Goal: Task Accomplishment & Management: Manage account settings

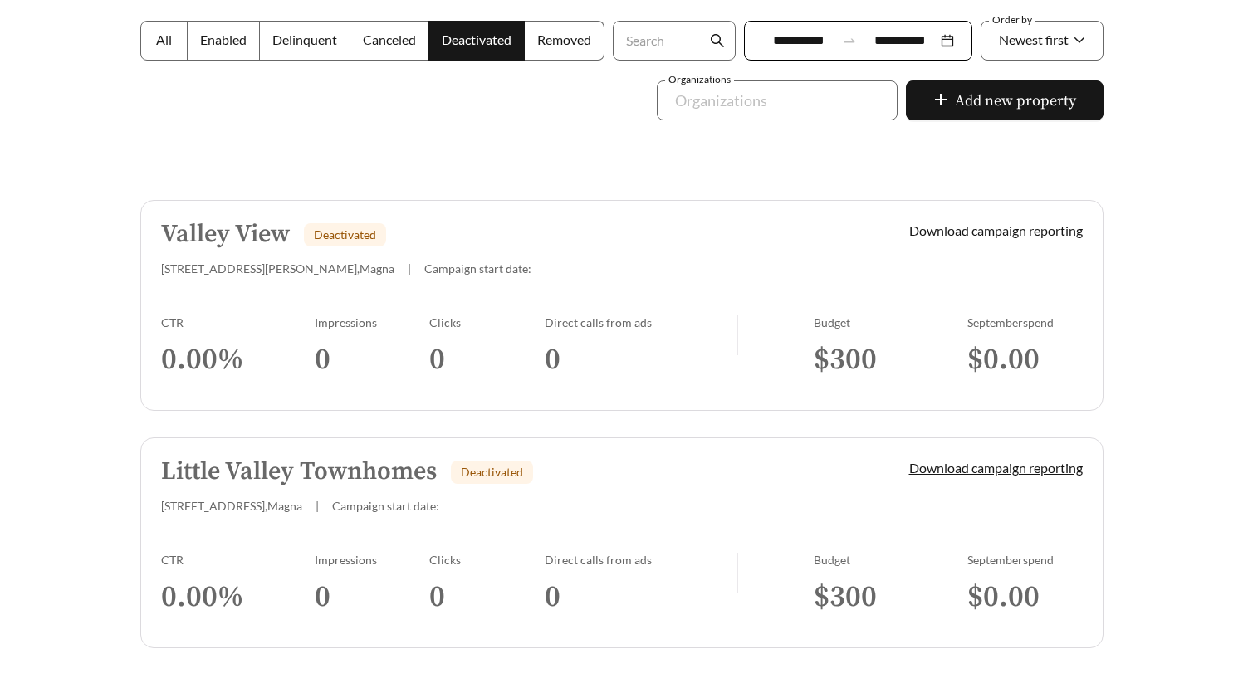
scroll to position [299, 0]
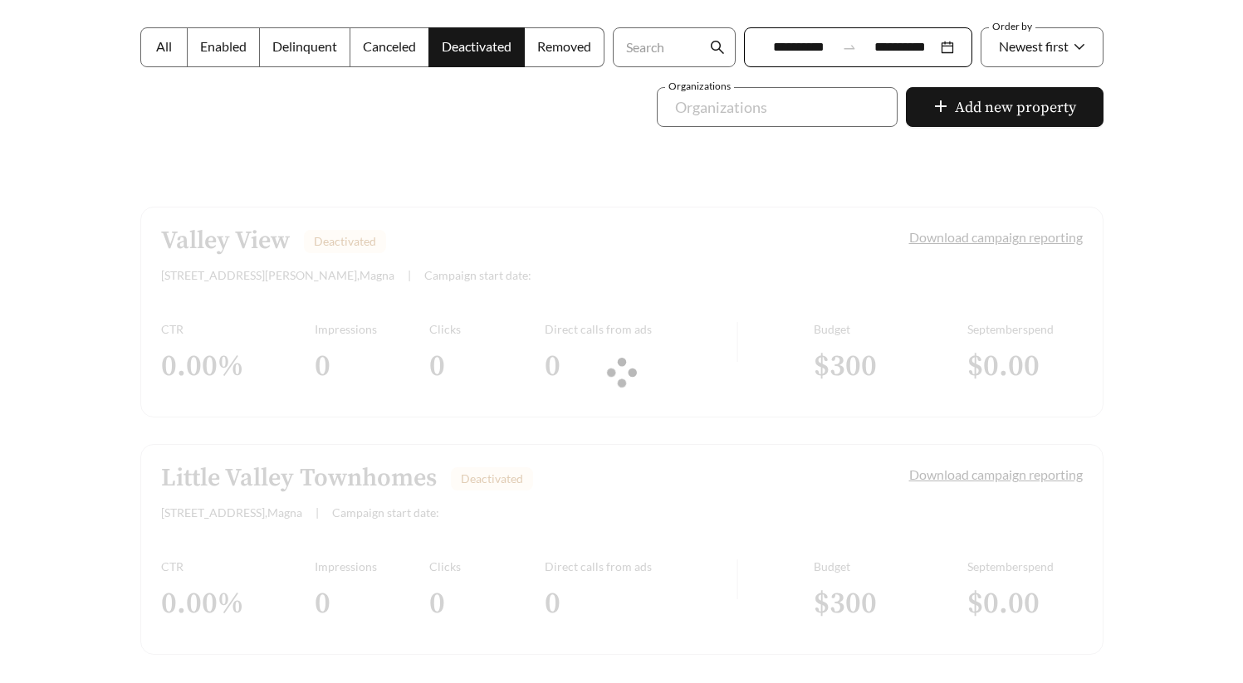
click at [156, 47] on span "All" at bounding box center [164, 46] width 16 height 16
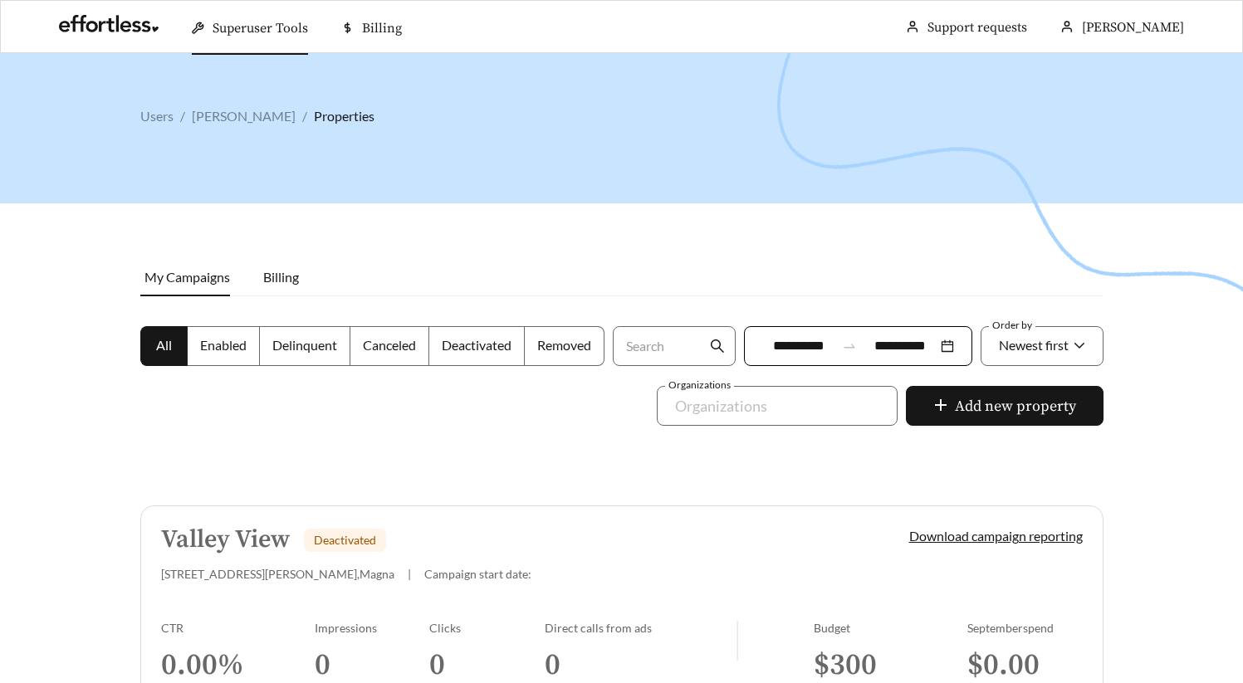
click at [851, 287] on div at bounding box center [621, 394] width 1243 height 683
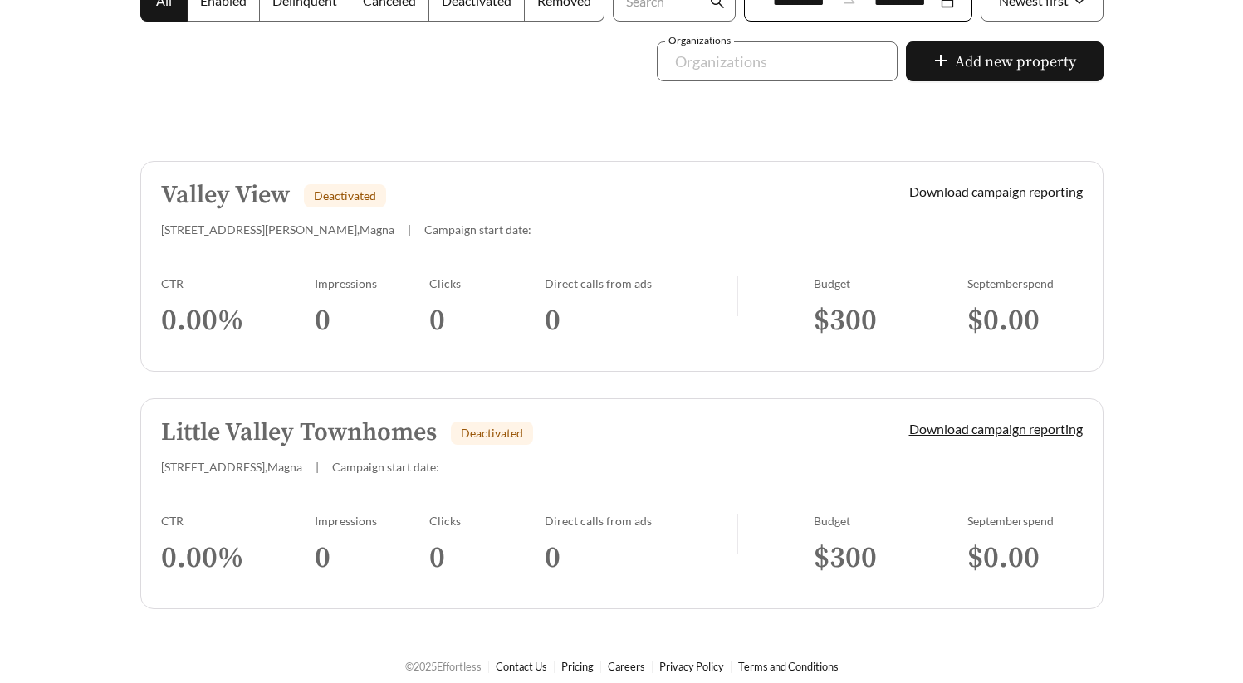
scroll to position [357, 0]
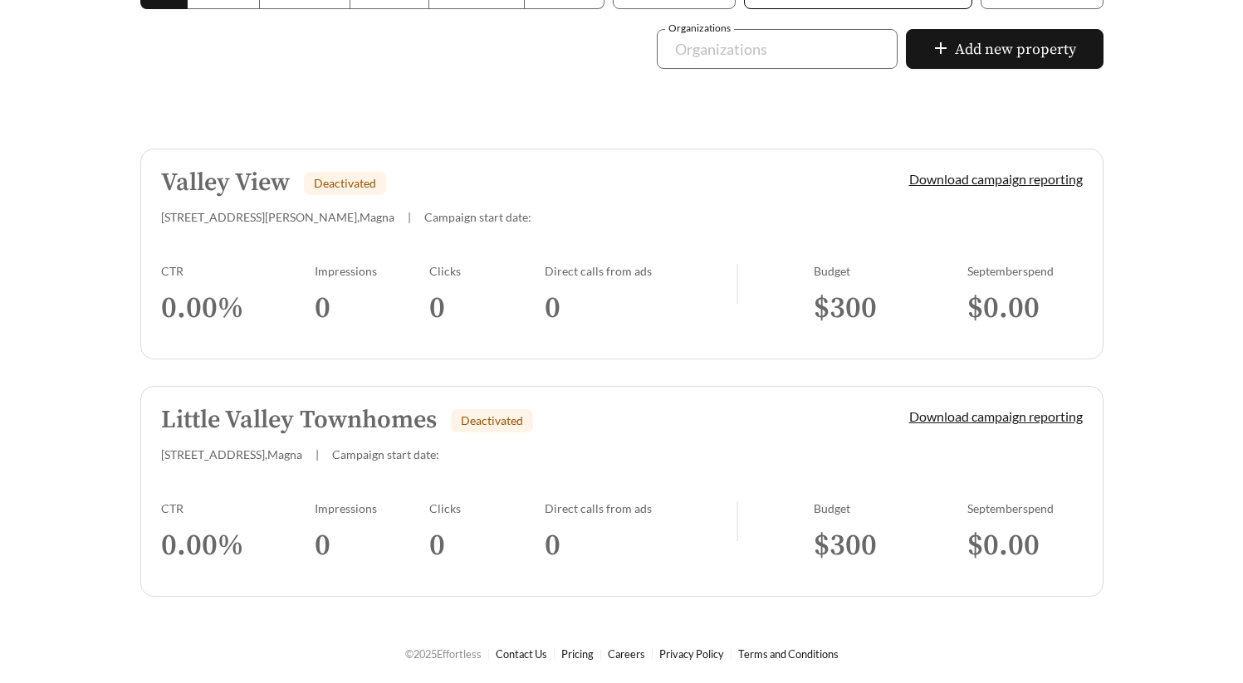
click at [595, 214] on div "8548 W Henderson Wy , Magna | Campaign start date:" at bounding box center [507, 217] width 692 height 14
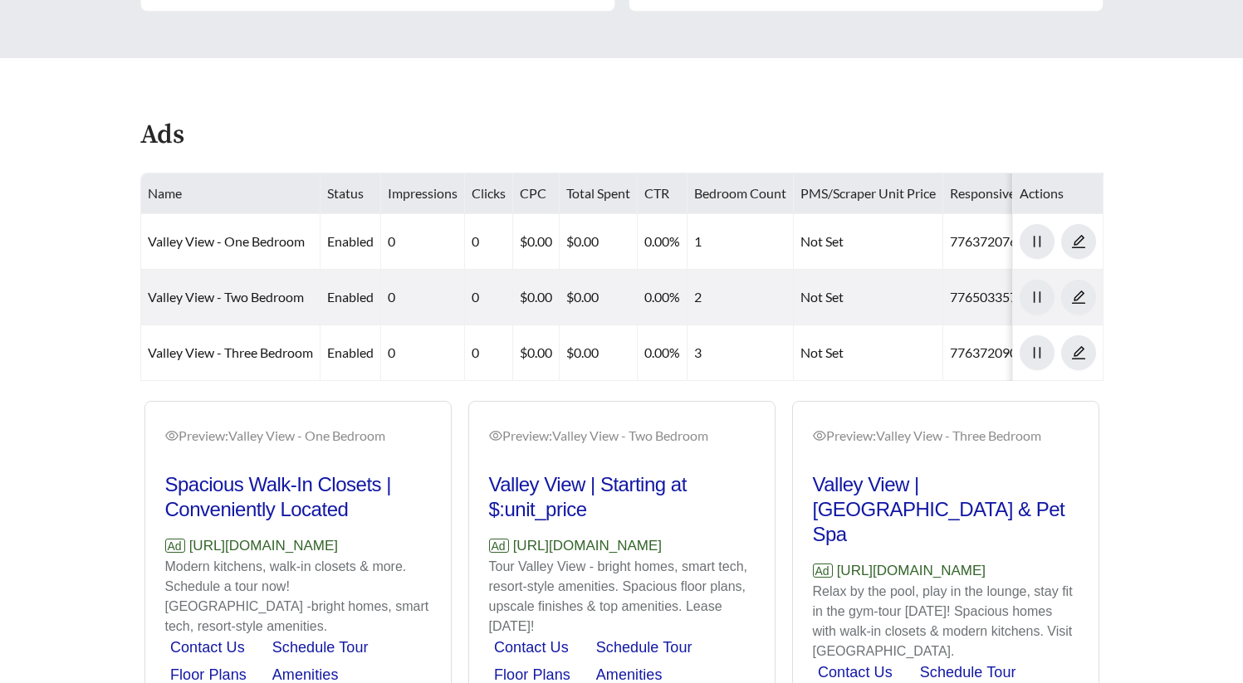
scroll to position [822, 0]
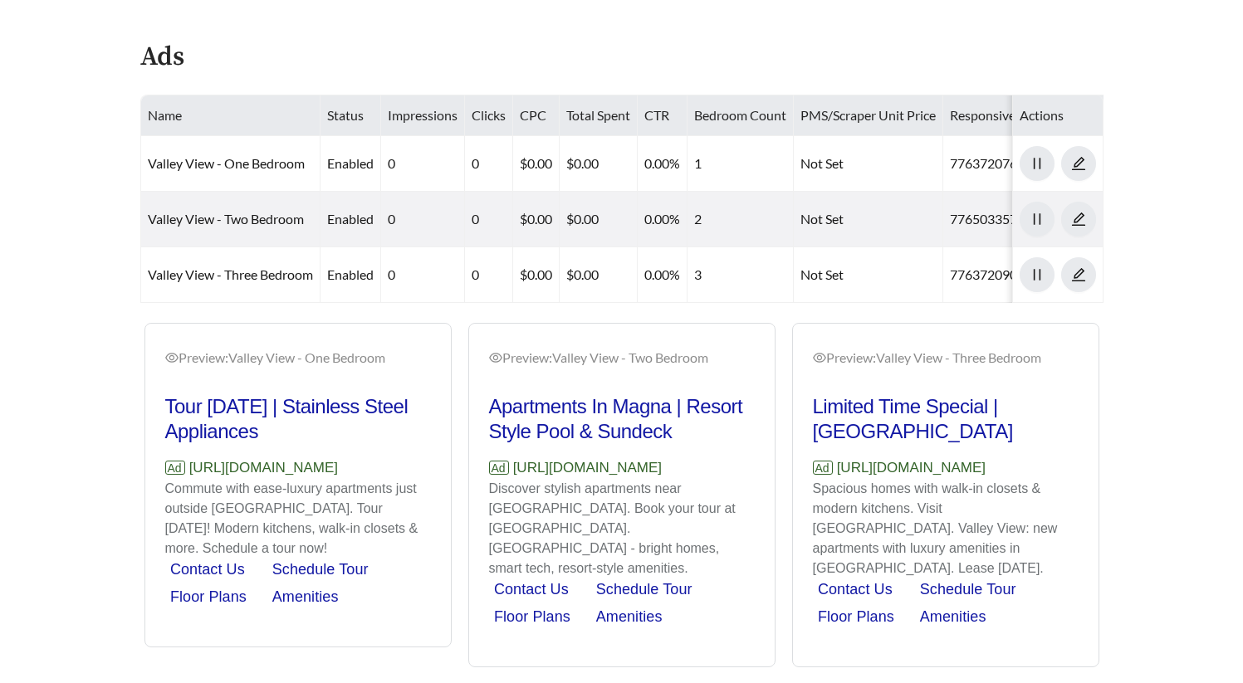
scroll to position [826, 0]
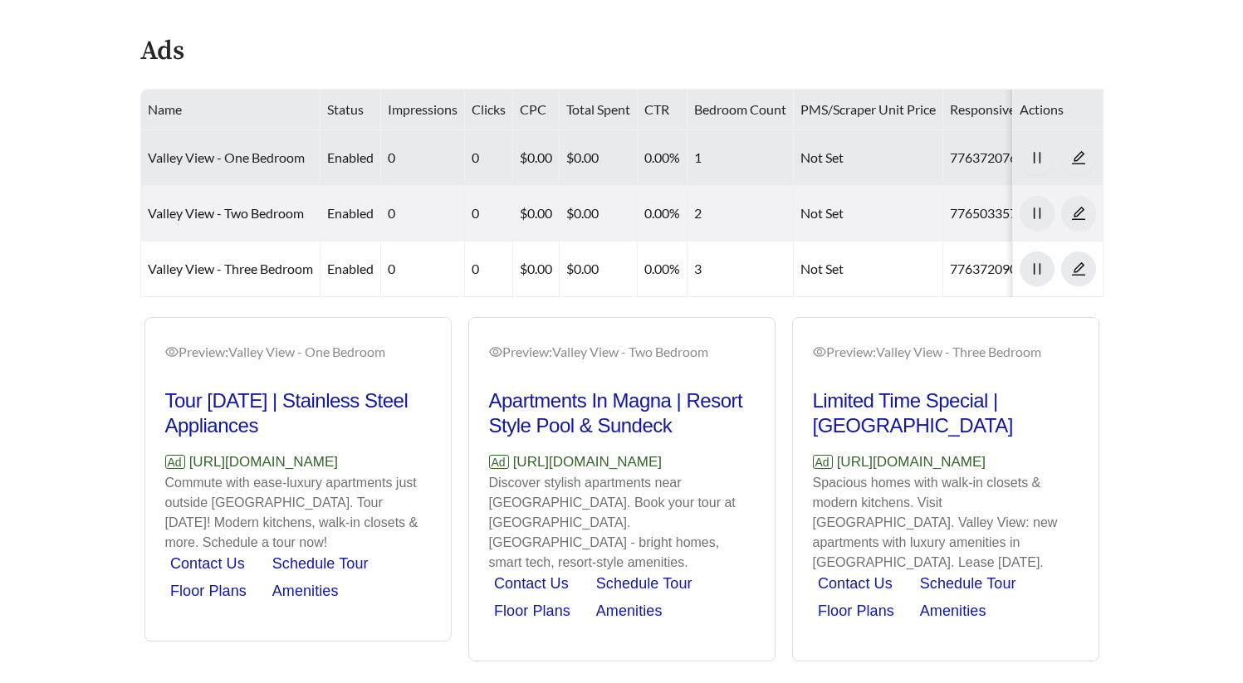
click at [277, 160] on link "Valley View - One Bedroom" at bounding box center [226, 157] width 157 height 16
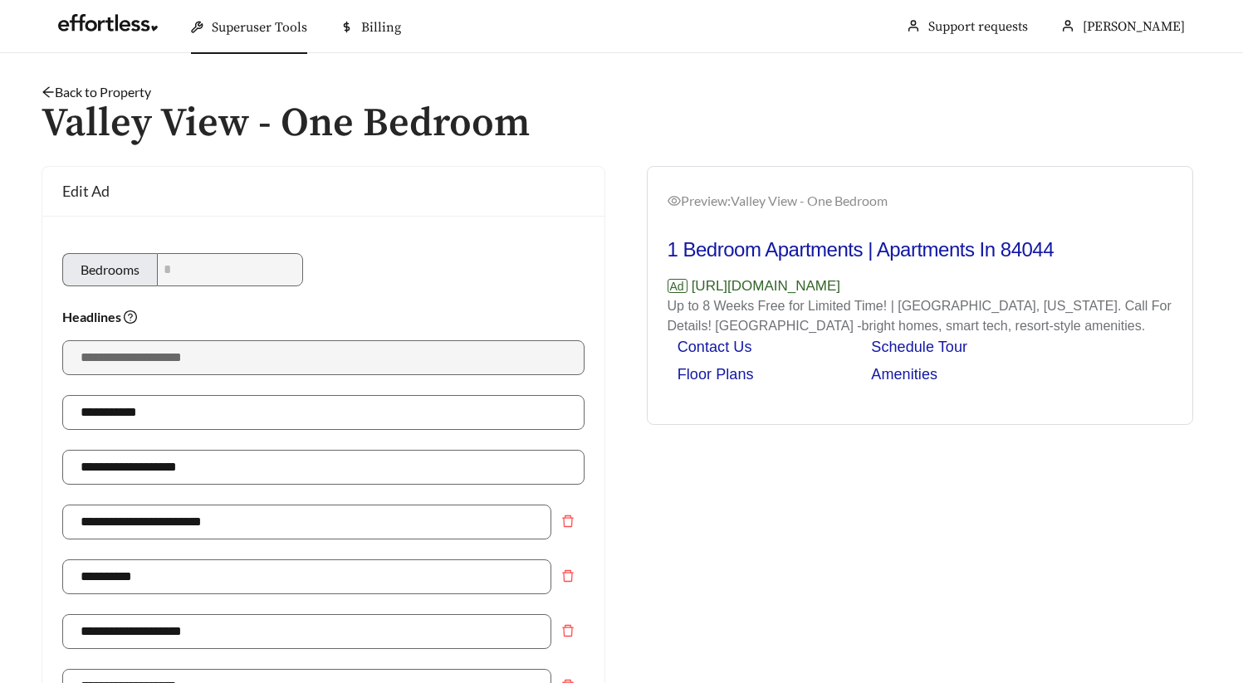
click at [128, 87] on link "Back to Property" at bounding box center [97, 92] width 110 height 16
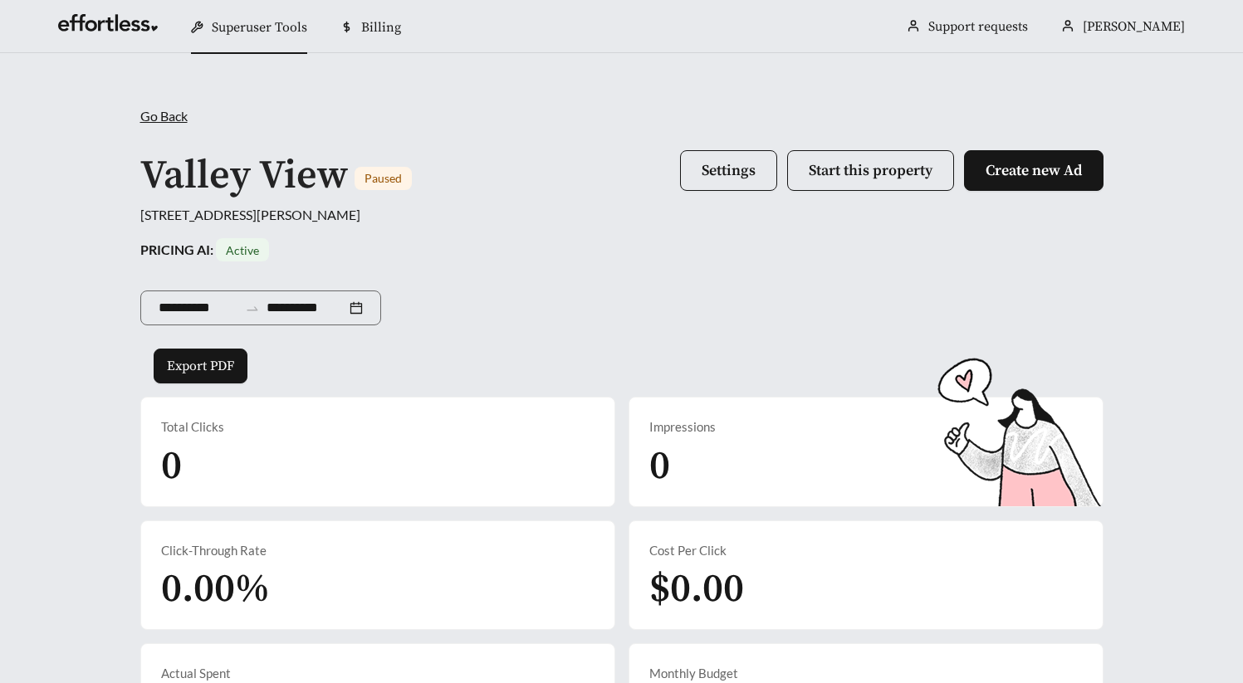
drag, startPoint x: 652, startPoint y: 224, endPoint x: 641, endPoint y: 227, distance: 11.1
click at [652, 224] on div "8548 W Henderson Wy, Magna, UT 84044, USA" at bounding box center [621, 215] width 963 height 20
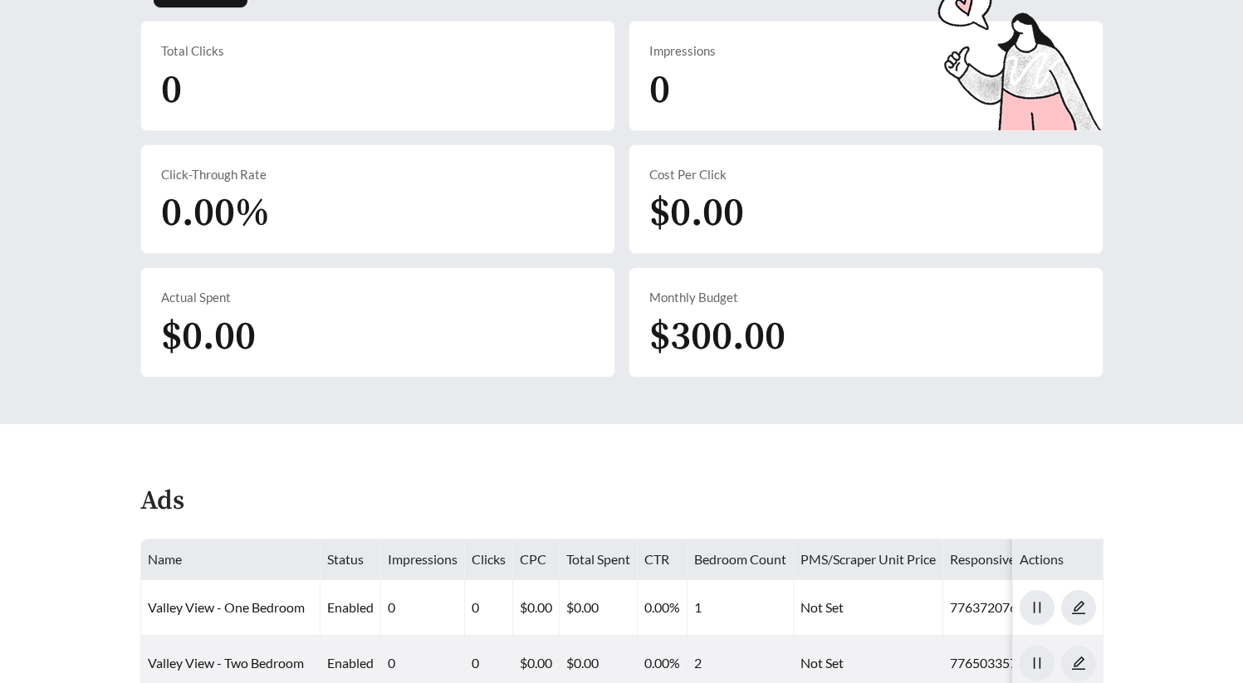
scroll to position [372, 0]
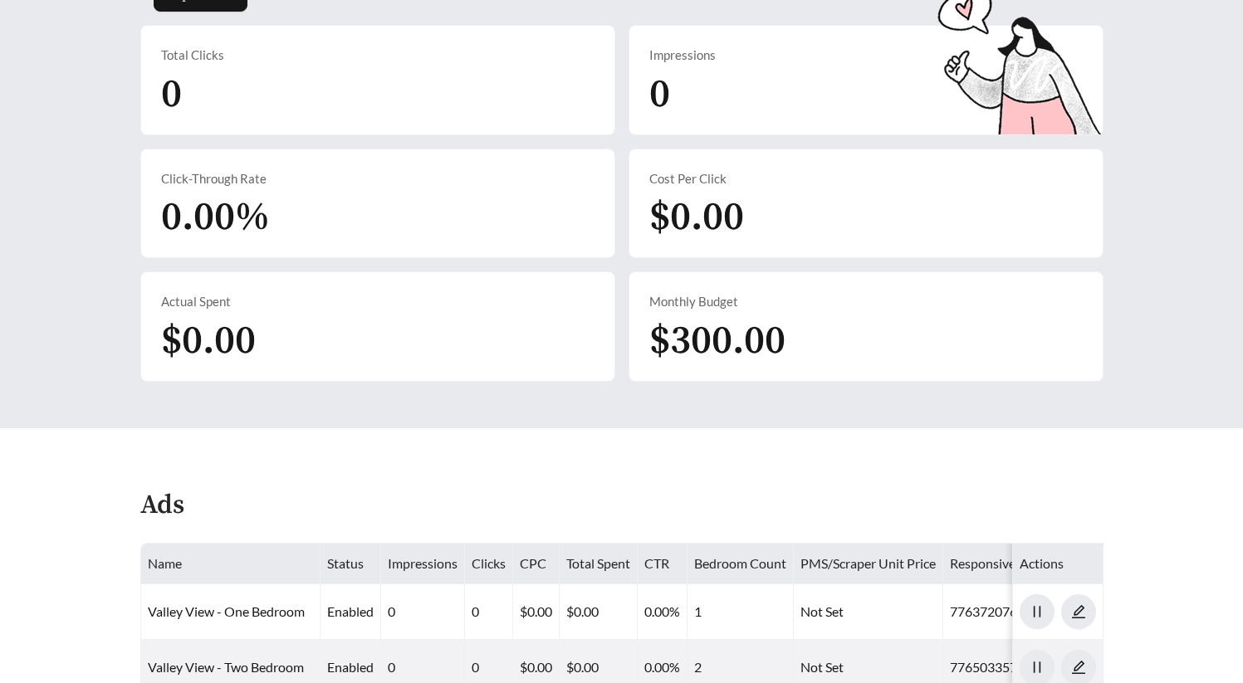
click at [867, 152] on div "Cost Per Click $0.00" at bounding box center [865, 203] width 473 height 109
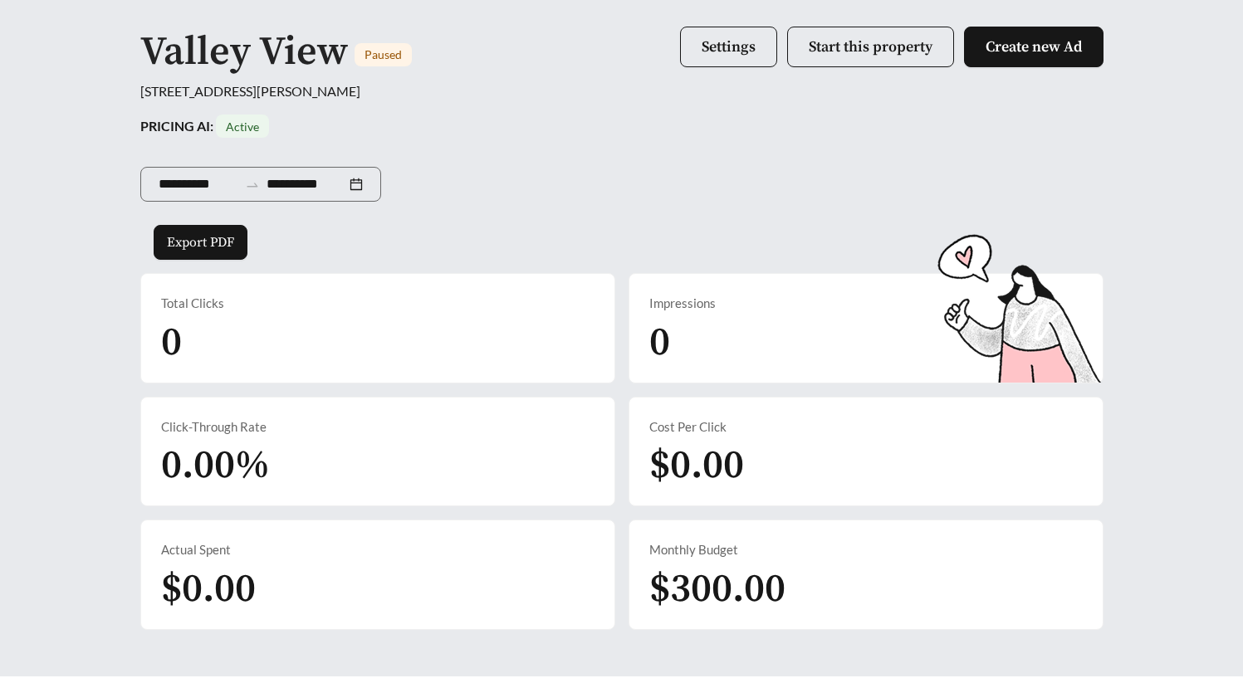
scroll to position [104, 0]
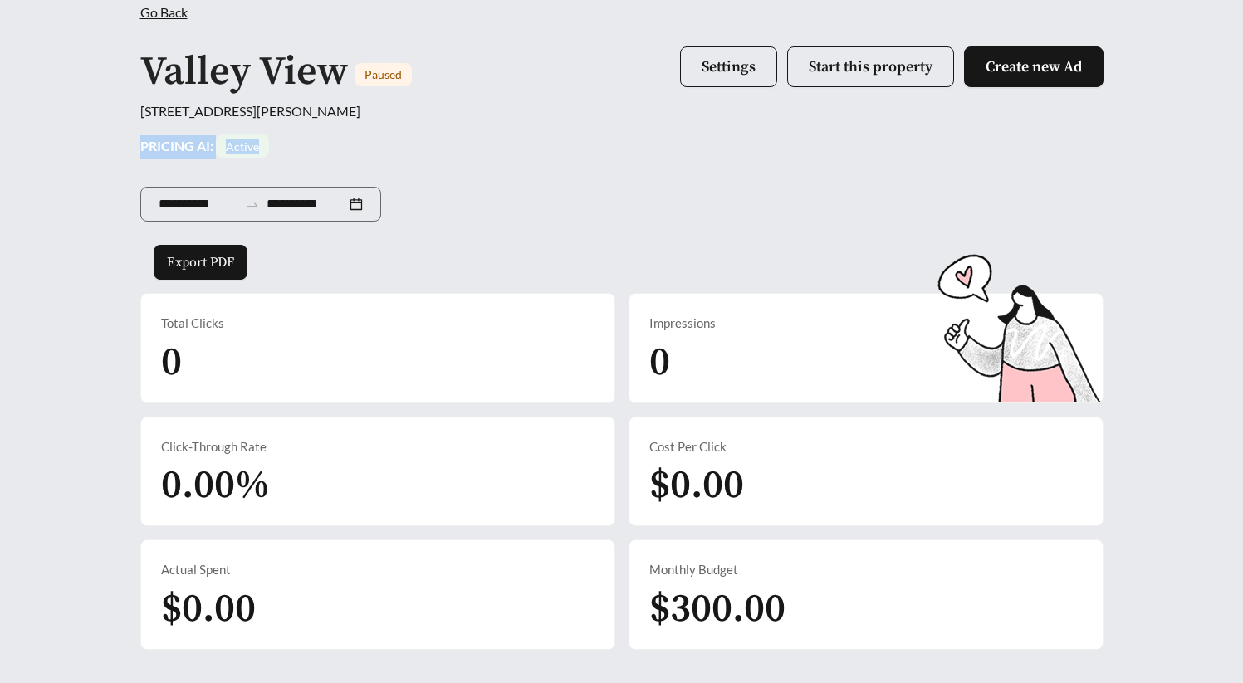
drag, startPoint x: 321, startPoint y: 146, endPoint x: 100, endPoint y: 149, distance: 221.7
click at [100, 149] on div "**********" at bounding box center [621, 322] width 1243 height 747
click at [108, 149] on div "**********" at bounding box center [621, 322] width 1243 height 747
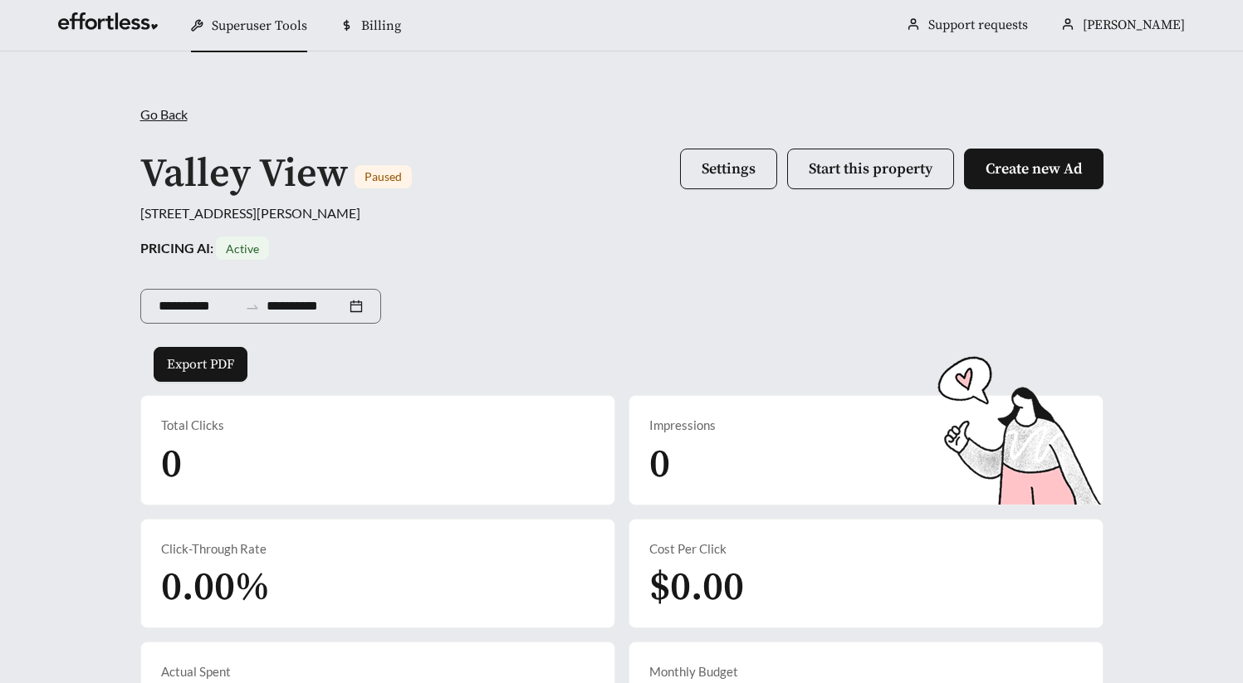
scroll to position [0, 0]
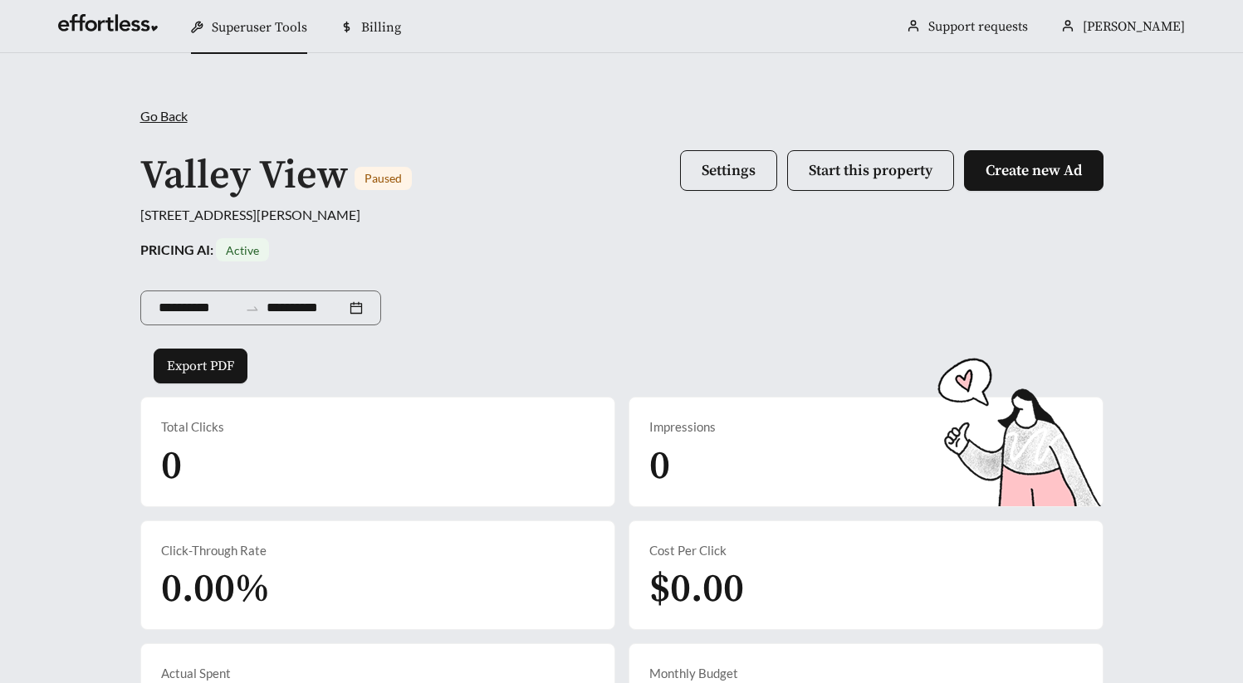
click at [610, 247] on div "PRICING AI: Active" at bounding box center [621, 249] width 963 height 23
click at [892, 99] on div "**********" at bounding box center [621, 426] width 1243 height 747
click at [879, 178] on span "Start this property" at bounding box center [871, 170] width 124 height 19
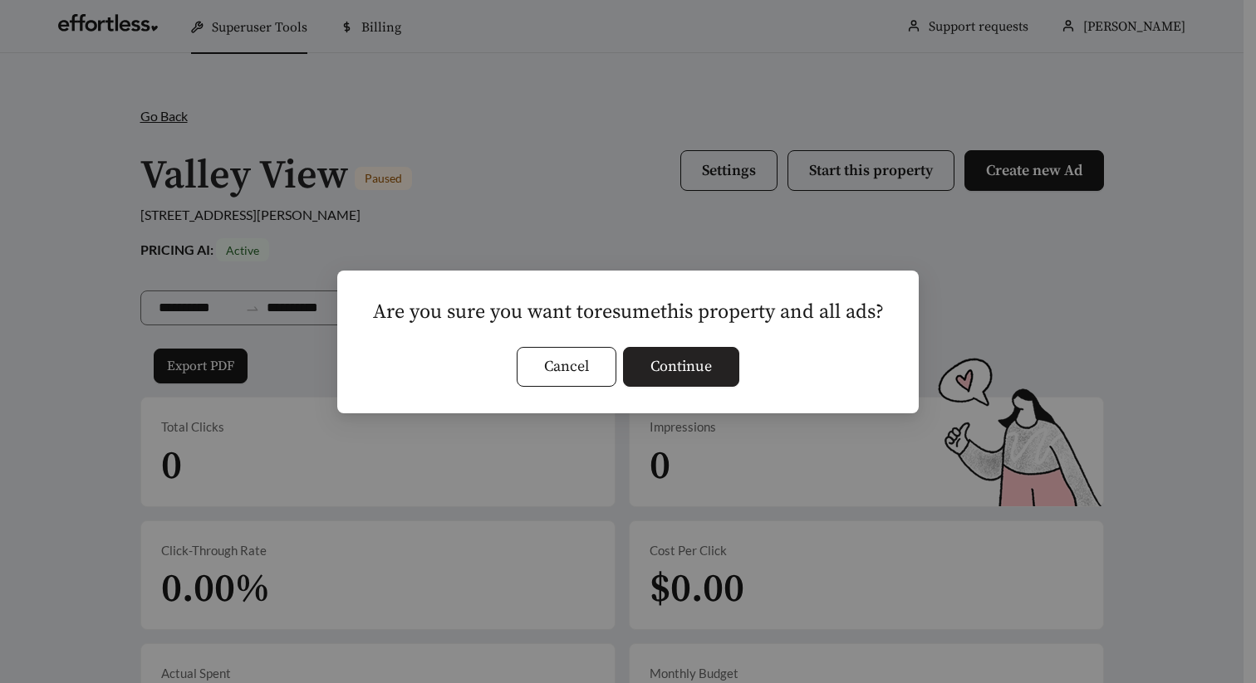
click at [693, 369] on span "Continue" at bounding box center [680, 366] width 61 height 22
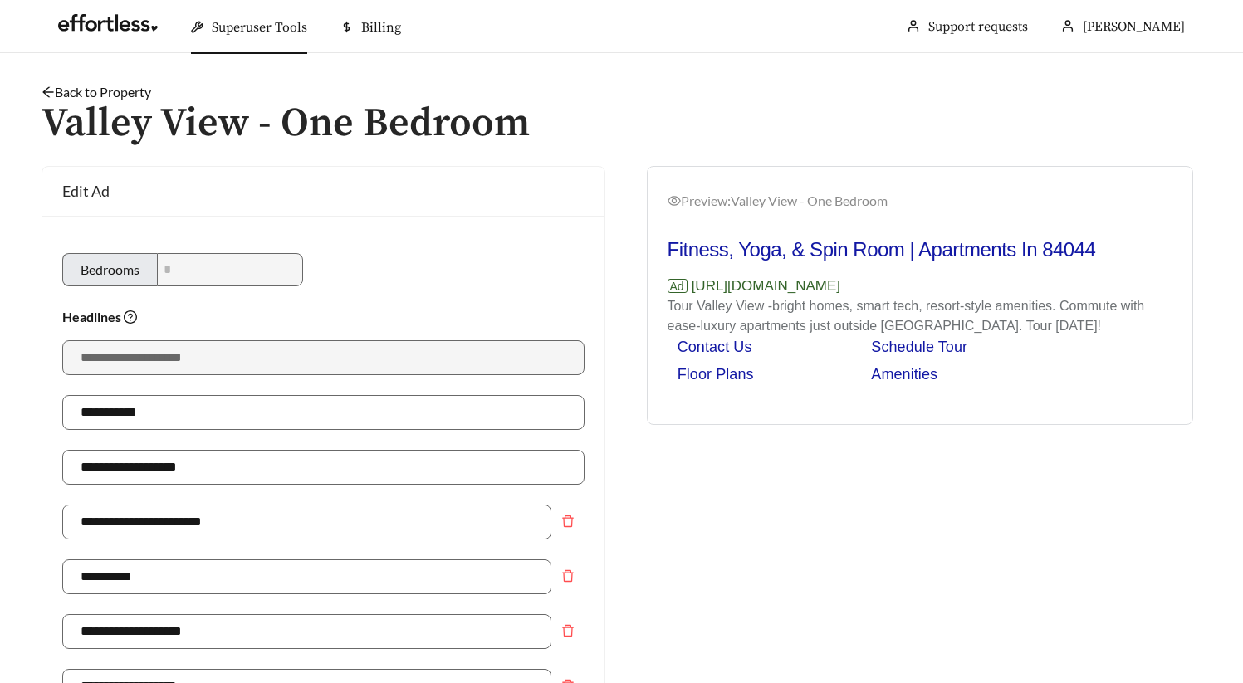
scroll to position [826, 0]
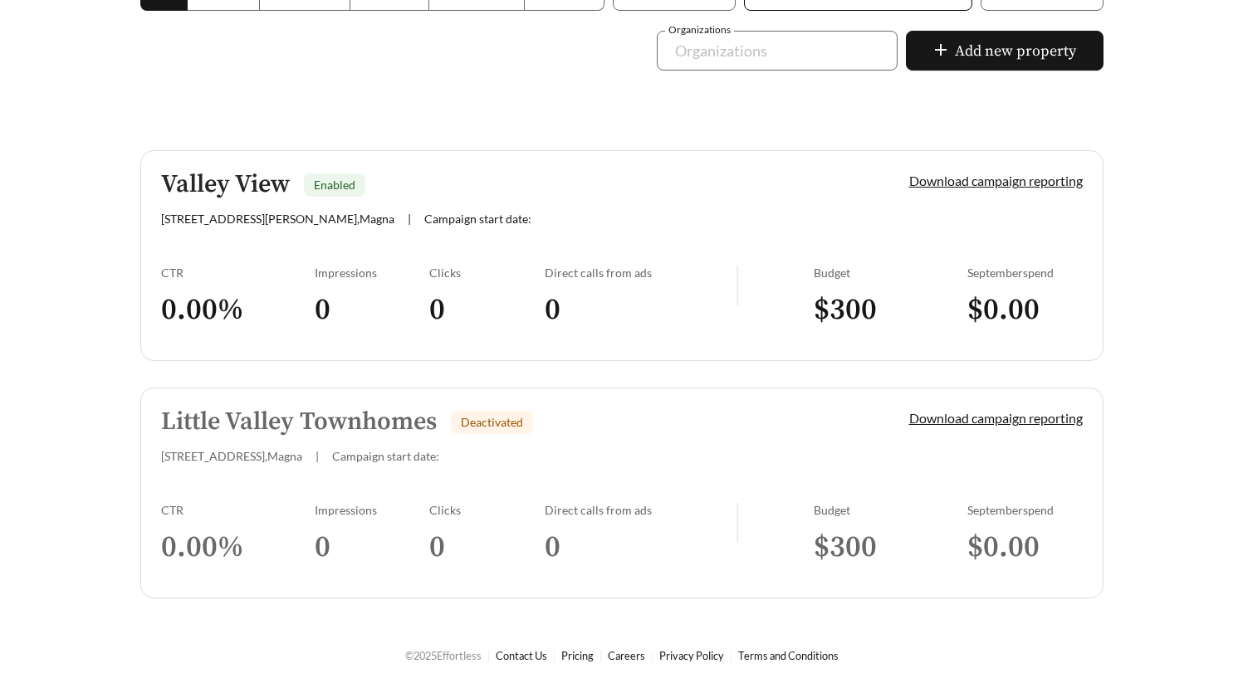
scroll to position [357, 0]
click at [283, 415] on h5 "Little Valley Townhomes" at bounding box center [299, 420] width 276 height 27
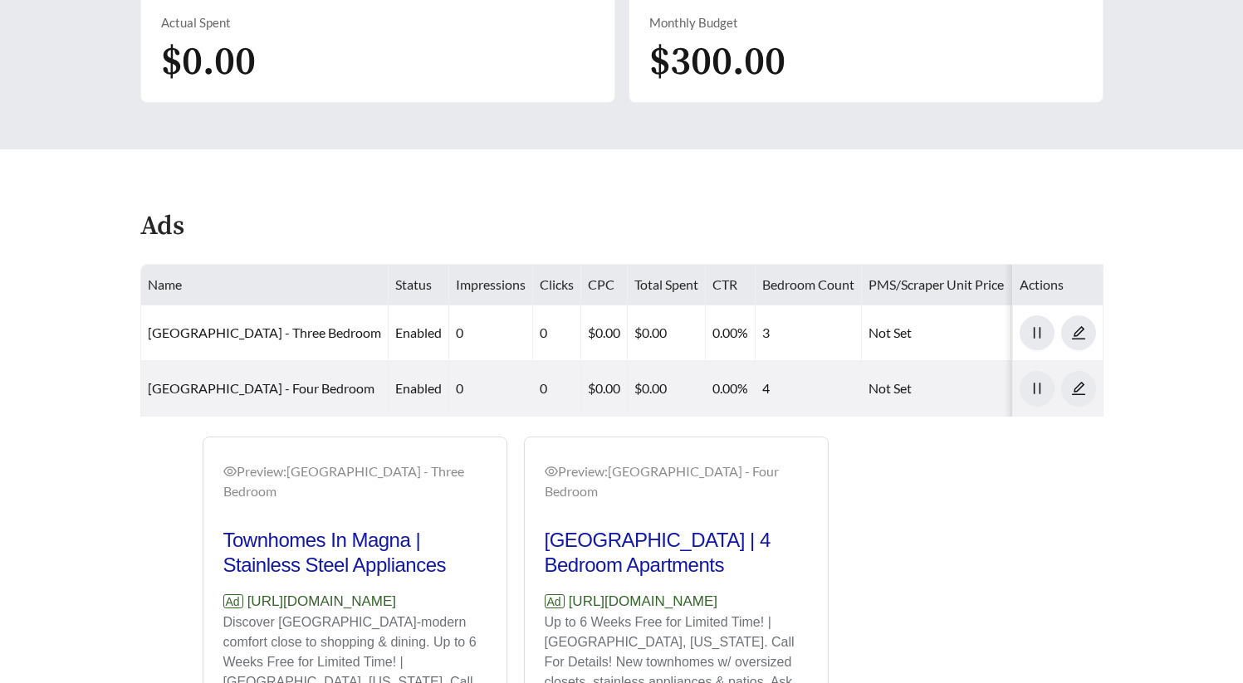
scroll to position [662, 0]
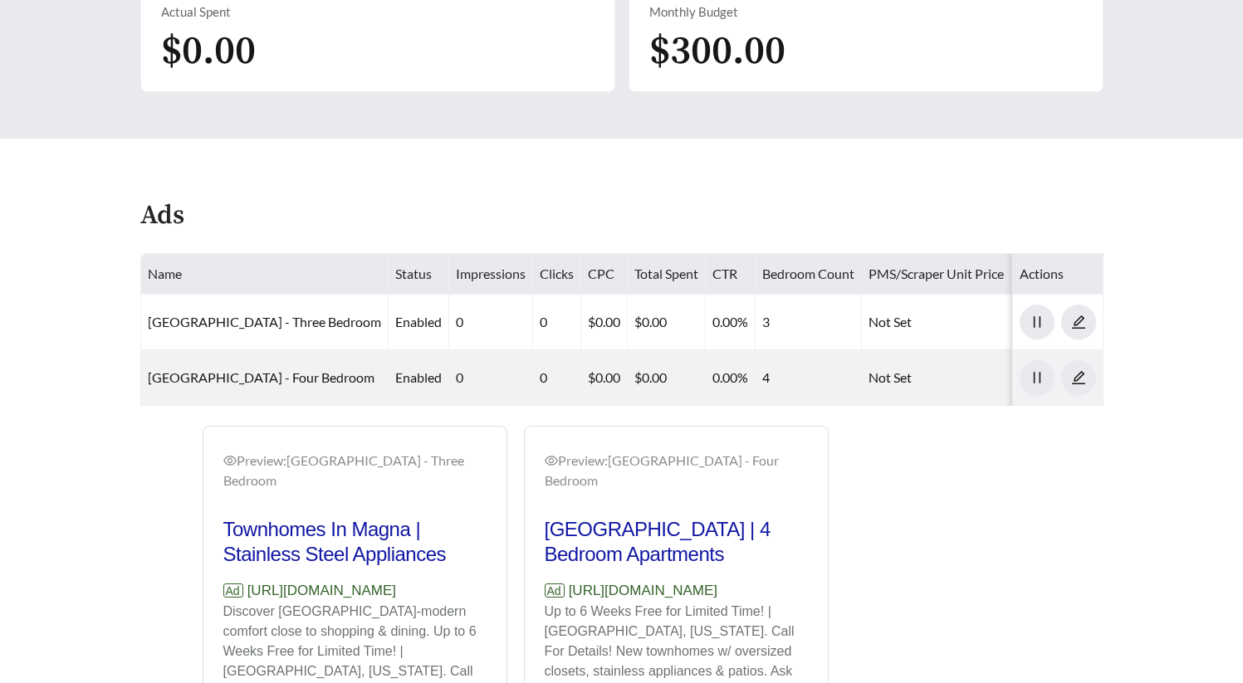
click at [1002, 428] on main "**********" at bounding box center [621, 90] width 1243 height 1399
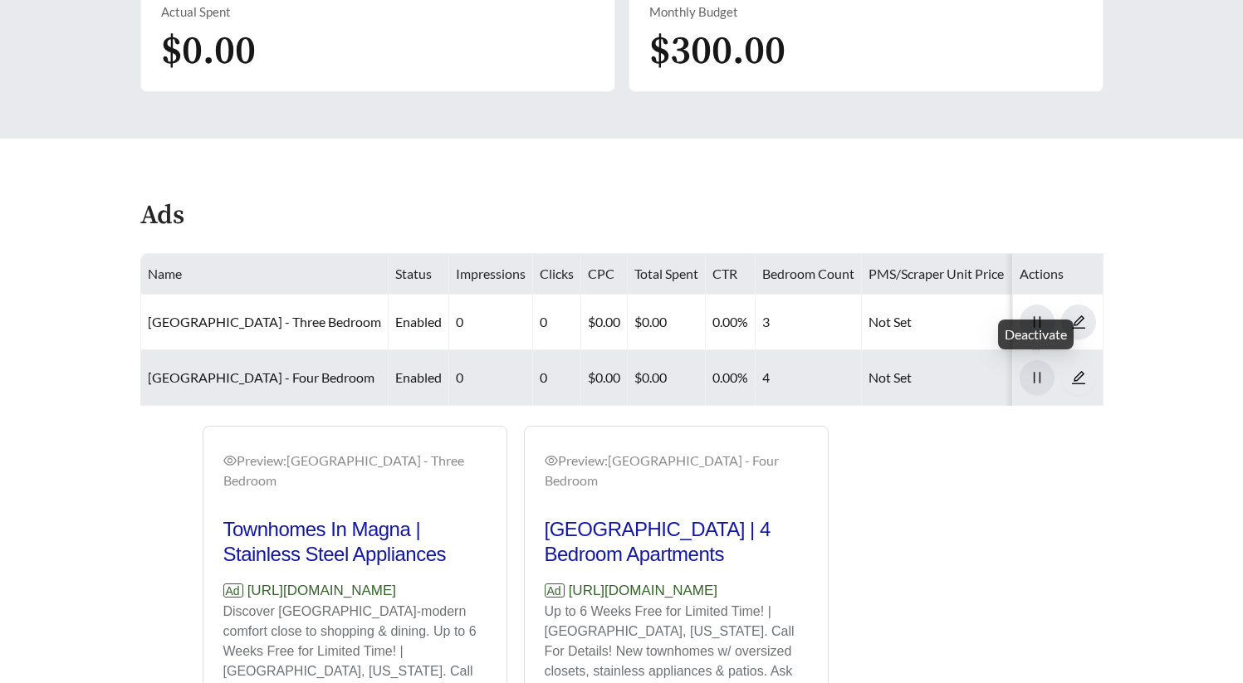
click at [1039, 383] on icon "pause" at bounding box center [1037, 377] width 15 height 15
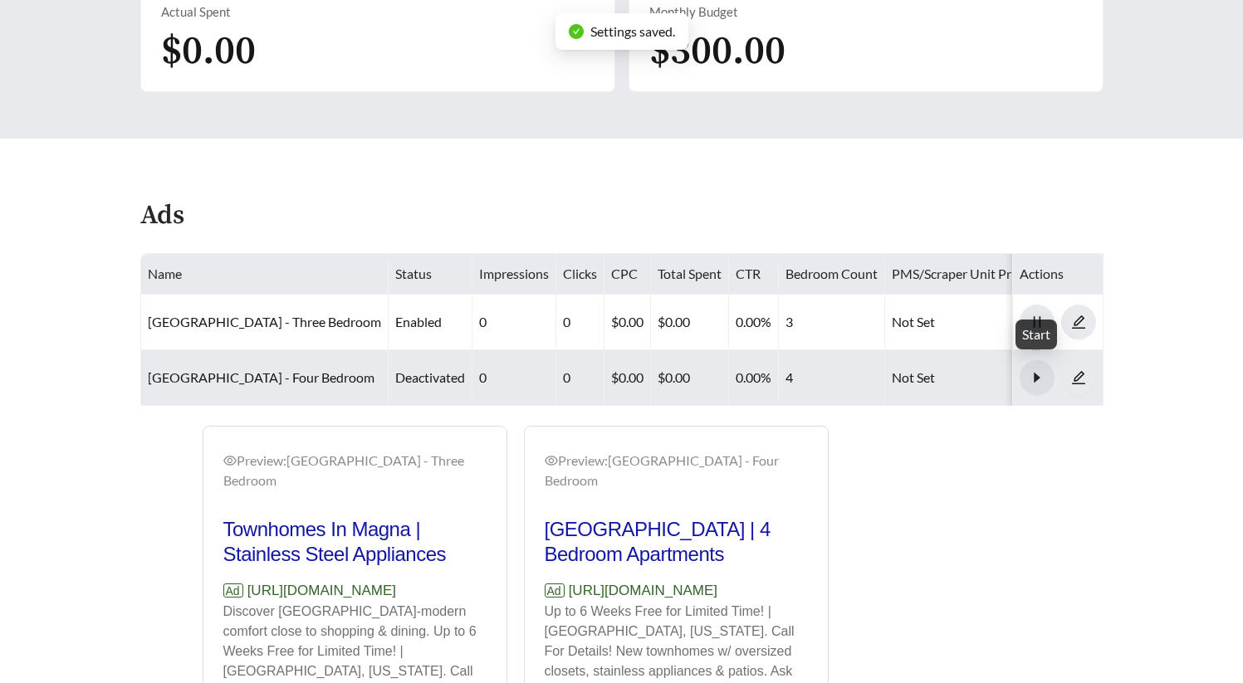
click at [1036, 382] on icon "caret-right" at bounding box center [1037, 377] width 15 height 15
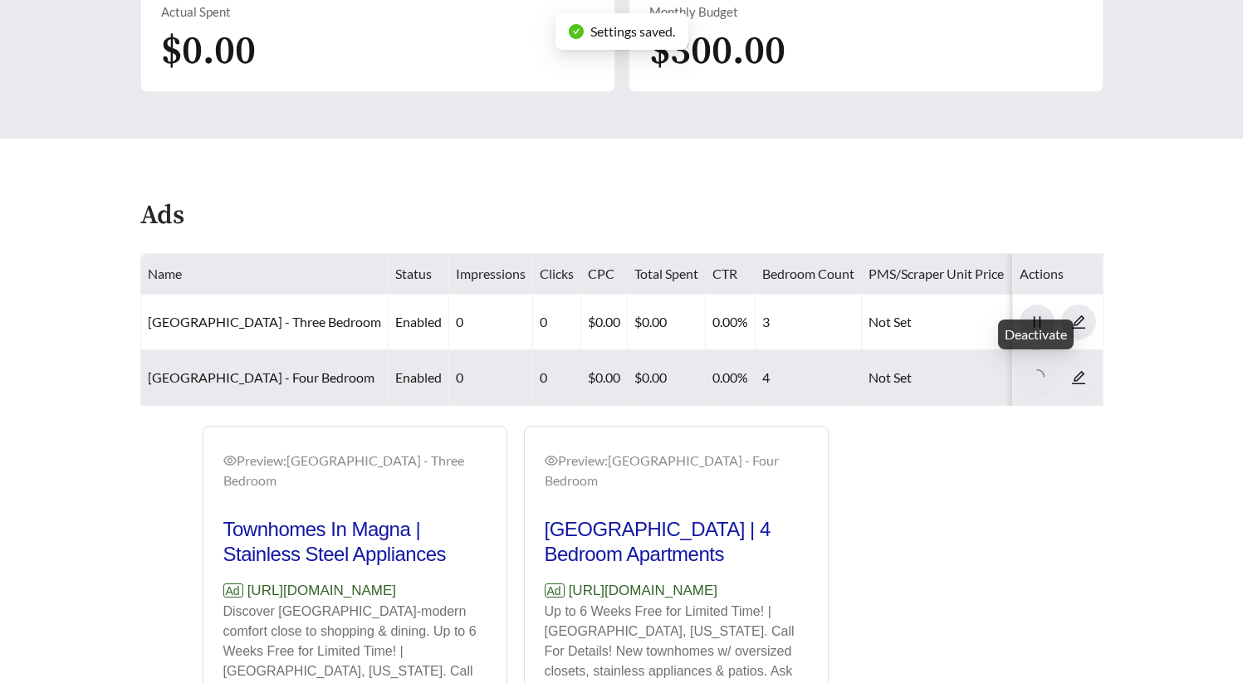
click at [1040, 475] on div "Preview: Little Valley Townhomes - Three Bedroom Townhomes In Magna | Stainless…" at bounding box center [622, 608] width 997 height 365
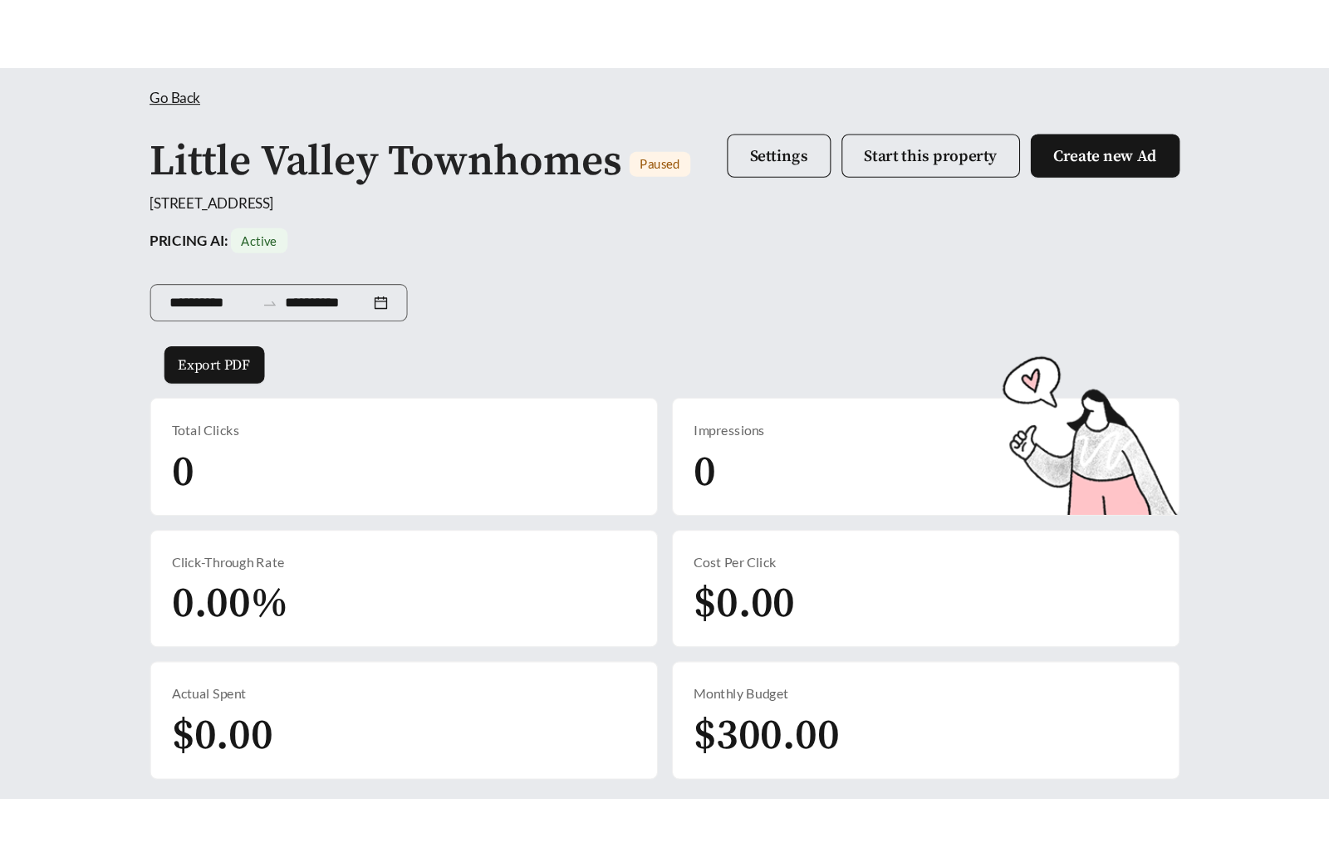
scroll to position [91, 0]
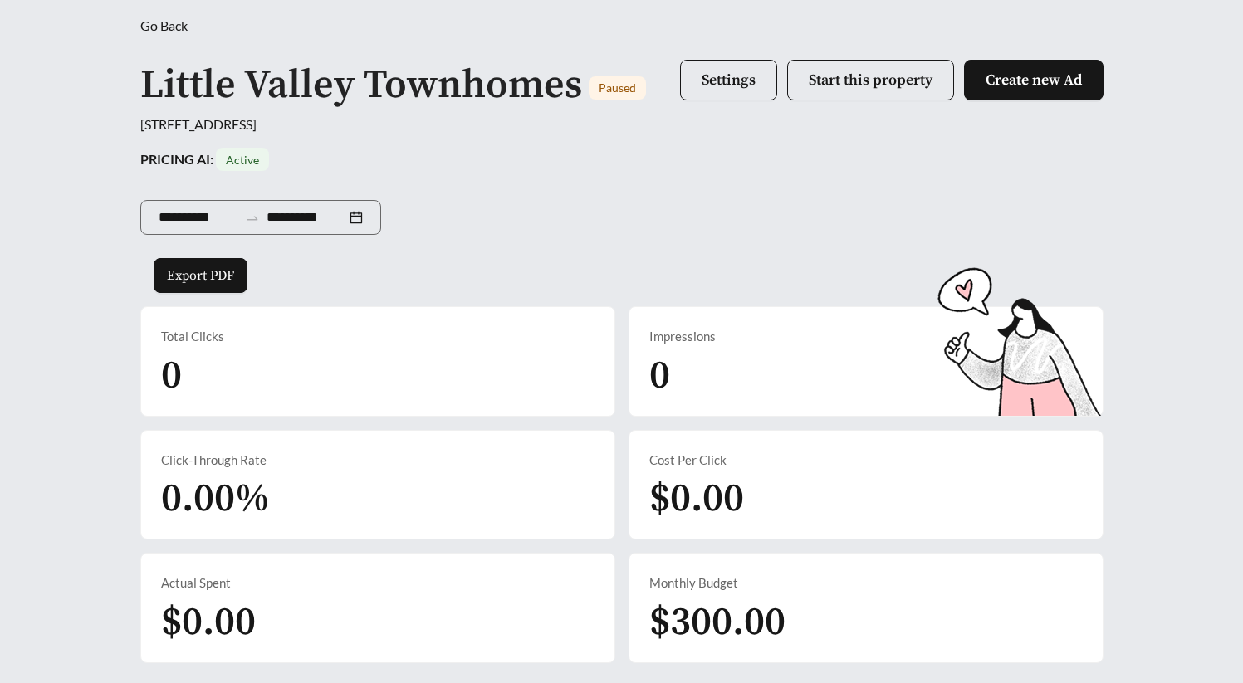
click at [740, 176] on div "**********" at bounding box center [621, 214] width 963 height 87
click at [849, 161] on div "PRICING AI: Active" at bounding box center [621, 159] width 963 height 23
click at [863, 86] on span "Start this property" at bounding box center [871, 80] width 124 height 19
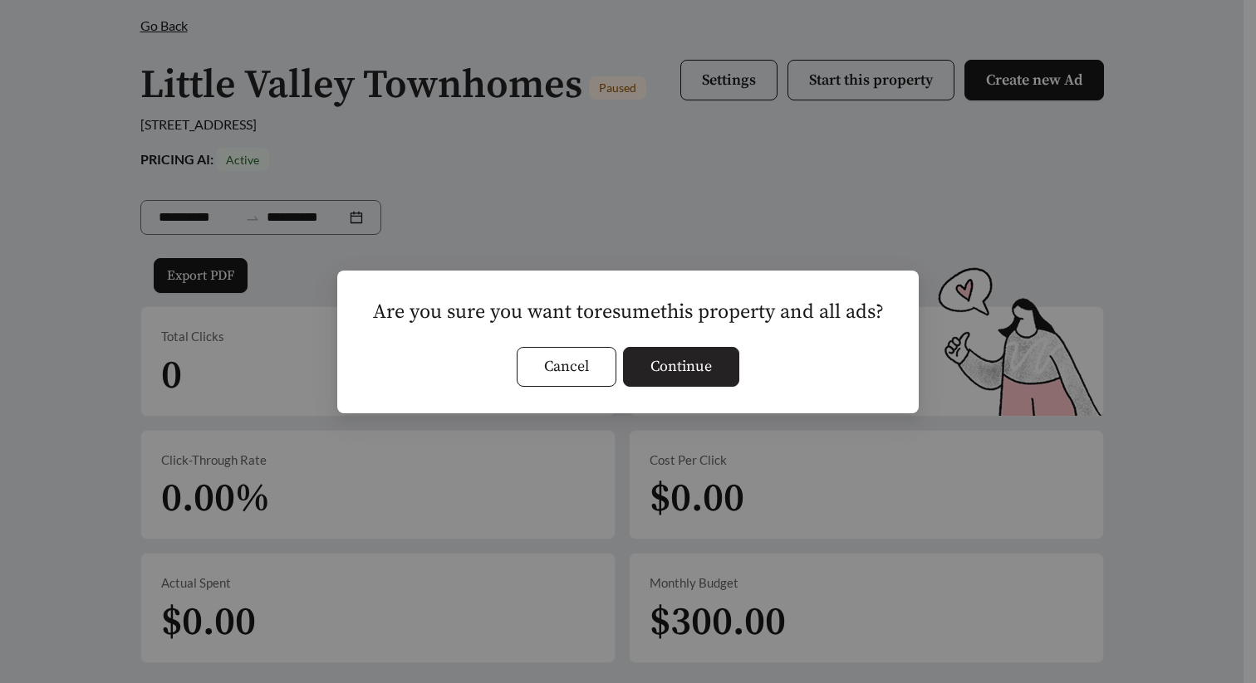
click at [688, 369] on span "Continue" at bounding box center [680, 366] width 61 height 22
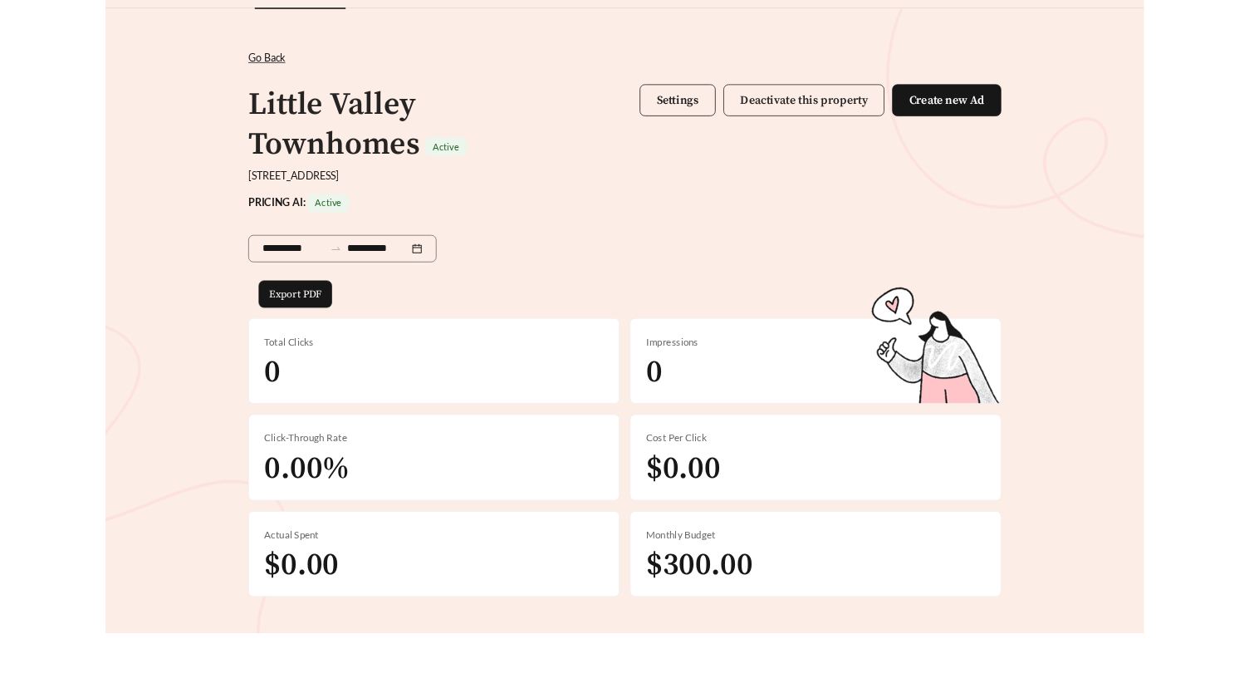
scroll to position [0, 0]
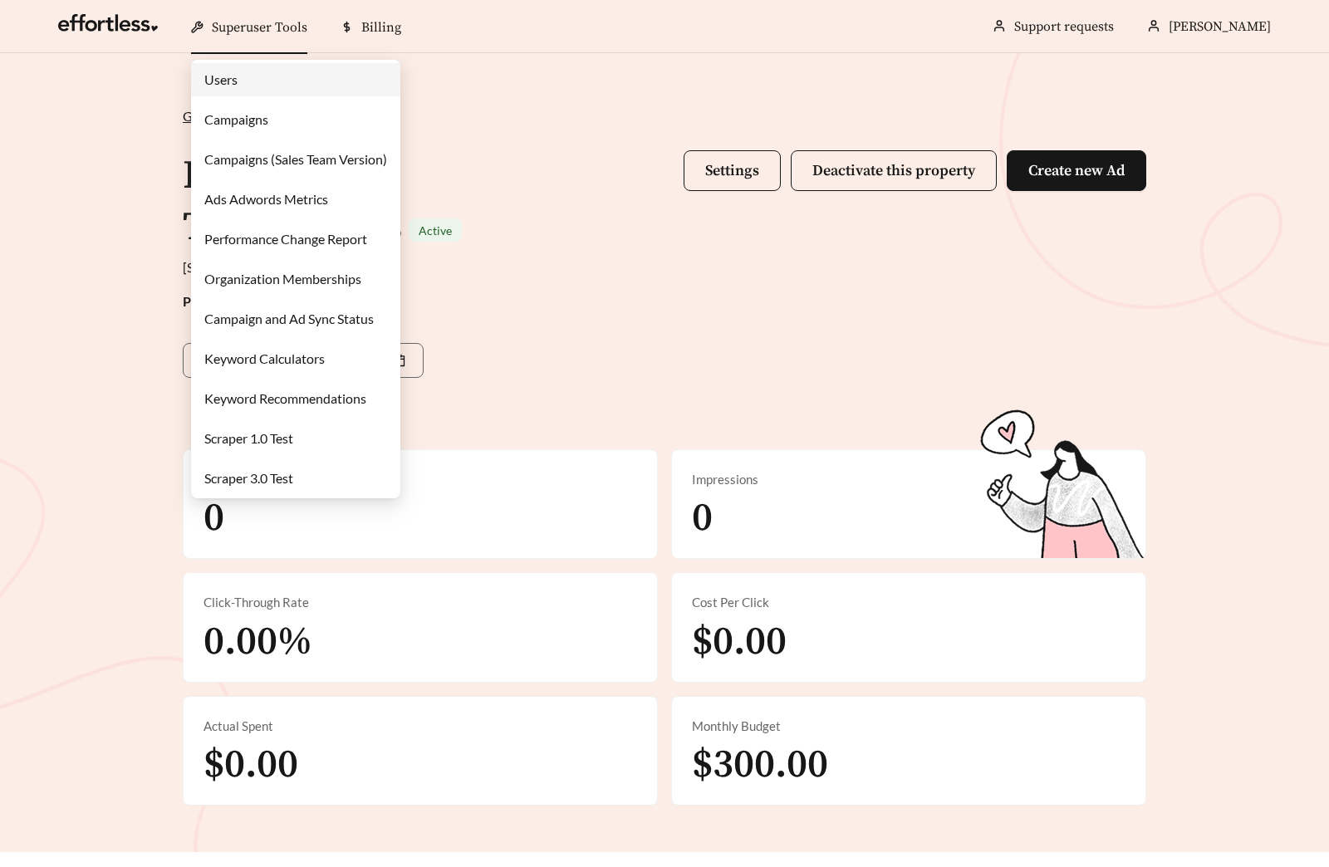
click at [248, 111] on link "Campaigns" at bounding box center [236, 119] width 64 height 16
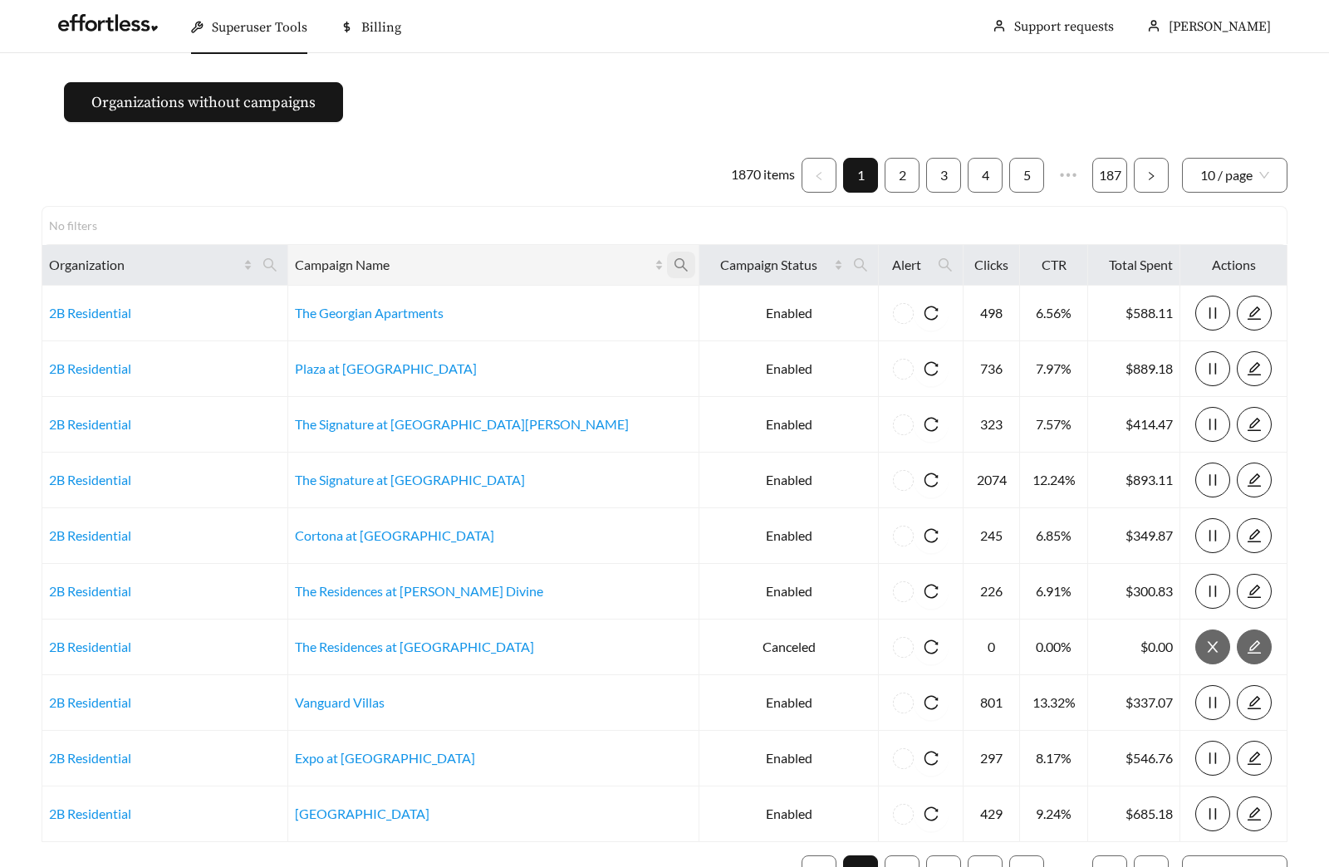
click at [674, 261] on icon "search" at bounding box center [680, 264] width 13 height 13
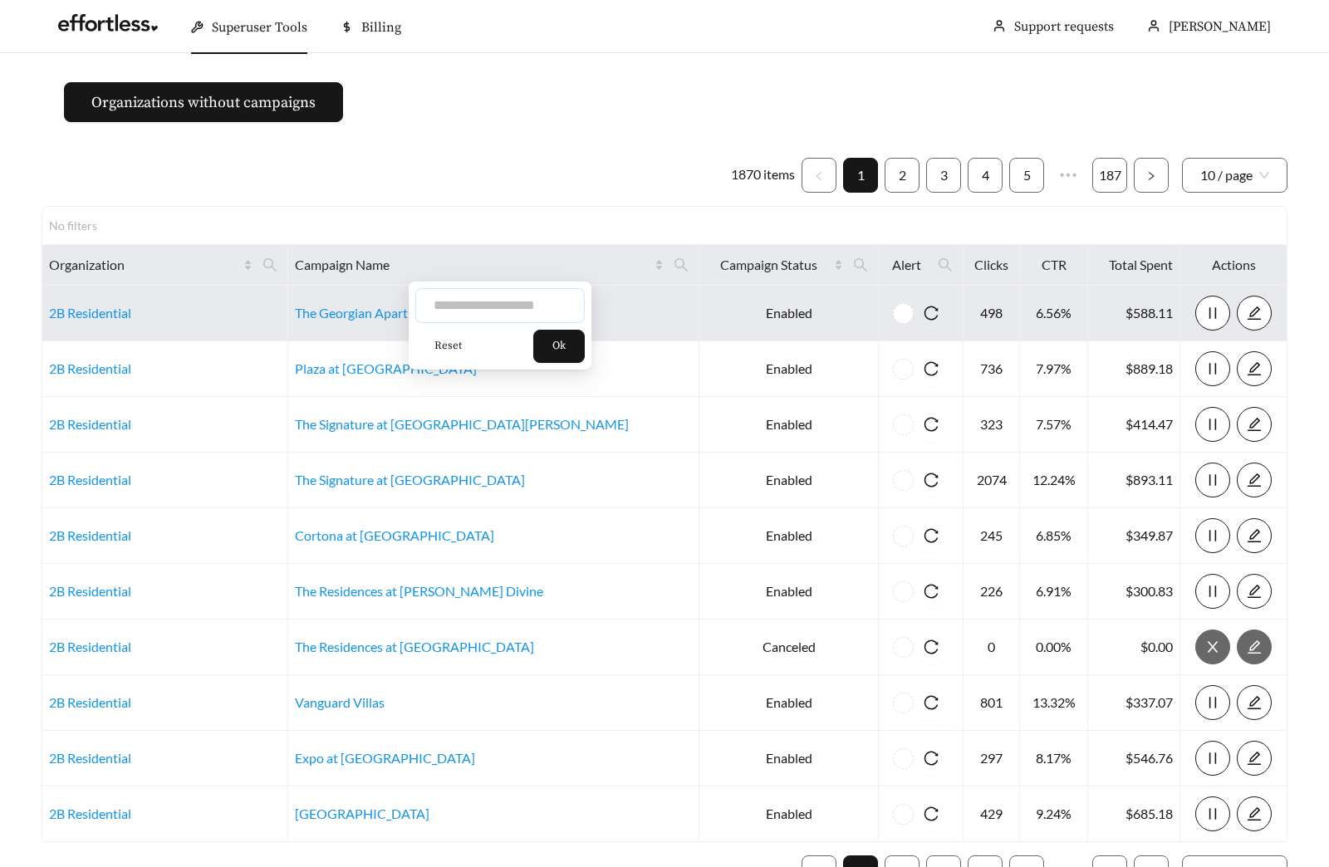
click at [512, 311] on input "text" at bounding box center [499, 305] width 169 height 35
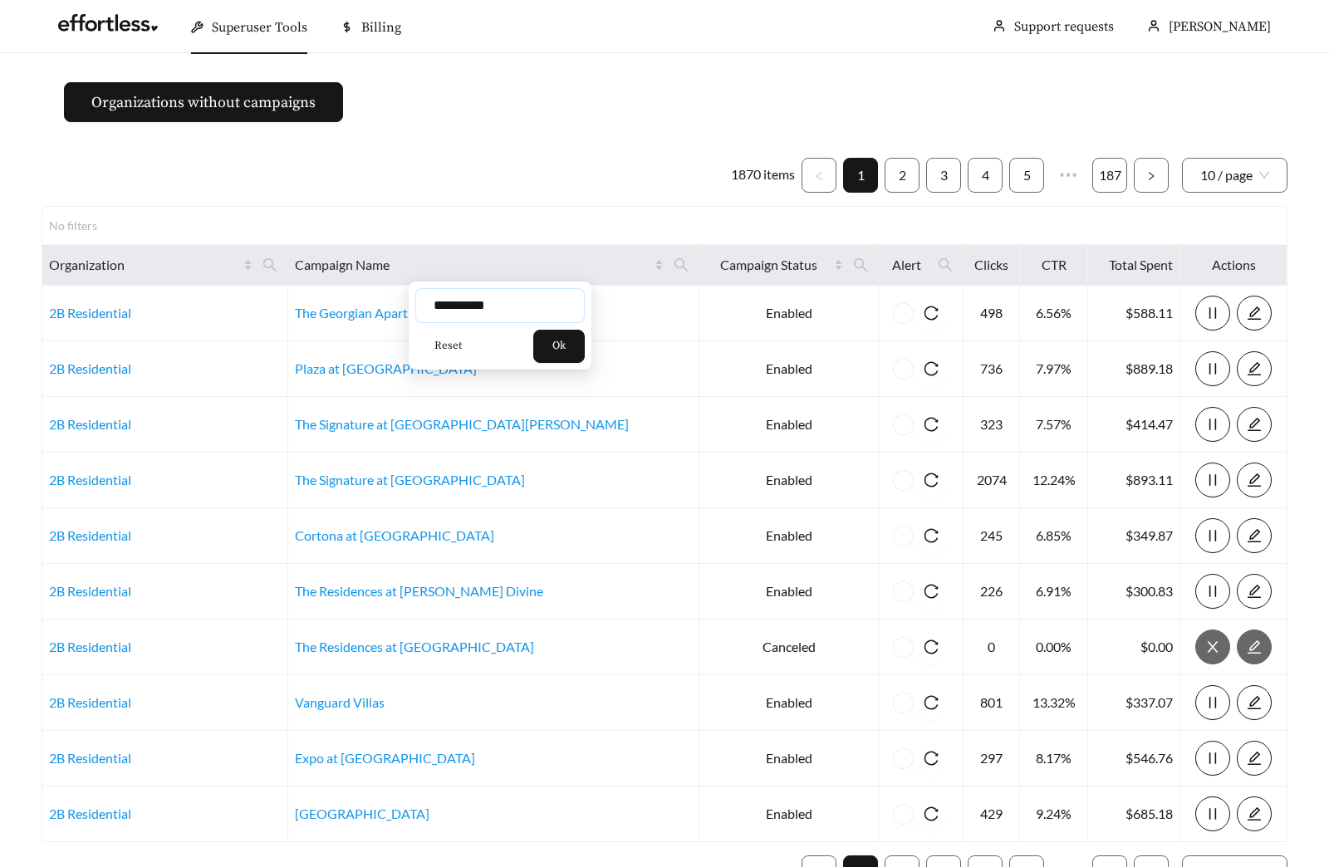
type input "**********"
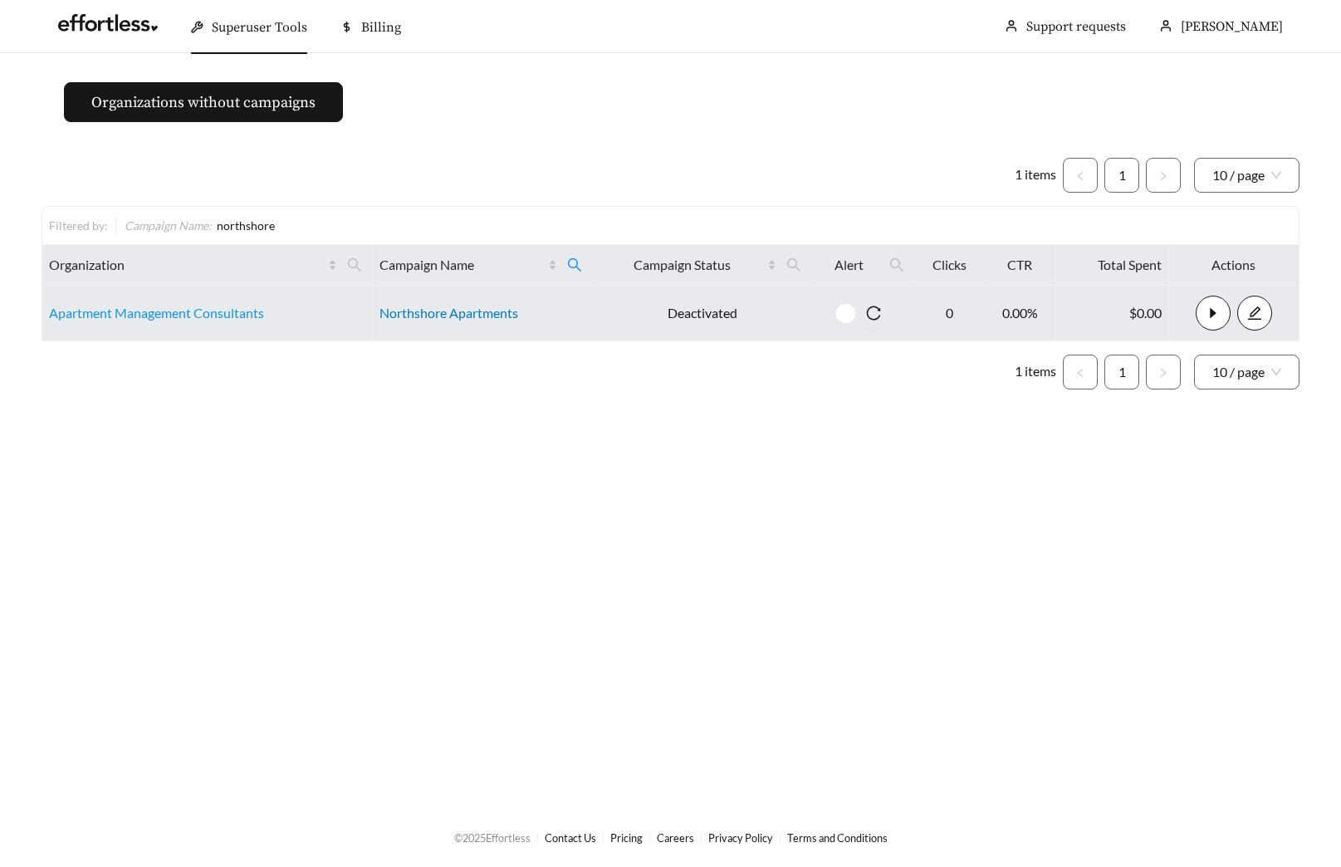
click at [470, 311] on link "Northshore Apartments" at bounding box center [449, 313] width 139 height 16
click at [111, 316] on link "Apartment Management Consultants" at bounding box center [156, 313] width 215 height 16
click at [115, 313] on link "Apartment Management Consultants" at bounding box center [156, 313] width 215 height 16
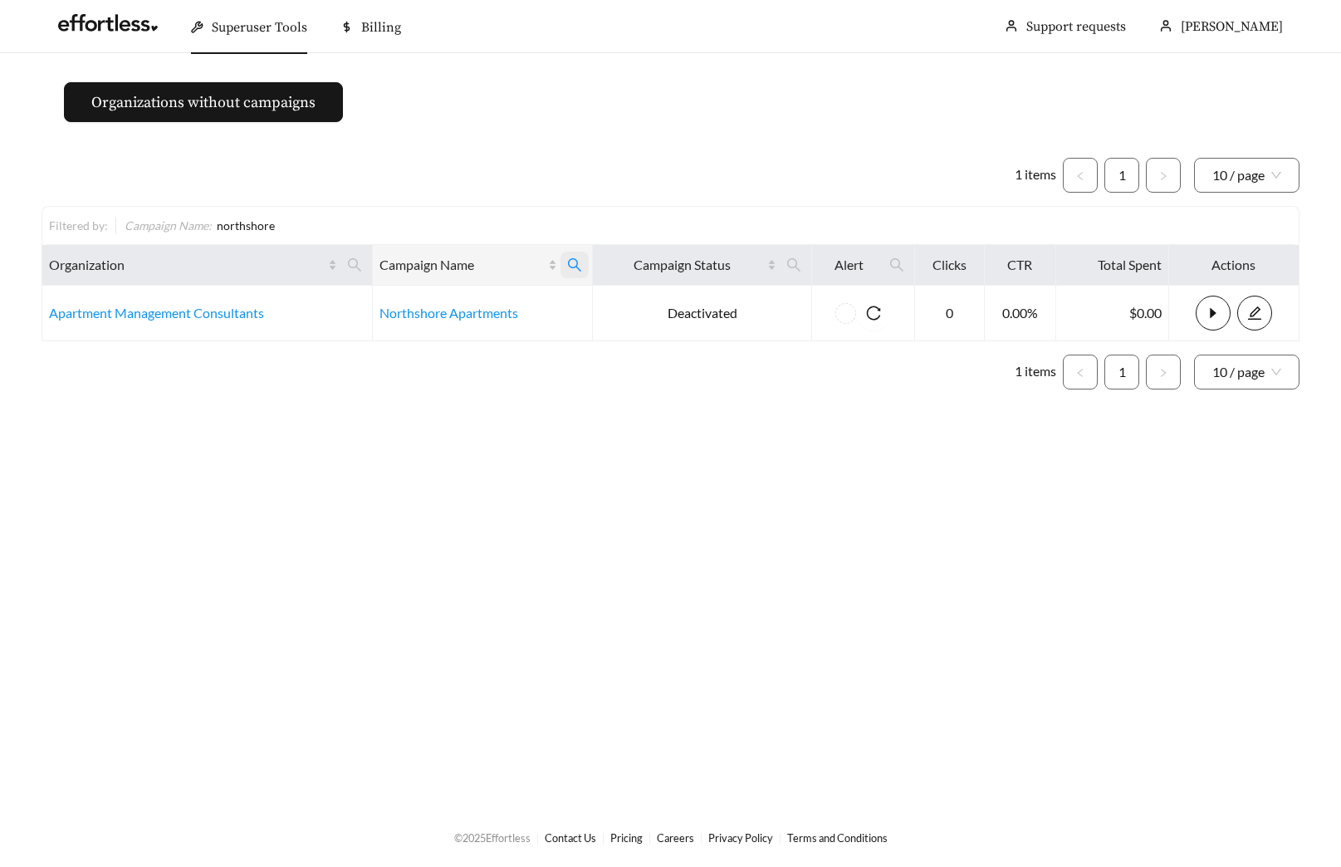
click at [580, 267] on span at bounding box center [575, 265] width 28 height 27
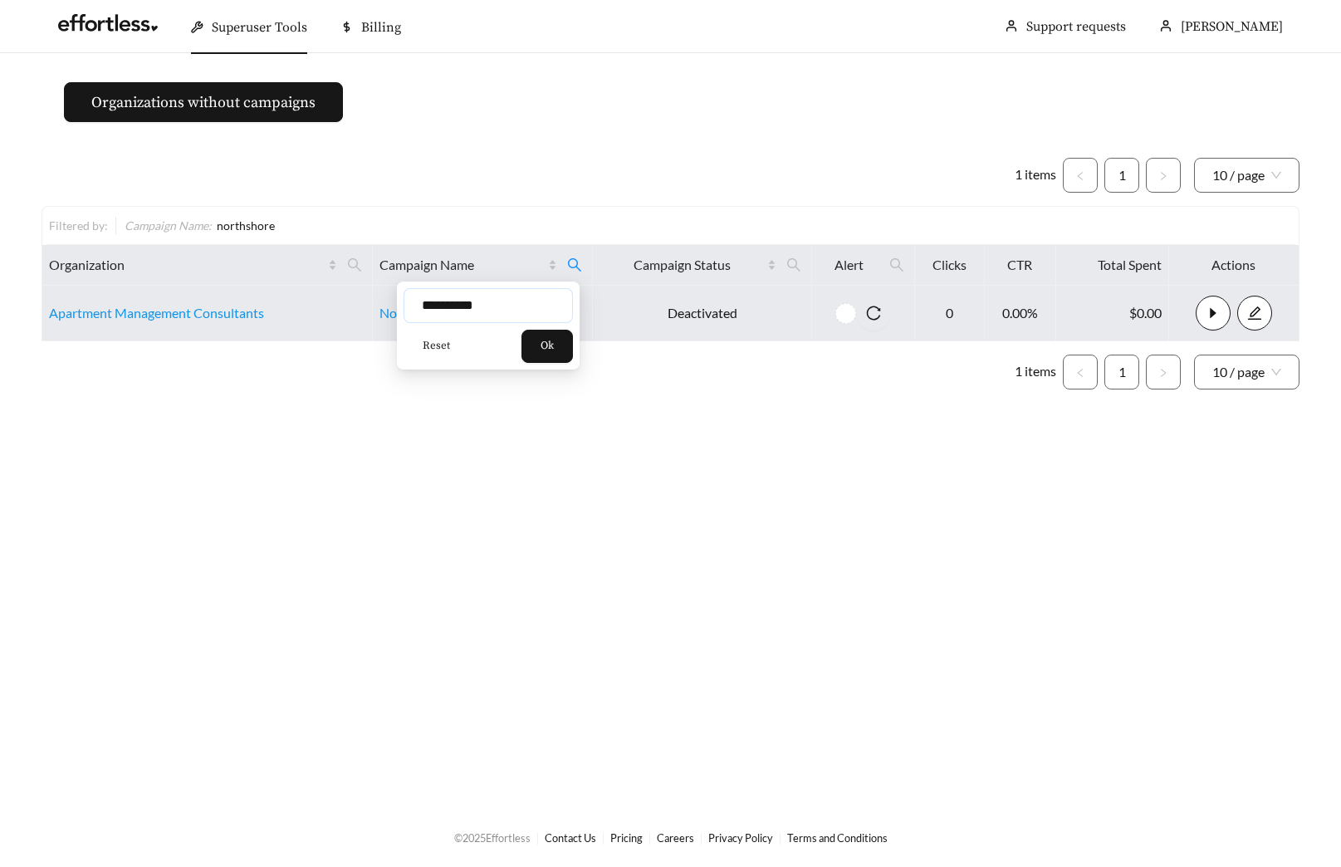
drag, startPoint x: 503, startPoint y: 301, endPoint x: 270, endPoint y: 306, distance: 233.4
click at [311, 306] on body "**********" at bounding box center [670, 433] width 1341 height 867
type input "********"
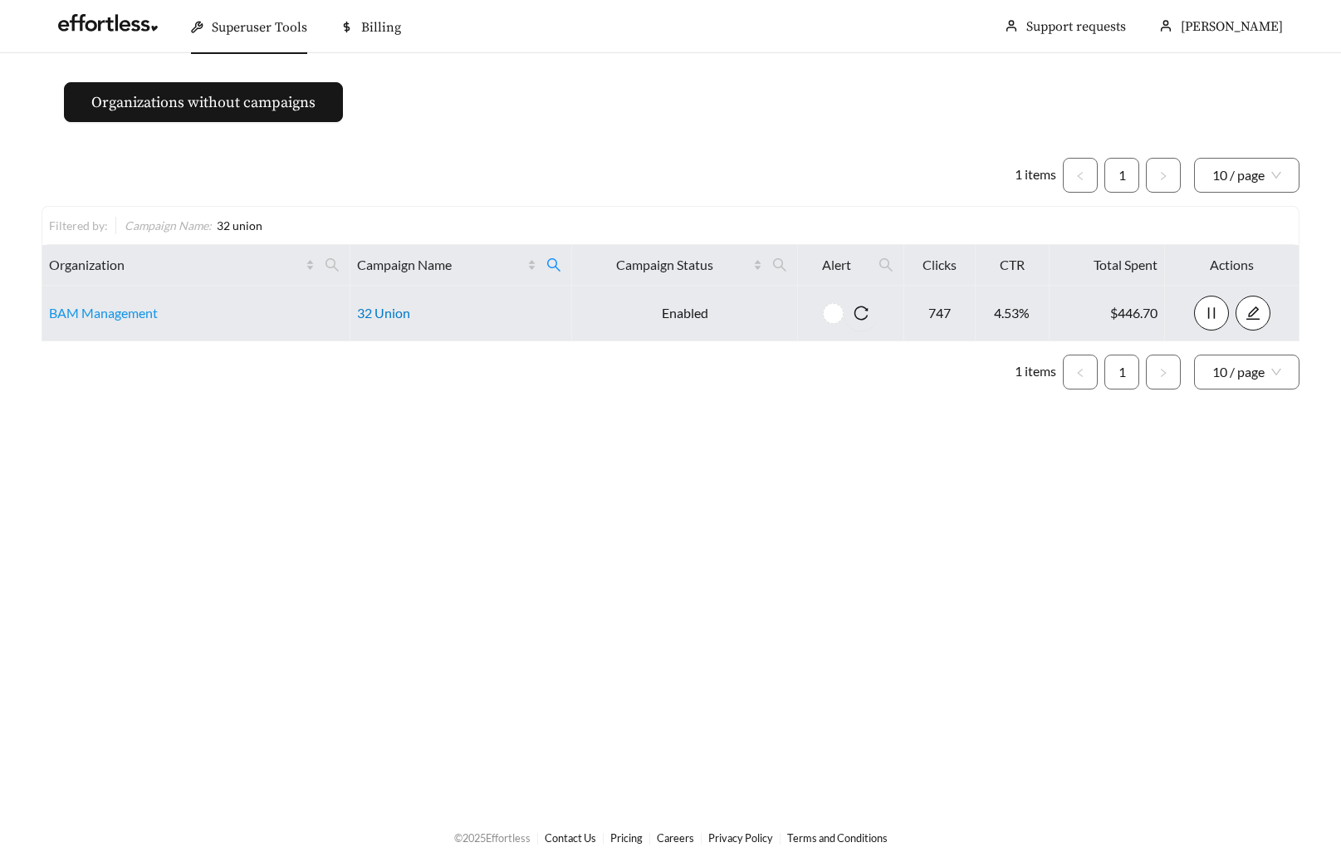
click at [380, 308] on link "32 Union" at bounding box center [383, 313] width 53 height 16
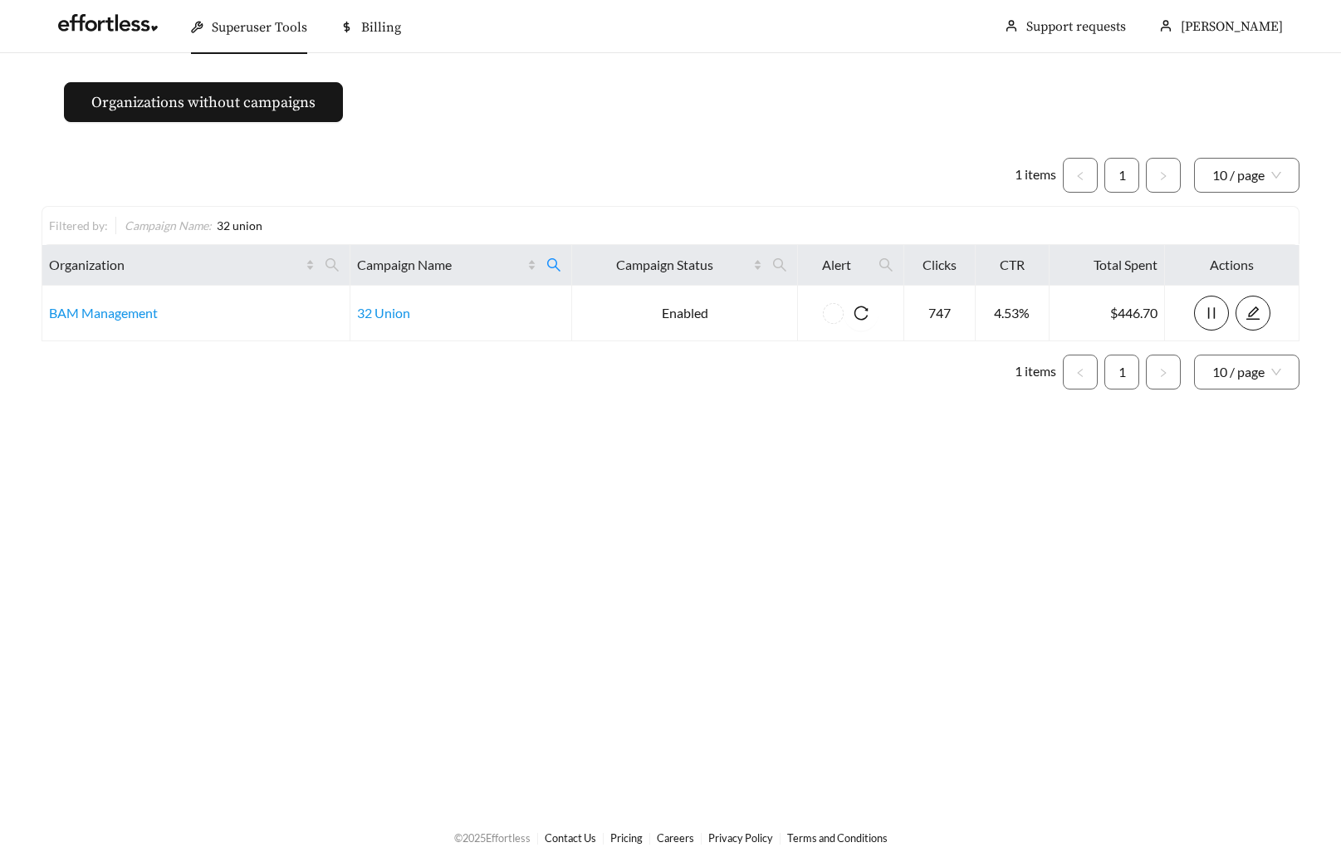
click at [482, 109] on main "Organizations without campaigns 1 items 1 10 / page Filtered by: Campaign Name …" at bounding box center [670, 430] width 1341 height 754
click at [561, 267] on span at bounding box center [554, 265] width 28 height 27
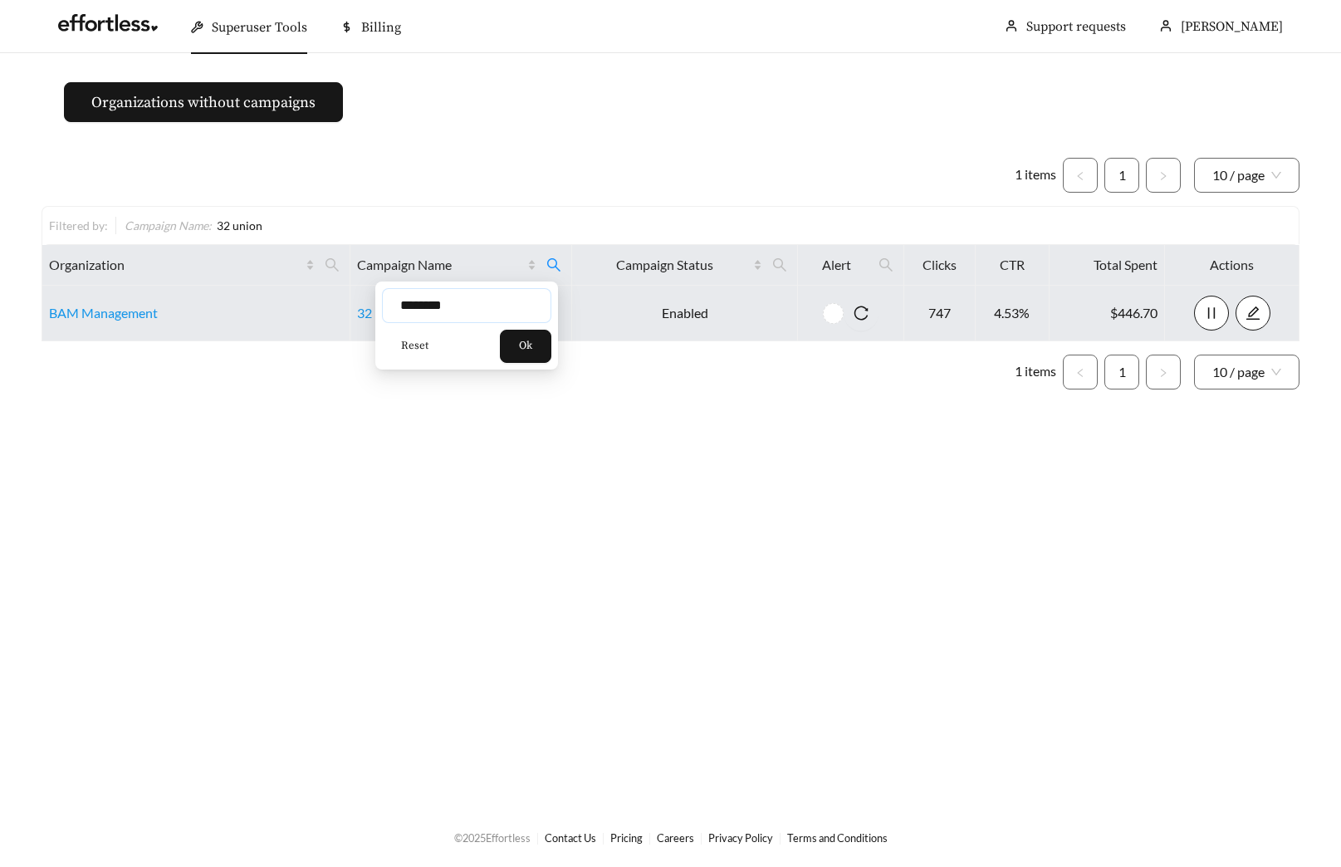
drag, startPoint x: 486, startPoint y: 306, endPoint x: 342, endPoint y: 313, distance: 143.8
click at [360, 311] on body "Superuser Tools Billing Maddi Herrick-Foster Support requests More Organization…" at bounding box center [670, 433] width 1341 height 867
type input "******"
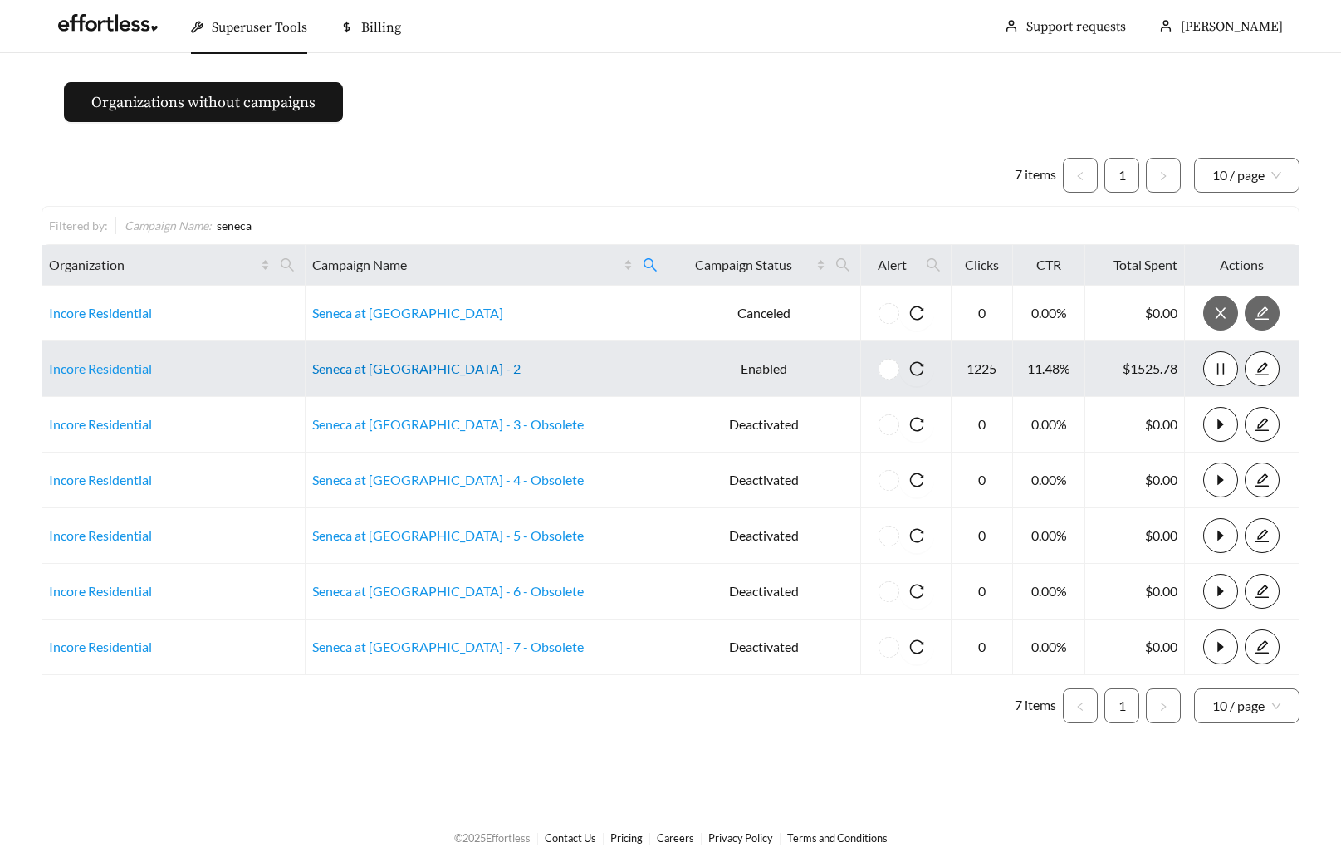
click at [369, 372] on link "Seneca at Oak Creek - 2" at bounding box center [416, 368] width 208 height 16
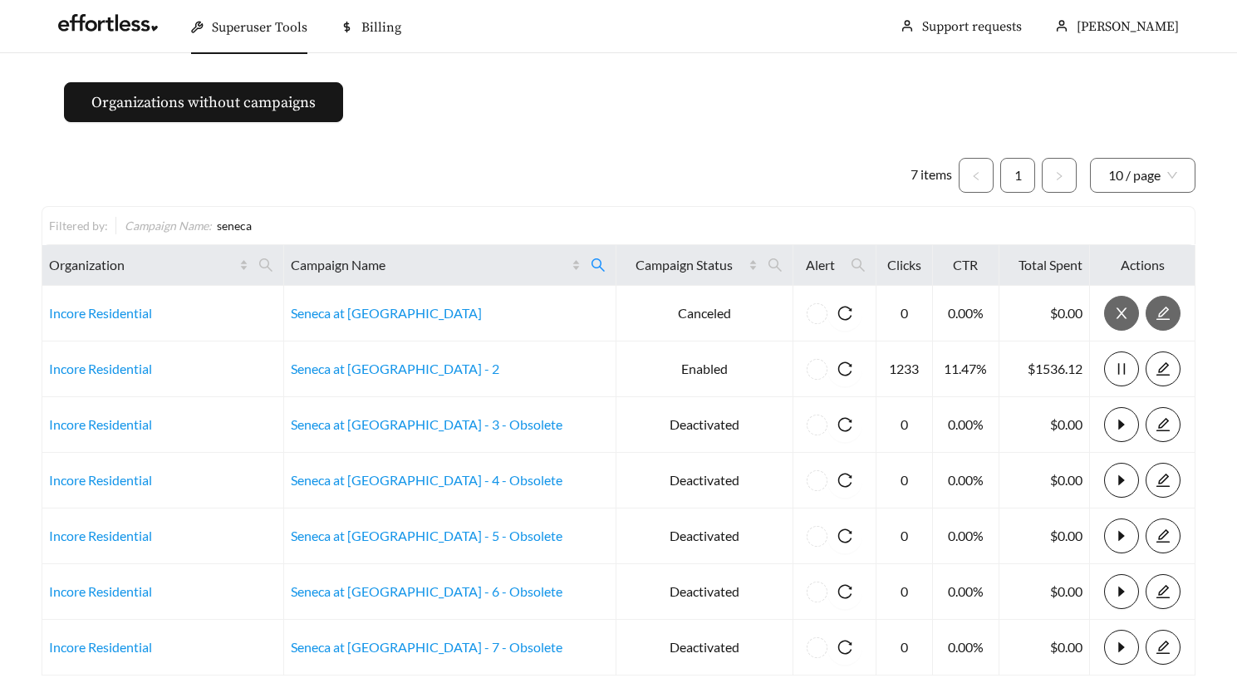
click at [502, 182] on ul "7 items 1 10 / page" at bounding box center [619, 175] width 1154 height 35
click at [591, 263] on icon "search" at bounding box center [597, 264] width 13 height 13
drag, startPoint x: 477, startPoint y: 302, endPoint x: 379, endPoint y: 308, distance: 98.2
click at [395, 310] on input "******" at bounding box center [465, 305] width 169 height 35
type input "**********"
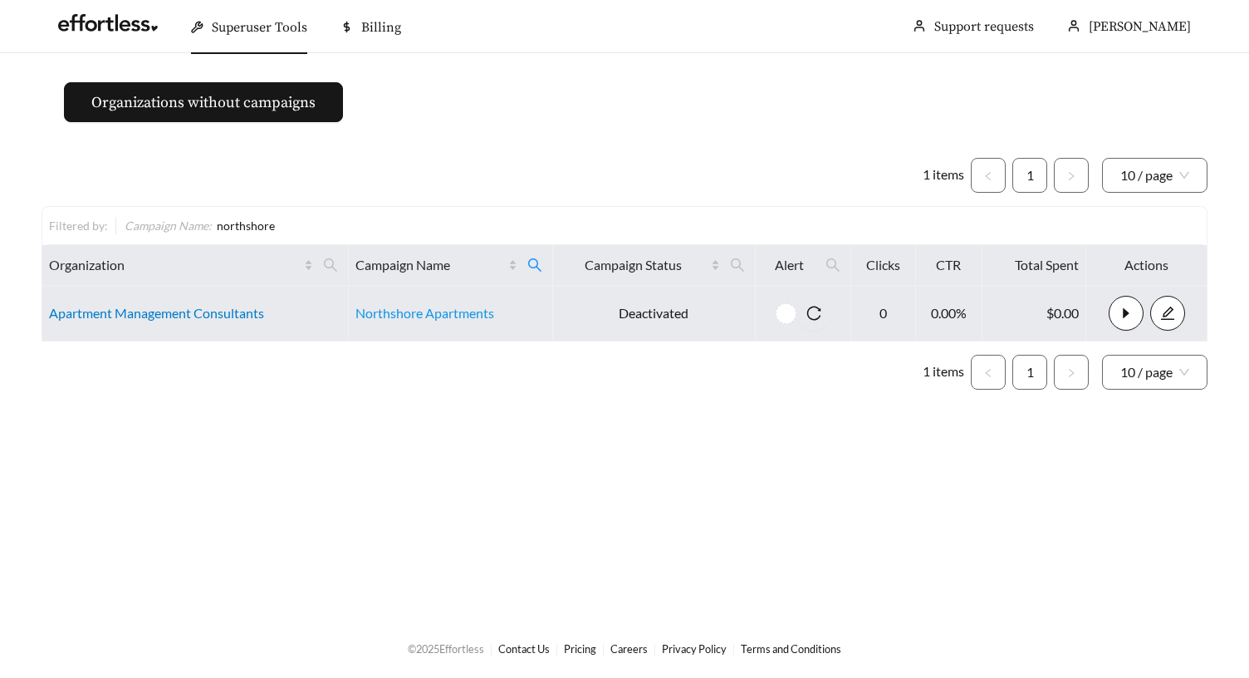
click at [159, 319] on link "Apartment Management Consultants" at bounding box center [156, 313] width 215 height 16
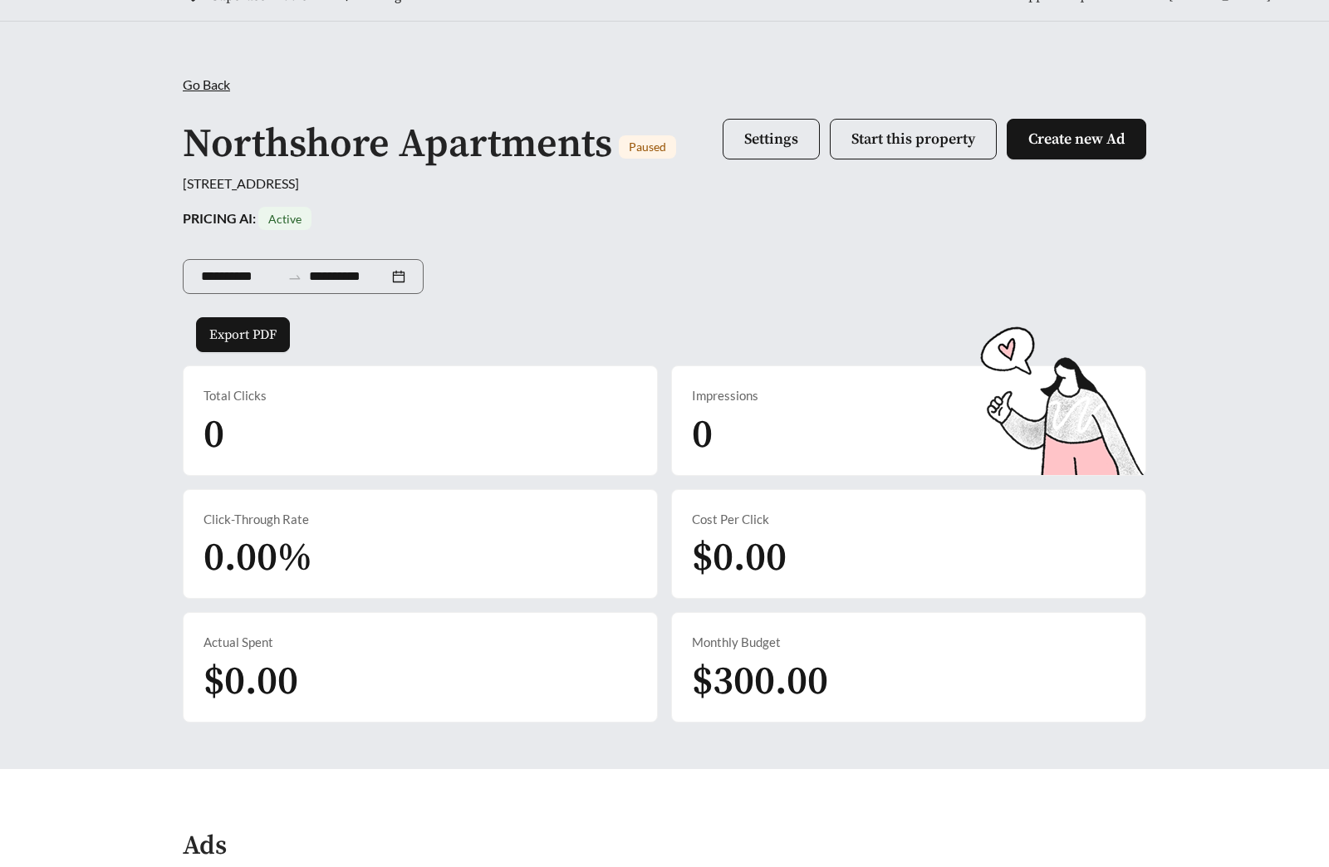
scroll to position [693, 0]
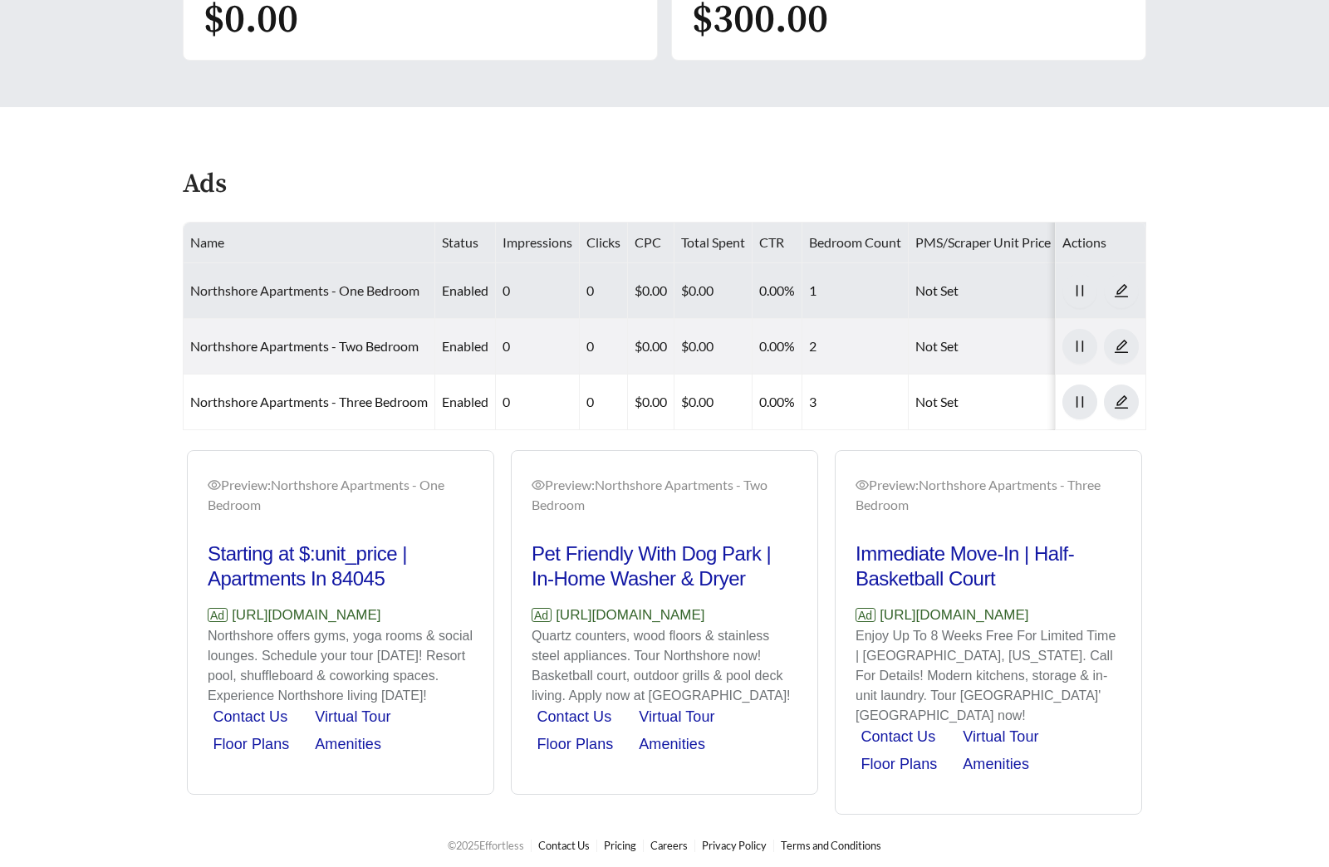
click at [283, 295] on link "Northshore Apartments - One Bedroom" at bounding box center [304, 290] width 229 height 16
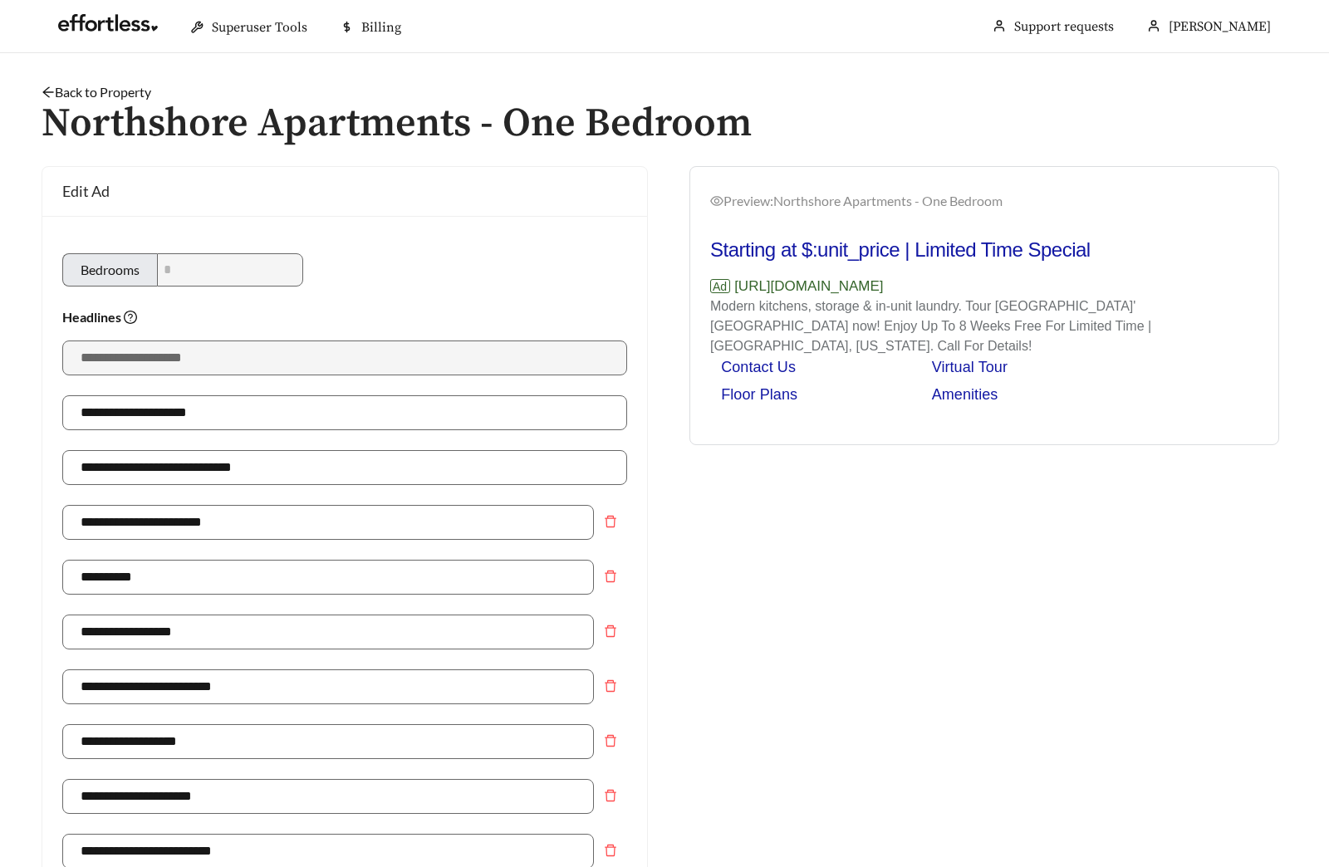
click at [115, 88] on link "Back to Property" at bounding box center [97, 92] width 110 height 16
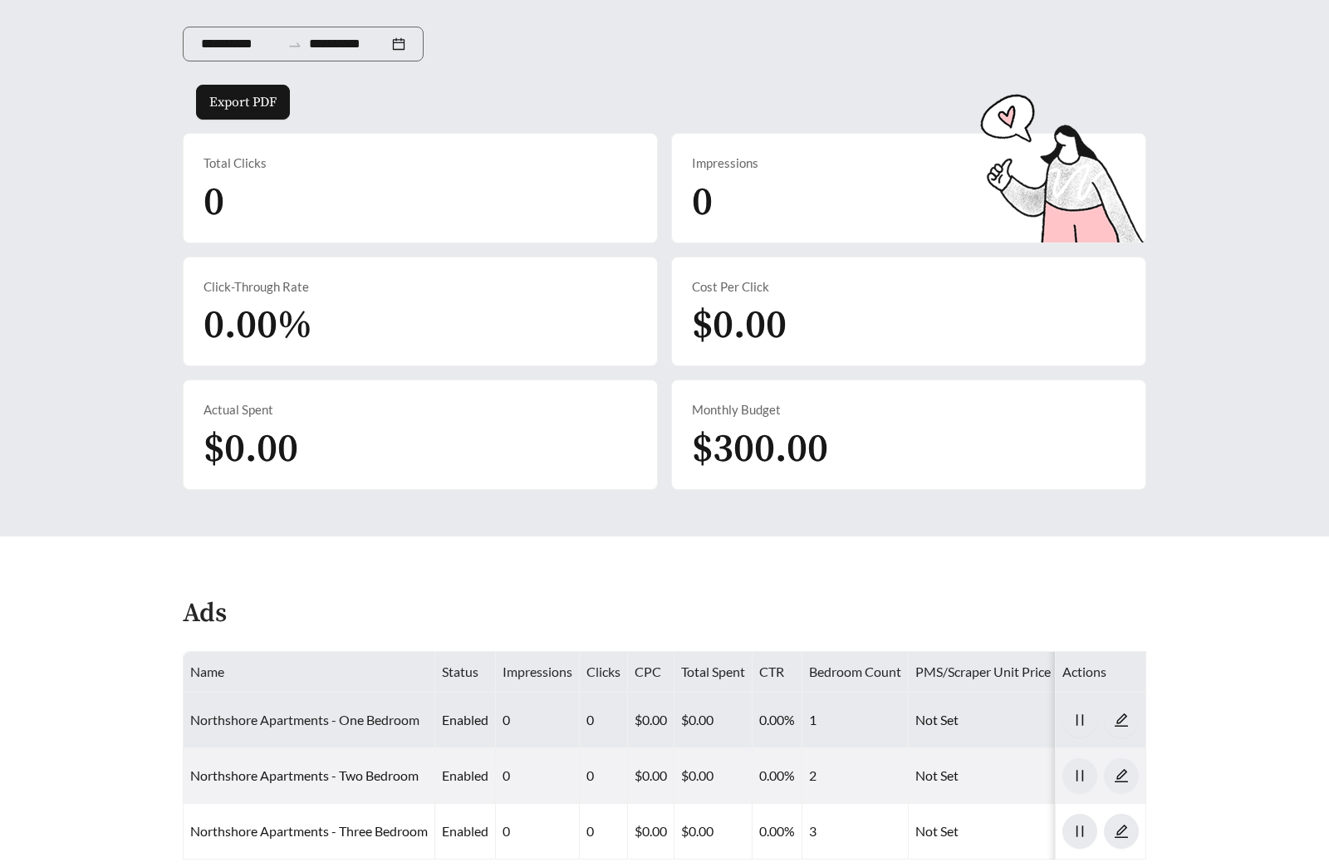
scroll to position [718, 0]
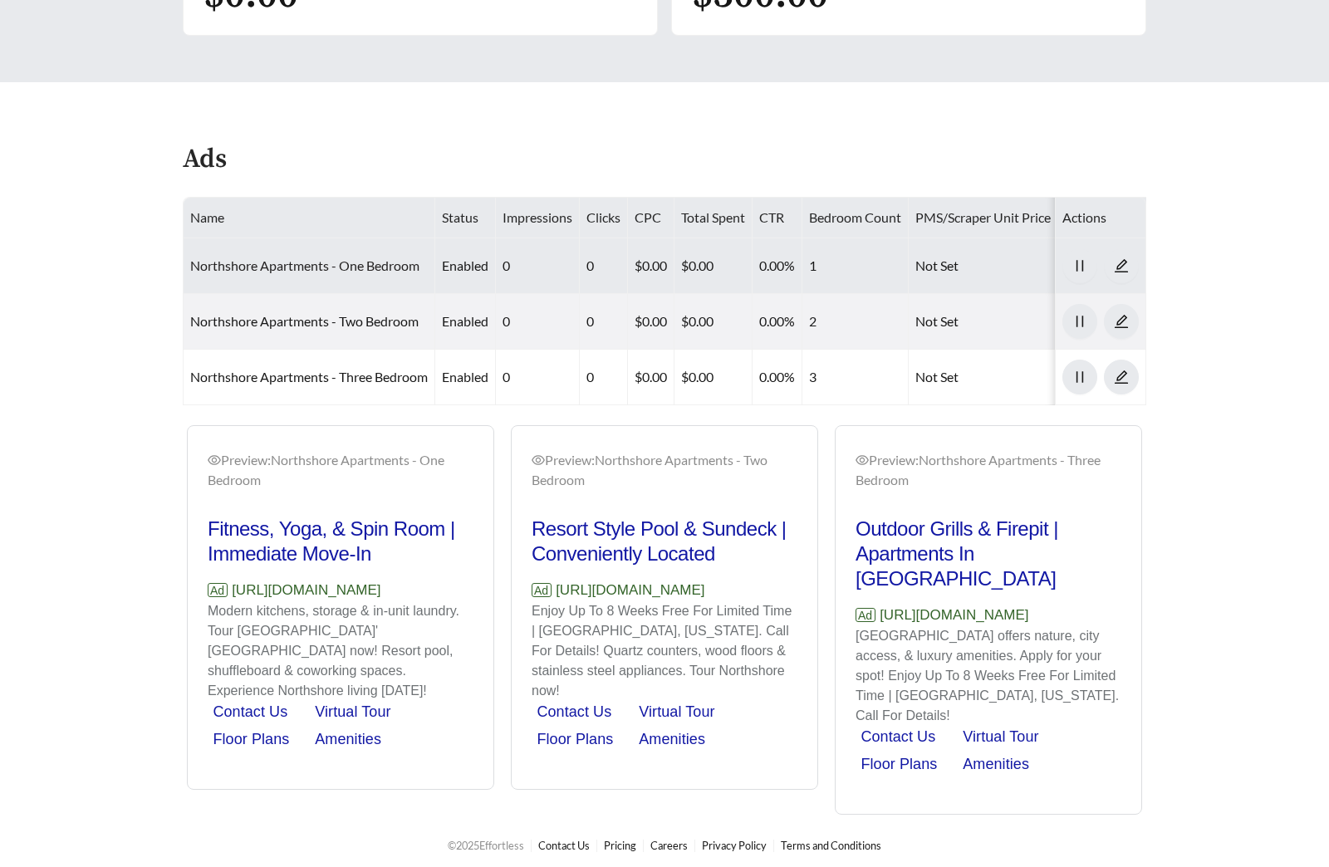
click at [360, 267] on link "Northshore Apartments - One Bedroom" at bounding box center [304, 265] width 229 height 16
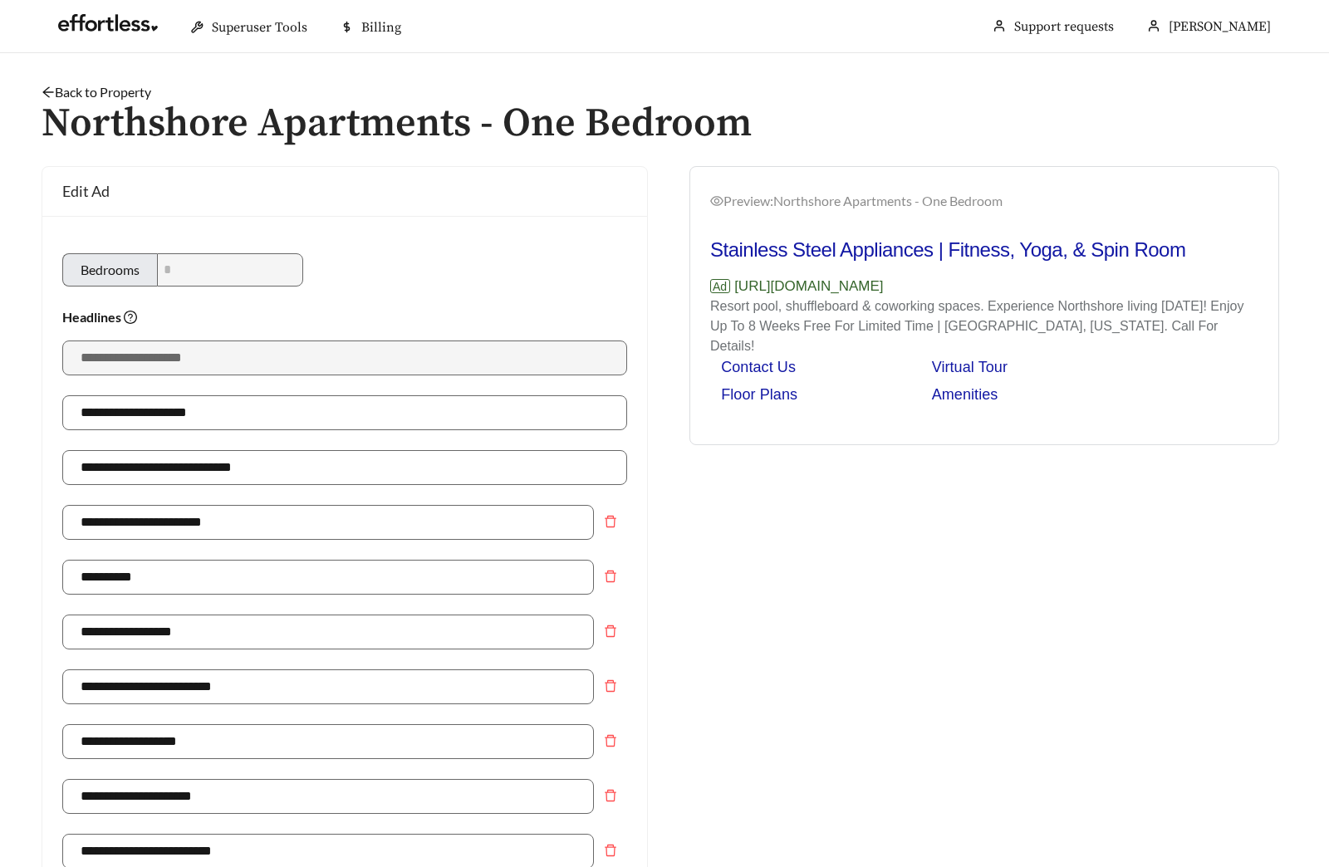
click at [118, 88] on link "Back to Property" at bounding box center [97, 92] width 110 height 16
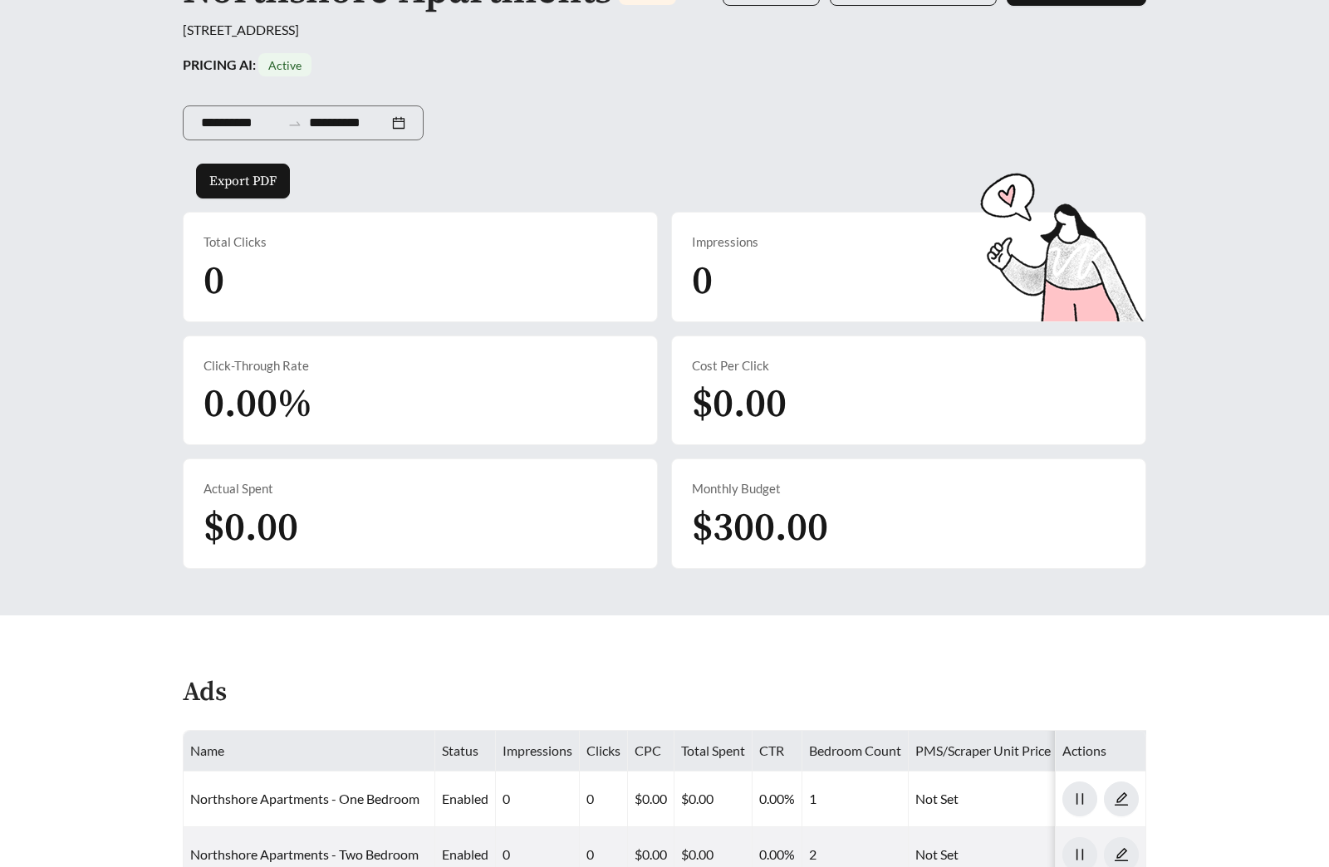
scroll to position [693, 0]
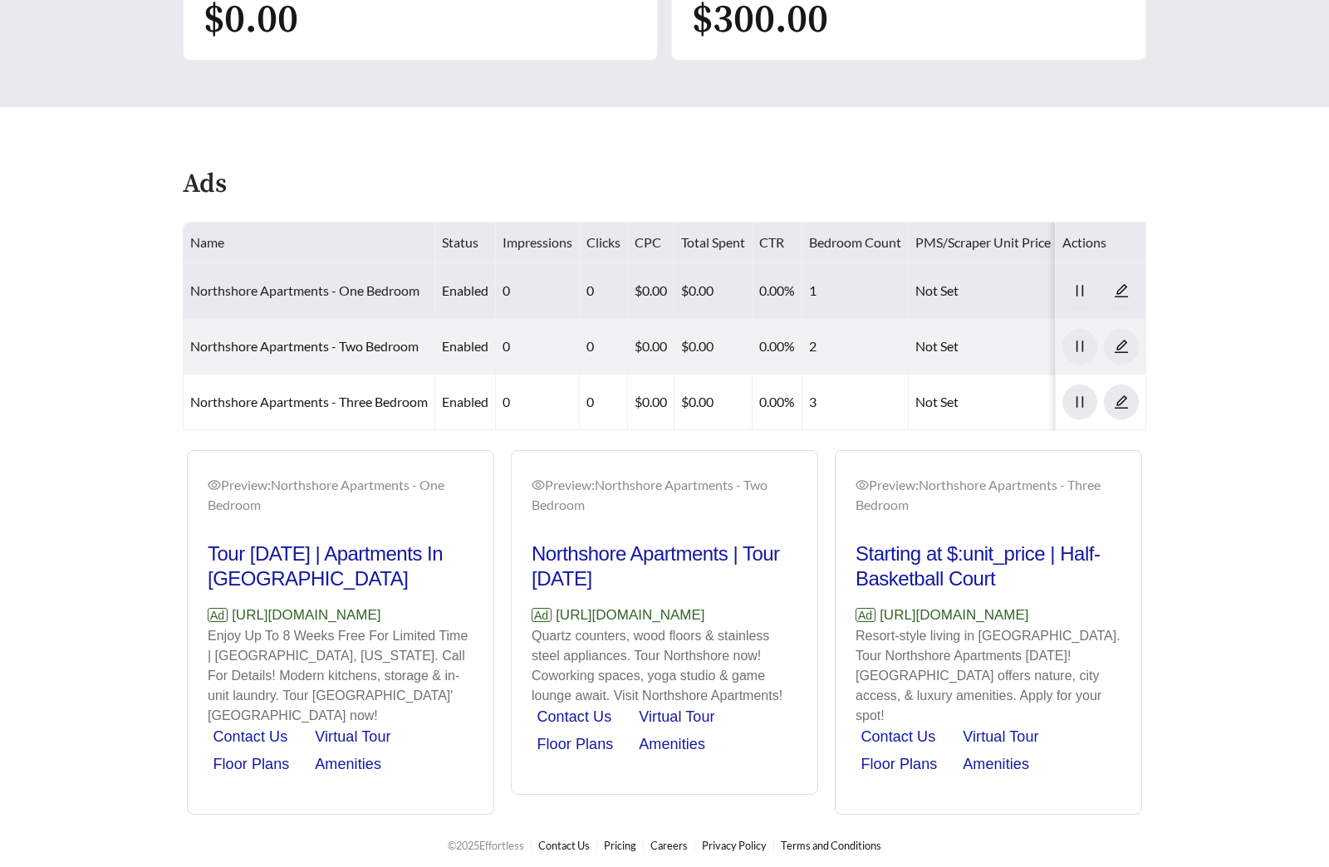
click at [317, 297] on link "Northshore Apartments - One Bedroom" at bounding box center [304, 290] width 229 height 16
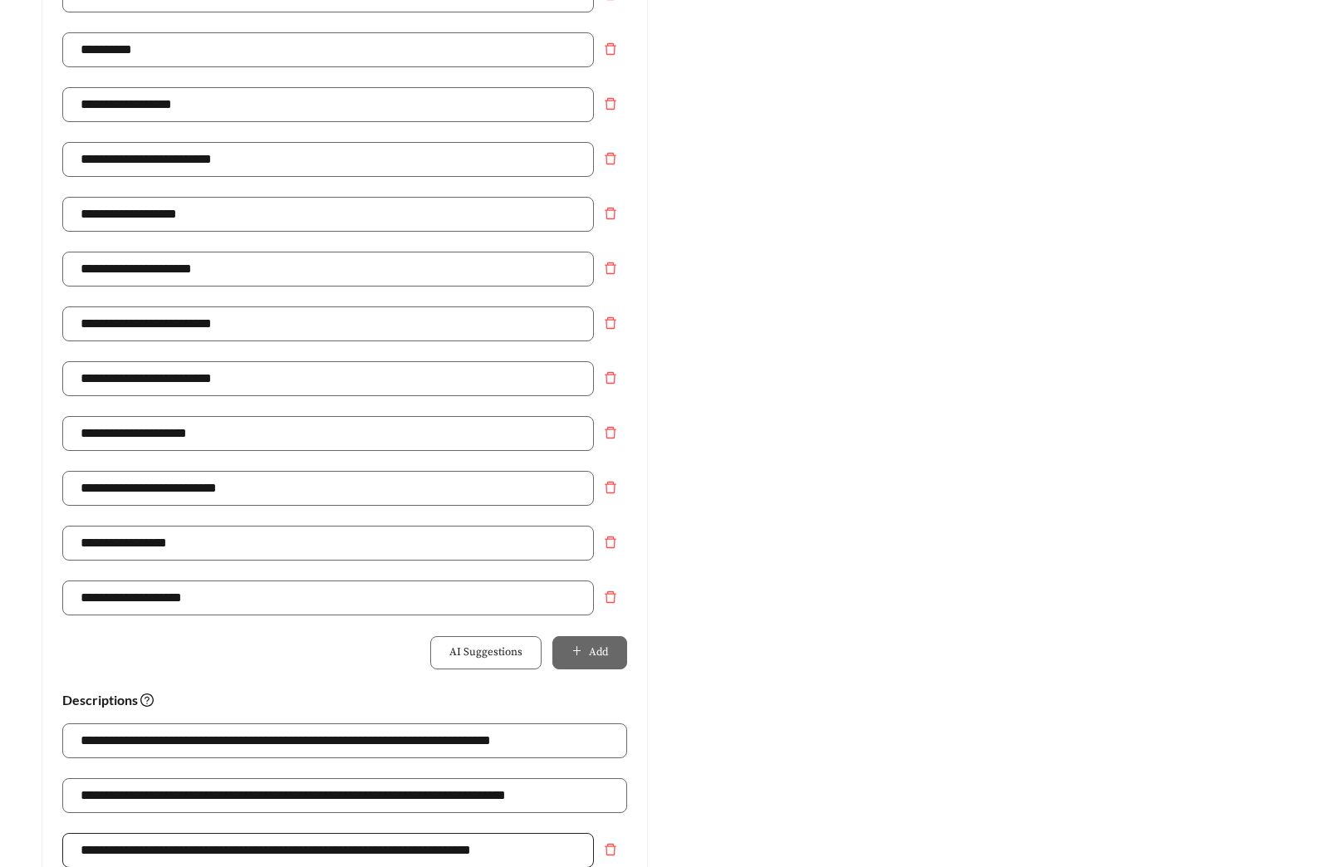
scroll to position [523, 0]
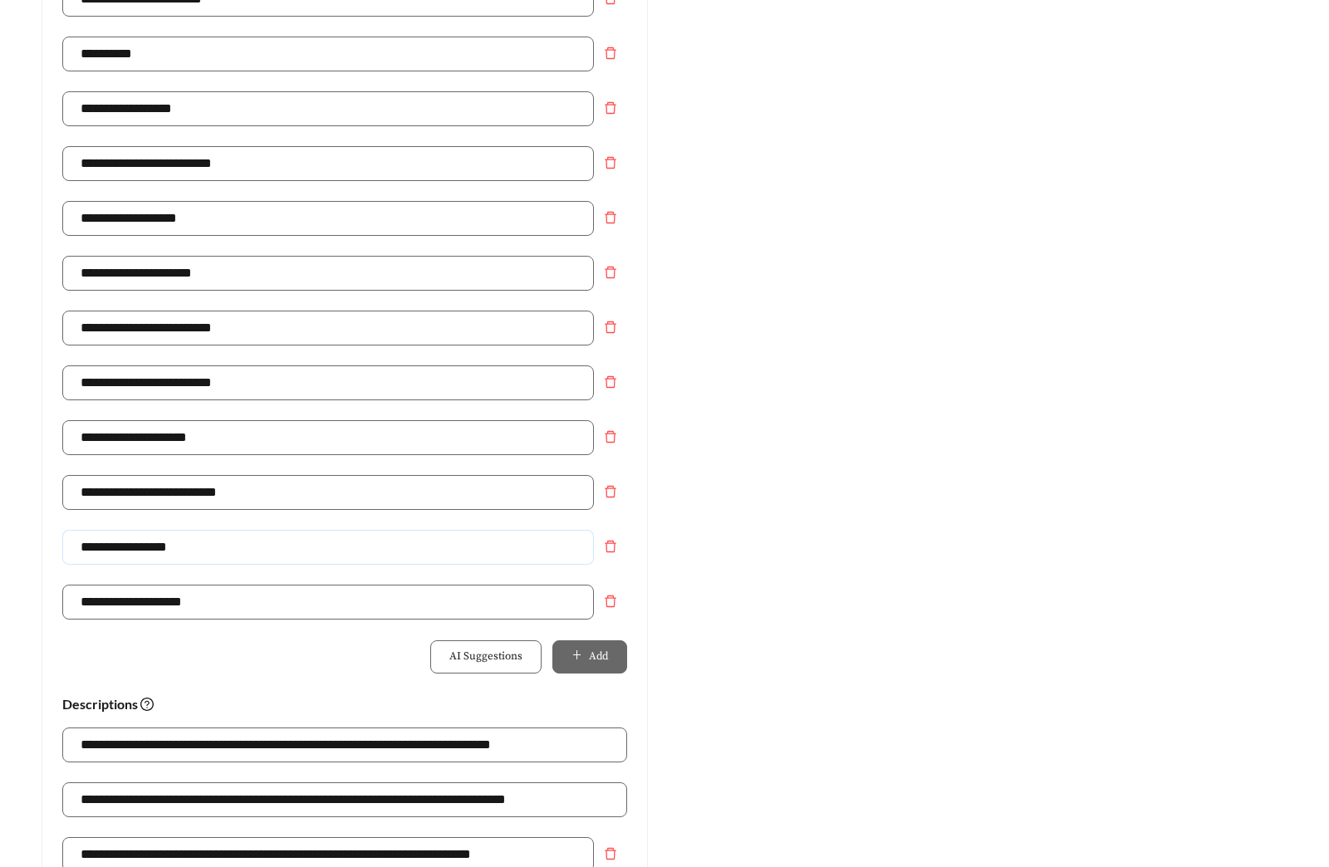
click at [213, 553] on input "**********" at bounding box center [327, 547] width 531 height 35
type input "**********"
click at [781, 589] on div "Preview: Northshore Apartments - One Bedroom Pet Friendly With Dog Park | Fitne…" at bounding box center [983, 446] width 639 height 1607
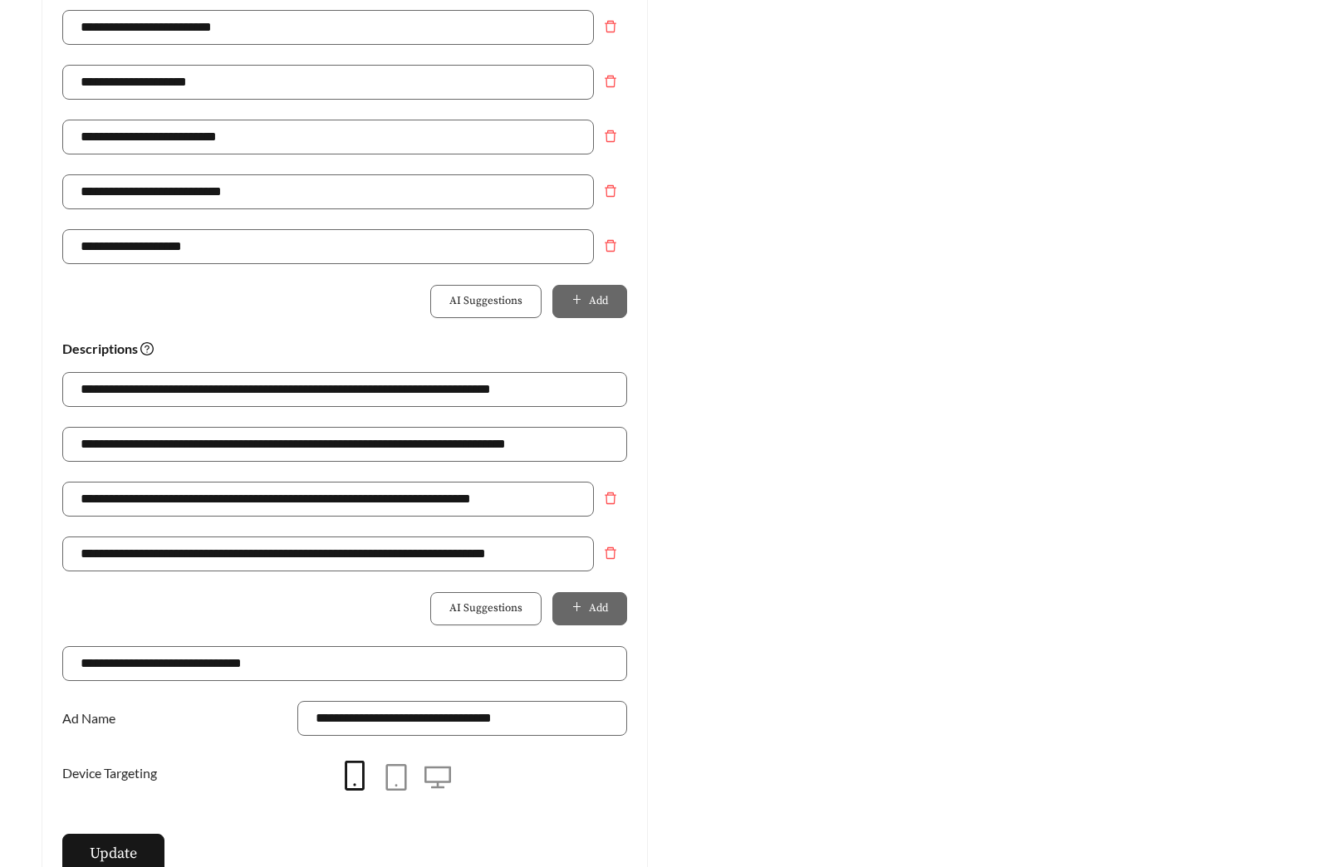
scroll to position [1015, 0]
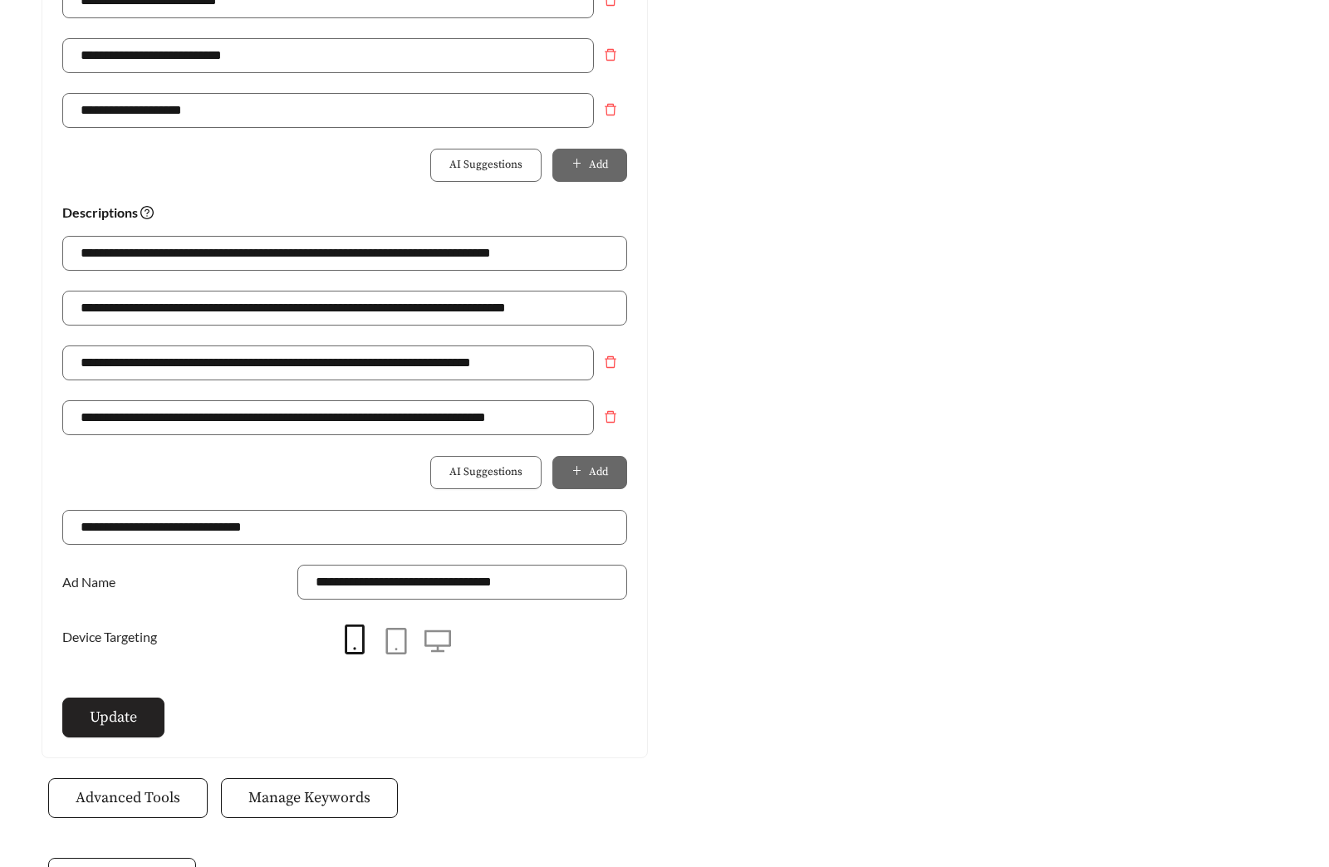
click at [110, 734] on button "Update" at bounding box center [113, 718] width 102 height 40
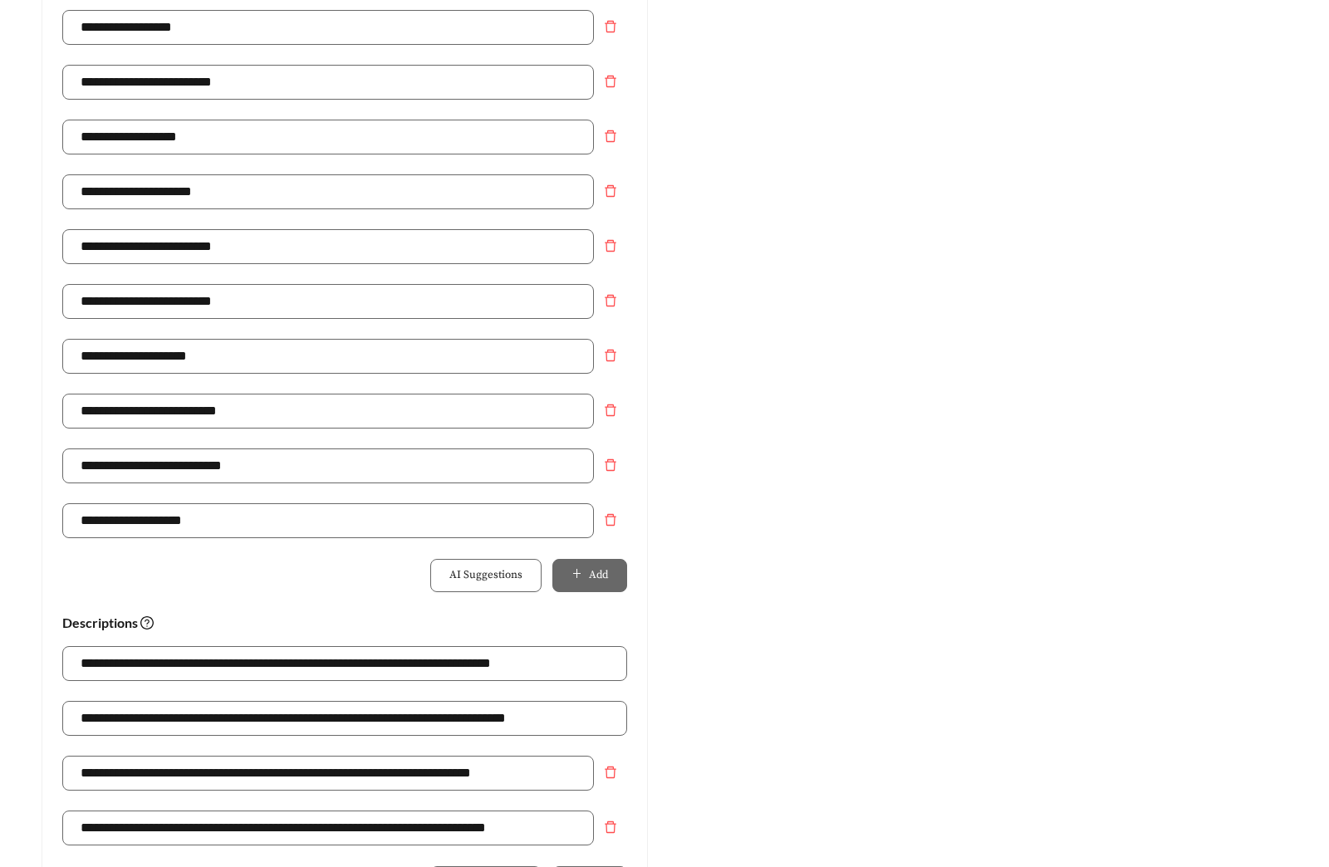
scroll to position [0, 0]
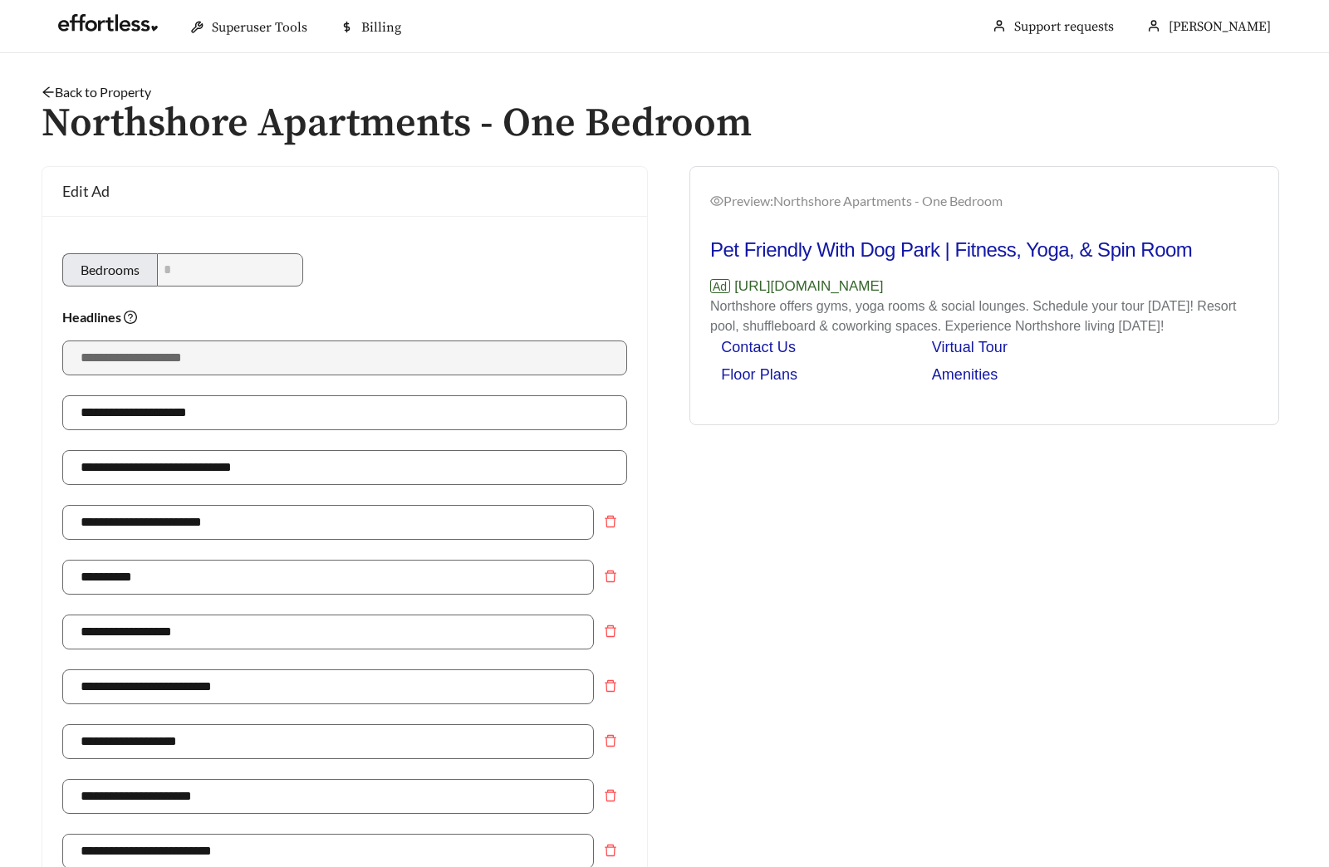
click at [111, 86] on link "Back to Property" at bounding box center [97, 92] width 110 height 16
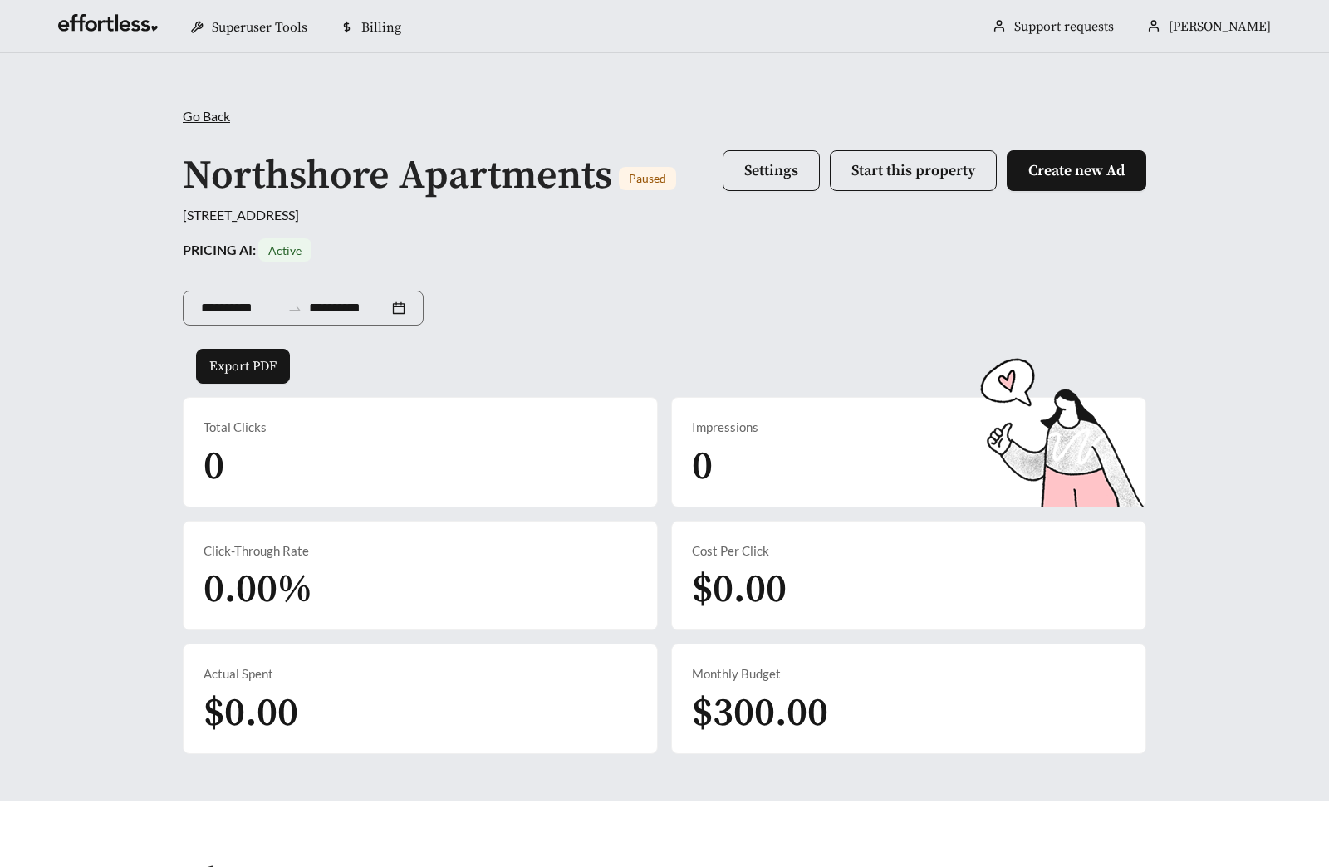
scroll to position [547, 0]
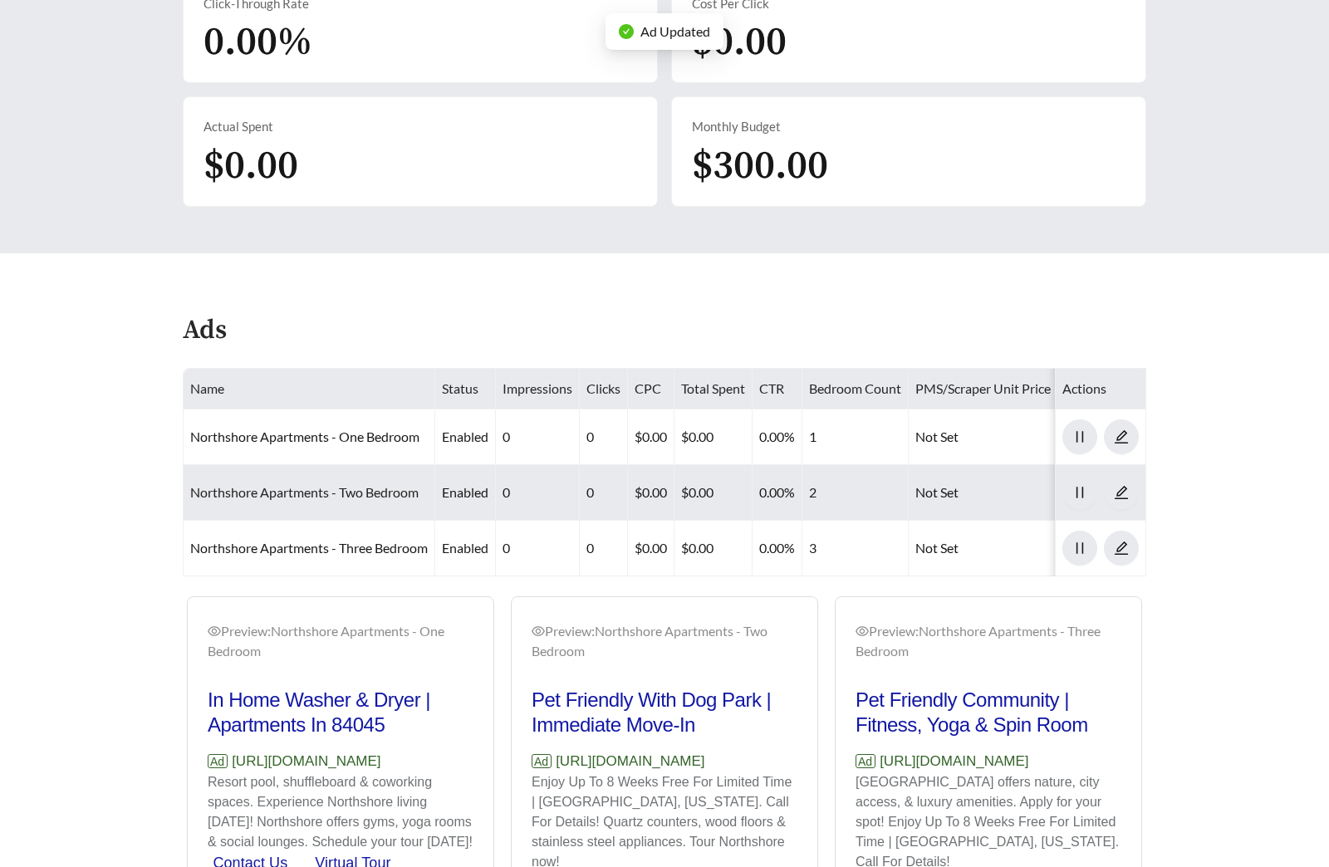
click at [309, 494] on link "Northshore Apartments - Two Bedroom" at bounding box center [304, 492] width 228 height 16
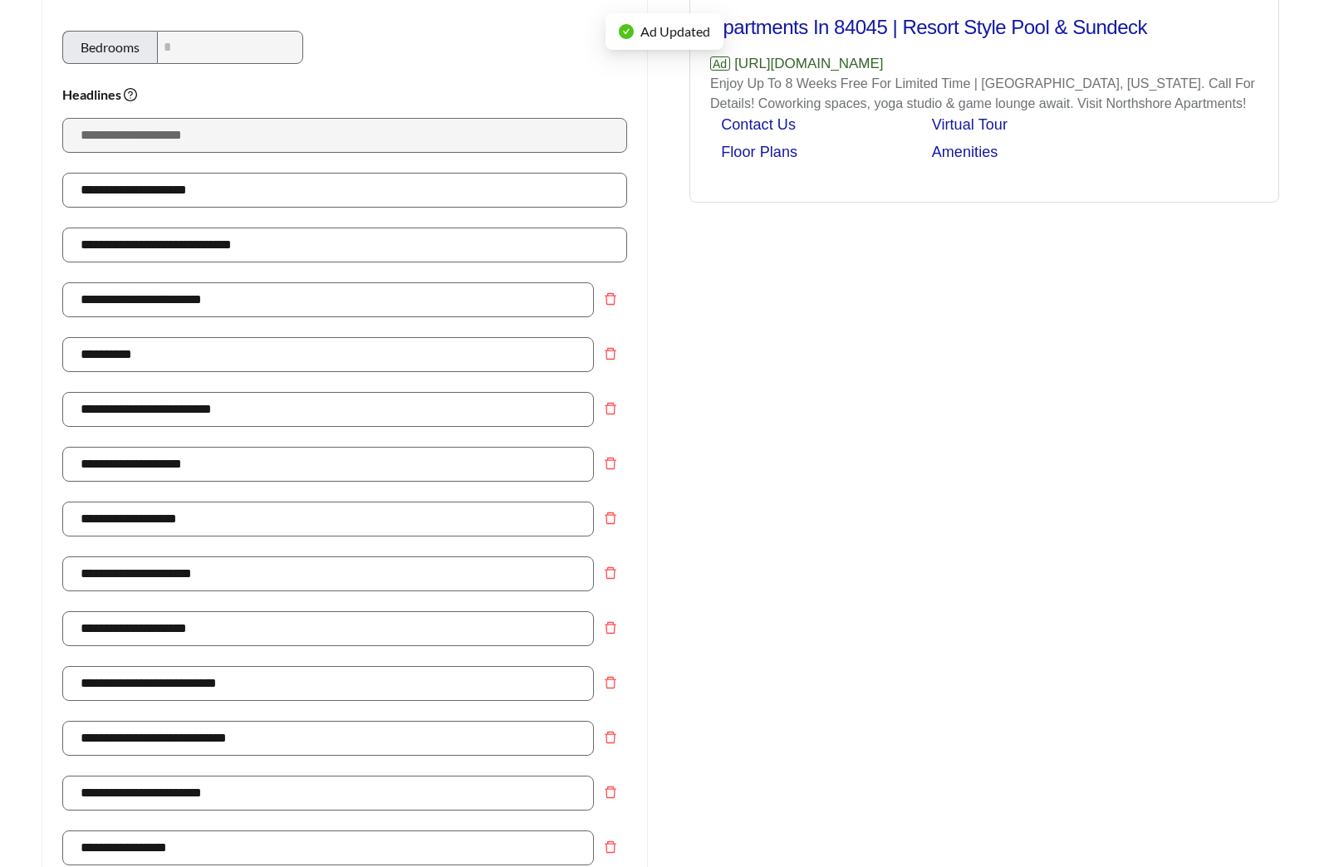
scroll to position [551, 0]
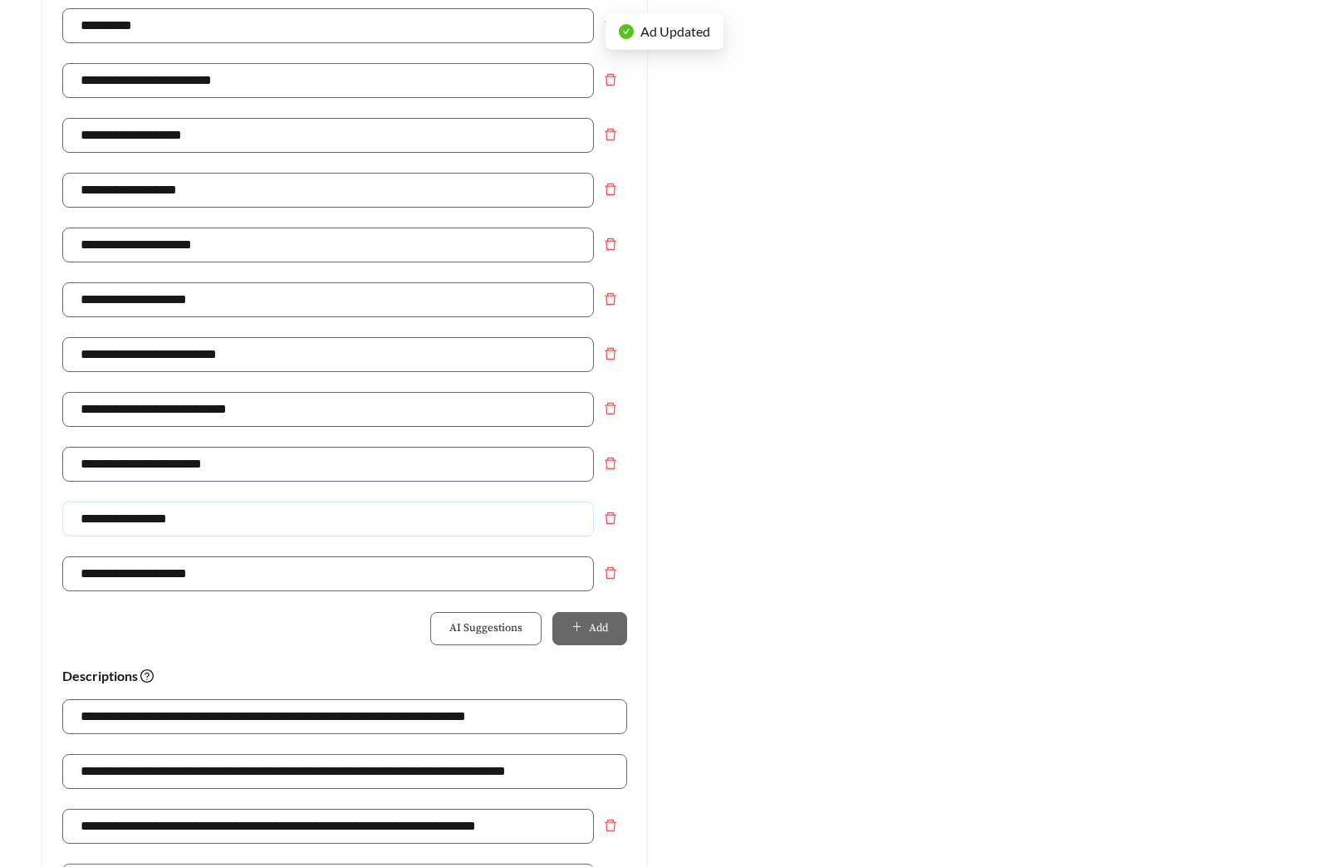
click at [226, 516] on input "**********" at bounding box center [327, 519] width 531 height 35
type input "**********"
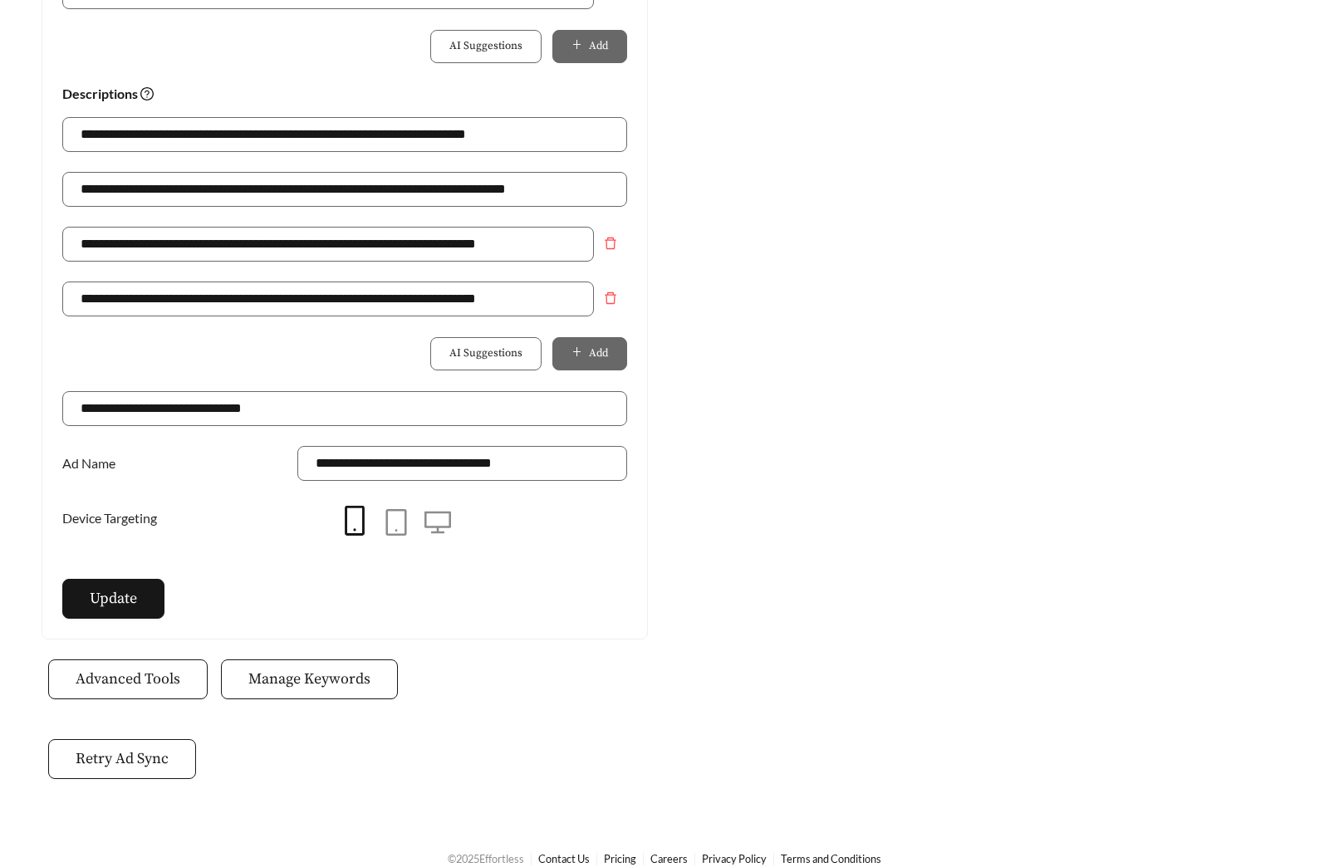
scroll to position [1154, 0]
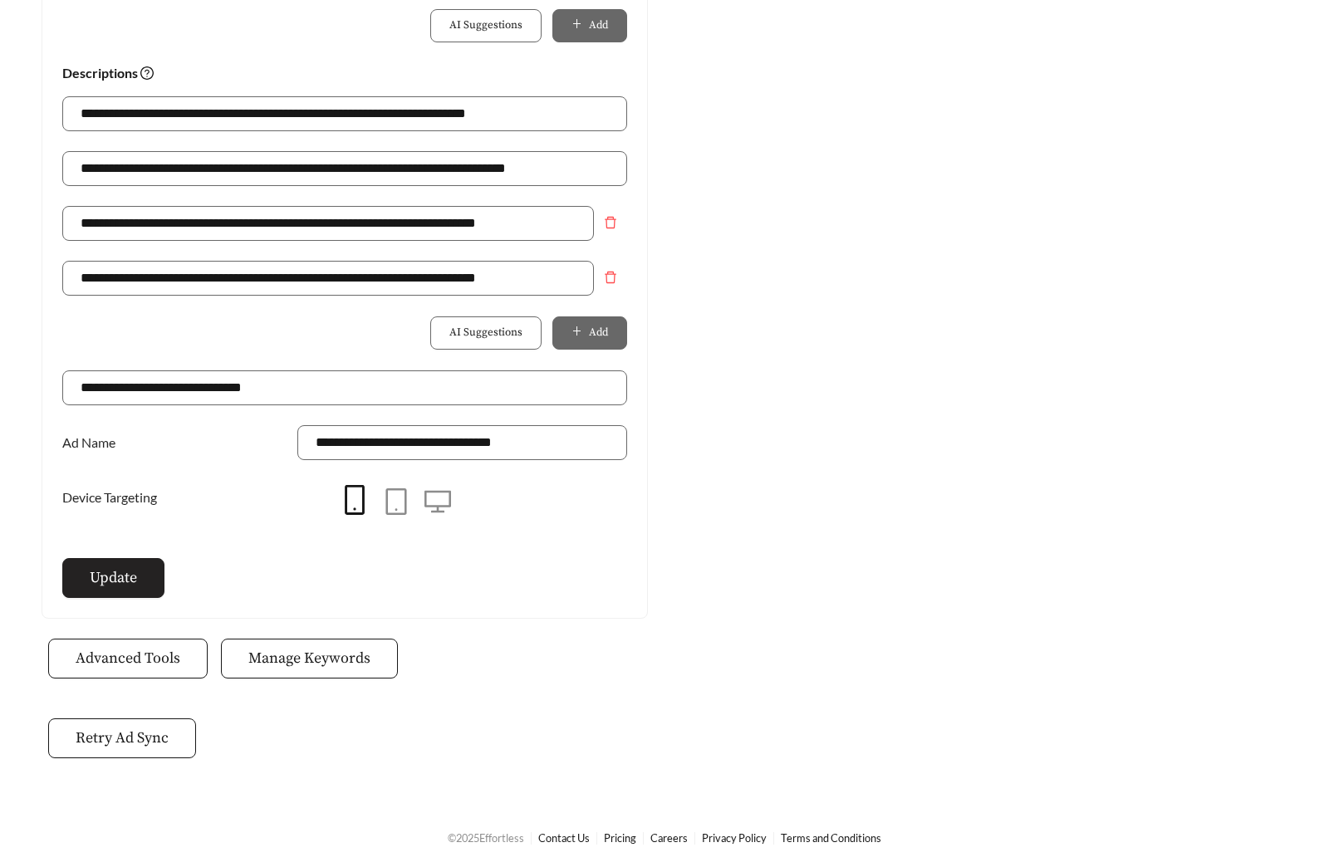
click at [131, 587] on span "Update" at bounding box center [113, 577] width 47 height 22
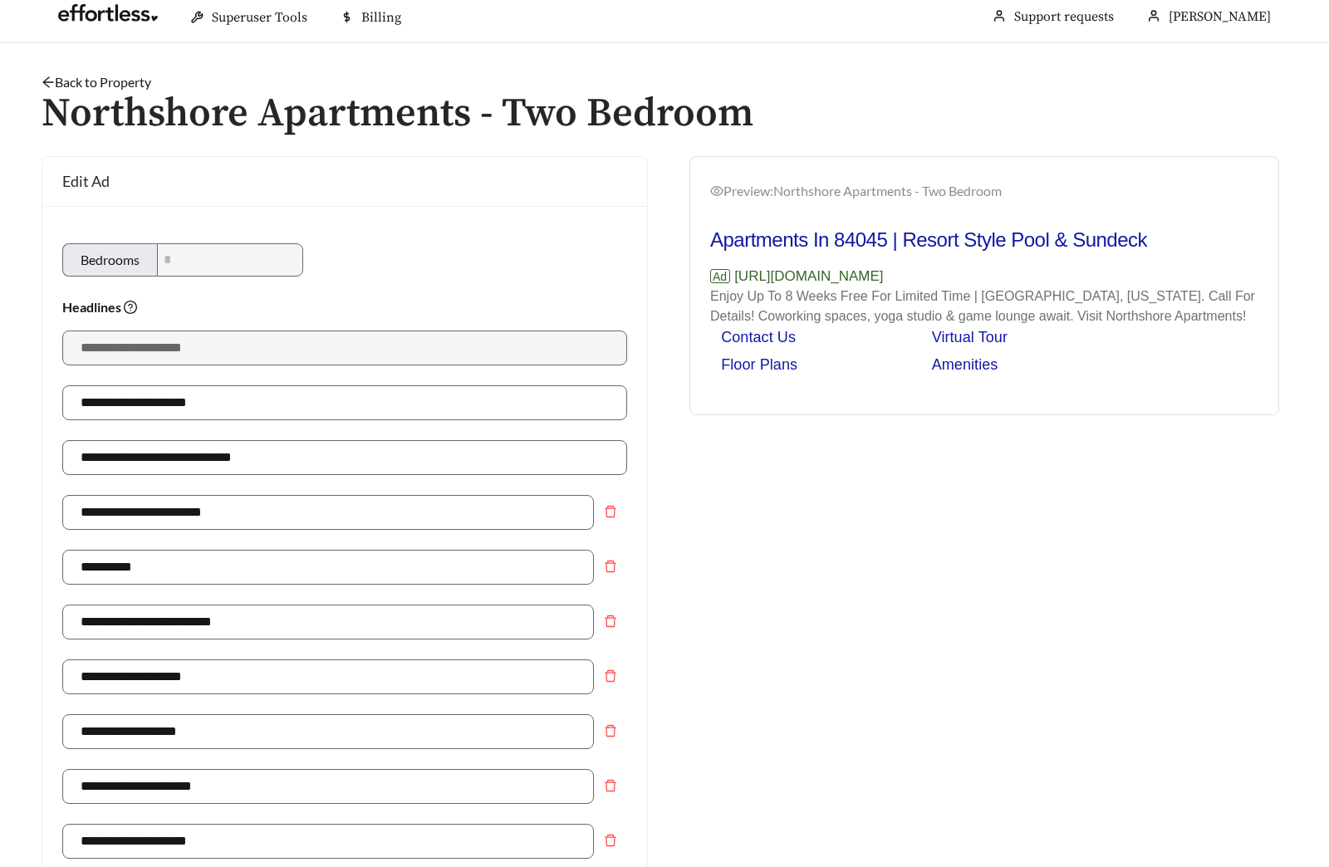
scroll to position [0, 0]
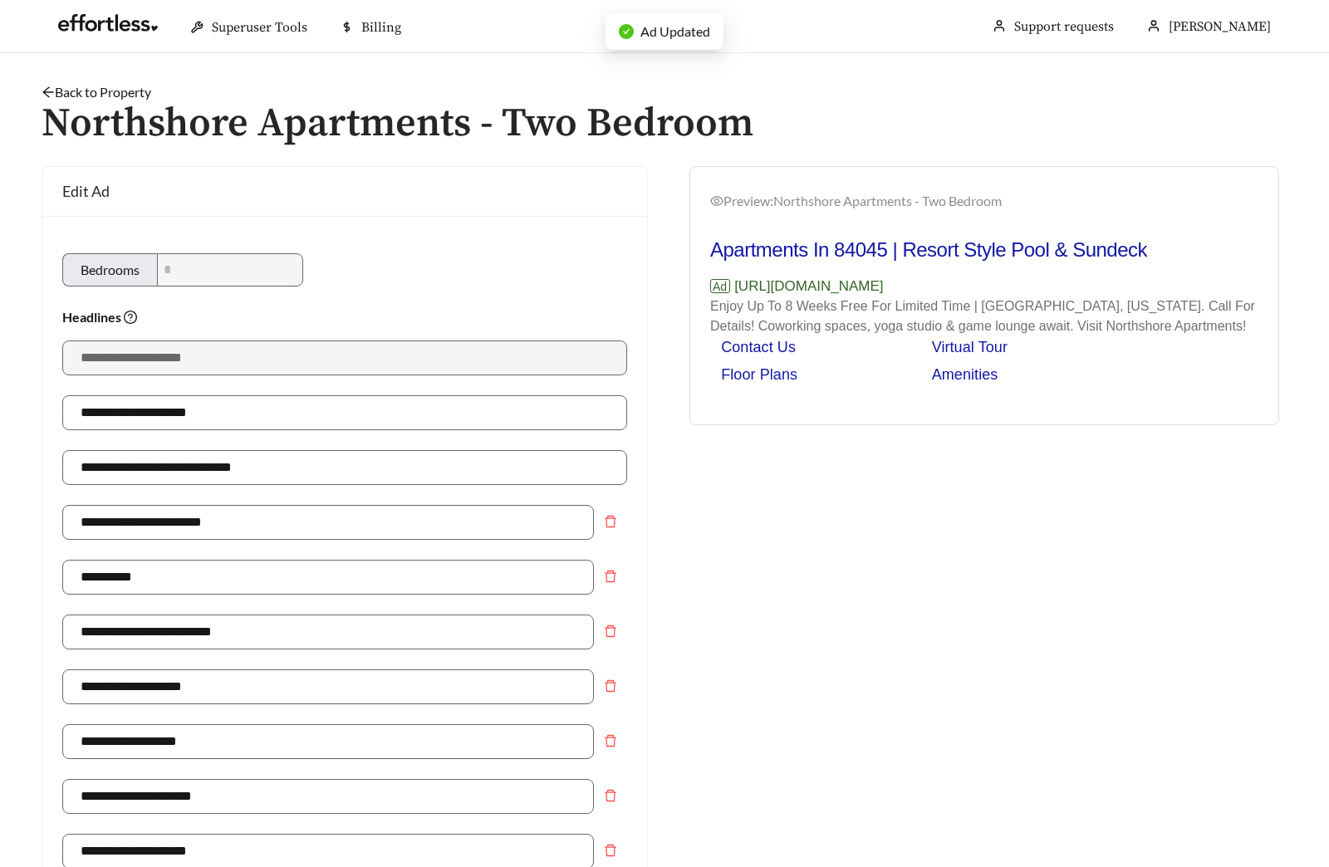
click at [114, 93] on link "Back to Property" at bounding box center [97, 92] width 110 height 16
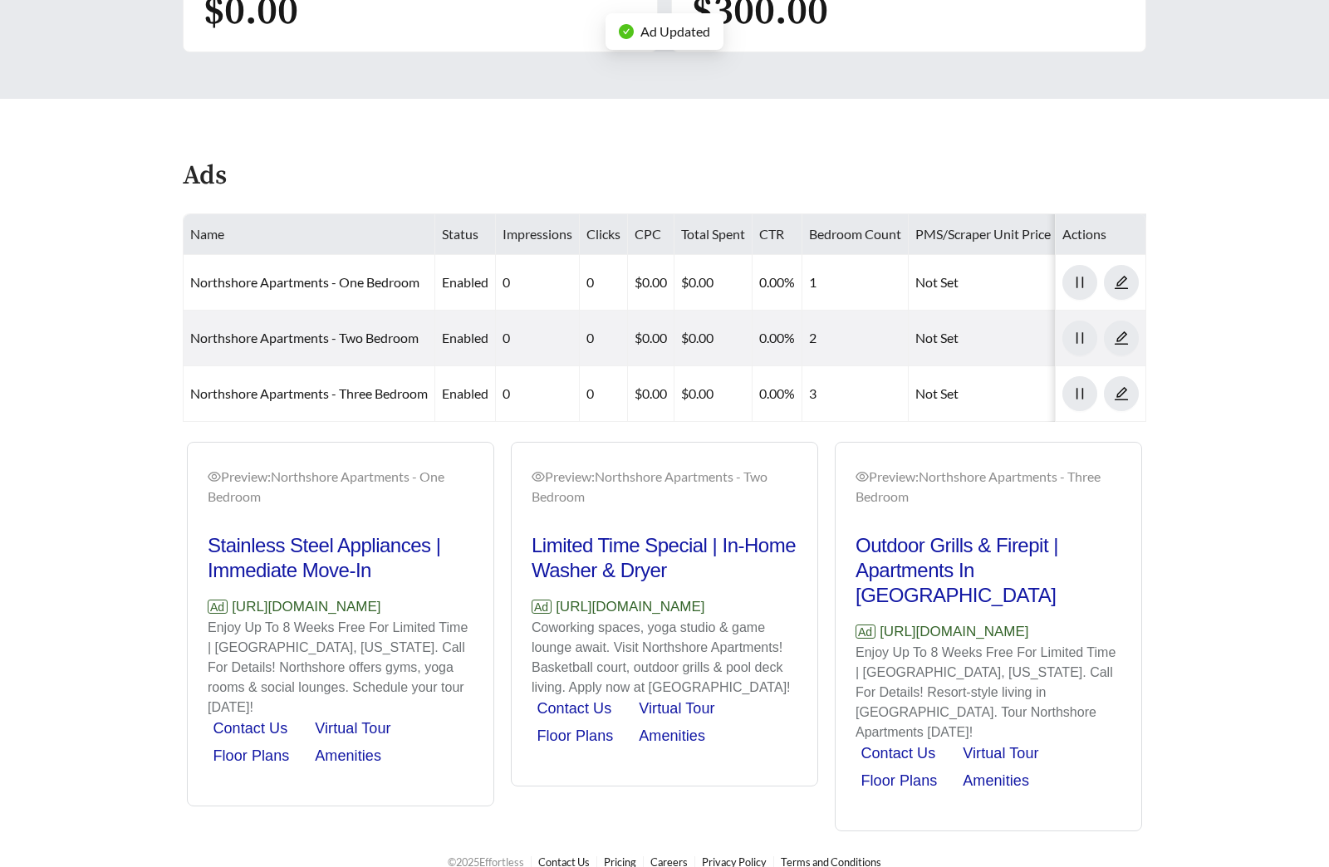
scroll to position [718, 0]
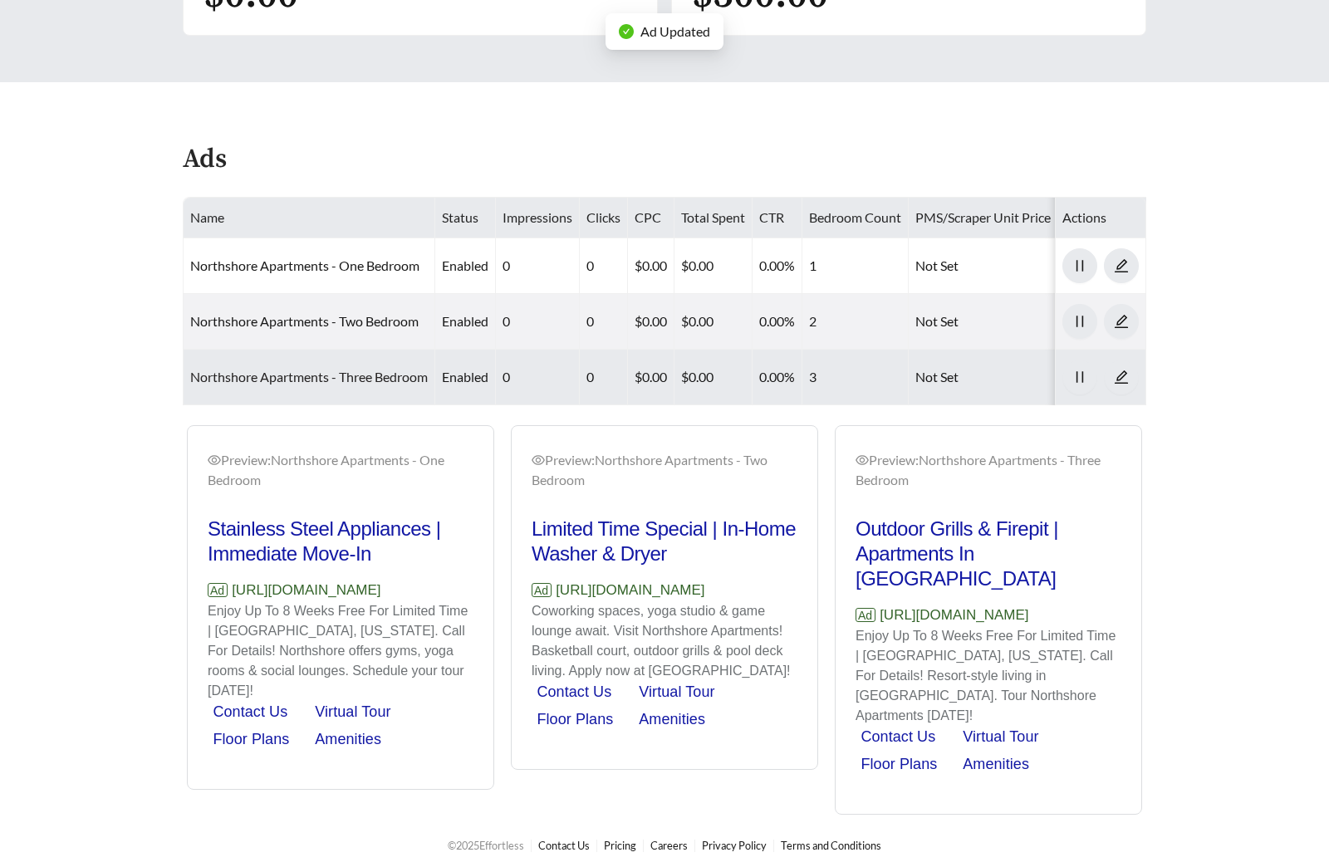
click at [300, 378] on link "Northshore Apartments - Three Bedroom" at bounding box center [309, 377] width 238 height 16
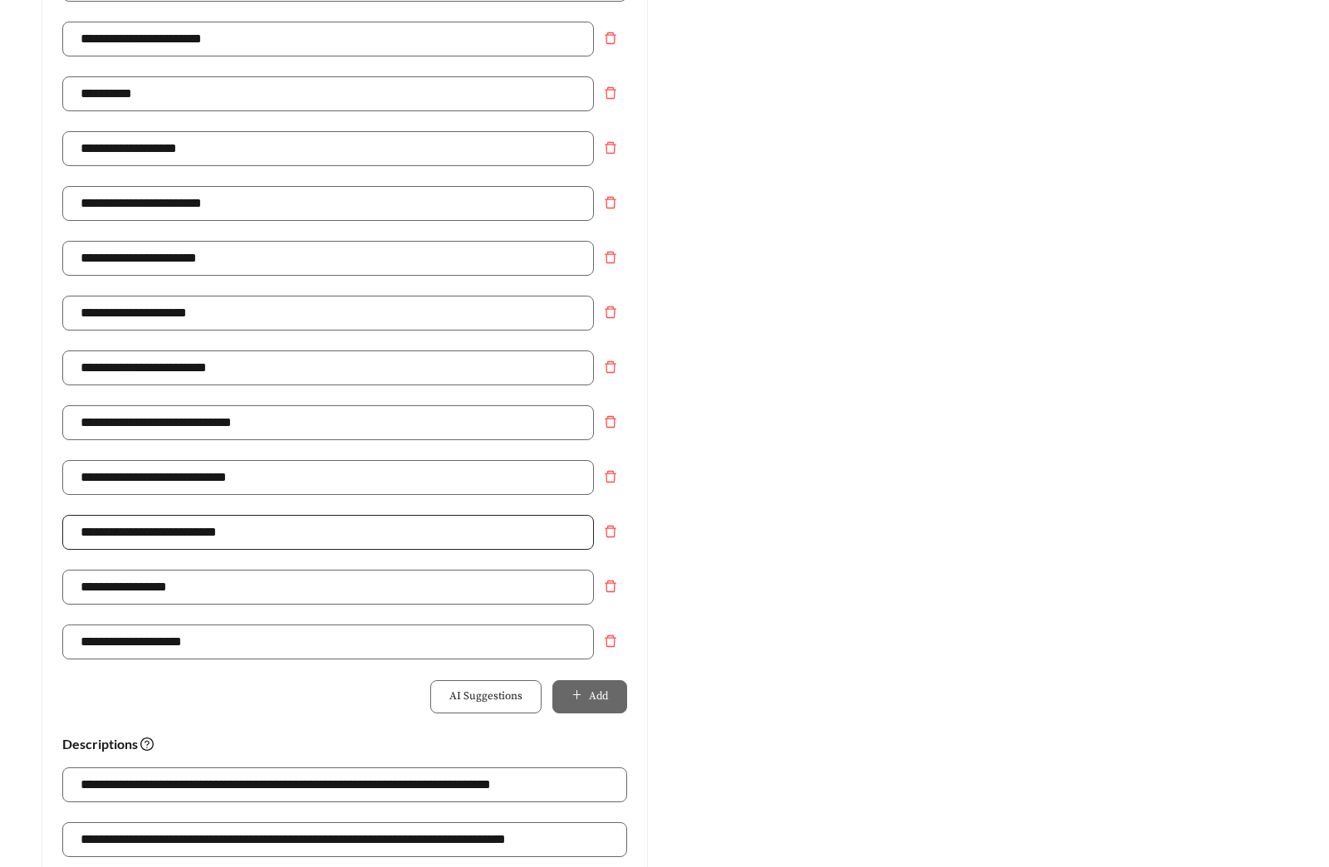
scroll to position [485, 0]
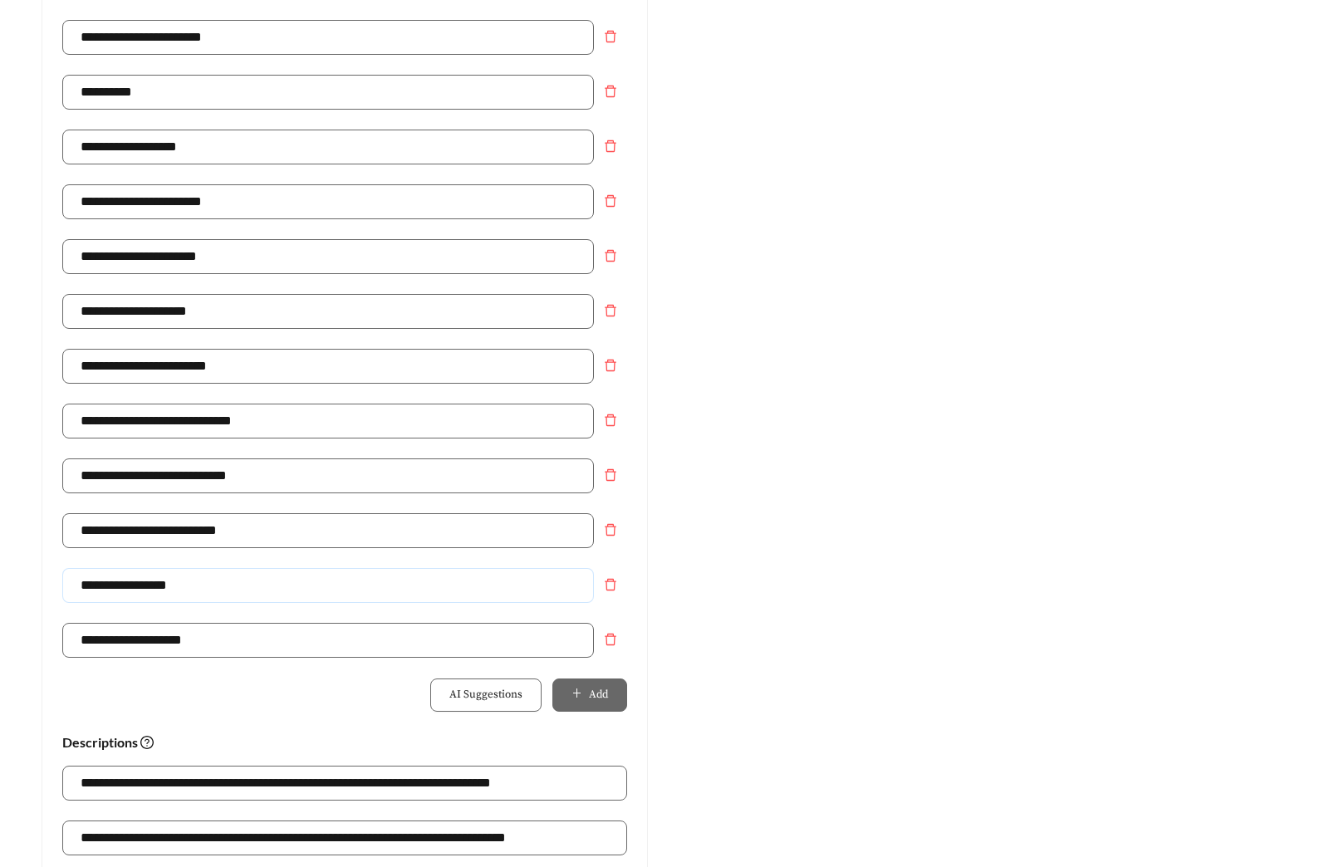
click at [204, 589] on input "**********" at bounding box center [327, 585] width 531 height 35
type input "**********"
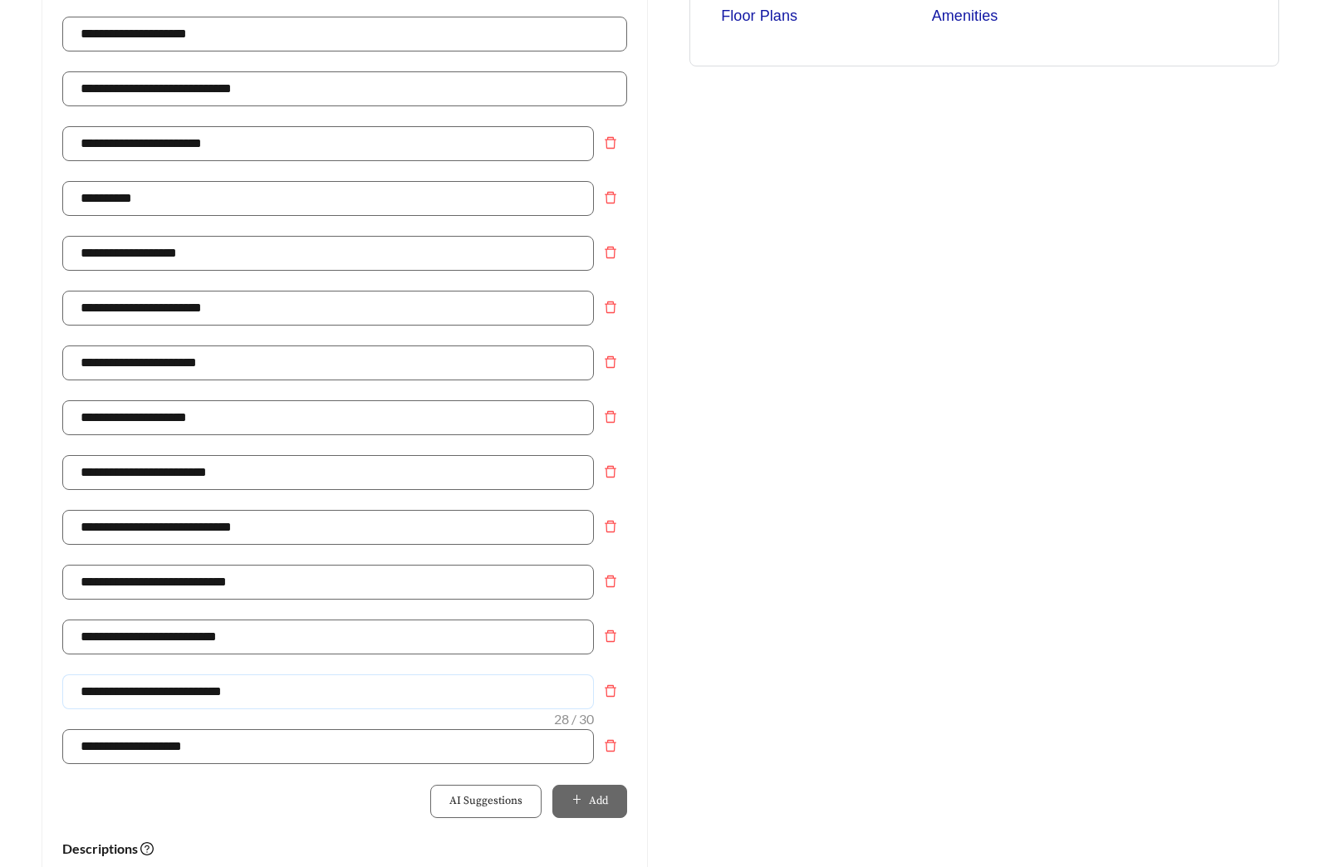
scroll to position [356, 0]
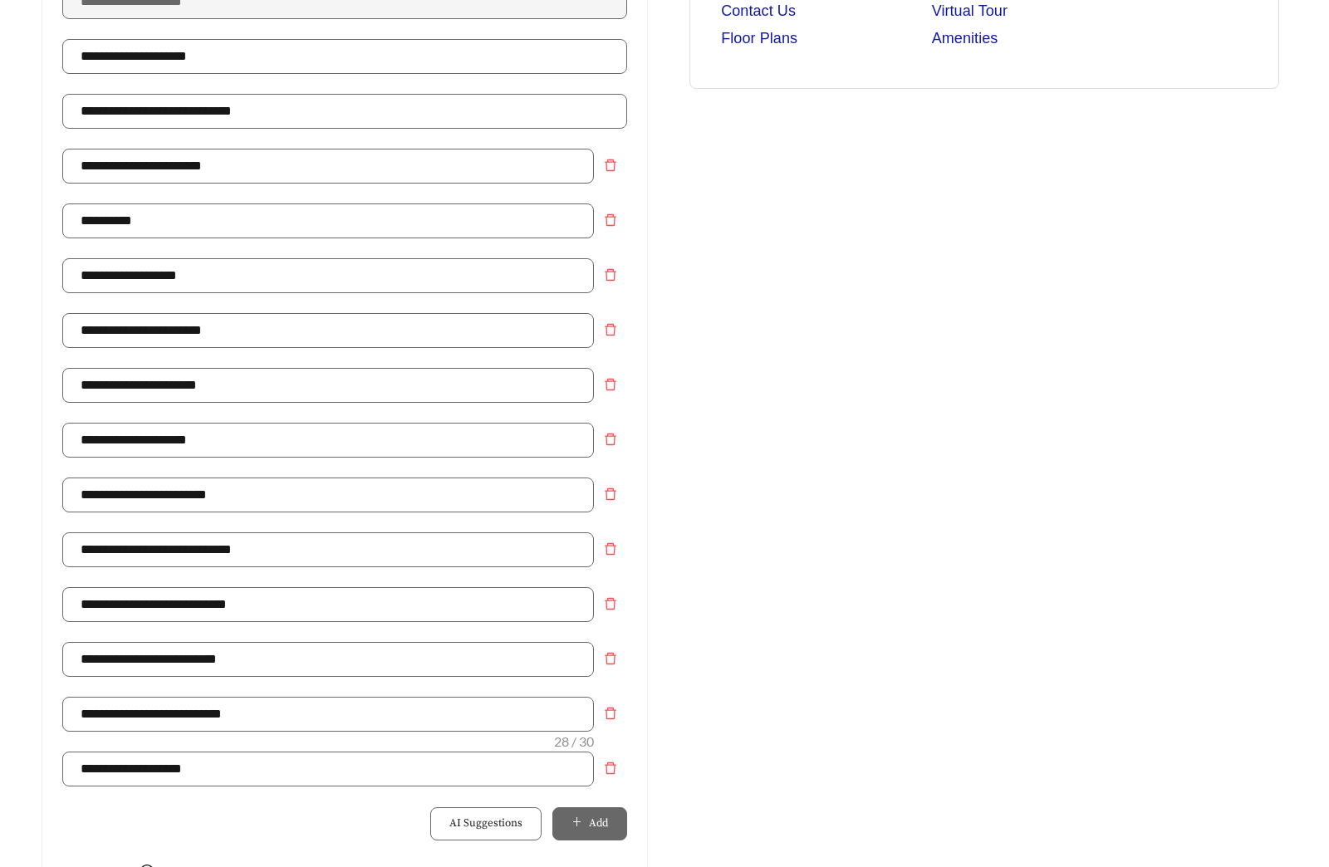
click at [825, 415] on div "Preview: Northshore Apartments - Three Bedroom Resort-Style Pool & Sundeck | No…" at bounding box center [983, 613] width 639 height 1607
drag, startPoint x: 239, startPoint y: 445, endPoint x: -90, endPoint y: 446, distance: 328.9
click at [0, 446] on html "**********" at bounding box center [664, 77] width 1329 height 867
paste input "***"
type input "**********"
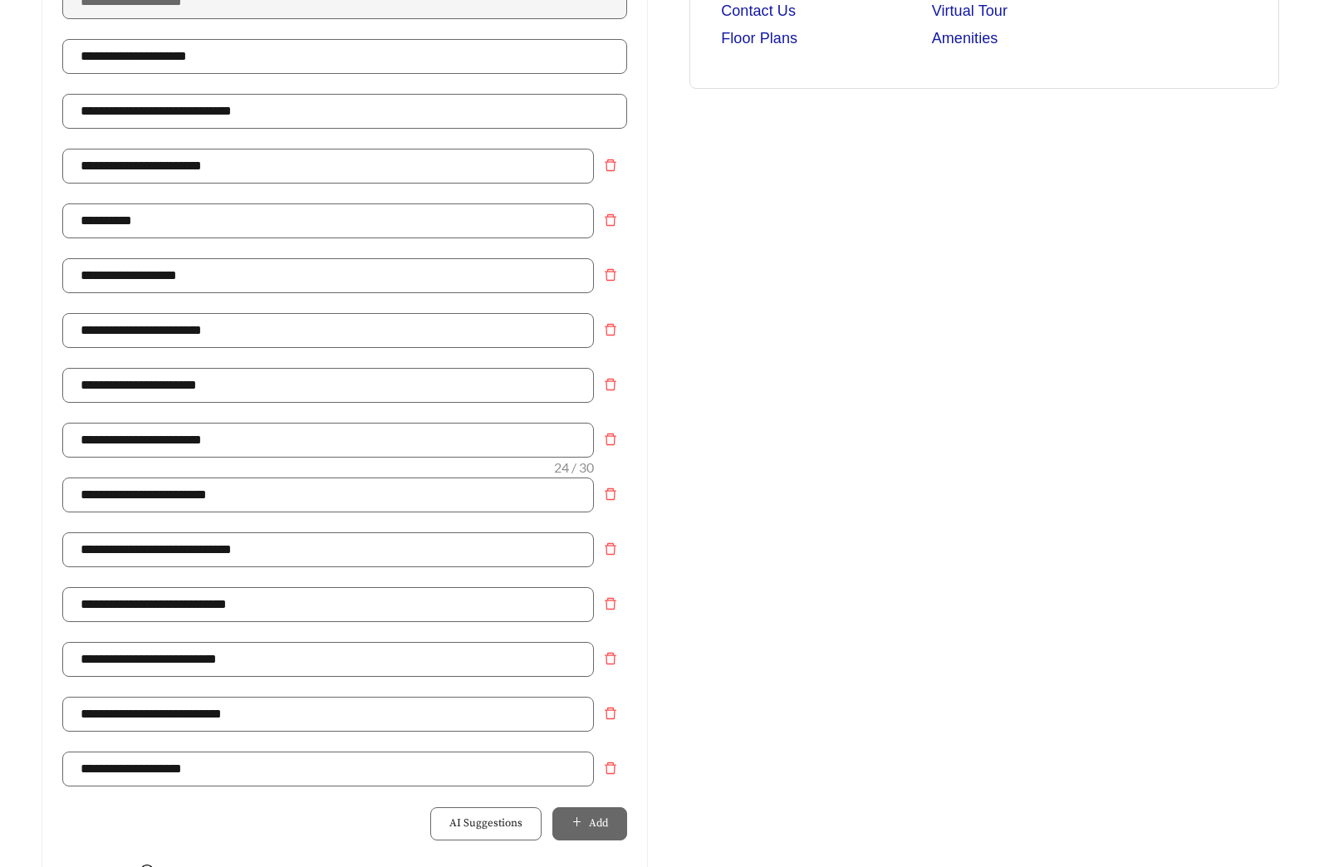
drag, startPoint x: 817, startPoint y: 464, endPoint x: 775, endPoint y: 468, distance: 42.6
click at [817, 463] on div "Preview: Northshore Apartments - Three Bedroom Resort-Style Pool & Sundeck | No…" at bounding box center [983, 613] width 639 height 1607
drag, startPoint x: 229, startPoint y: 604, endPoint x: 2, endPoint y: 598, distance: 226.8
click at [13, 597] on main "**********" at bounding box center [664, 651] width 1329 height 1908
paste input "text"
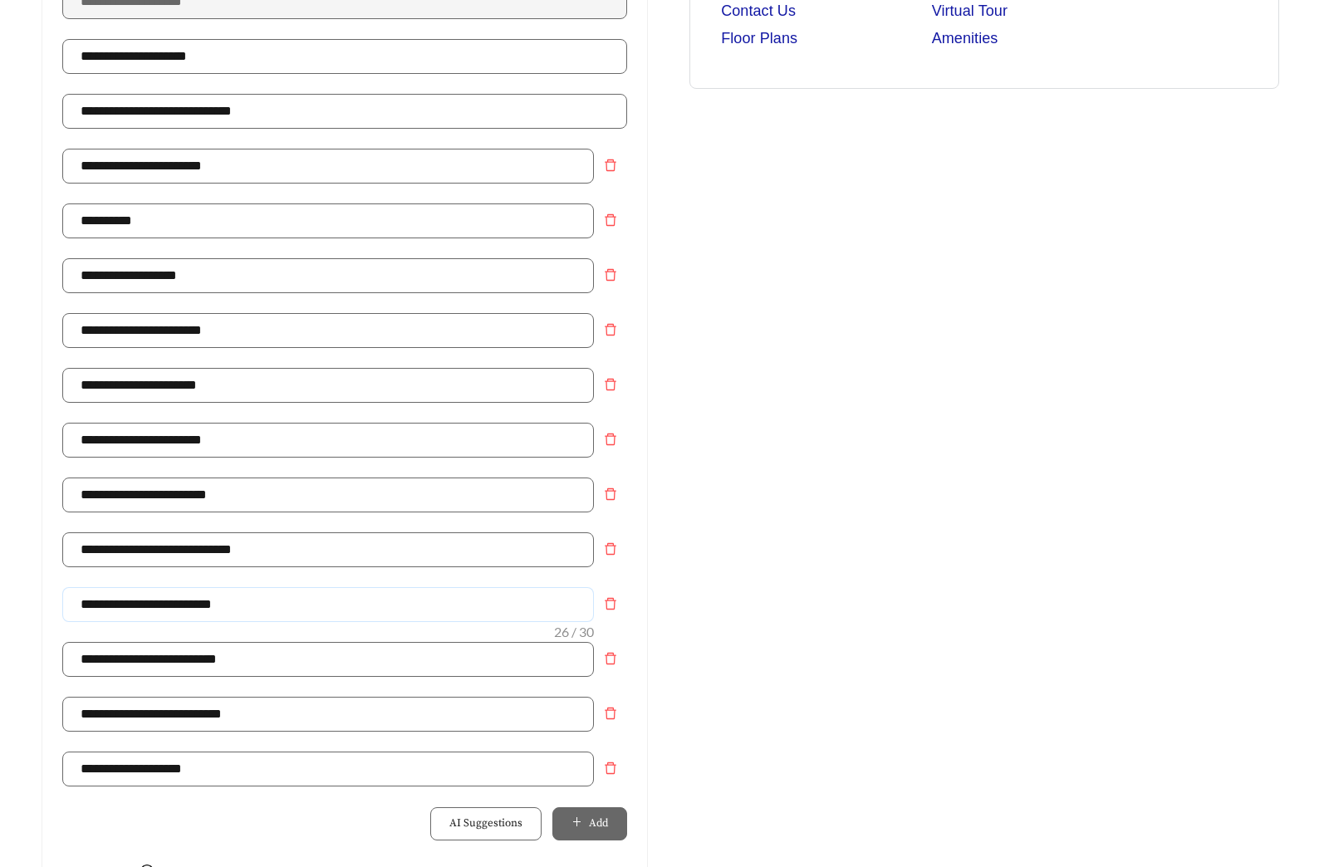
type input "**********"
click at [653, 574] on div "**********" at bounding box center [344, 613] width 639 height 1607
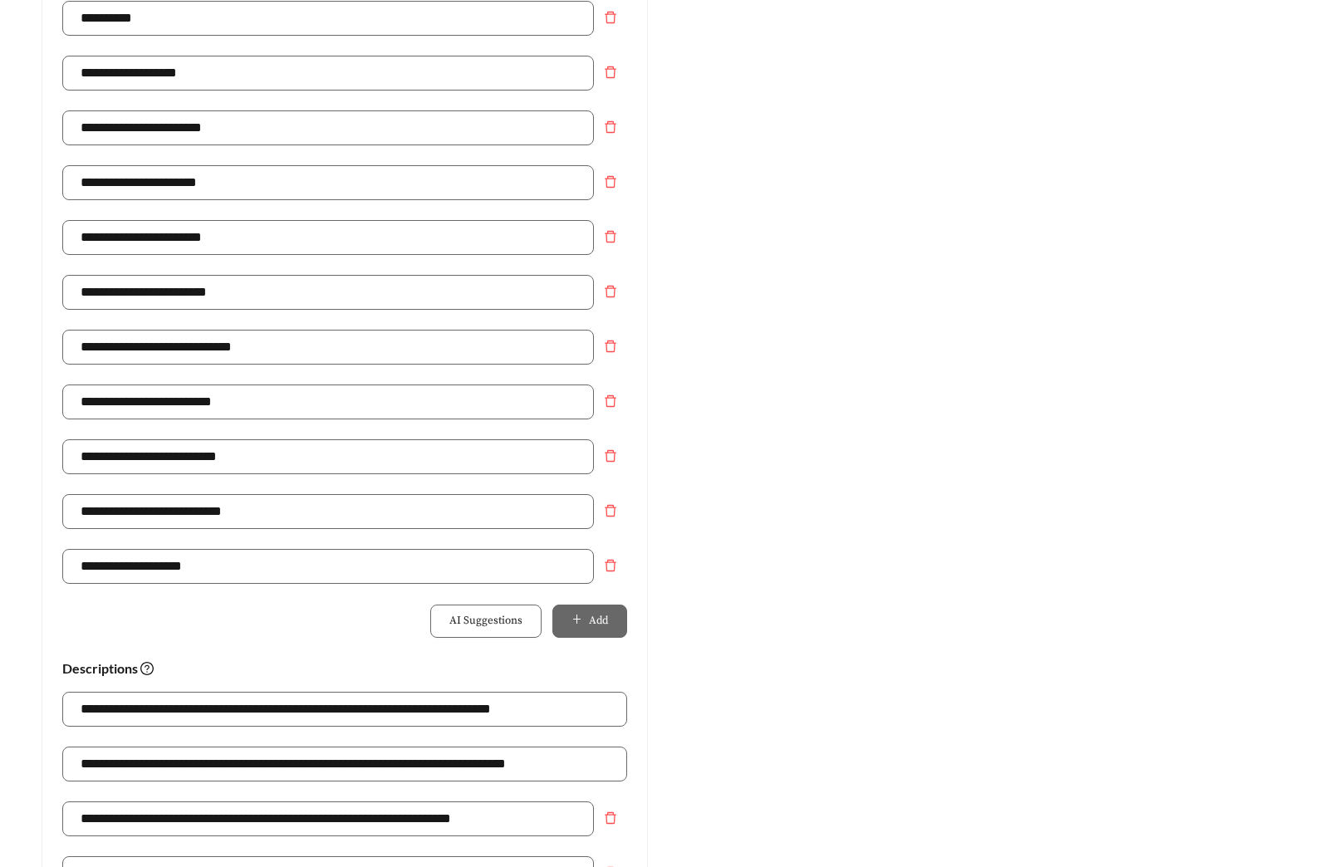
scroll to position [913, 0]
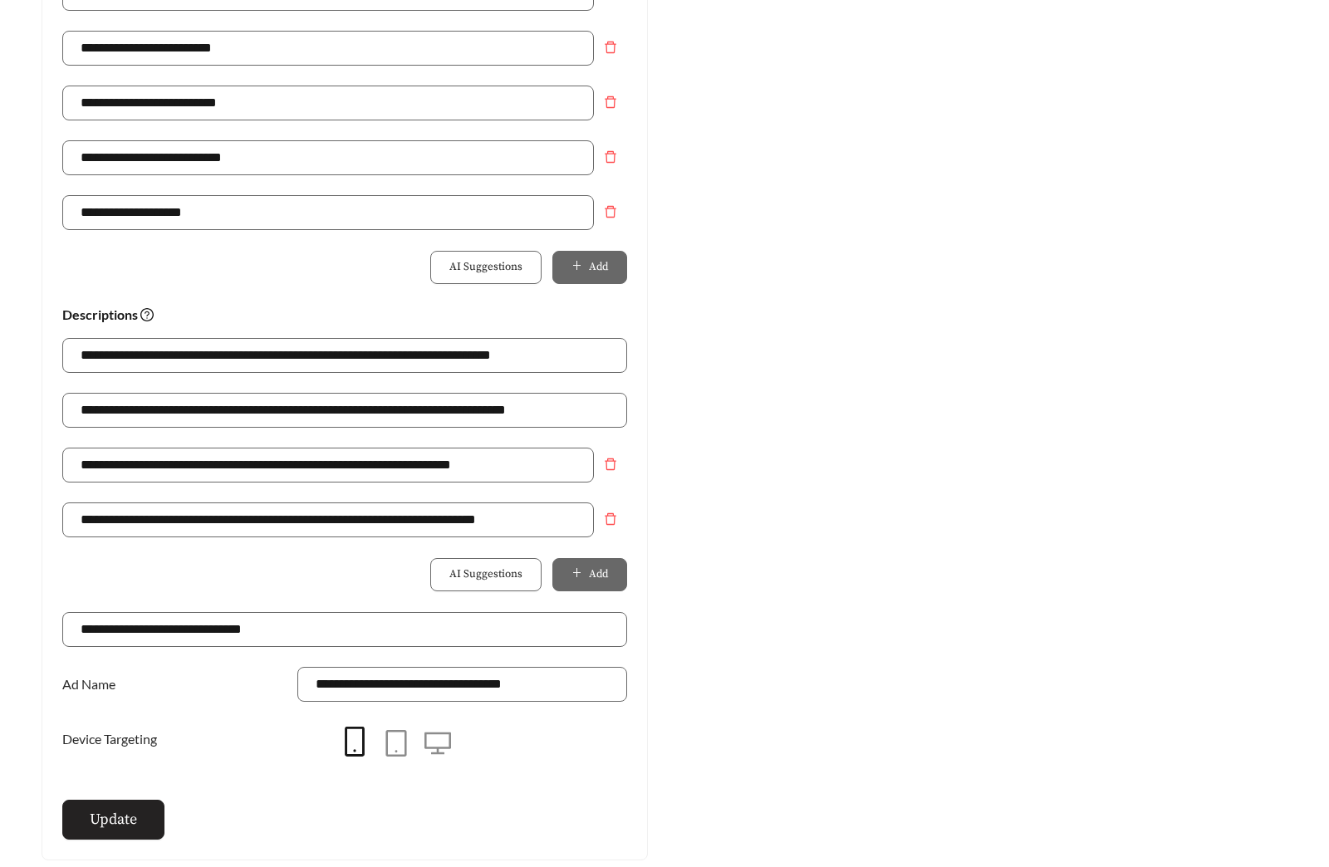
click at [124, 829] on span "Update" at bounding box center [113, 819] width 47 height 22
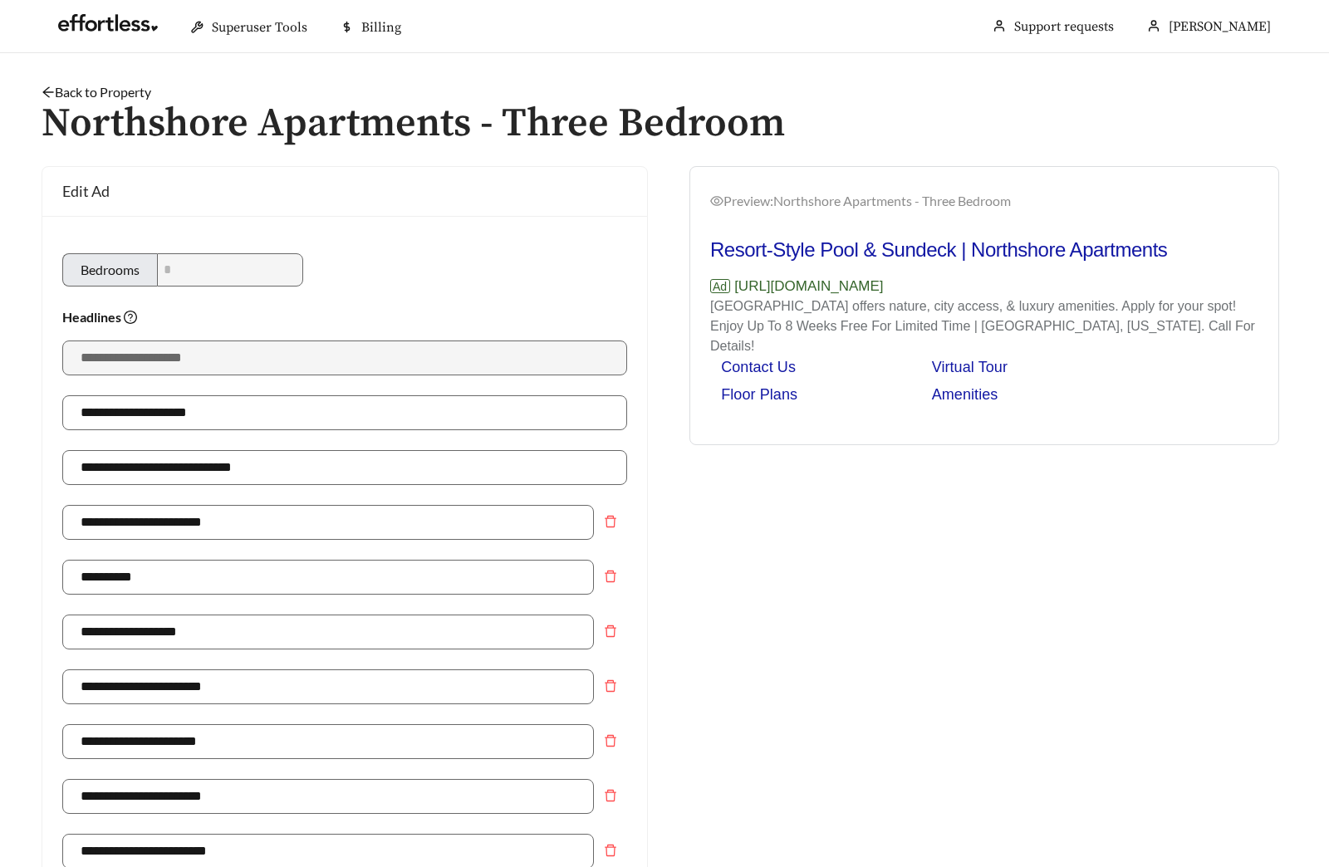
click at [94, 87] on link "Back to Property" at bounding box center [97, 92] width 110 height 16
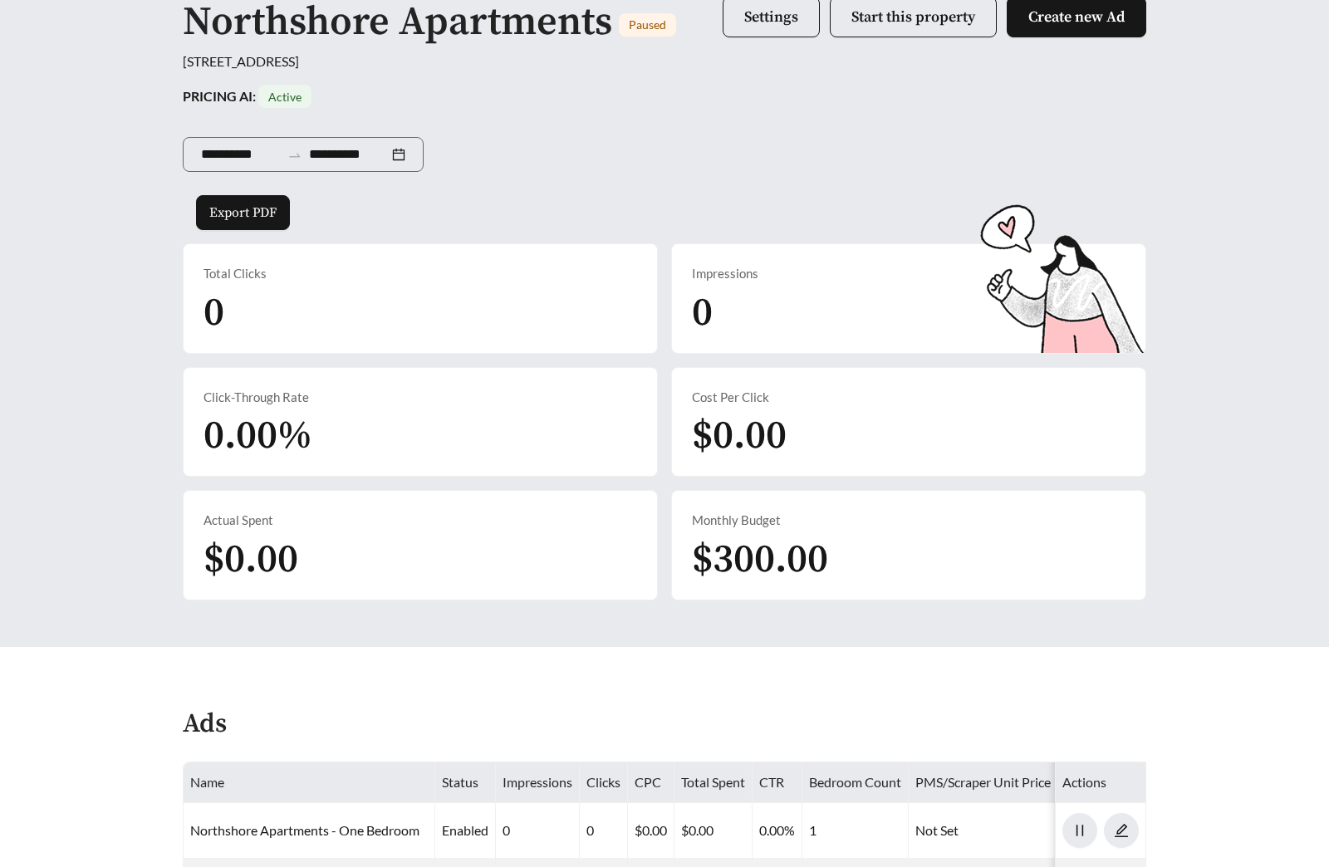
scroll to position [693, 0]
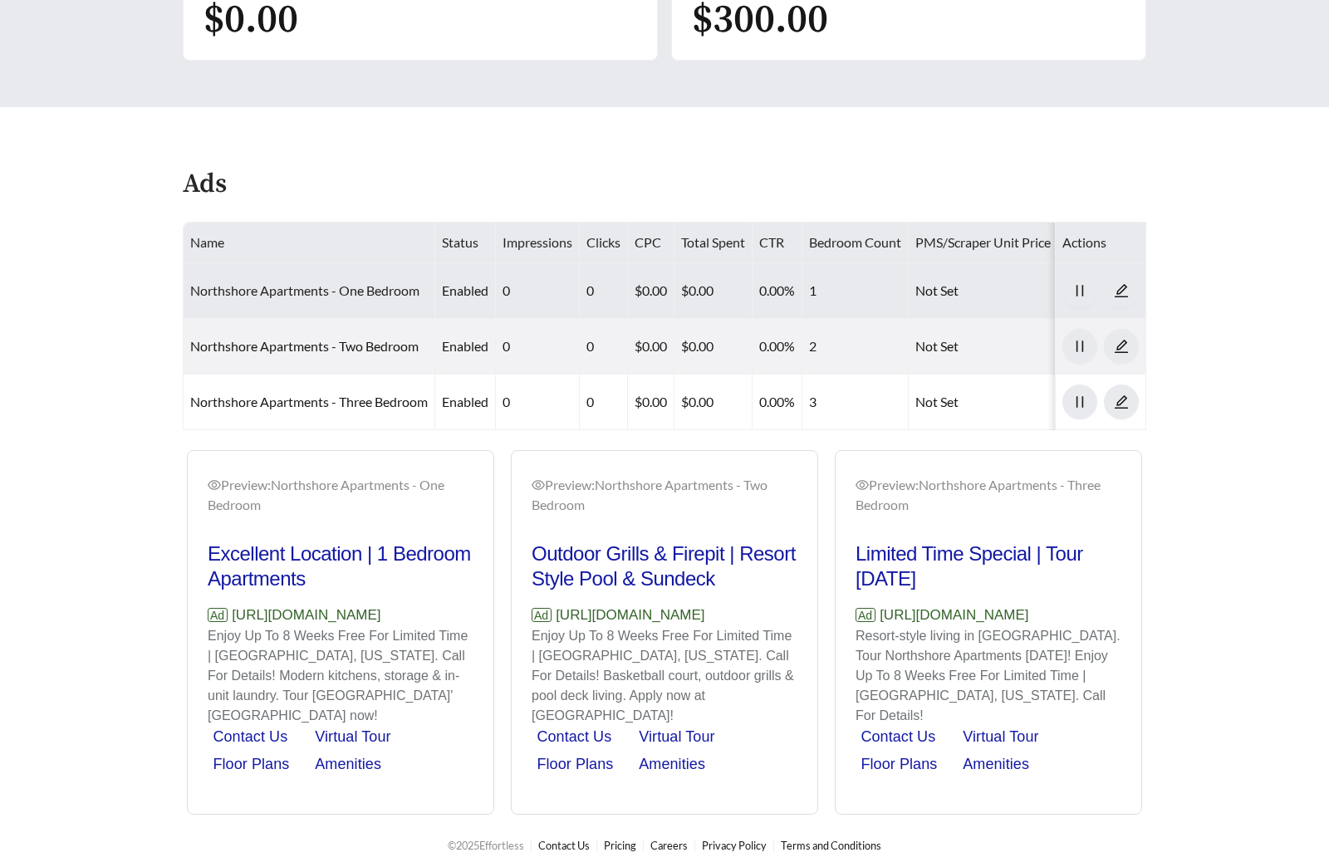
click at [307, 294] on link "Northshore Apartments - One Bedroom" at bounding box center [304, 290] width 229 height 16
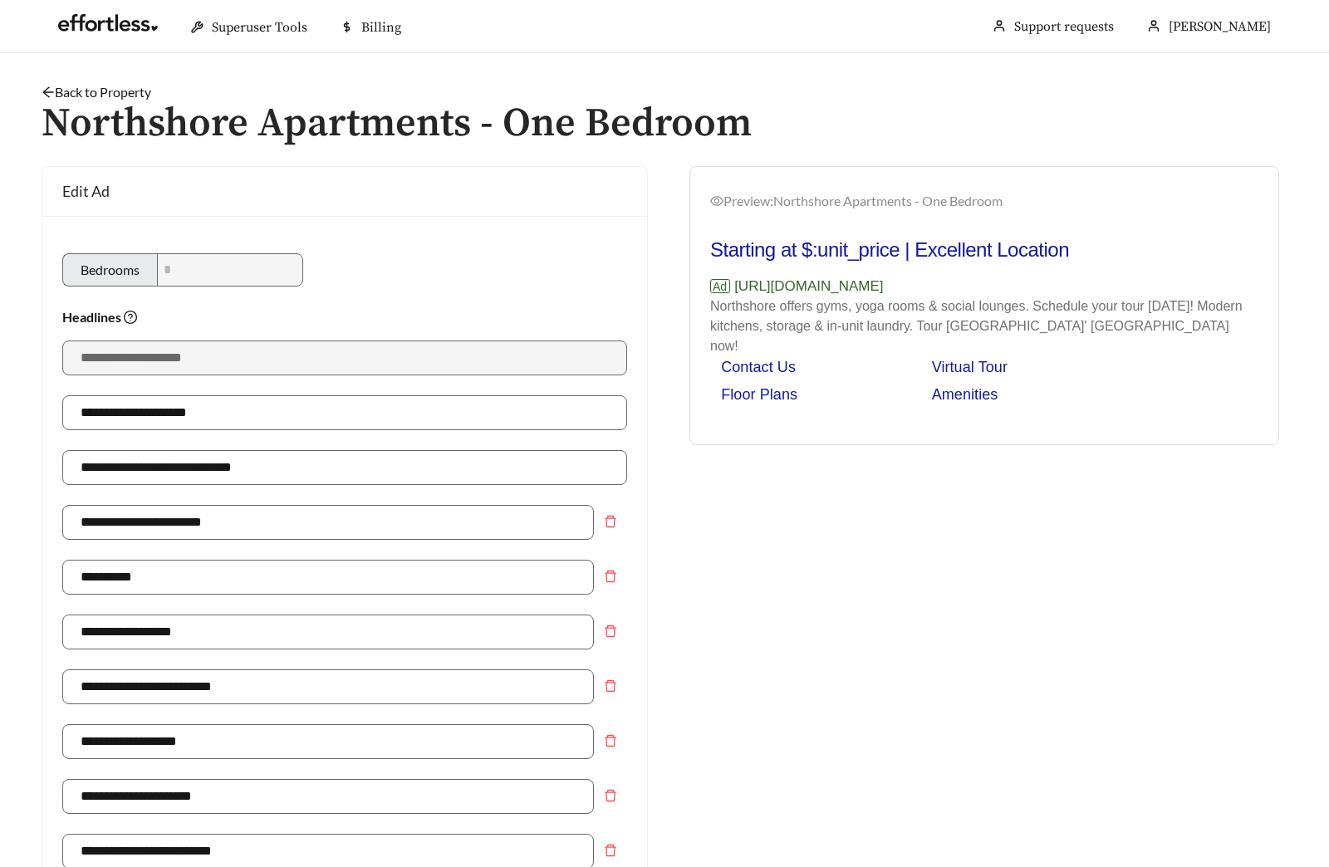
type input "**********"
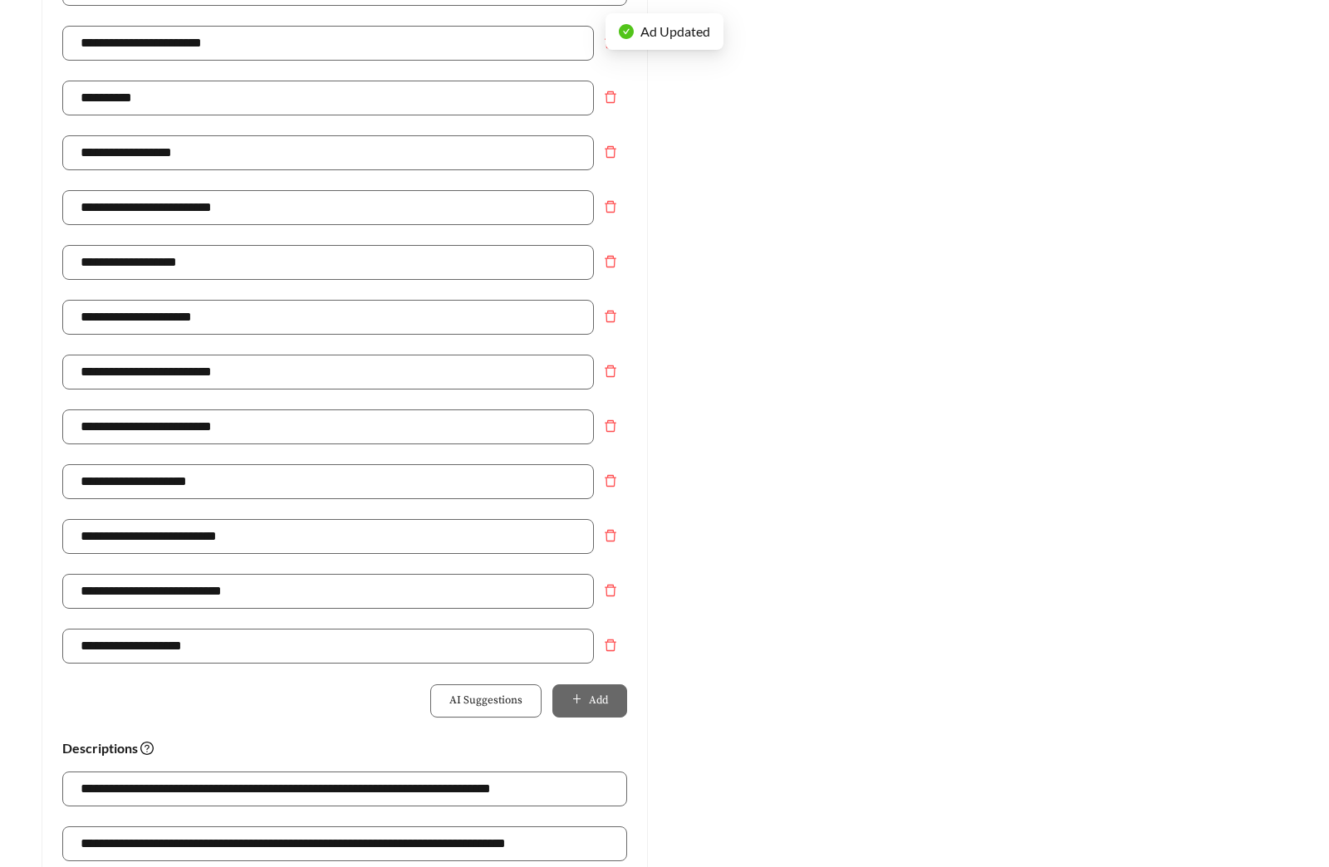
scroll to position [449, 0]
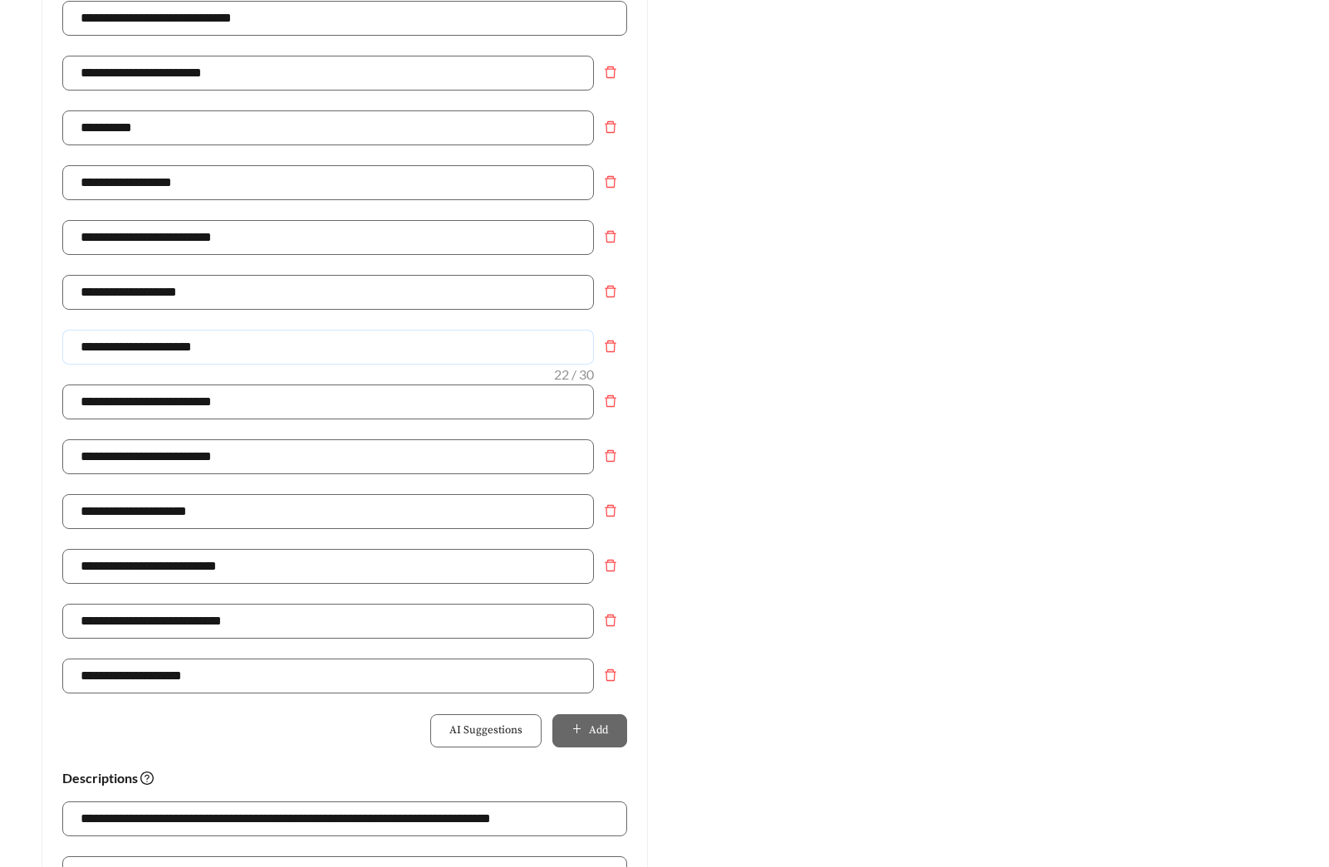
drag, startPoint x: 219, startPoint y: 345, endPoint x: -42, endPoint y: 345, distance: 260.8
paste input "**"
type input "**********"
click at [860, 385] on div "Preview: Northshore Apartments - One Bedroom Starting at $:unit_price | Excelle…" at bounding box center [983, 529] width 639 height 1624
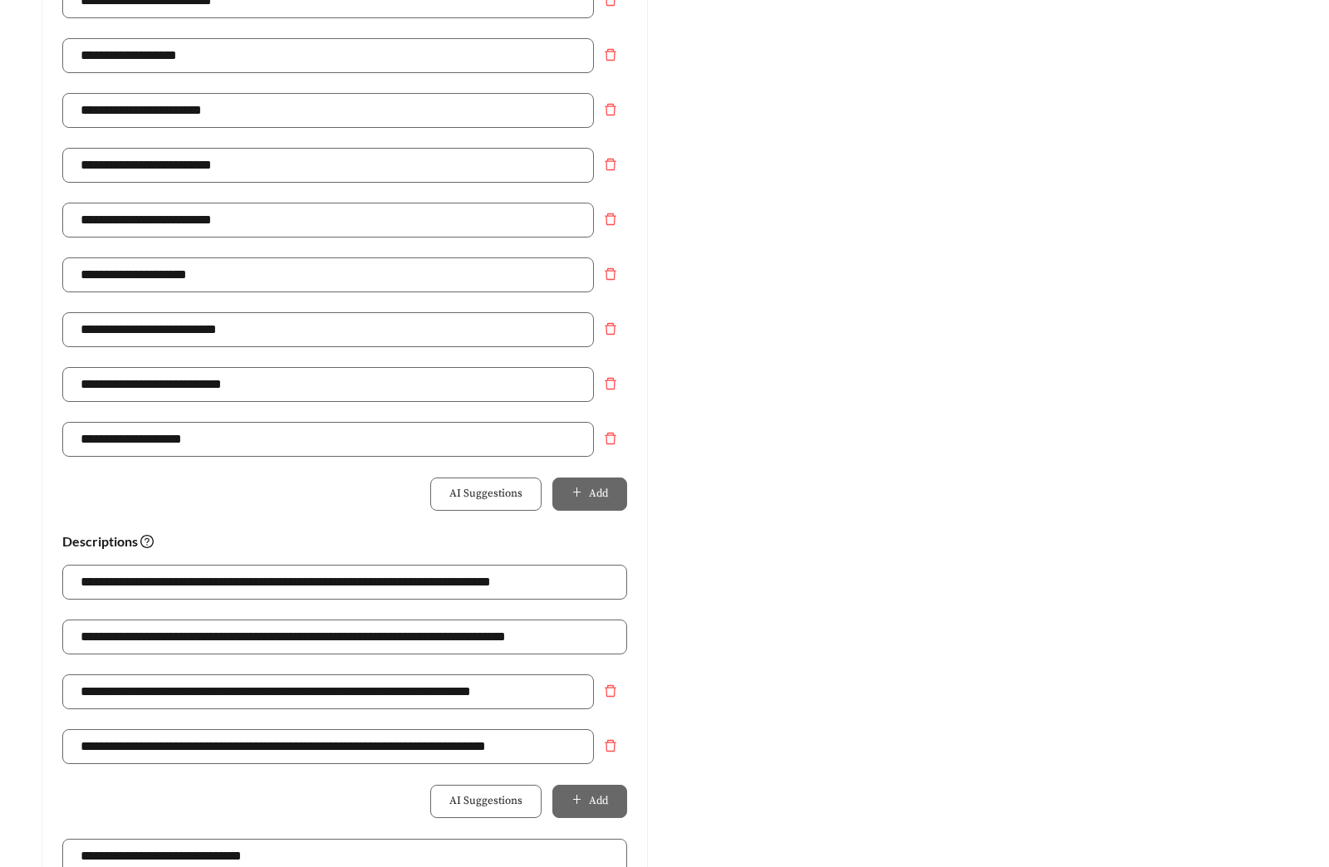
scroll to position [1171, 0]
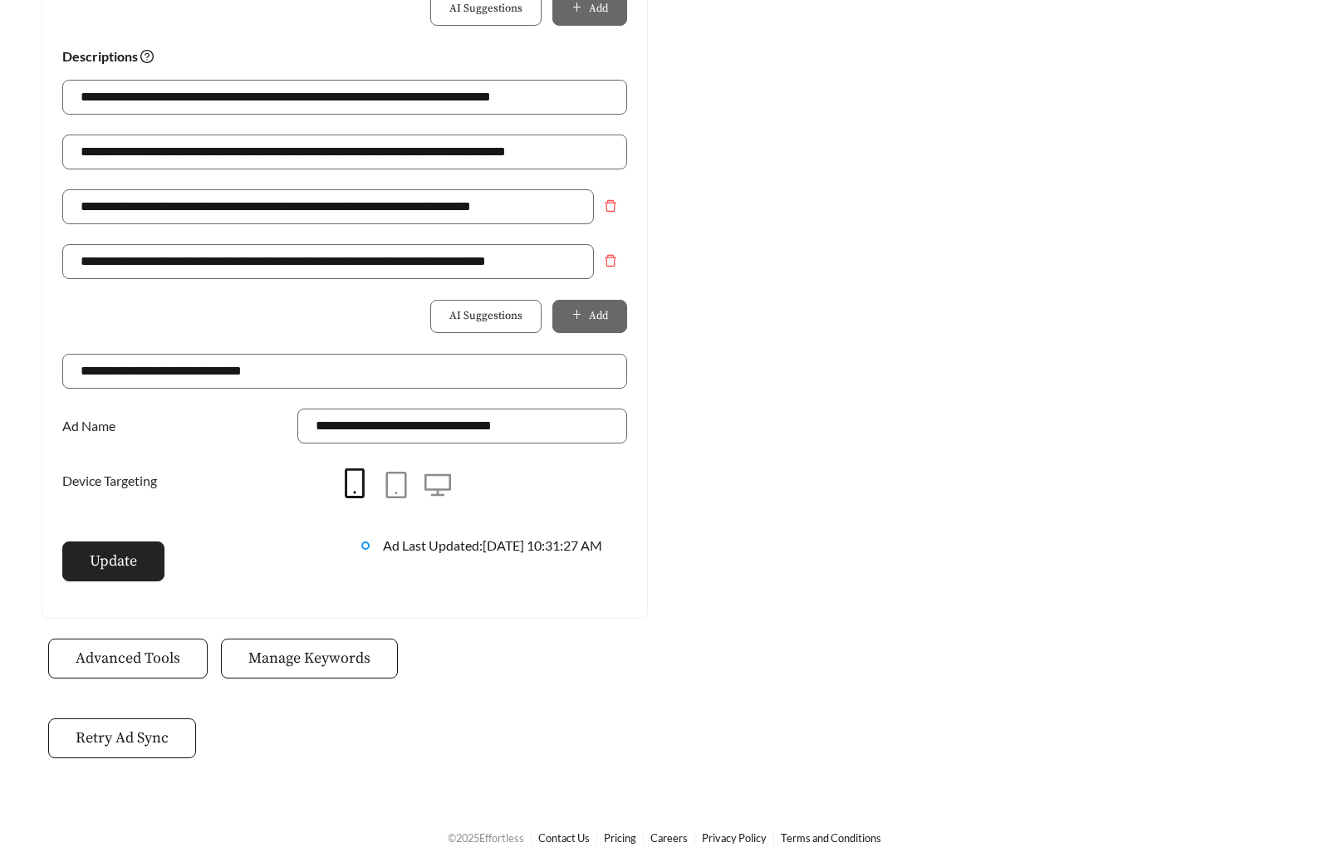
click at [125, 567] on span "Update" at bounding box center [113, 561] width 47 height 22
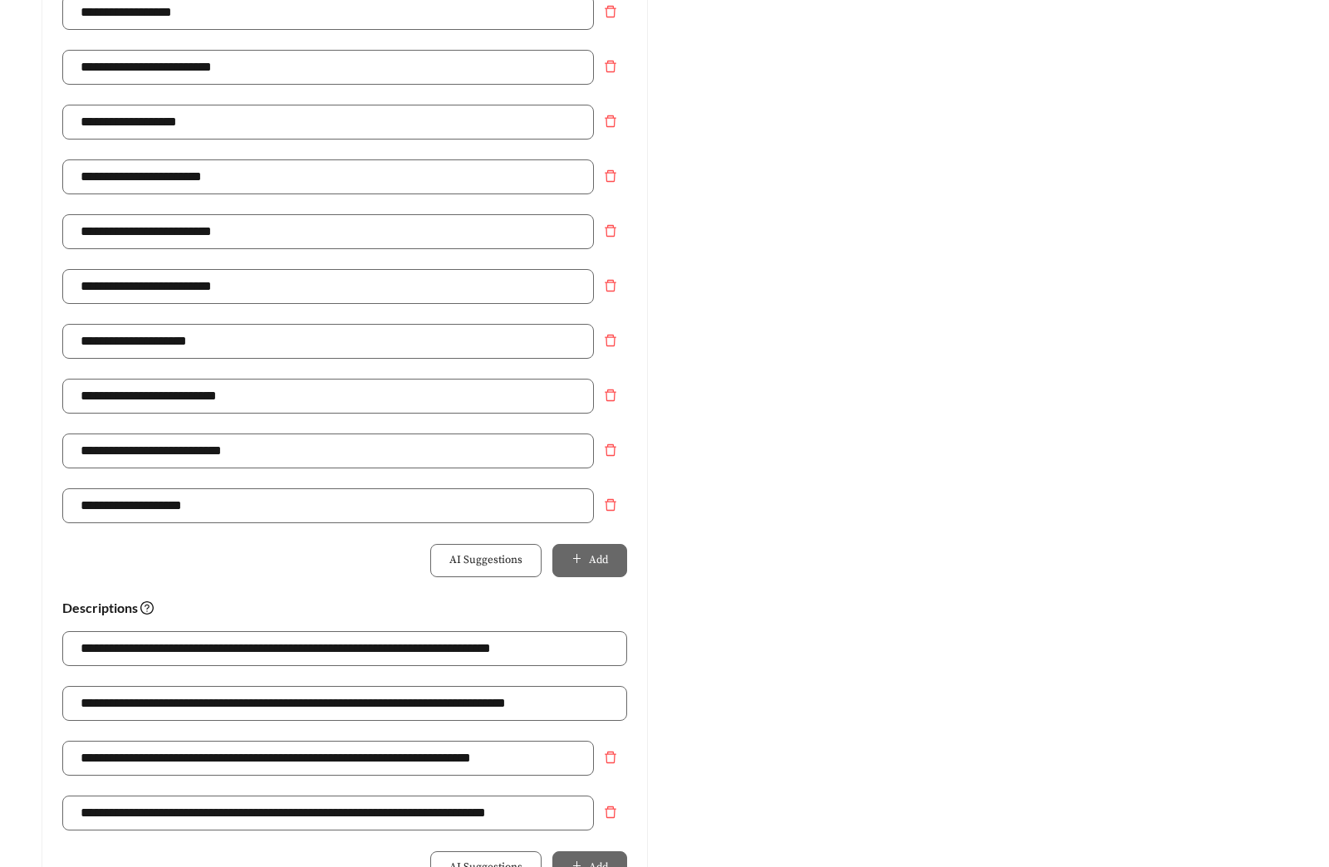
scroll to position [614, 0]
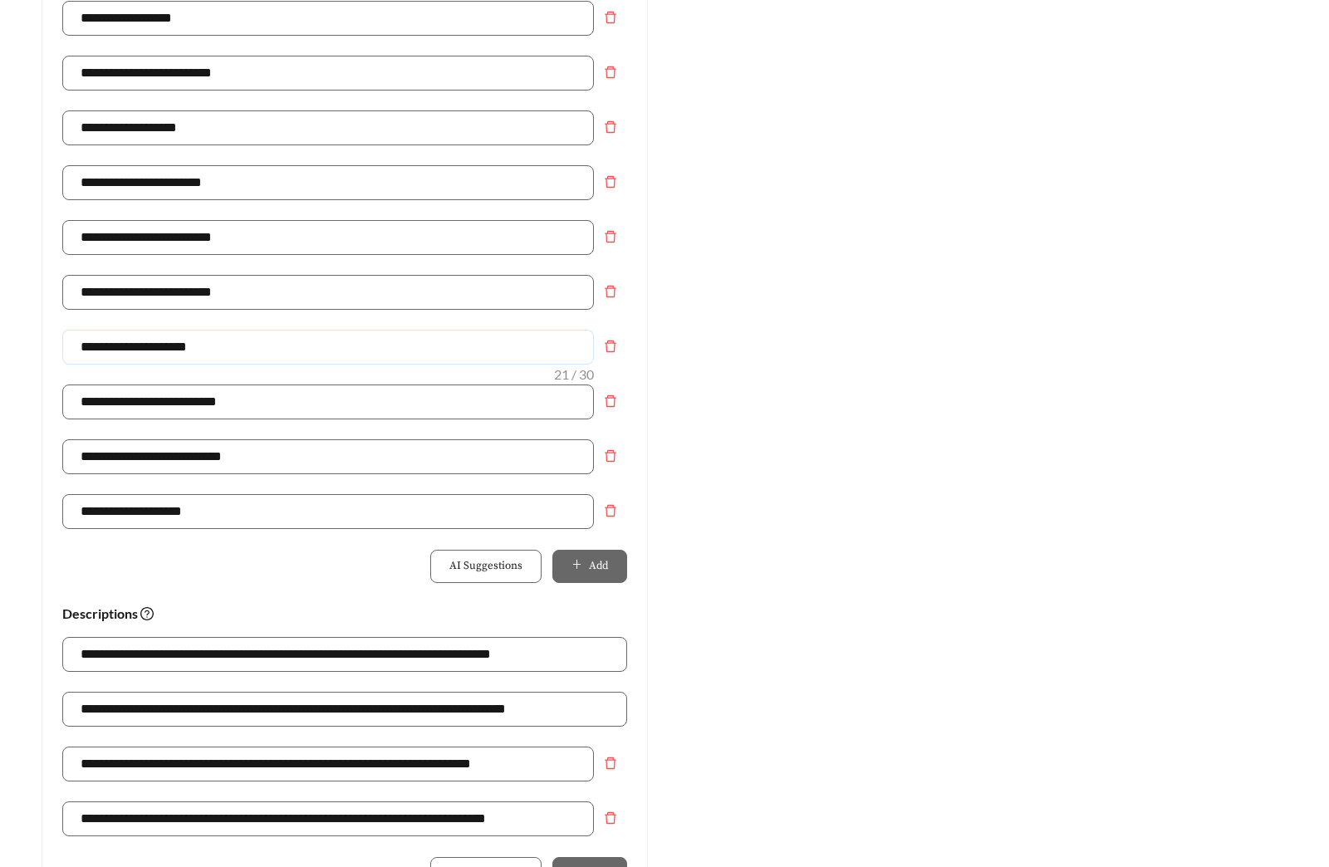
drag, startPoint x: 223, startPoint y: 352, endPoint x: -31, endPoint y: 353, distance: 253.3
type input "**********"
click at [1034, 371] on div "Preview: Northshore Apartments - One Bedroom Starting at $:unit_price | Excelle…" at bounding box center [983, 364] width 639 height 1624
drag, startPoint x: 262, startPoint y: 73, endPoint x: 6, endPoint y: 73, distance: 255.8
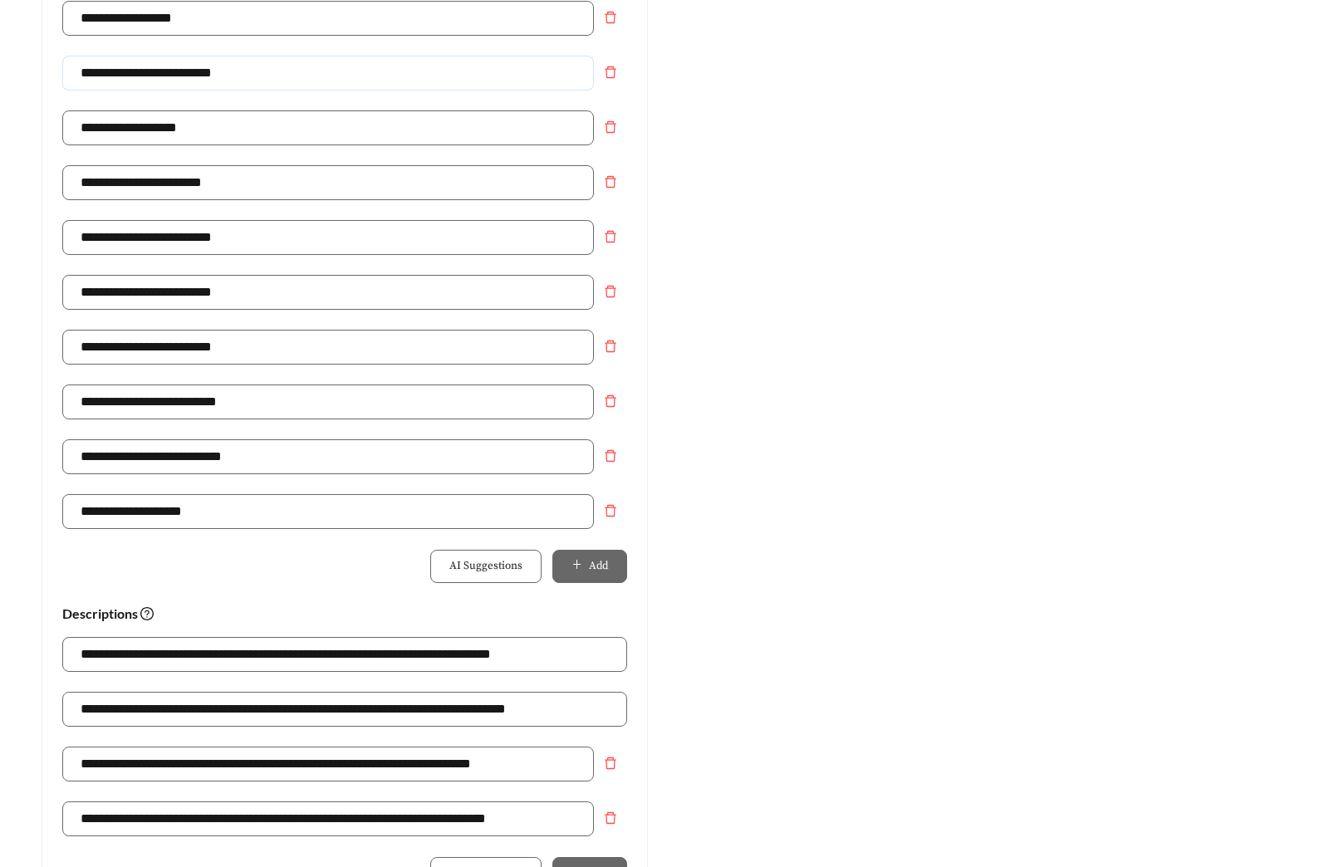
click at [6, 73] on main "**********" at bounding box center [664, 401] width 1329 height 1925
type input "**********"
click at [1021, 518] on div "Preview: Northshore Apartments - One Bedroom Starting at $:unit_price | Excelle…" at bounding box center [983, 364] width 639 height 1624
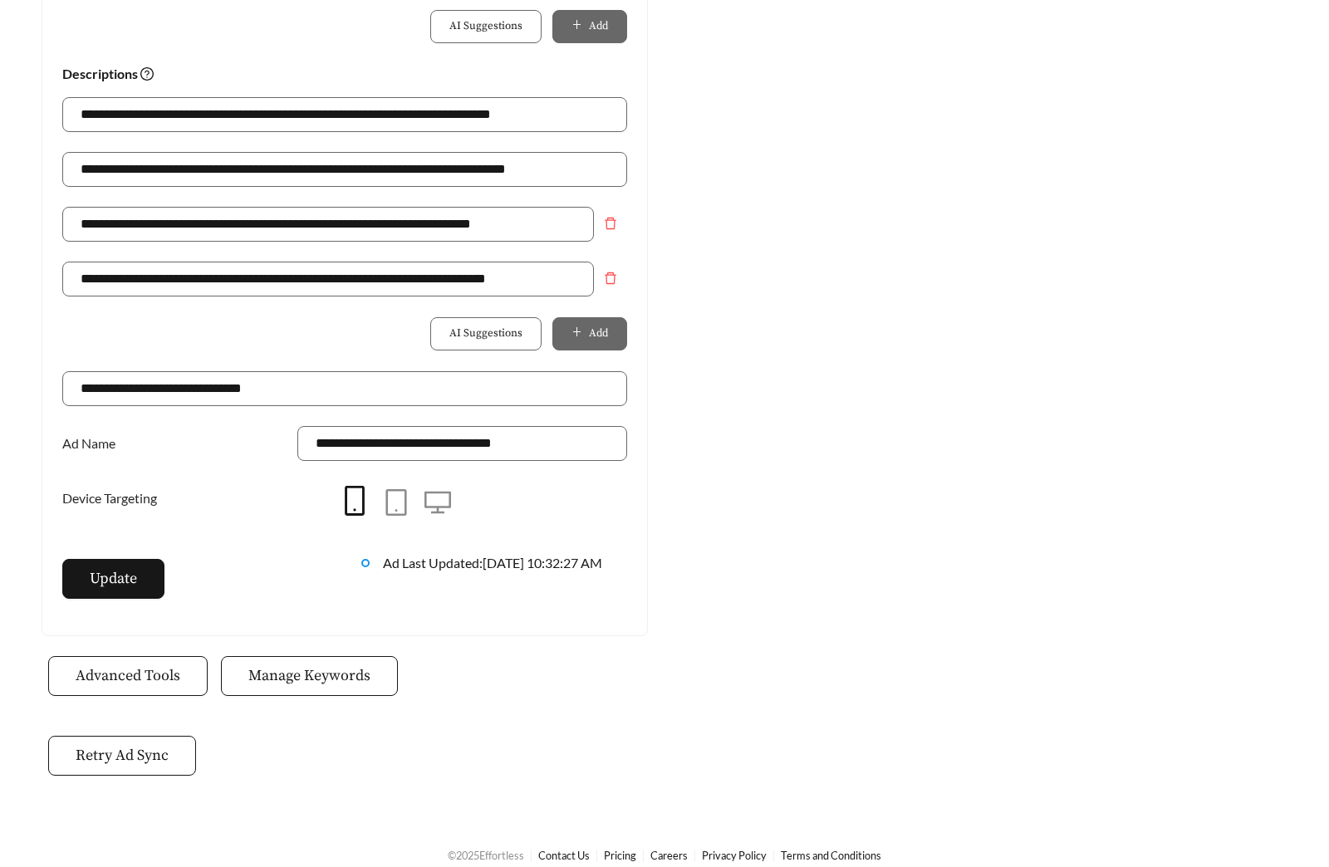
scroll to position [1171, 0]
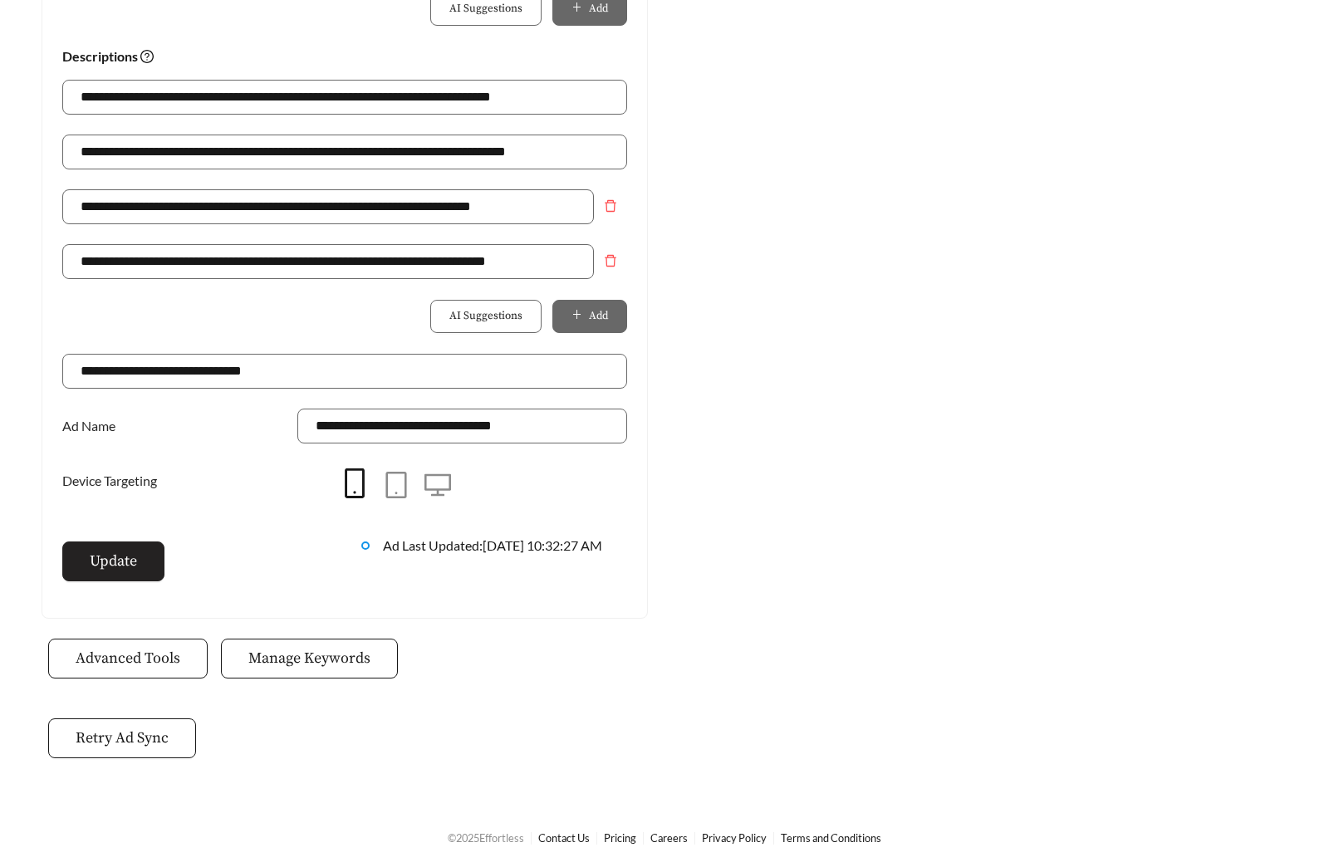
click at [100, 556] on span "Update" at bounding box center [113, 561] width 47 height 22
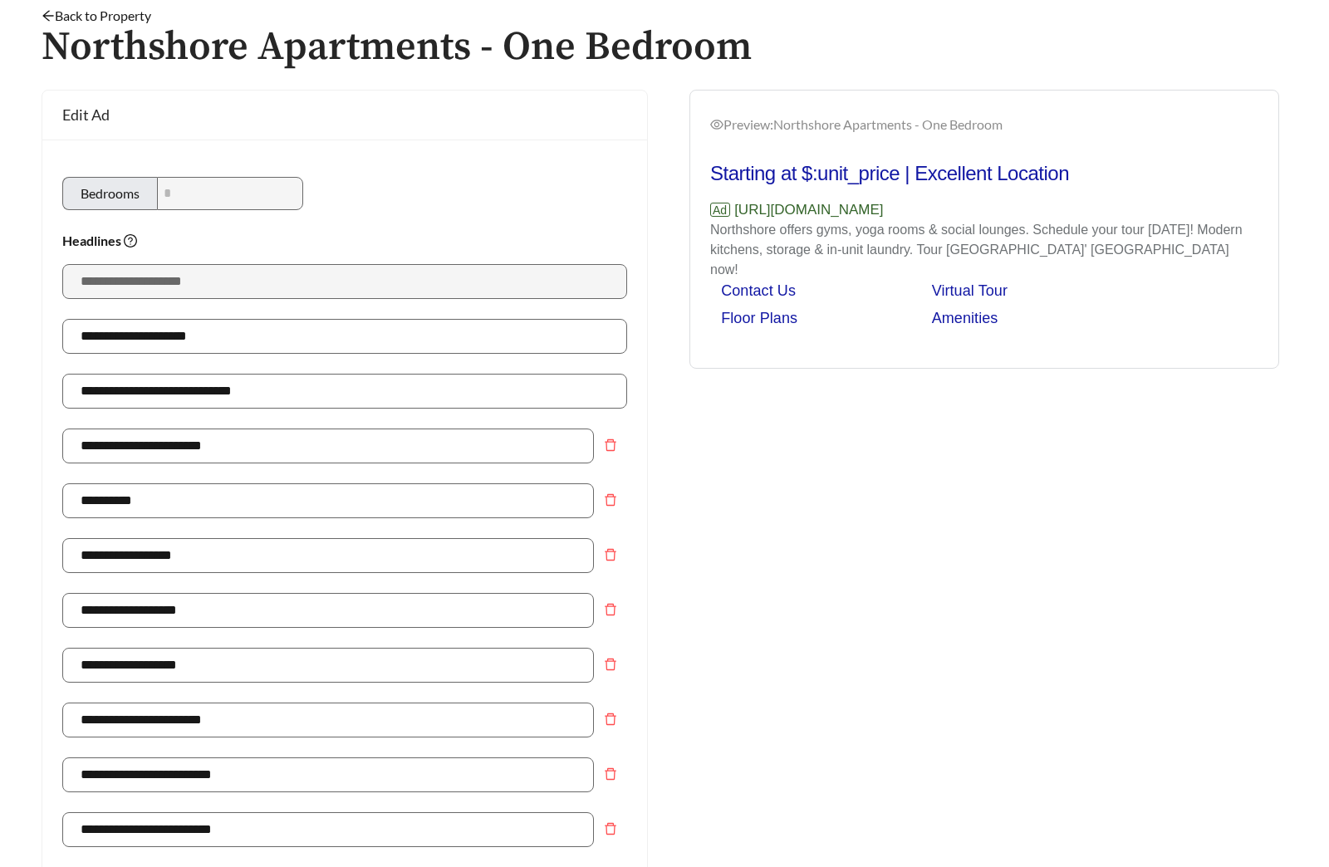
scroll to position [0, 0]
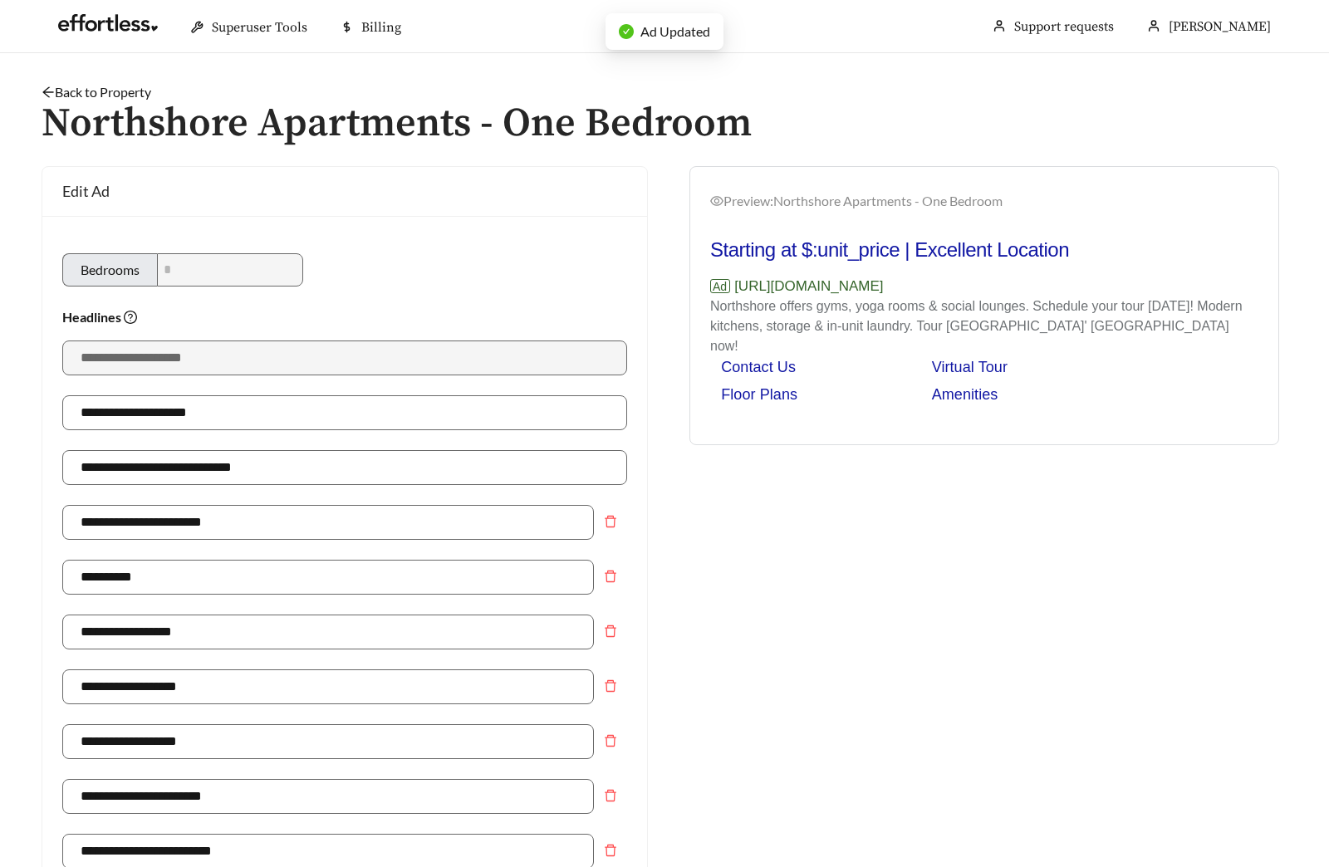
click at [145, 95] on link "Back to Property" at bounding box center [97, 92] width 110 height 16
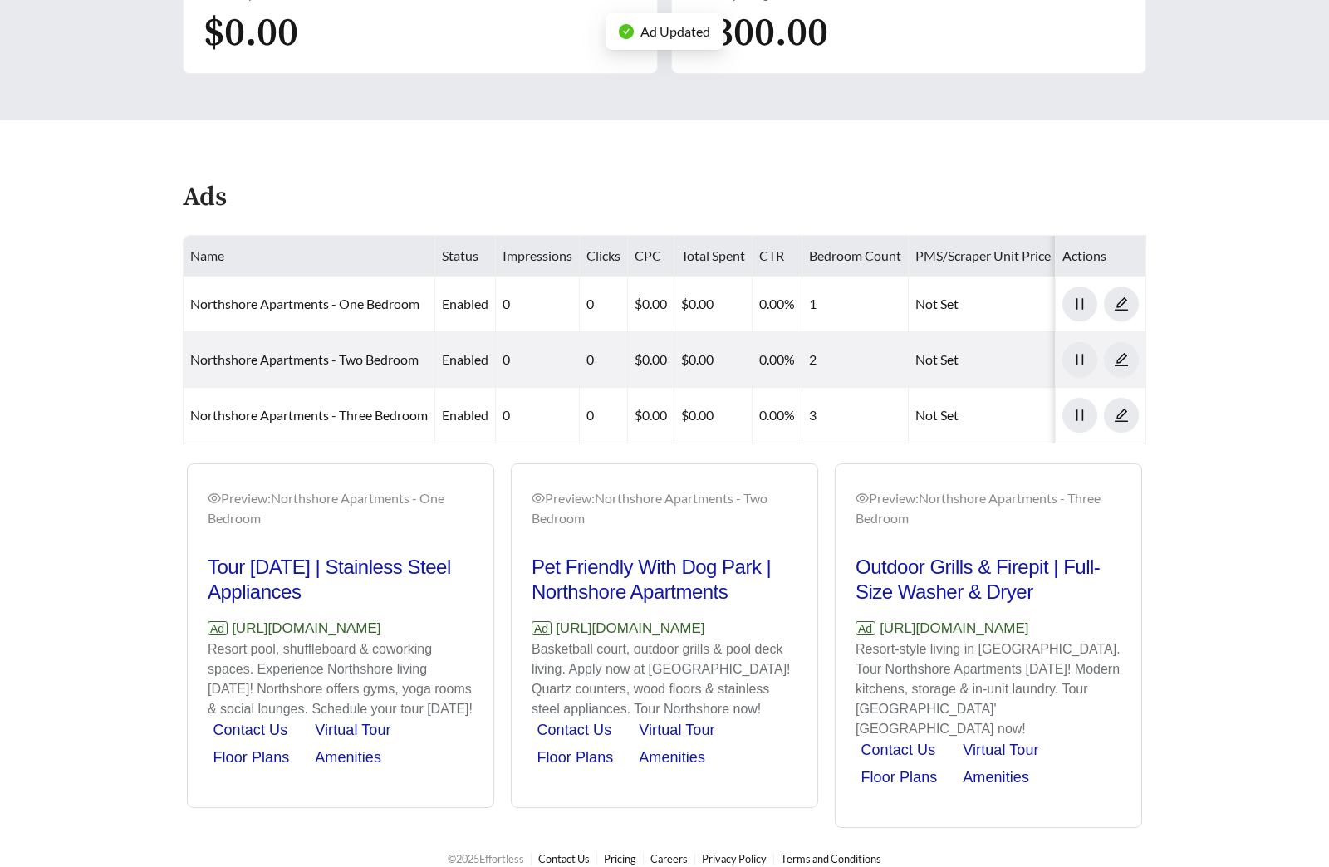
scroll to position [693, 0]
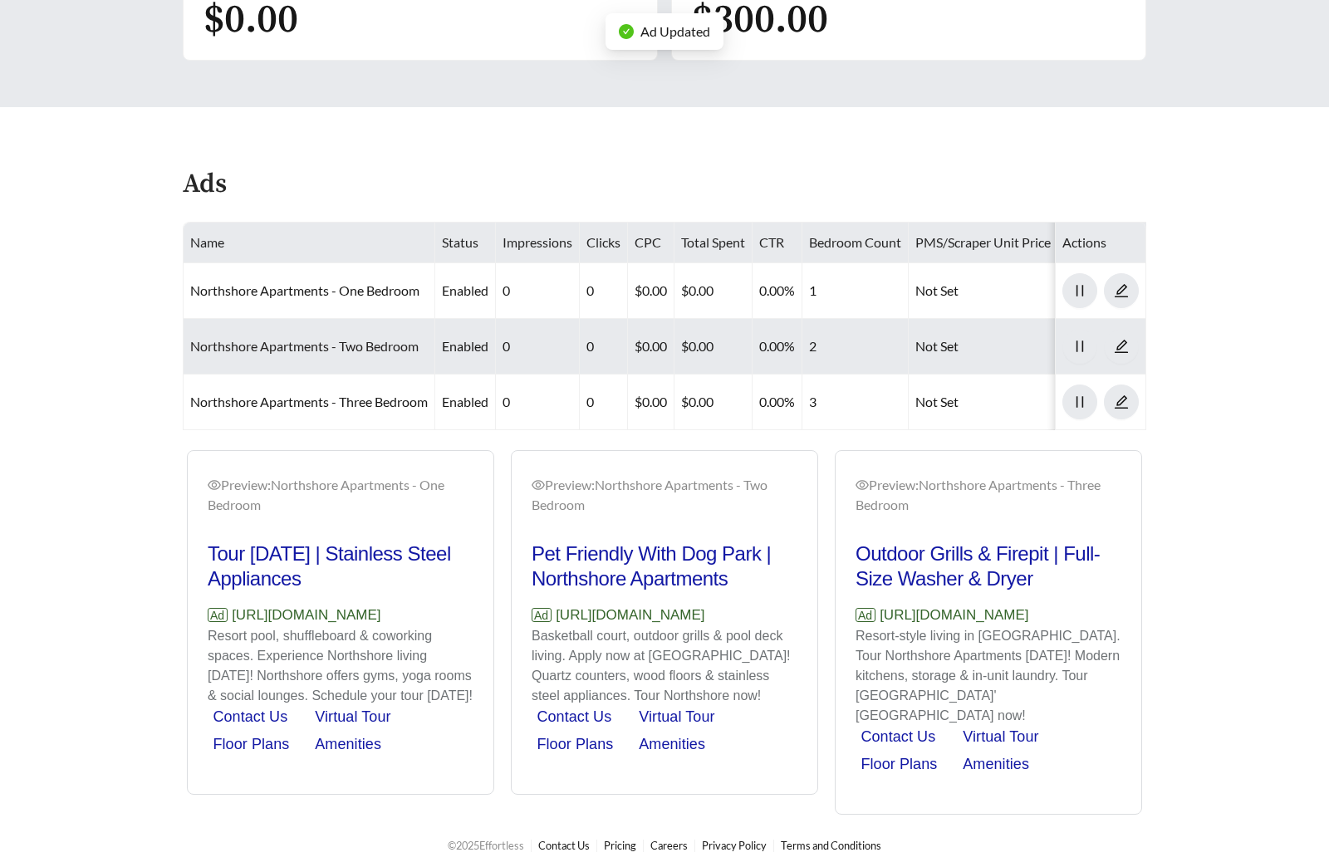
click at [333, 339] on link "Northshore Apartments - Two Bedroom" at bounding box center [304, 346] width 228 height 16
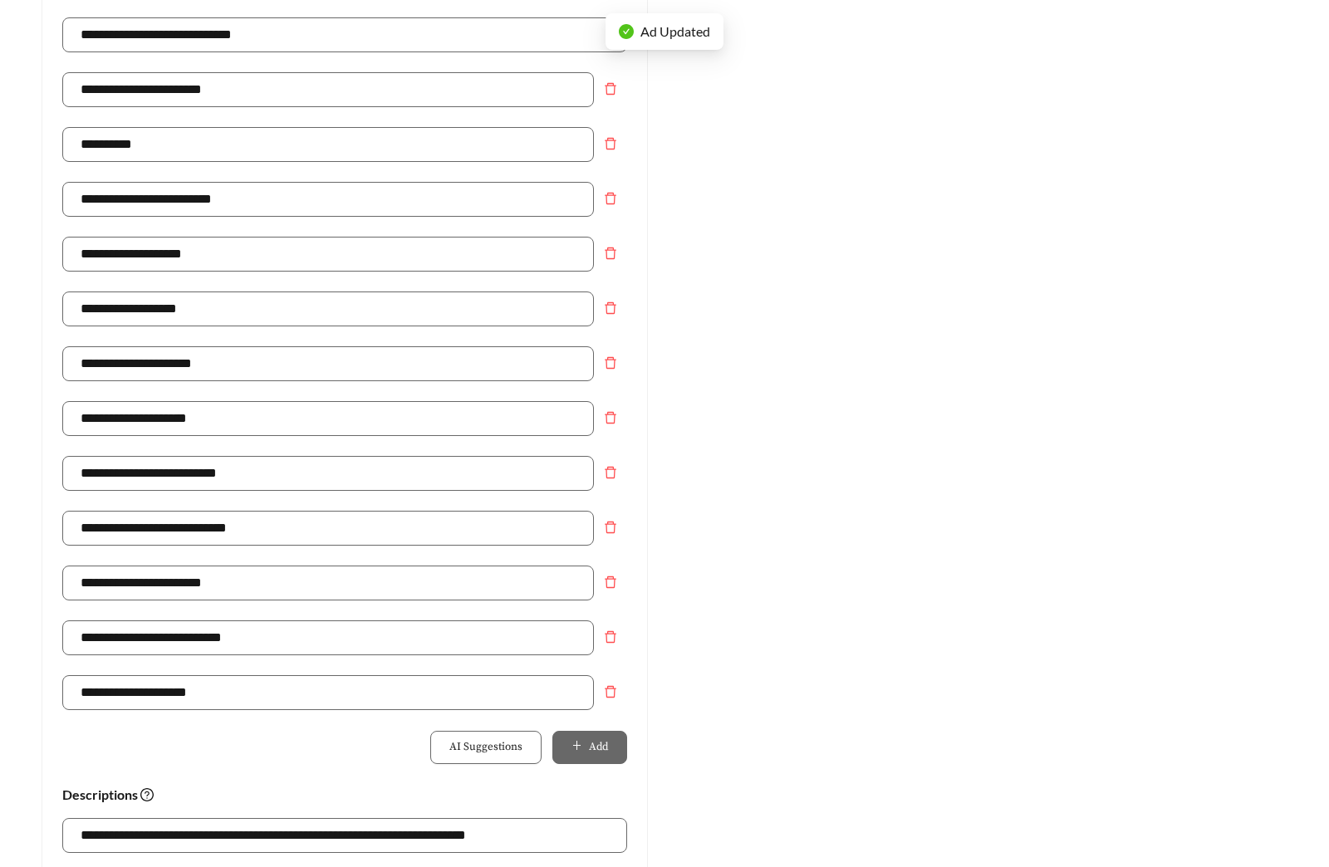
scroll to position [435, 0]
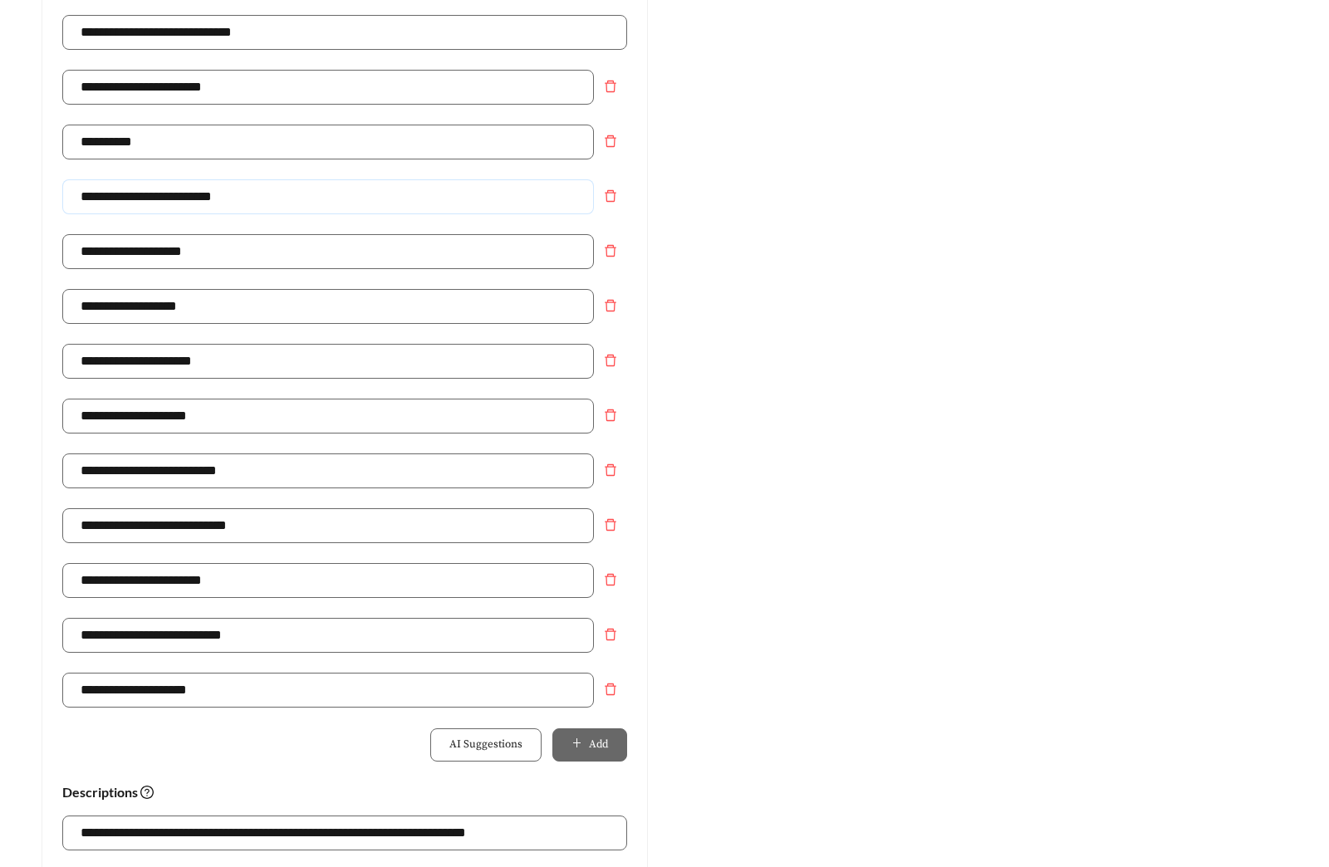
drag, startPoint x: 214, startPoint y: 200, endPoint x: -95, endPoint y: 200, distance: 308.9
type input "**********"
drag, startPoint x: 252, startPoint y: 361, endPoint x: -18, endPoint y: 360, distance: 269.9
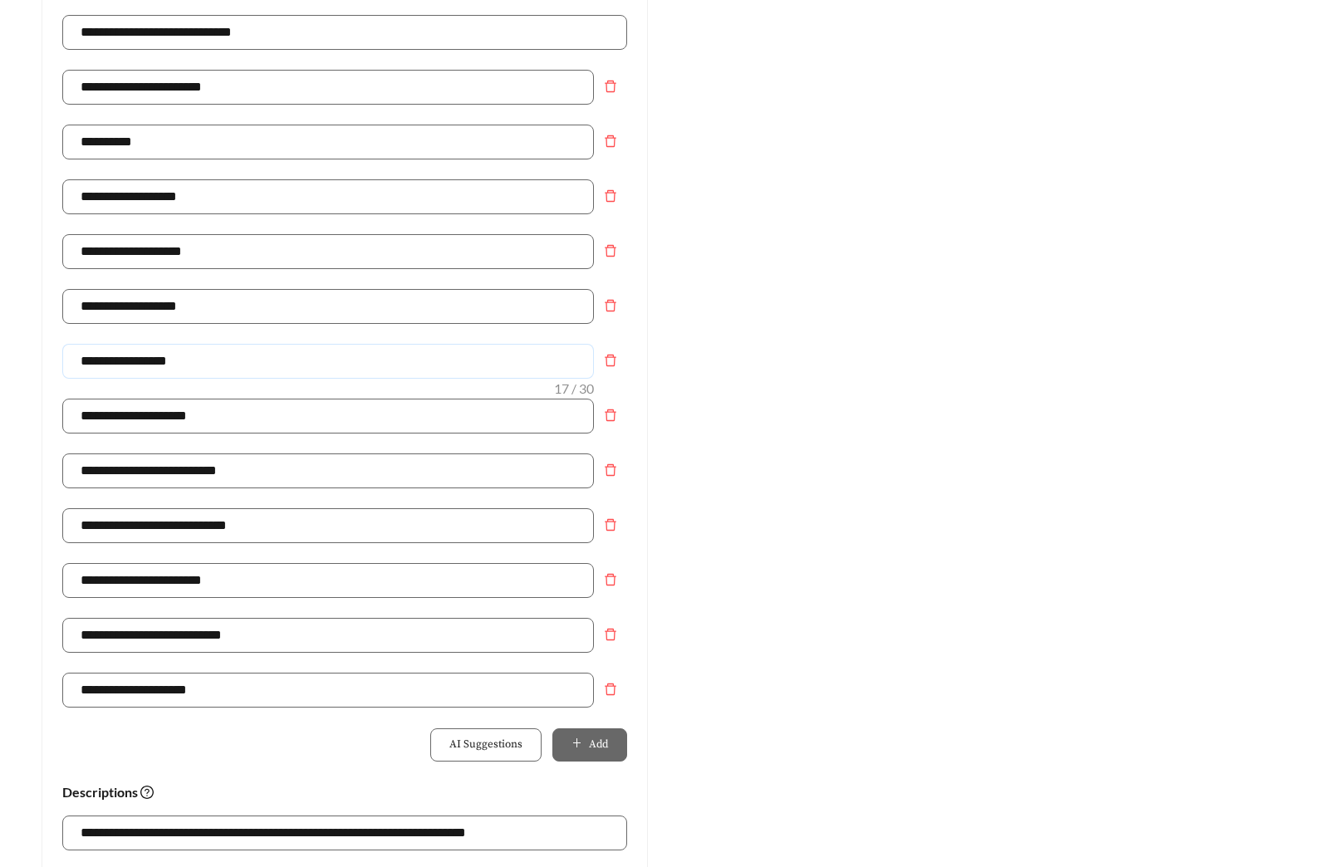
type input "**********"
click at [1012, 458] on div "Preview: Northshore Apartments - Two Bedroom Apartments In 84045 | Billiards & …" at bounding box center [983, 543] width 639 height 1624
drag, startPoint x: 232, startPoint y: 417, endPoint x: -88, endPoint y: 416, distance: 319.7
type input "**********"
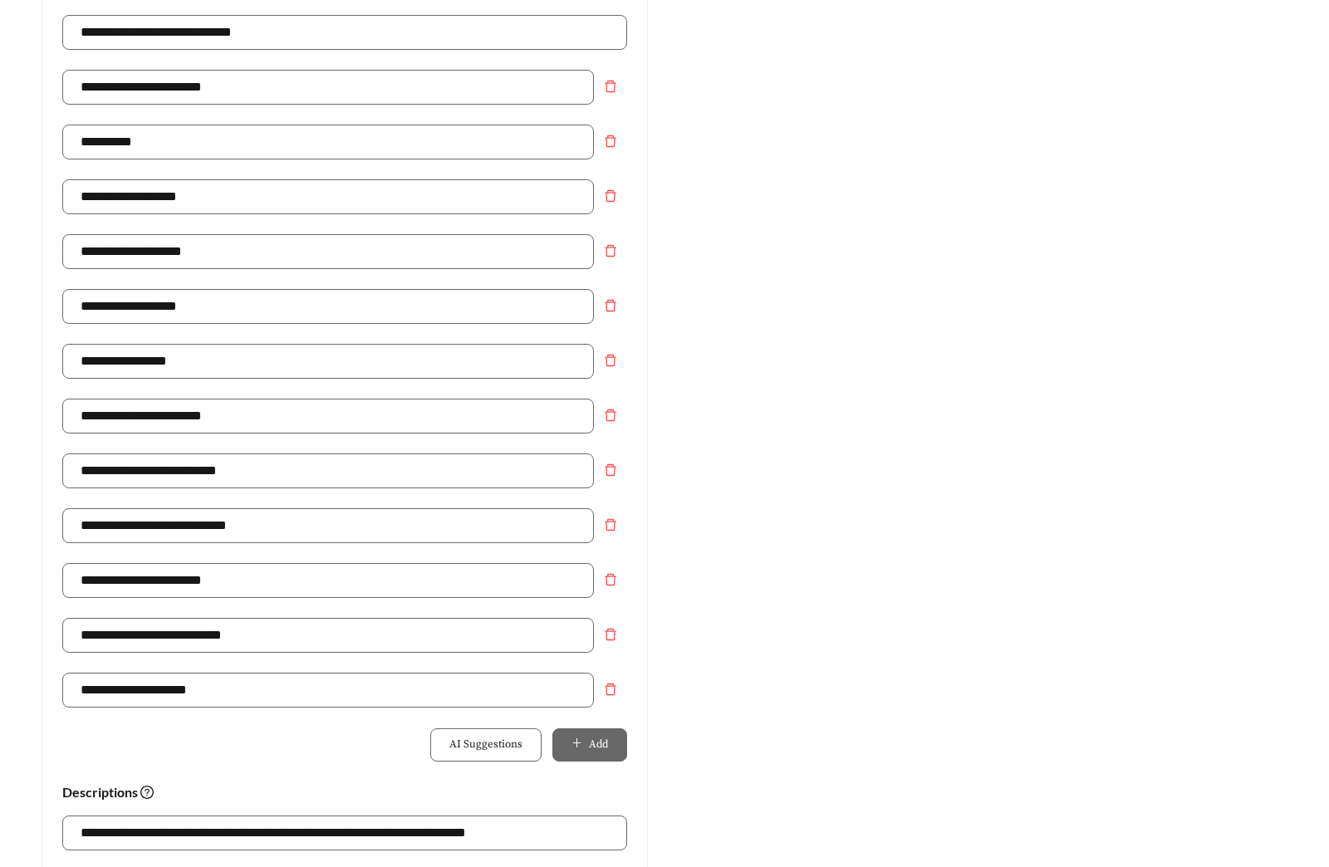
click at [809, 500] on div "Preview: Northshore Apartments - Two Bedroom Apartments In 84045 | Billiards & …" at bounding box center [983, 543] width 639 height 1624
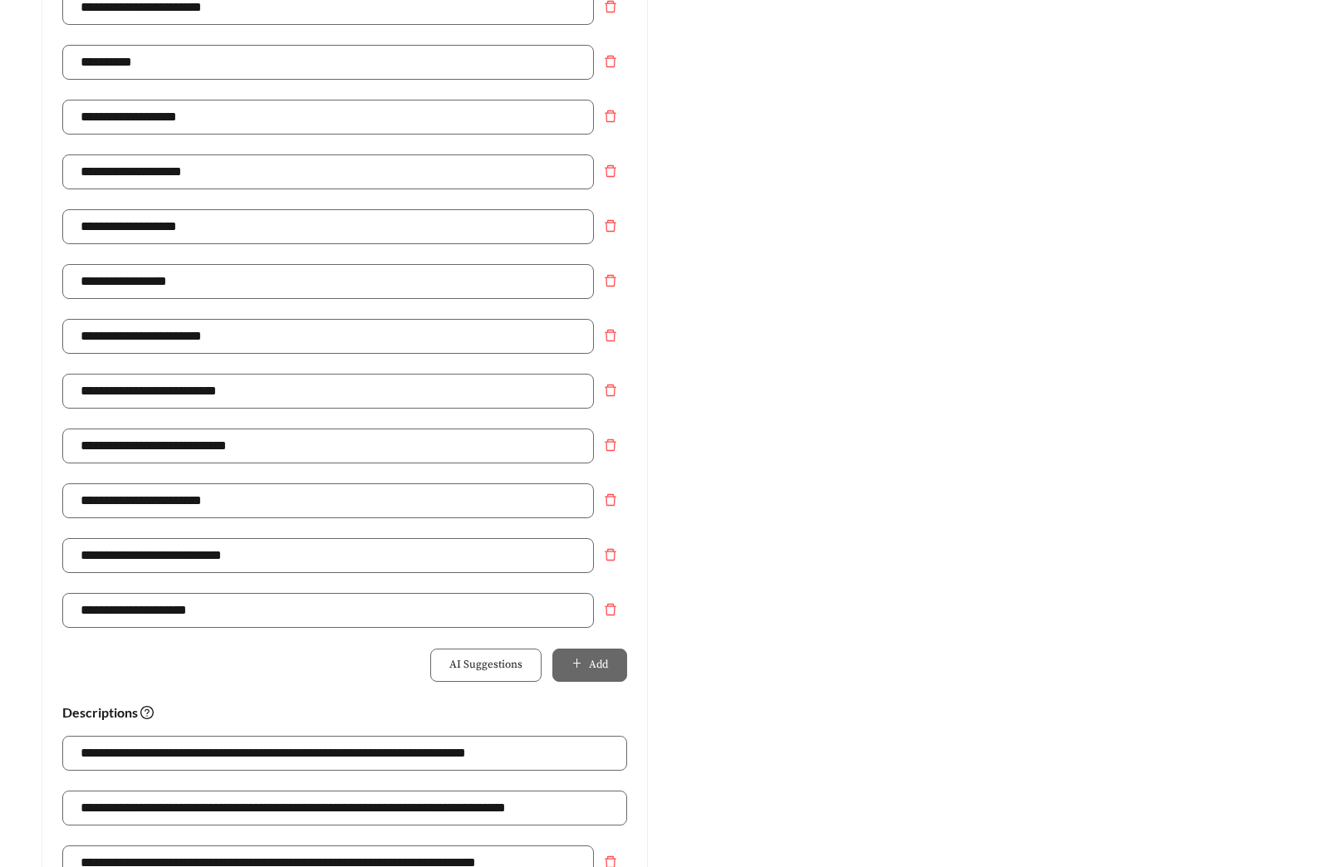
scroll to position [554, 0]
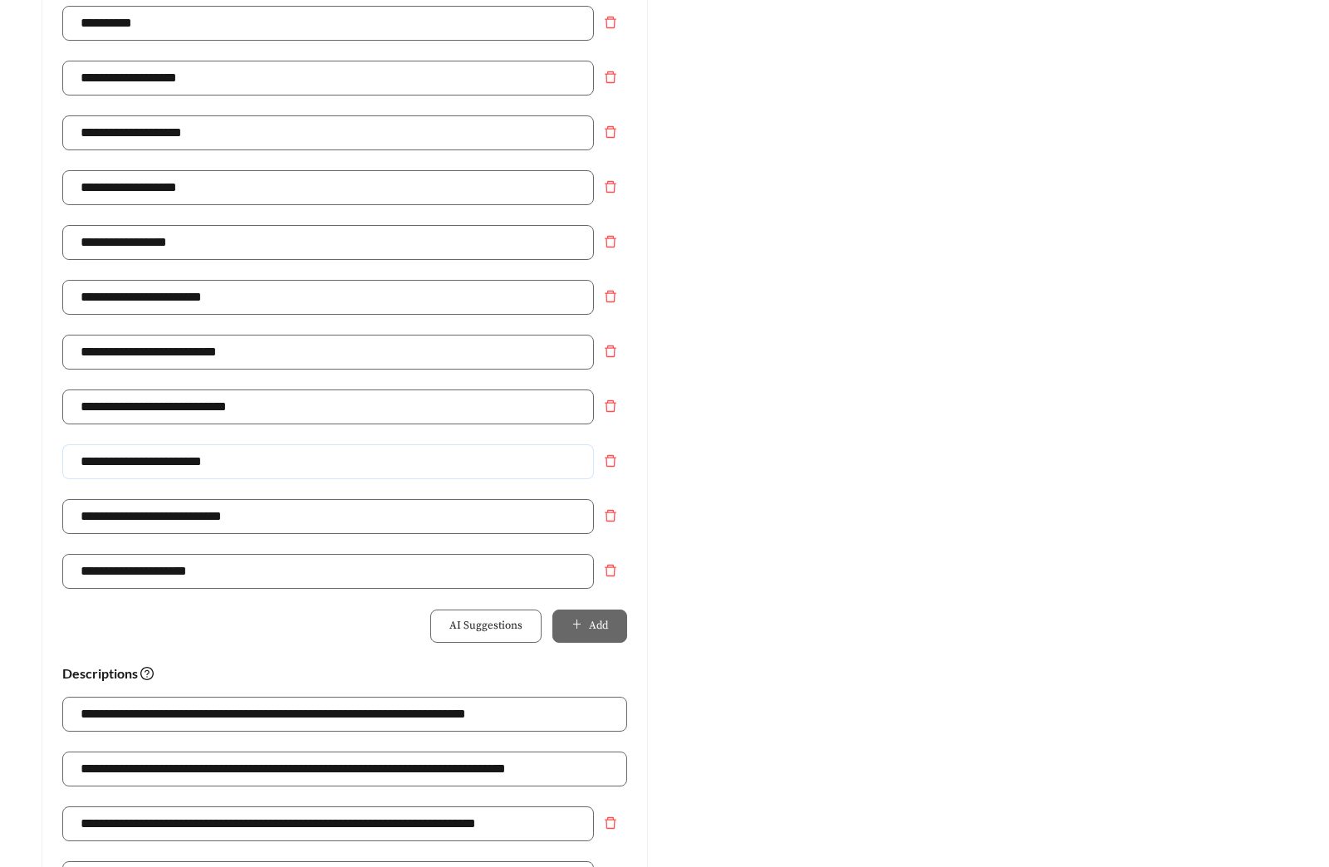
drag, startPoint x: 202, startPoint y: 464, endPoint x: 208, endPoint y: 471, distance: 8.8
click at [201, 464] on input "**********" at bounding box center [327, 461] width 531 height 35
type input "**********"
click at [791, 451] on div "Preview: Northshore Apartments - Two Bedroom Apartments In 84045 | Billiards & …" at bounding box center [983, 424] width 639 height 1624
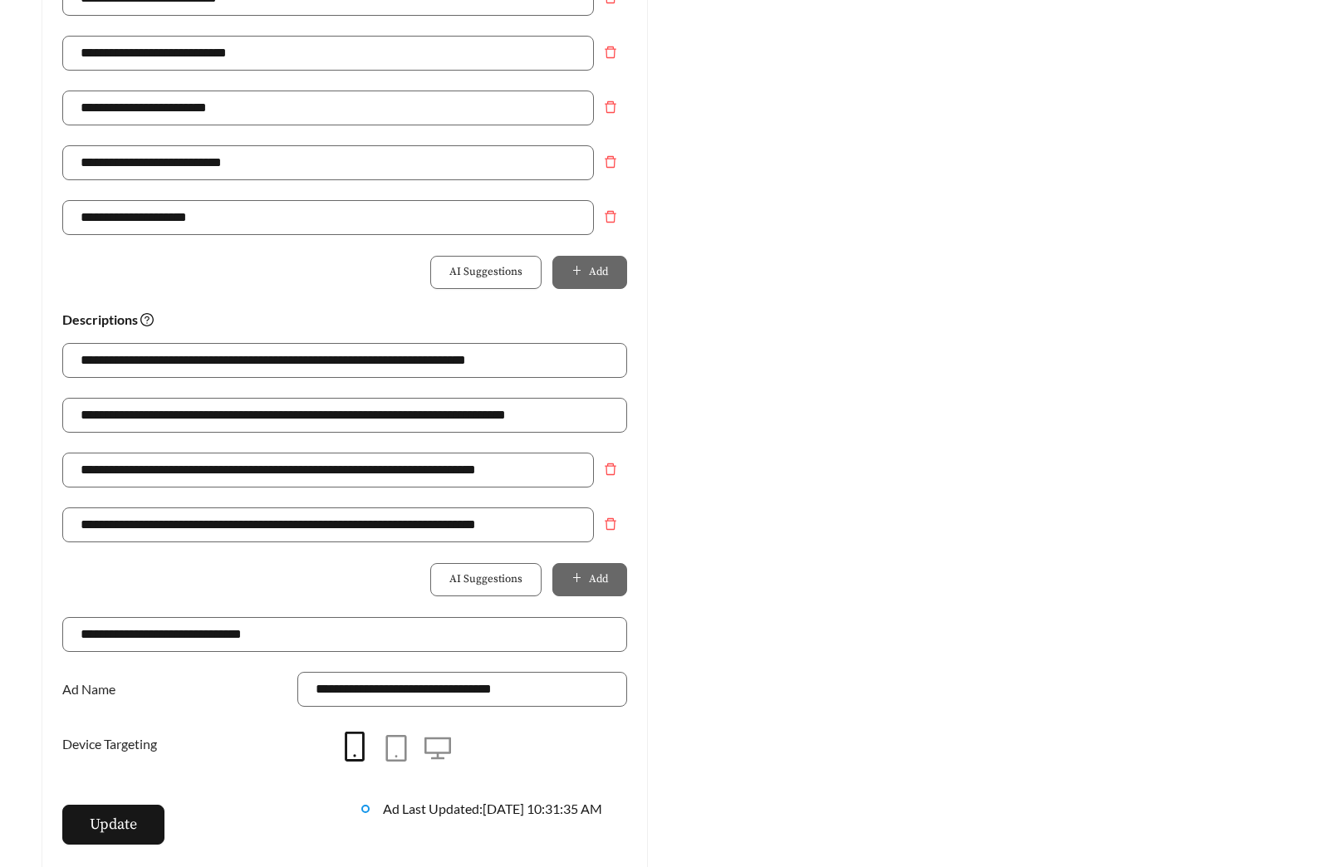
scroll to position [1144, 0]
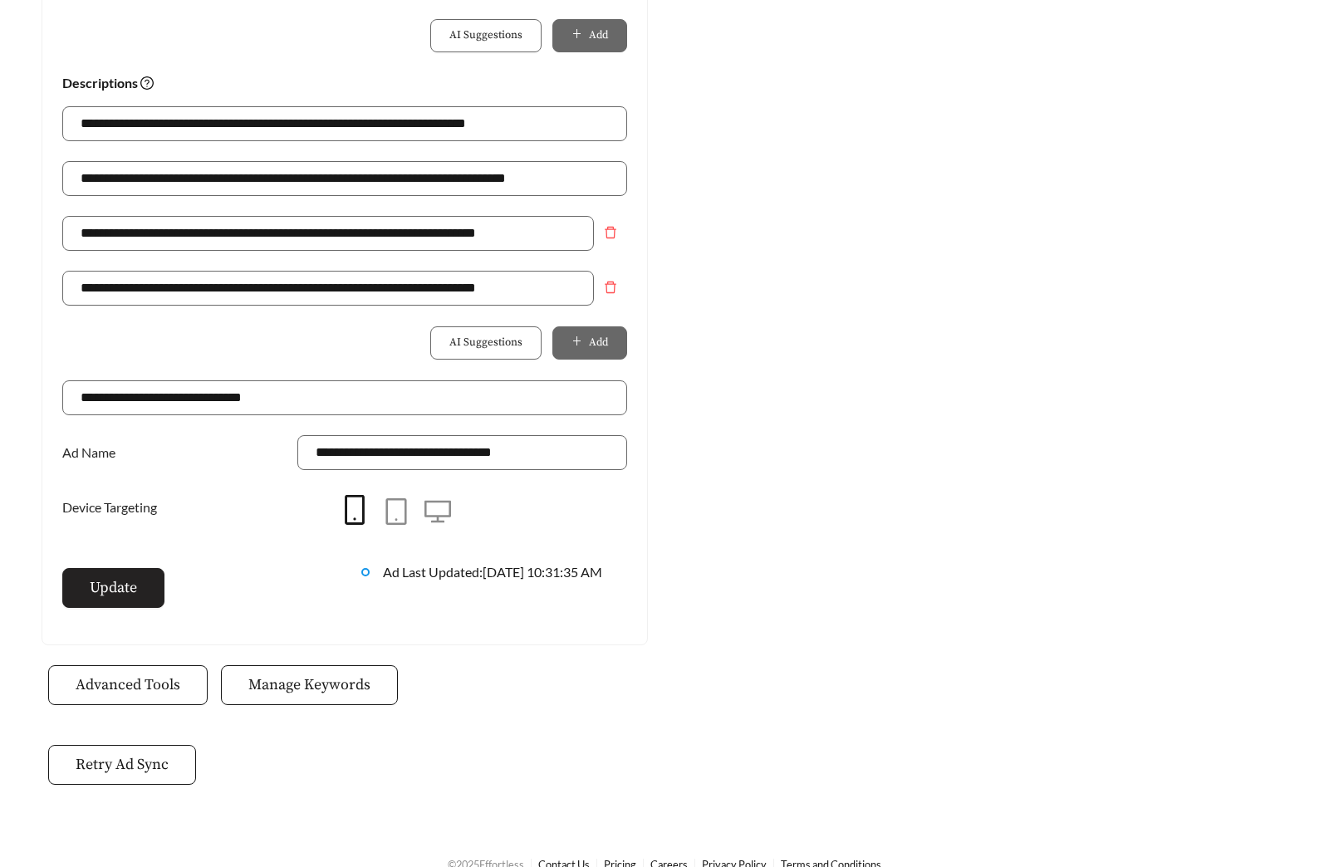
click at [104, 594] on span "Update" at bounding box center [113, 587] width 47 height 22
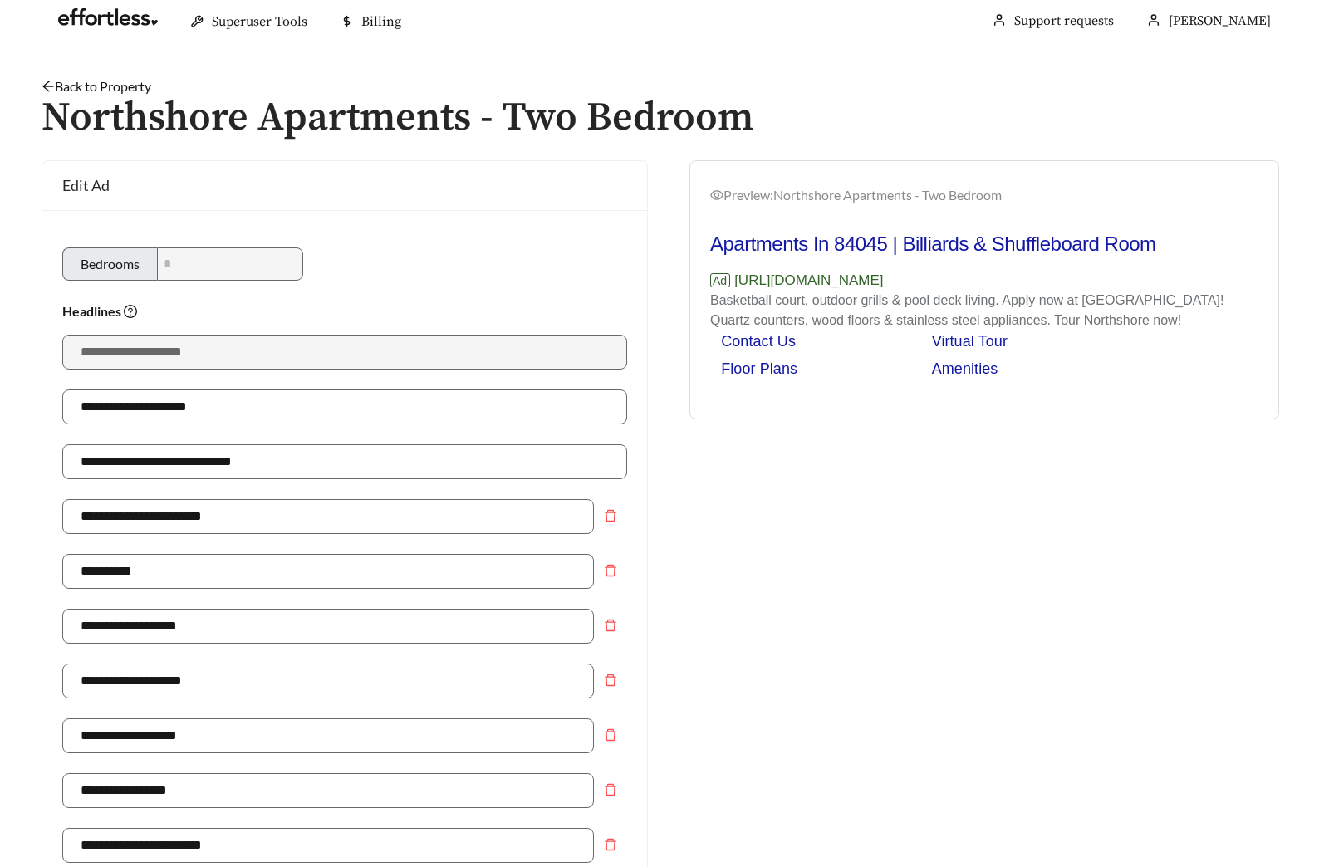
scroll to position [0, 0]
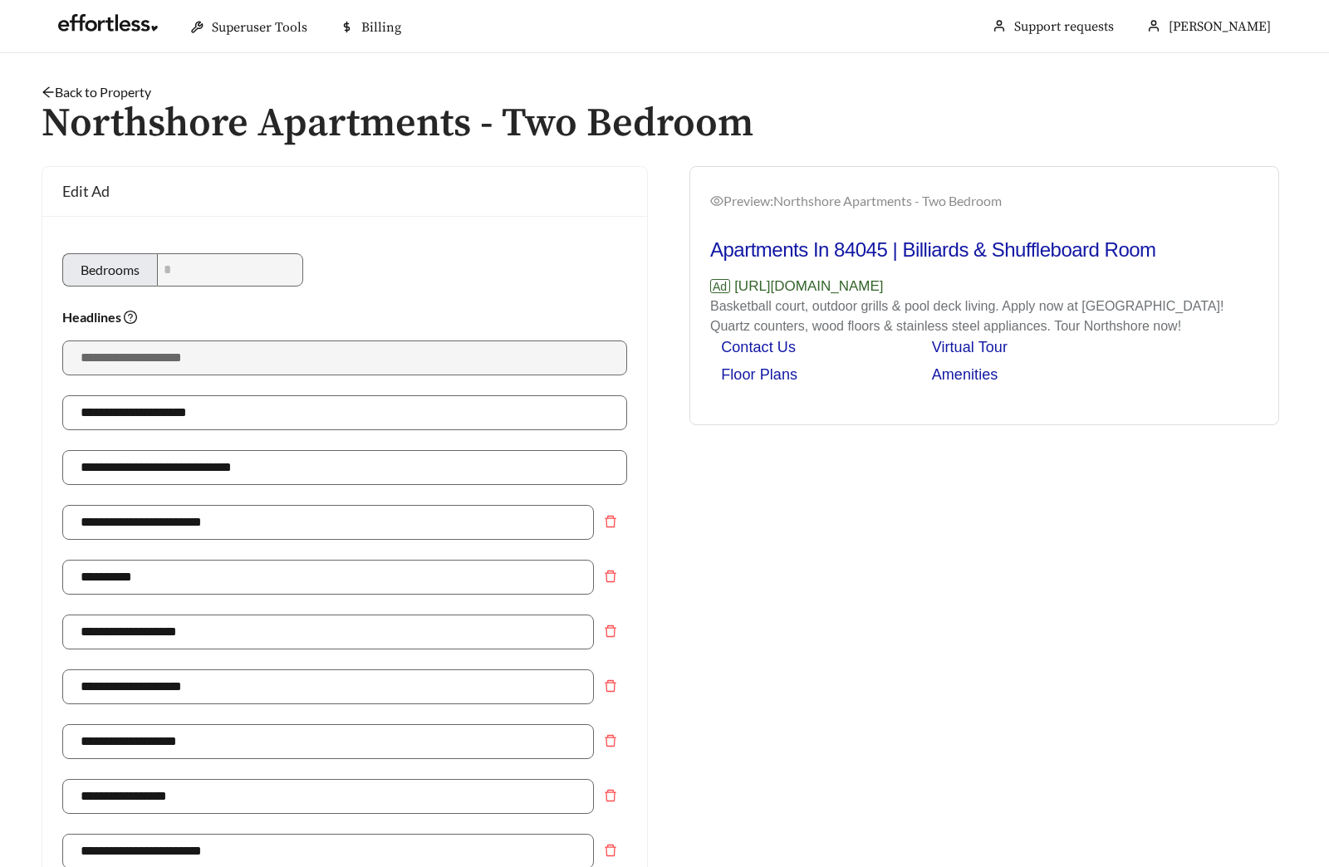
click at [137, 102] on h1 "Northshore Apartments - Two Bedroom" at bounding box center [665, 124] width 1246 height 44
click at [136, 96] on link "Back to Property" at bounding box center [97, 92] width 110 height 16
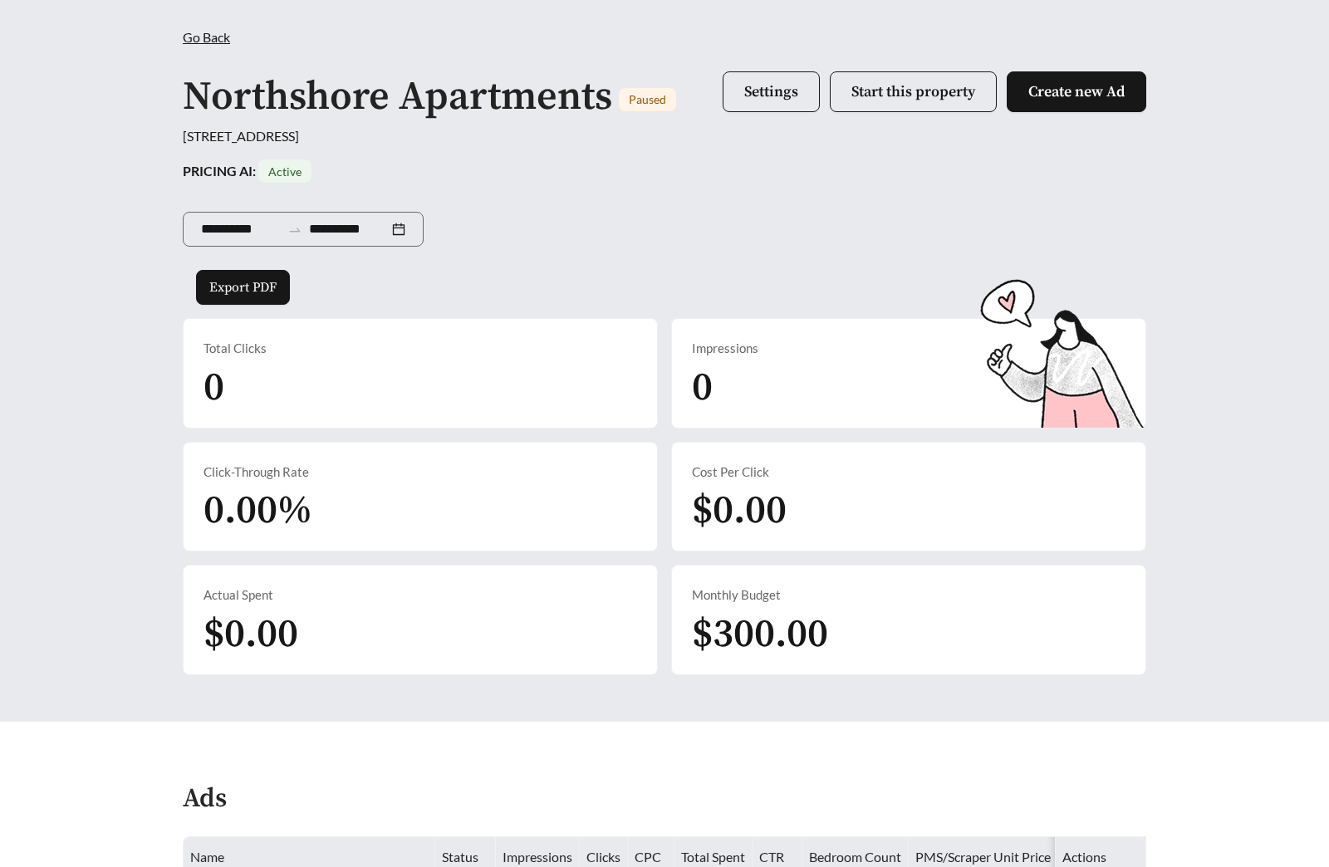
scroll to position [718, 0]
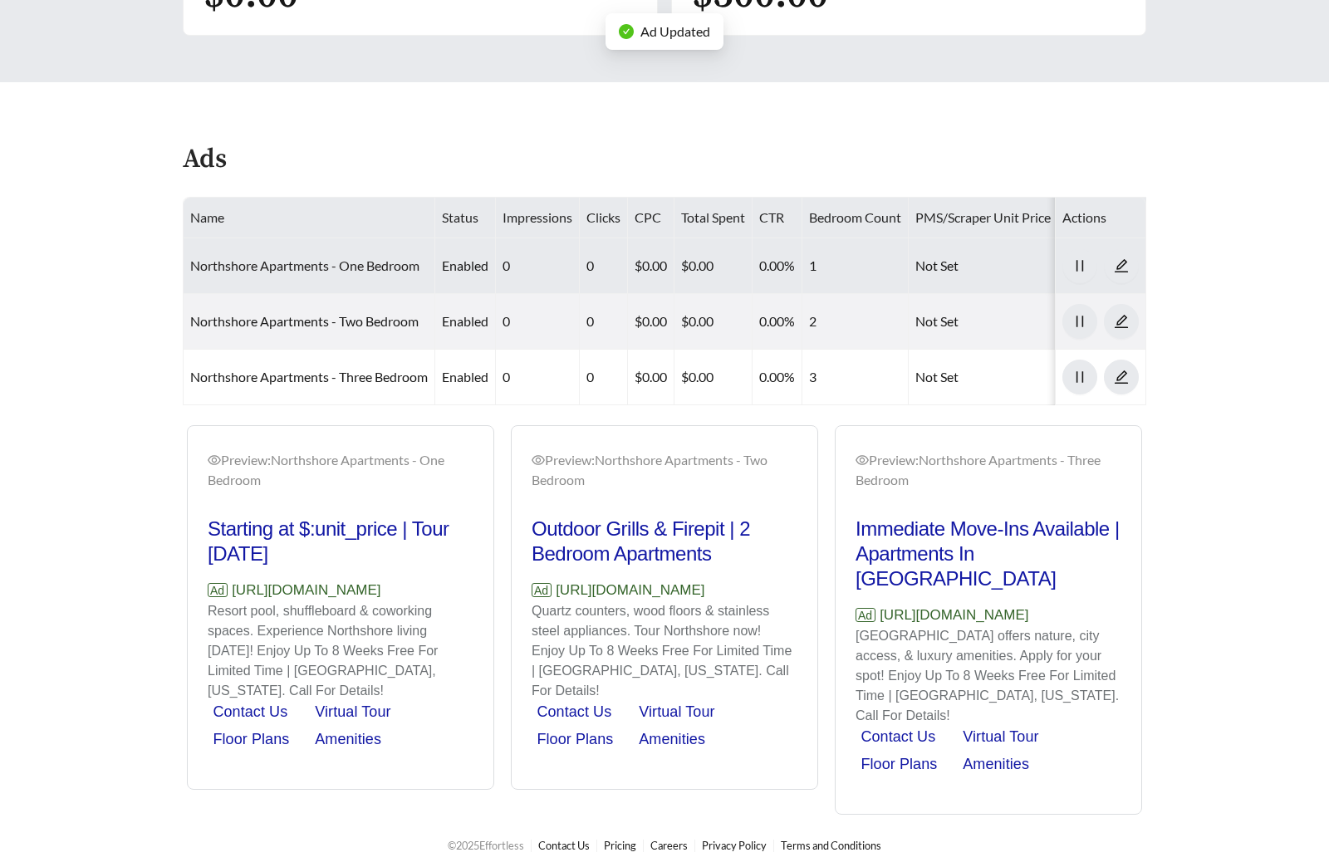
click at [292, 262] on link "Northshore Apartments - One Bedroom" at bounding box center [304, 265] width 229 height 16
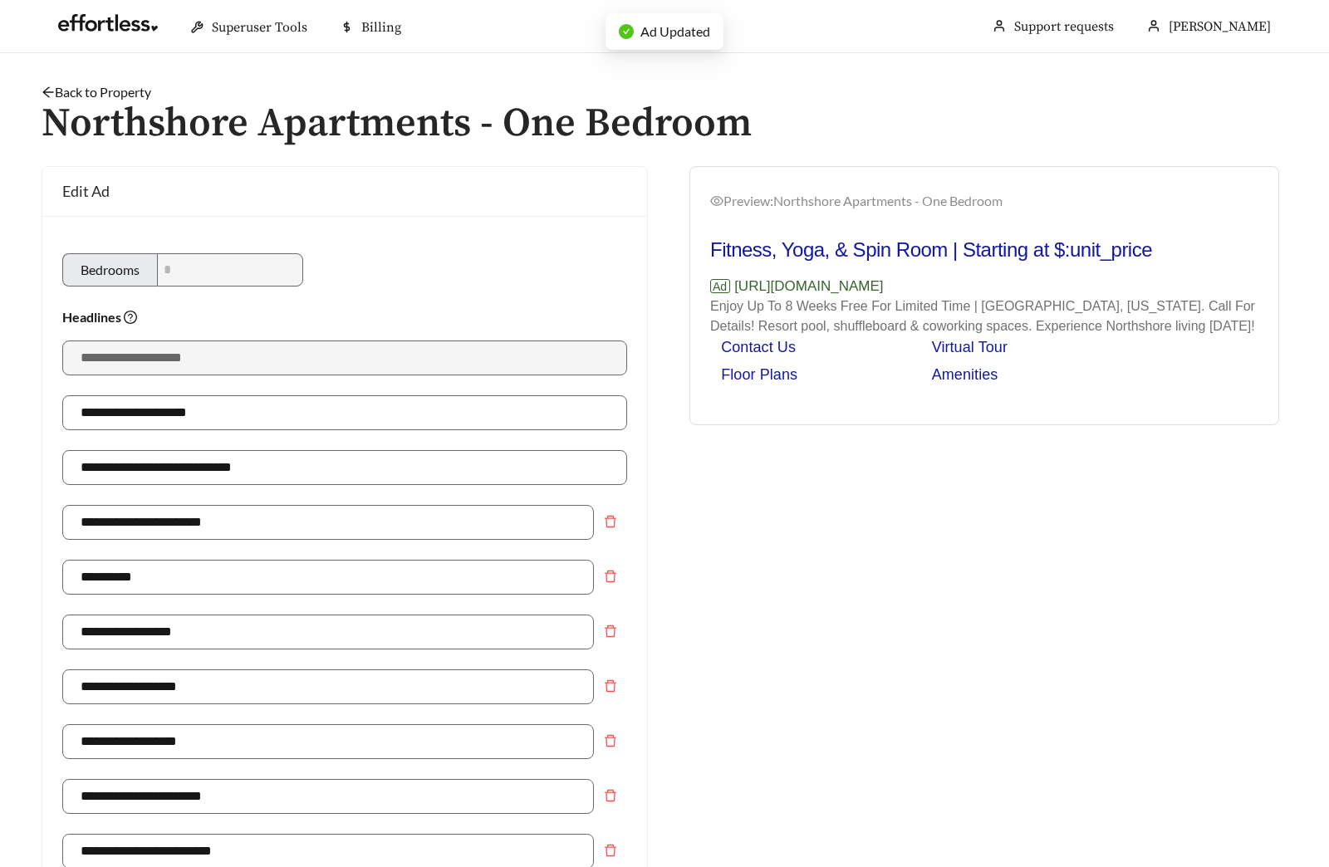
click at [114, 86] on link "Back to Property" at bounding box center [97, 92] width 110 height 16
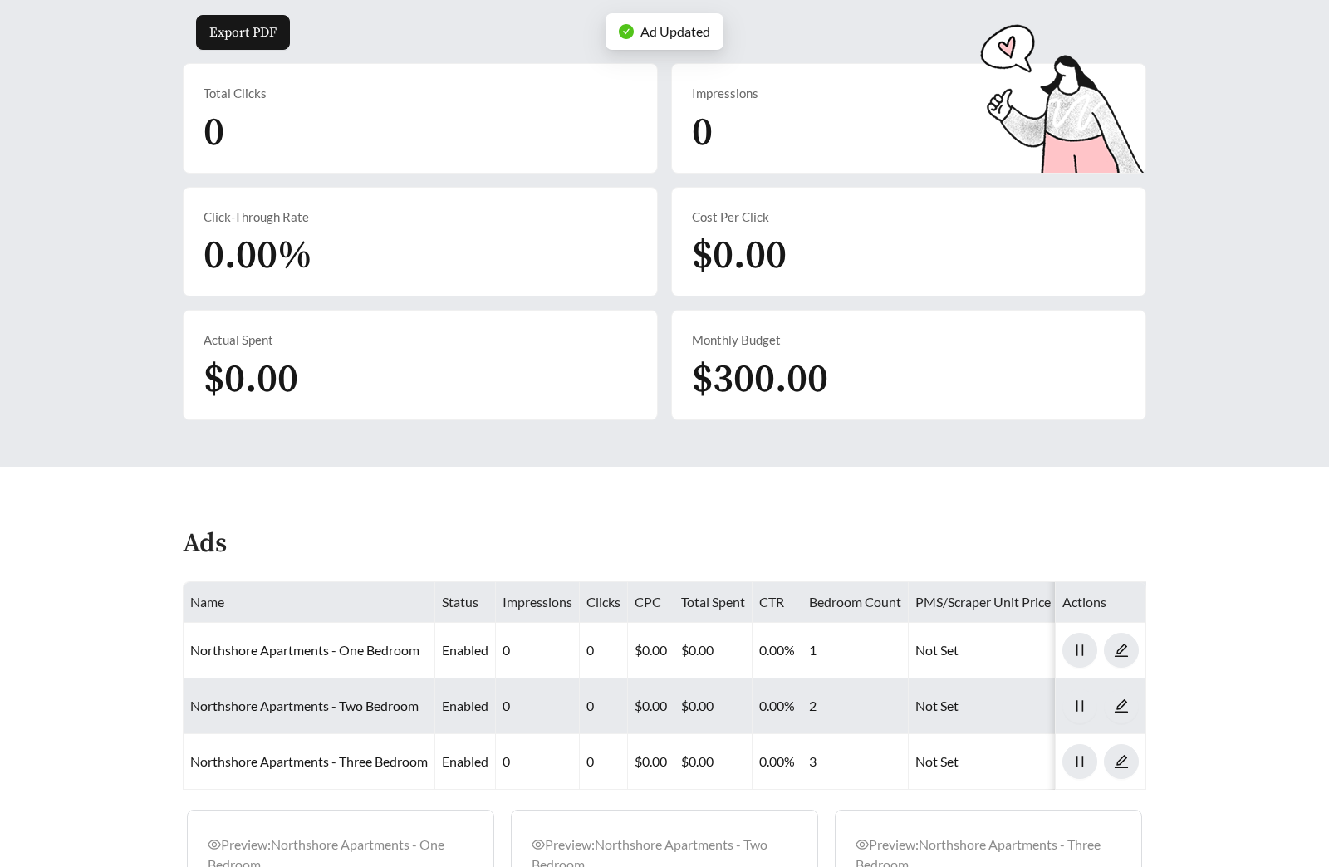
scroll to position [693, 0]
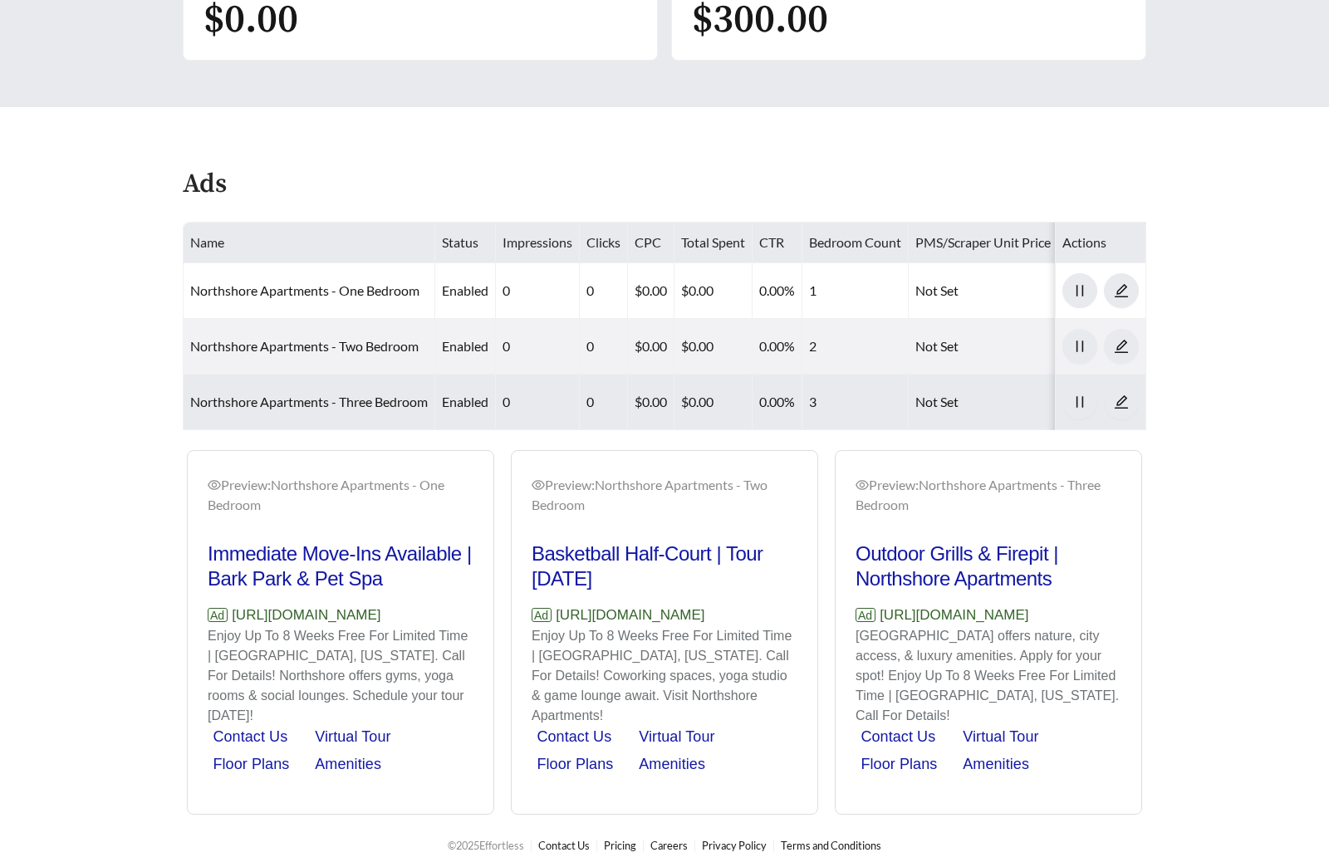
click at [301, 389] on td "Northshore Apartments - Three Bedroom" at bounding box center [310, 403] width 252 height 56
click at [299, 404] on link "Northshore Apartments - Three Bedroom" at bounding box center [309, 402] width 238 height 16
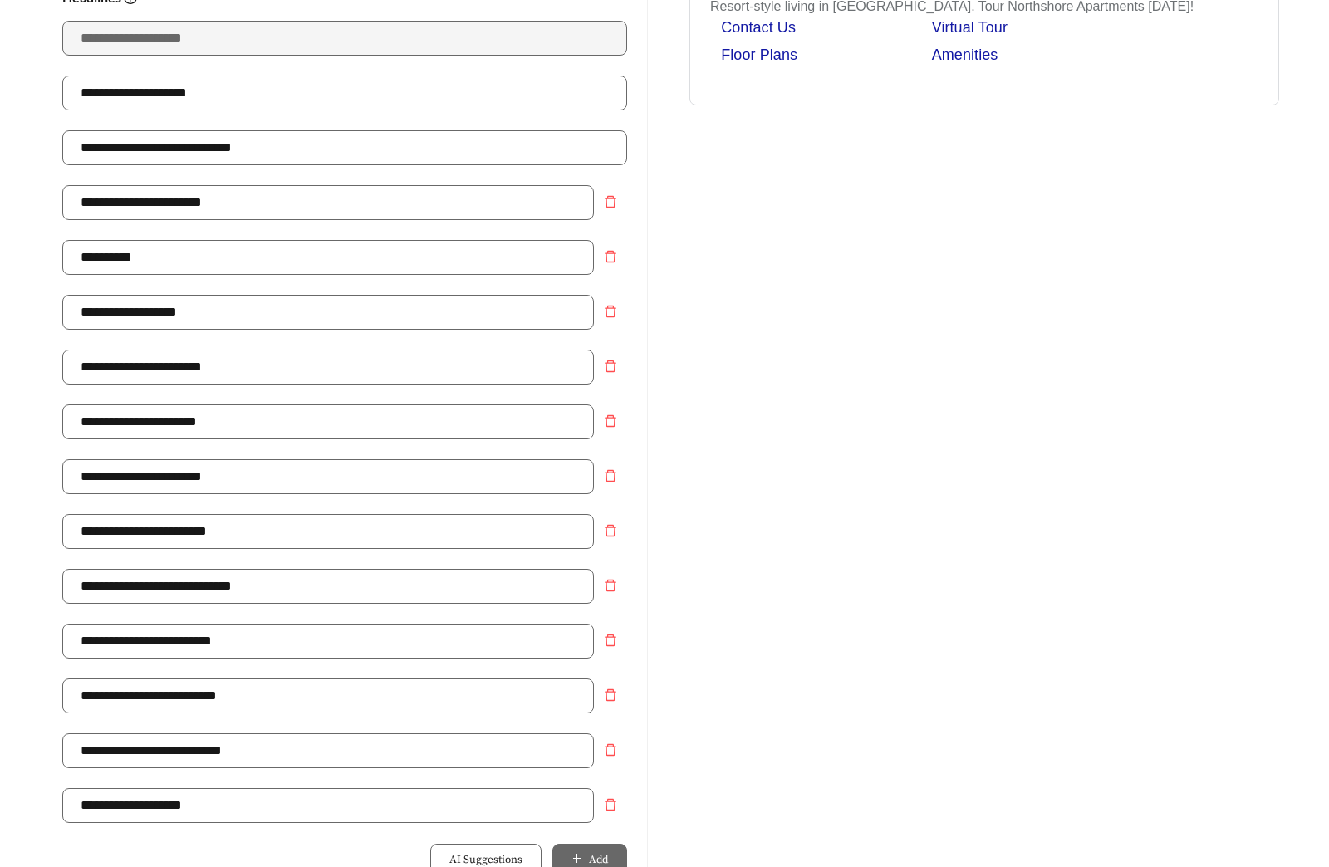
scroll to position [322, 0]
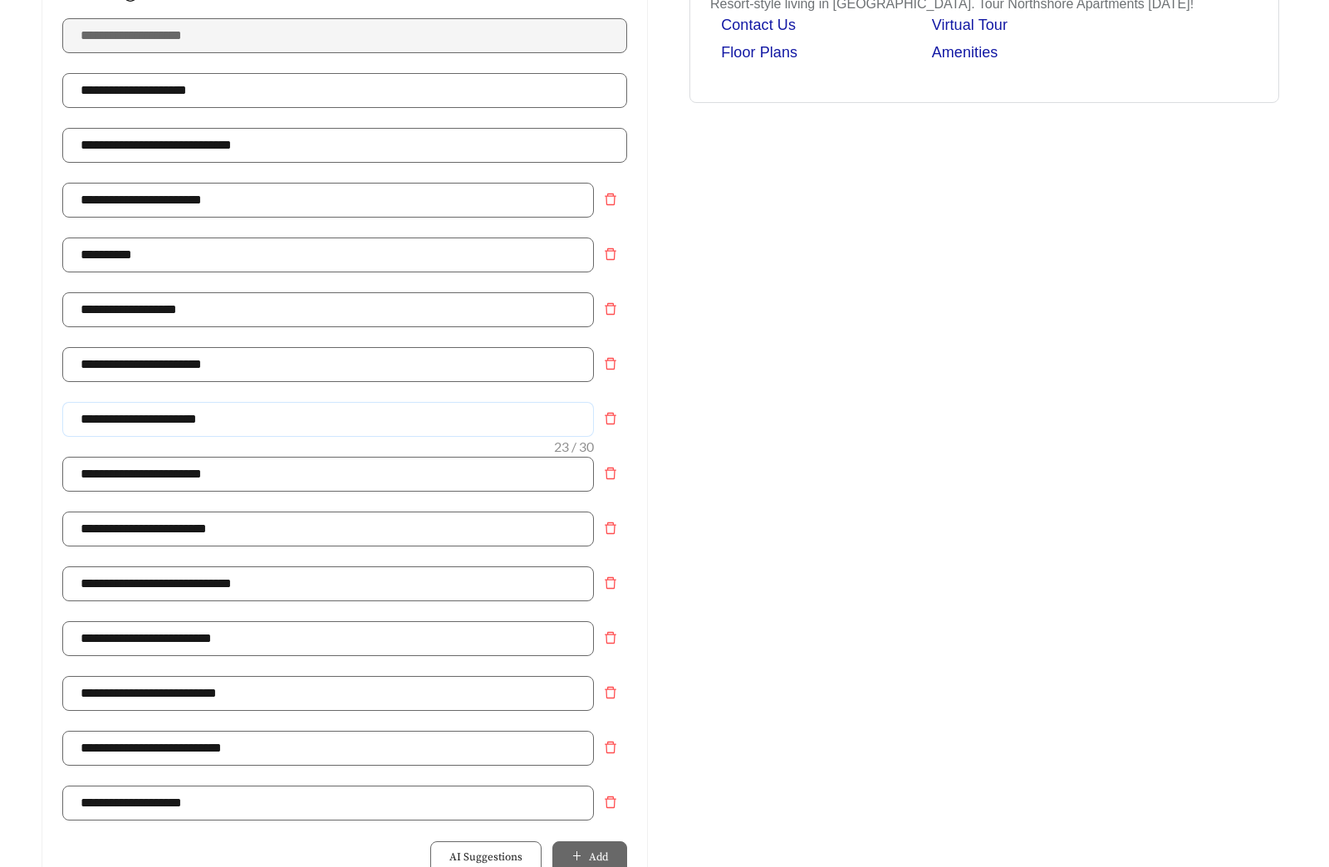
drag, startPoint x: 223, startPoint y: 417, endPoint x: 2, endPoint y: 413, distance: 220.1
click at [17, 413] on main "**********" at bounding box center [664, 693] width 1329 height 1925
type input "**********"
click at [203, 365] on input "**********" at bounding box center [327, 364] width 531 height 35
type input "**********"
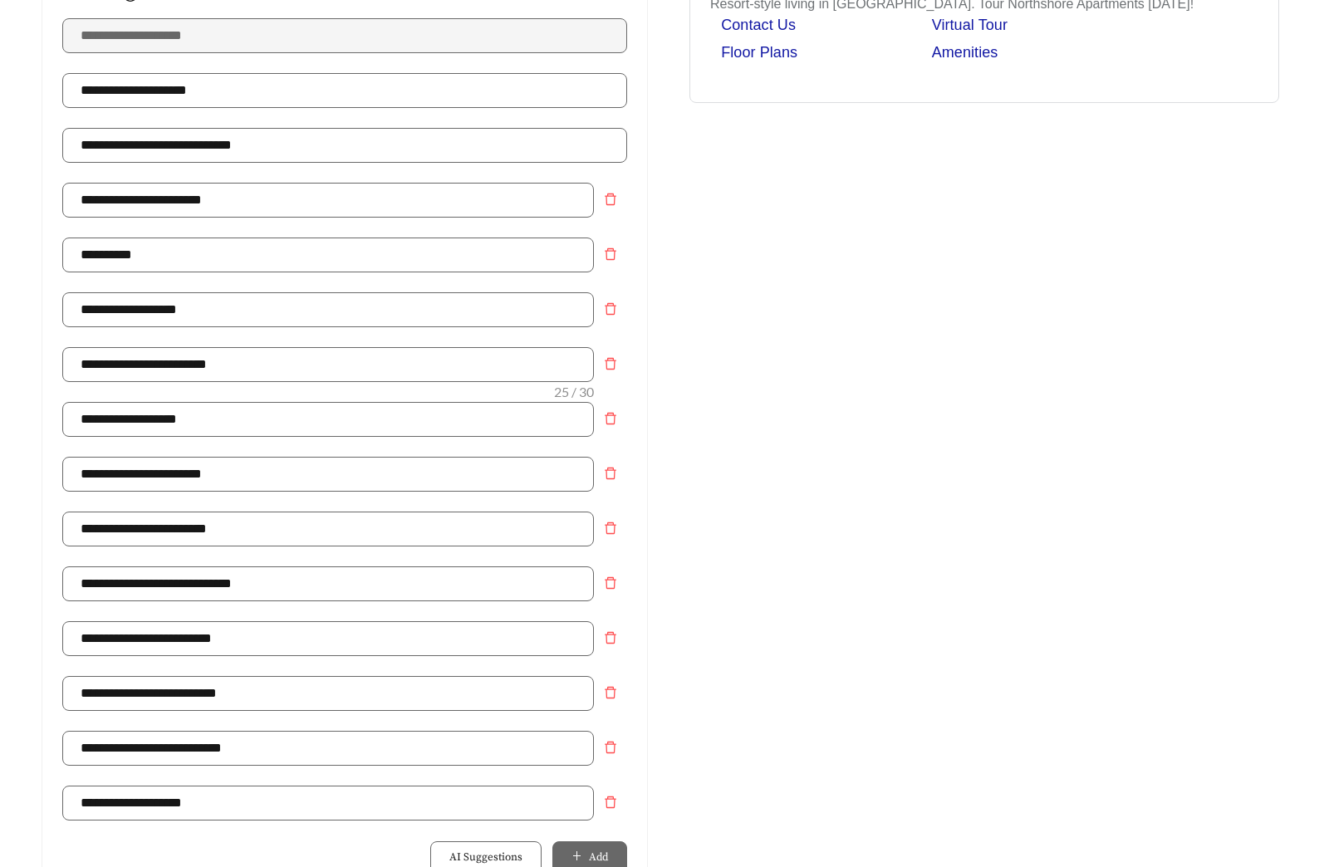
click at [914, 427] on div "Preview: Northshore Apartments - Three Bedroom Bark Park & Pet Spa | Northshore…" at bounding box center [983, 656] width 639 height 1624
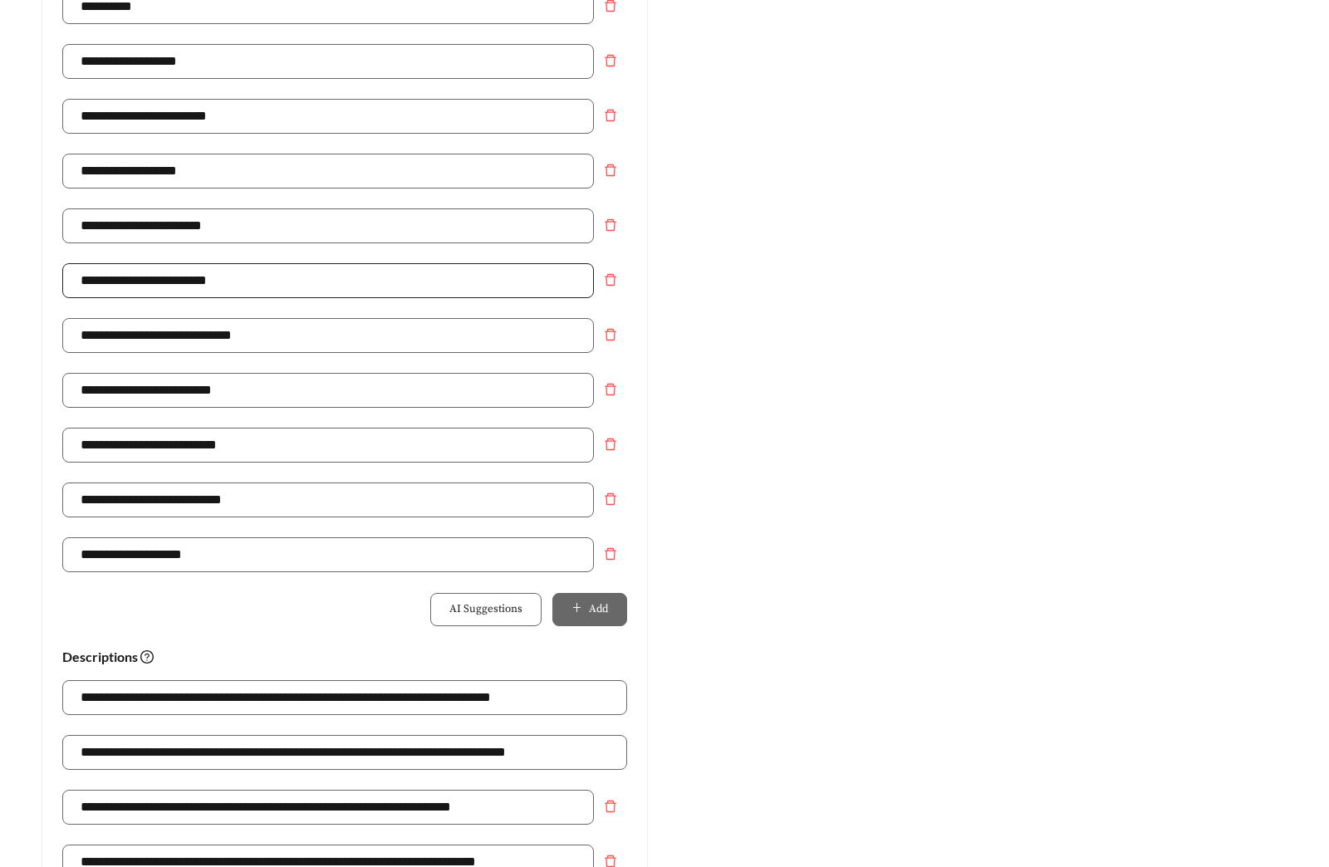
scroll to position [571, 0]
drag, startPoint x: 144, startPoint y: 332, endPoint x: 416, endPoint y: 340, distance: 271.7
click at [416, 340] on input "**********" at bounding box center [327, 334] width 531 height 35
type input "**********"
click at [920, 480] on div "Preview: Northshore Apartments - Three Bedroom Bark Park & Pet Spa | Northshore…" at bounding box center [983, 407] width 639 height 1624
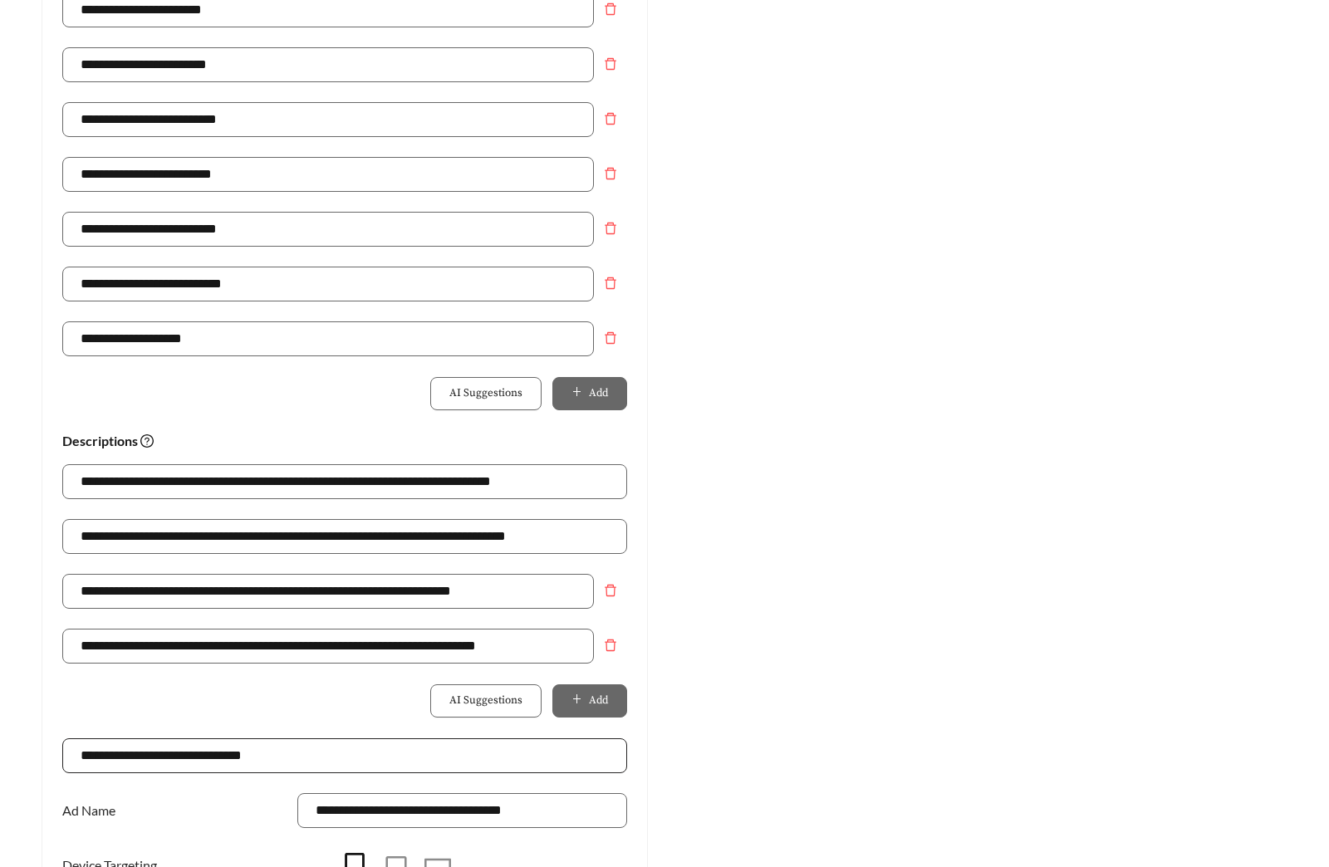
scroll to position [1124, 0]
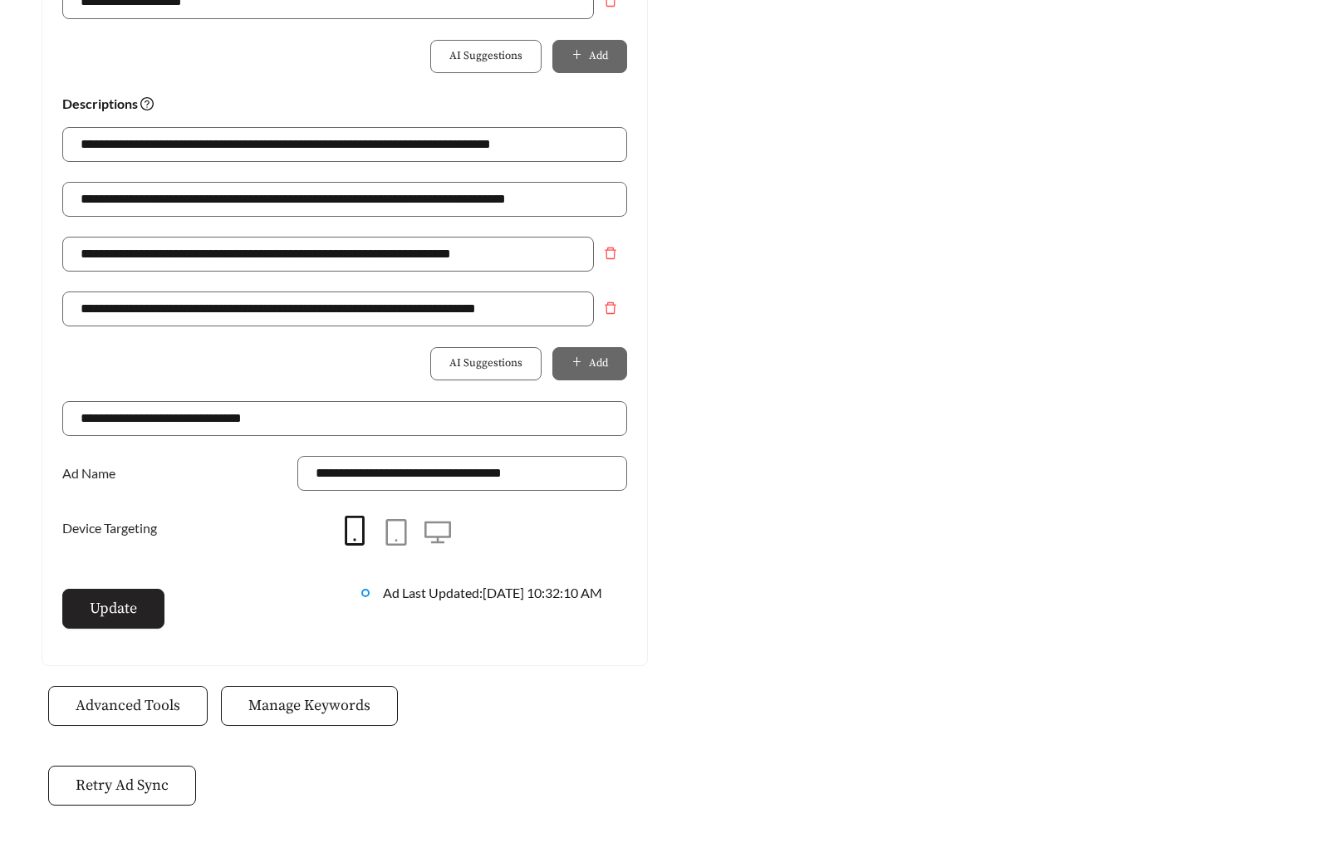
click at [142, 611] on button "Update" at bounding box center [113, 609] width 102 height 40
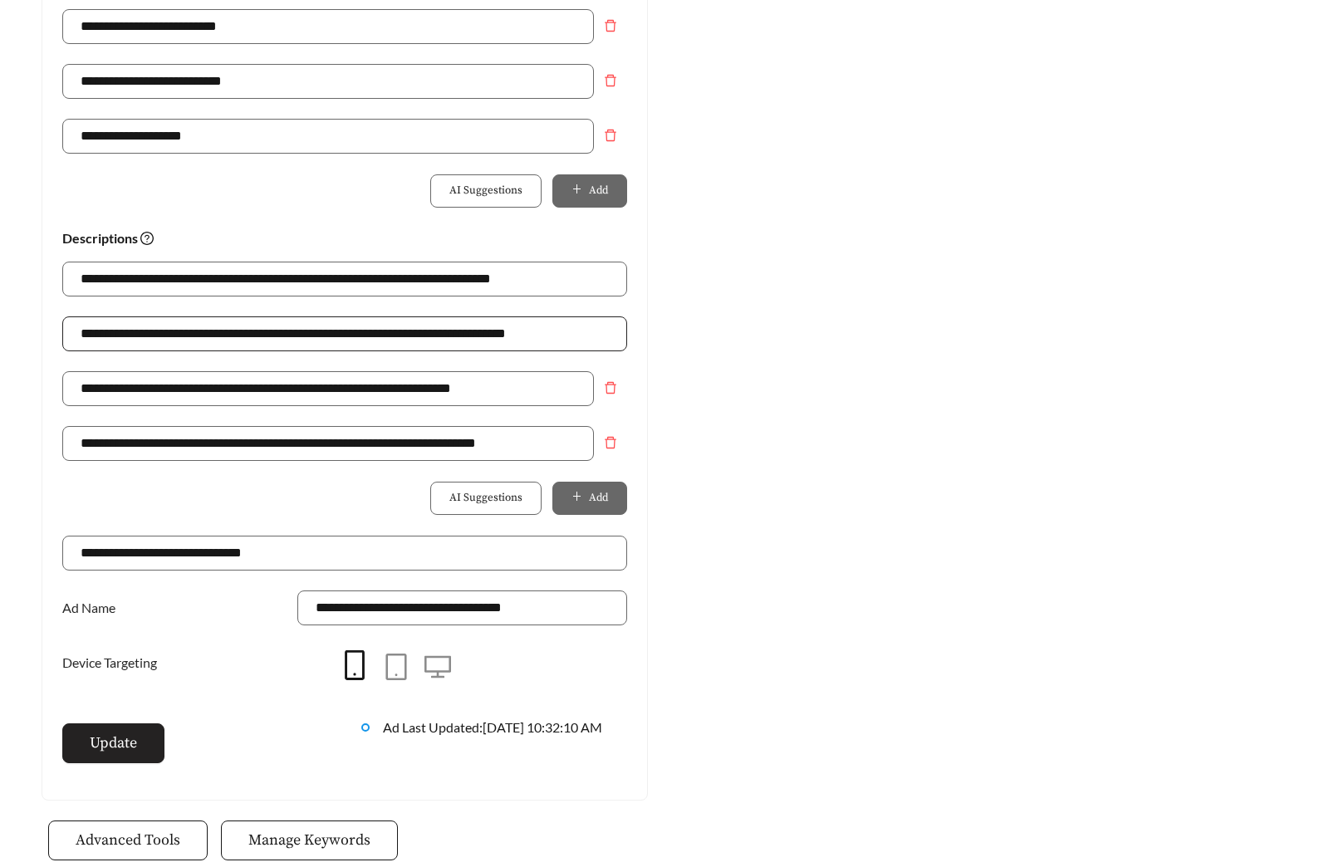
scroll to position [610, 0]
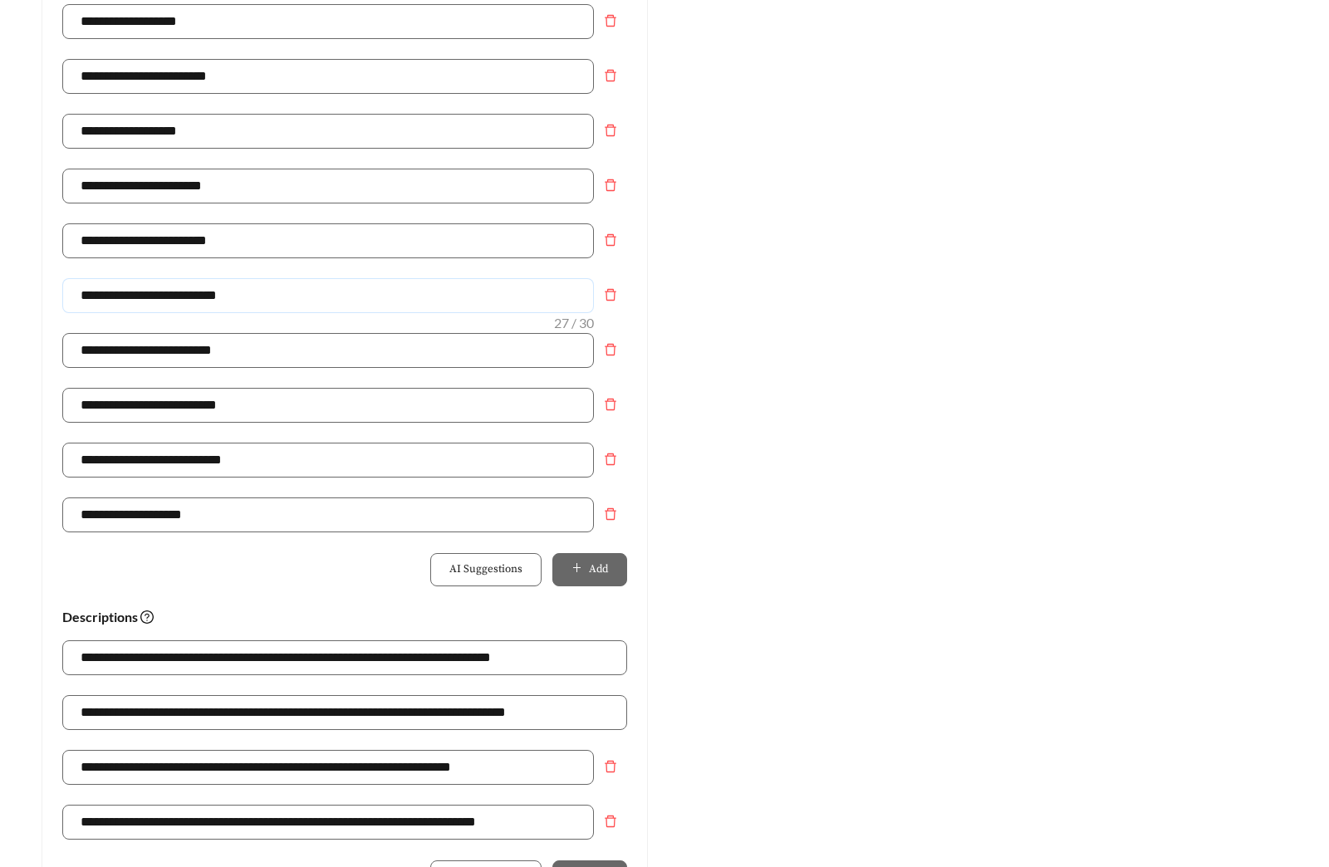
drag, startPoint x: 252, startPoint y: 302, endPoint x: -74, endPoint y: 299, distance: 326.4
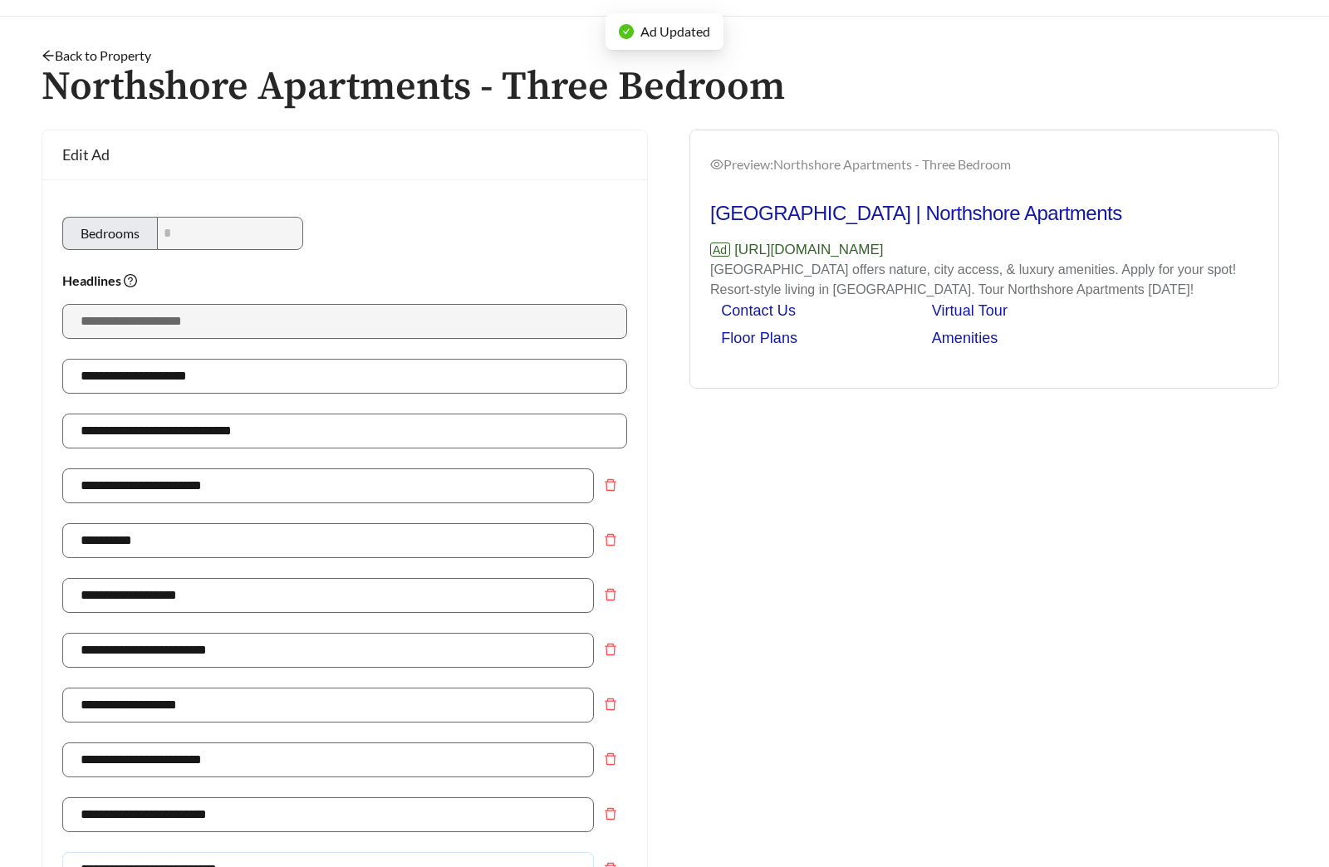
scroll to position [0, 0]
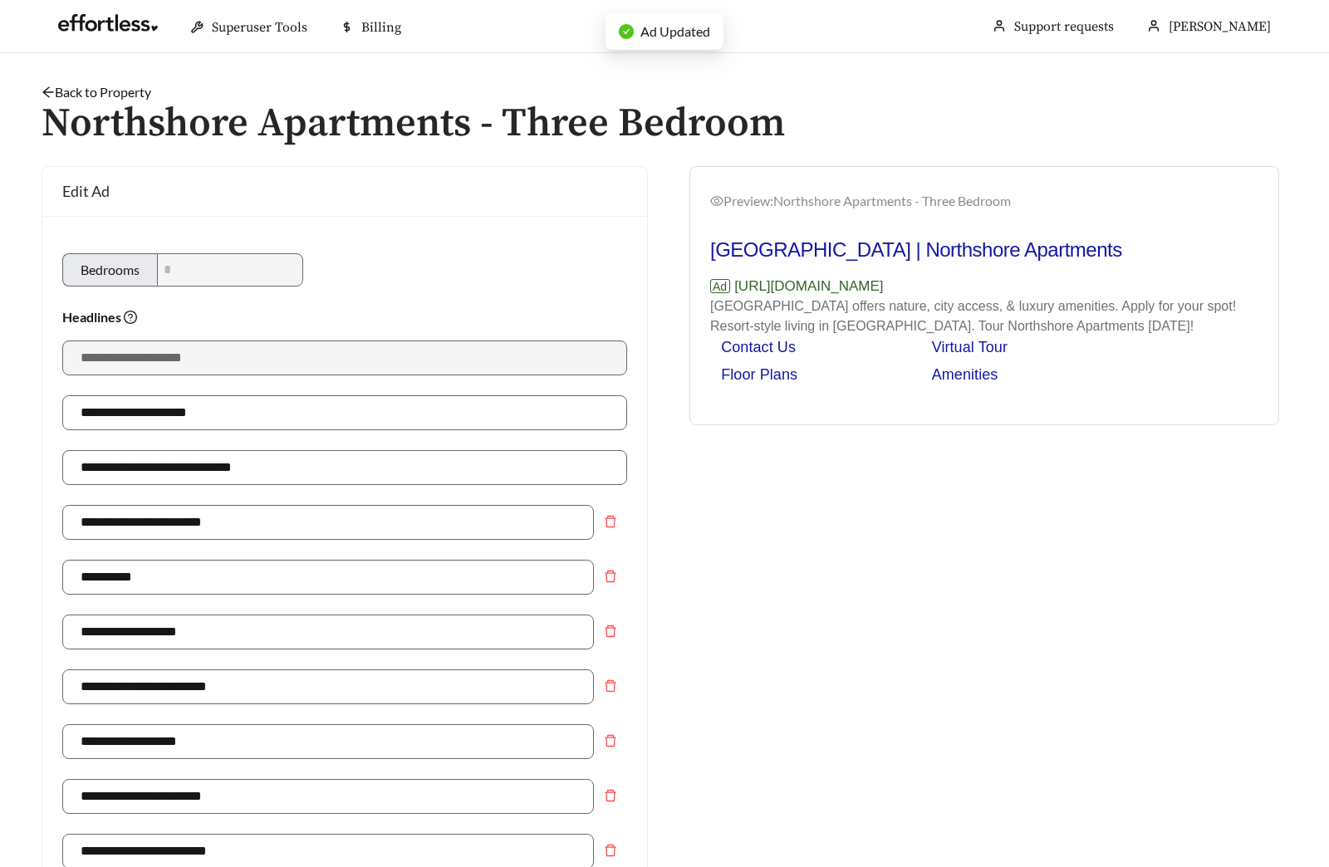
click at [111, 95] on link "Back to Property" at bounding box center [97, 92] width 110 height 16
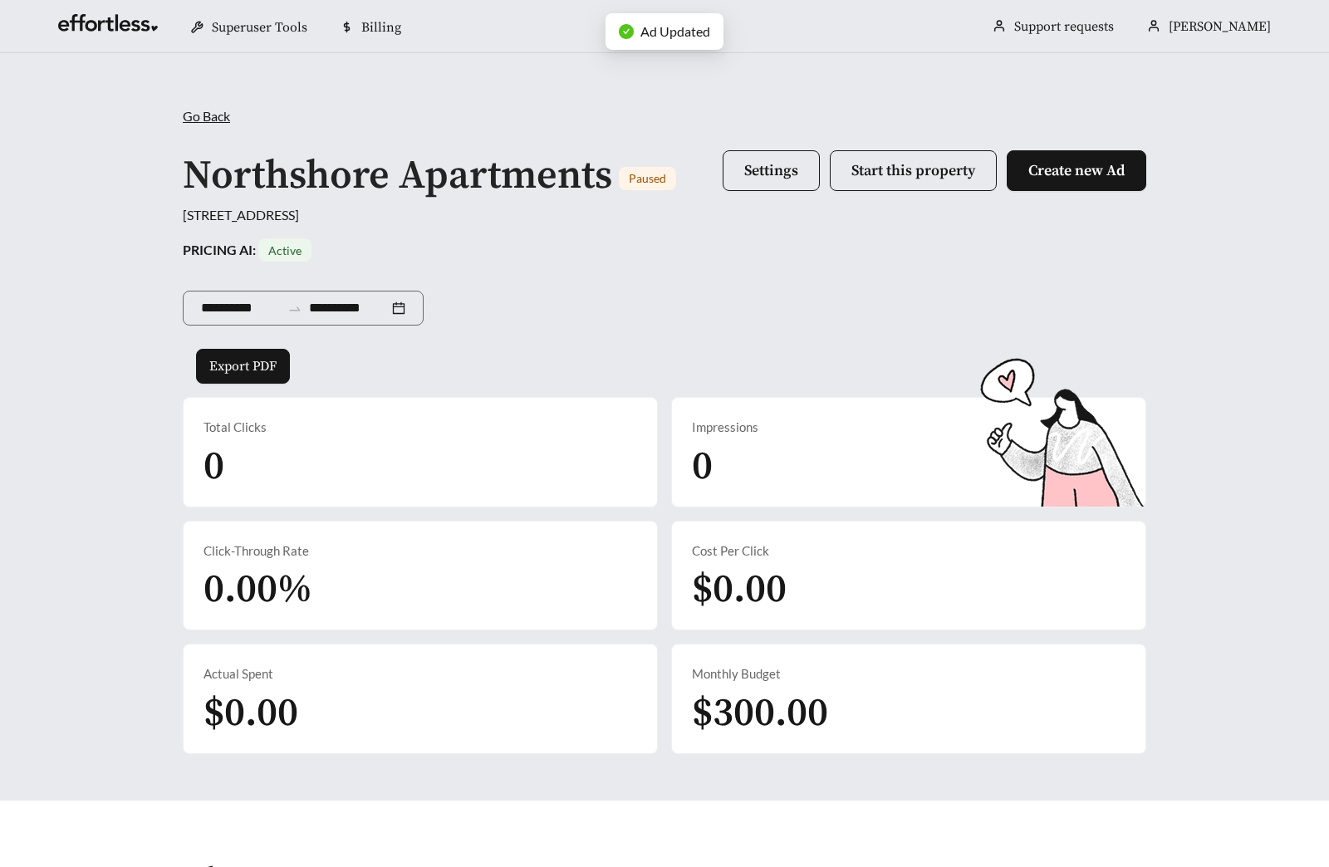
scroll to position [569, 0]
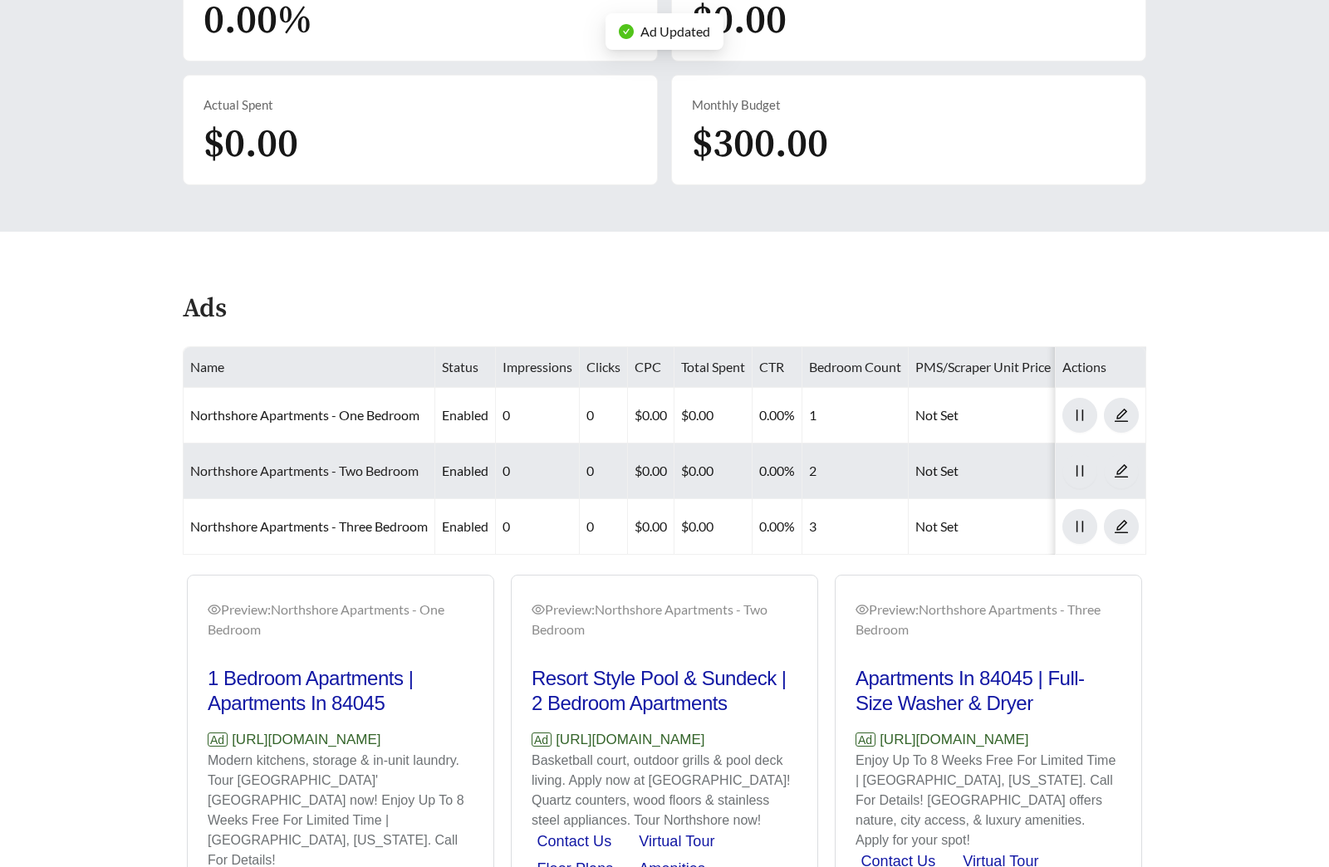
click at [381, 472] on link "Northshore Apartments - Two Bedroom" at bounding box center [304, 471] width 228 height 16
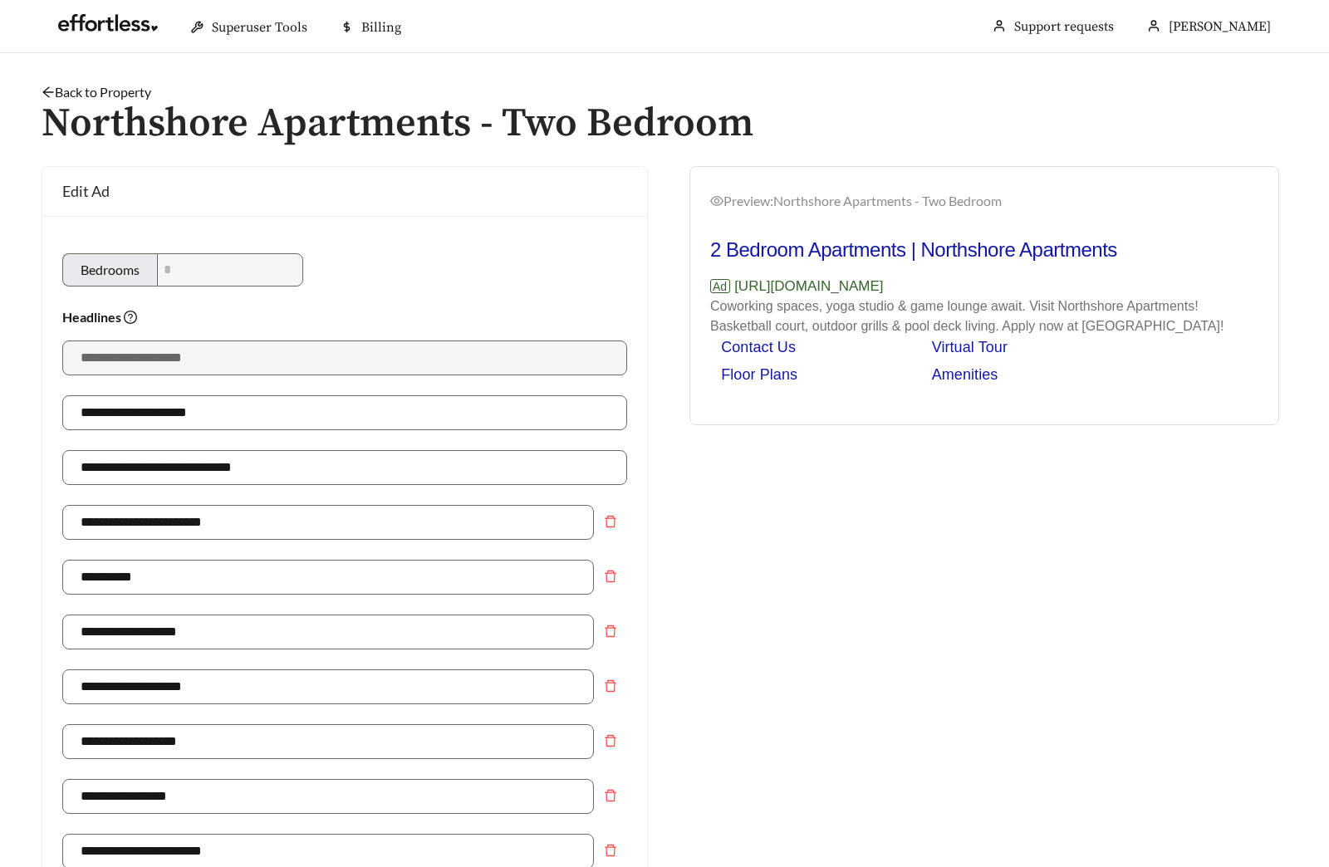
click at [114, 91] on link "Back to Property" at bounding box center [97, 92] width 110 height 16
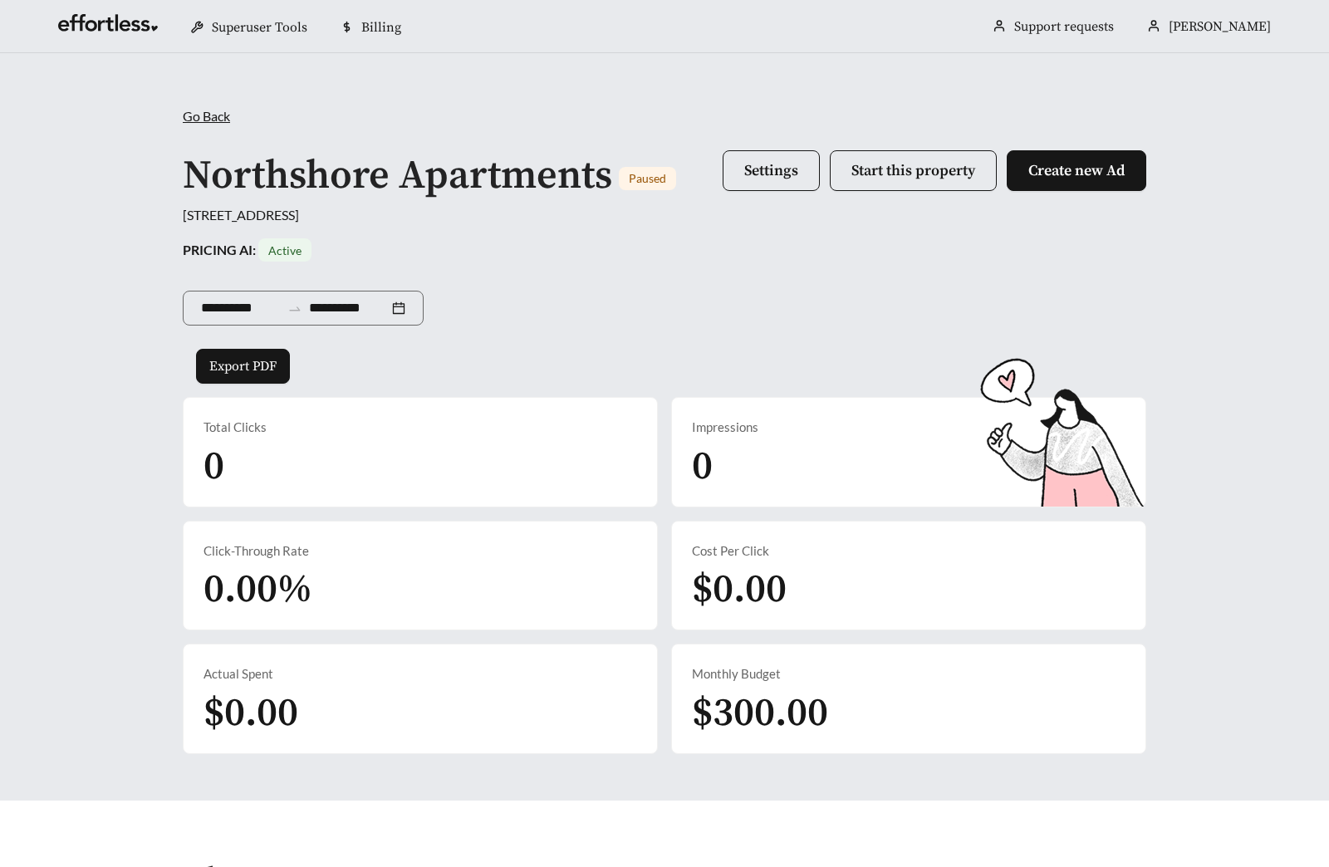
click at [514, 233] on div "**********" at bounding box center [664, 430] width 997 height 648
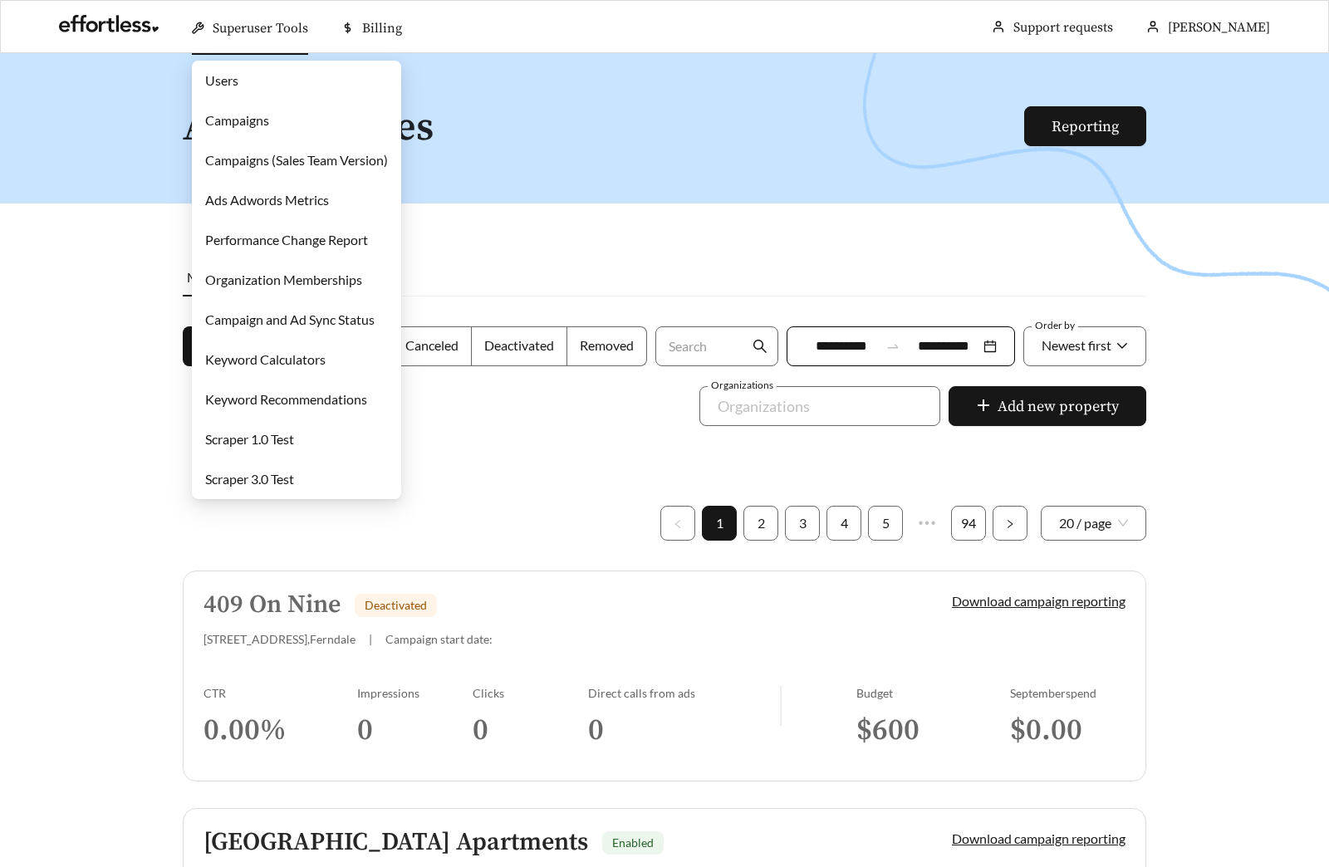
click at [262, 123] on link "Campaigns" at bounding box center [237, 120] width 64 height 16
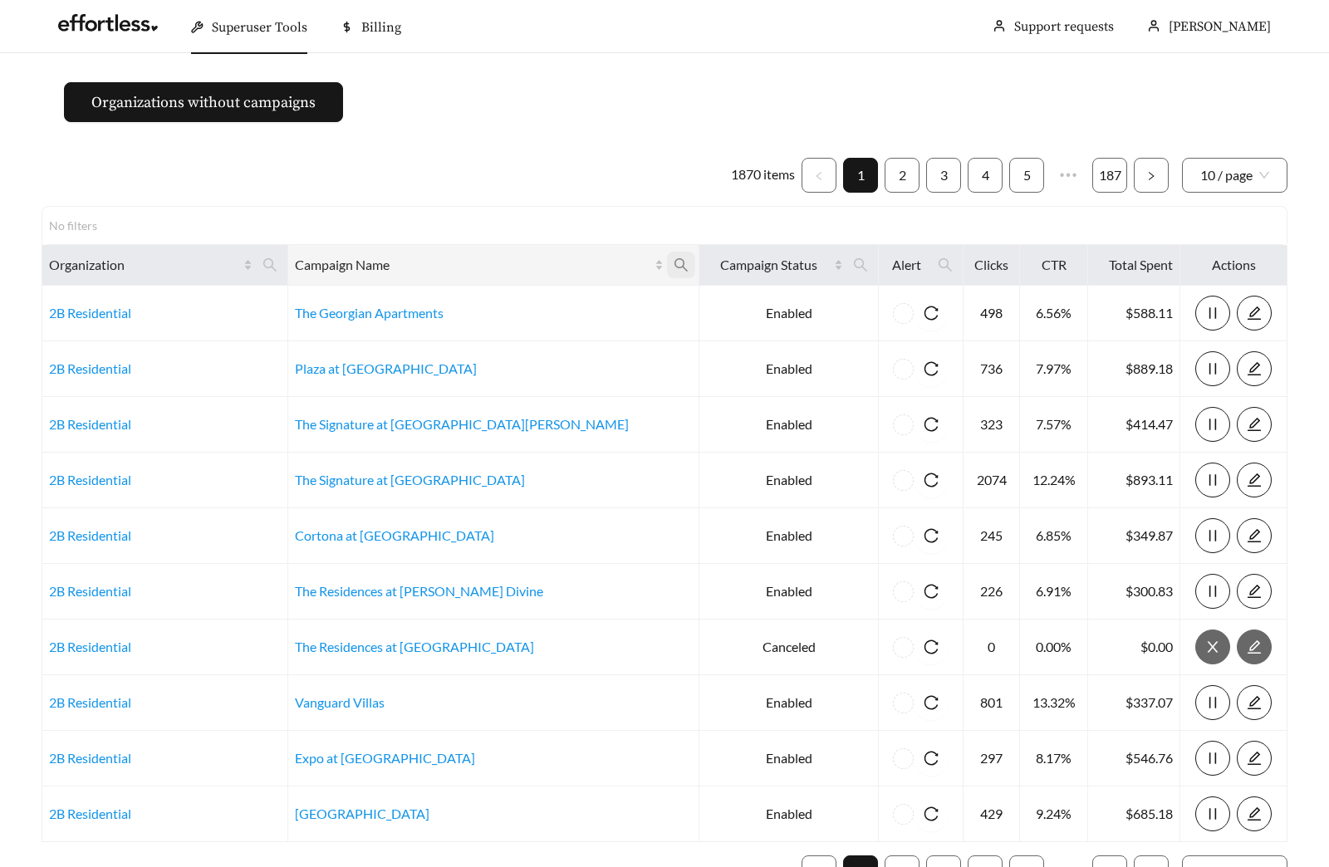
click at [667, 272] on span at bounding box center [681, 265] width 28 height 27
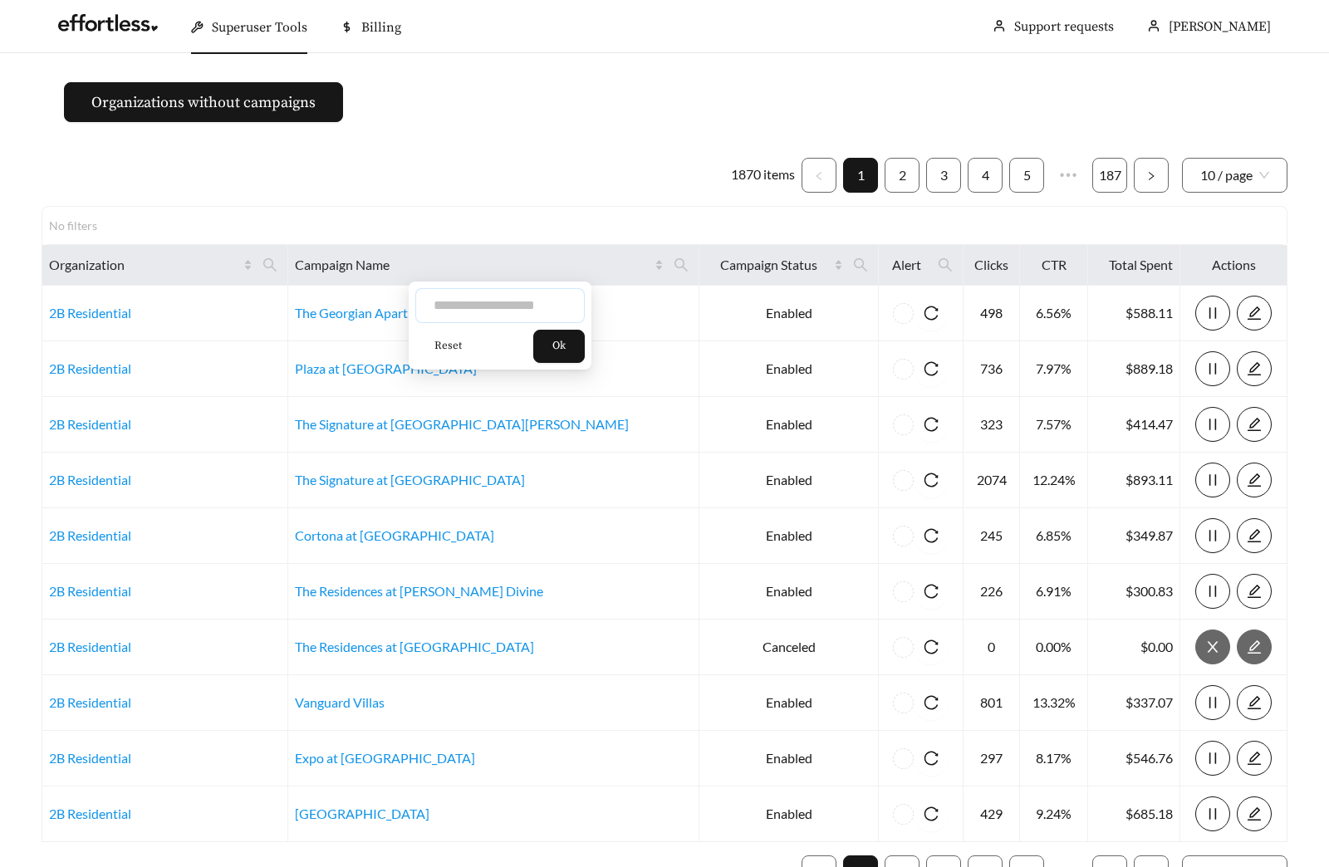
click at [510, 313] on input "text" at bounding box center [499, 305] width 169 height 35
type input "******"
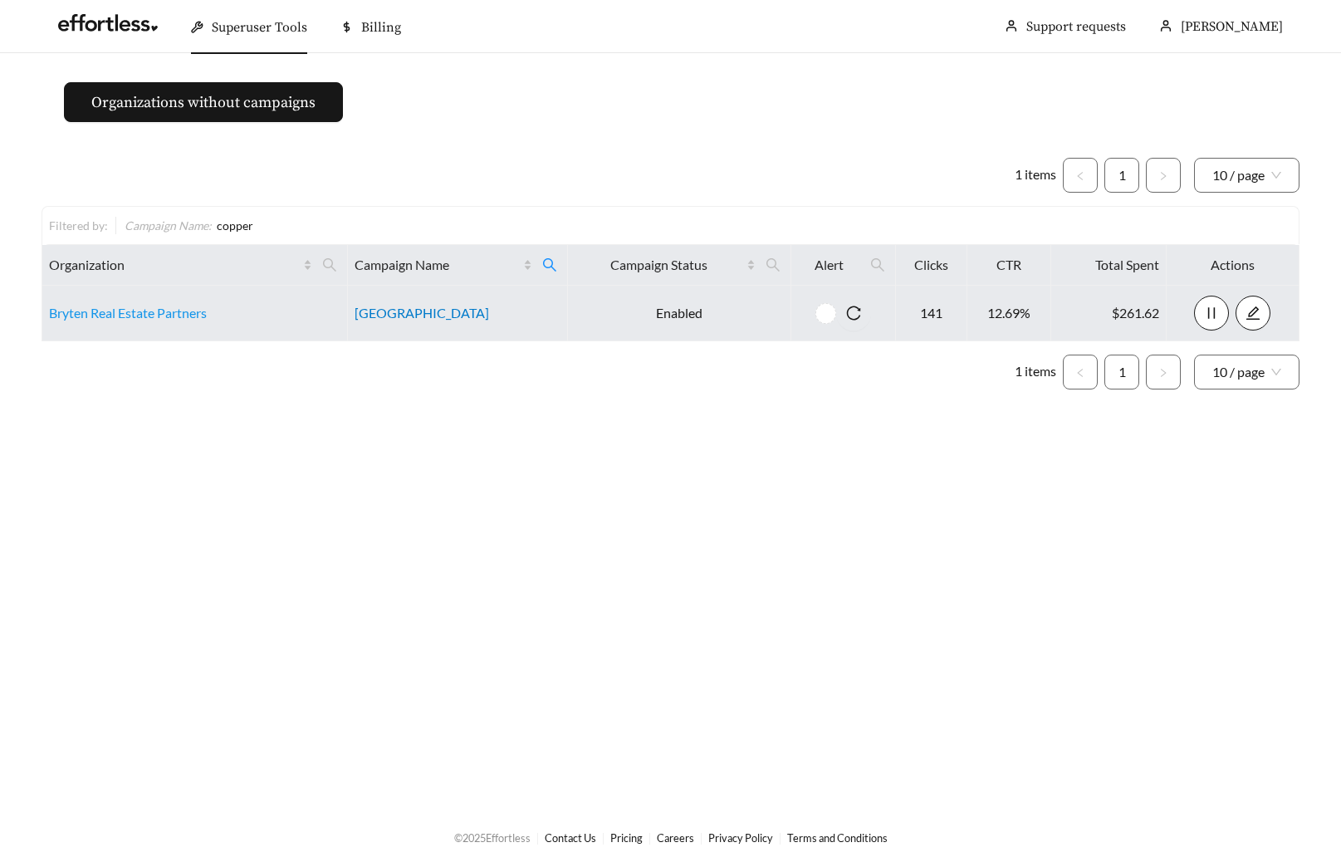
click at [453, 315] on link "Copper Ridge Apartments" at bounding box center [422, 313] width 135 height 16
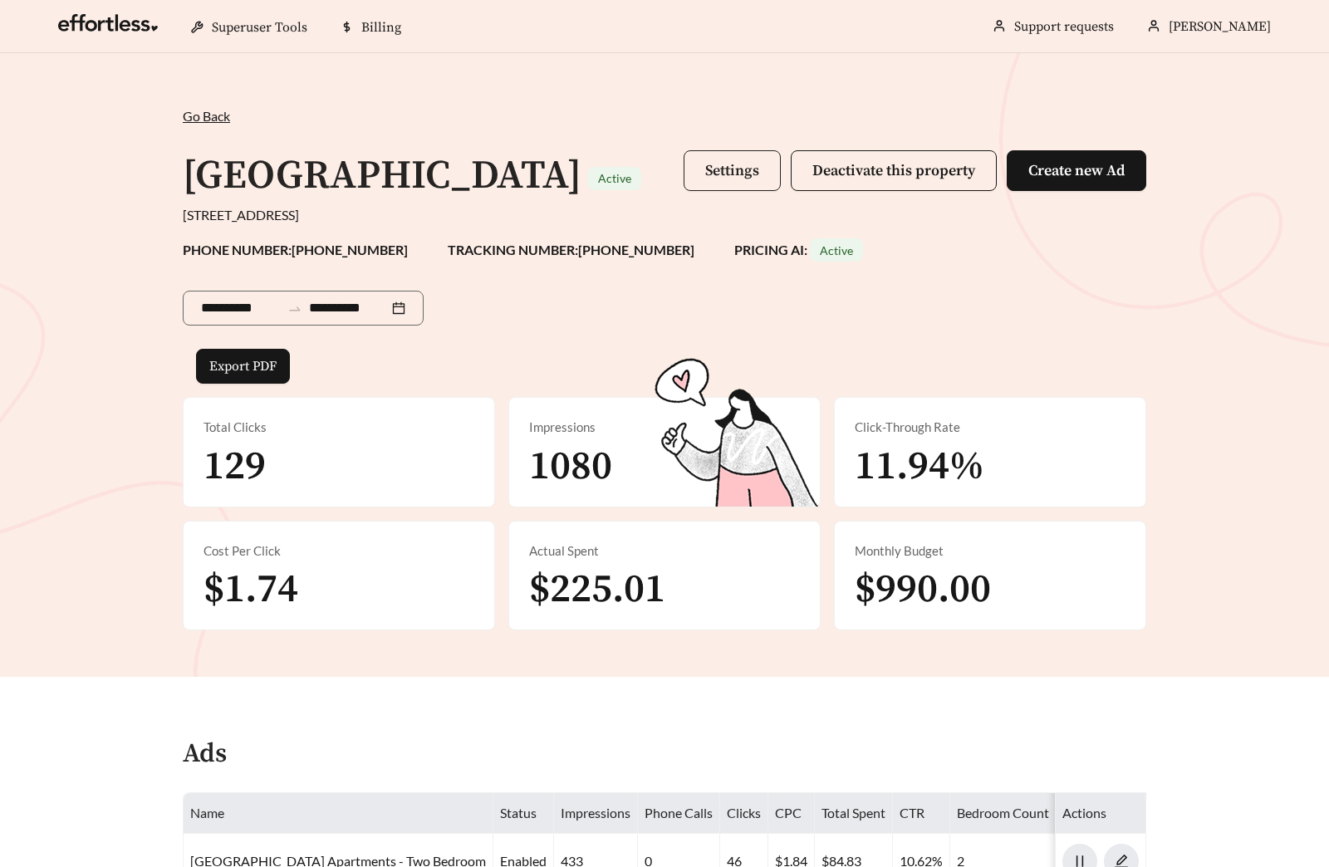
click at [720, 169] on span "Settings" at bounding box center [732, 170] width 54 height 19
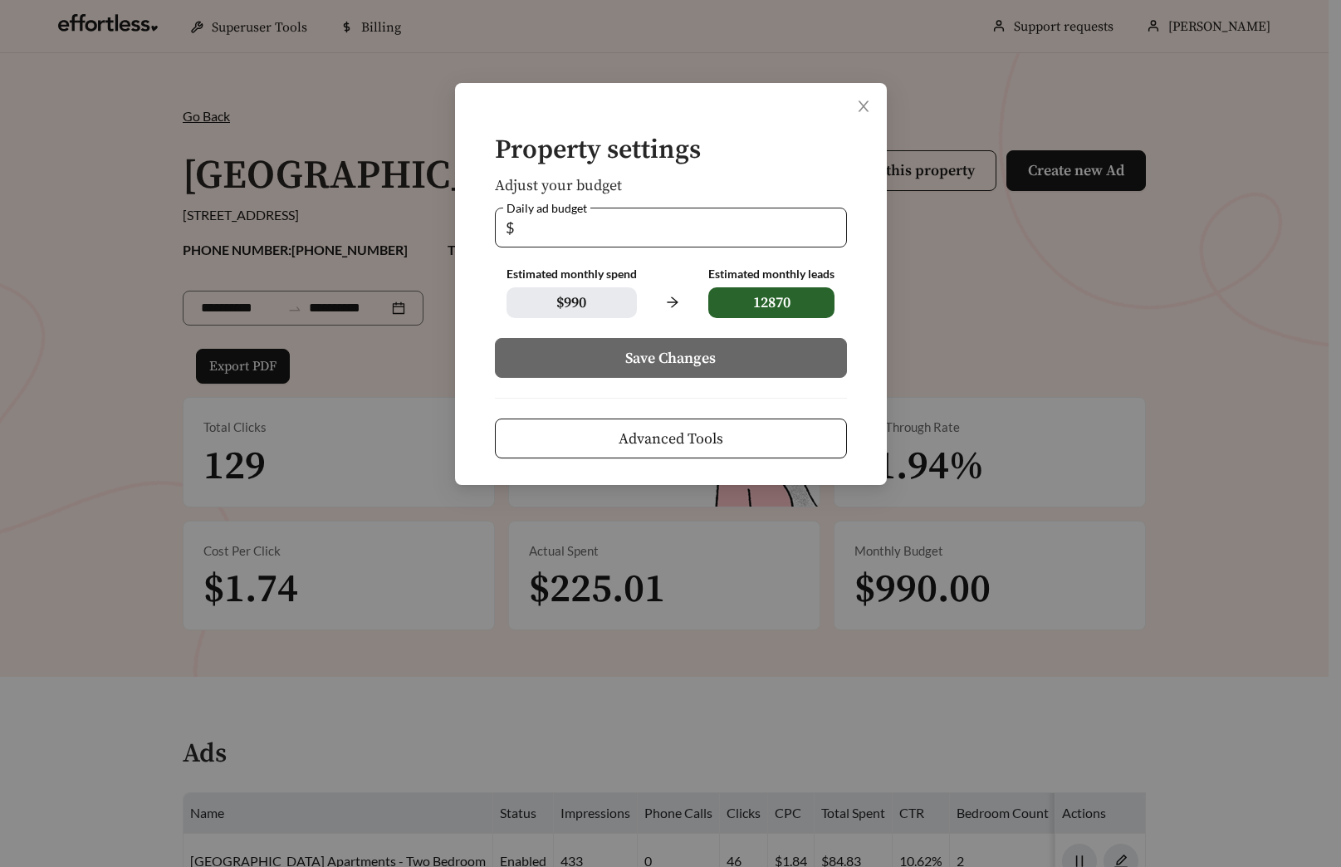
click at [723, 228] on input "**" at bounding box center [676, 227] width 319 height 38
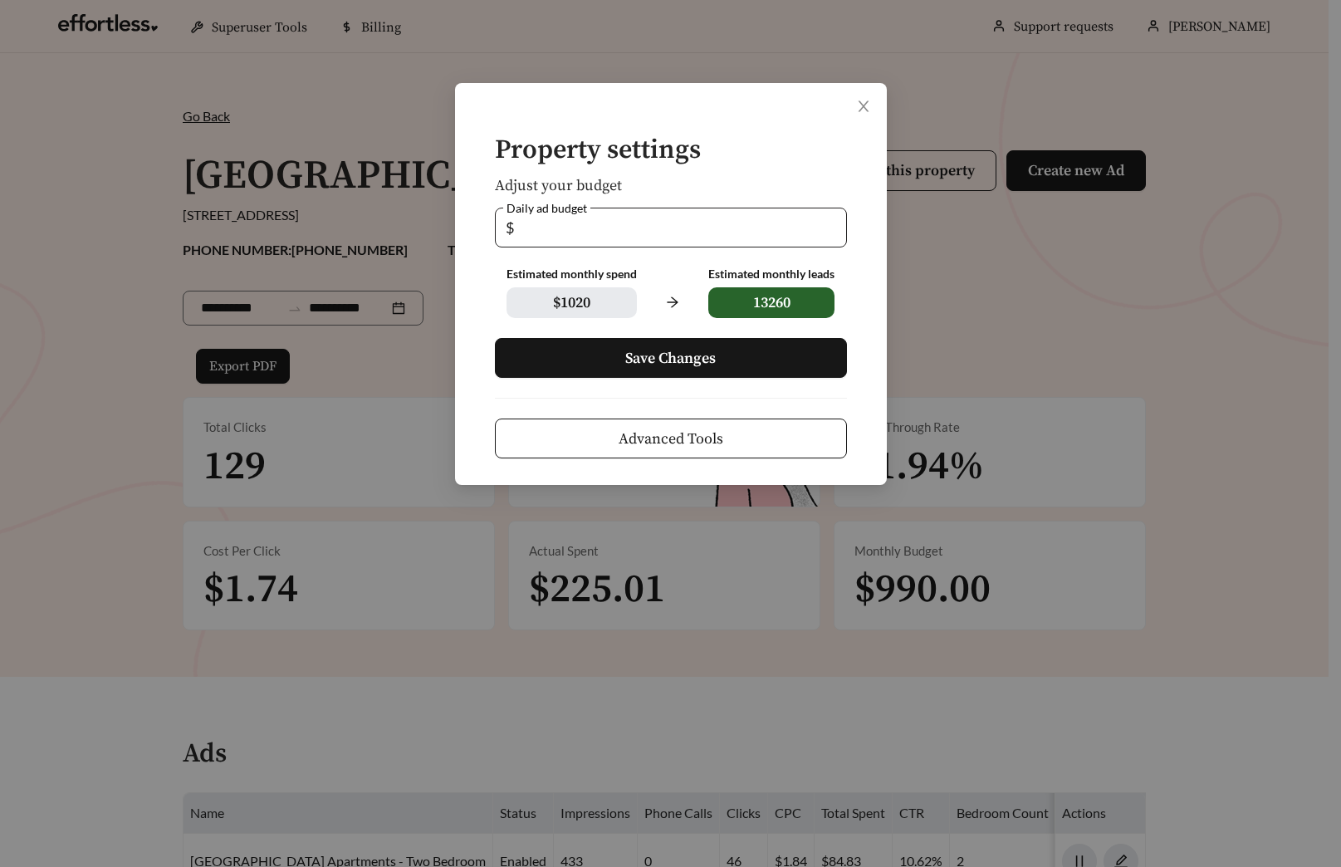
click at [834, 222] on input "**" at bounding box center [676, 227] width 319 height 38
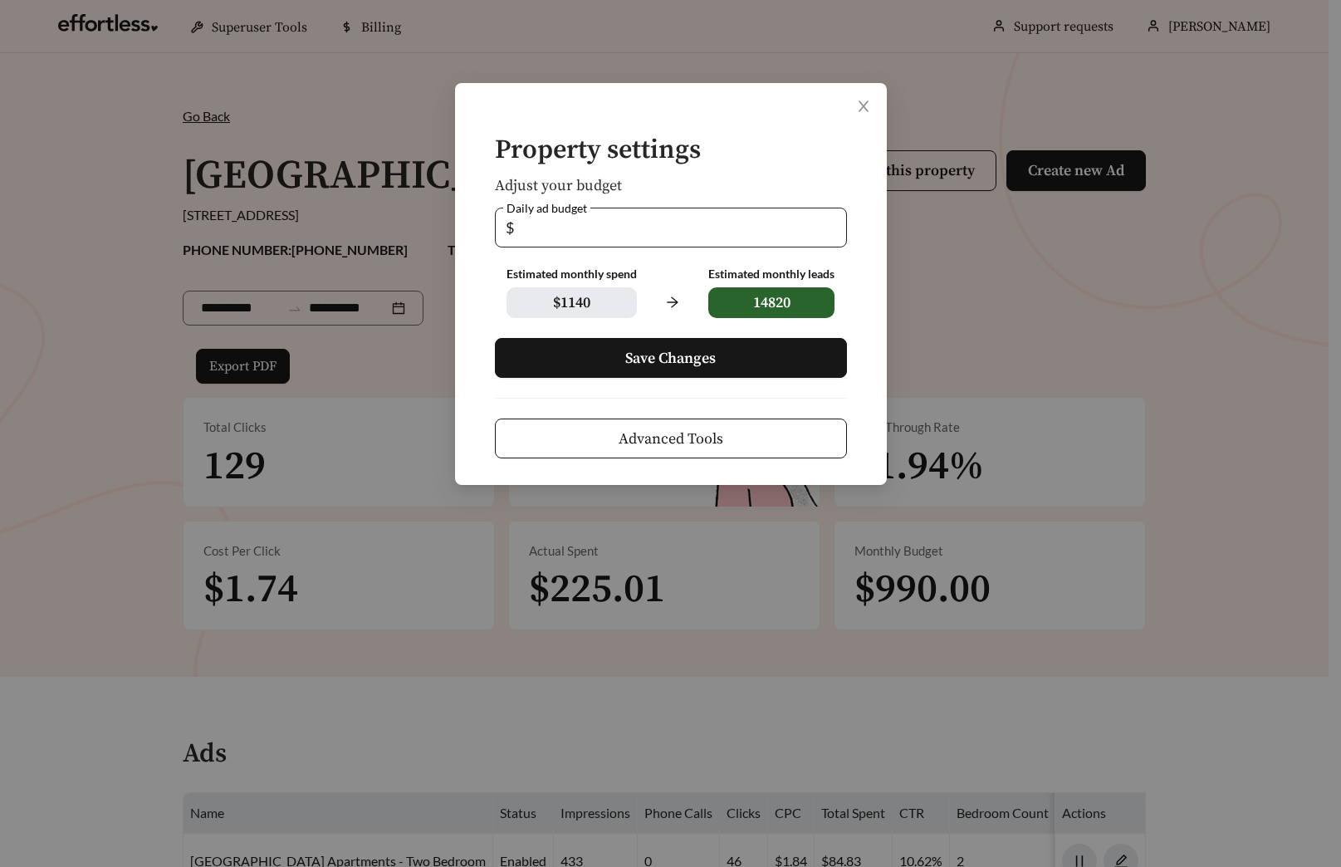
click at [834, 222] on input "**" at bounding box center [676, 227] width 319 height 38
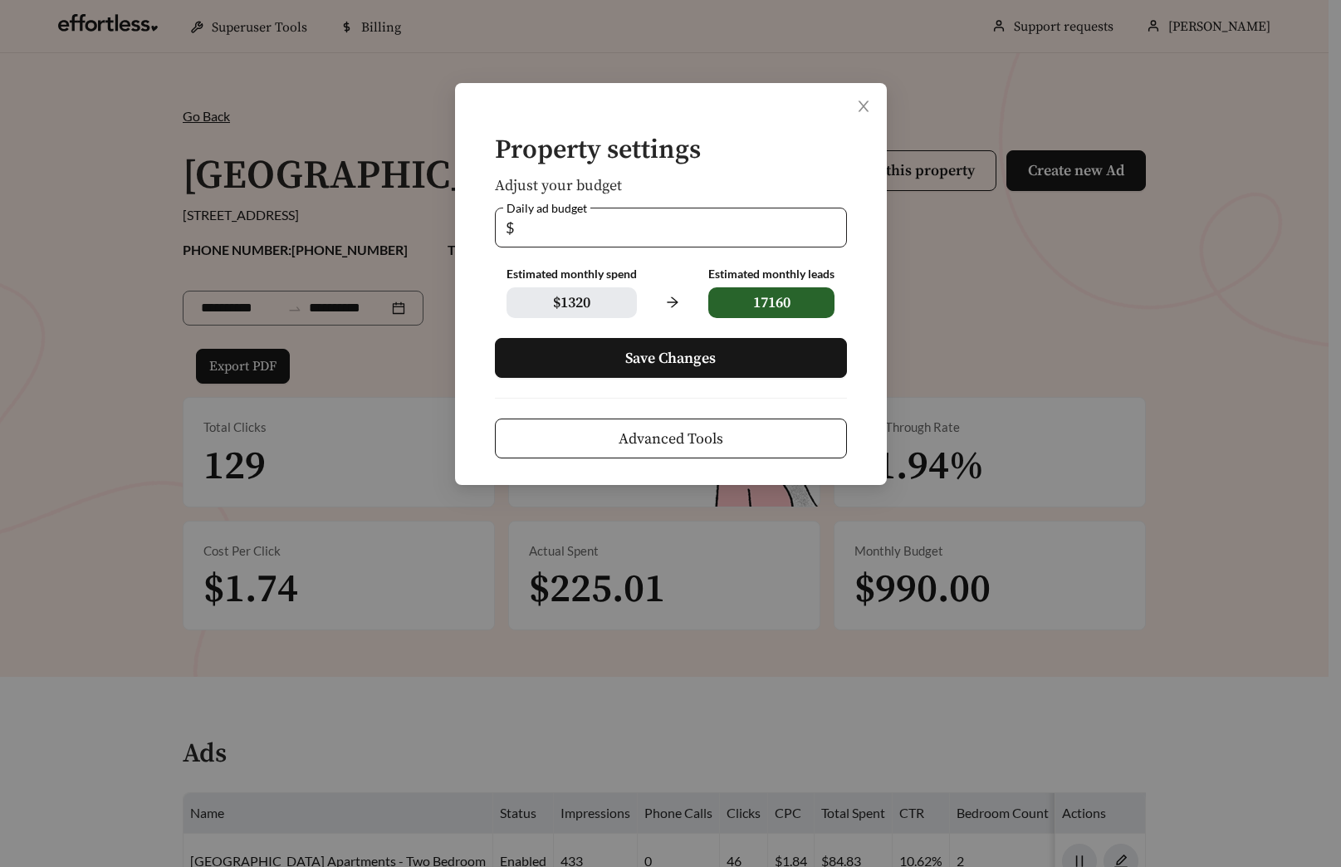
click at [834, 222] on input "**" at bounding box center [676, 227] width 319 height 38
click at [834, 230] on input "**" at bounding box center [676, 227] width 319 height 38
type input "**"
click at [834, 230] on input "**" at bounding box center [676, 227] width 319 height 38
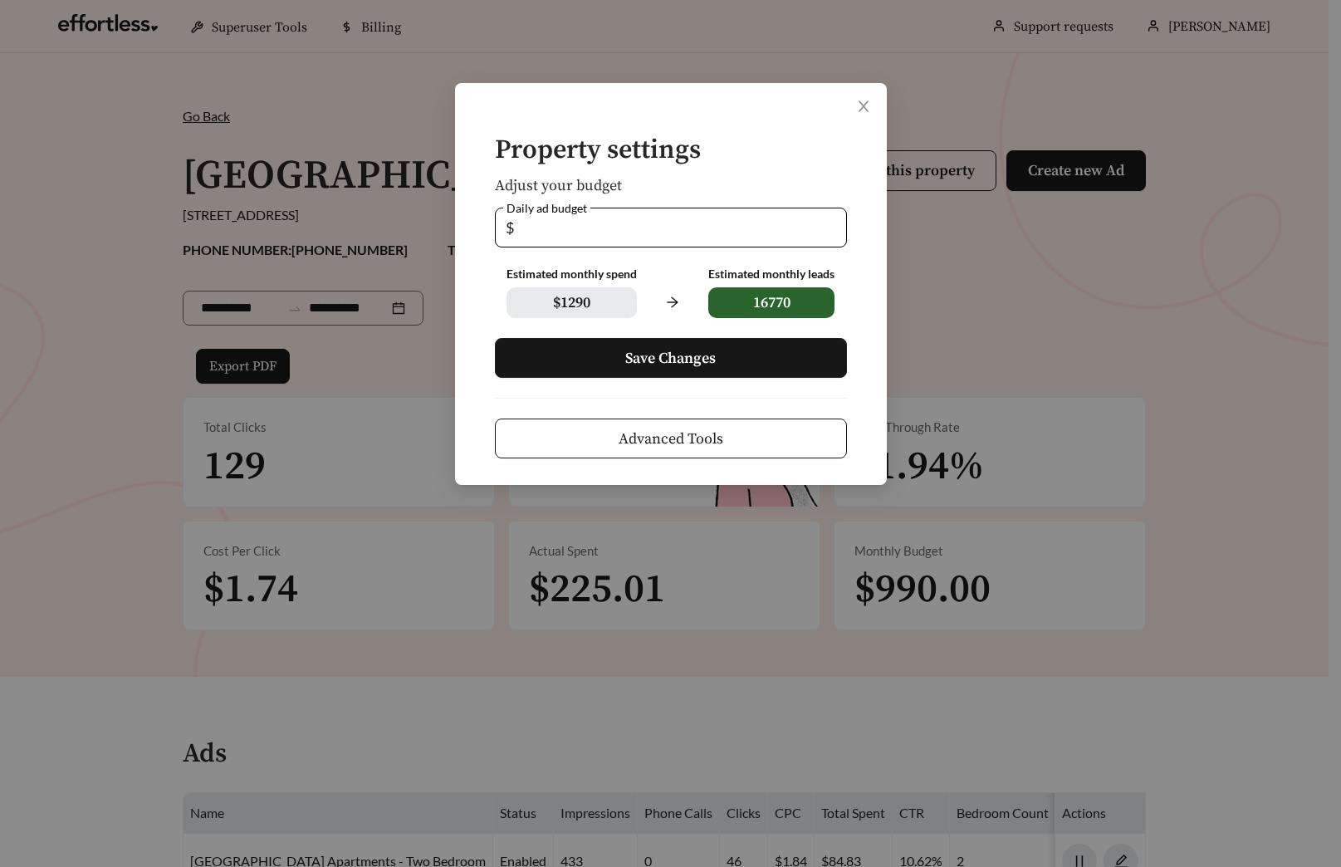
click at [691, 354] on span "Save Changes" at bounding box center [670, 358] width 91 height 22
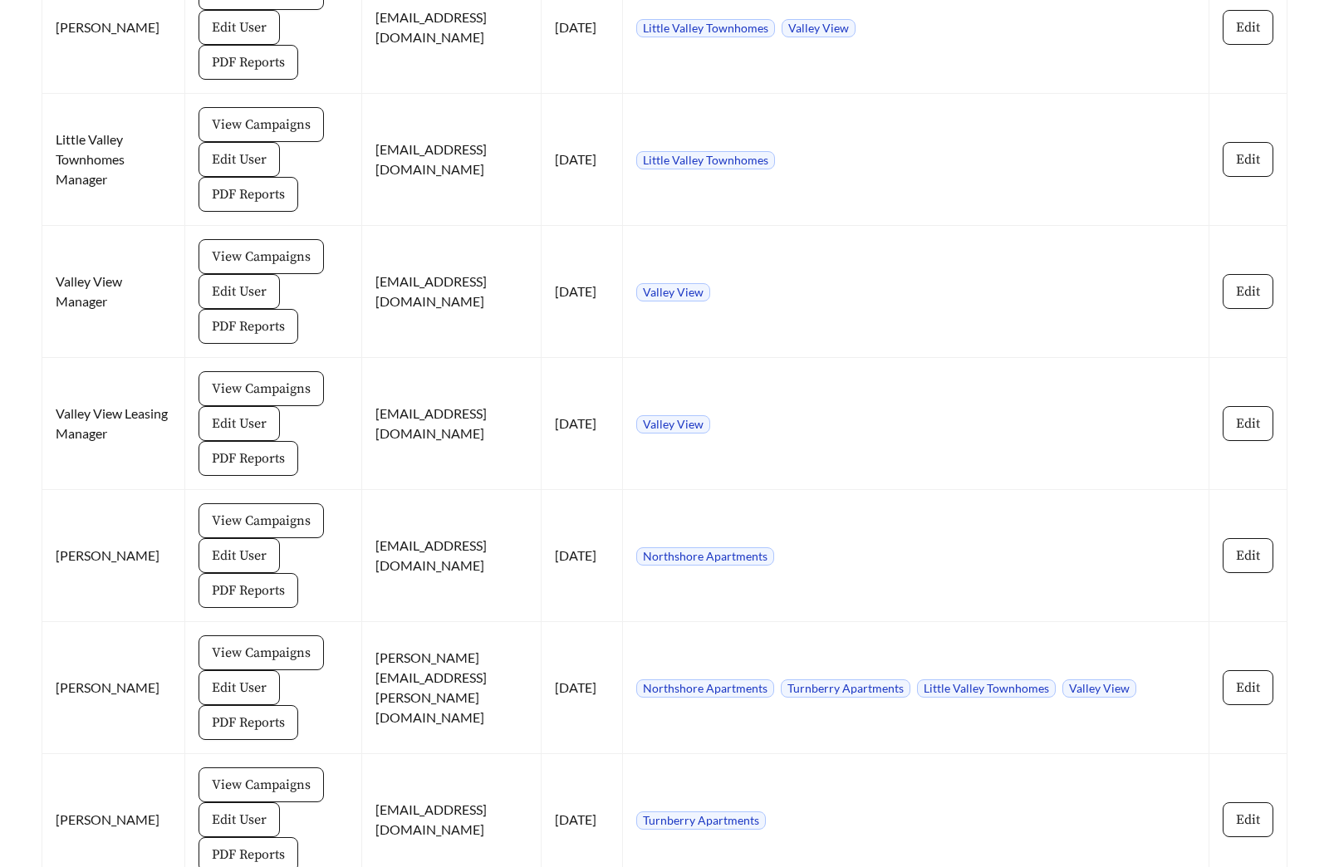
scroll to position [5768, 0]
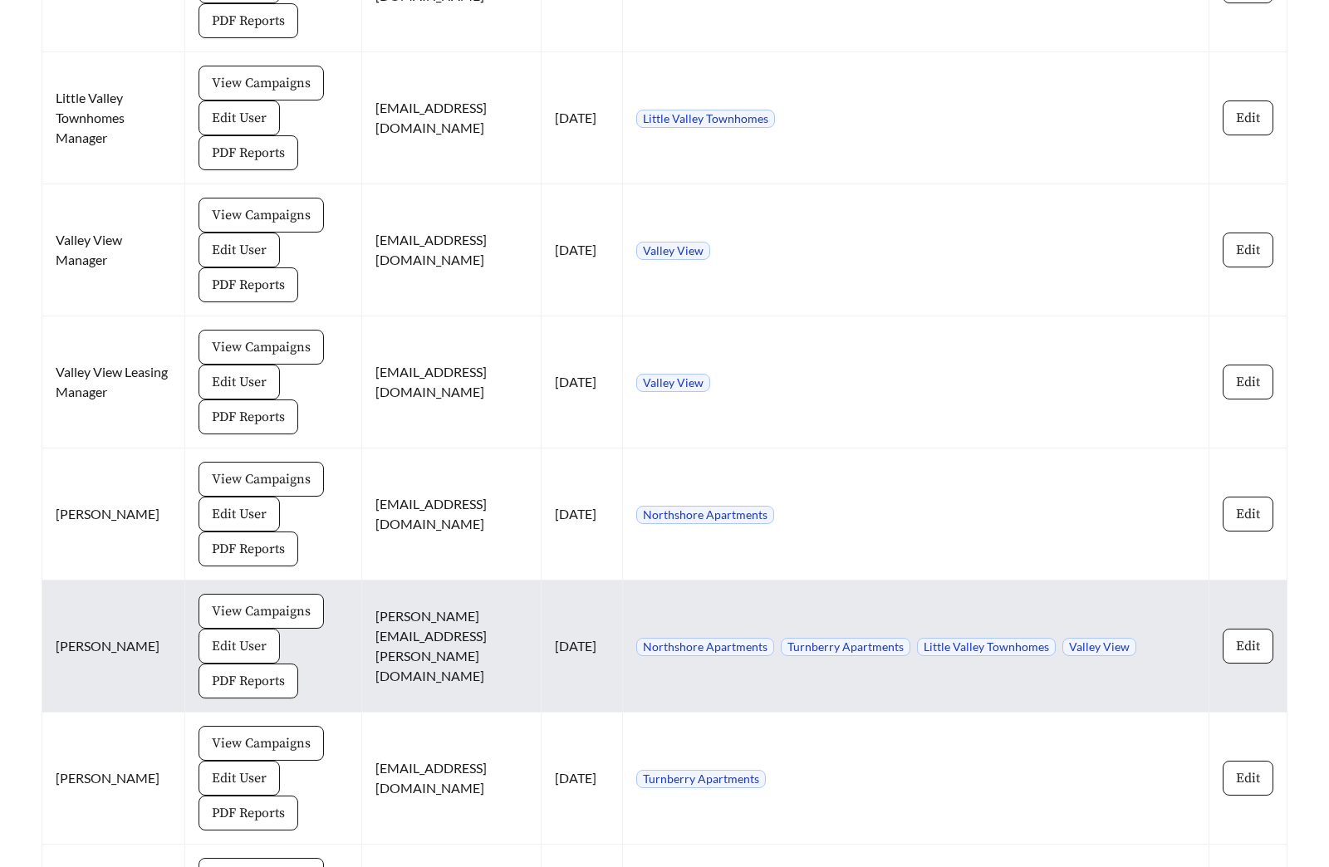
click at [218, 636] on span "Edit User" at bounding box center [239, 646] width 55 height 20
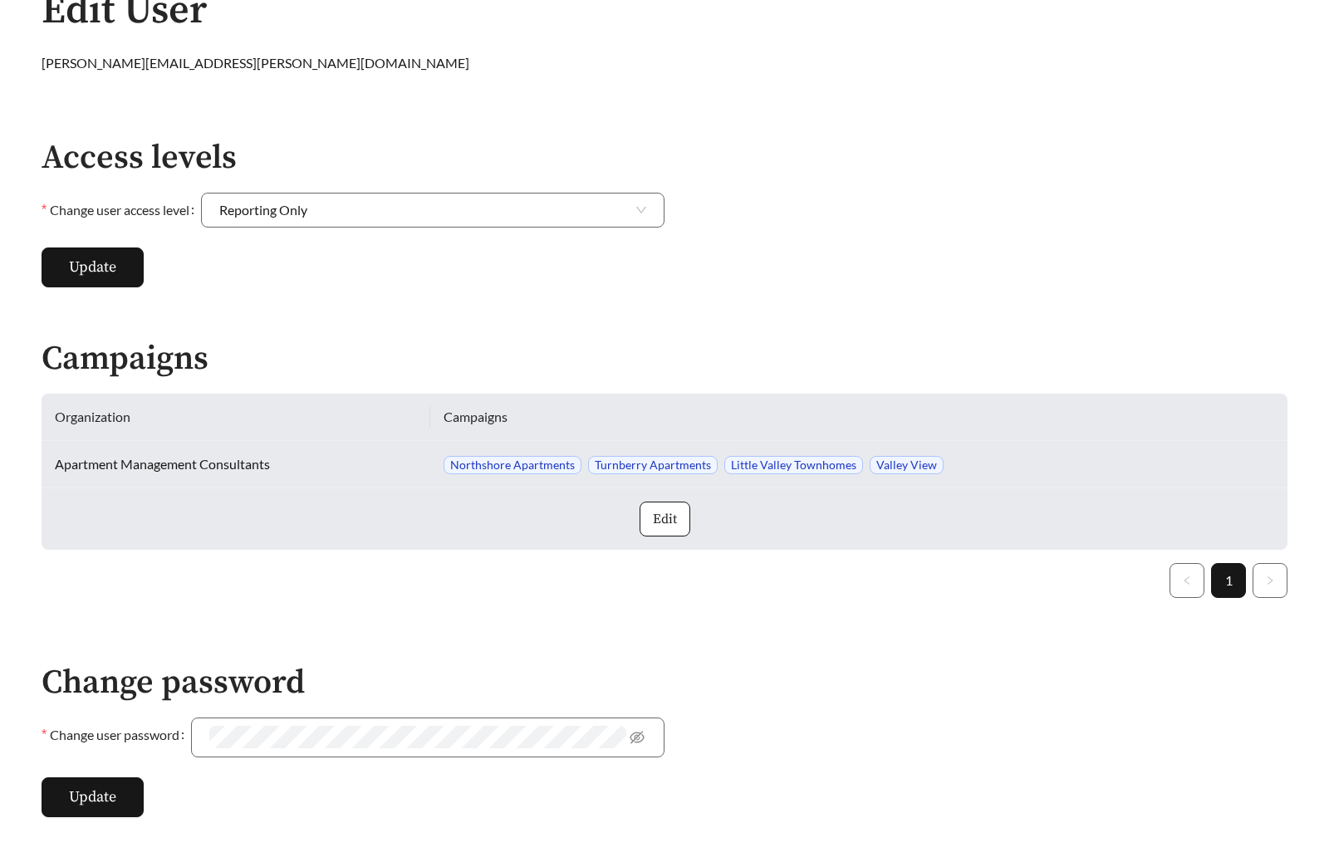
scroll to position [531, 0]
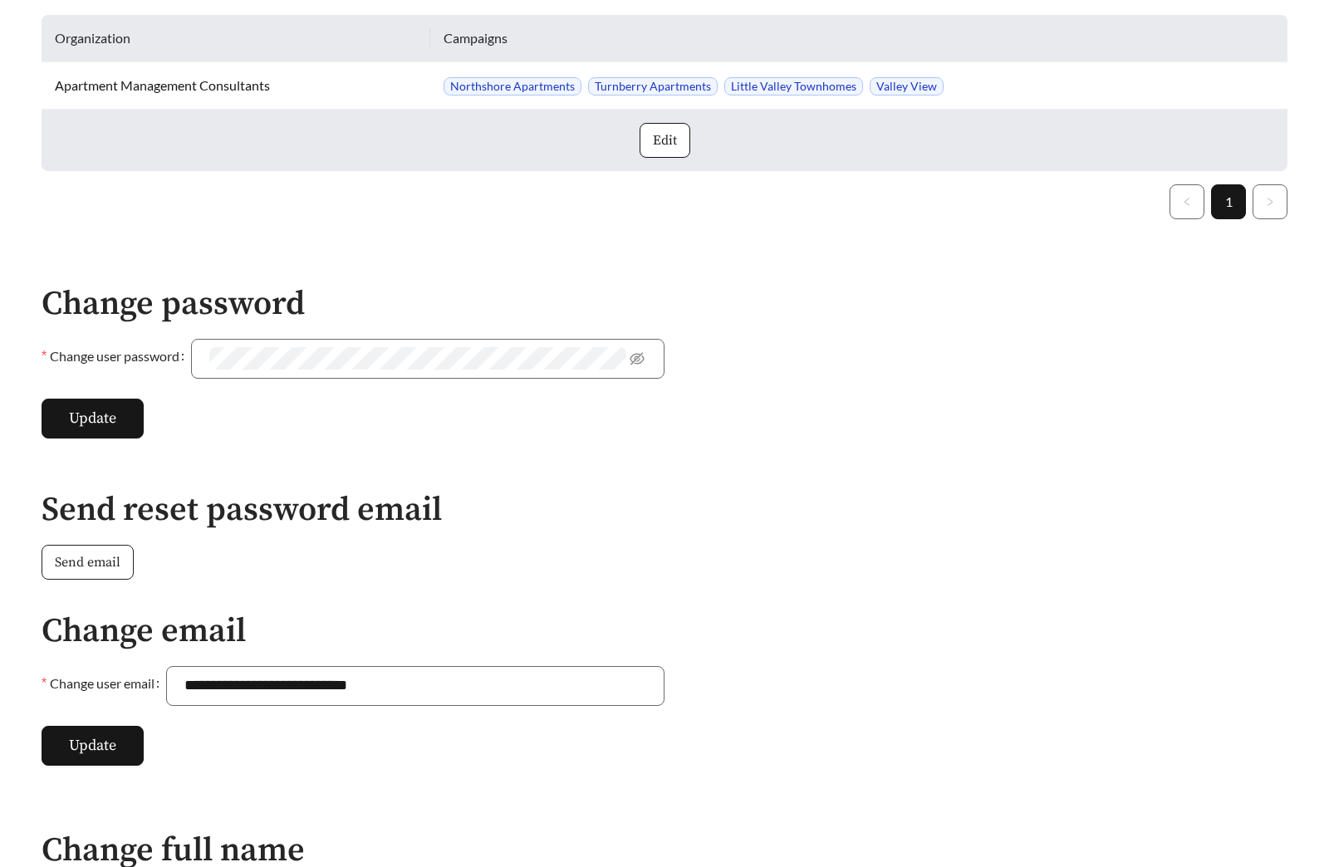
click at [82, 572] on button "Send email" at bounding box center [88, 562] width 92 height 35
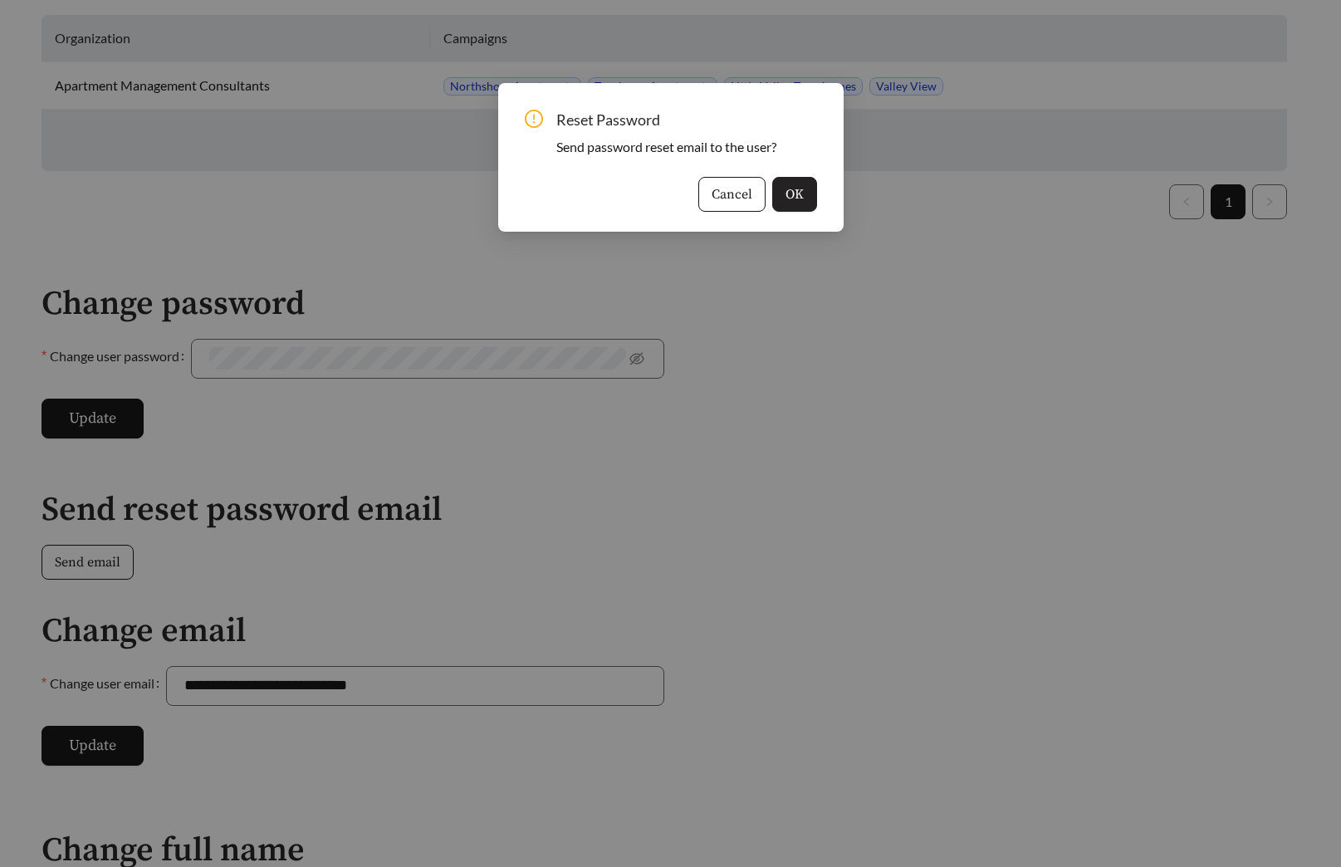
click at [793, 191] on span "OK" at bounding box center [795, 194] width 18 height 20
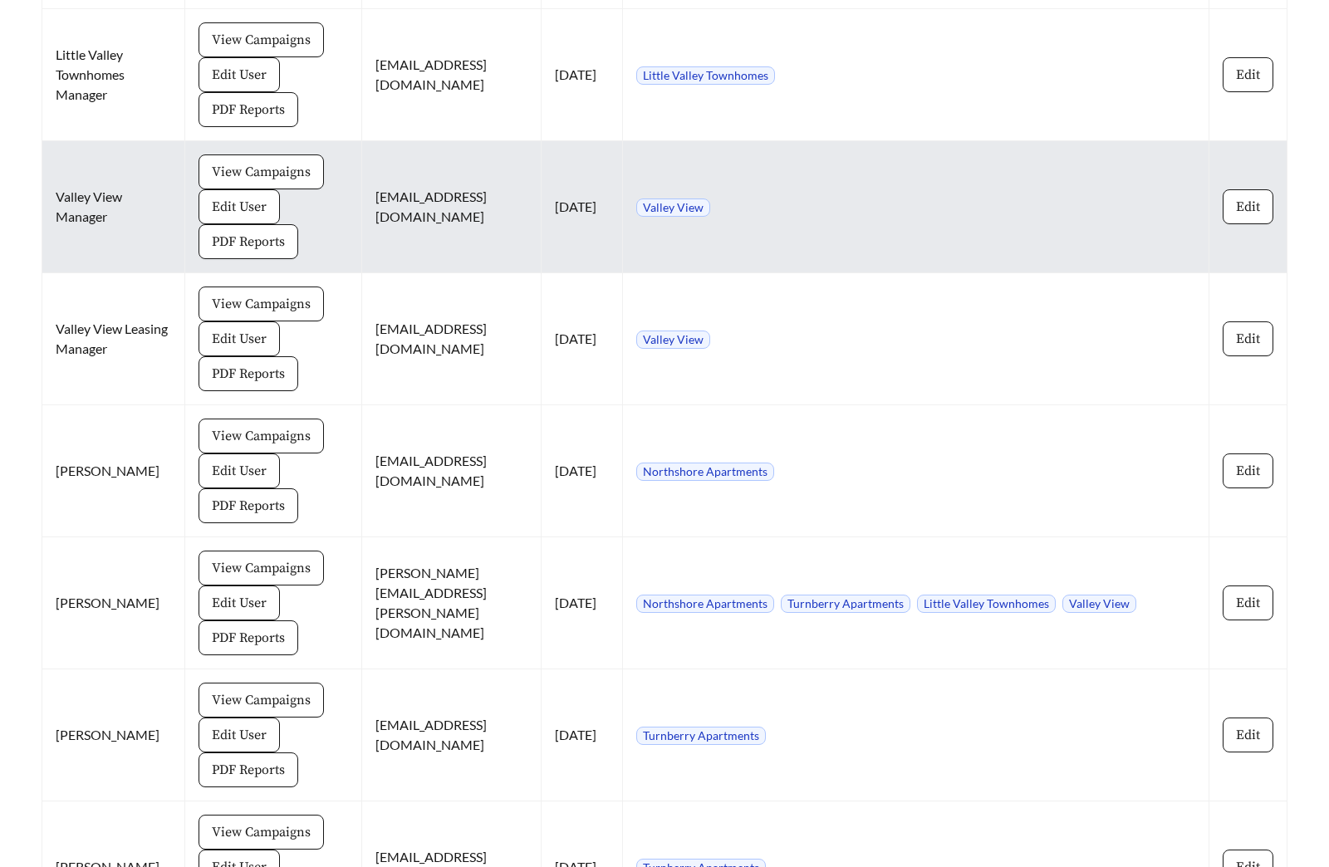
scroll to position [5944, 0]
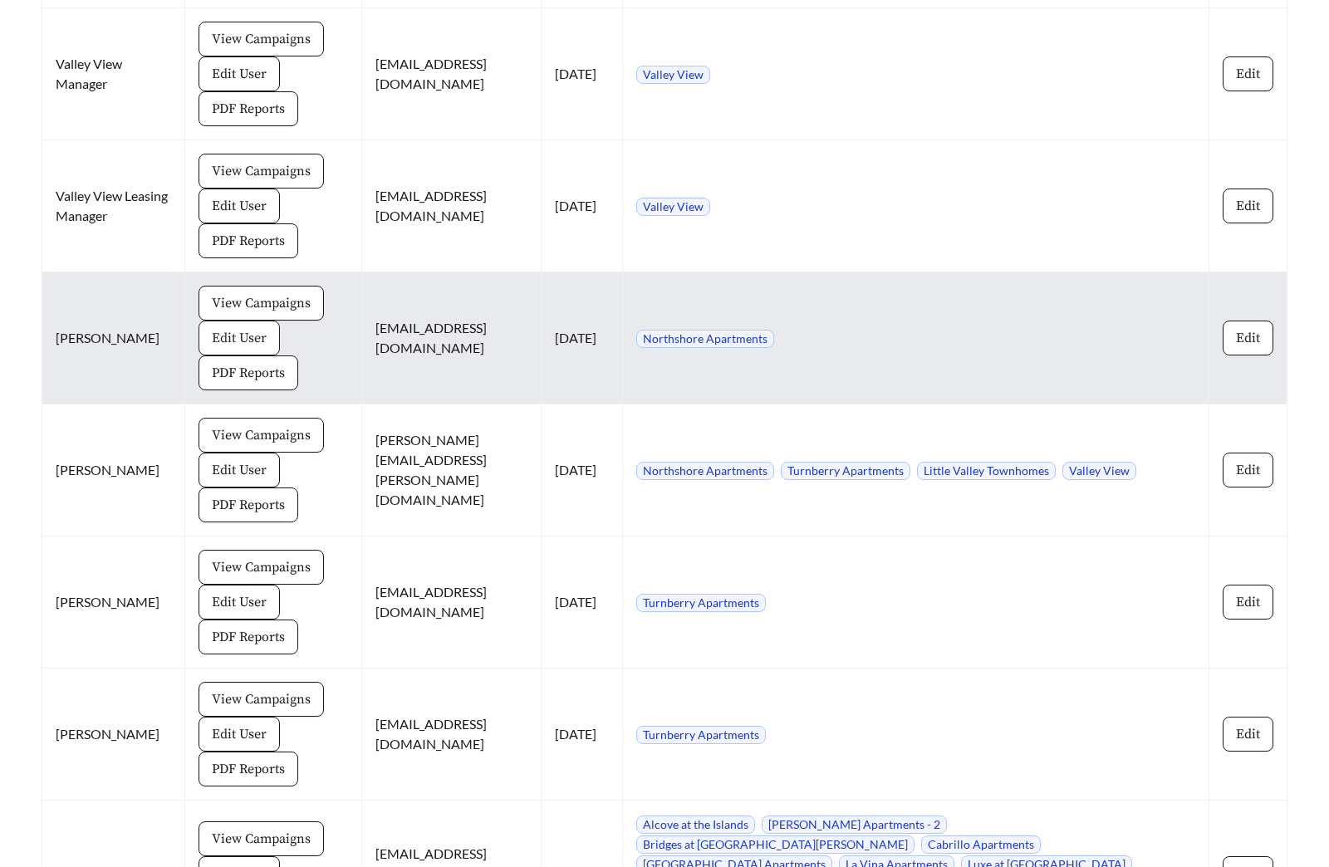
click at [231, 328] on span "Edit User" at bounding box center [239, 338] width 55 height 20
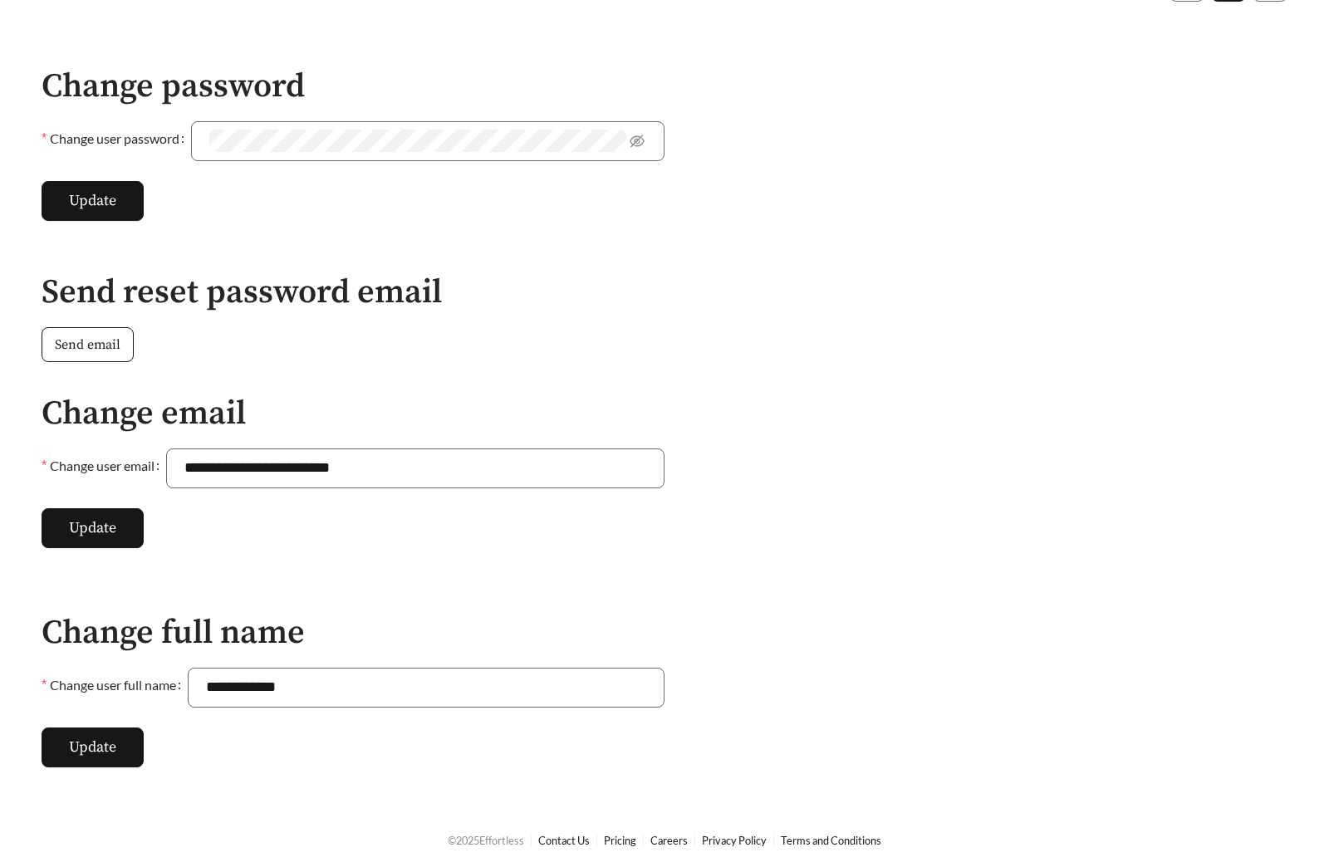
scroll to position [752, 0]
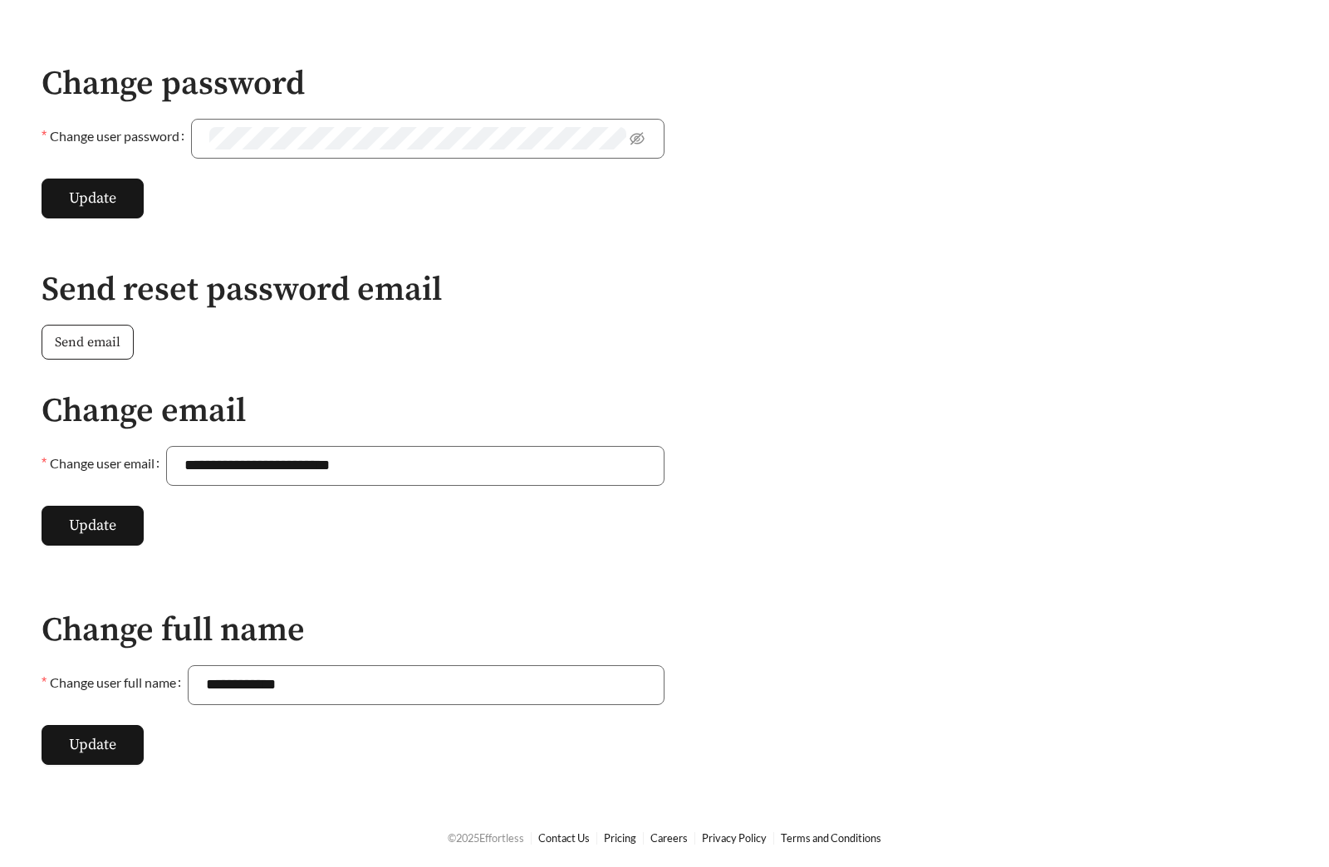
click at [105, 337] on span "Send email" at bounding box center [88, 342] width 66 height 20
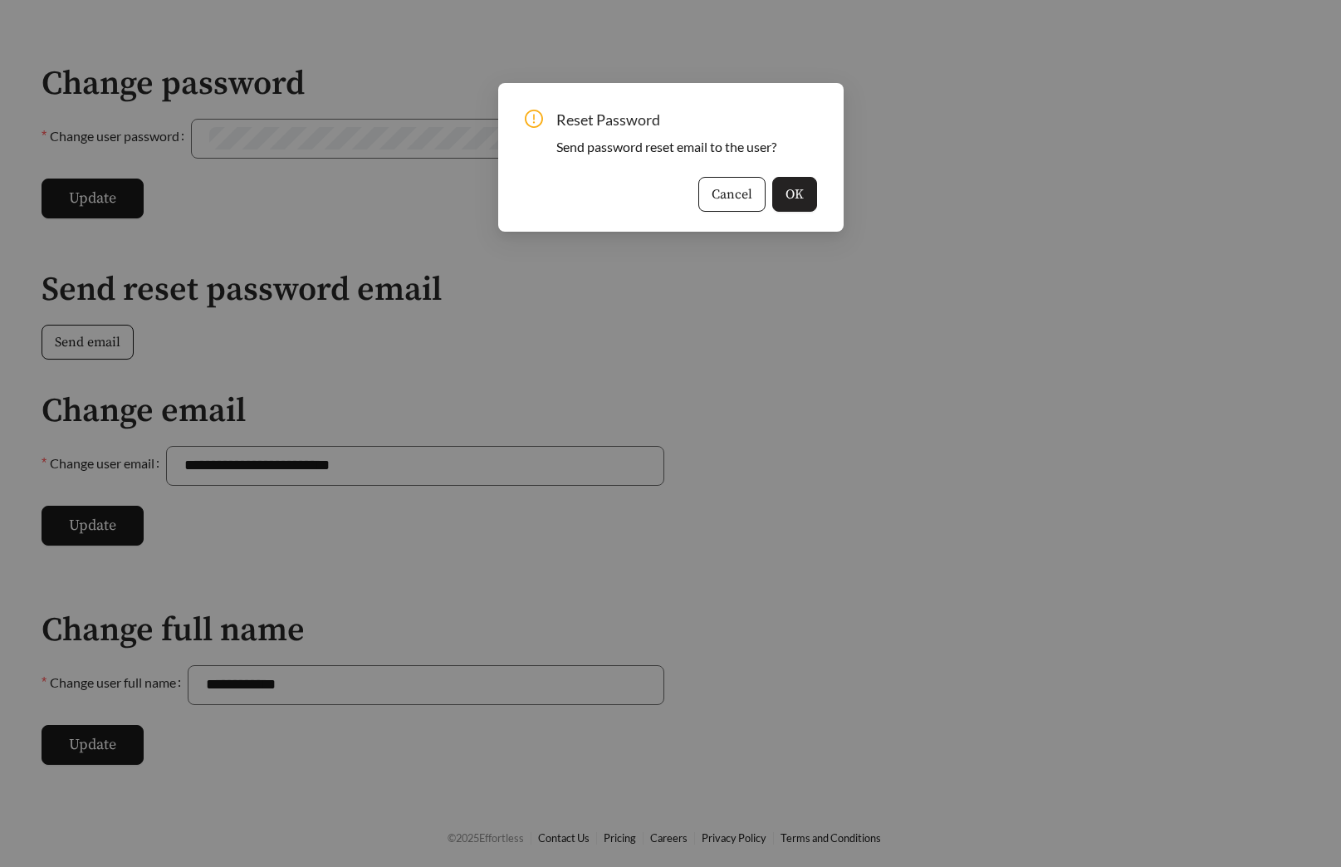
click at [811, 201] on button "OK" at bounding box center [794, 194] width 45 height 35
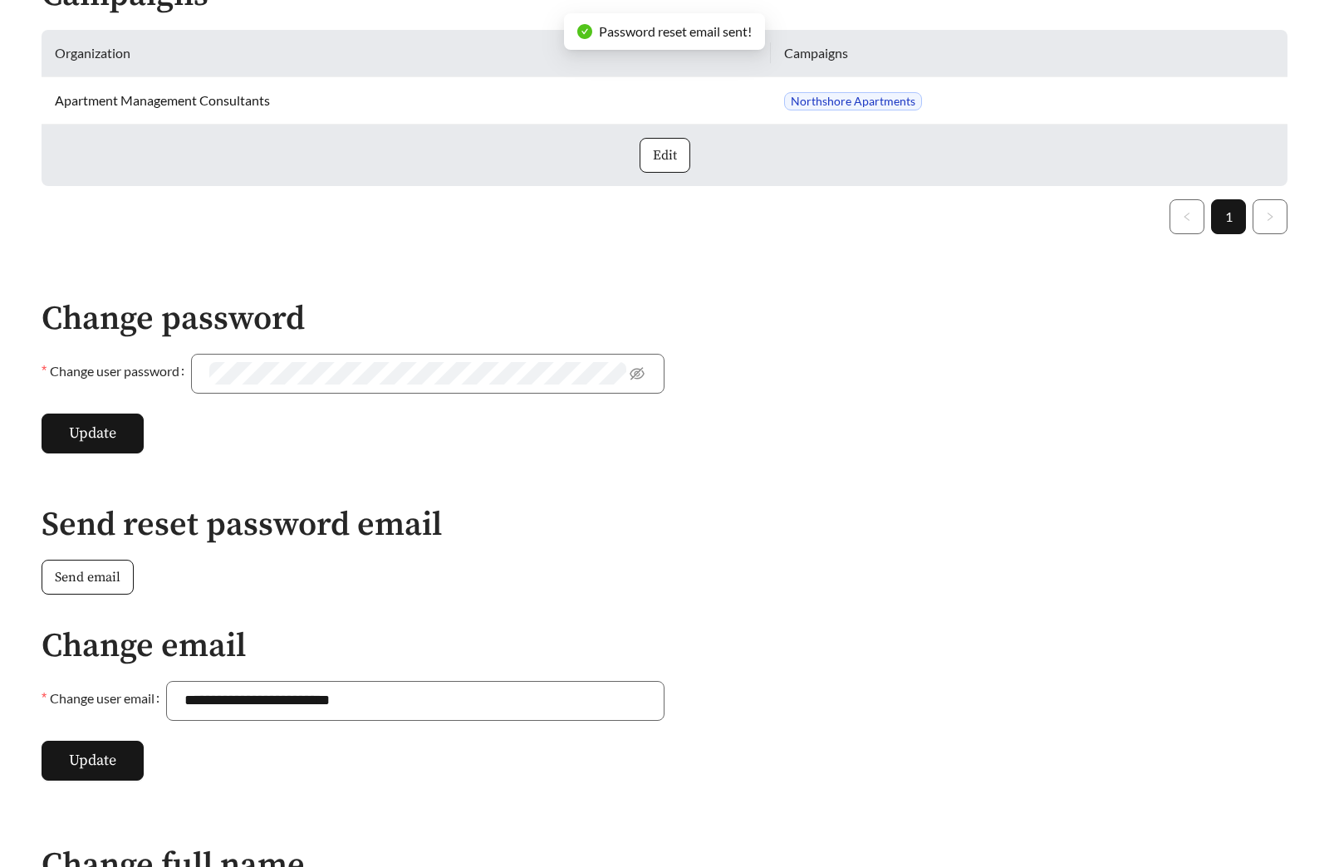
scroll to position [0, 0]
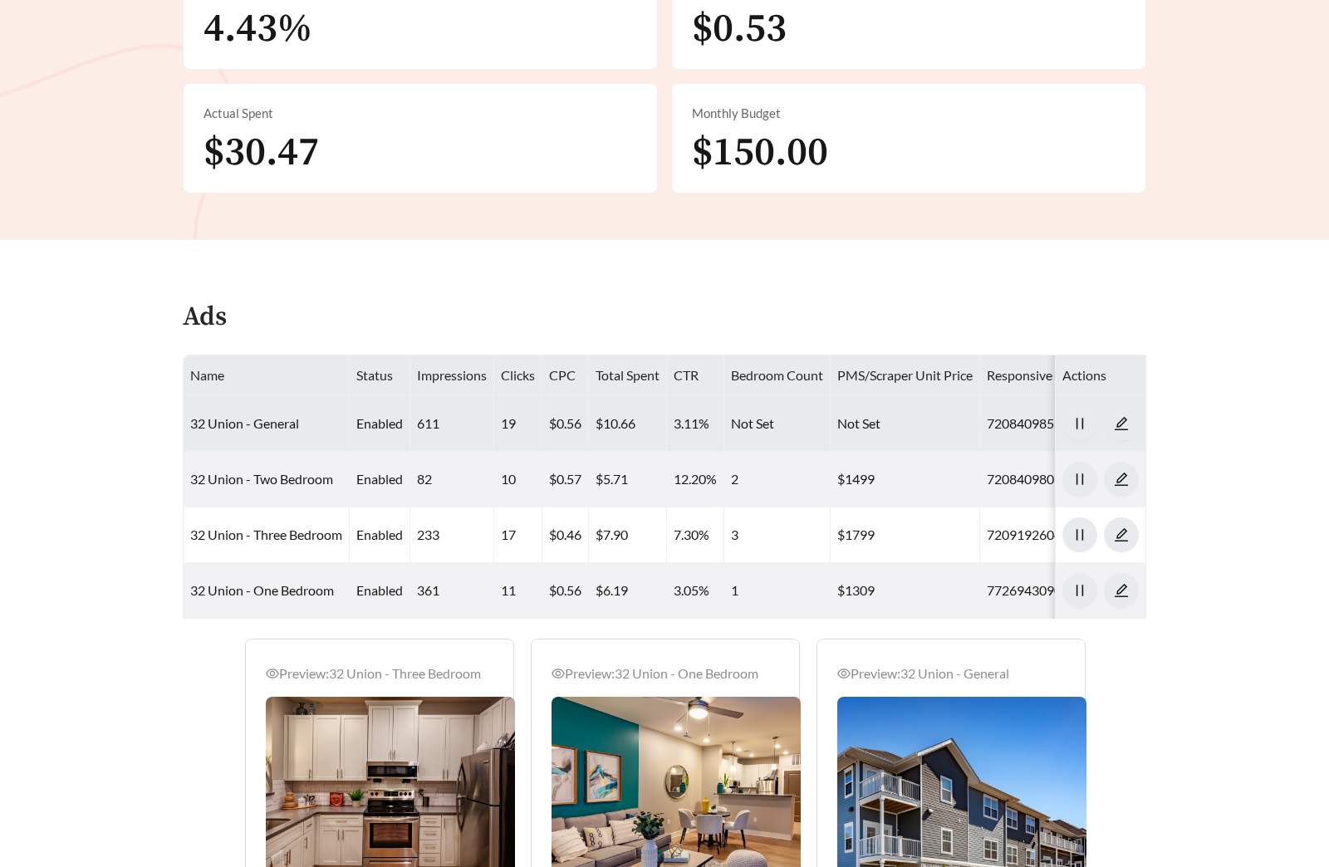
scroll to position [1085, 0]
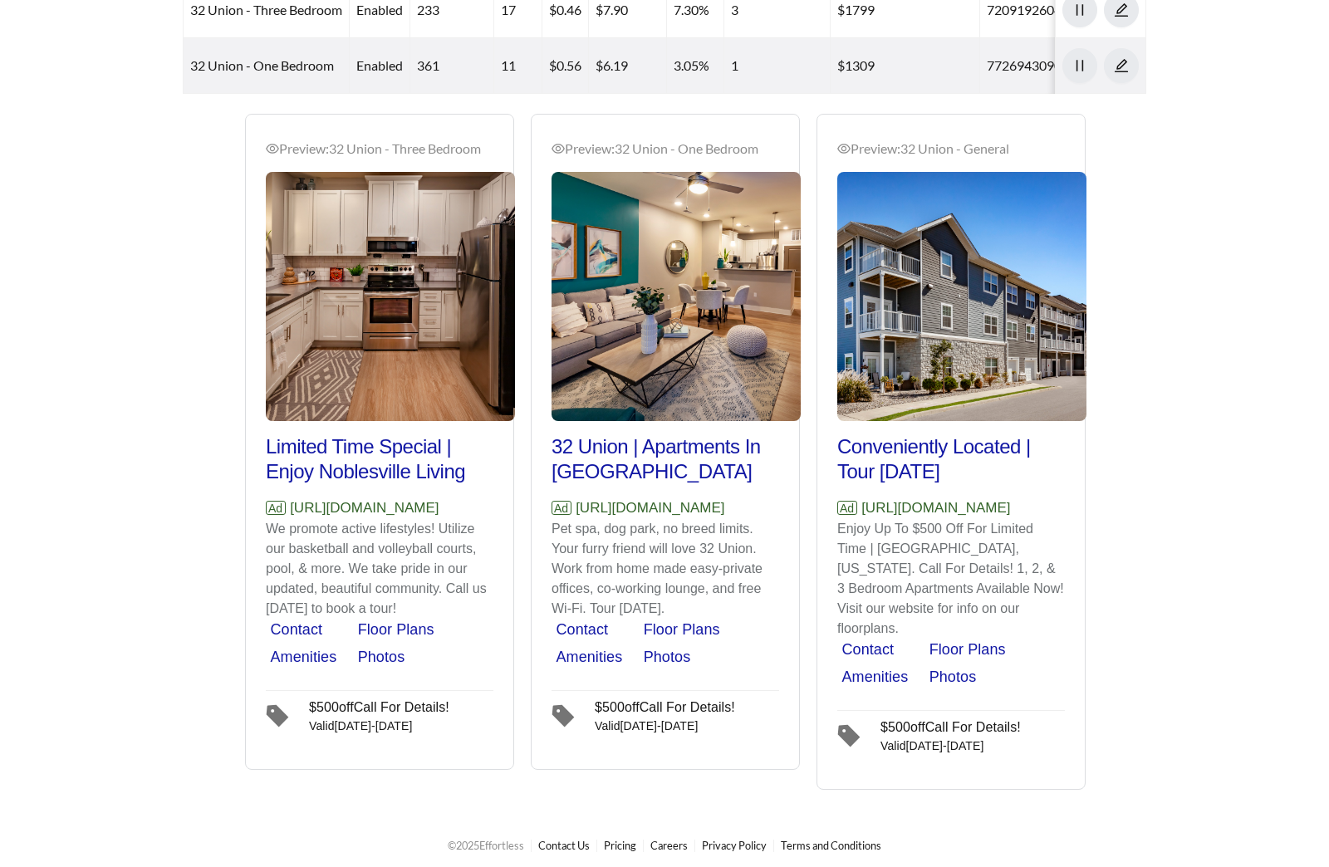
drag, startPoint x: 463, startPoint y: 520, endPoint x: 293, endPoint y: 525, distance: 169.5
click at [293, 519] on p "Ad [URL][DOMAIN_NAME]" at bounding box center [380, 508] width 228 height 22
copy p "[URL][DOMAIN_NAME]"
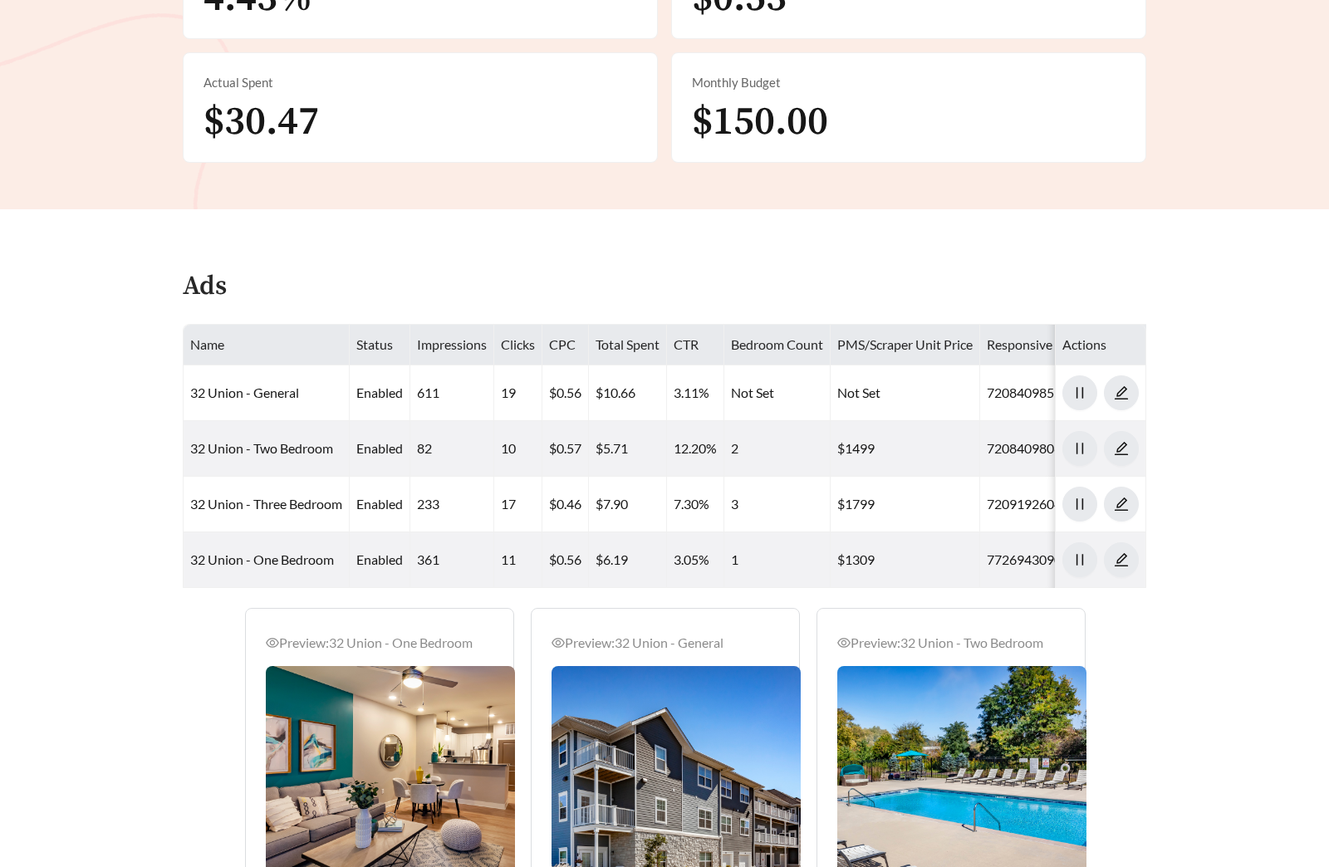
scroll to position [586, 0]
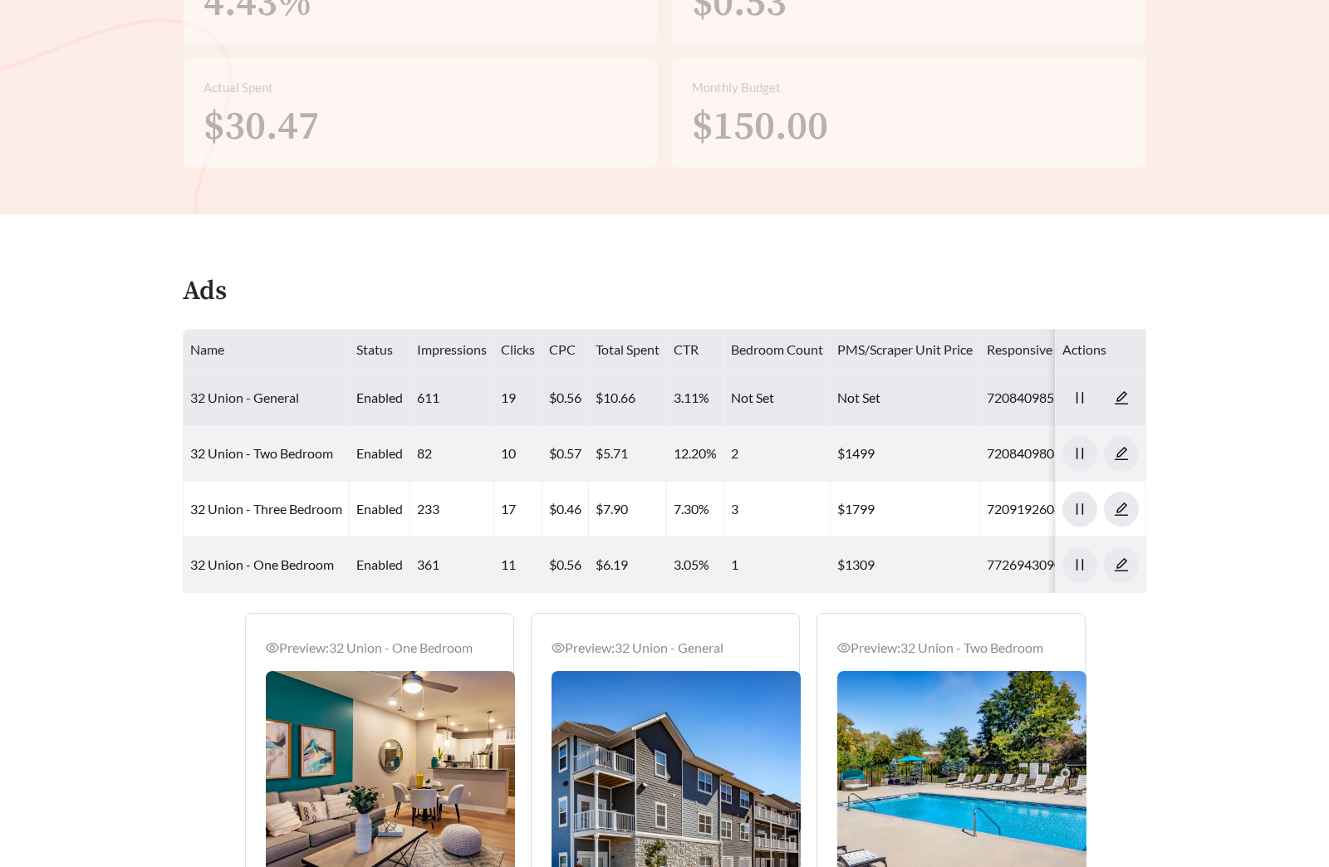
click at [263, 401] on link "32 Union - General" at bounding box center [244, 397] width 109 height 16
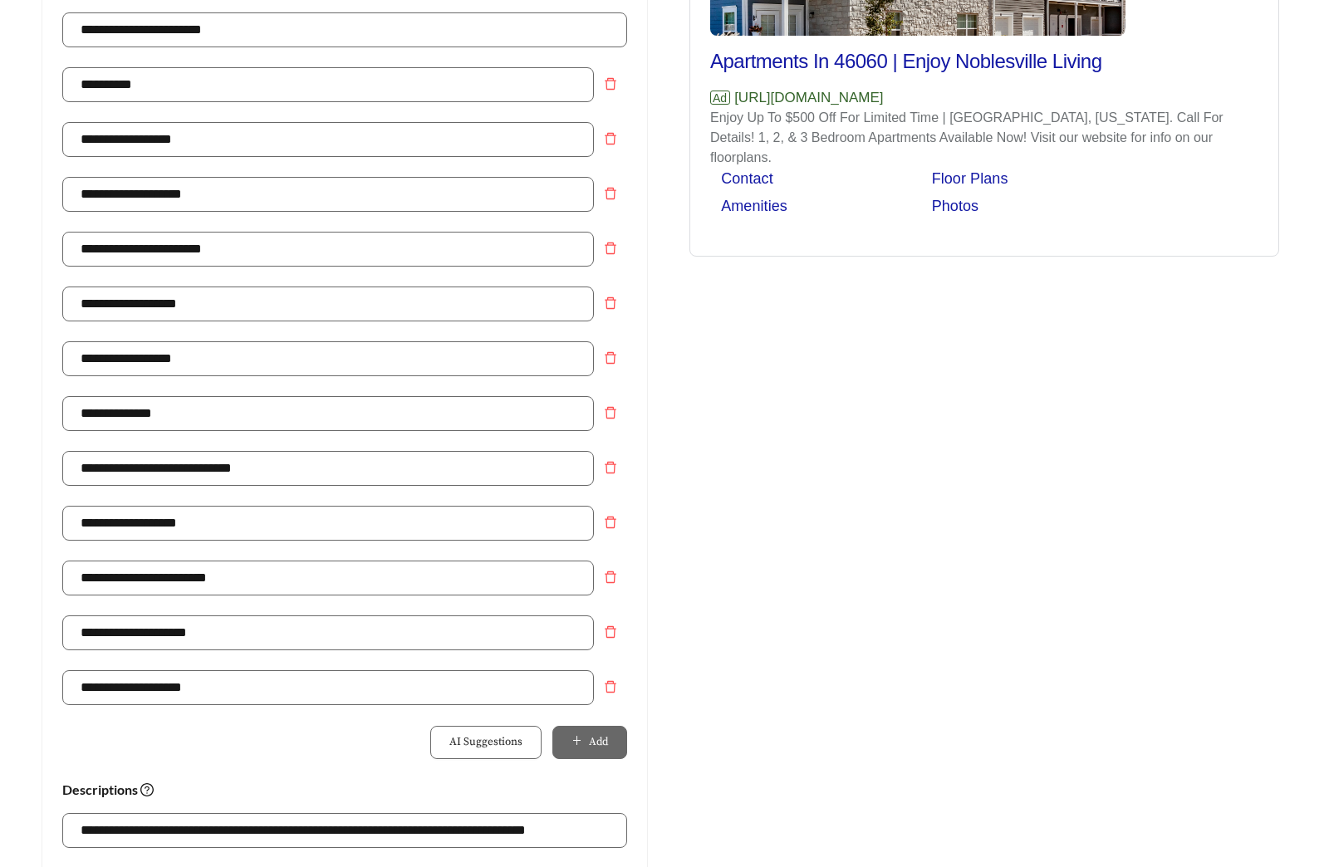
scroll to position [433, 0]
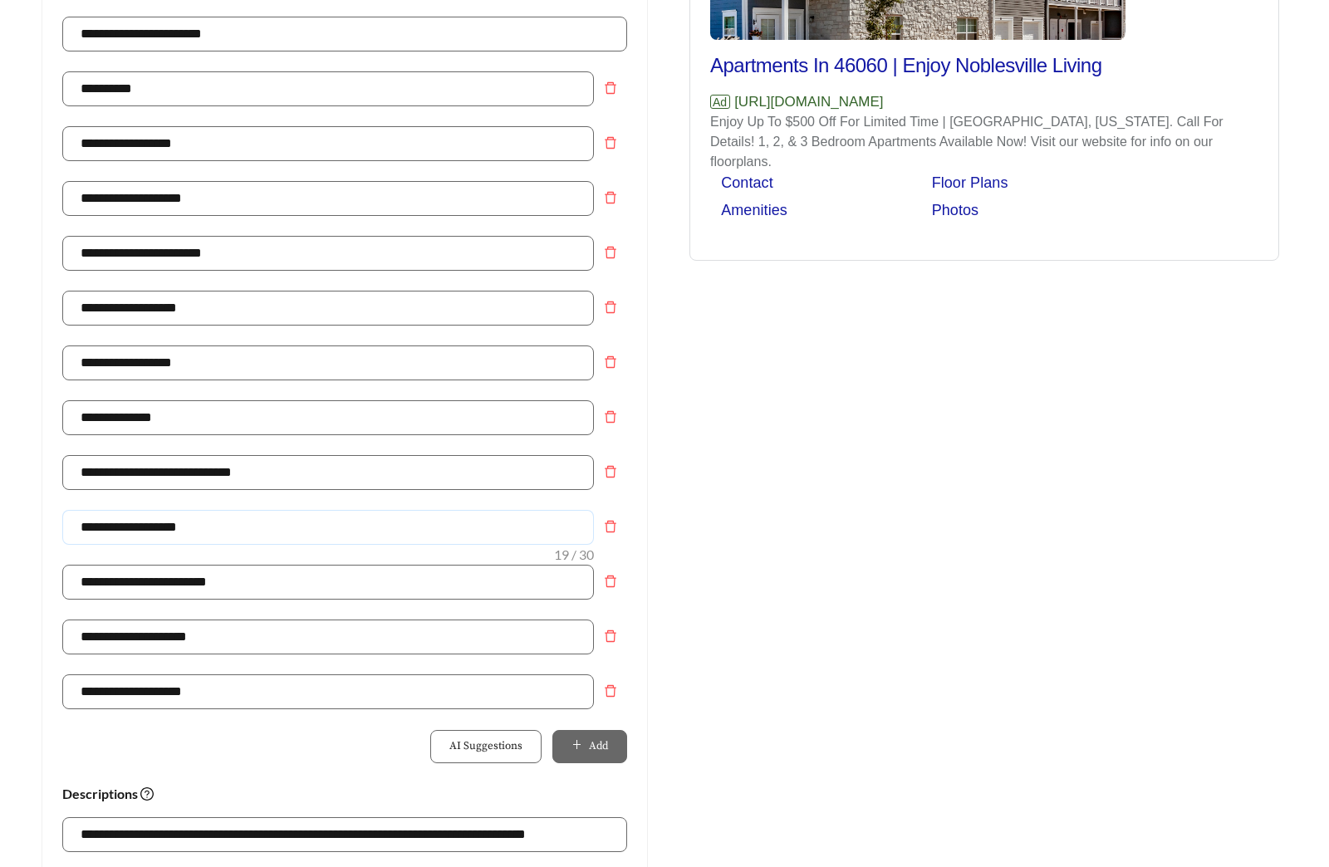
drag, startPoint x: 206, startPoint y: 532, endPoint x: -95, endPoint y: 523, distance: 300.8
click at [0, 433] on html "**********" at bounding box center [664, 0] width 1329 height 867
type input "**********"
click at [687, 446] on div "Preview: 32 Union - General Apartments In 46060 | Enjoy Noblesville Living Ad […" at bounding box center [983, 545] width 639 height 1624
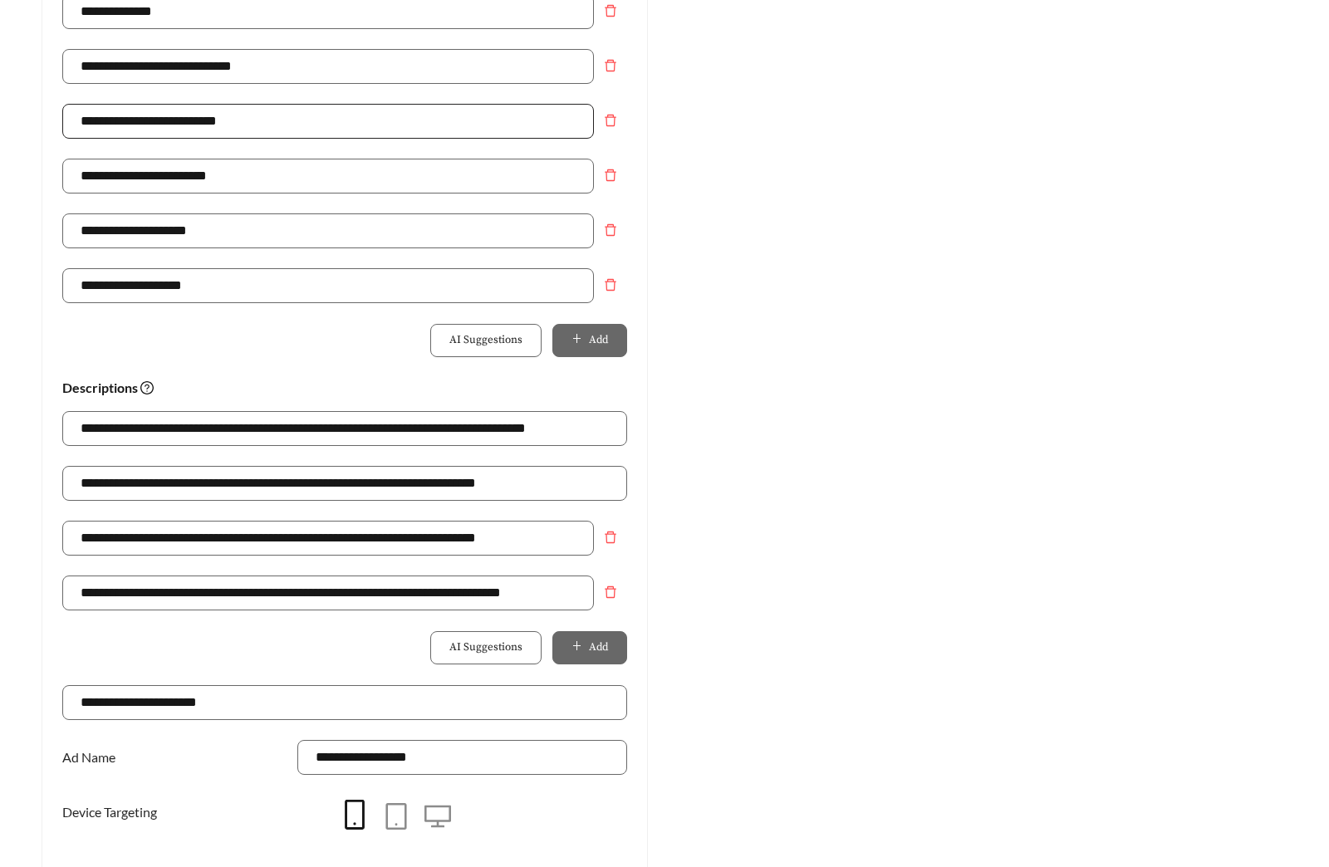
scroll to position [943, 0]
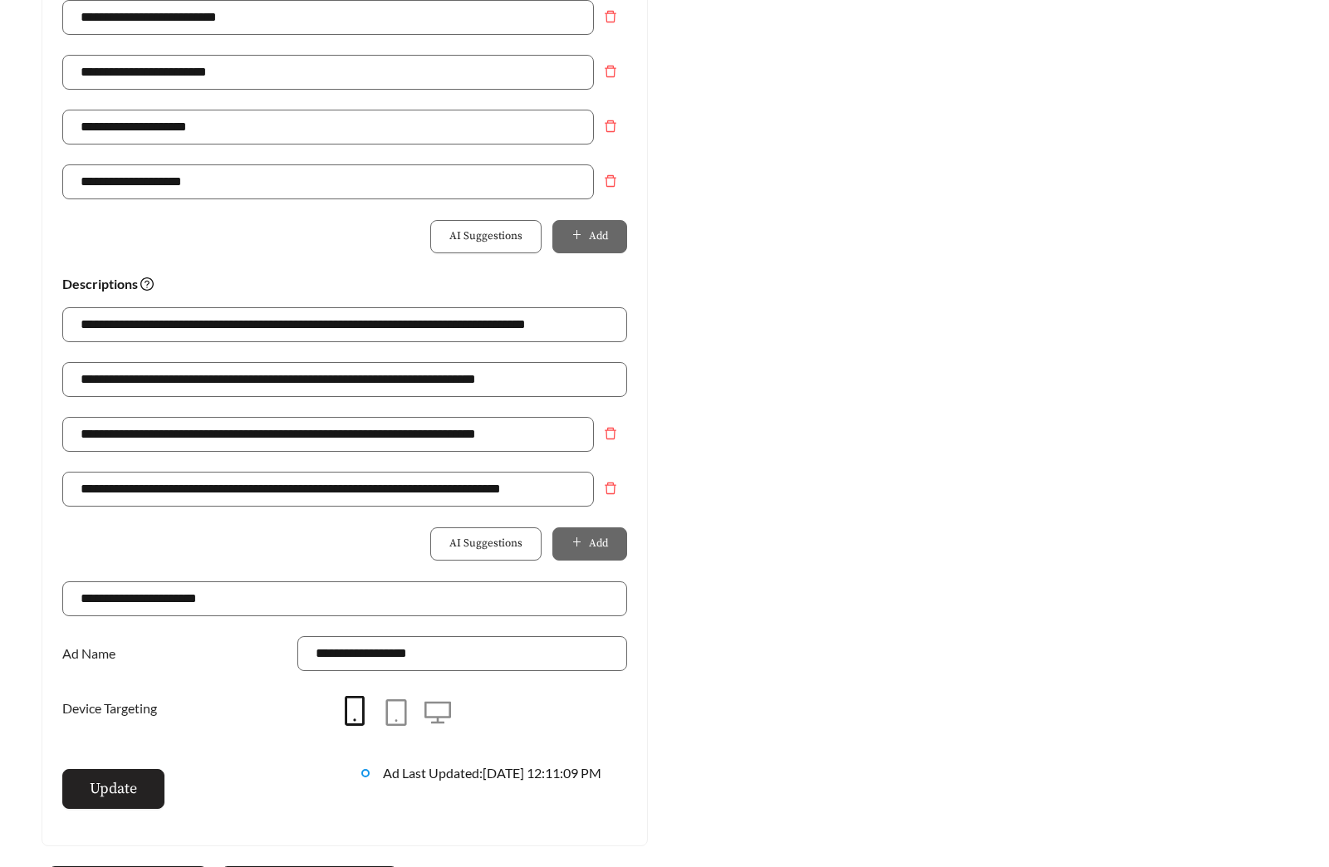
click at [144, 806] on button "Update" at bounding box center [113, 789] width 102 height 40
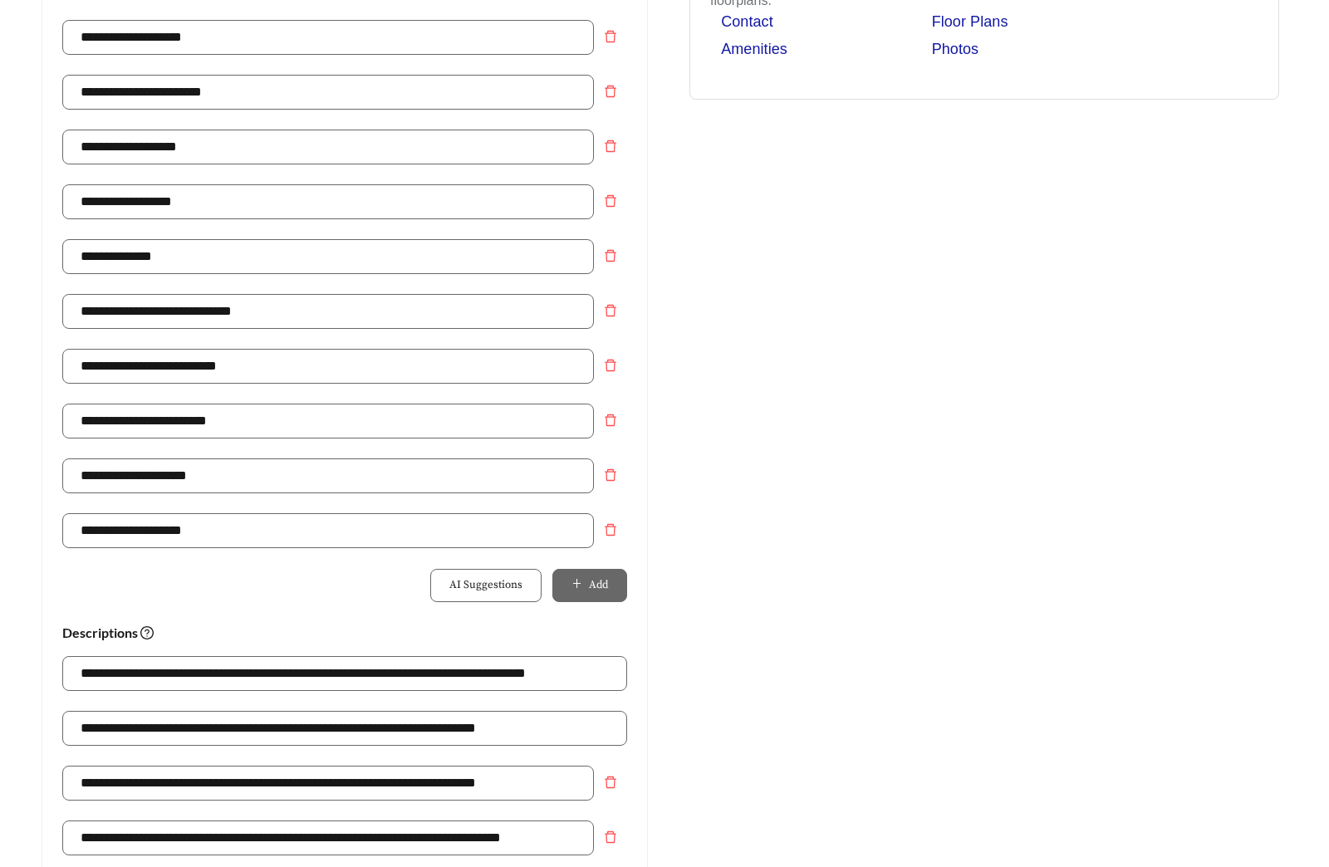
scroll to position [0, 0]
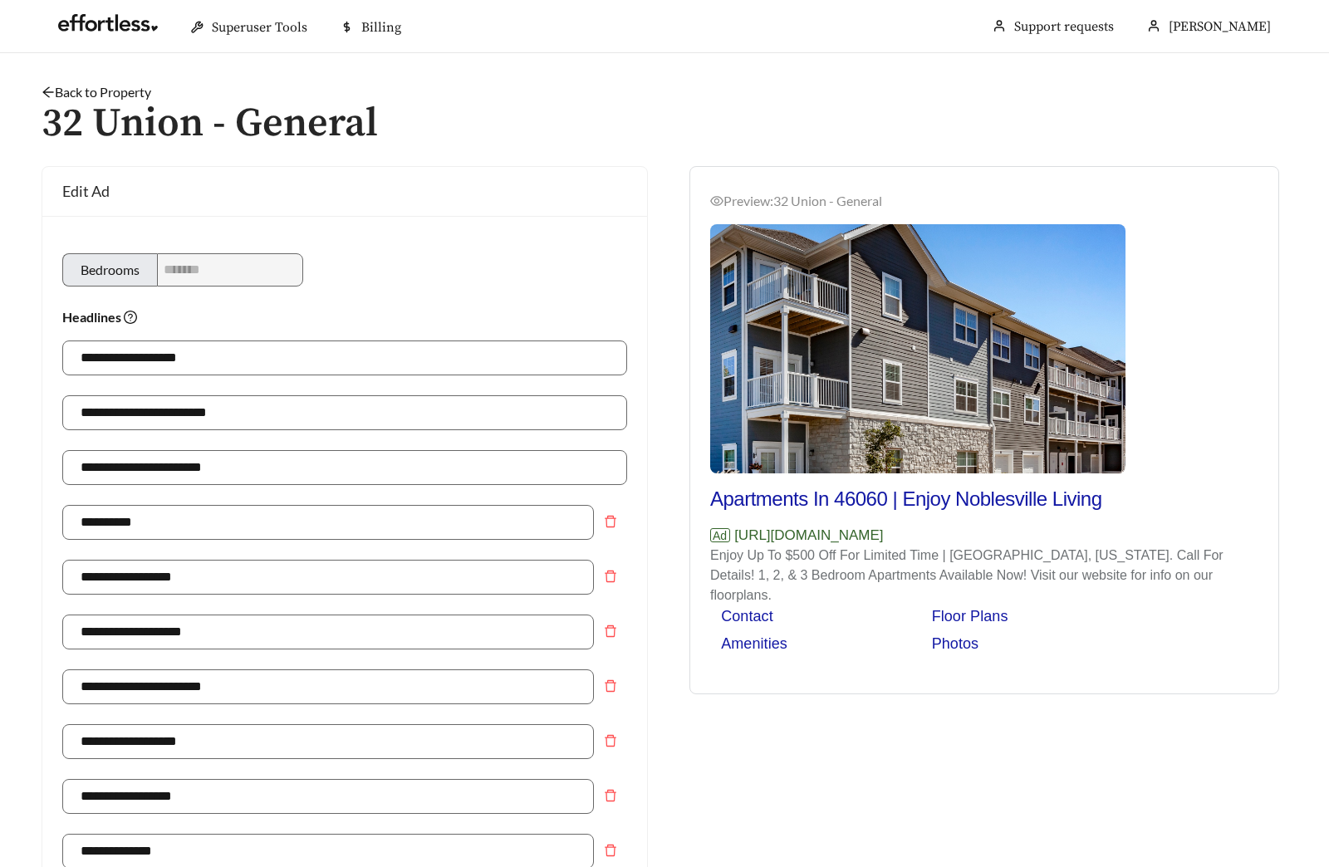
click at [112, 91] on link "Back to Property" at bounding box center [97, 92] width 110 height 16
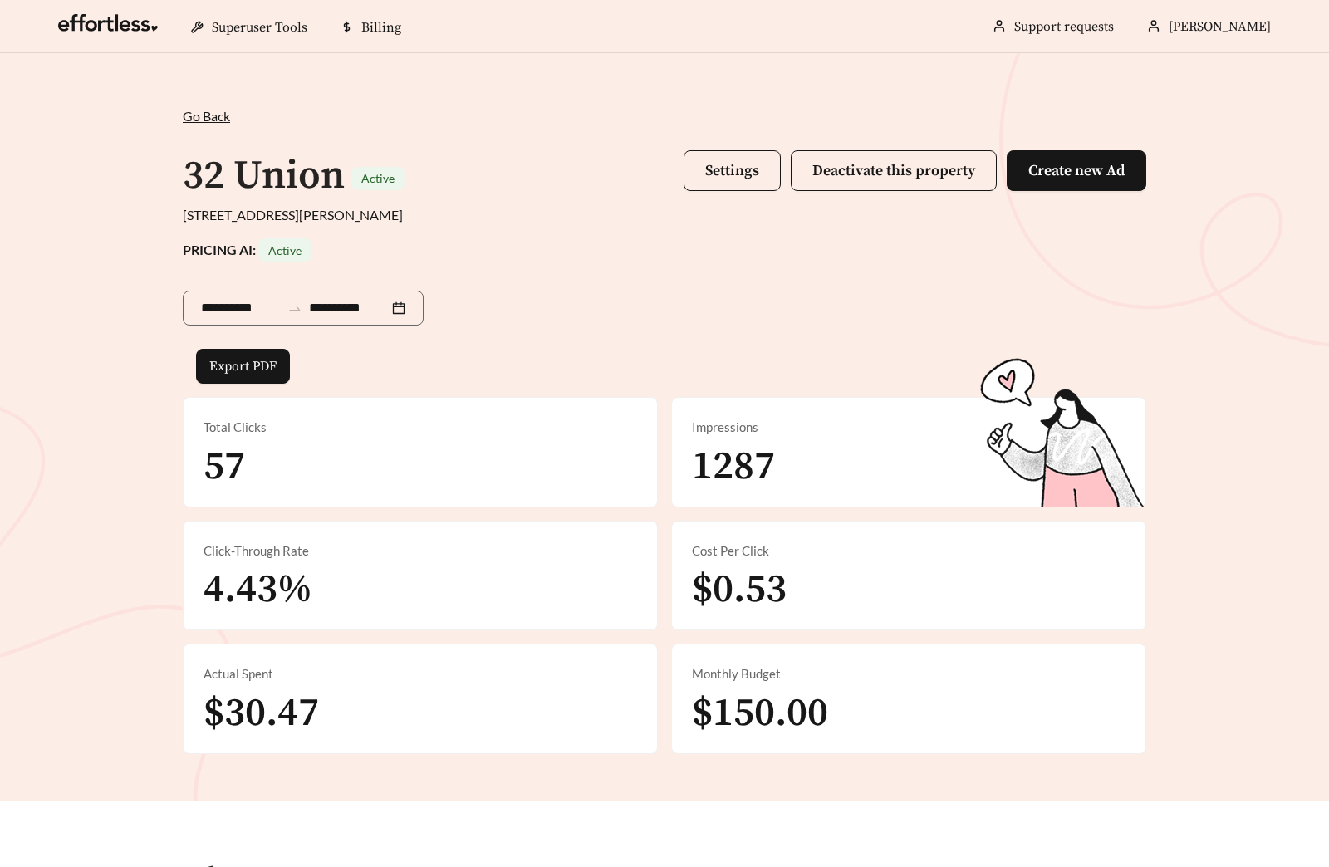
scroll to position [570, 0]
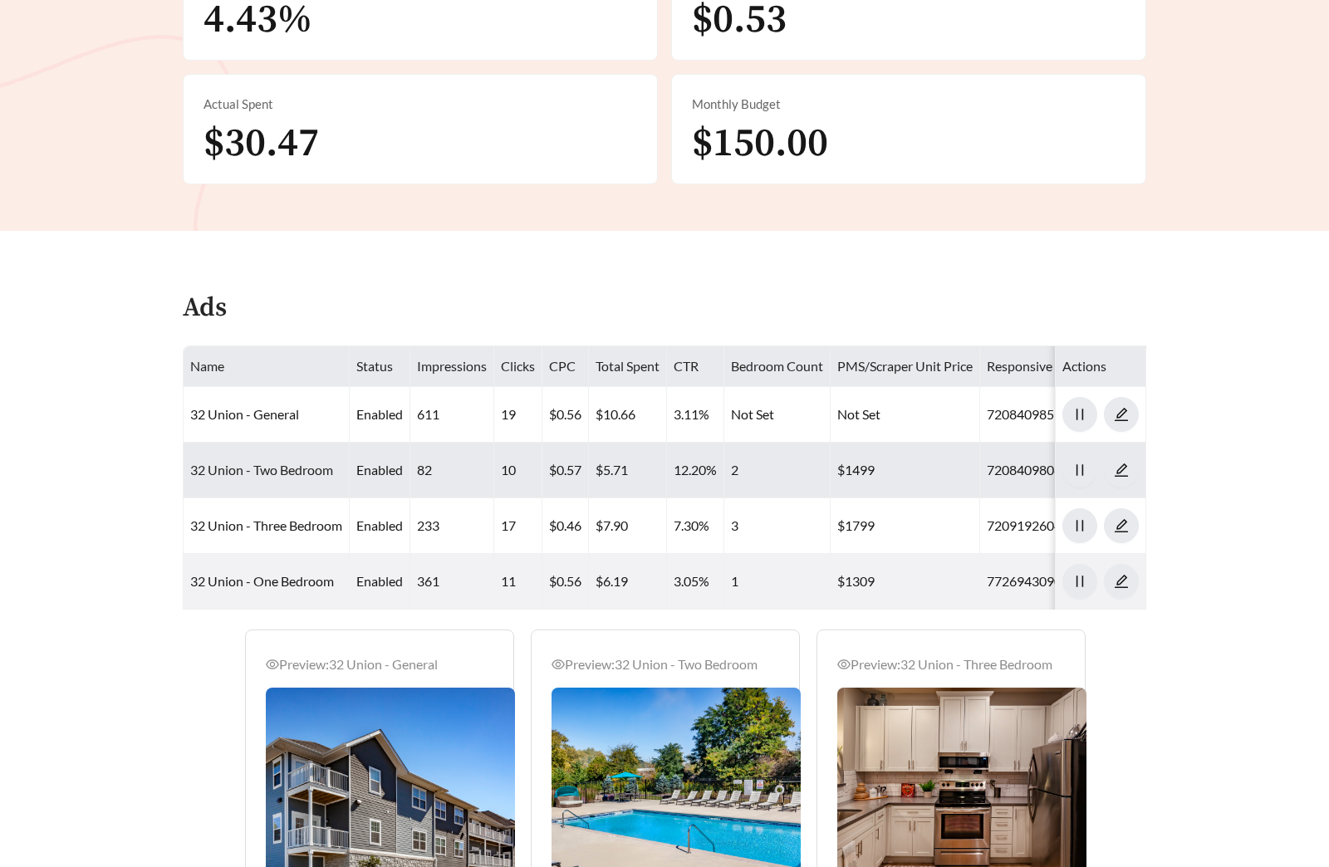
click at [301, 468] on link "32 Union - Two Bedroom" at bounding box center [261, 470] width 143 height 16
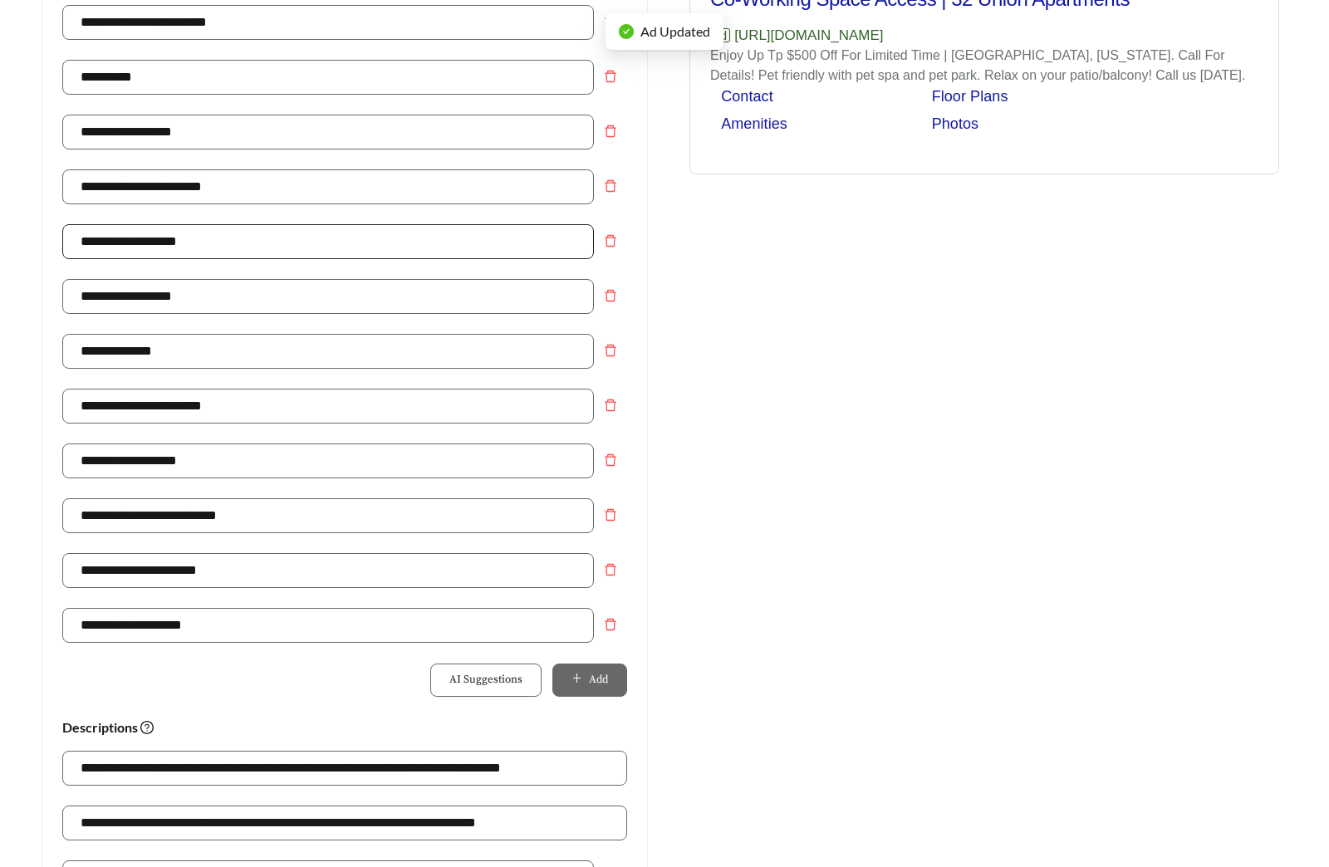
scroll to position [507, 0]
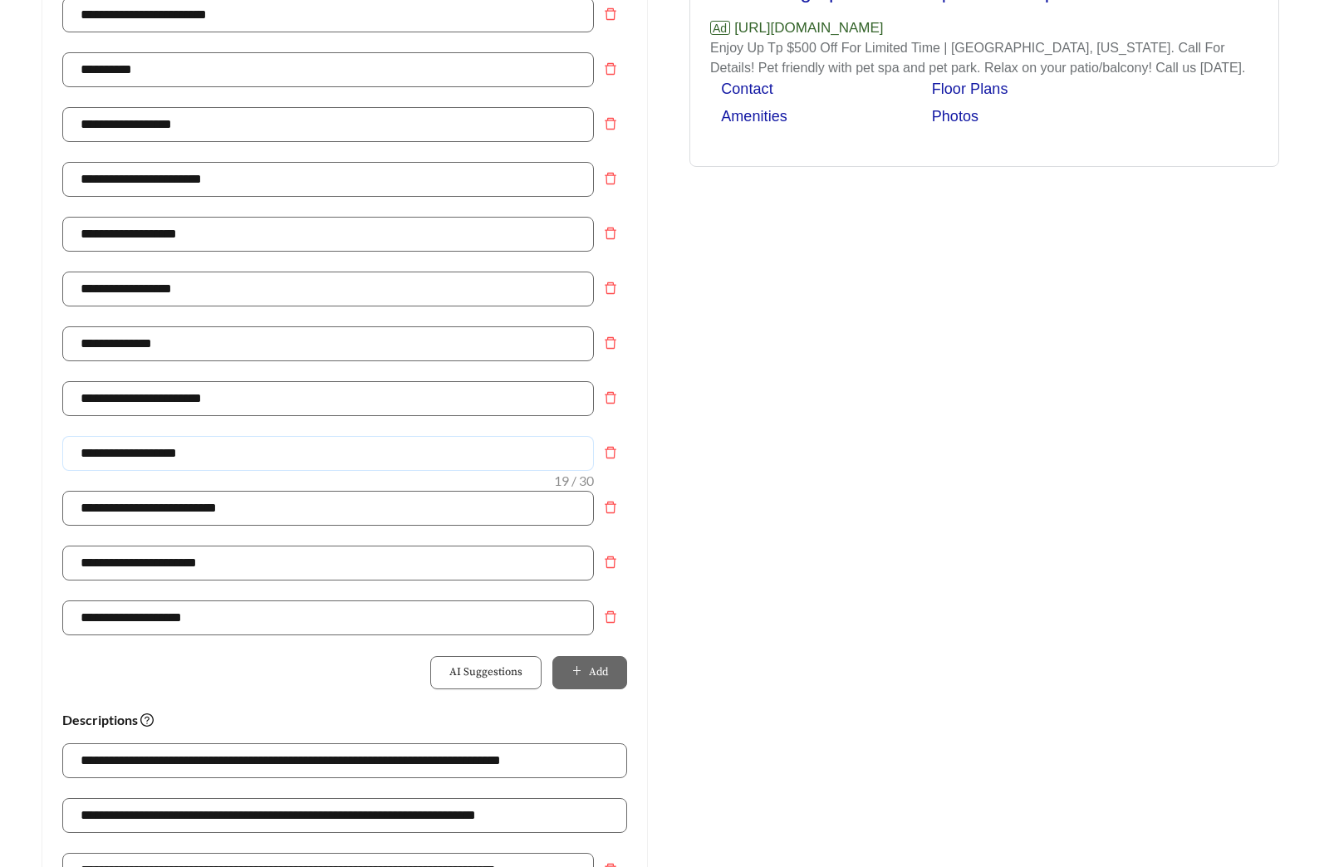
drag, startPoint x: 223, startPoint y: 453, endPoint x: -126, endPoint y: 453, distance: 348.8
type input "**********"
click at [187, 703] on div "**********" at bounding box center [344, 271] width 565 height 877
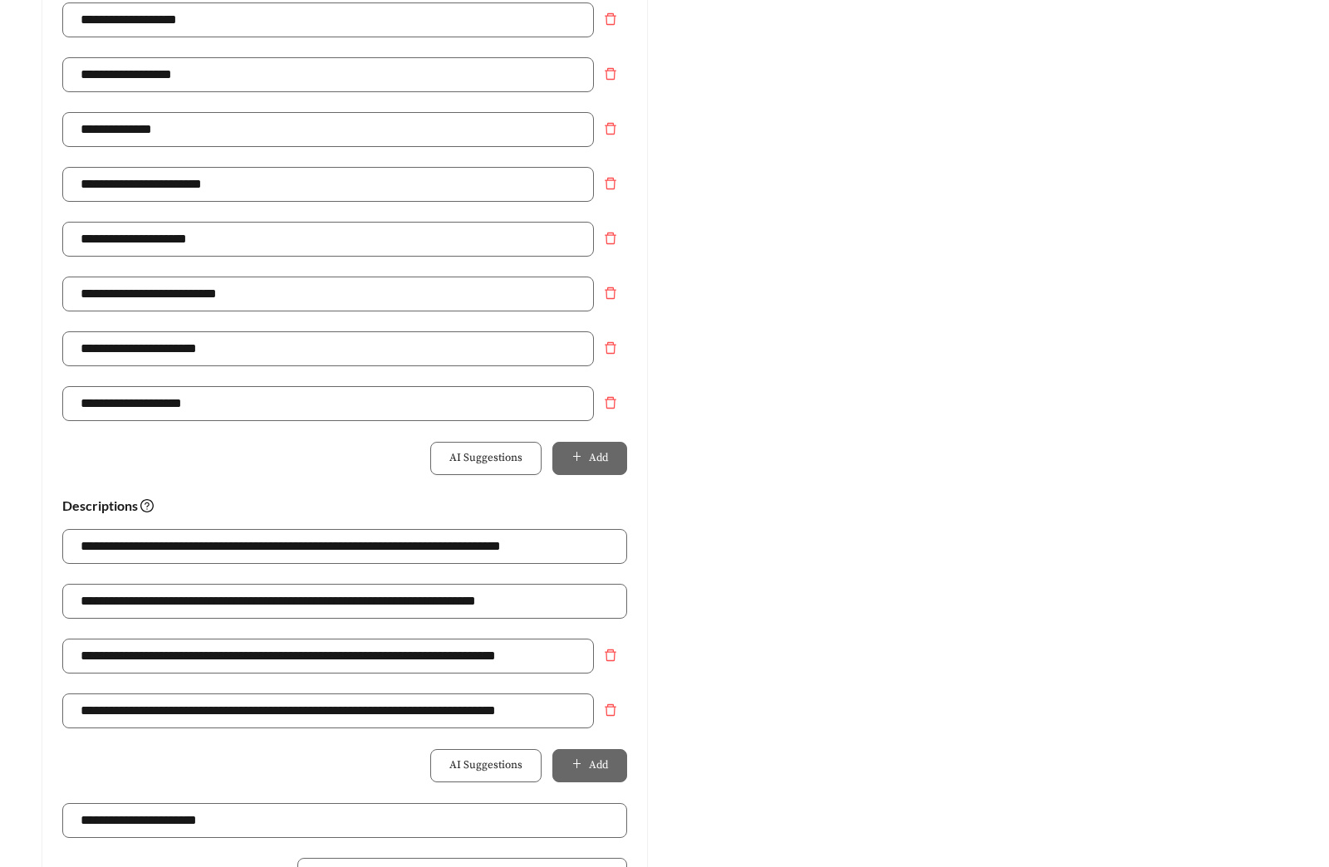
scroll to position [1046, 0]
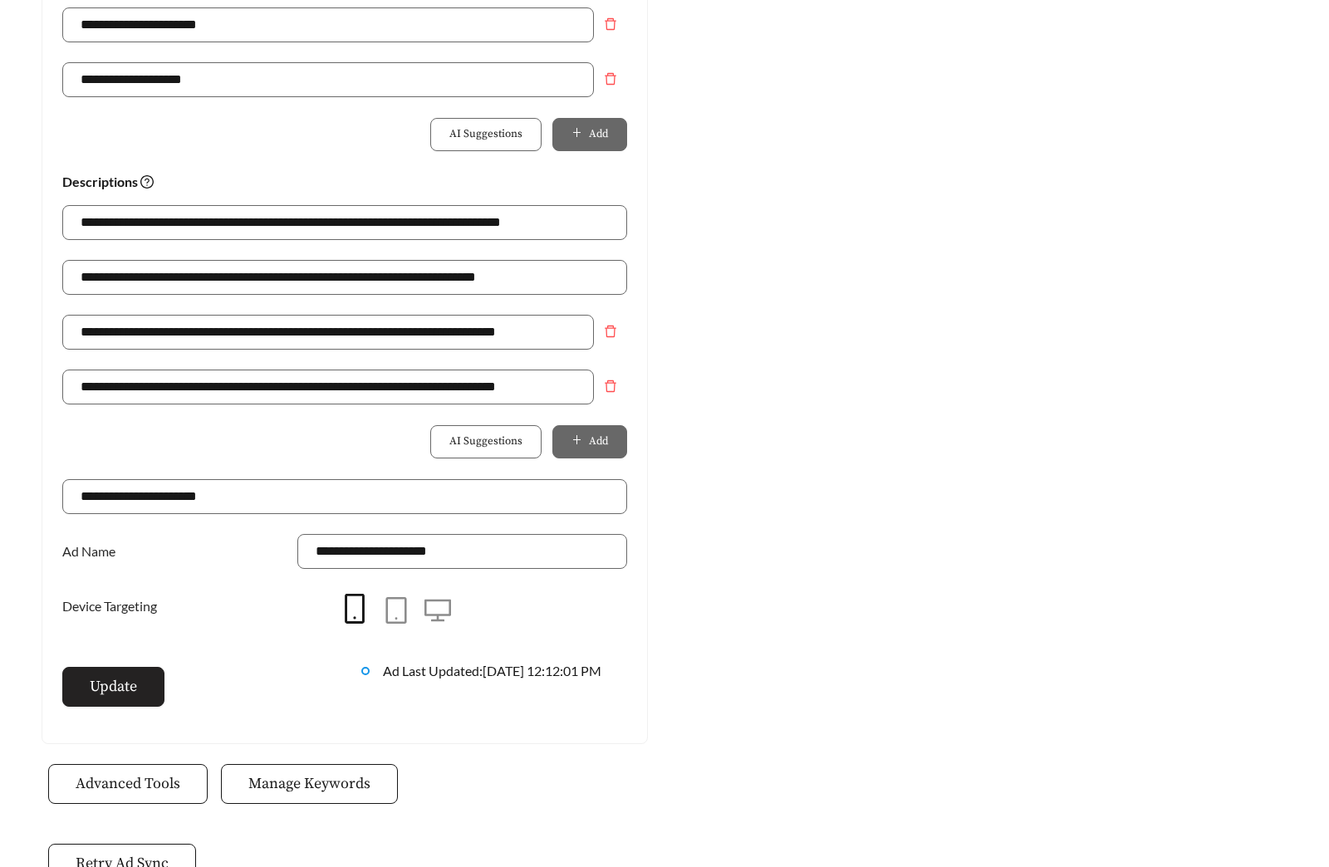
click at [143, 695] on button "Update" at bounding box center [113, 687] width 102 height 40
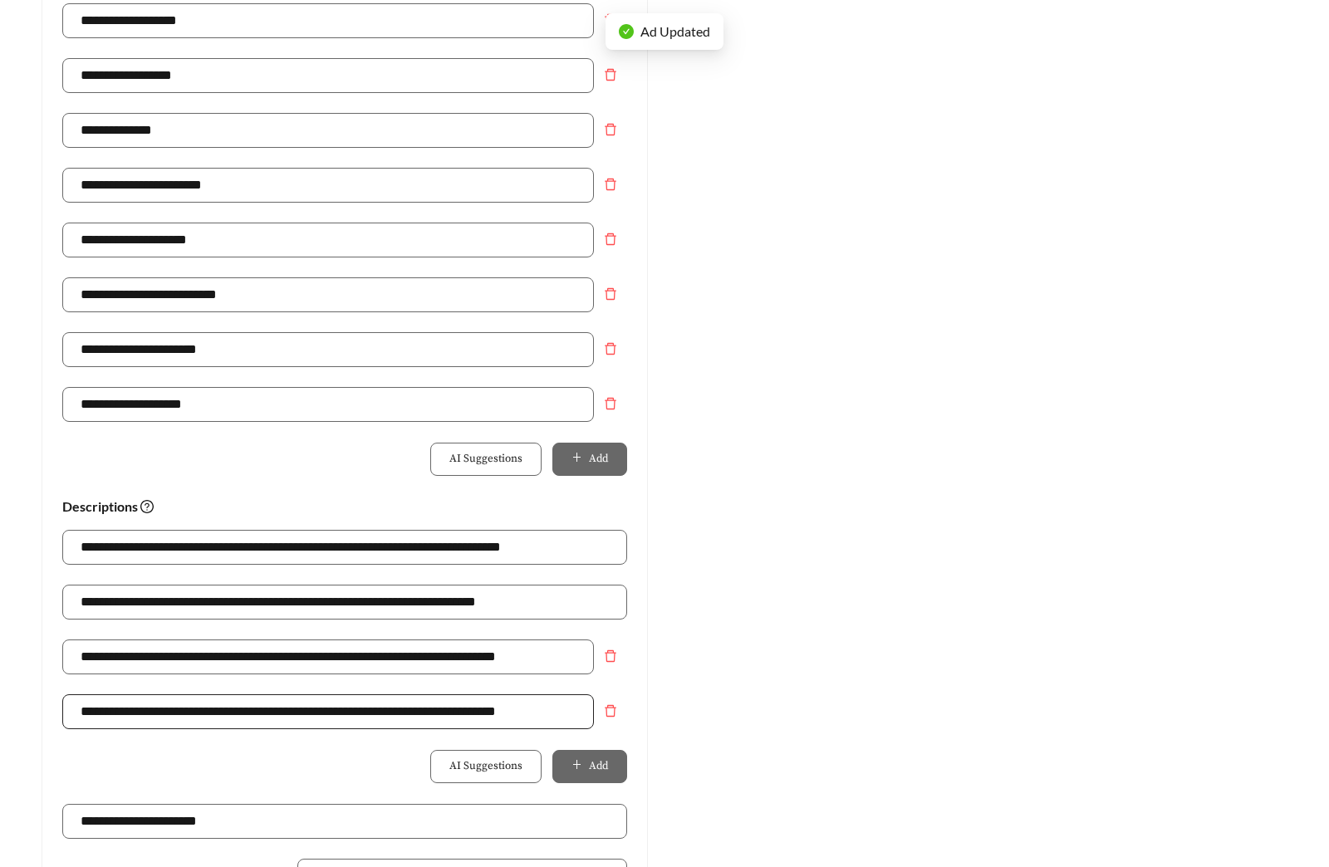
scroll to position [899, 0]
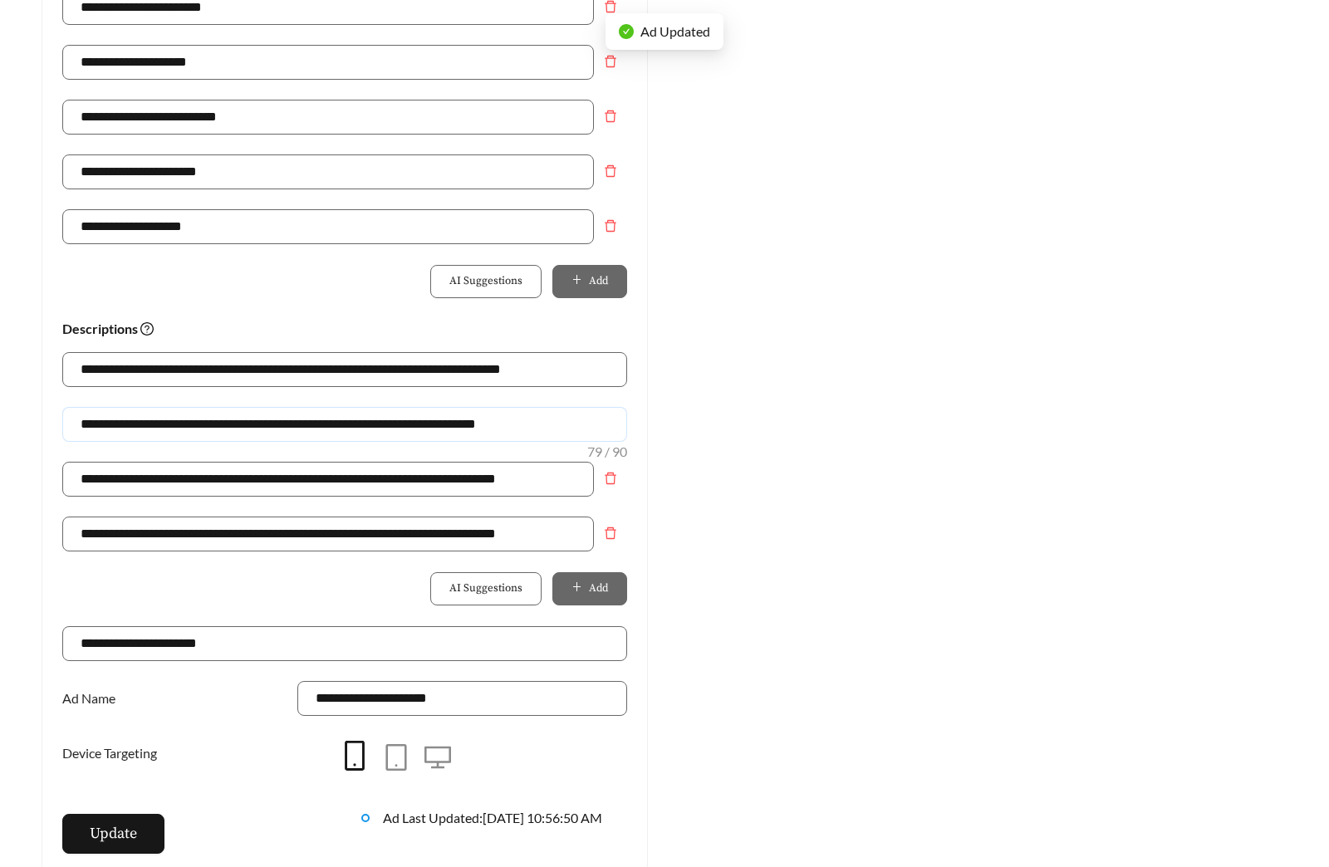
click at [144, 417] on input "**********" at bounding box center [344, 424] width 565 height 35
type input "**********"
click at [96, 834] on span "Update" at bounding box center [113, 833] width 47 height 22
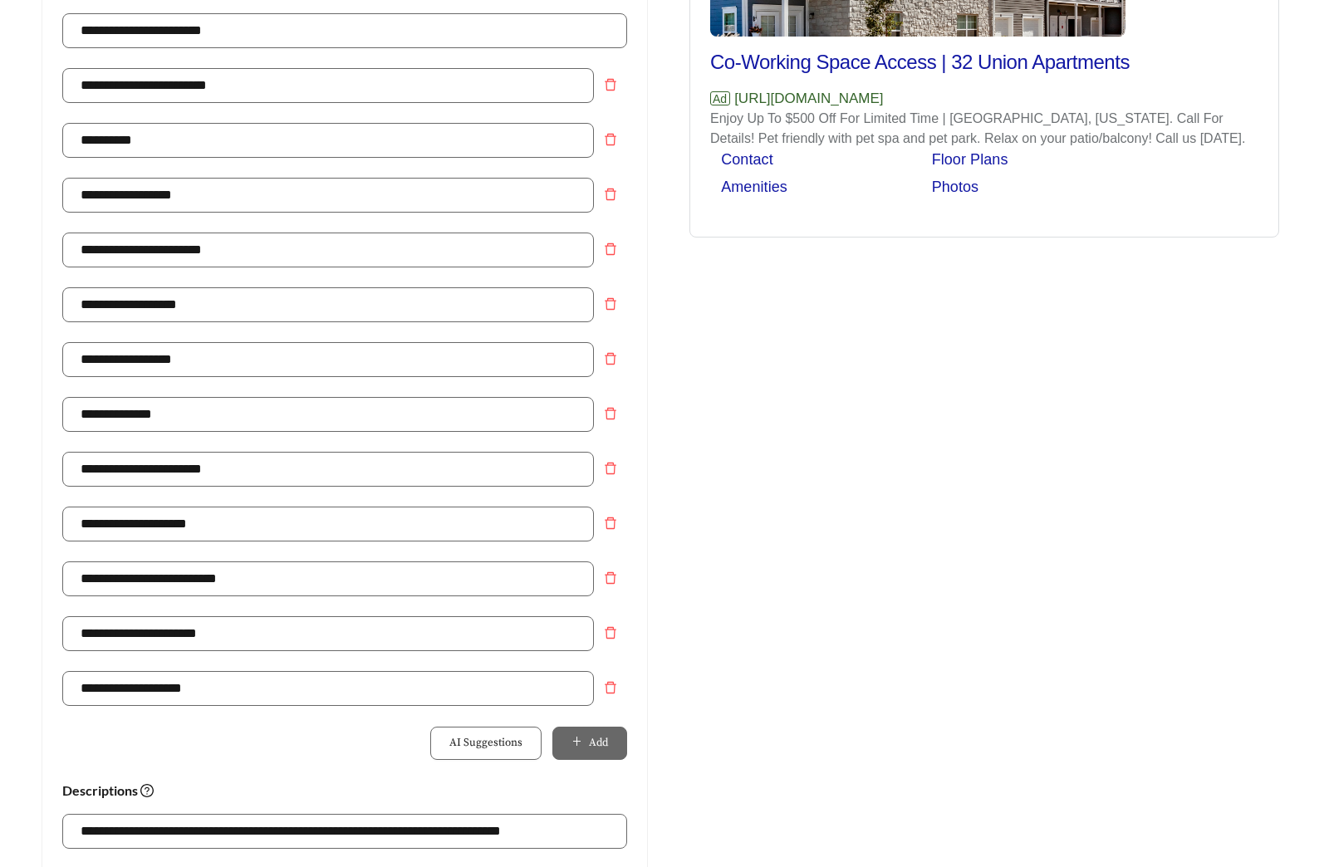
scroll to position [0, 0]
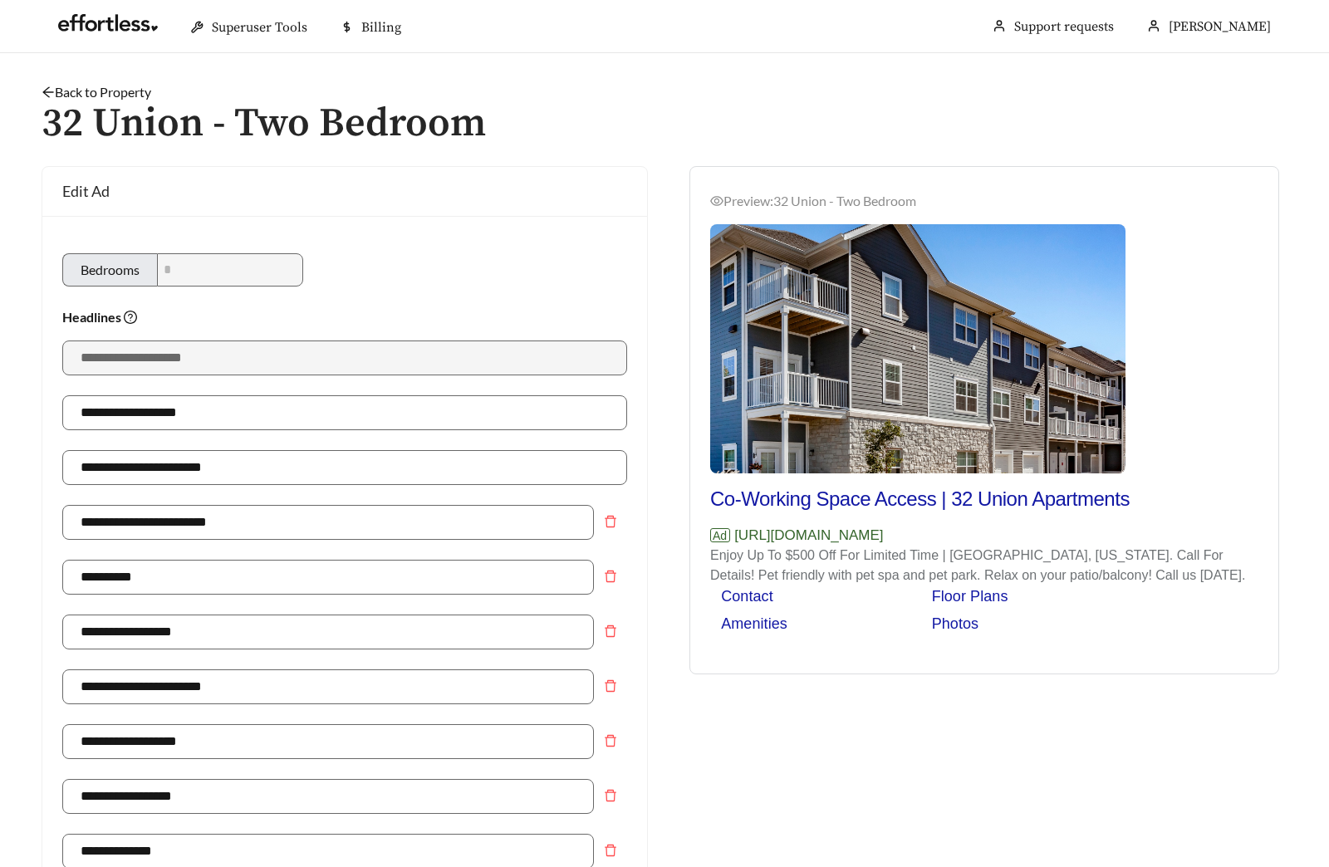
click at [130, 93] on link "Back to Property" at bounding box center [97, 92] width 110 height 16
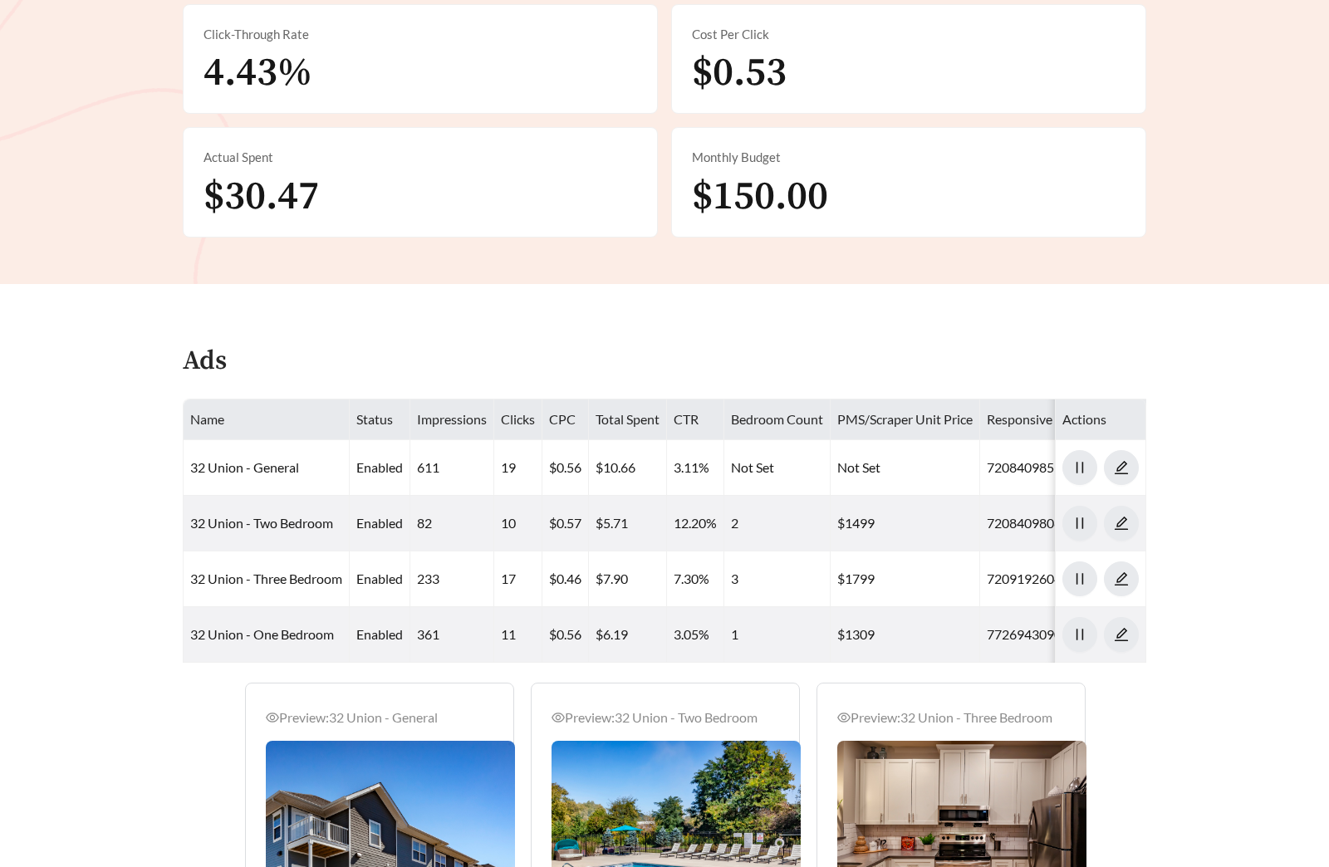
scroll to position [552, 0]
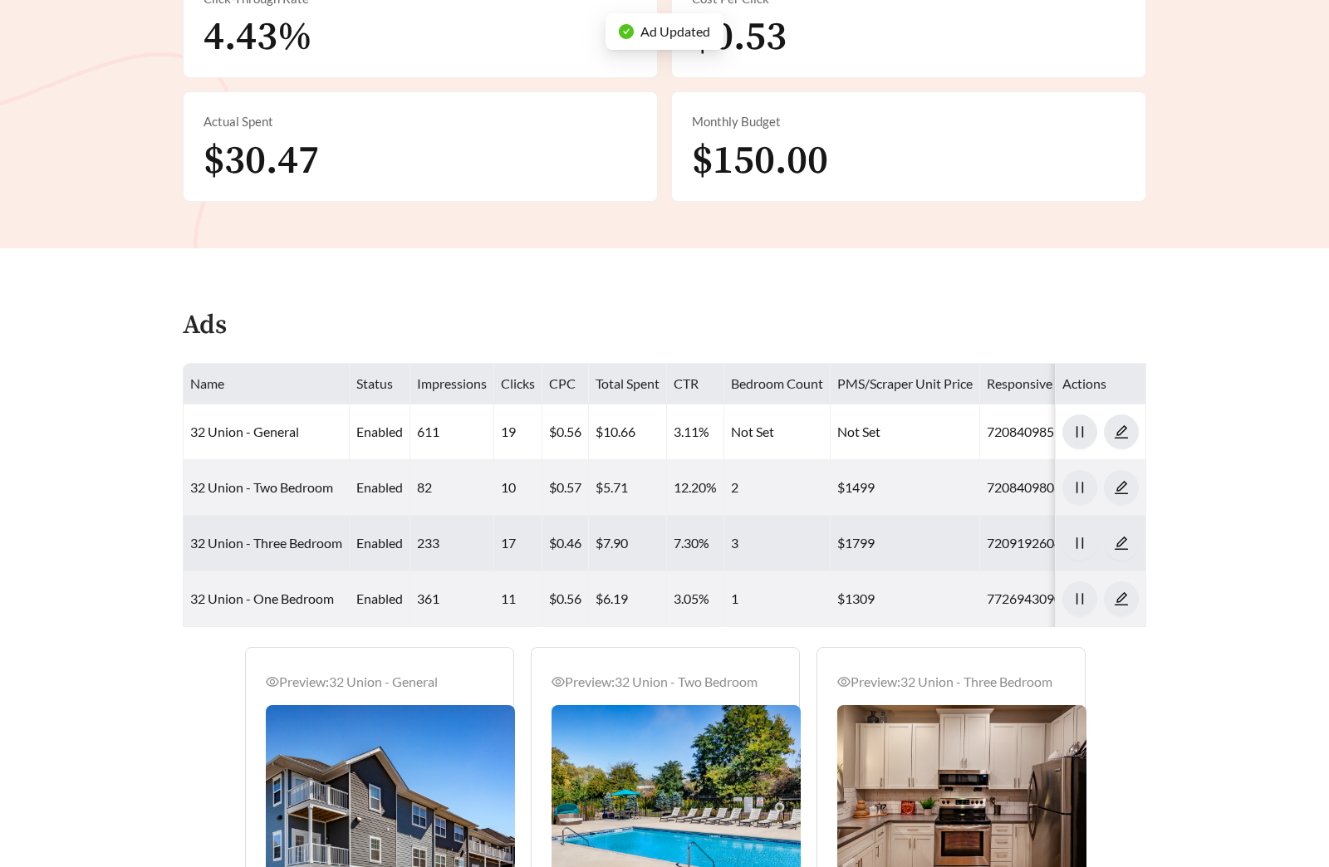
click at [265, 558] on td "32 Union - Three Bedroom" at bounding box center [267, 544] width 166 height 56
click at [264, 552] on td "32 Union - Three Bedroom" at bounding box center [267, 544] width 166 height 56
click at [267, 547] on link "32 Union - Three Bedroom" at bounding box center [266, 543] width 152 height 16
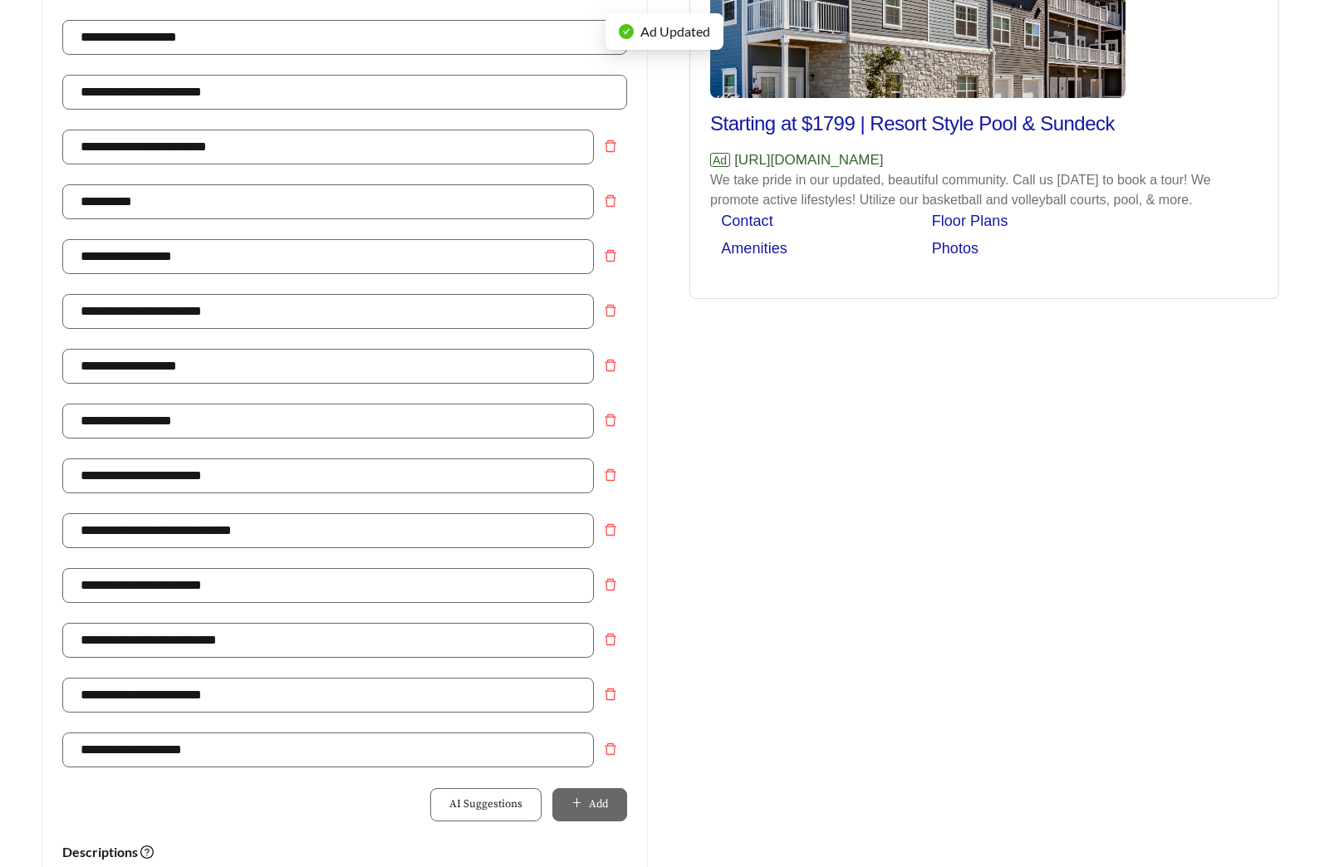
scroll to position [496, 0]
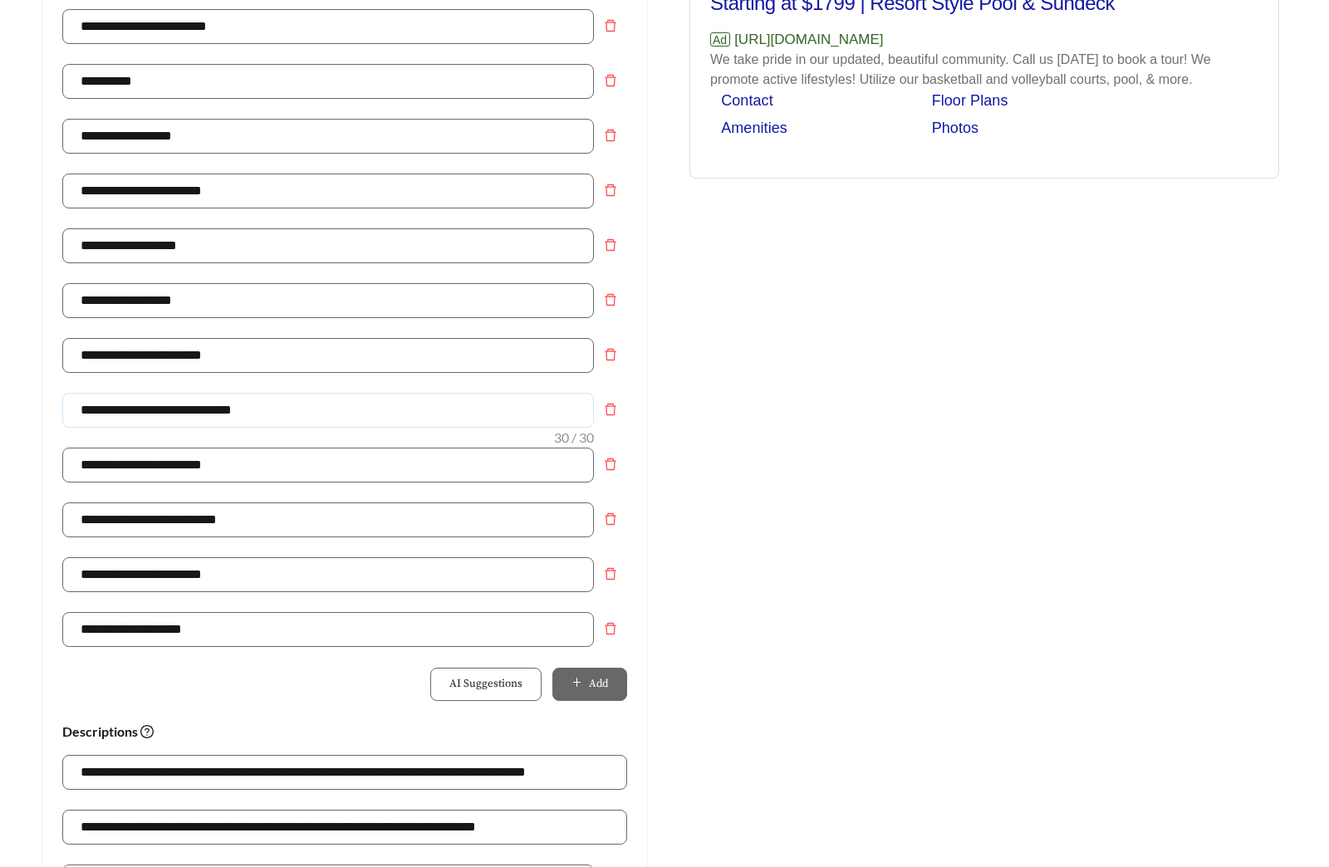
drag, startPoint x: 278, startPoint y: 412, endPoint x: -27, endPoint y: 402, distance: 304.9
click at [252, 417] on input "**********" at bounding box center [327, 410] width 531 height 35
click at [136, 409] on input "**********" at bounding box center [327, 410] width 531 height 35
type input "**********"
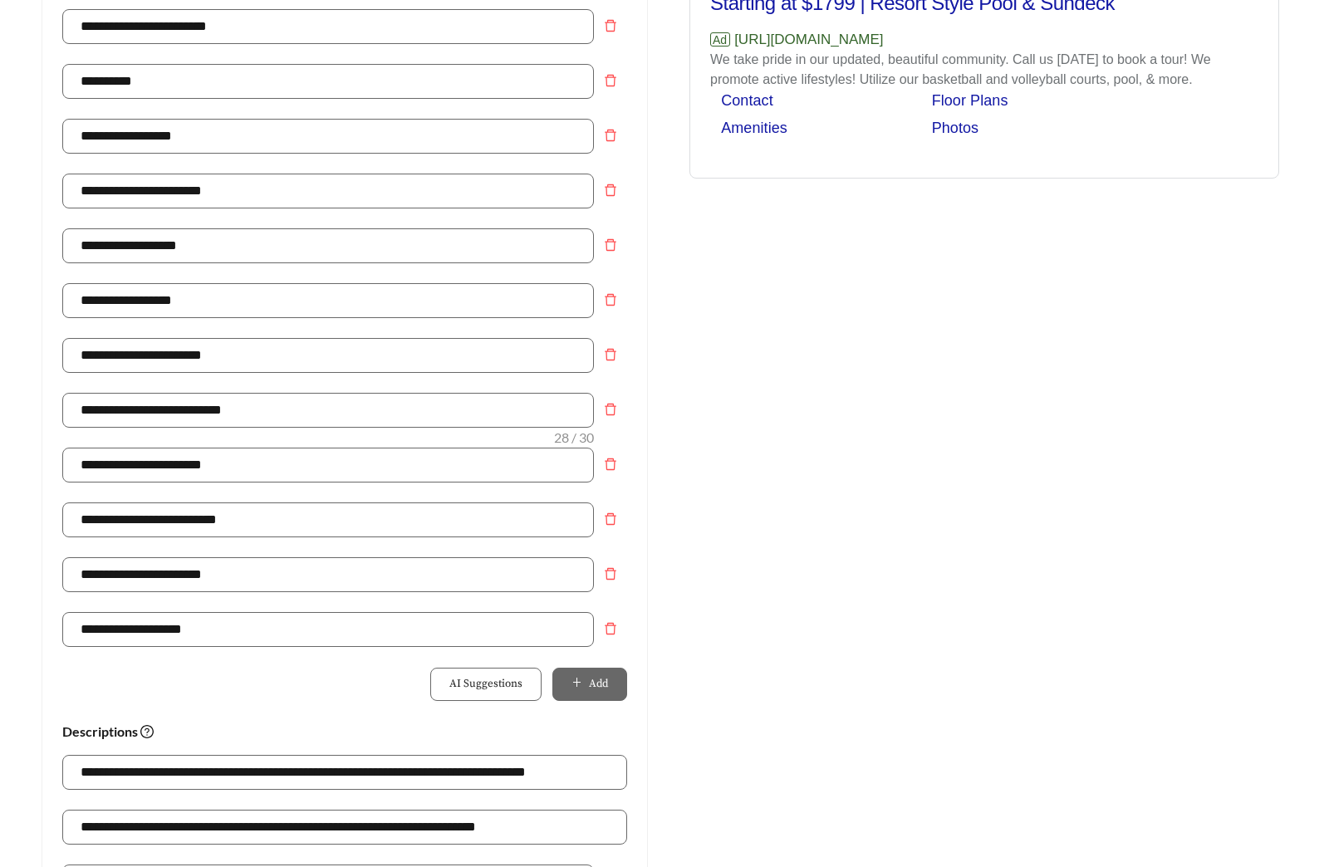
click at [890, 465] on div "Preview: 32 Union - Three Bedroom Starting at $1799 | Resort Style Pool & Sunde…" at bounding box center [983, 482] width 639 height 1624
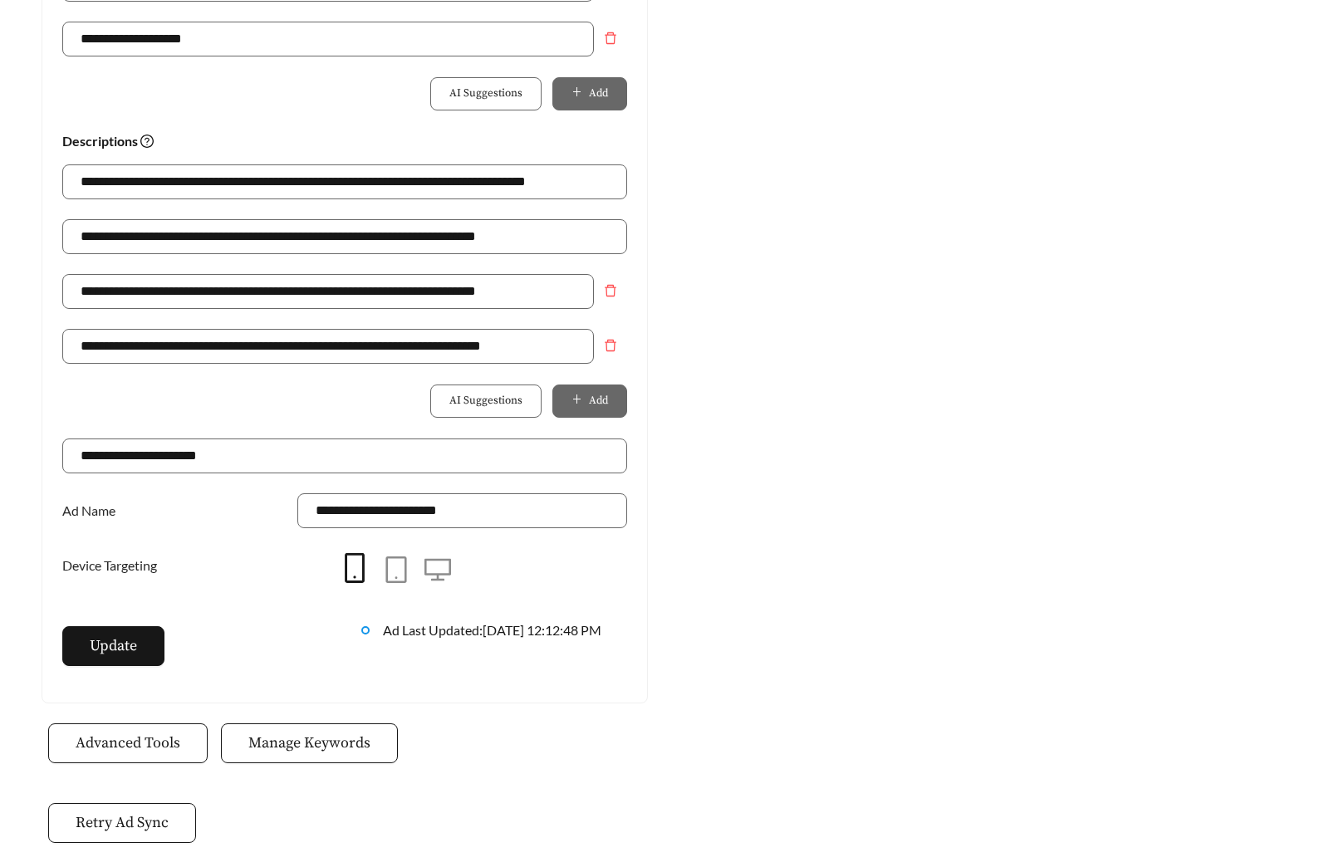
scroll to position [1171, 0]
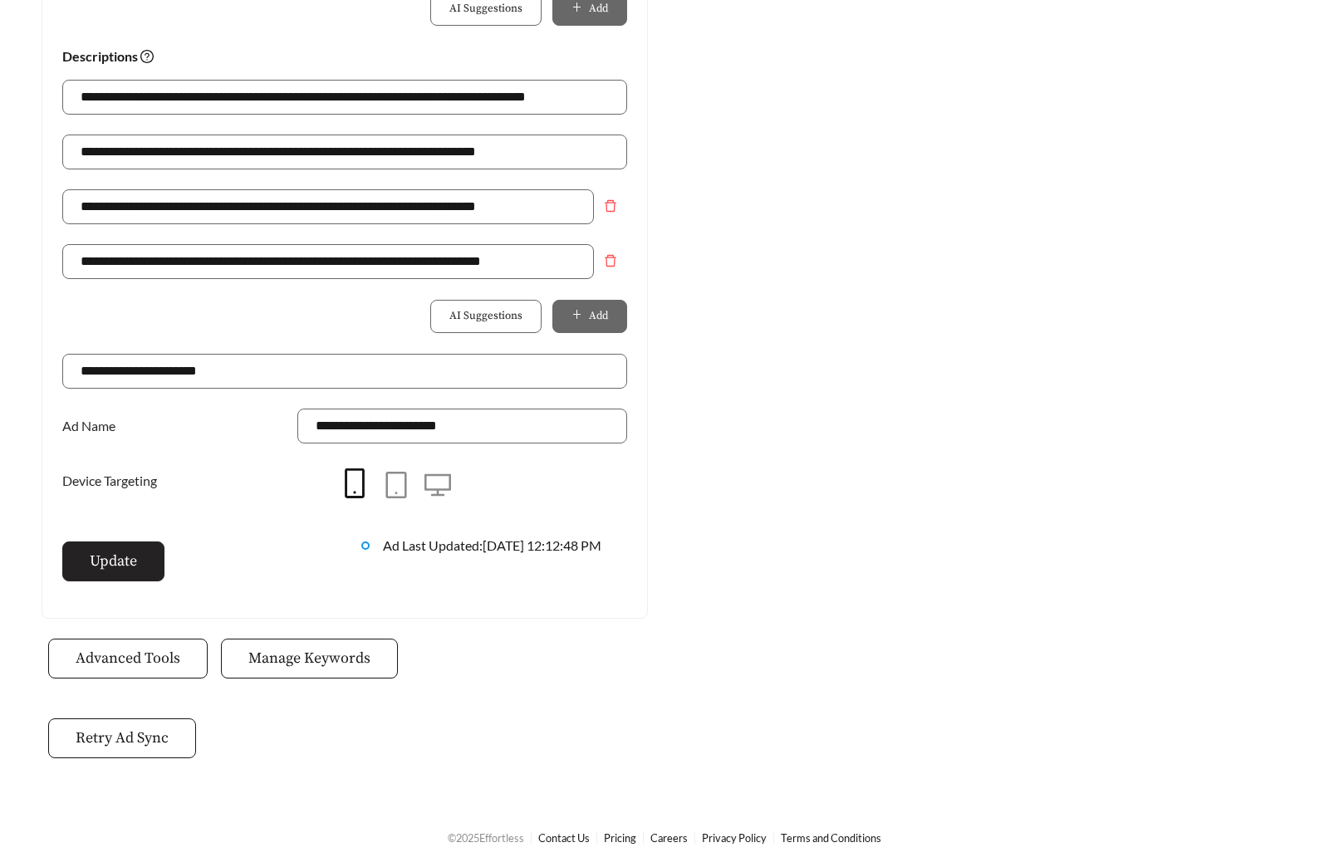
click at [154, 566] on button "Update" at bounding box center [113, 561] width 102 height 40
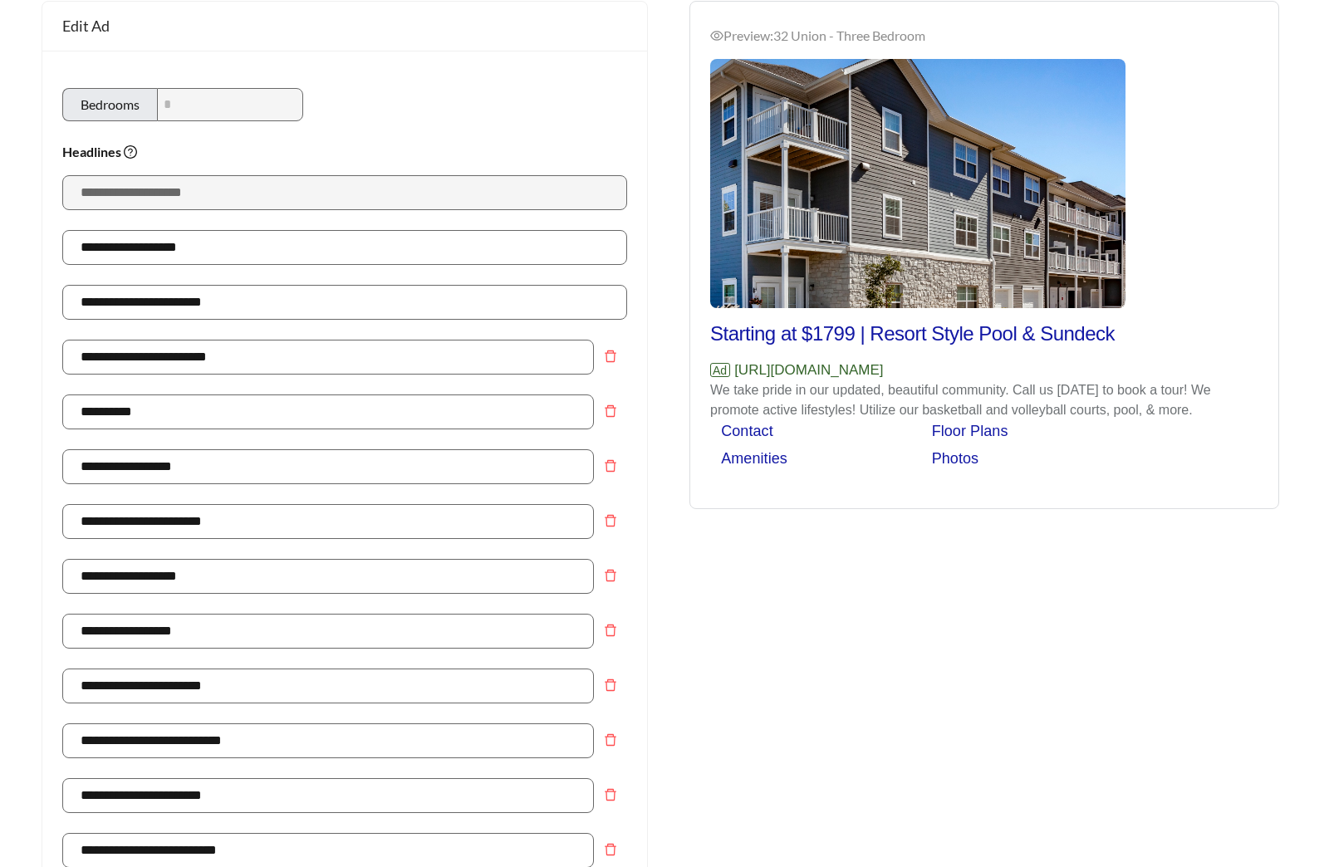
scroll to position [0, 0]
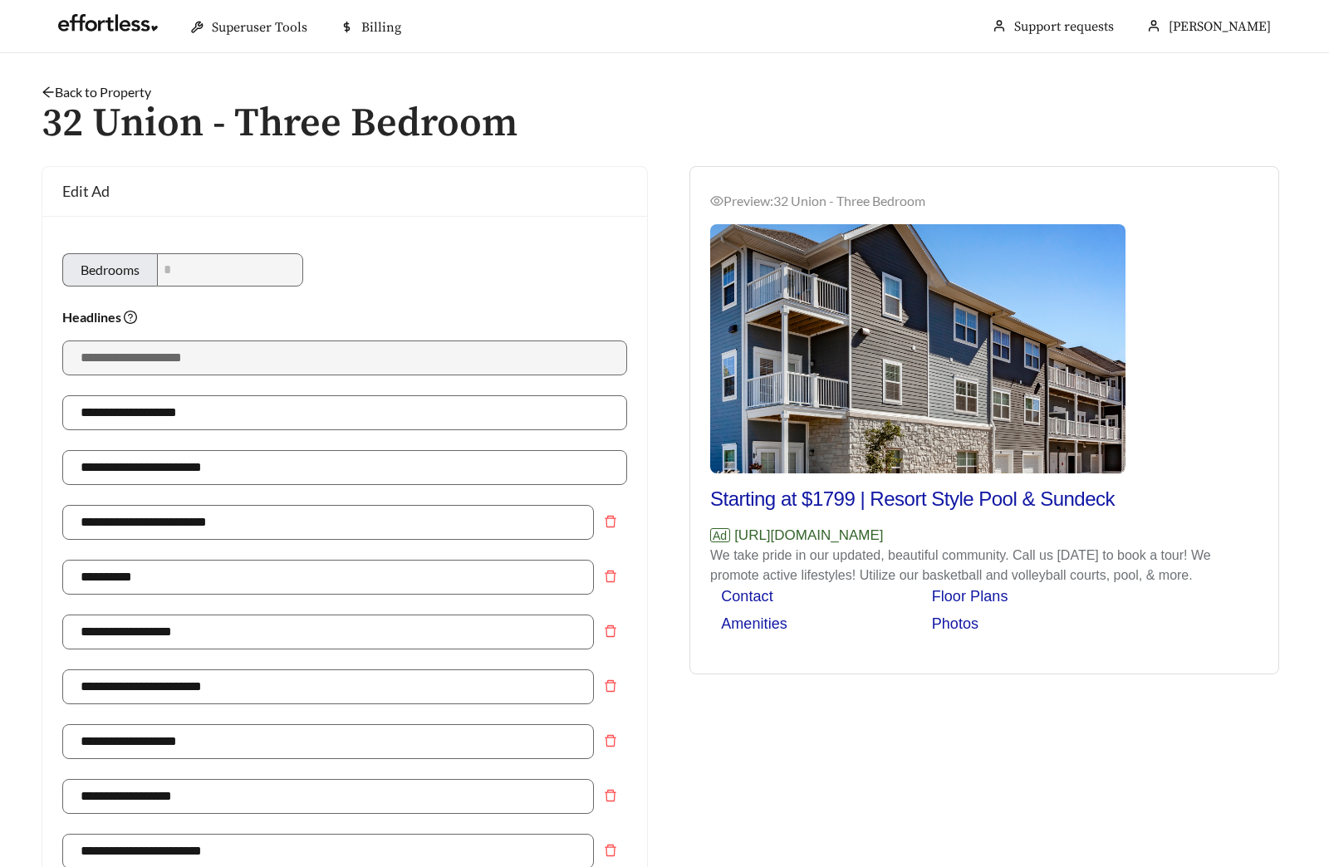
click at [110, 93] on link "Back to Property" at bounding box center [97, 92] width 110 height 16
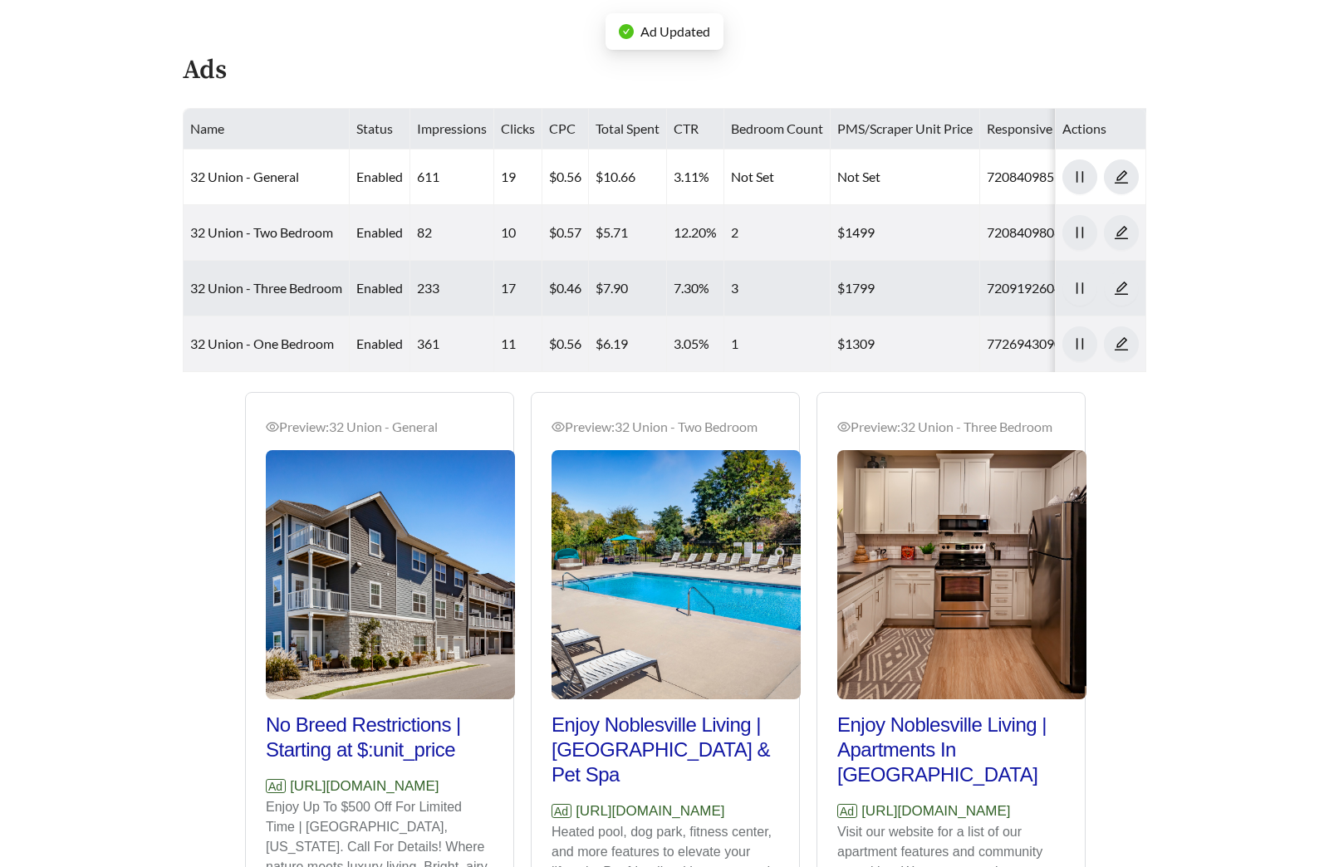
scroll to position [808, 0]
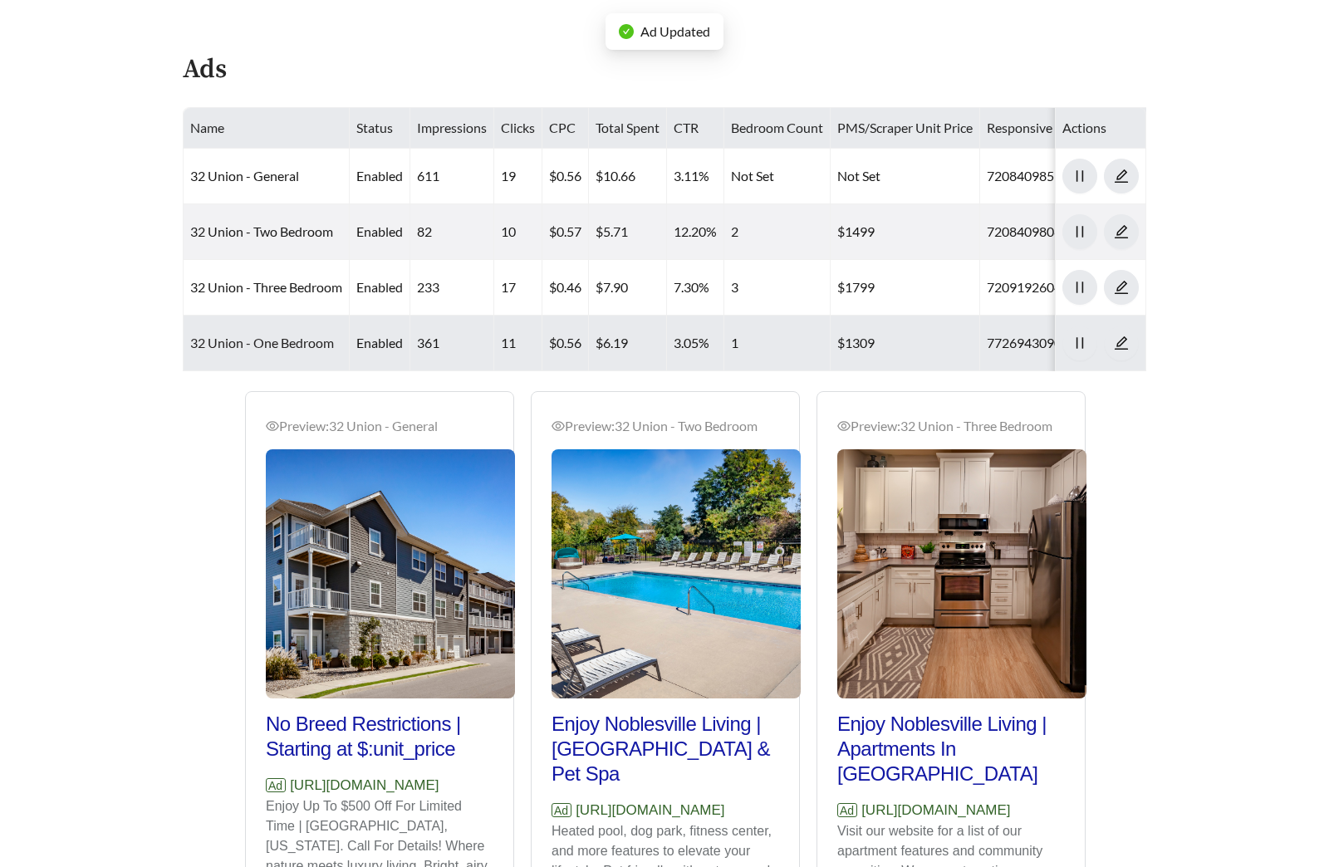
click at [298, 342] on link "32 Union - One Bedroom" at bounding box center [262, 343] width 144 height 16
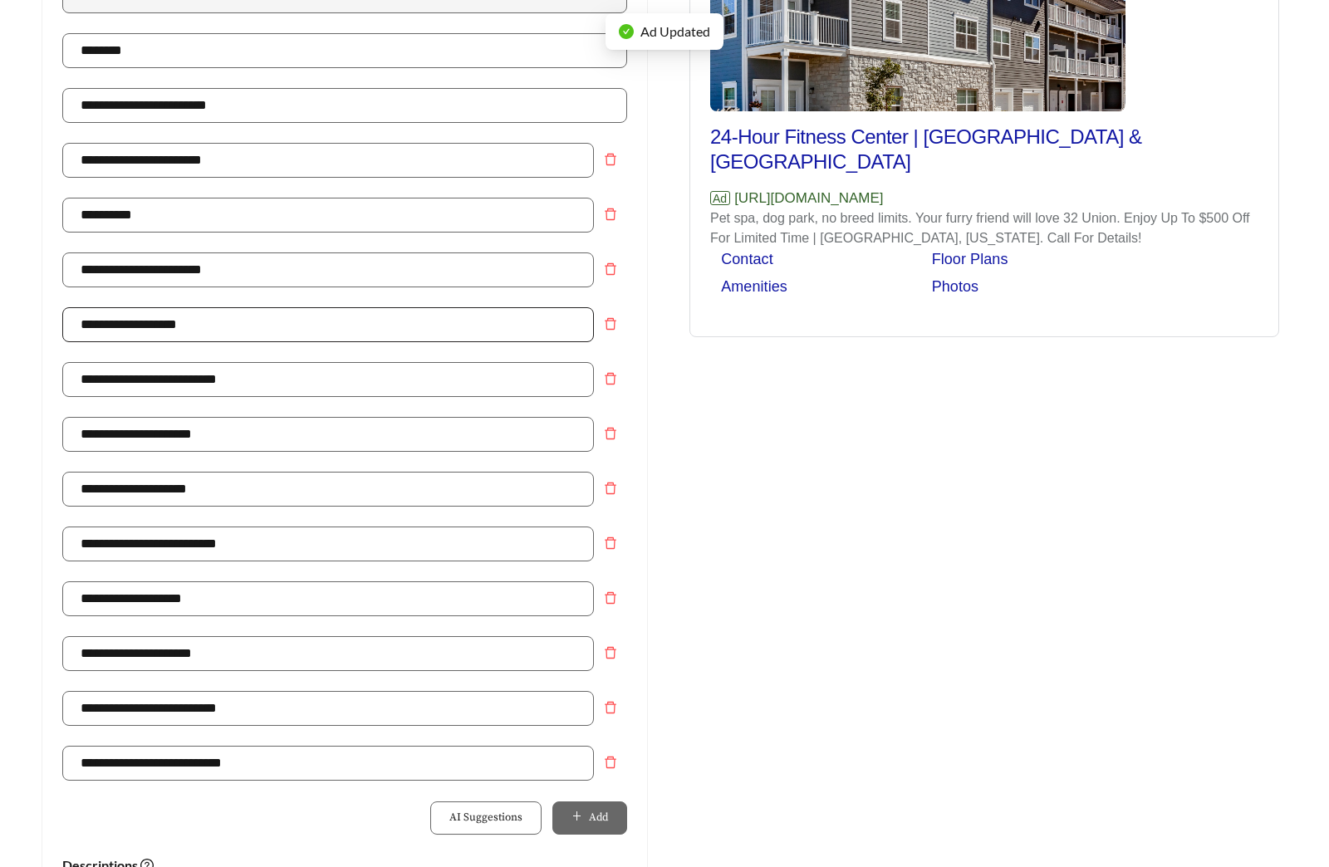
scroll to position [416, 0]
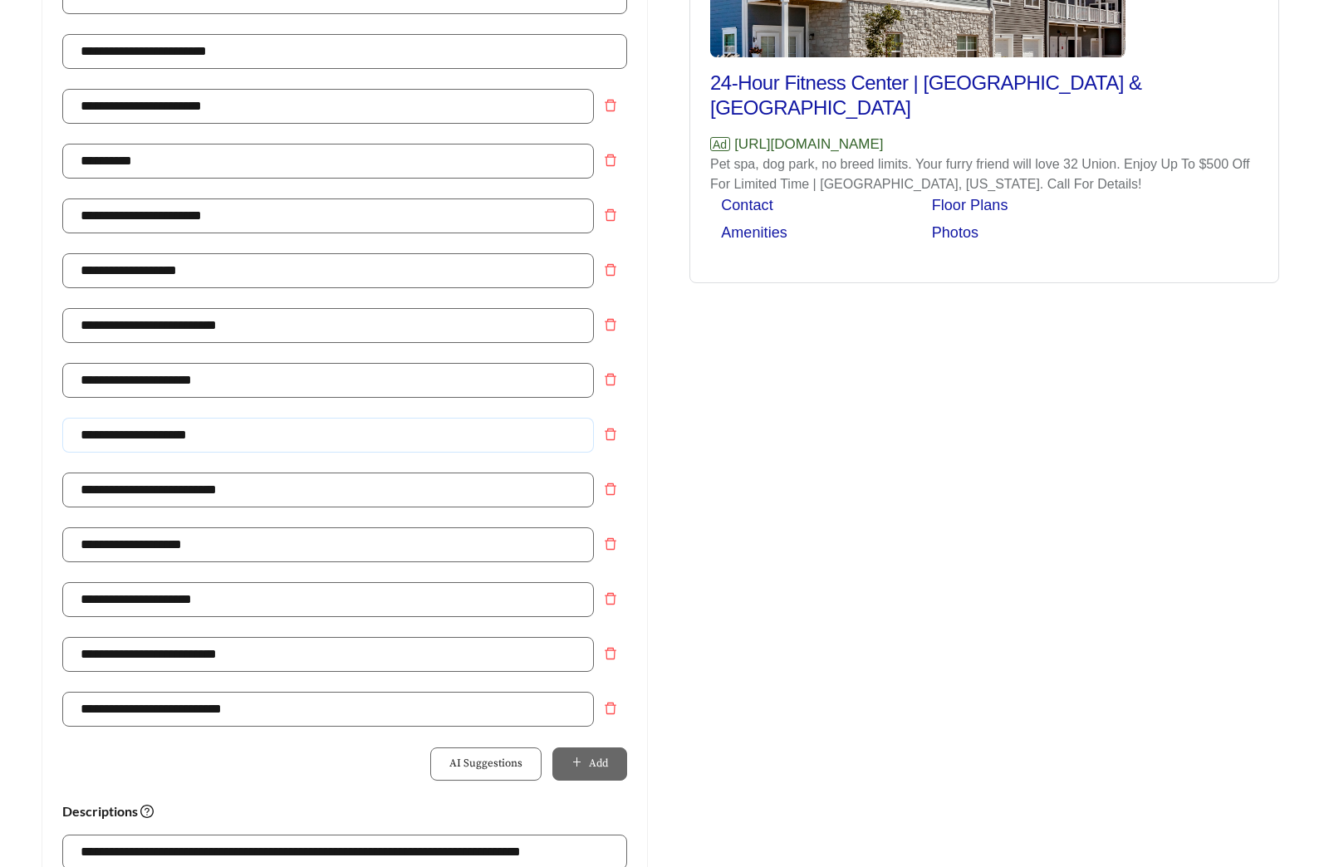
click at [160, 438] on input "**********" at bounding box center [327, 435] width 531 height 35
click at [137, 437] on input "**********" at bounding box center [327, 435] width 531 height 35
type input "**********"
click at [1006, 504] on div "Preview: 32 Union - One Bedroom 24-Hour Fitness Center | Dog Park & Pet Wash St…" at bounding box center [983, 562] width 639 height 1624
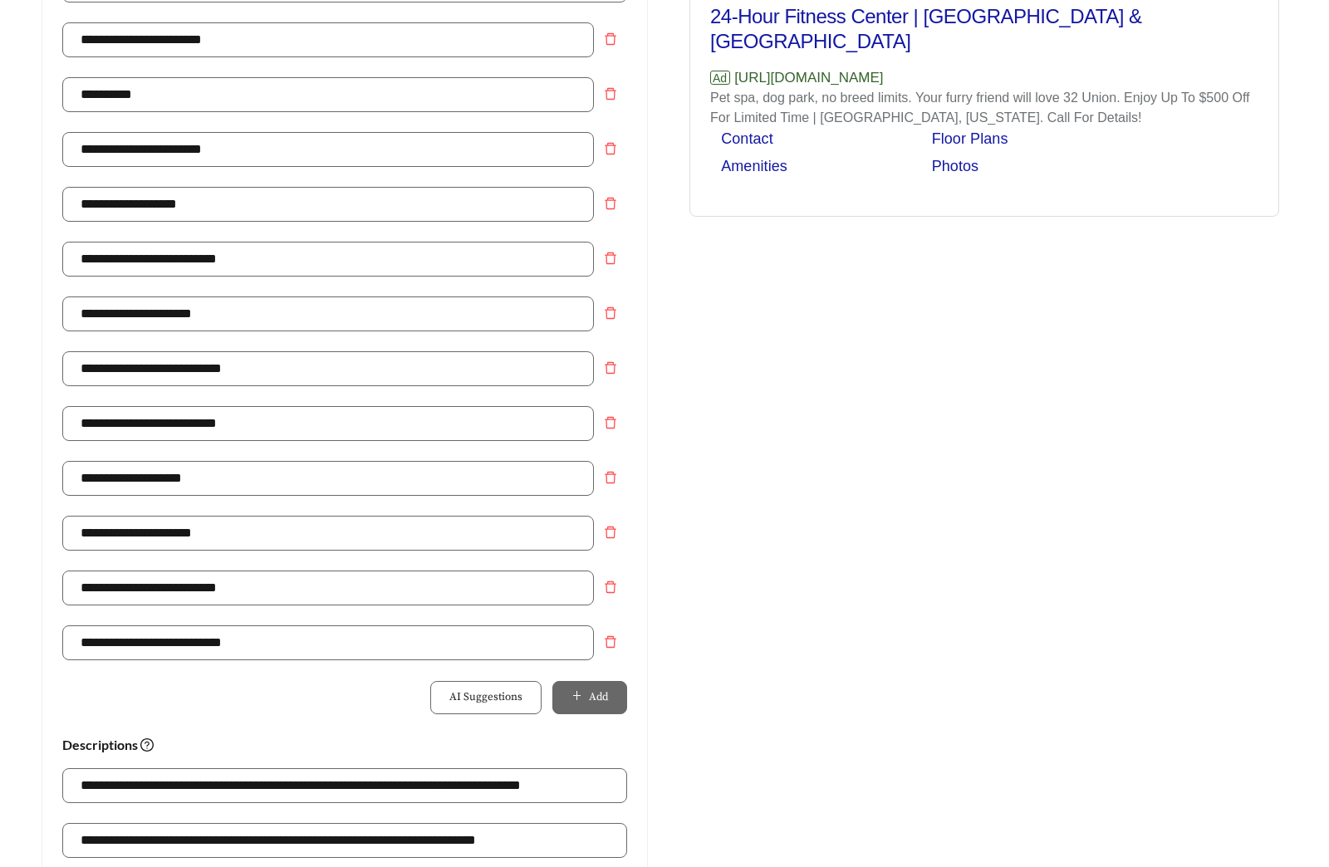
scroll to position [526, 0]
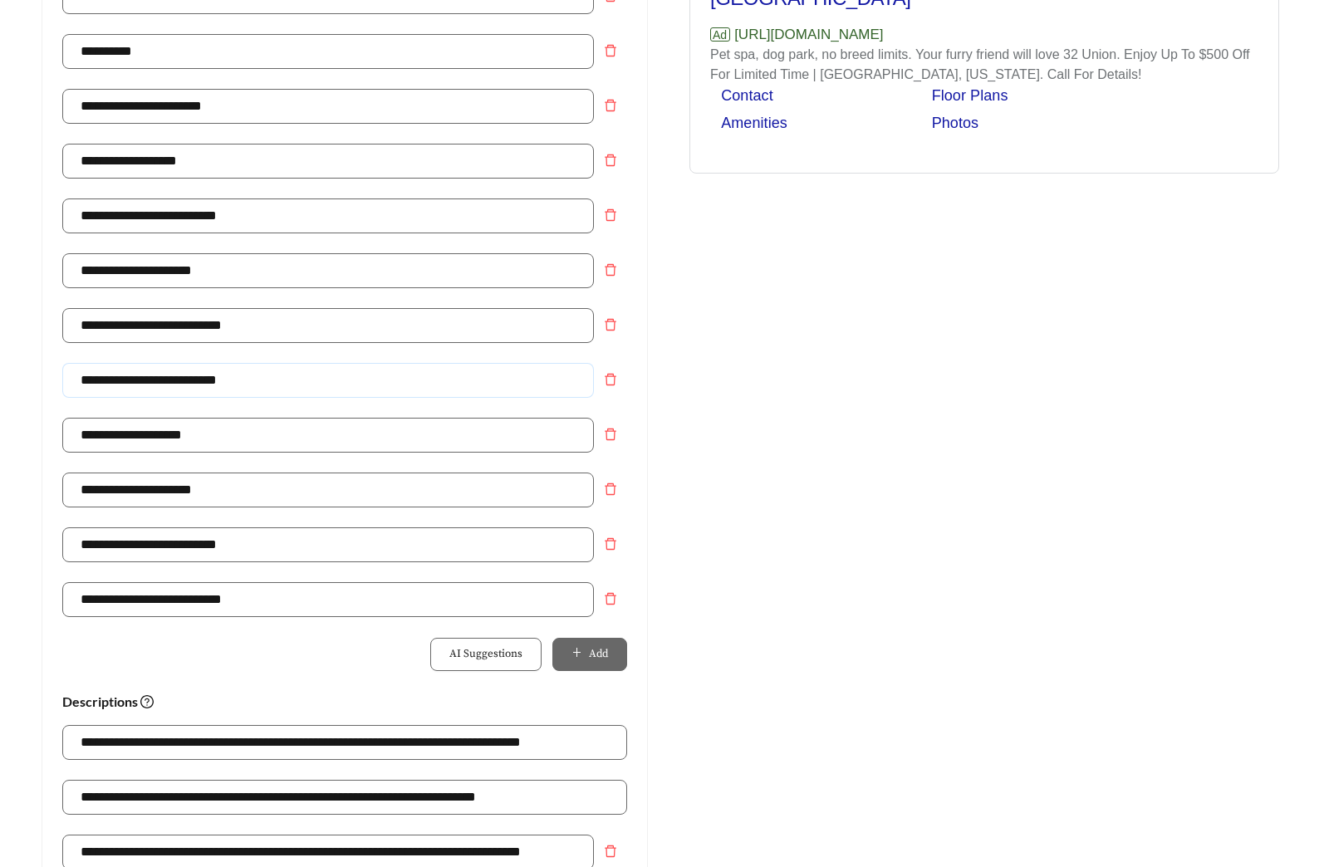
click at [214, 385] on input "**********" at bounding box center [327, 380] width 531 height 35
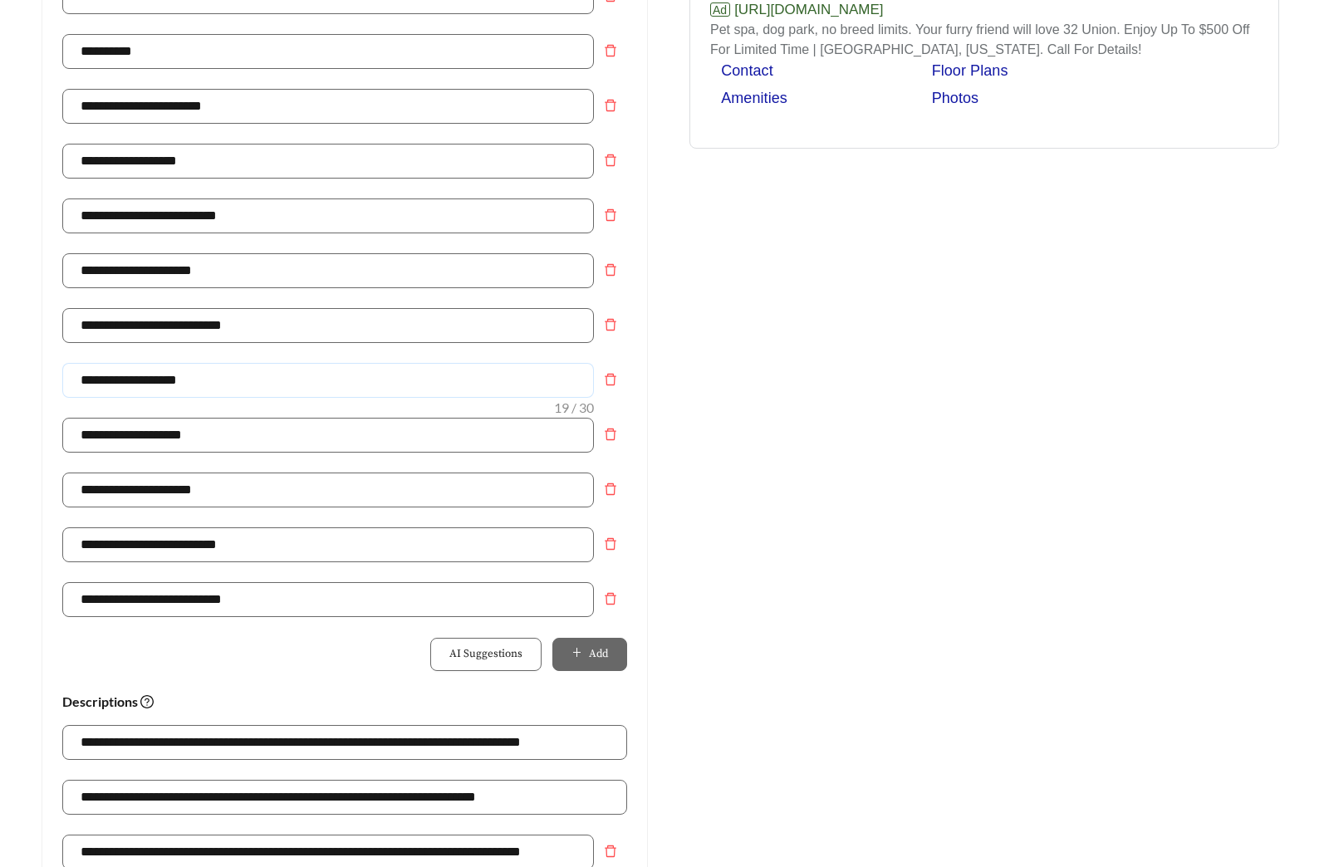
type input "**********"
click at [959, 531] on div "Preview: 32 Union - One Bedroom 24-Hour Fitness Center | Dog Park & Pet Wash Ad…" at bounding box center [983, 452] width 639 height 1624
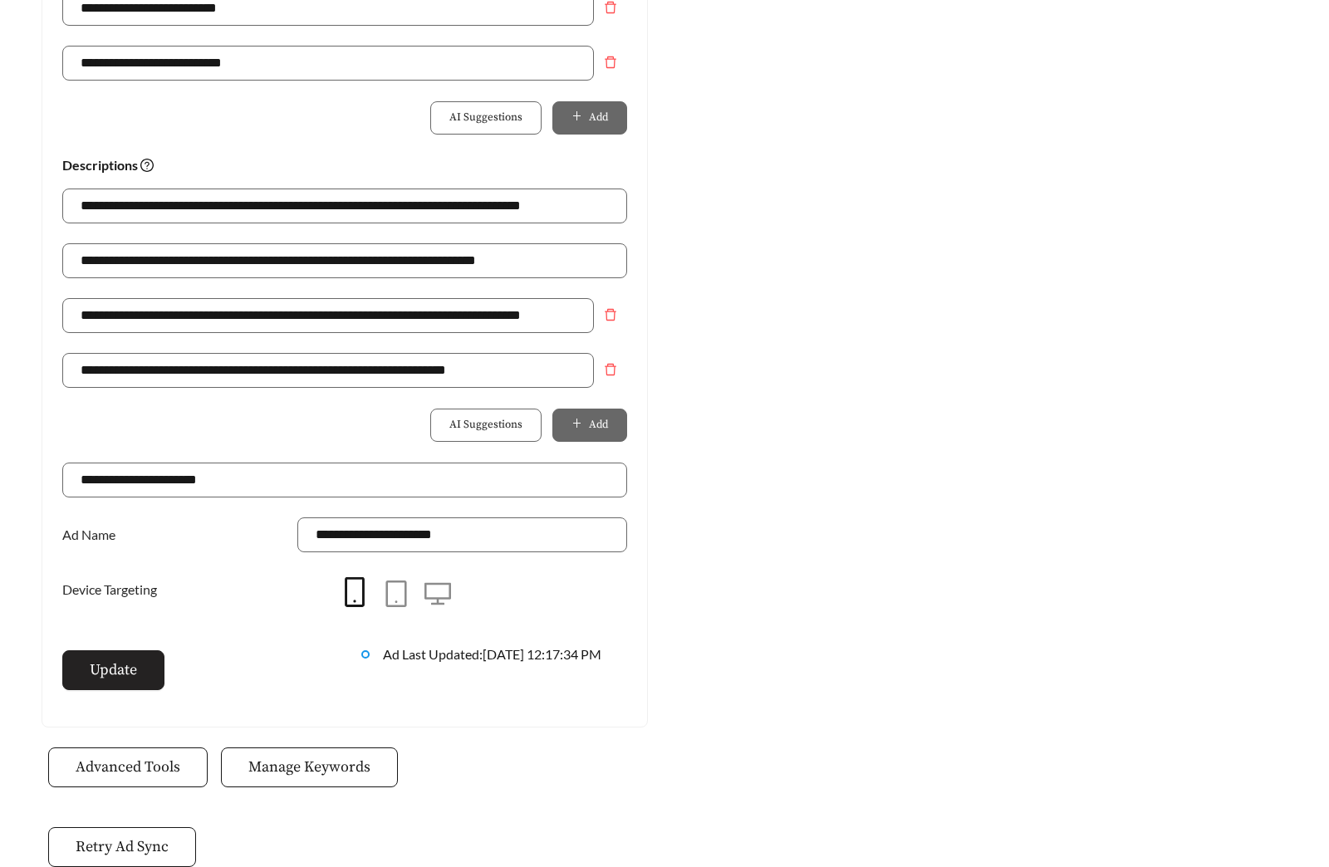
click at [135, 664] on span "Update" at bounding box center [113, 670] width 47 height 22
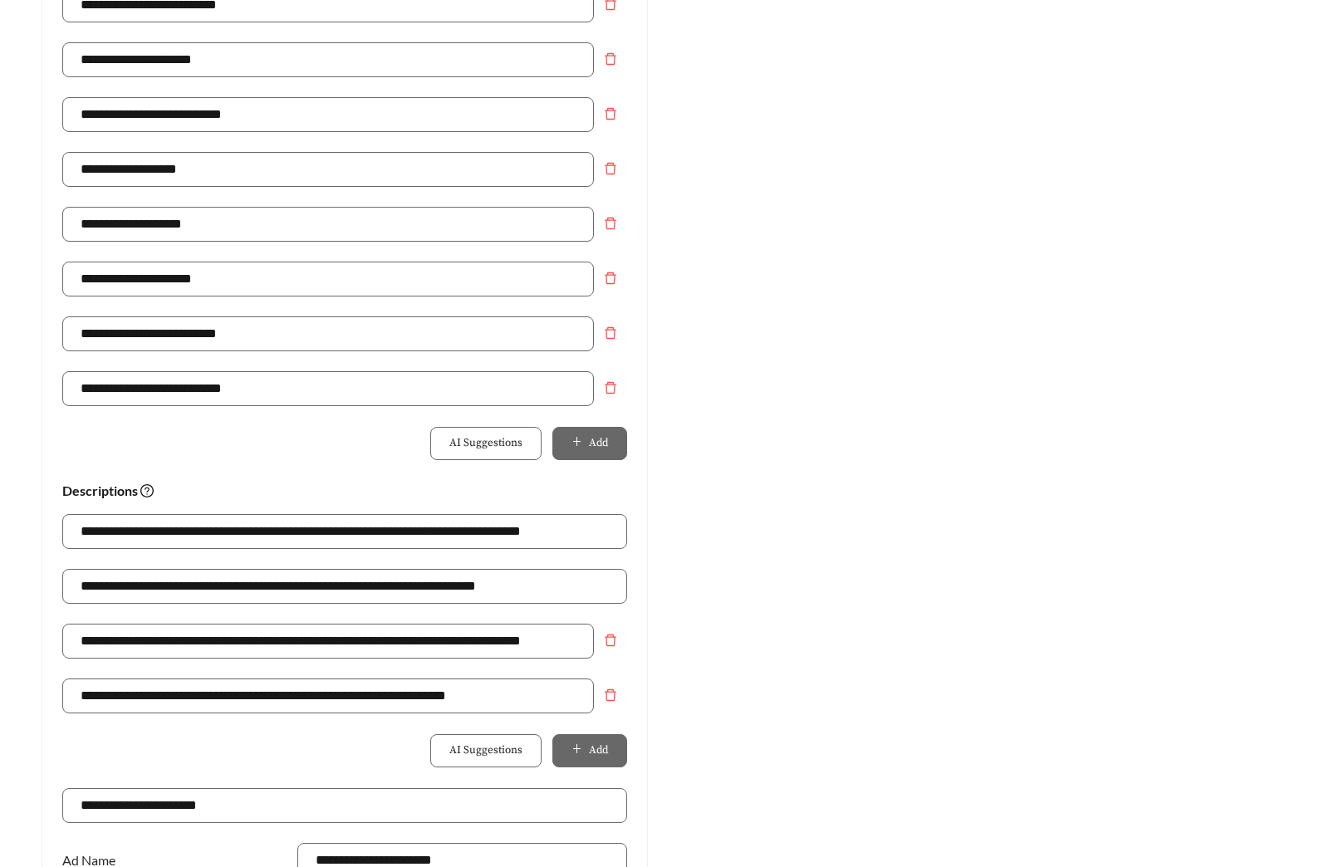
scroll to position [0, 0]
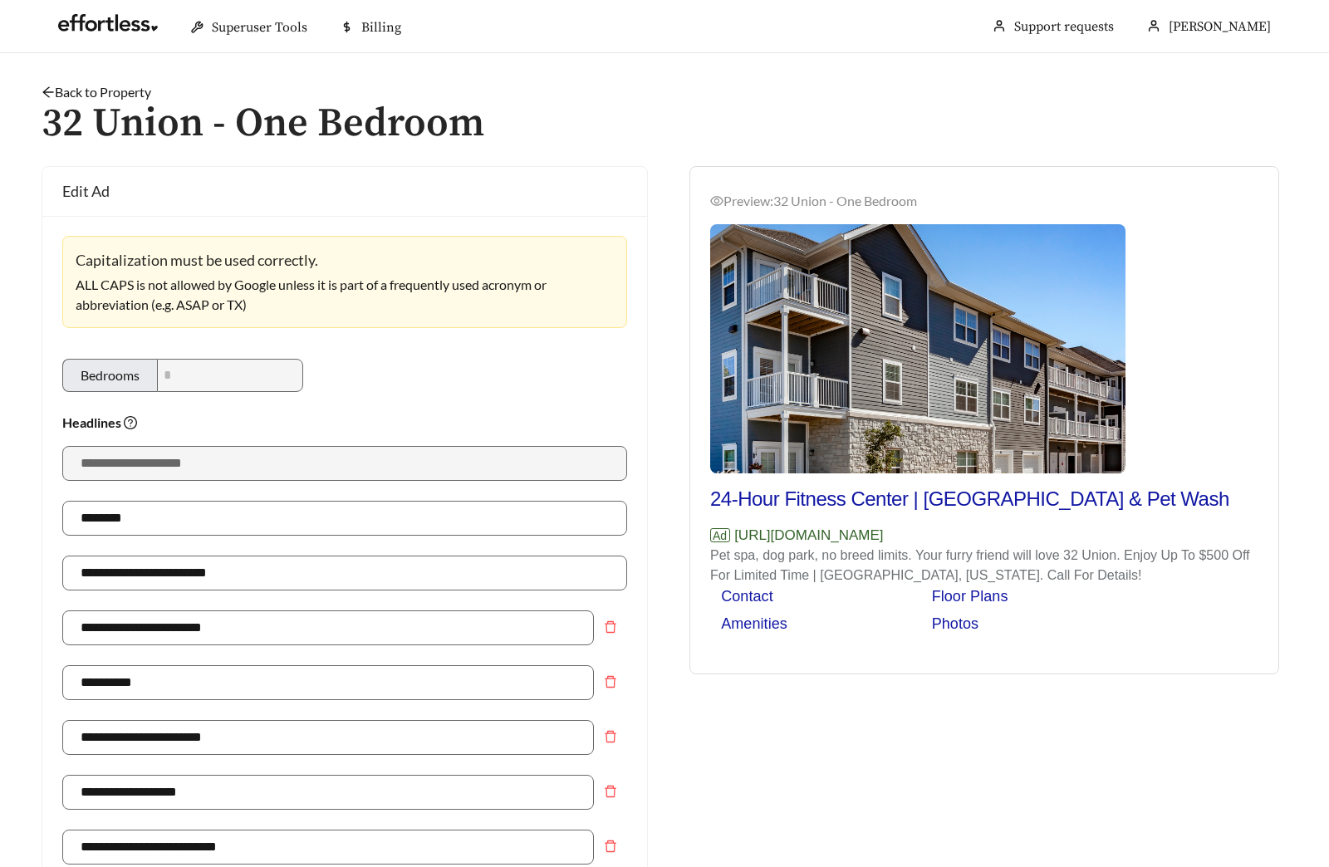
click at [93, 91] on link "Back to Property" at bounding box center [97, 92] width 110 height 16
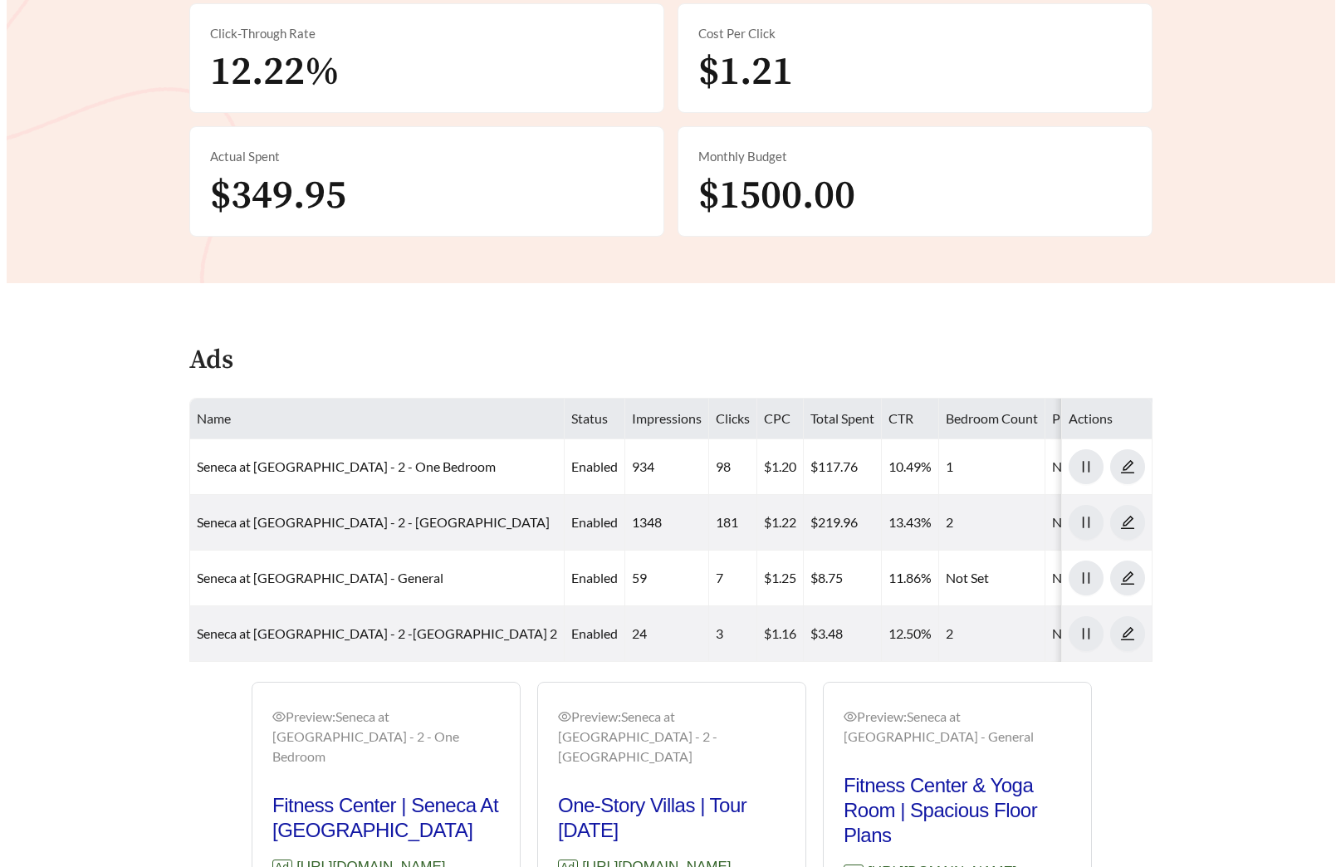
scroll to position [38, 0]
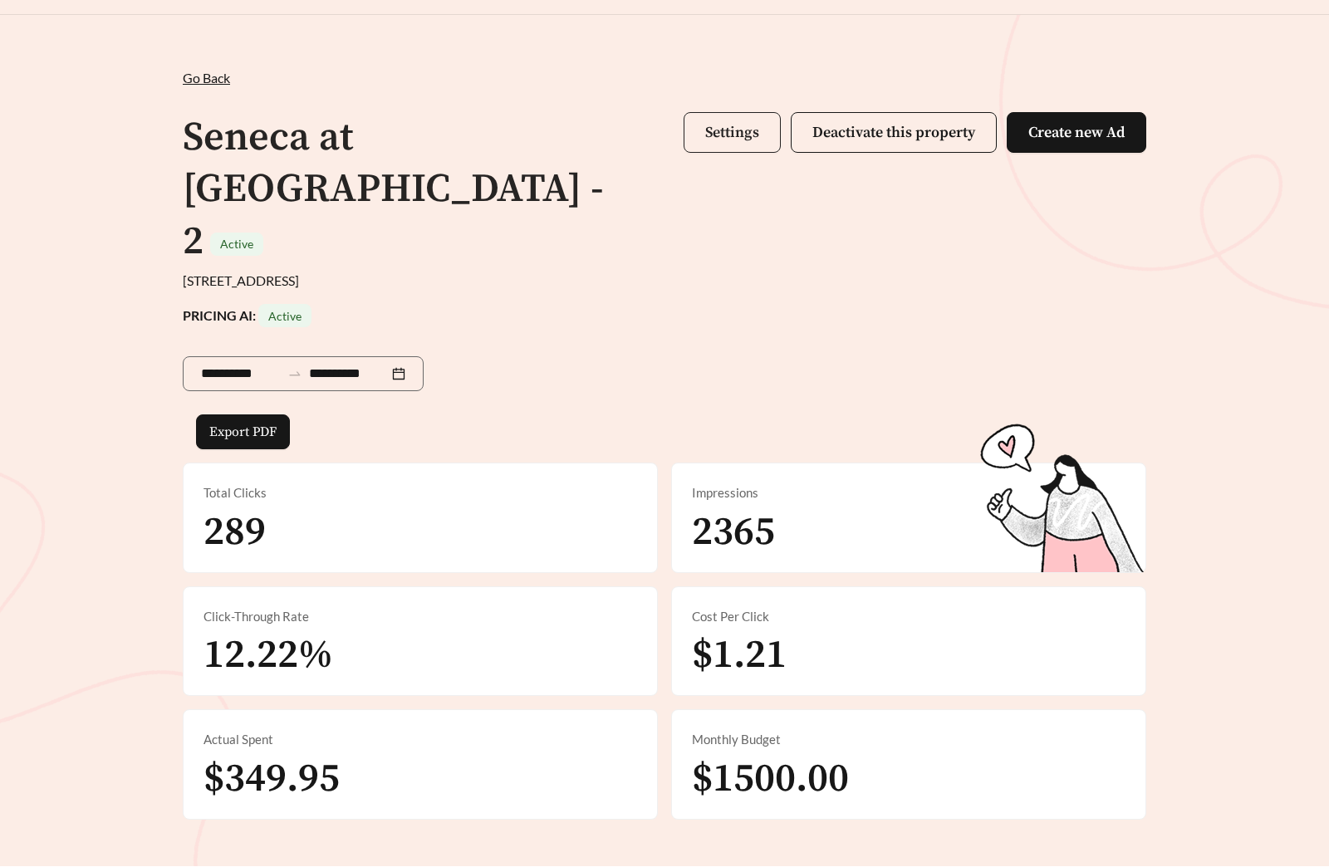
click at [737, 130] on span "Settings" at bounding box center [732, 132] width 54 height 19
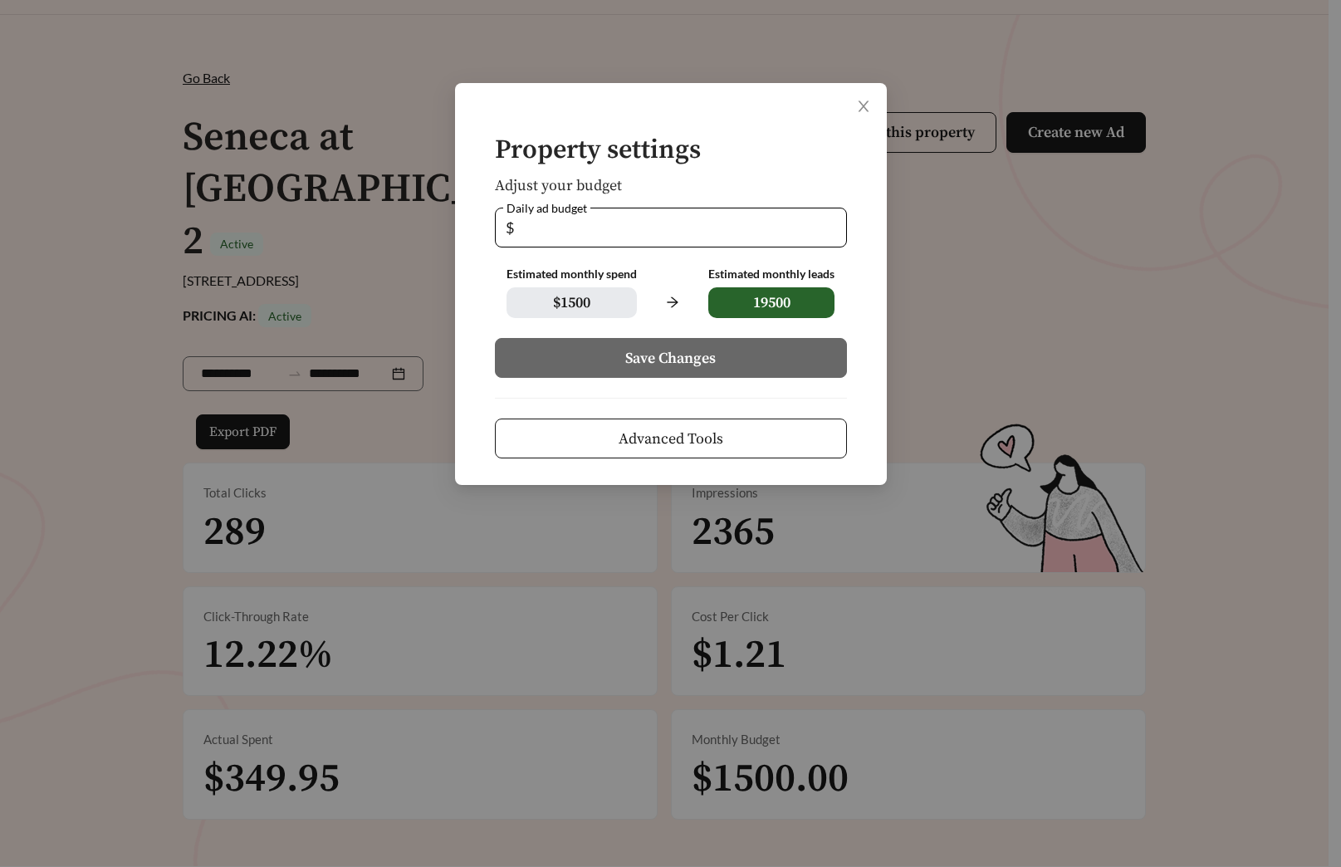
click at [690, 444] on span "Advanced Tools" at bounding box center [671, 439] width 105 height 22
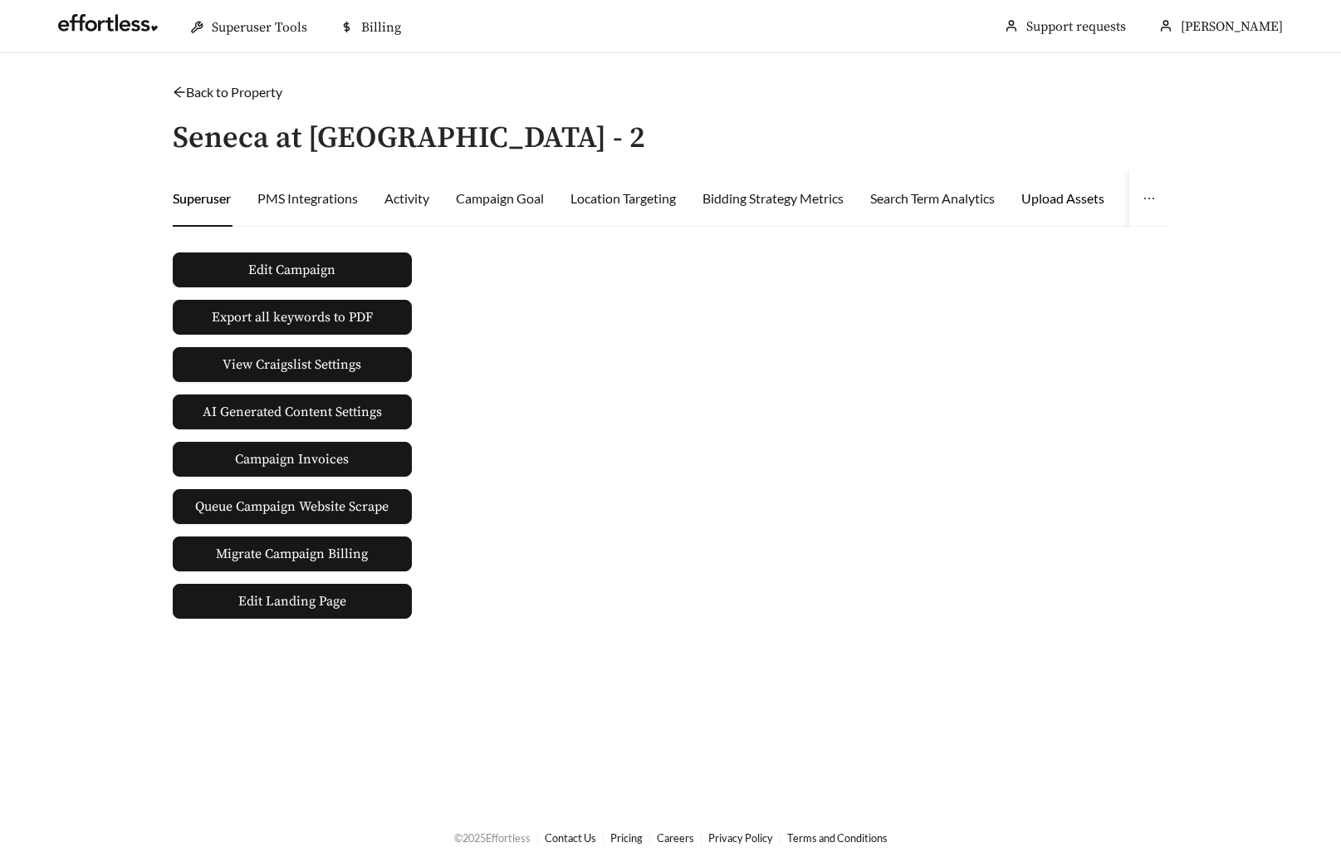
click at [1056, 189] on div "Upload Assets" at bounding box center [1062, 199] width 83 height 20
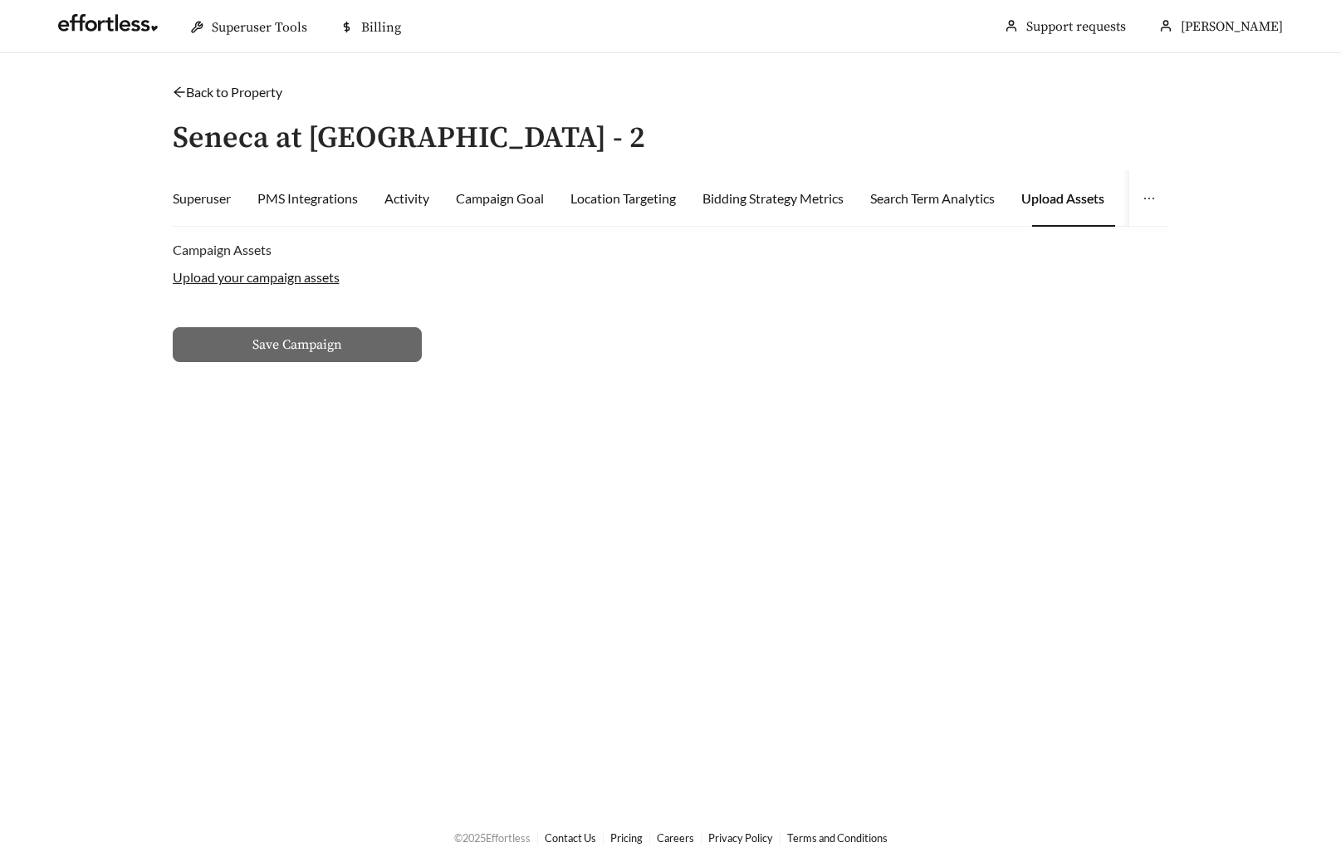
click at [226, 273] on label "Upload your campaign assets" at bounding box center [256, 277] width 167 height 16
click at [0, 0] on input "Upload your campaign assets" at bounding box center [0, 0] width 0 height 0
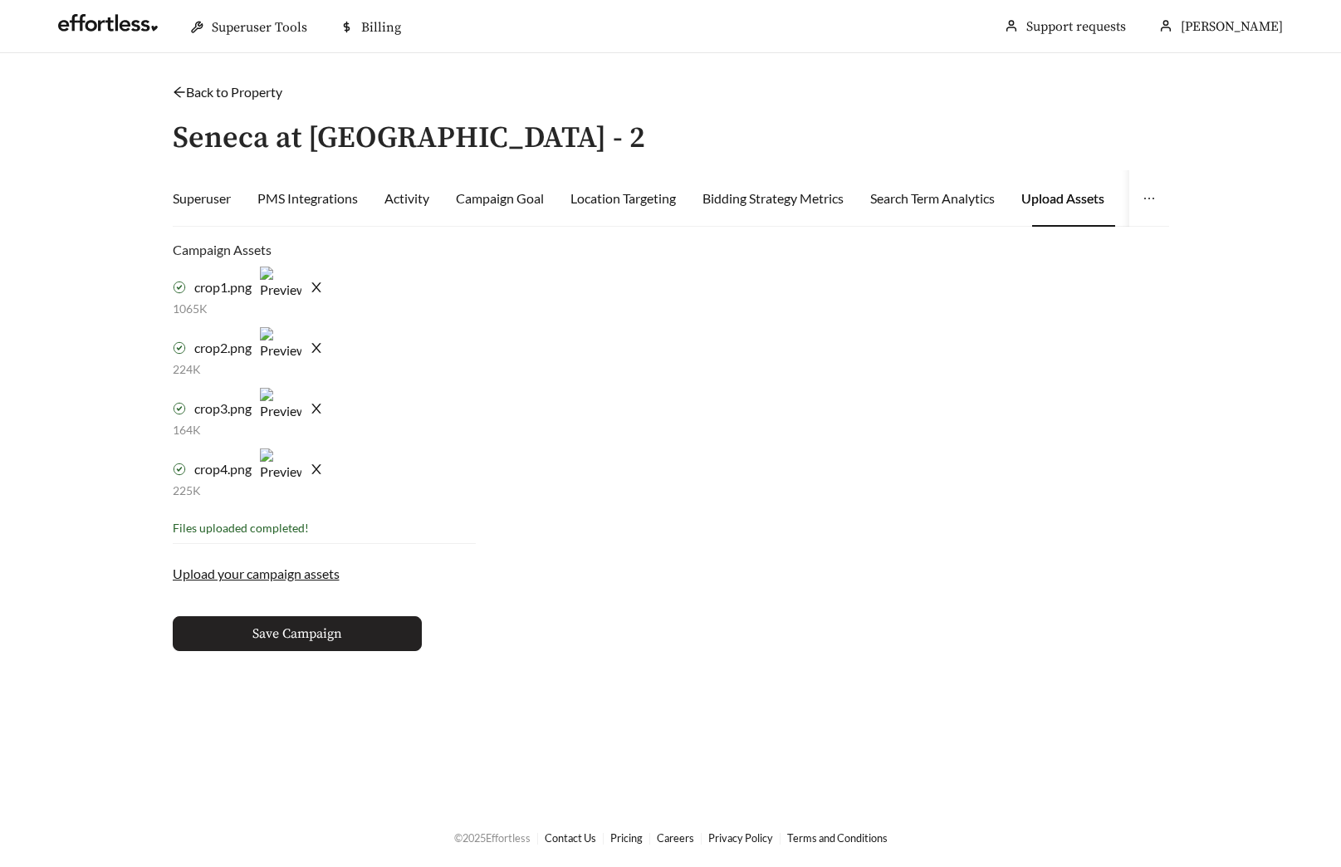
click at [371, 639] on button "Save Campaign" at bounding box center [297, 633] width 249 height 35
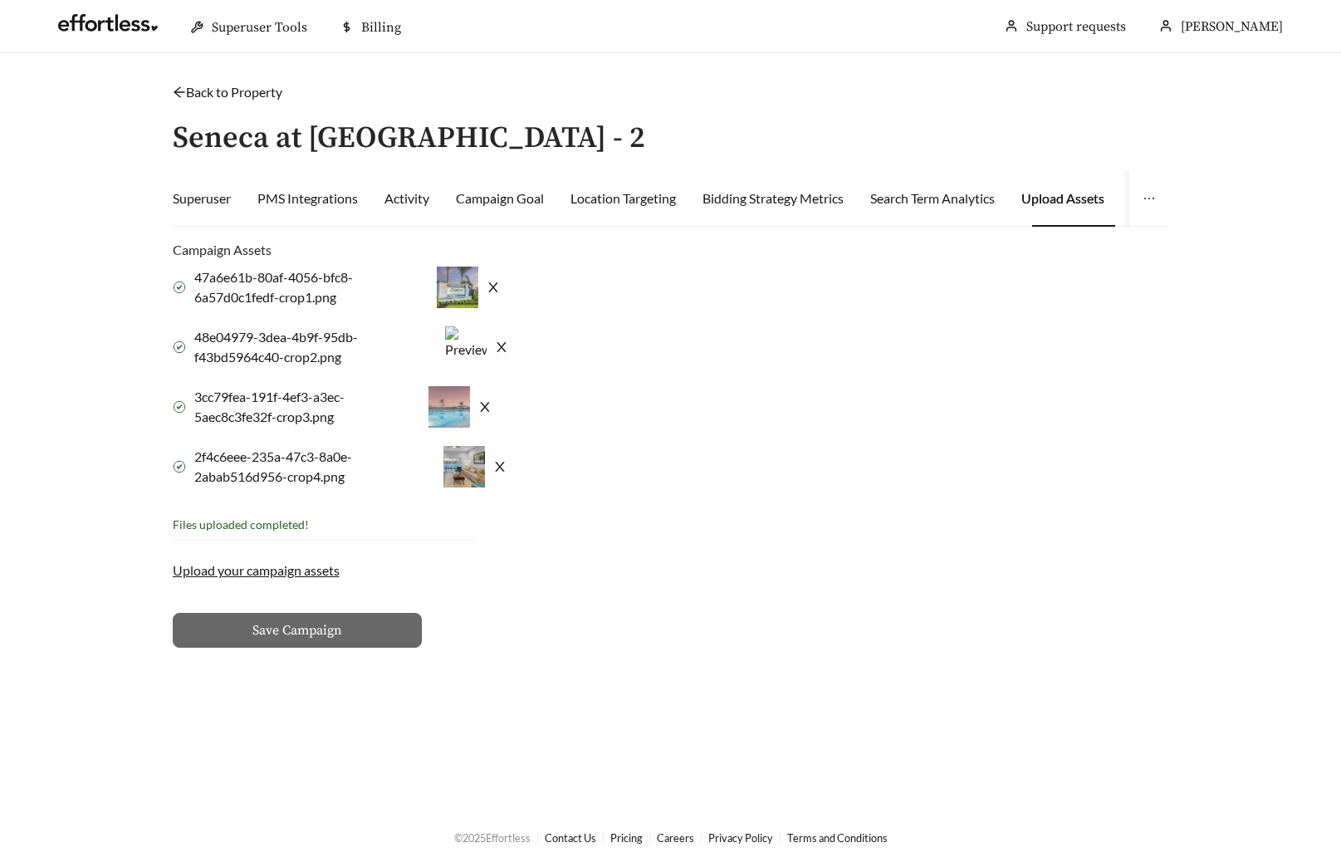
click at [244, 94] on link "Back to Property" at bounding box center [228, 92] width 110 height 16
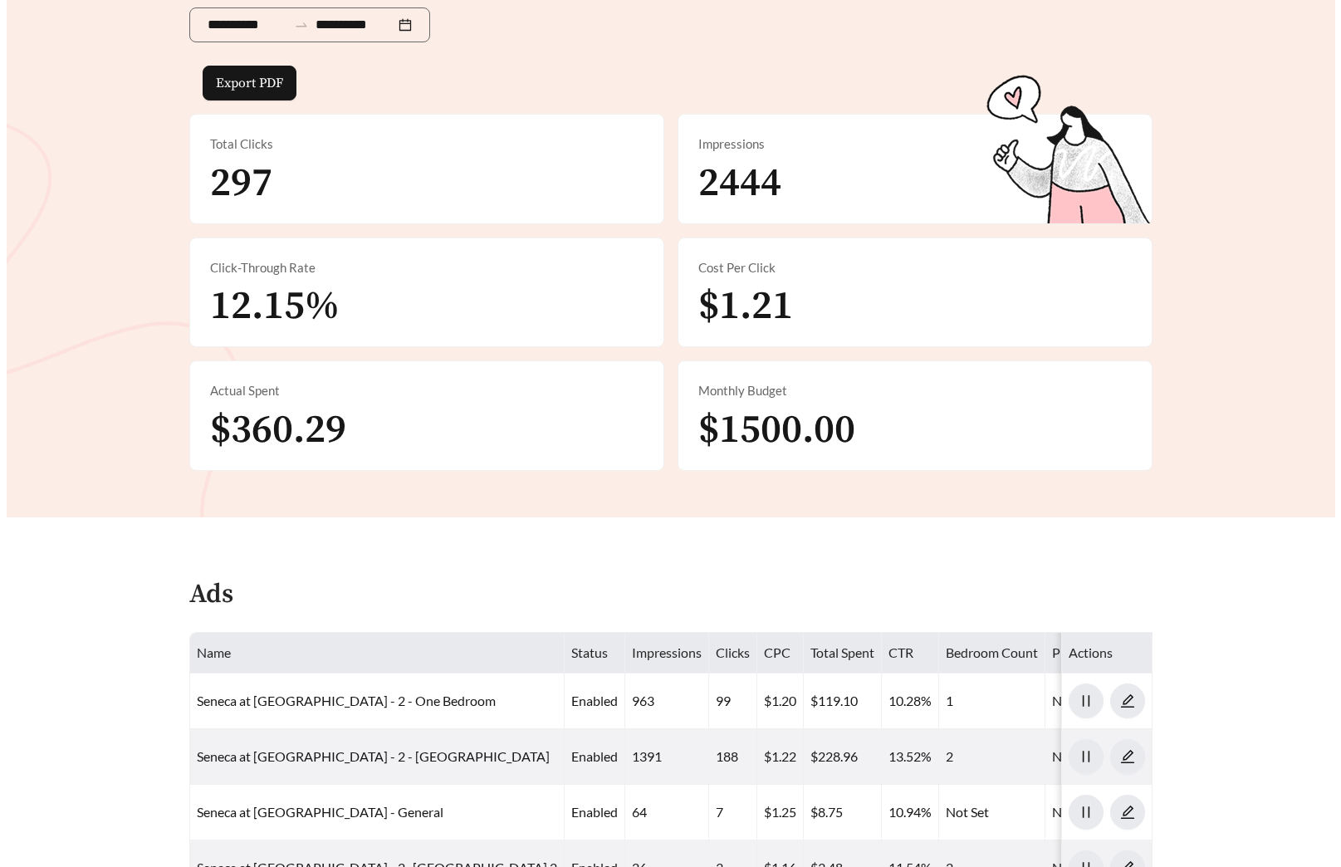
scroll to position [7, 0]
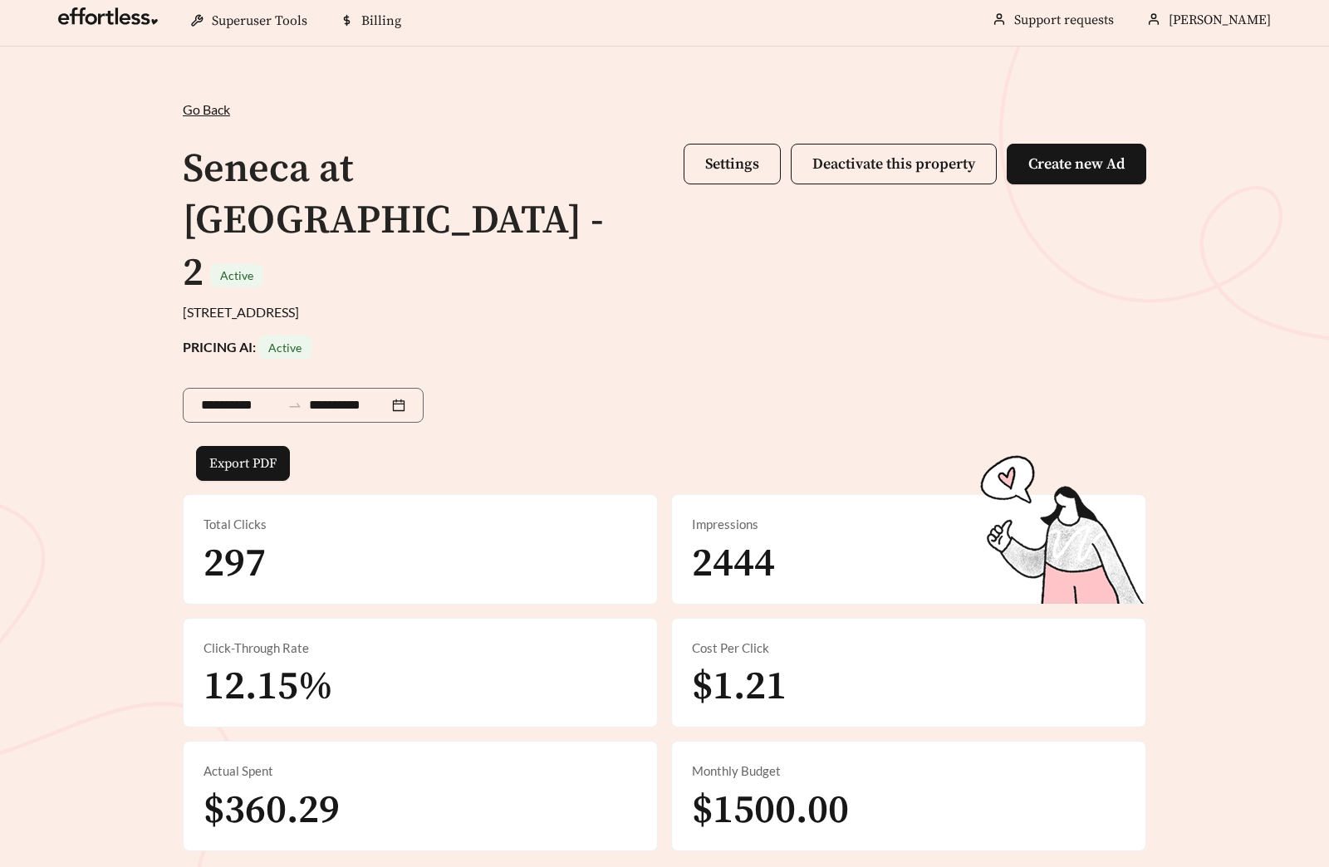
click at [733, 130] on div "**********" at bounding box center [664, 476] width 997 height 752
click at [733, 159] on span "Settings" at bounding box center [732, 163] width 54 height 19
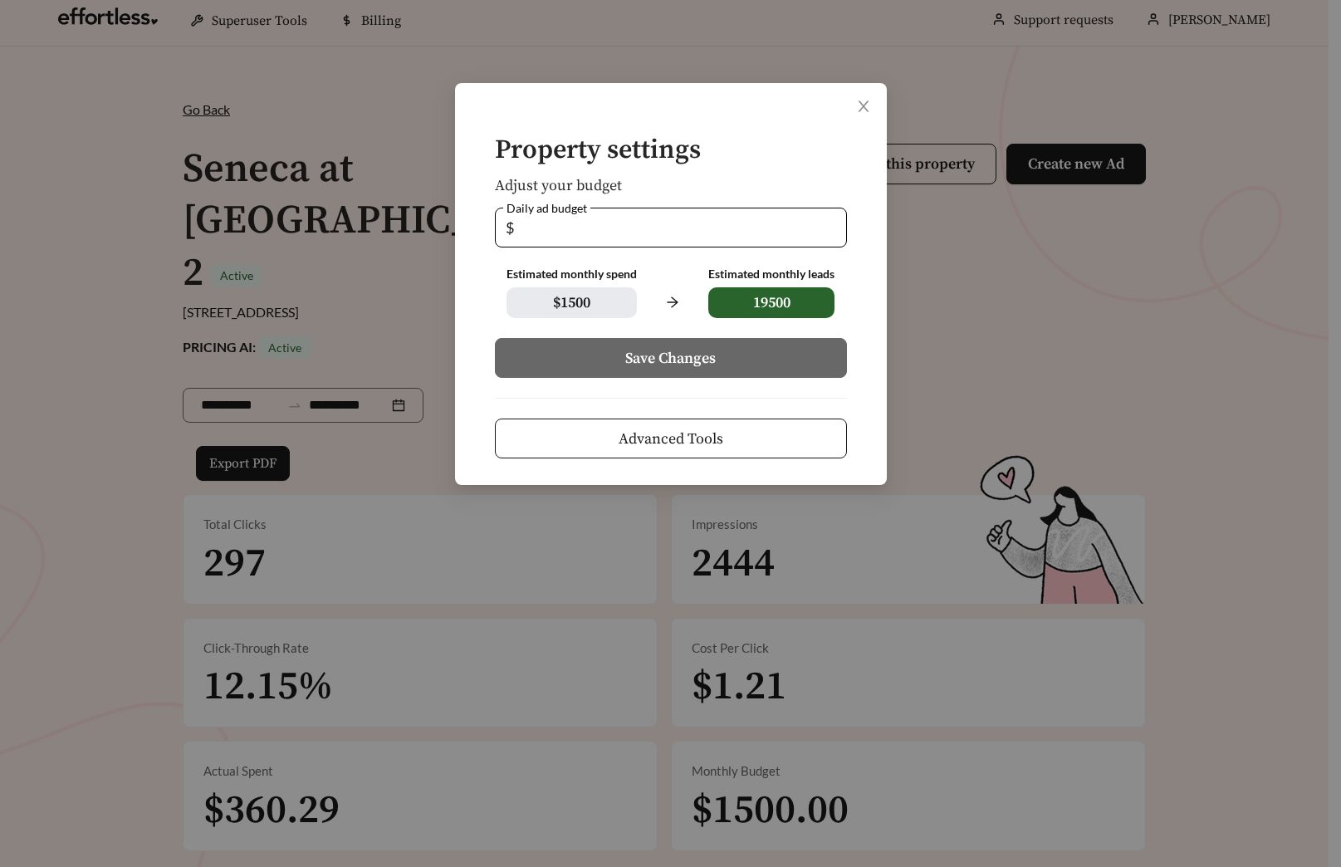
click at [664, 442] on span "Advanced Tools" at bounding box center [671, 439] width 105 height 22
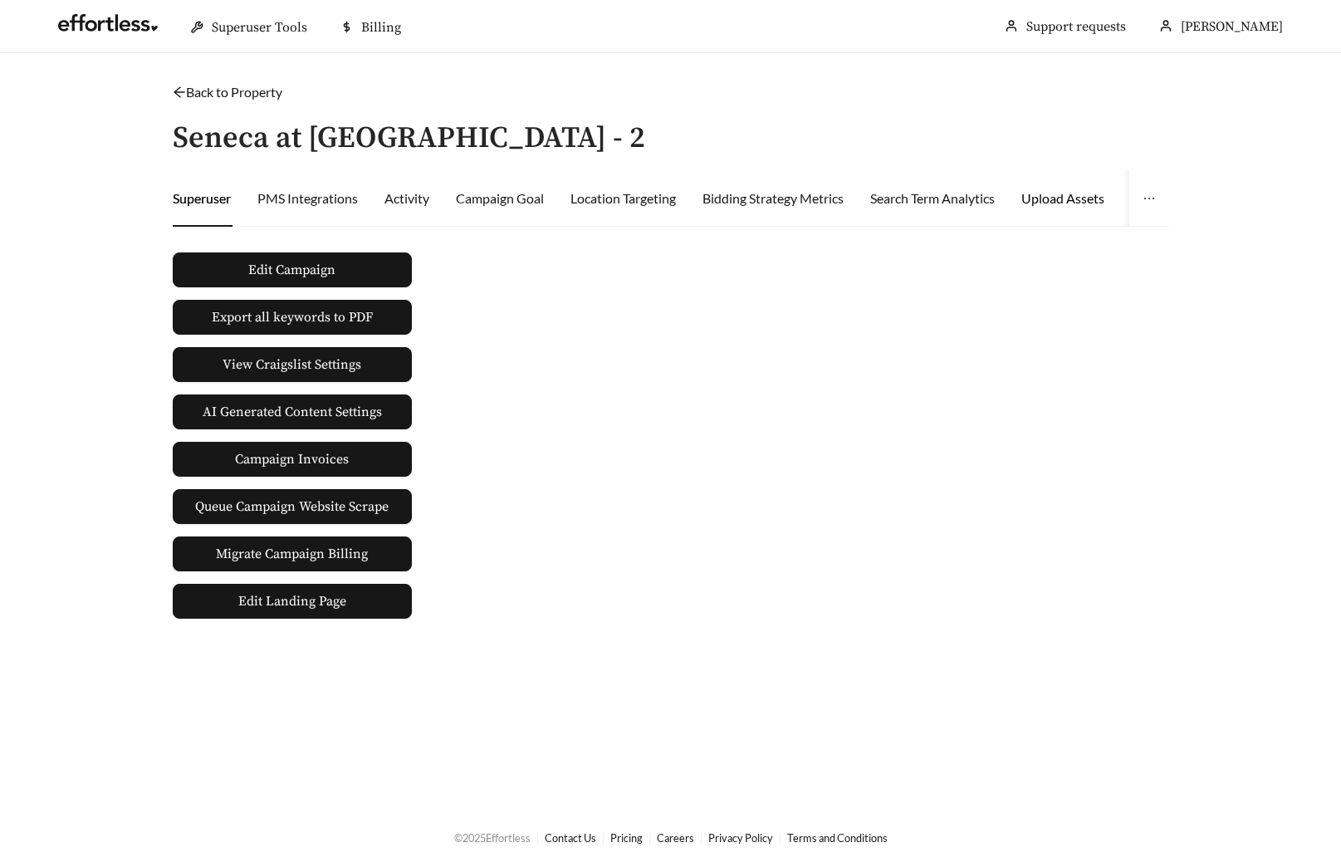
click at [1071, 199] on div "Upload Assets" at bounding box center [1062, 199] width 83 height 20
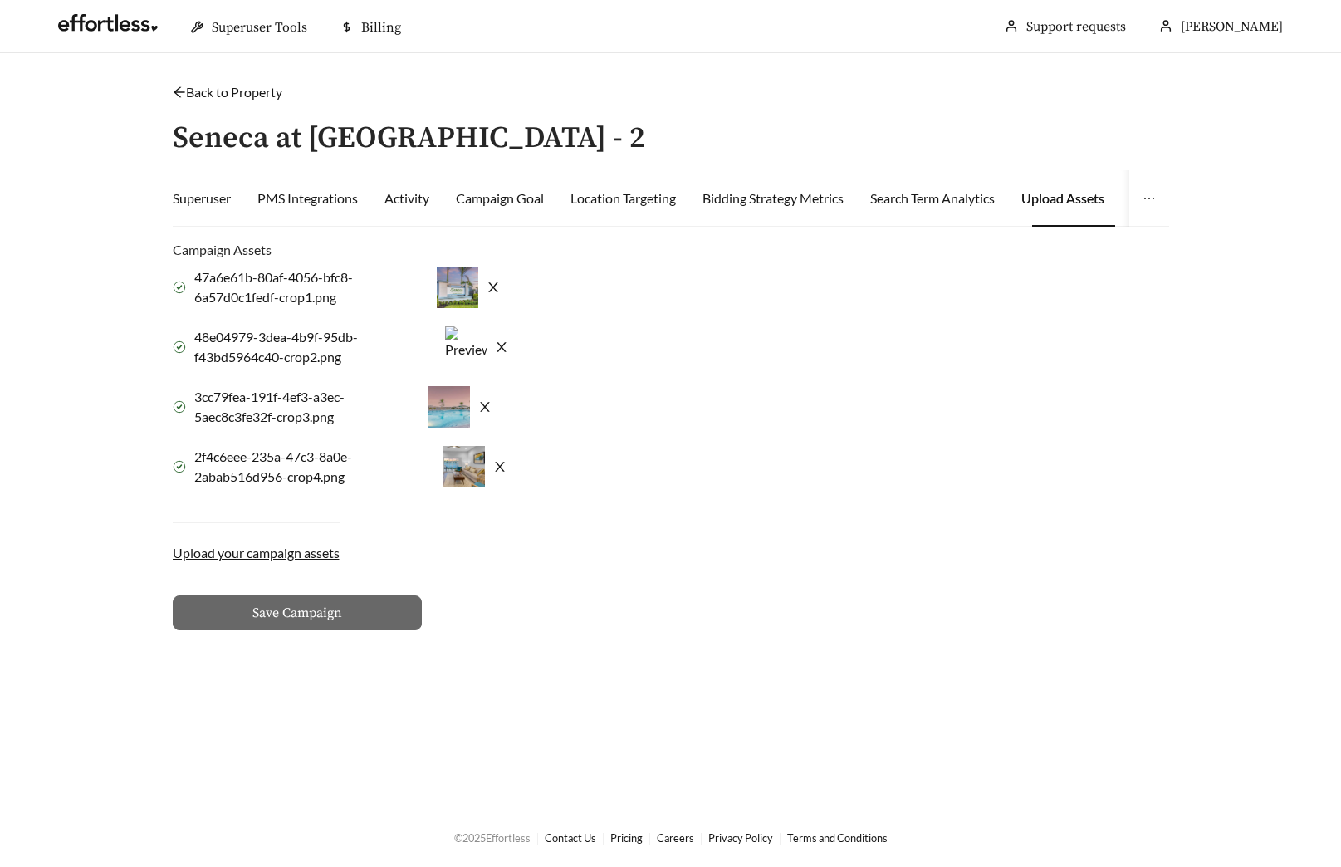
click at [508, 347] on icon "close" at bounding box center [501, 346] width 13 height 13
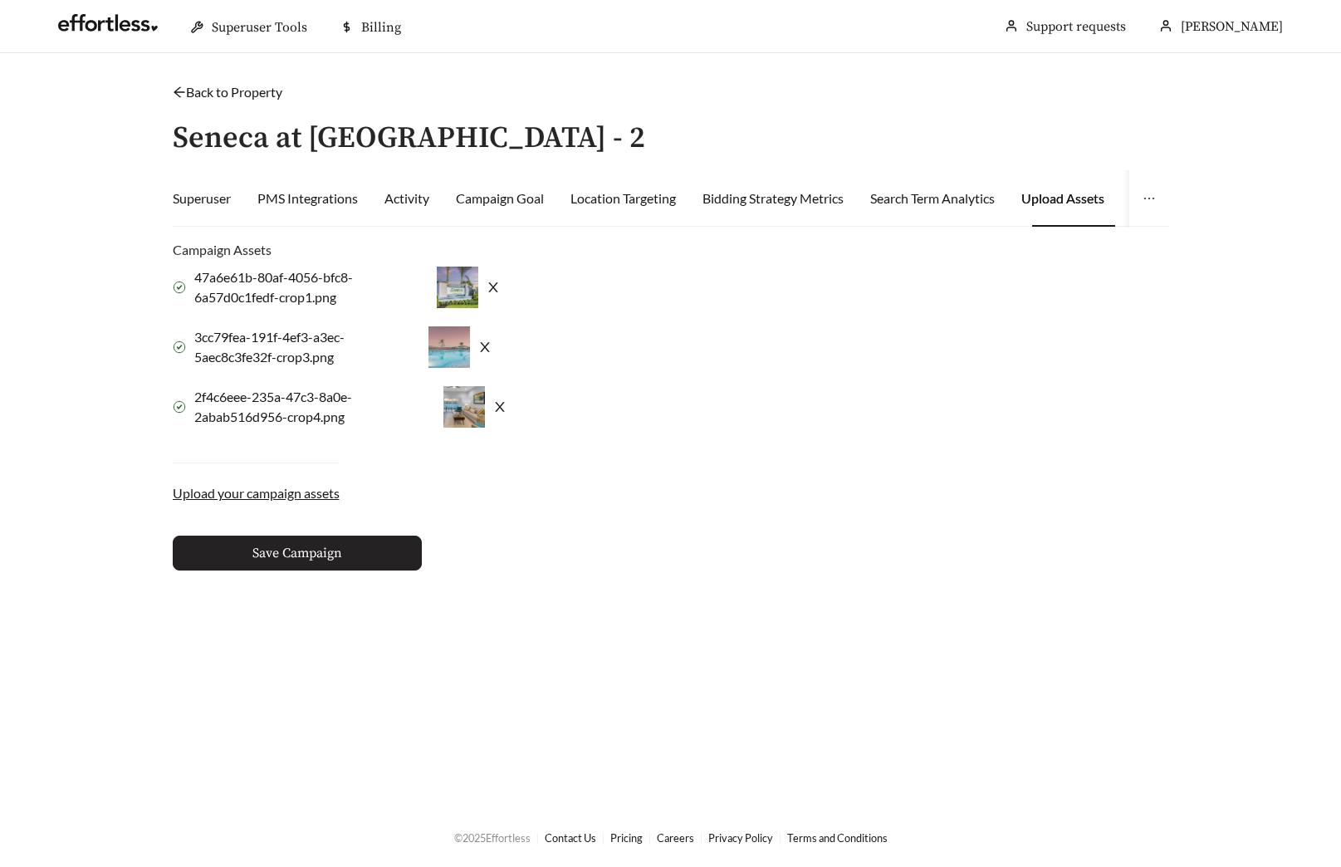
click at [366, 560] on button "Save Campaign" at bounding box center [297, 553] width 249 height 35
click at [253, 81] on main "Back to Property / Seneca at Oak Creek - 2 Superuser PMS Integrations Activity …" at bounding box center [670, 430] width 1341 height 754
click at [244, 96] on link "Back to Property" at bounding box center [228, 92] width 110 height 16
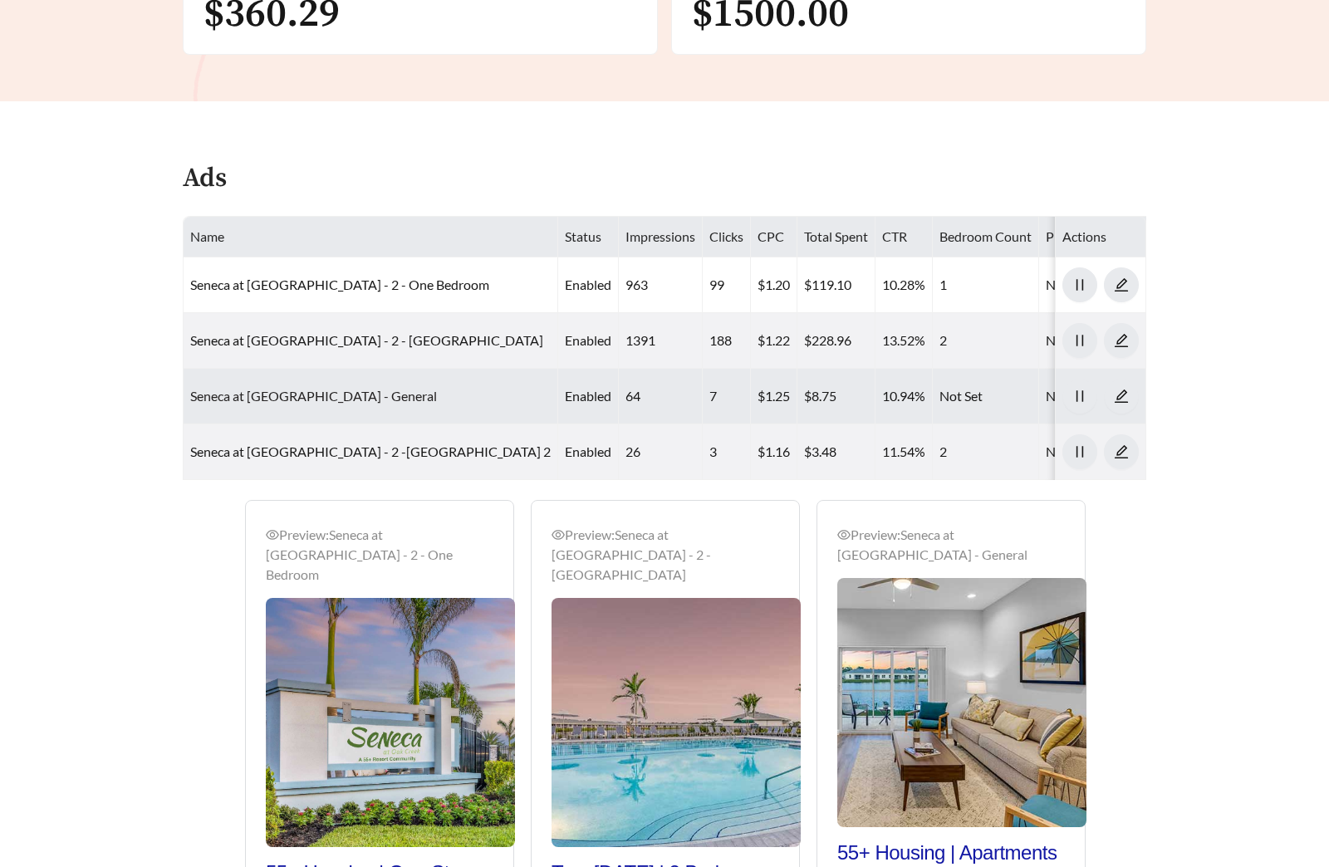
scroll to position [822, 0]
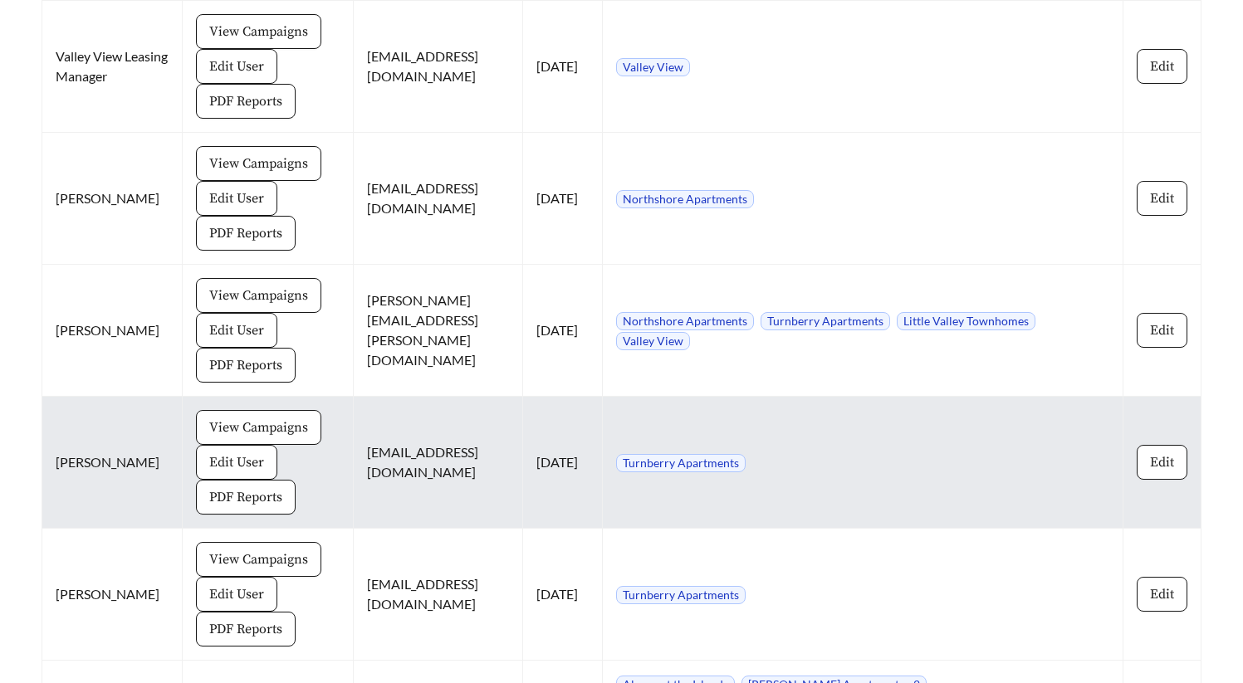
scroll to position [6082, 0]
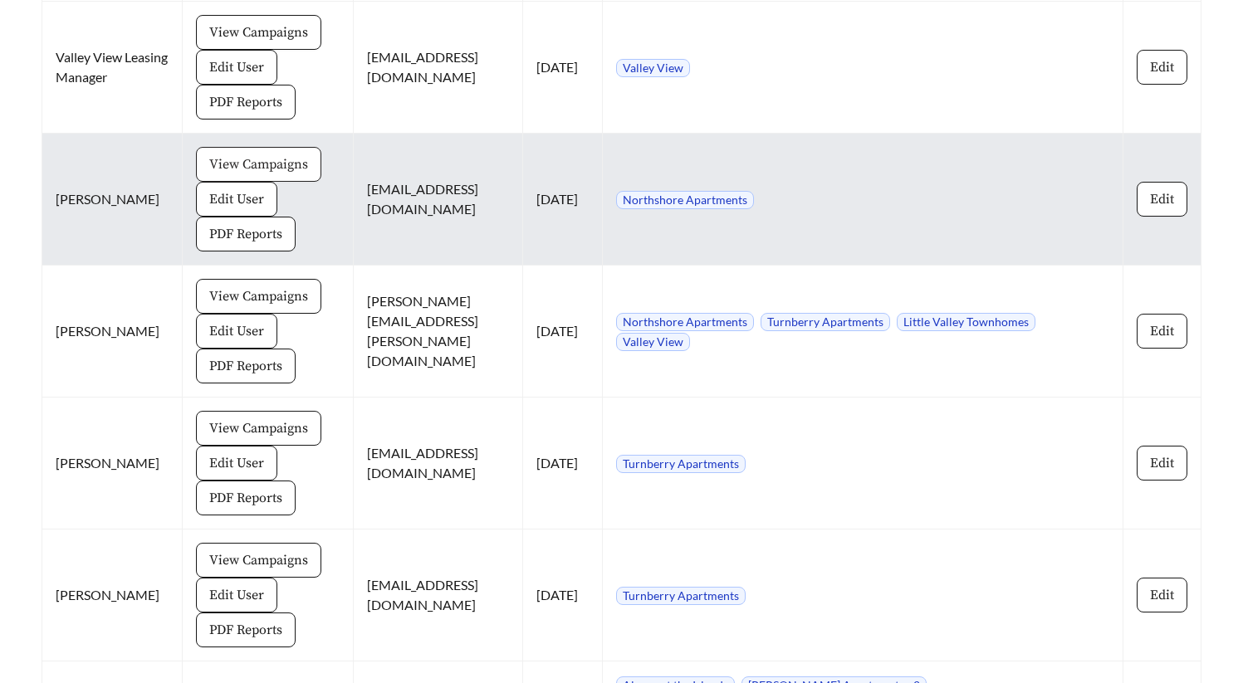
click at [236, 164] on span "View Campaigns" at bounding box center [258, 164] width 99 height 20
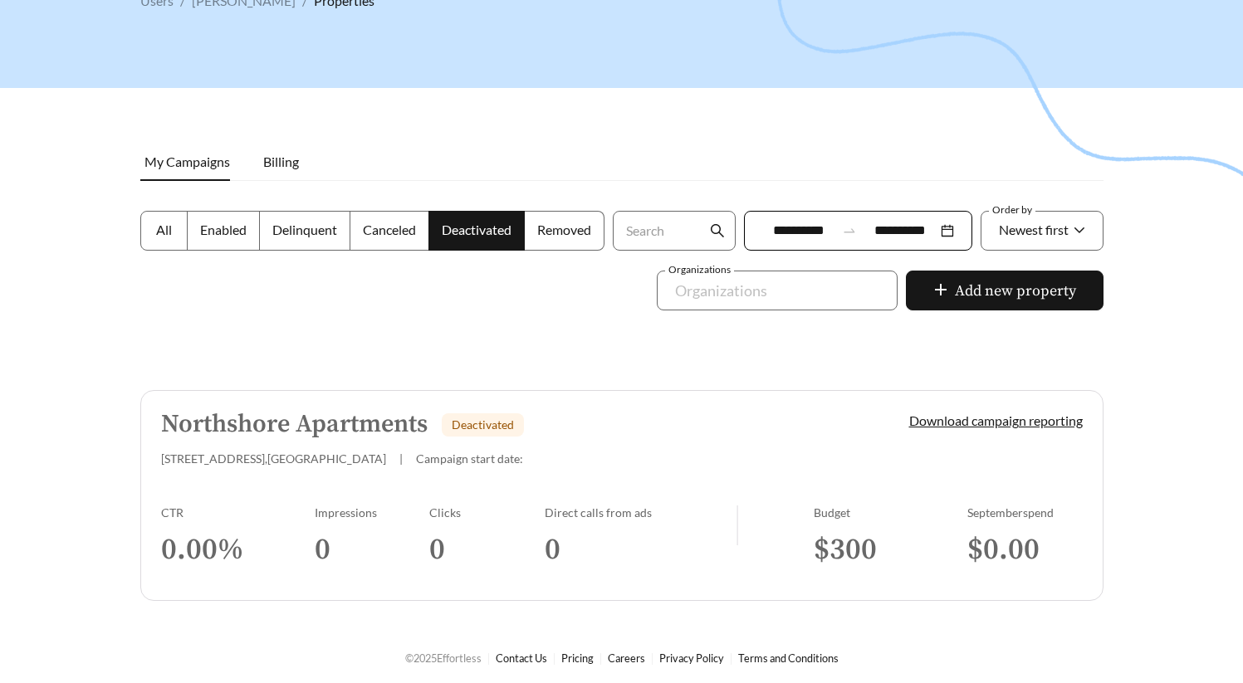
scroll to position [120, 0]
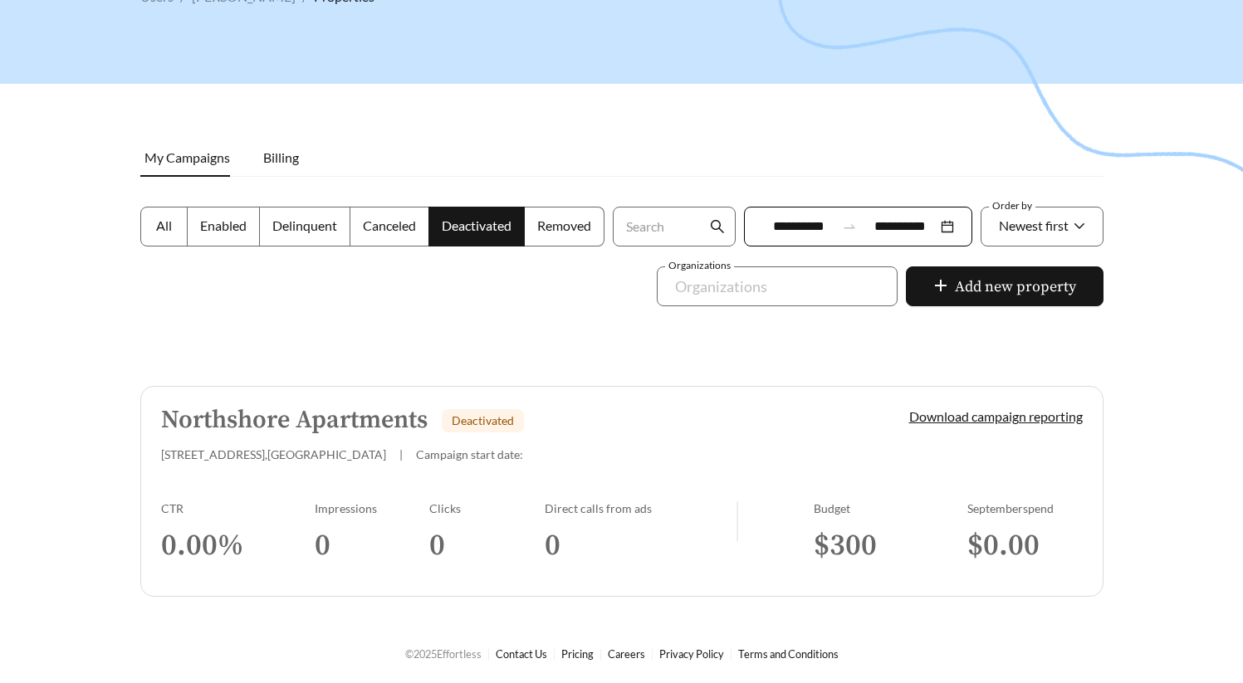
click at [164, 228] on span "All" at bounding box center [164, 226] width 16 height 16
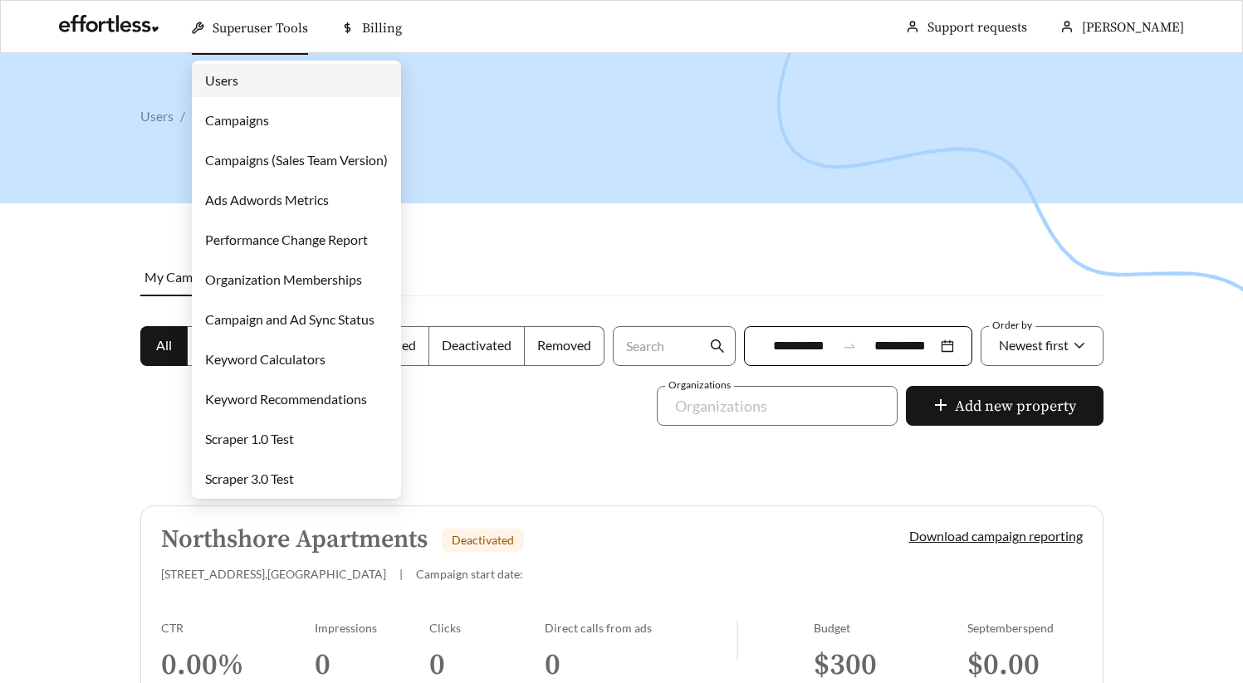
click at [262, 118] on link "Campaigns" at bounding box center [237, 120] width 64 height 16
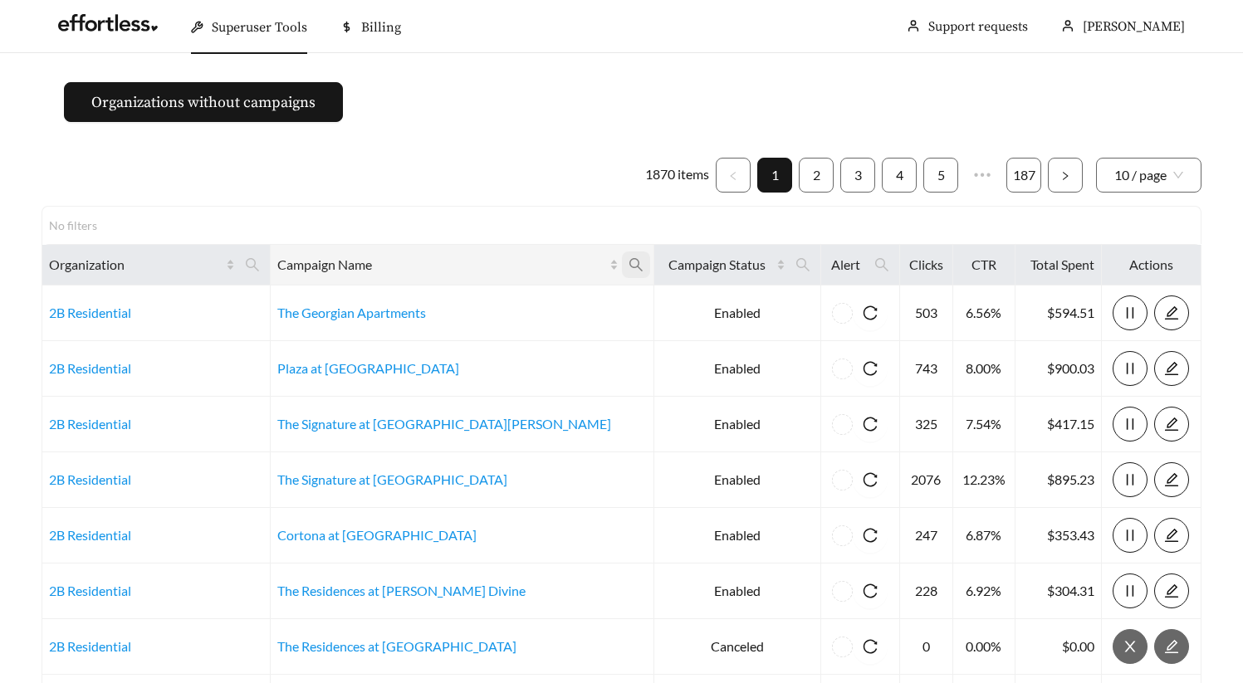
click at [629, 271] on icon "search" at bounding box center [636, 264] width 15 height 15
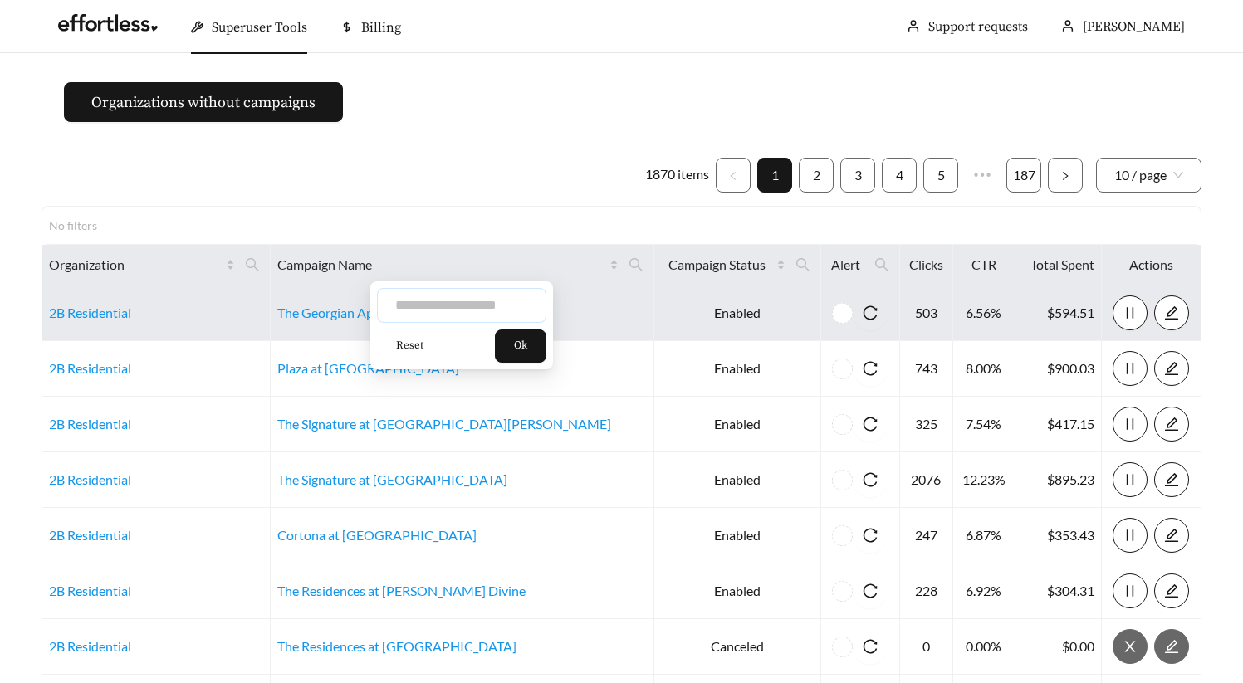
click at [472, 306] on input "text" at bounding box center [461, 305] width 169 height 35
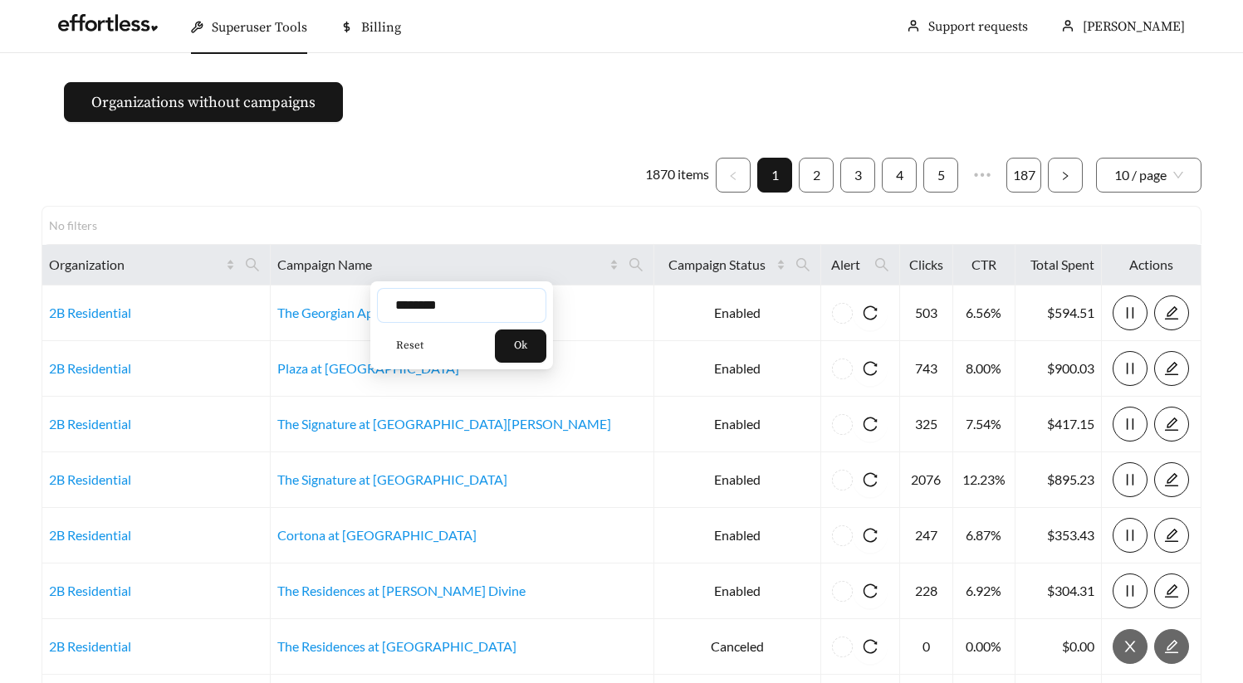
type input "********"
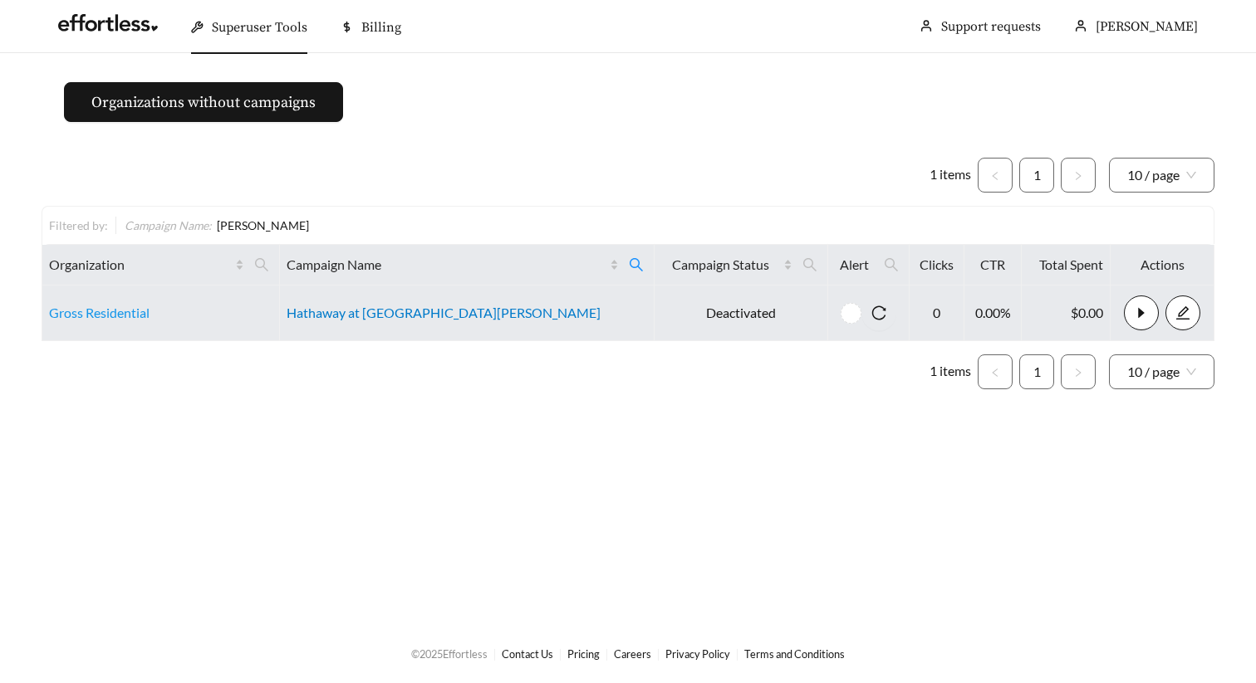
click at [457, 313] on link "Hathaway at [GEOGRAPHIC_DATA][PERSON_NAME]" at bounding box center [444, 313] width 314 height 16
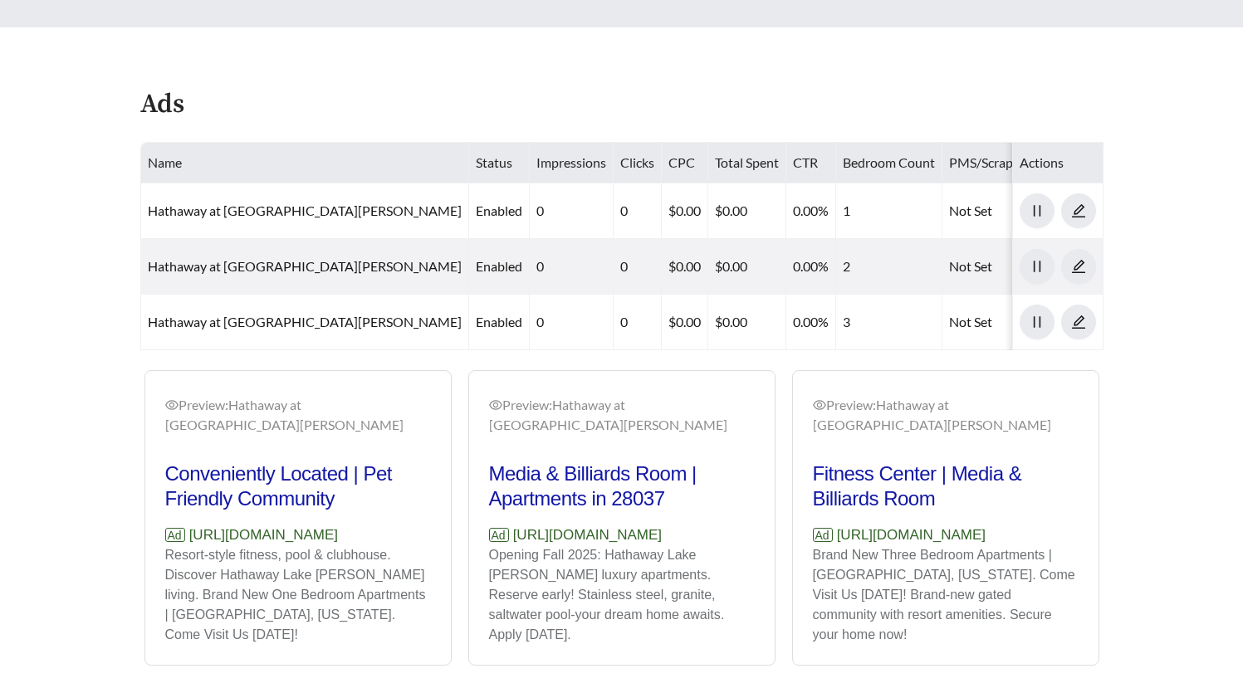
scroll to position [880, 0]
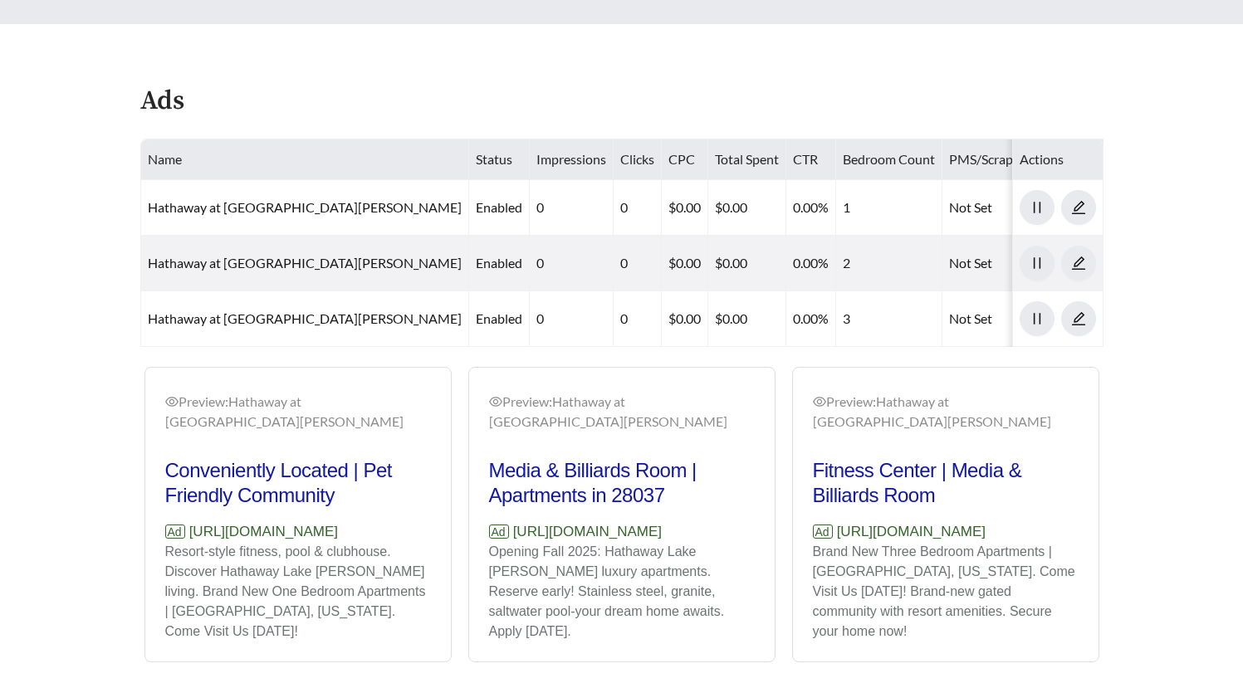
drag, startPoint x: 418, startPoint y: 491, endPoint x: 192, endPoint y: 494, distance: 225.9
click at [192, 494] on div "Preview: Hathaway at [GEOGRAPHIC_DATA][PERSON_NAME] - One Bedroom Conveniently …" at bounding box center [622, 515] width 972 height 296
copy p "[URL][DOMAIN_NAME]"
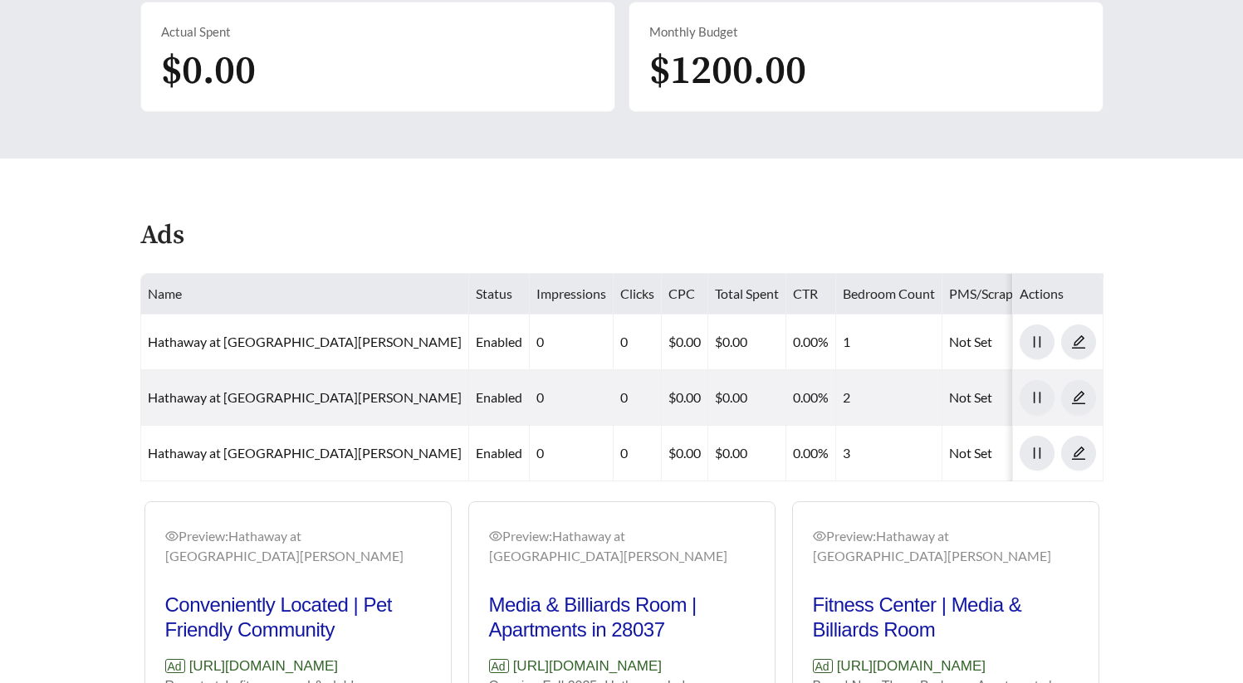
scroll to position [738, 0]
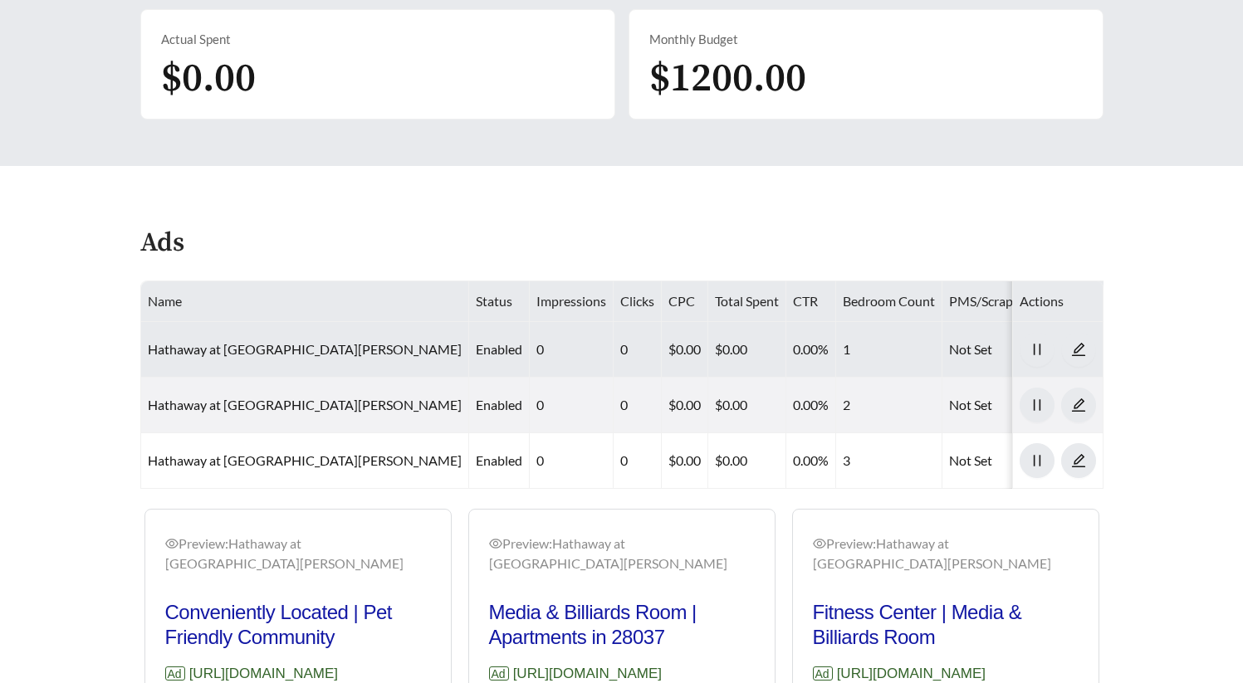
click at [316, 322] on td "Hathaway at [GEOGRAPHIC_DATA][PERSON_NAME]" at bounding box center [305, 350] width 328 height 56
click at [316, 341] on link "Hathaway at [GEOGRAPHIC_DATA][PERSON_NAME]" at bounding box center [305, 349] width 314 height 16
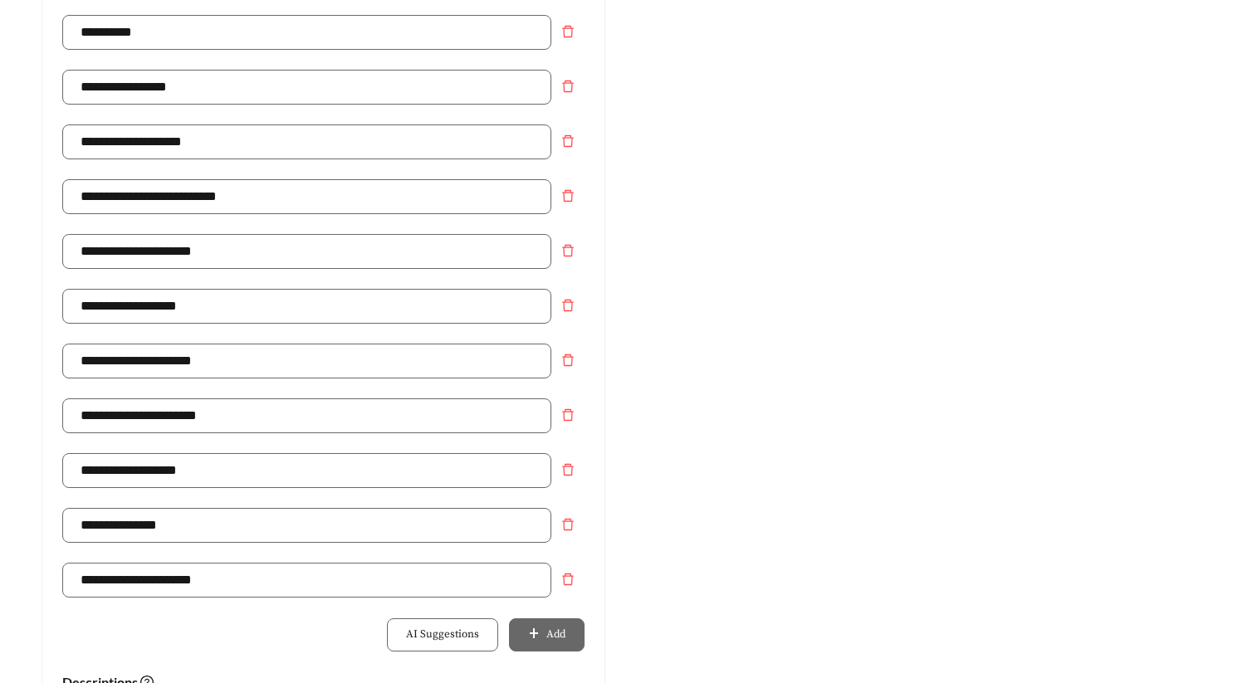
scroll to position [543, 0]
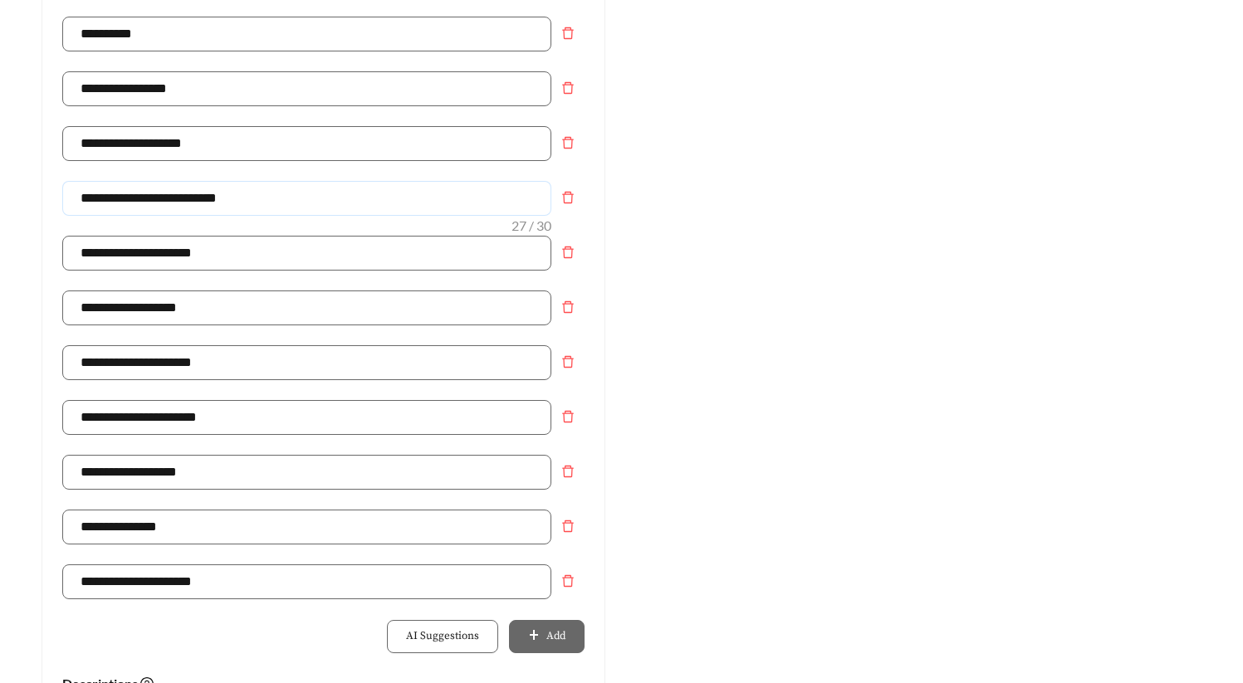
drag, startPoint x: 260, startPoint y: 200, endPoint x: 28, endPoint y: 200, distance: 231.7
click at [28, 200] on div "**********" at bounding box center [323, 435] width 597 height 1624
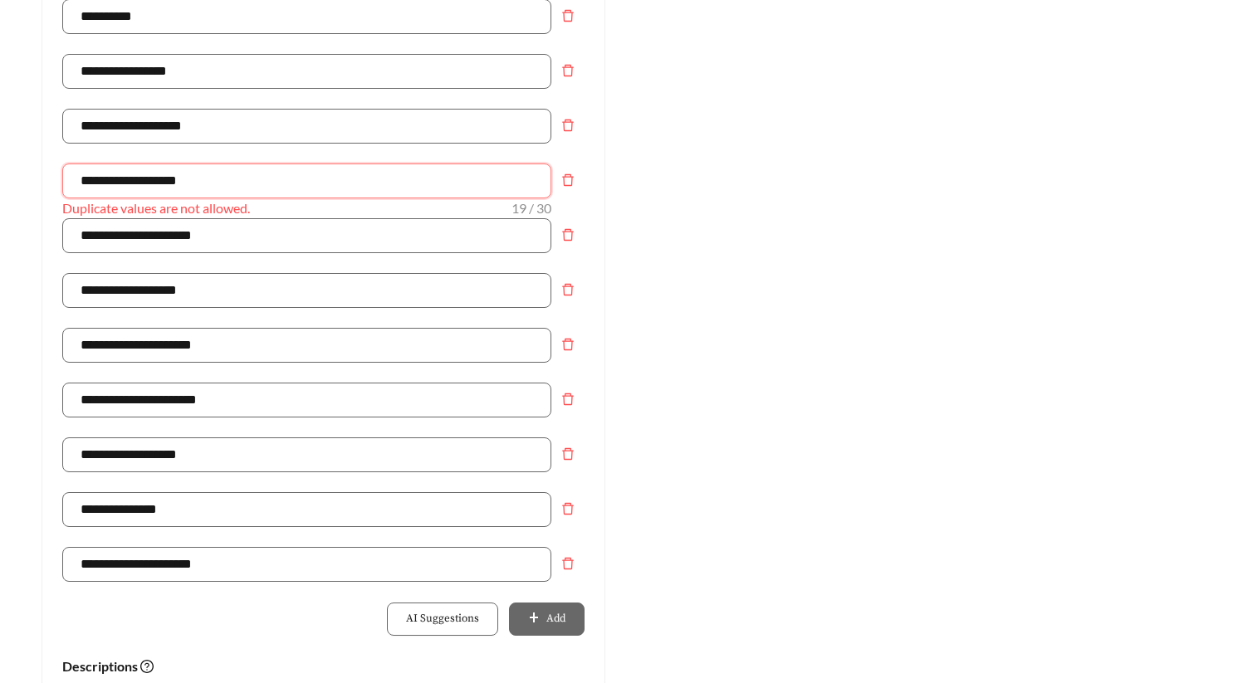
scroll to position [554, 0]
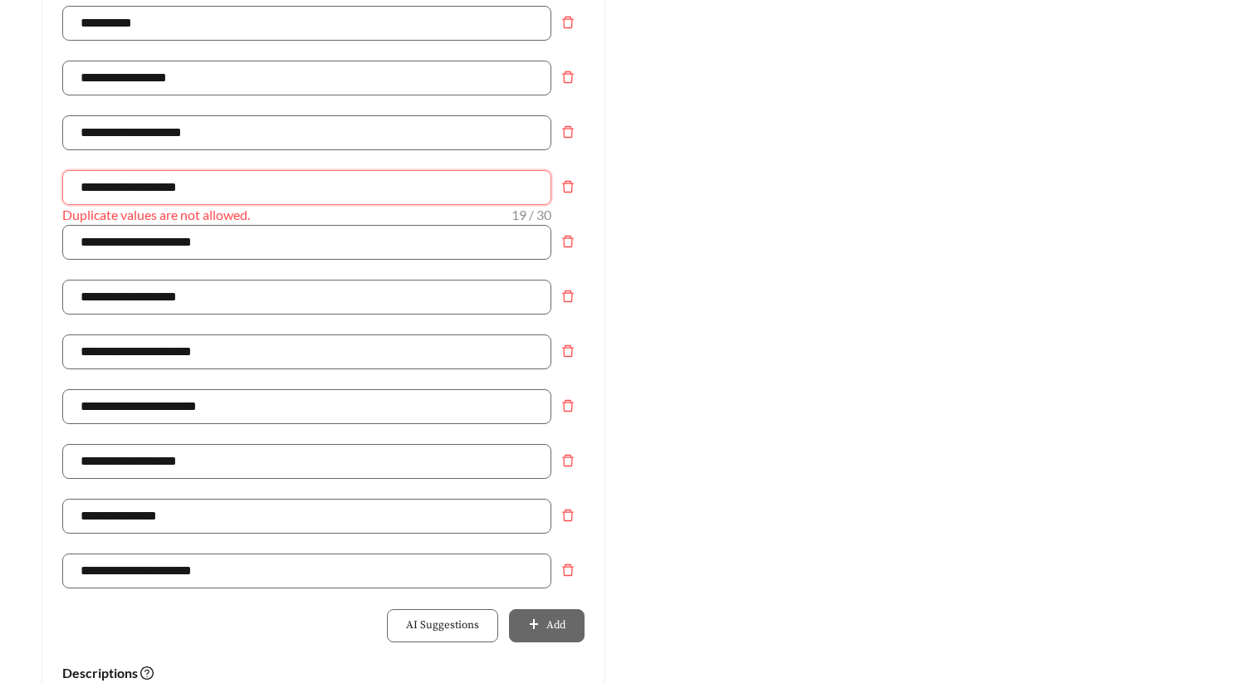
drag, startPoint x: 213, startPoint y: 184, endPoint x: -40, endPoint y: 184, distance: 253.3
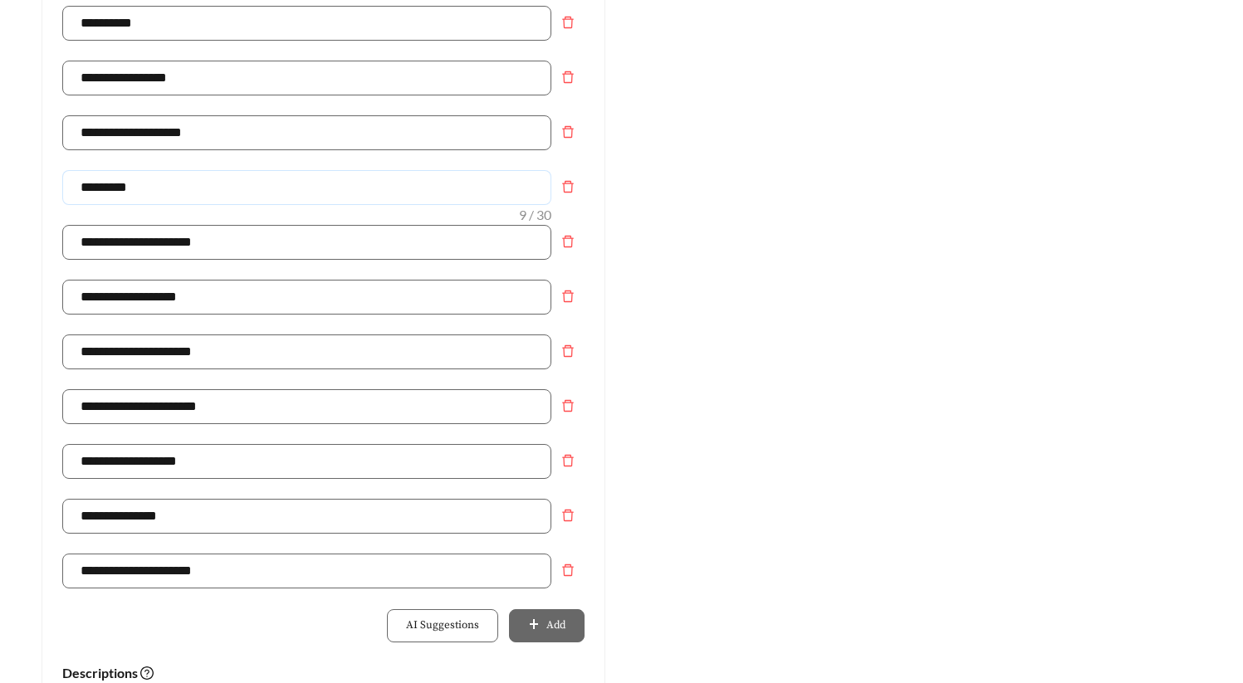
drag, startPoint x: 110, startPoint y: 189, endPoint x: 34, endPoint y: 187, distance: 76.4
click at [34, 187] on div "**********" at bounding box center [323, 424] width 597 height 1624
drag, startPoint x: 300, startPoint y: 188, endPoint x: -71, endPoint y: 187, distance: 371.2
click at [1122, 301] on div "Preview: Hathaway at Lake Norman - One Bedroom In Home Washer & Dryer | 1 Bedro…" at bounding box center [920, 424] width 597 height 1624
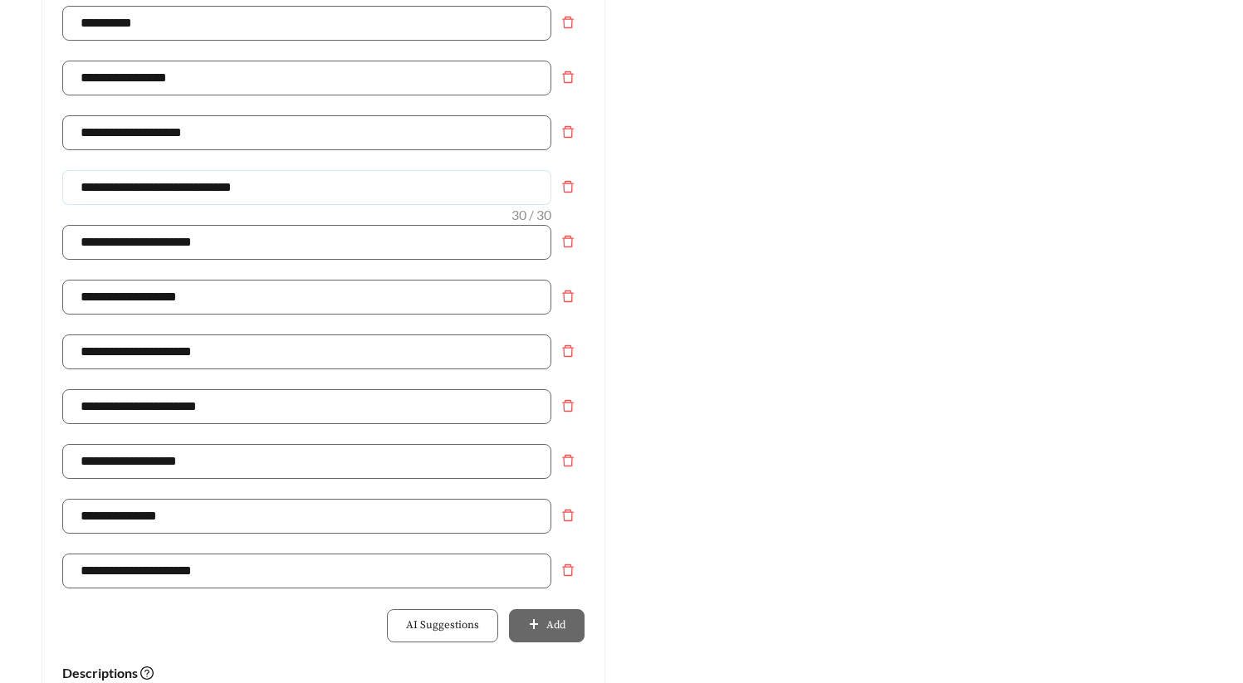
drag, startPoint x: 210, startPoint y: 184, endPoint x: 135, endPoint y: 184, distance: 74.7
click at [135, 184] on input "**********" at bounding box center [306, 187] width 489 height 35
drag, startPoint x: 187, startPoint y: 189, endPoint x: -142, endPoint y: 178, distance: 329.1
type input "**********"
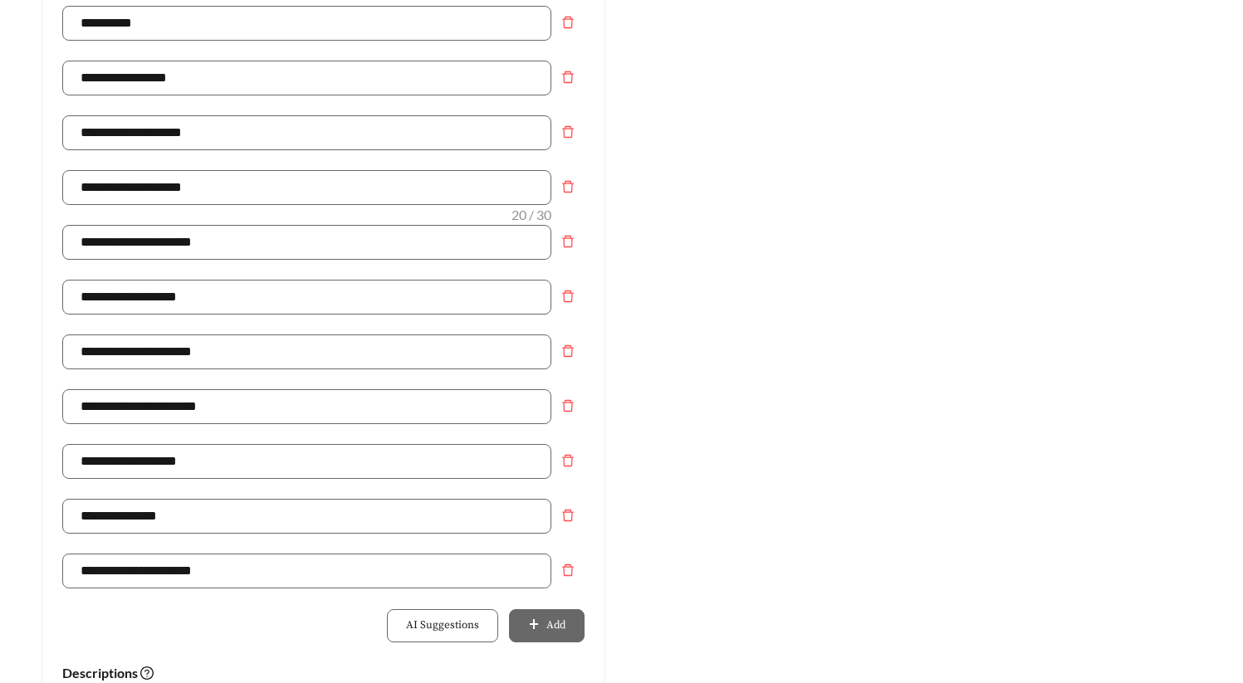
click at [894, 388] on div "Preview: Hathaway at Lake Norman - One Bedroom In Home Washer & Dryer | 1 Bedro…" at bounding box center [920, 424] width 597 height 1624
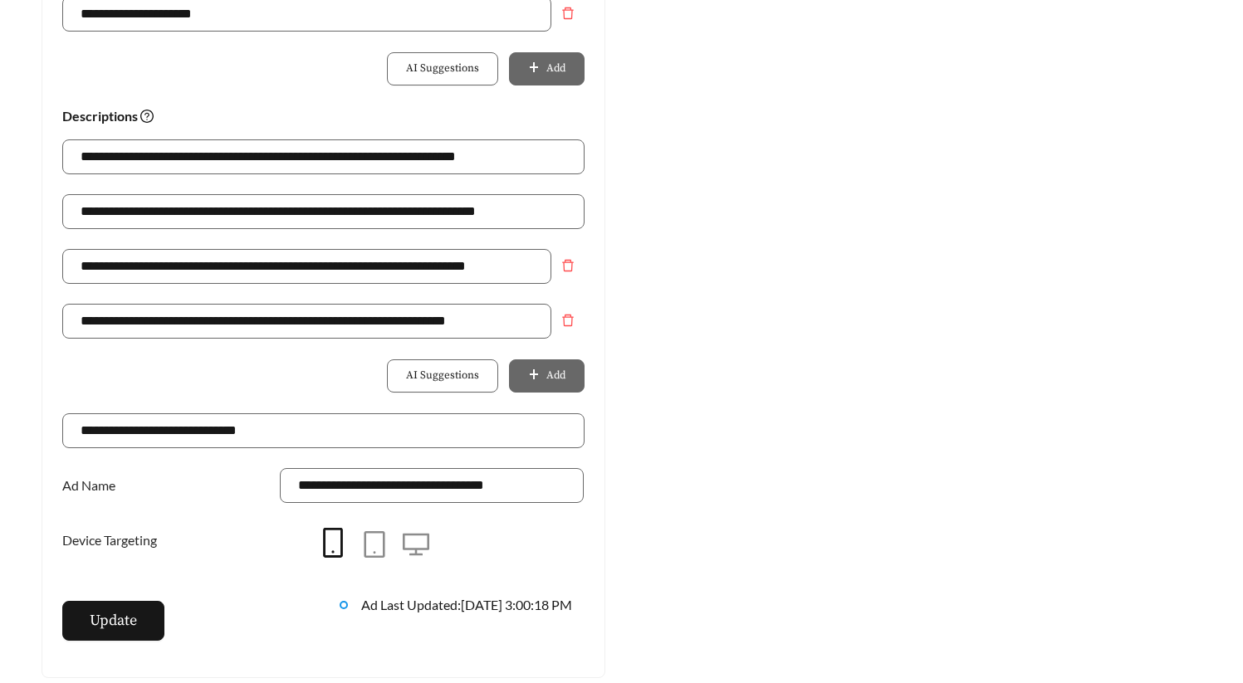
scroll to position [1205, 0]
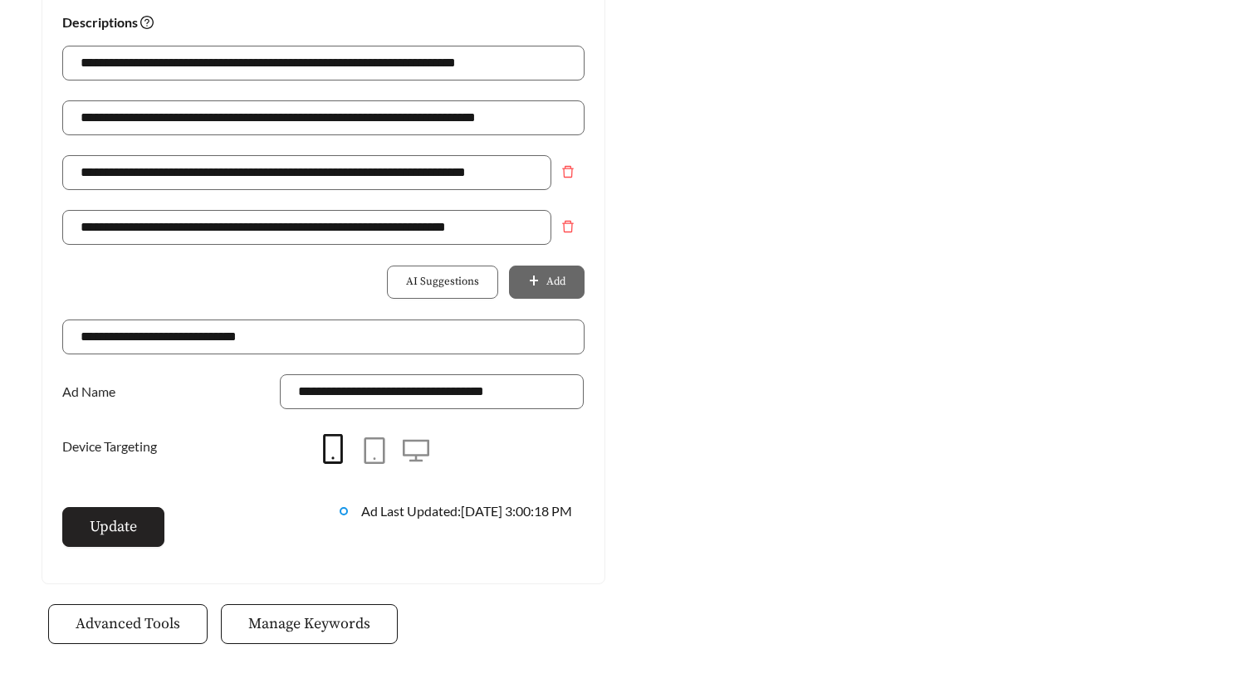
click at [111, 530] on span "Update" at bounding box center [113, 527] width 47 height 22
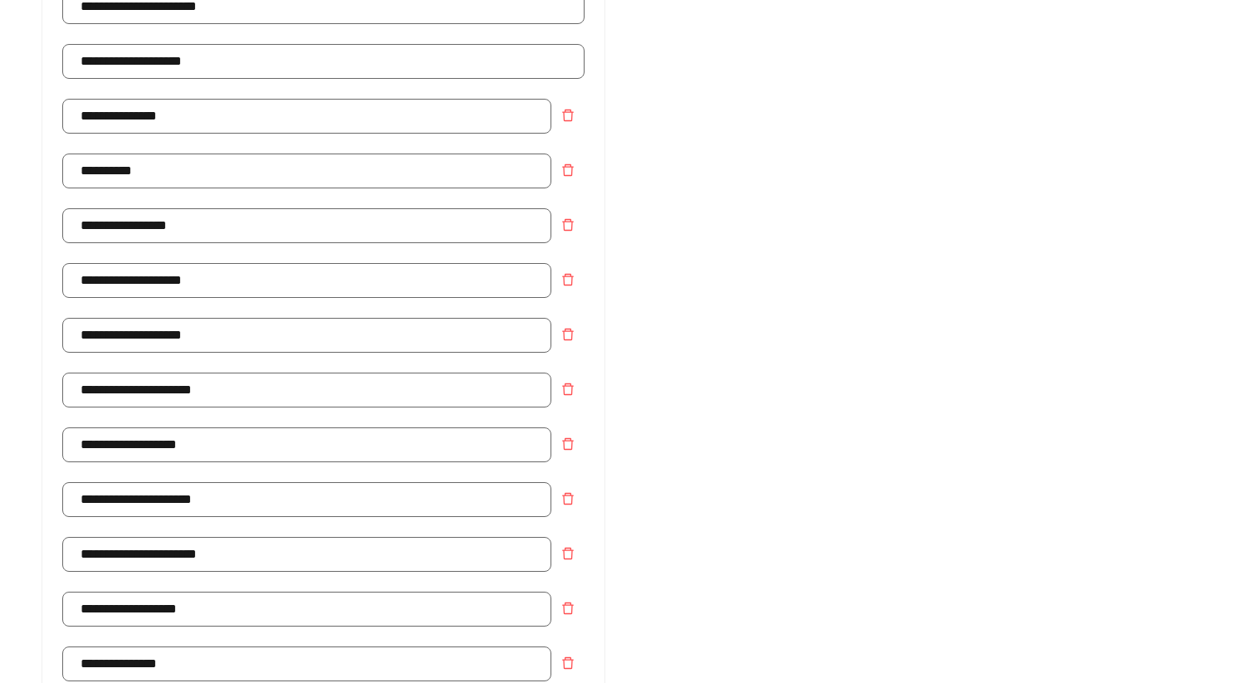
scroll to position [0, 0]
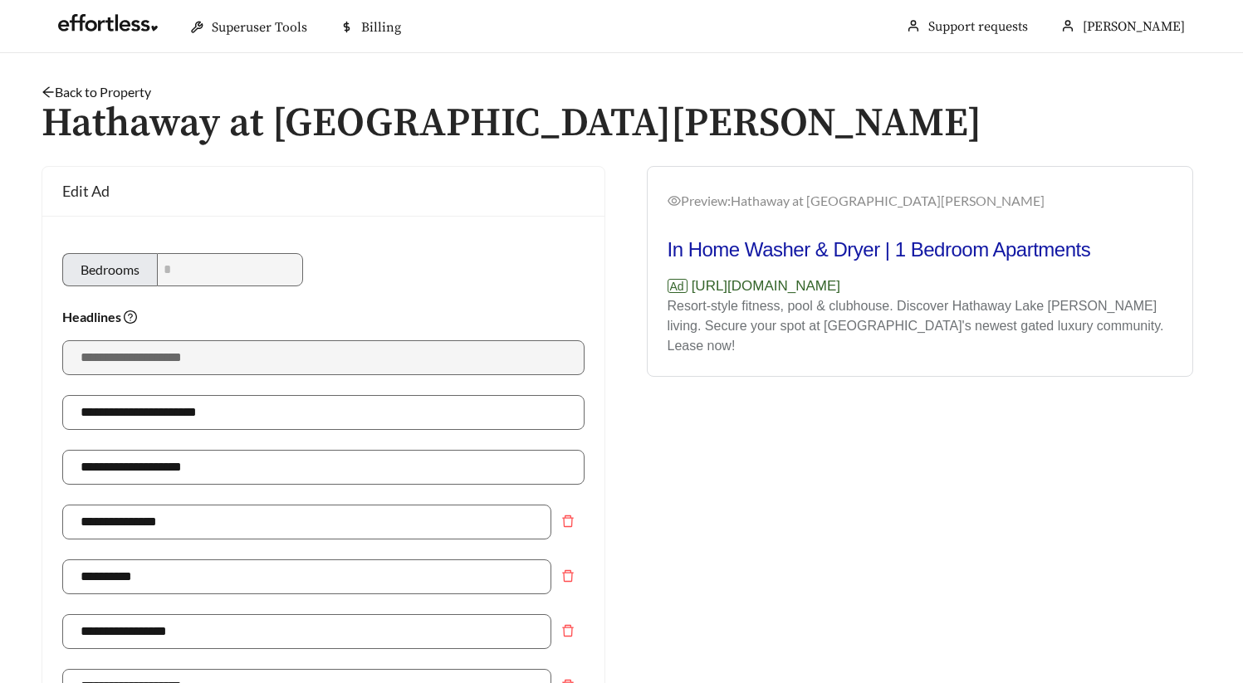
click at [105, 97] on link "Back to Property" at bounding box center [97, 92] width 110 height 16
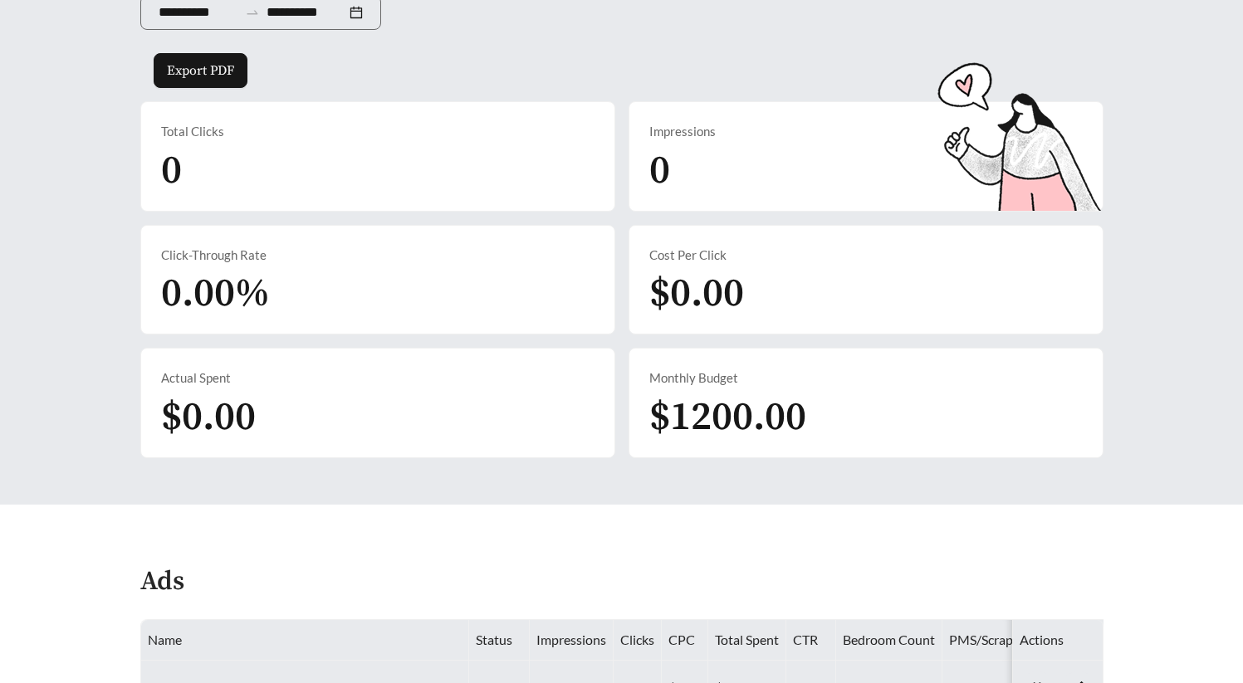
scroll to position [825, 0]
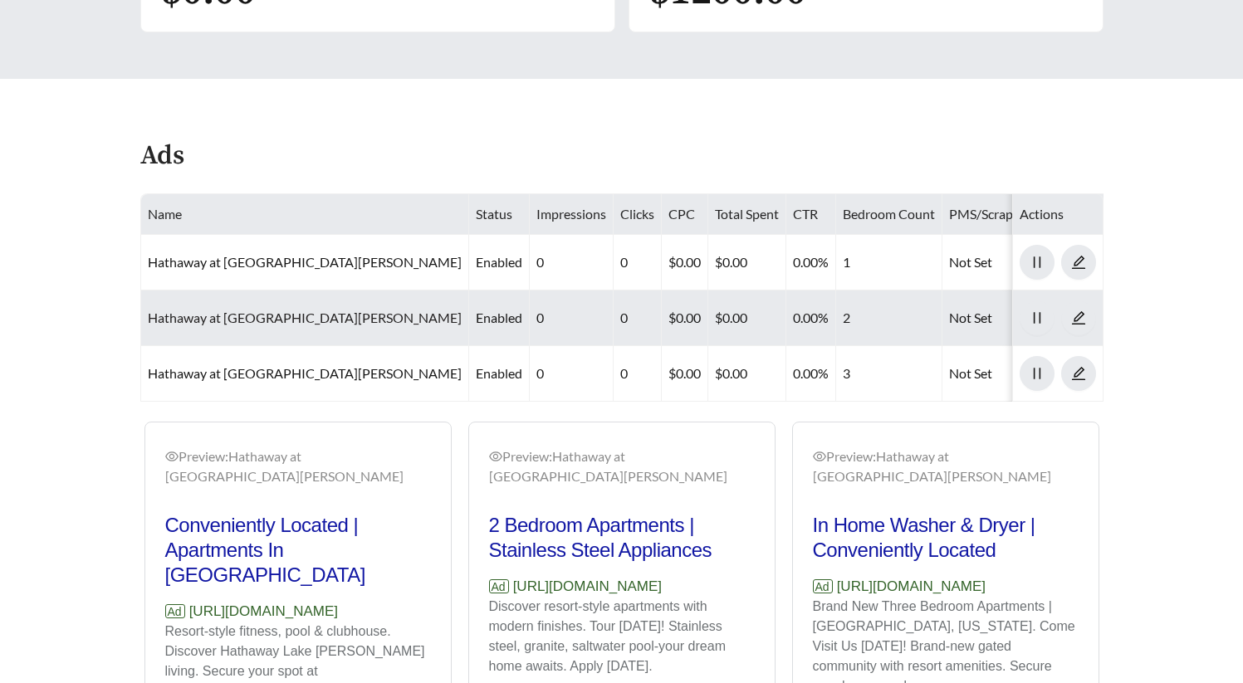
click at [309, 310] on link "Hathaway at Lake Norman - Two Bedroom" at bounding box center [305, 318] width 314 height 16
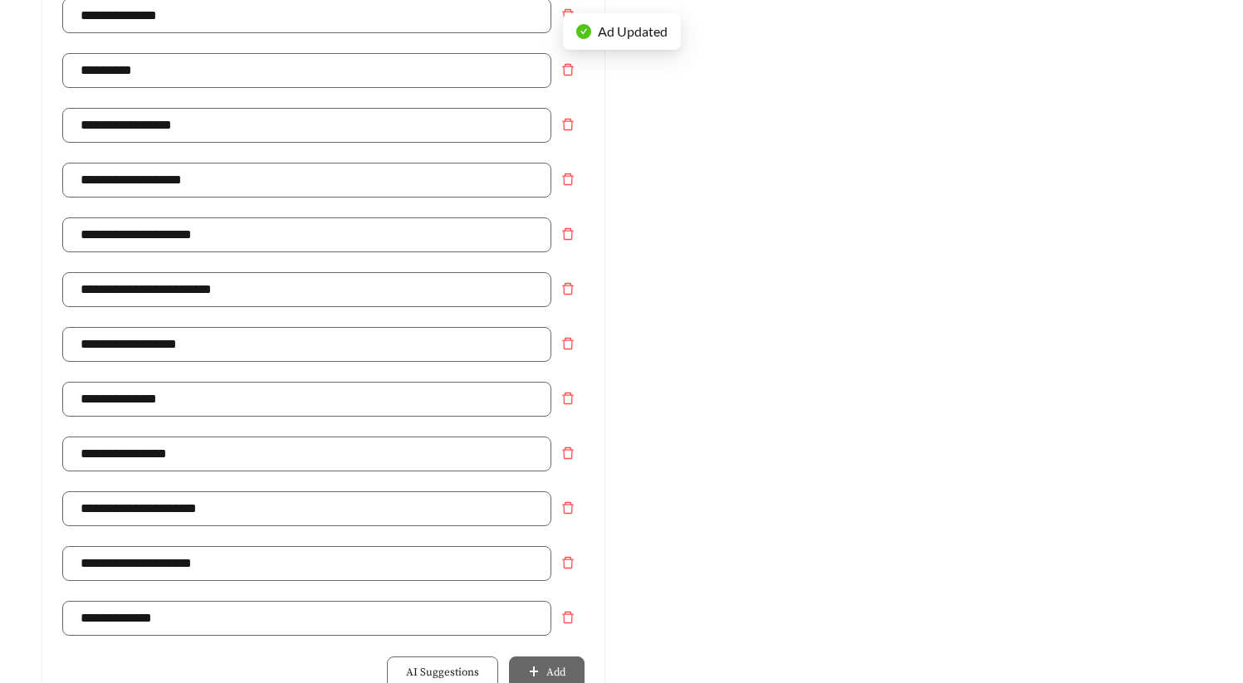
scroll to position [539, 0]
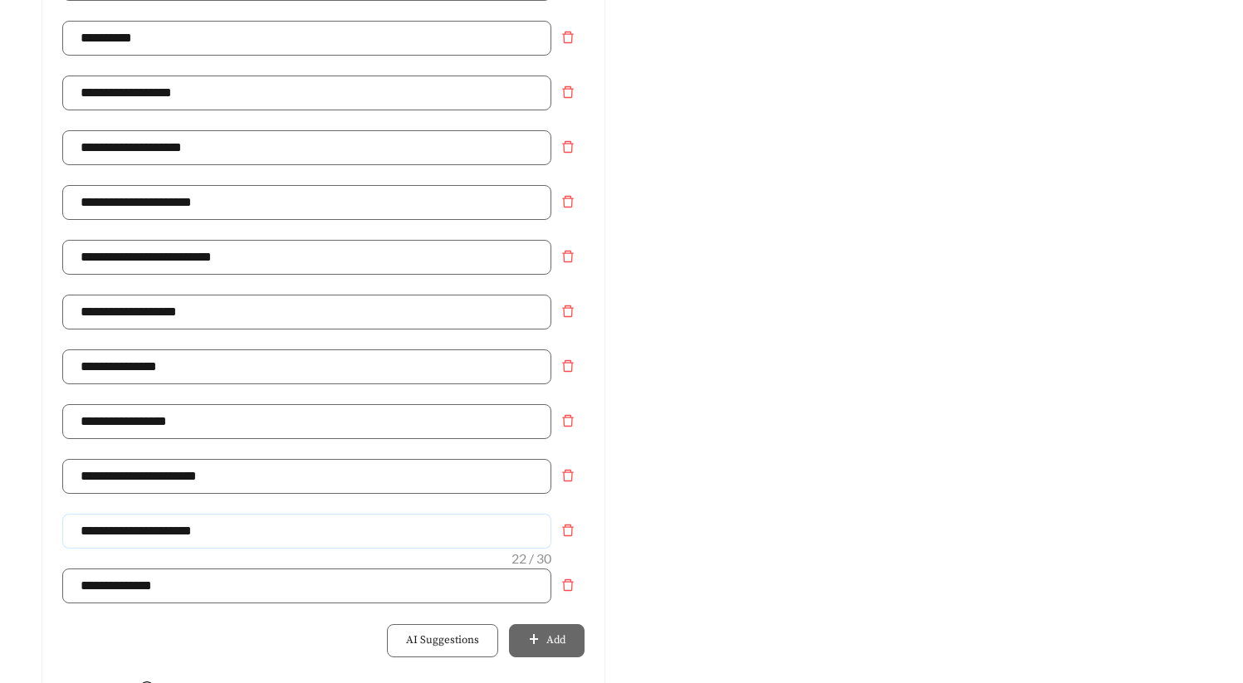
drag, startPoint x: 242, startPoint y: 536, endPoint x: 1, endPoint y: 510, distance: 243.1
click at [19, 510] on main "**********" at bounding box center [621, 476] width 1243 height 1925
paste input "text"
type input "**********"
click at [843, 430] on div "Preview: Hathaway at Lake Norman - Two Bedroom Stainless Steel Appliances | Lux…" at bounding box center [920, 439] width 597 height 1624
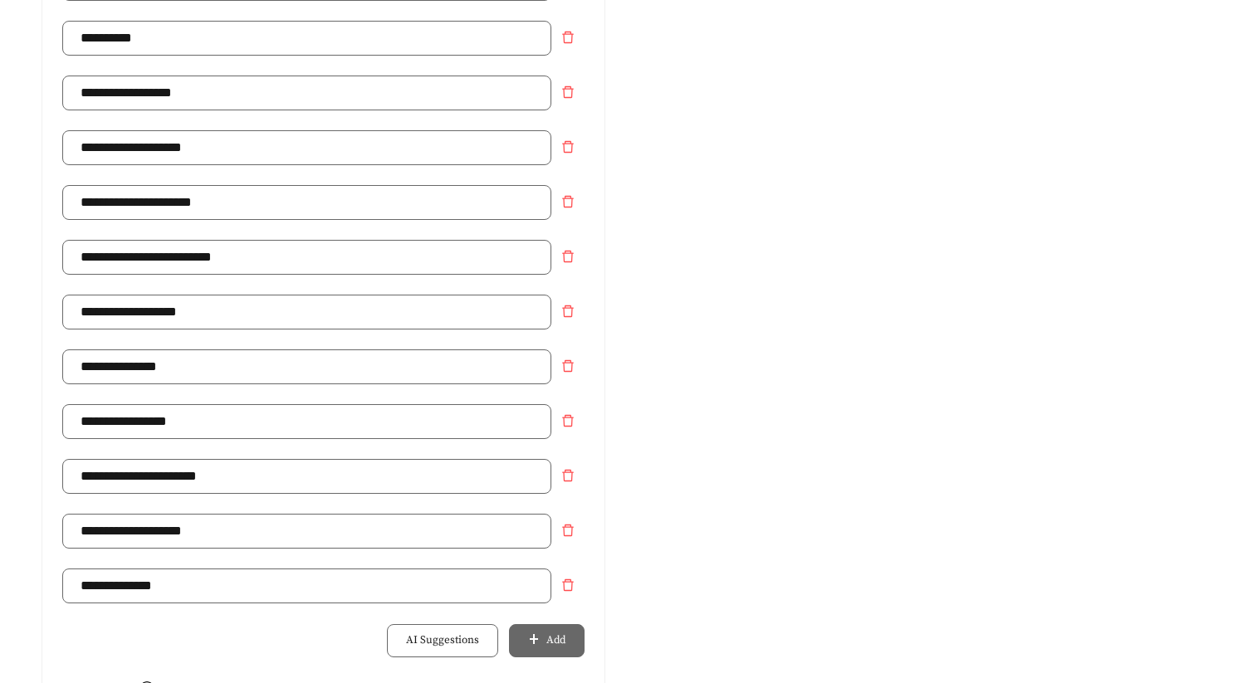
scroll to position [1125, 0]
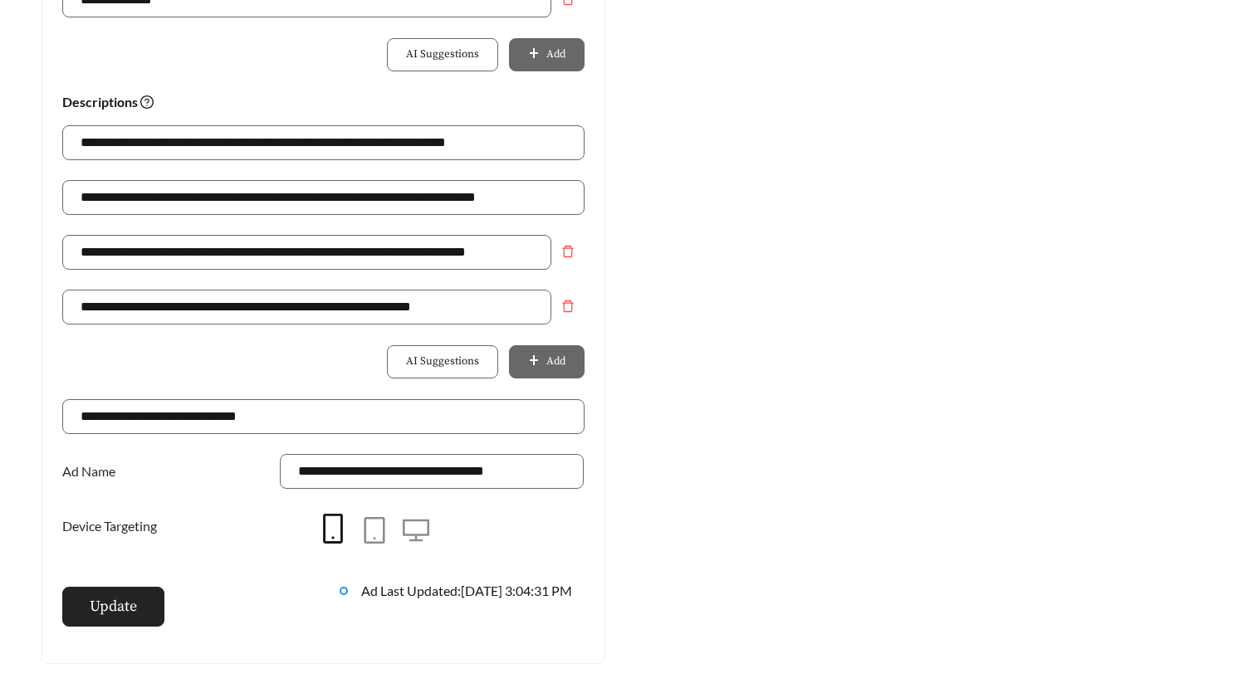
click at [115, 597] on span "Update" at bounding box center [113, 606] width 47 height 22
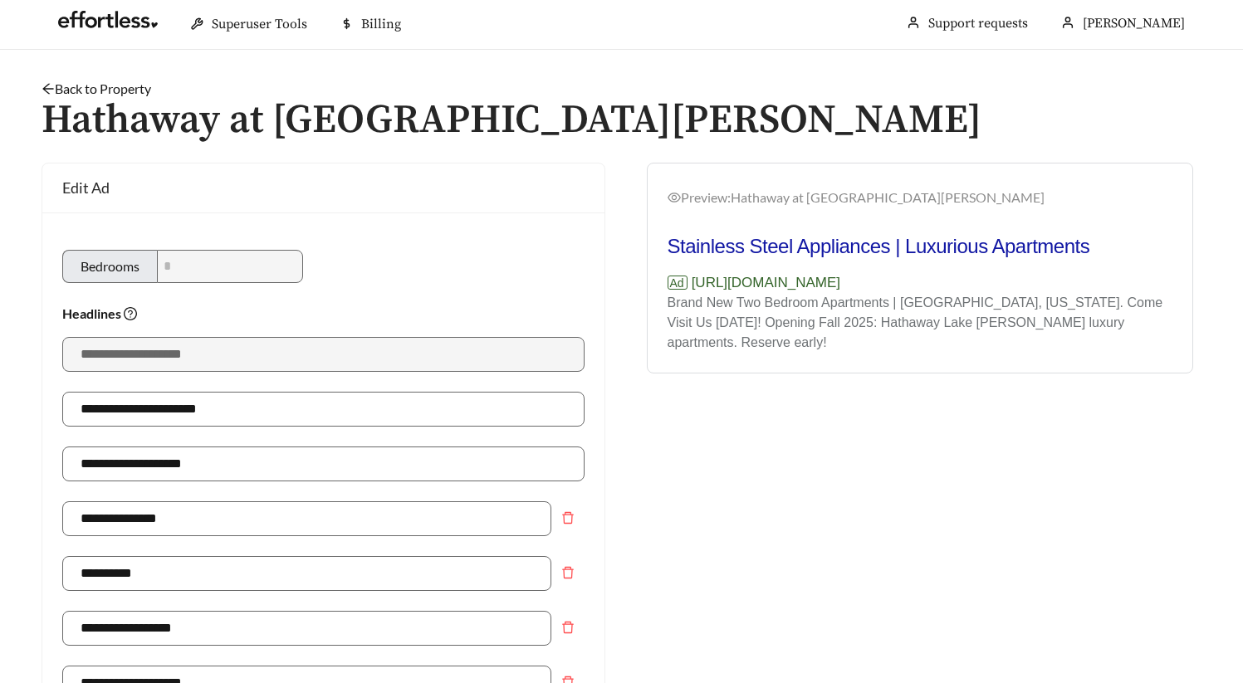
scroll to position [0, 0]
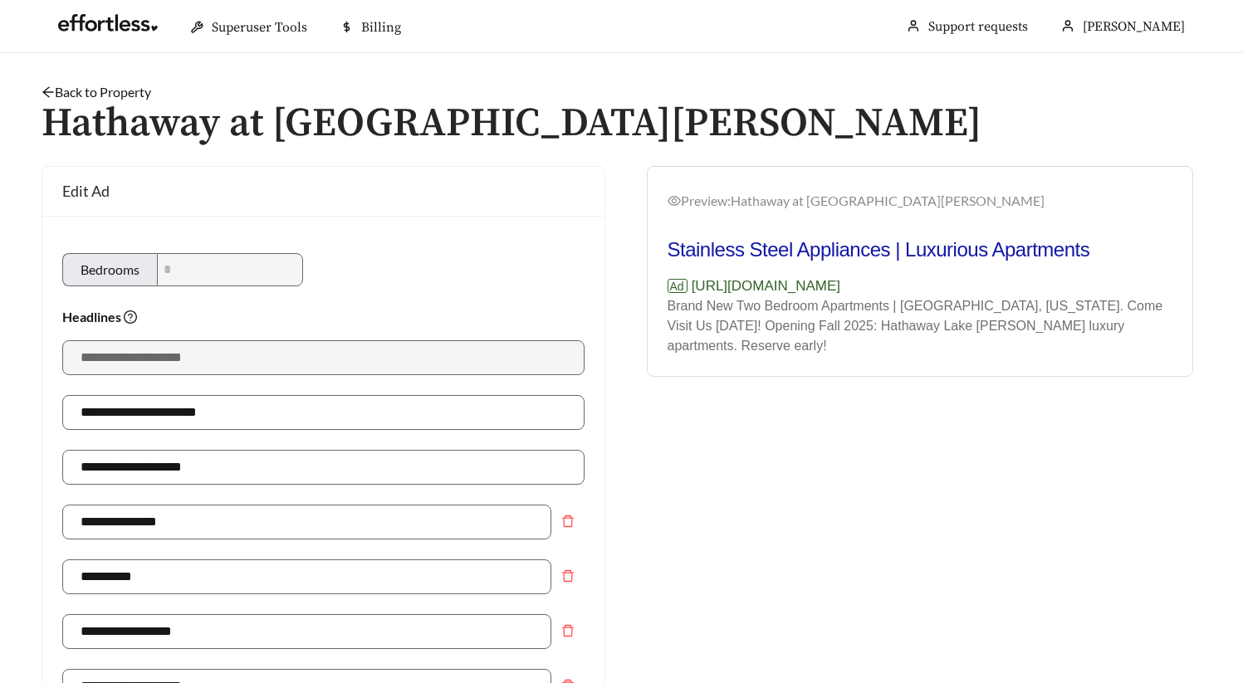
click at [105, 91] on link "Back to Property" at bounding box center [97, 92] width 110 height 16
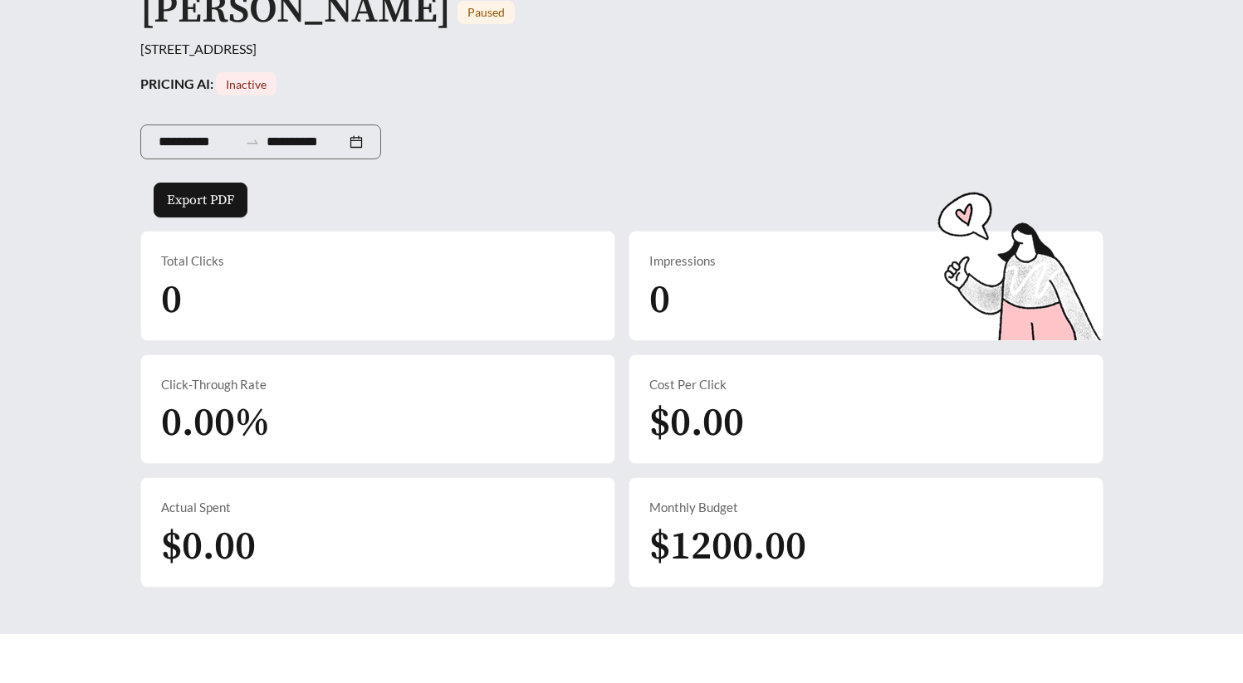
scroll to position [820, 0]
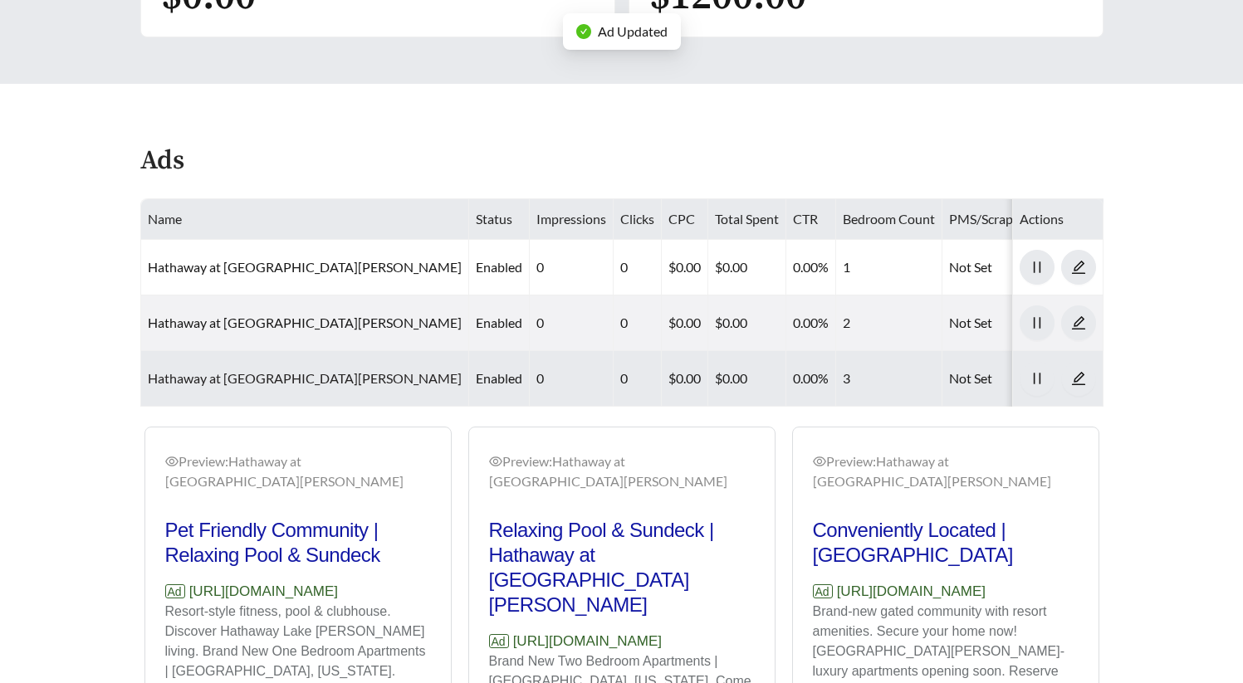
click at [281, 370] on link "Hathaway at Lake Norman - Three Bedroom" at bounding box center [305, 378] width 314 height 16
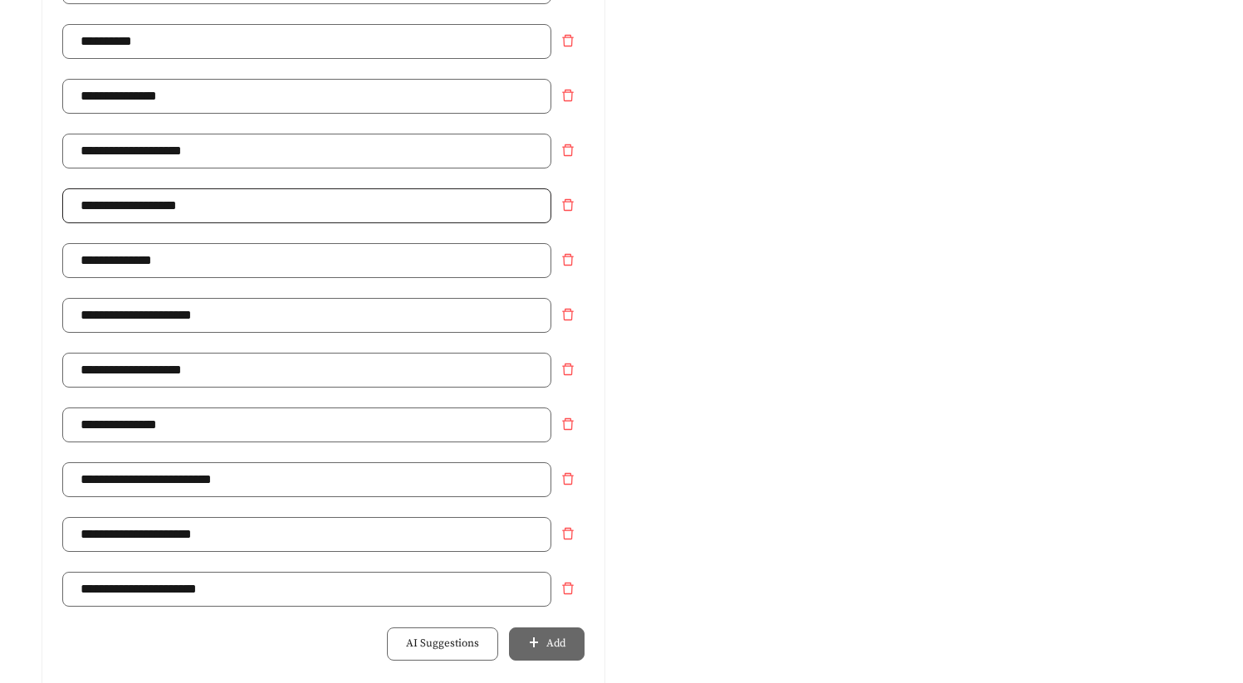
scroll to position [520, 0]
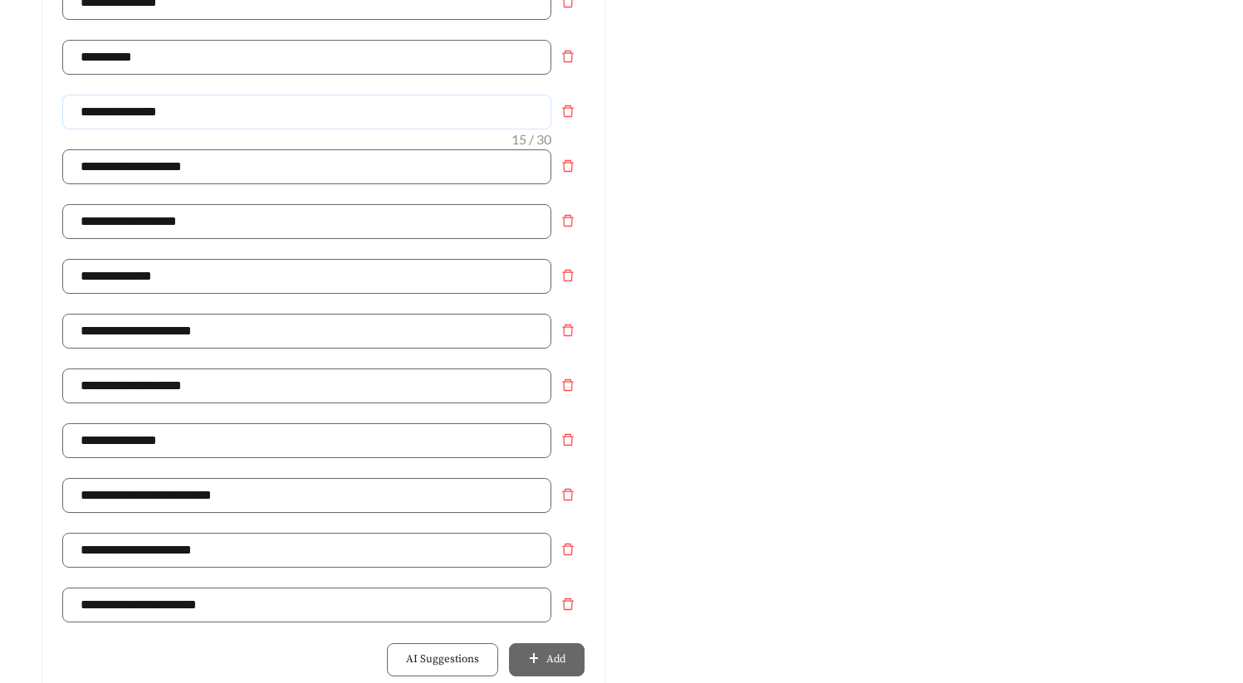
drag, startPoint x: 196, startPoint y: 112, endPoint x: -48, endPoint y: 111, distance: 244.2
paste input "*****"
type input "**********"
click at [746, 414] on div "Preview: Hathaway at Lake Norman - Three Bedroom Apartments in 28037 | Apartmen…" at bounding box center [920, 458] width 597 height 1624
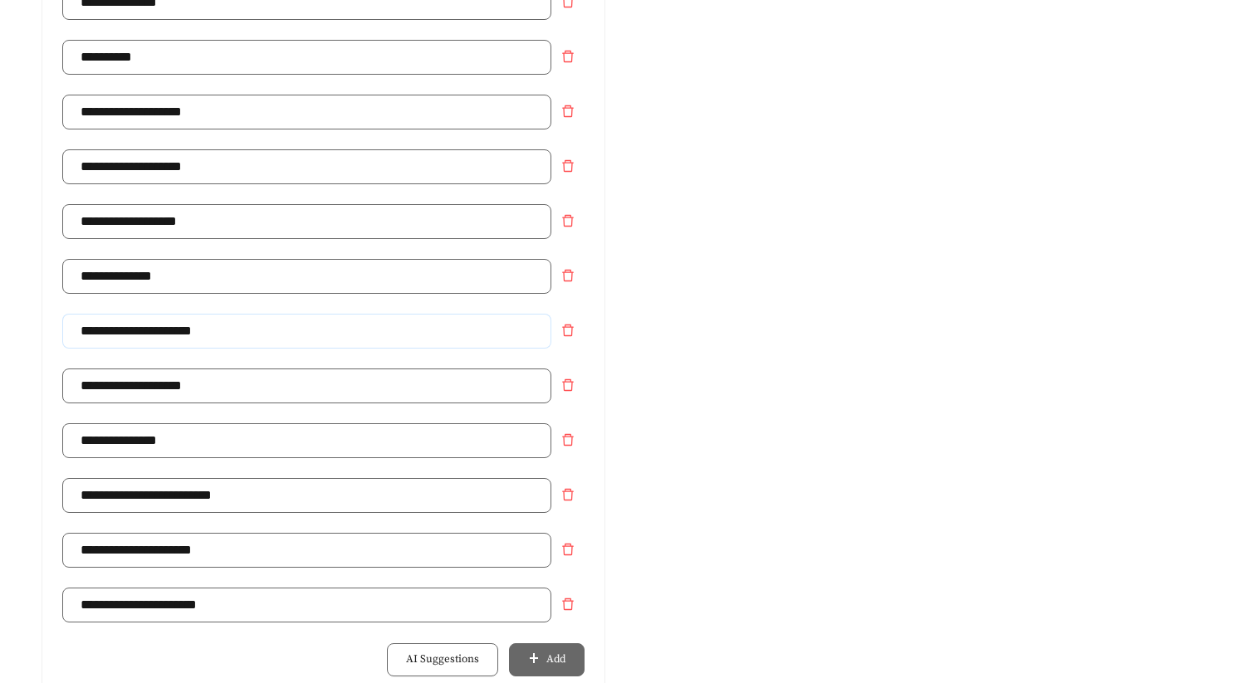
drag, startPoint x: 243, startPoint y: 336, endPoint x: -19, endPoint y: 333, distance: 262.4
type input "**********"
click at [885, 443] on div "Preview: Hathaway at Lake Norman - Three Bedroom Apartments in 28037 | Apartmen…" at bounding box center [920, 458] width 597 height 1624
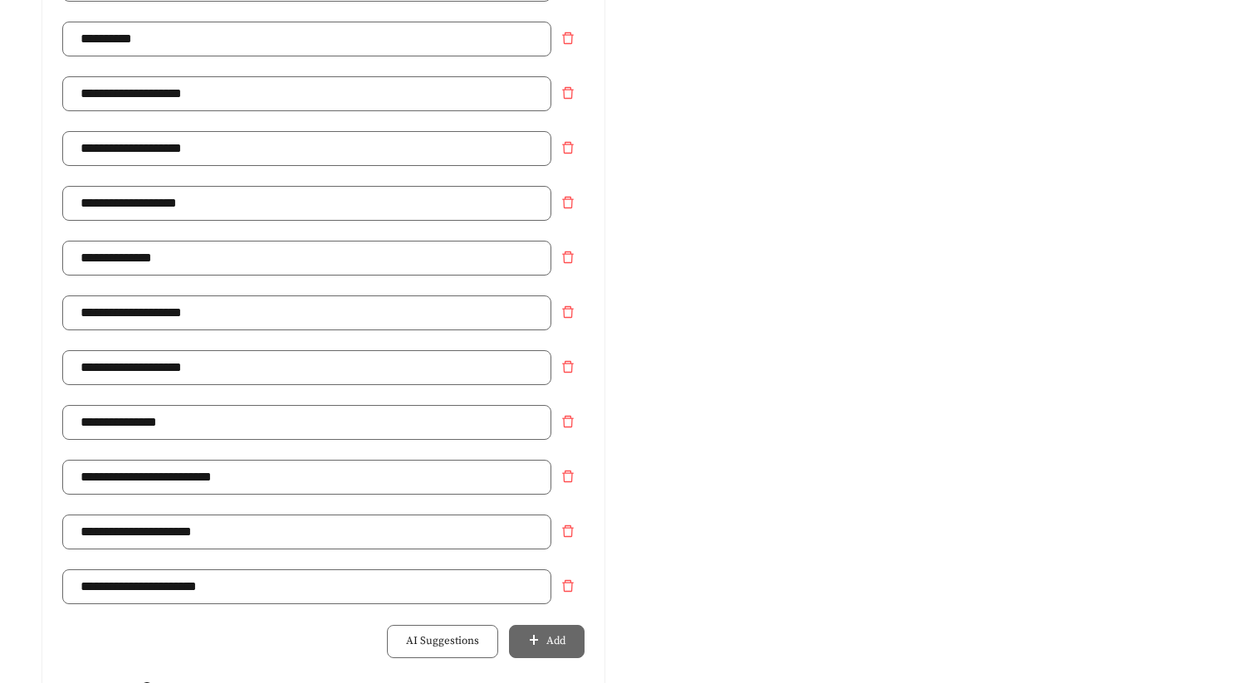
scroll to position [1071, 0]
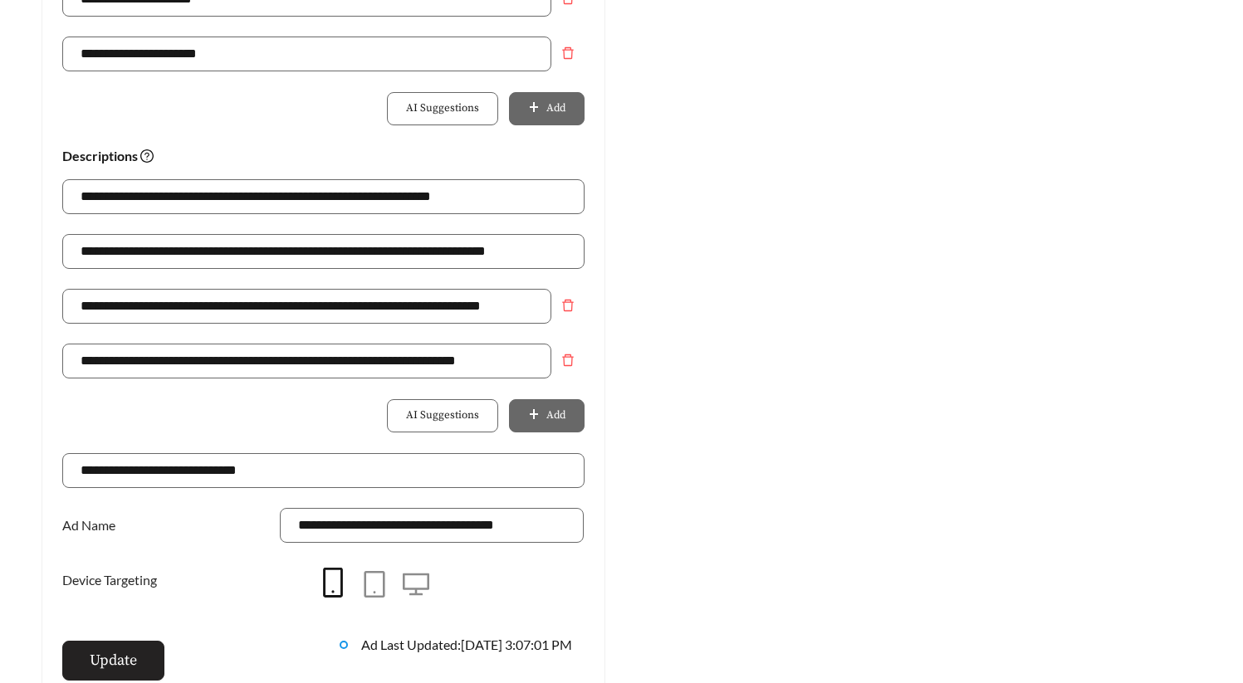
click at [124, 655] on span "Update" at bounding box center [113, 660] width 47 height 22
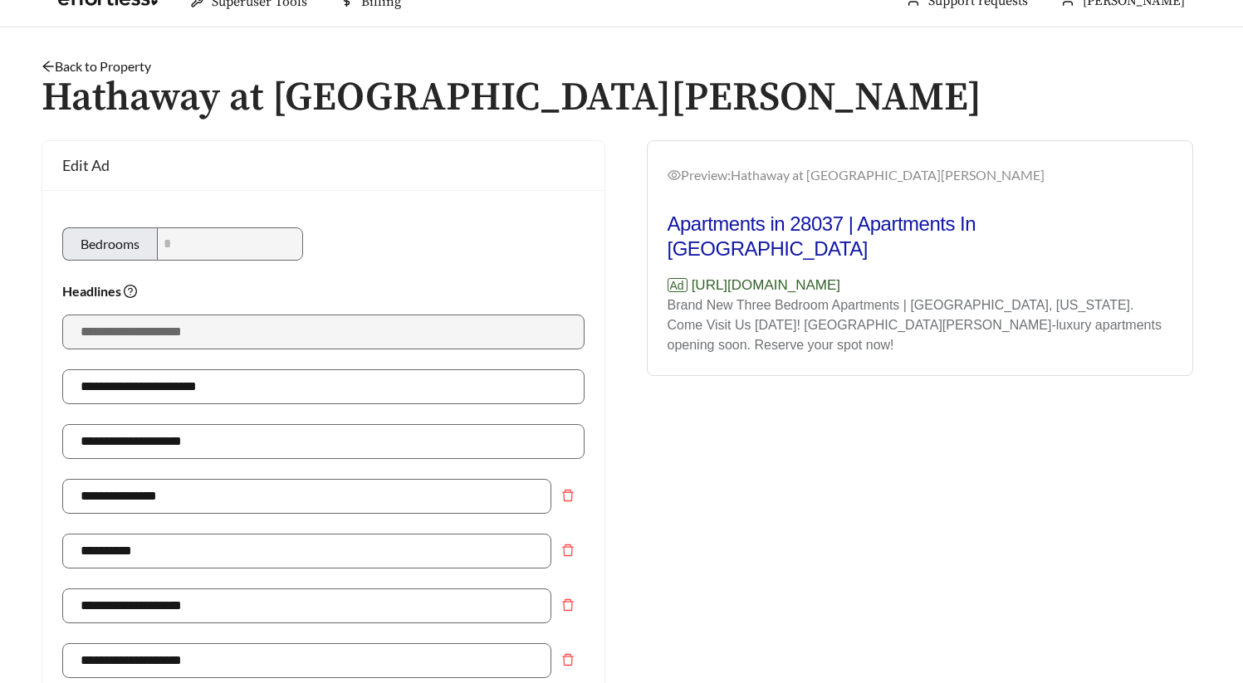
scroll to position [22, 0]
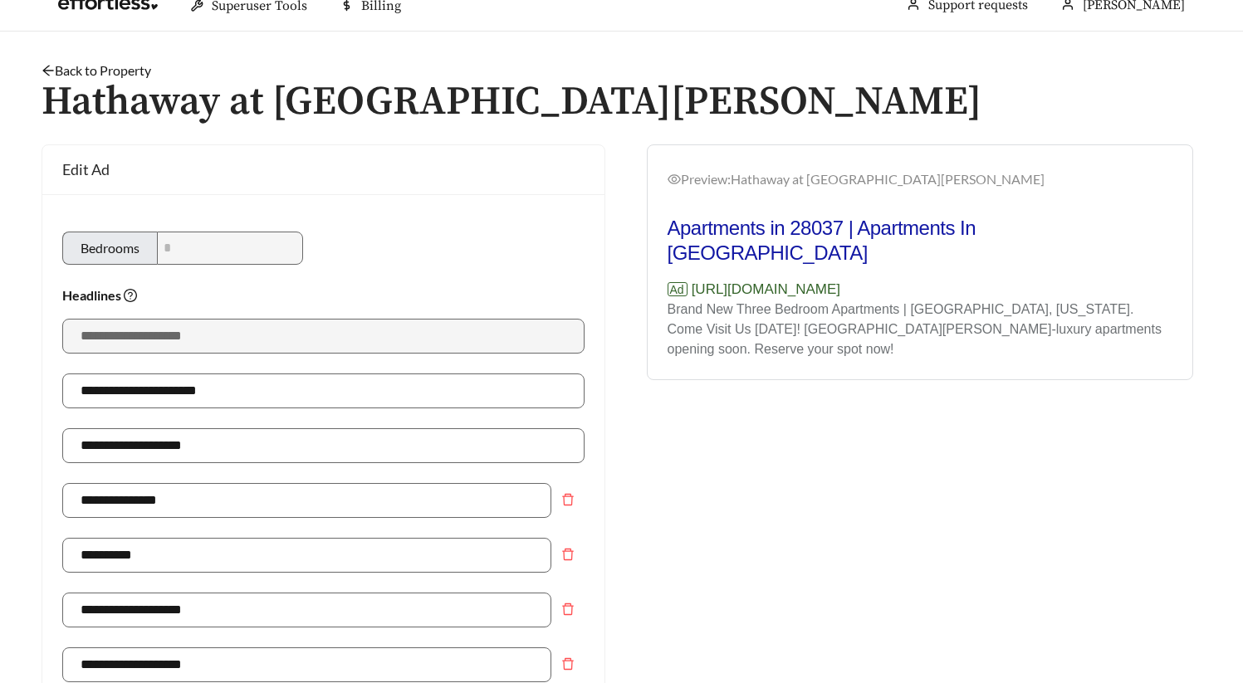
click at [105, 69] on link "Back to Property" at bounding box center [97, 70] width 110 height 16
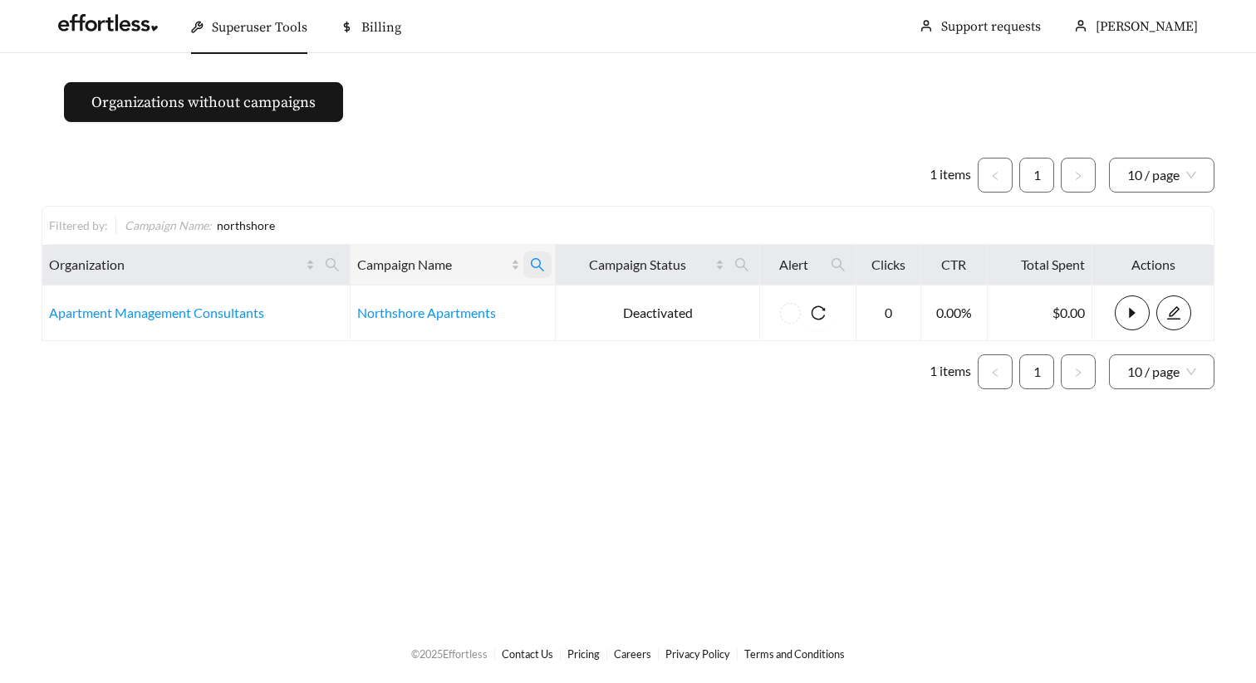
click at [542, 265] on icon "search" at bounding box center [537, 264] width 15 height 15
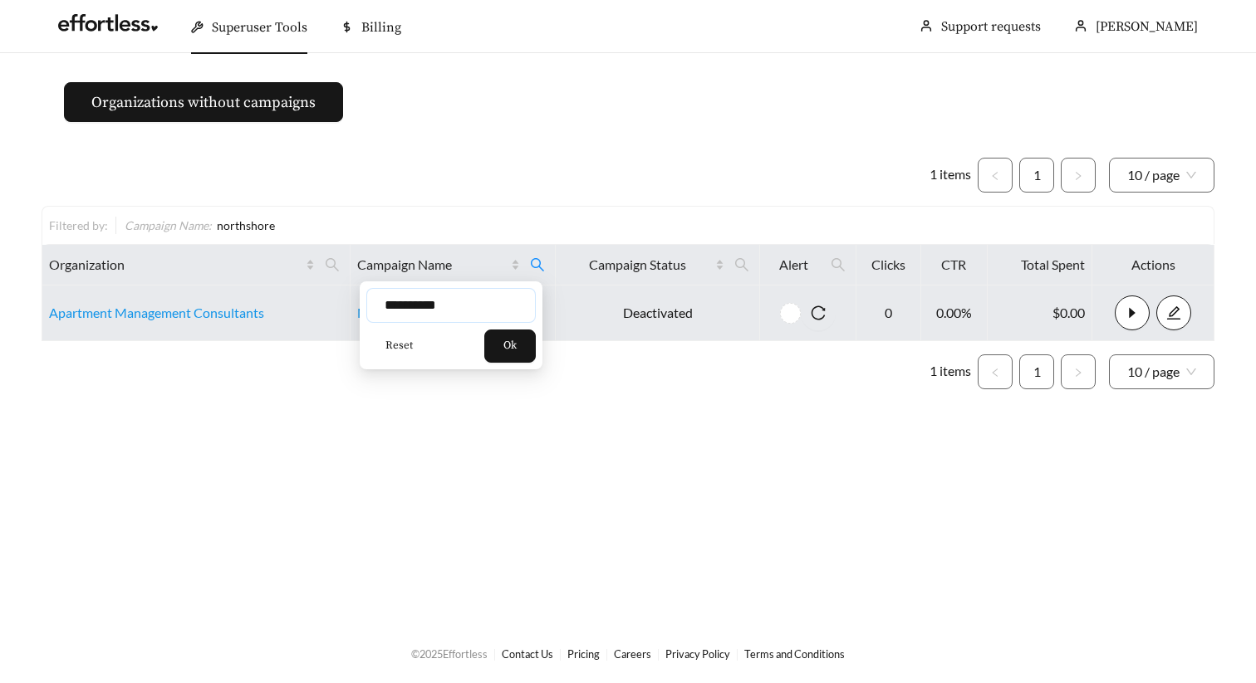
click at [363, 304] on div "**********" at bounding box center [451, 326] width 183 height 88
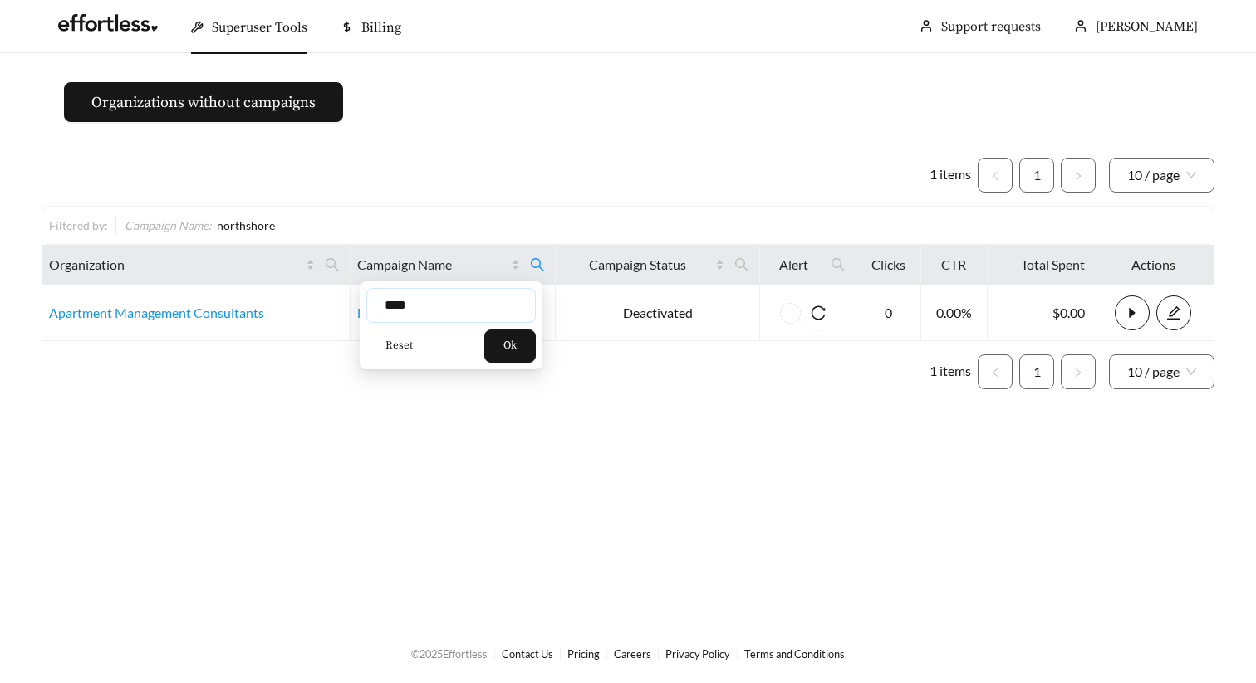
type input "****"
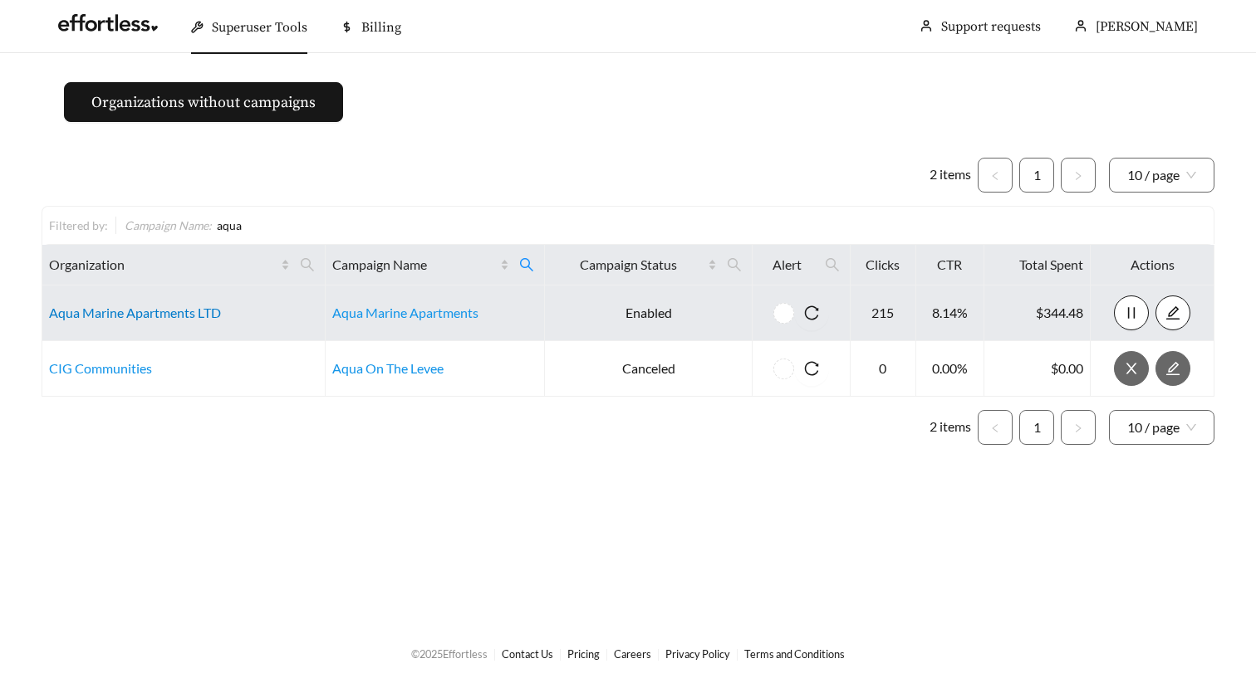
click at [166, 316] on link "Aqua Marine Apartments LTD" at bounding box center [135, 313] width 172 height 16
click at [418, 311] on link "Aqua Marine Apartments" at bounding box center [405, 313] width 146 height 16
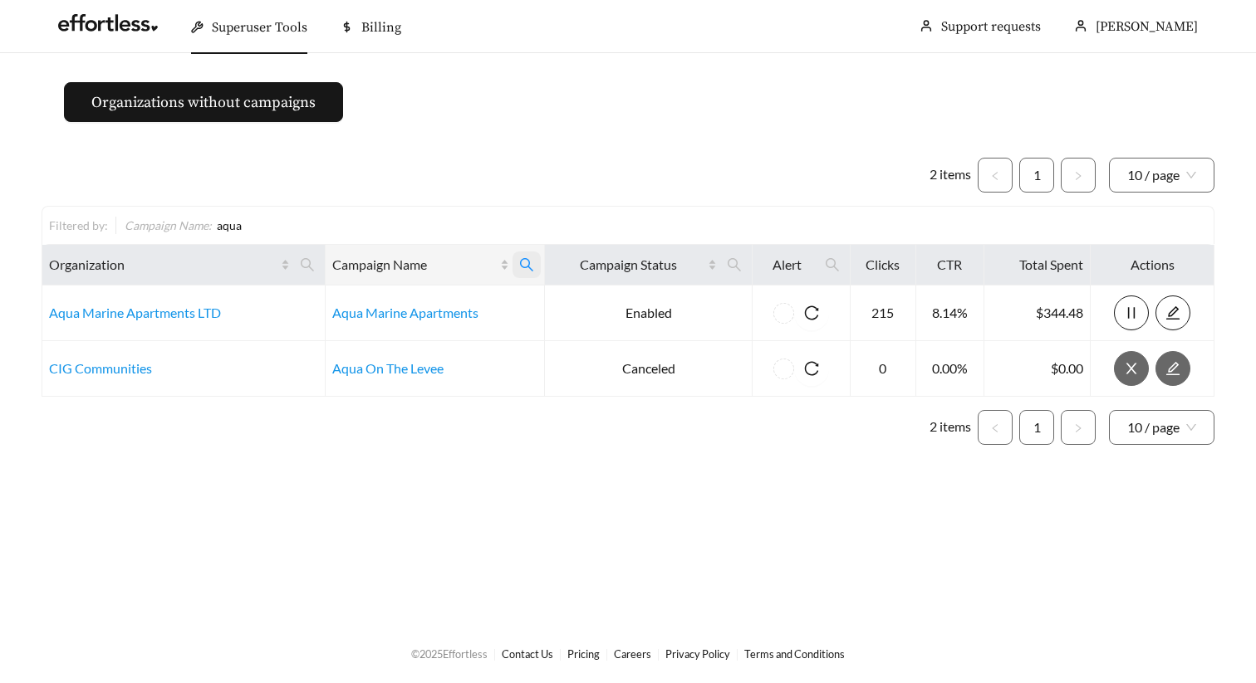
click at [520, 265] on icon "search" at bounding box center [526, 264] width 15 height 15
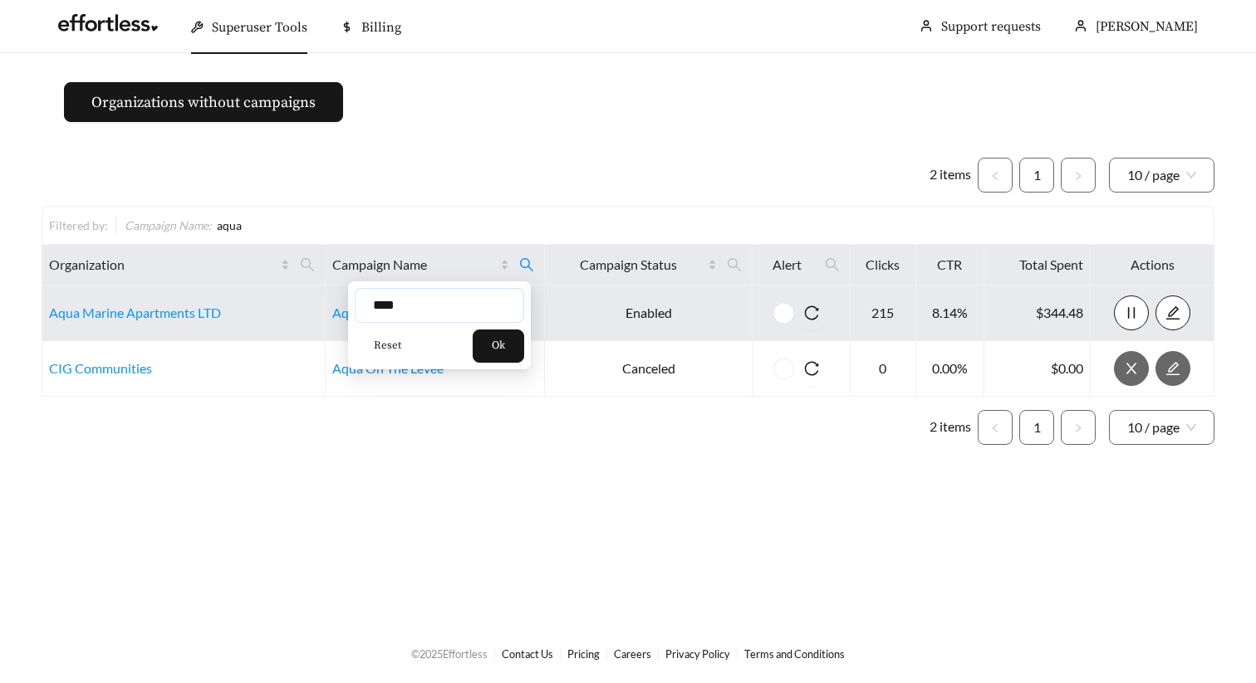
click at [327, 308] on body "Superuser Tools Billing [PERSON_NAME] Support requests More Organizations witho…" at bounding box center [628, 341] width 1256 height 683
type input "********"
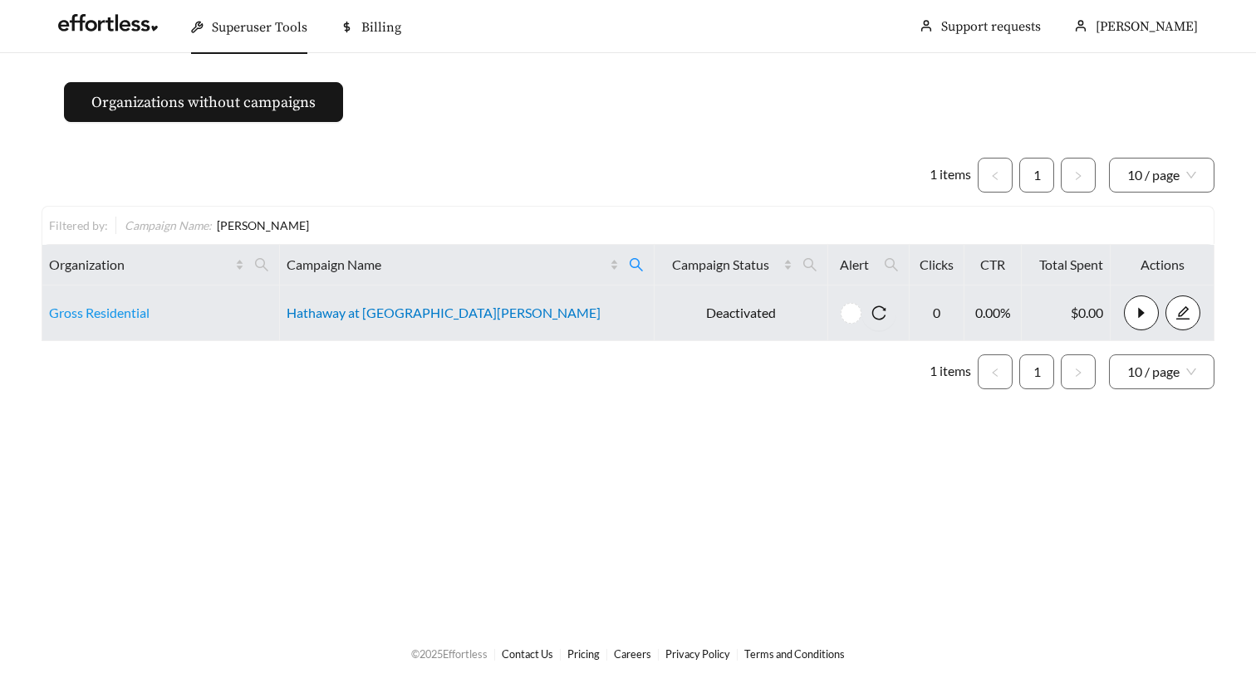
click at [385, 318] on link "Hathaway at [GEOGRAPHIC_DATA][PERSON_NAME]" at bounding box center [444, 313] width 314 height 16
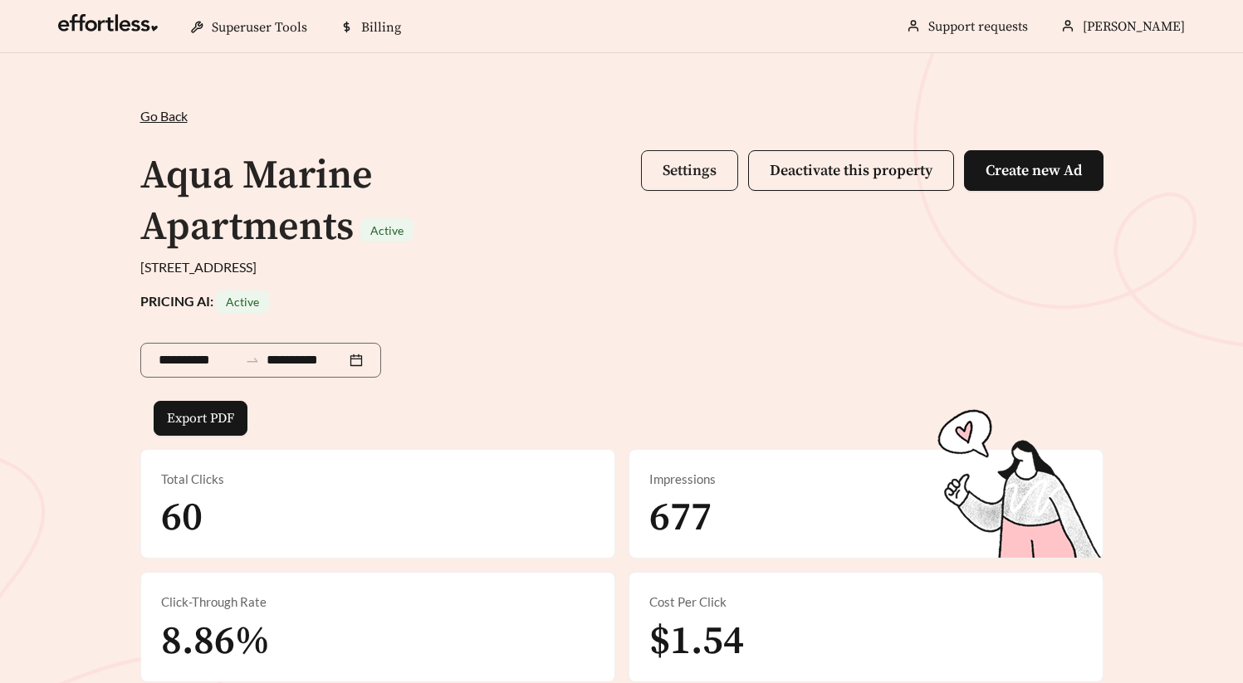
click at [686, 184] on button "Settings" at bounding box center [689, 170] width 97 height 41
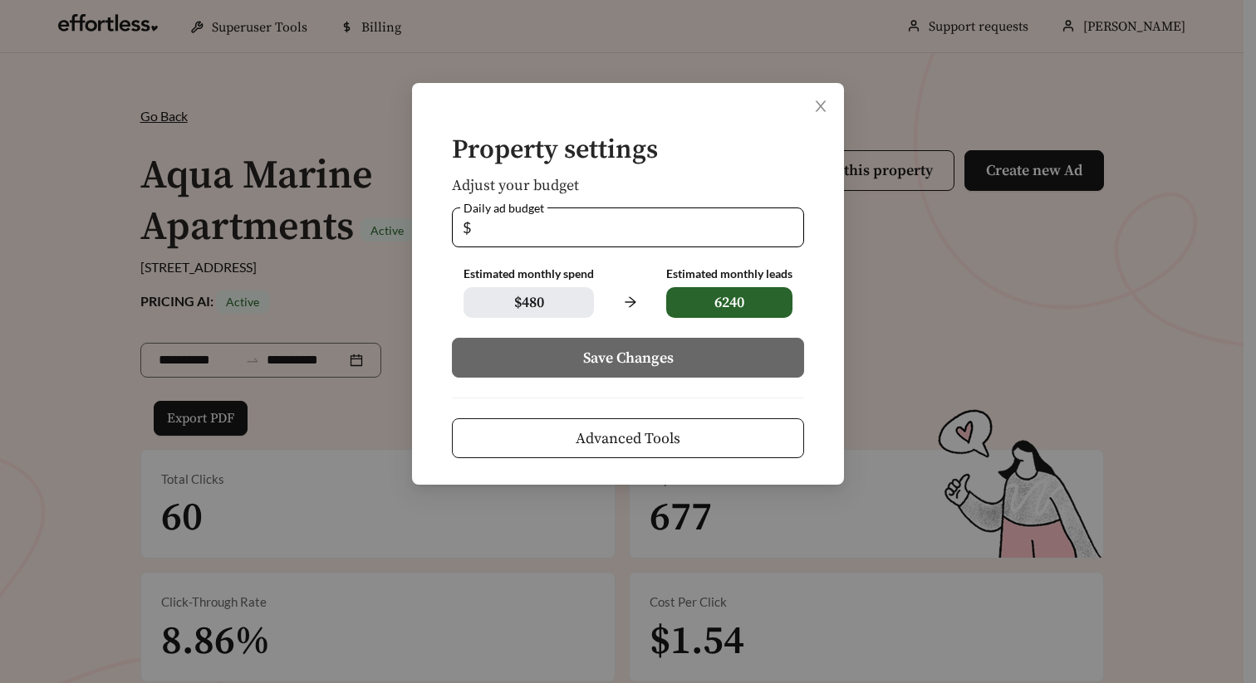
click at [644, 444] on span "Advanced Tools" at bounding box center [628, 439] width 105 height 22
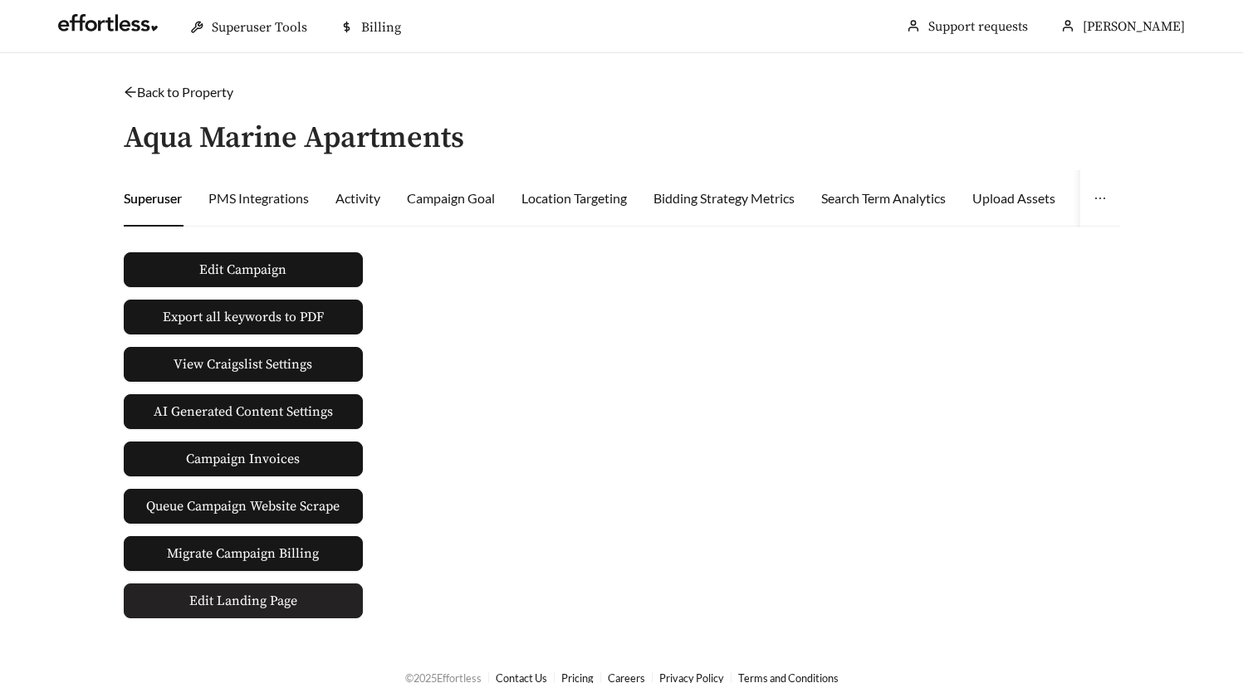
click at [239, 612] on span "Edit Landing Page" at bounding box center [243, 601] width 108 height 33
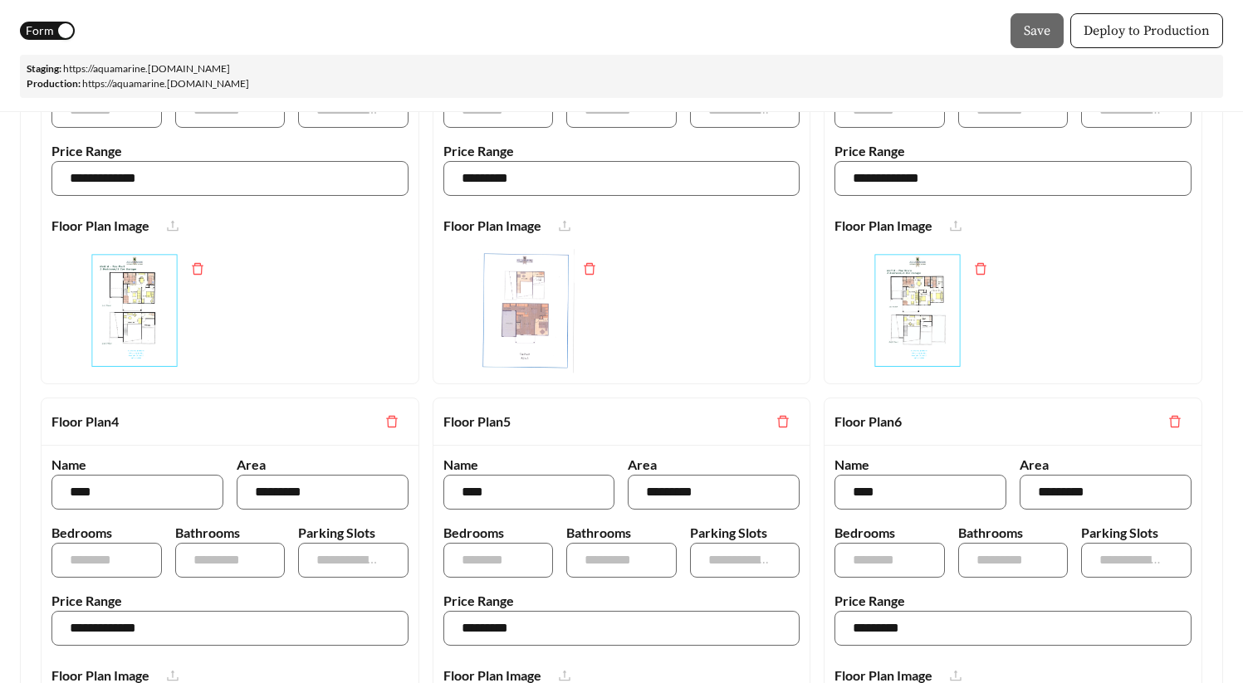
scroll to position [1234, 0]
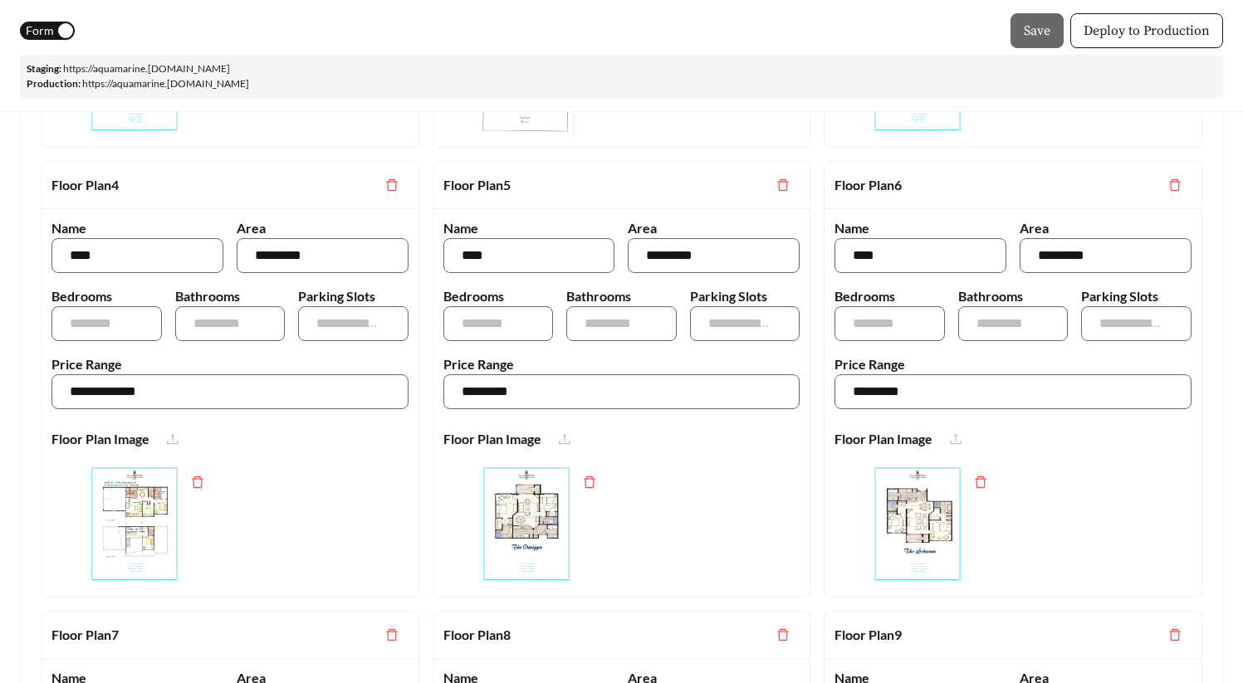
click at [230, 68] on link "https:// aquamarine .[DOMAIN_NAME]" at bounding box center [146, 68] width 167 height 12
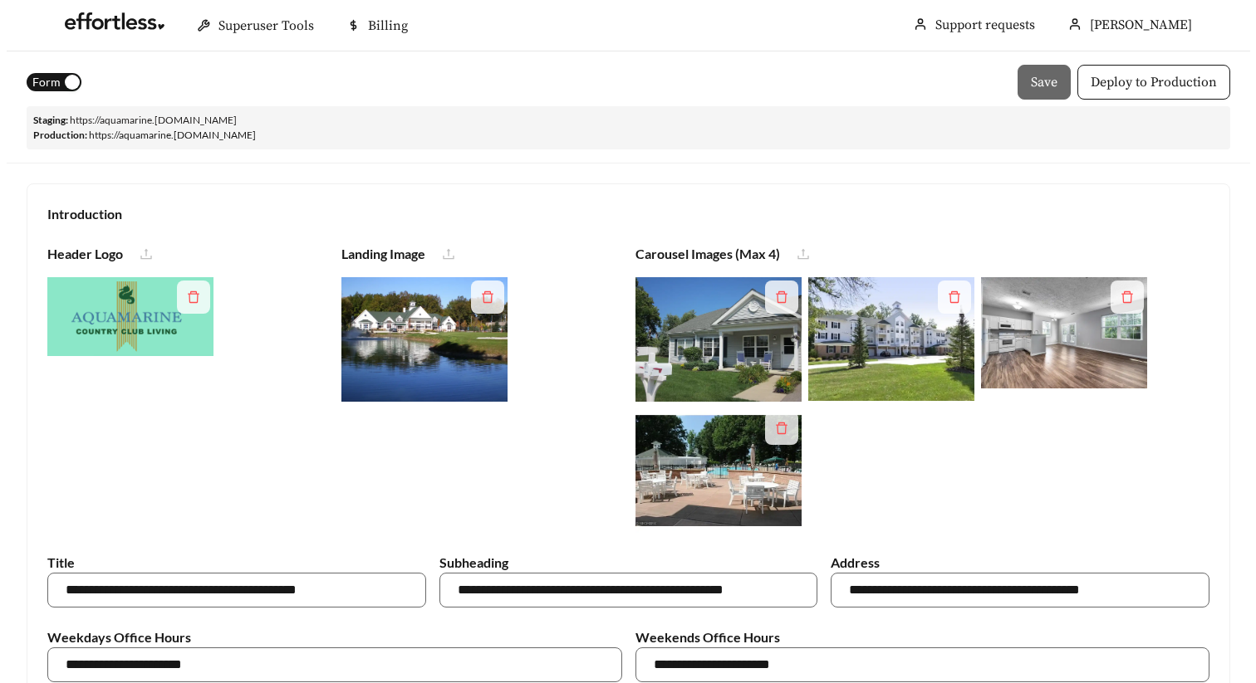
scroll to position [0, 0]
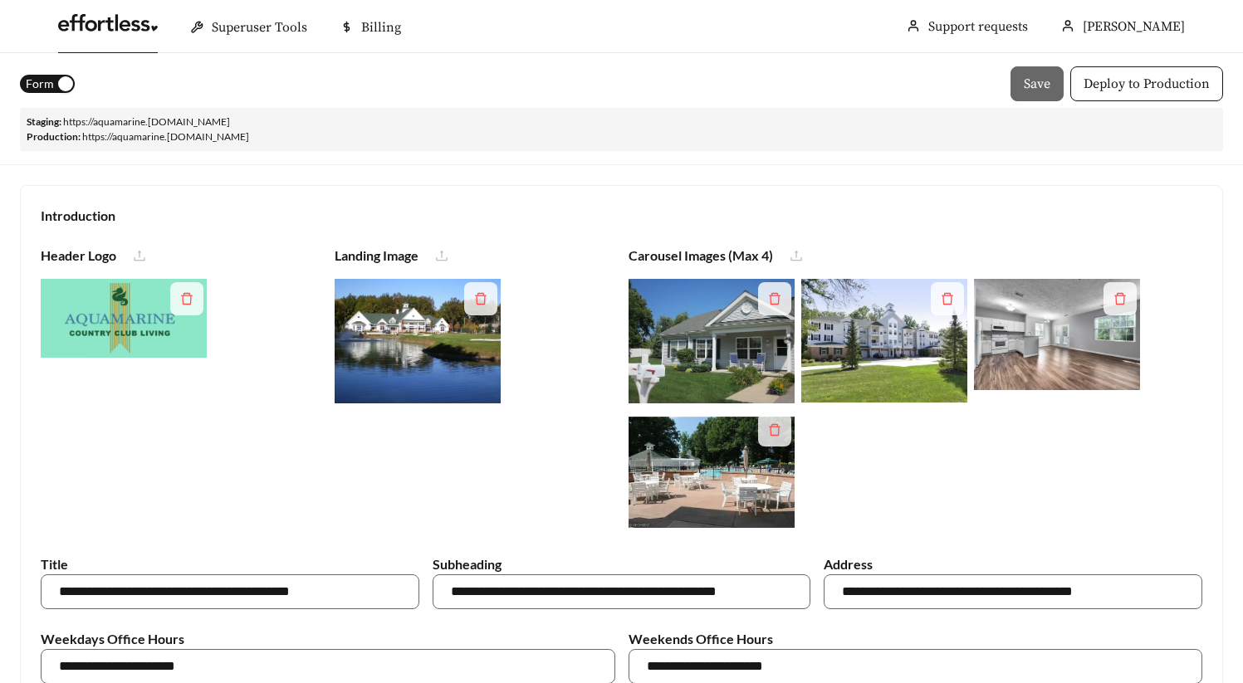
click at [101, 35] on link at bounding box center [108, 27] width 100 height 17
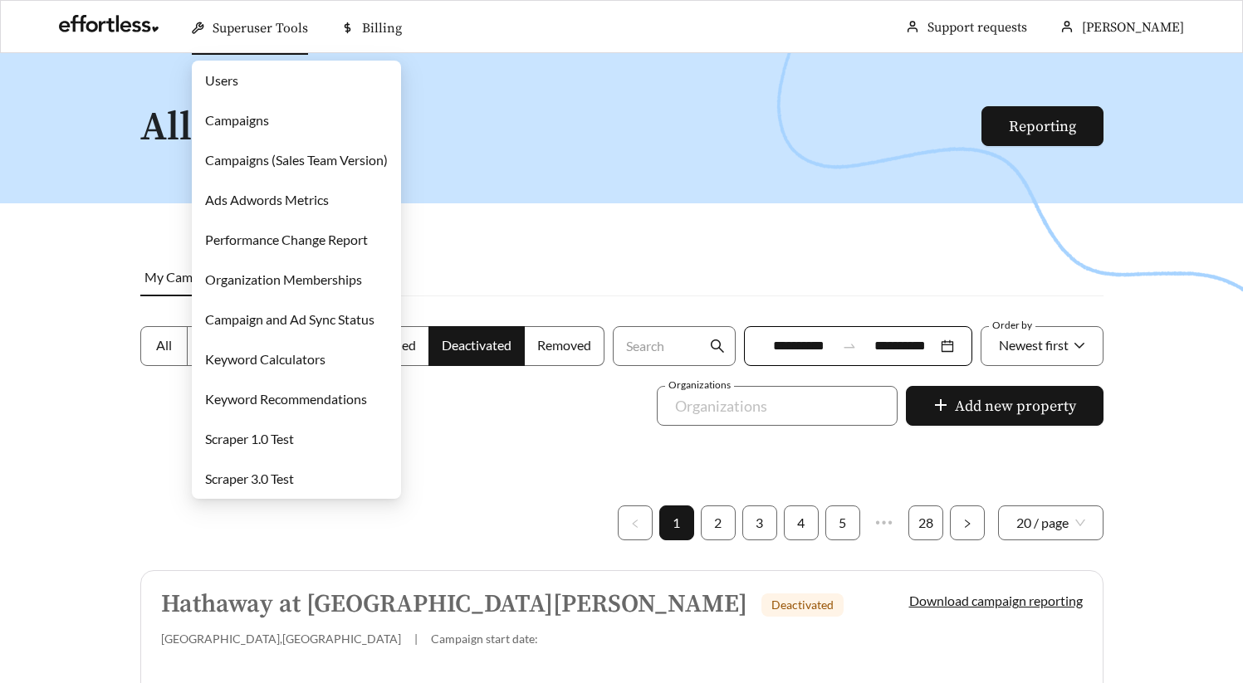
click at [269, 121] on link "Campaigns" at bounding box center [237, 120] width 64 height 16
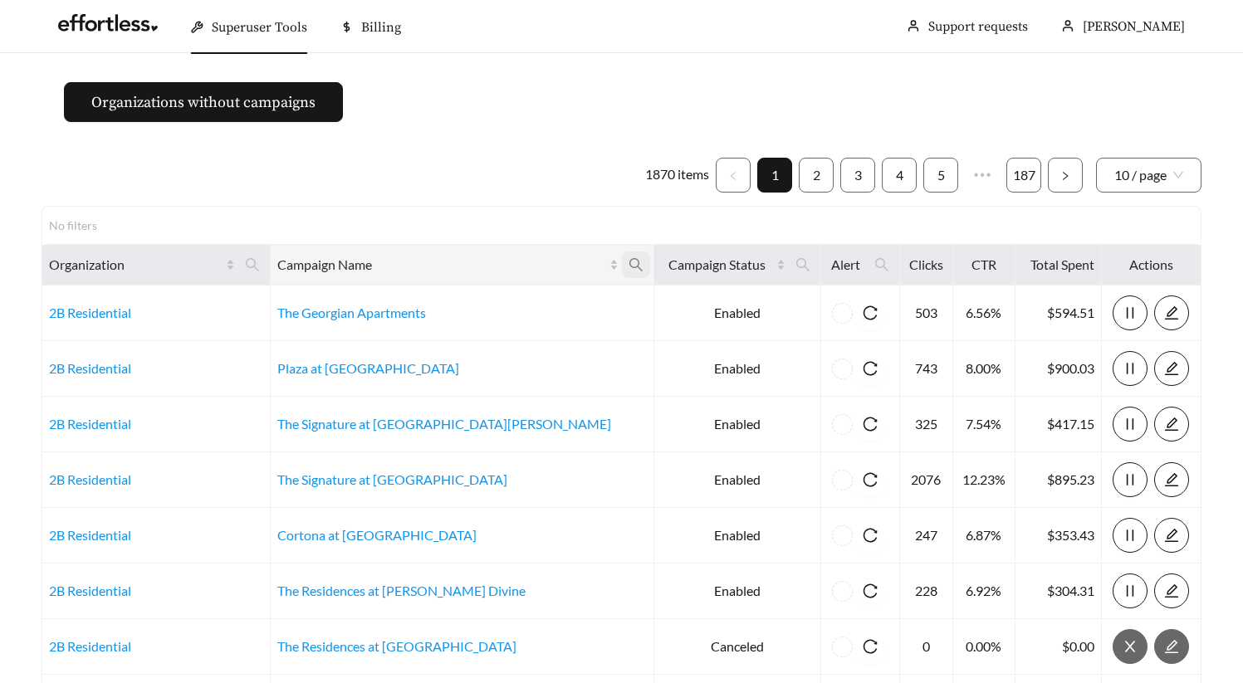
click at [629, 271] on icon "search" at bounding box center [636, 264] width 15 height 15
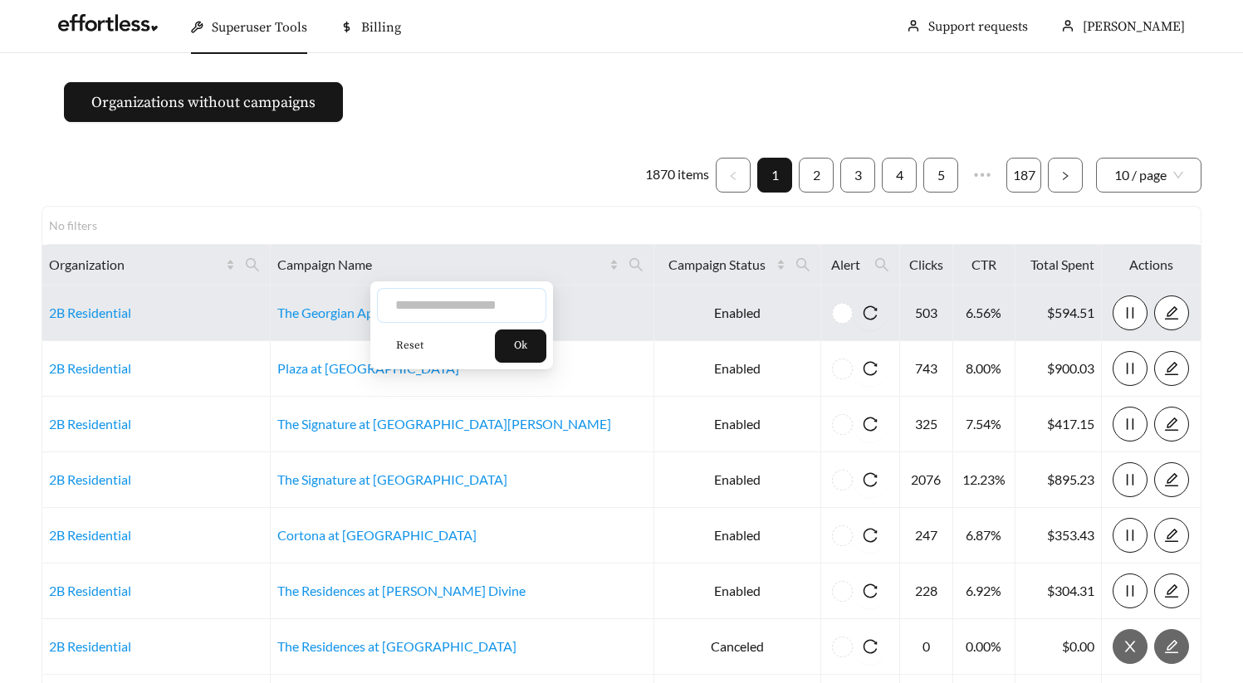
click at [464, 307] on input "text" at bounding box center [461, 305] width 169 height 35
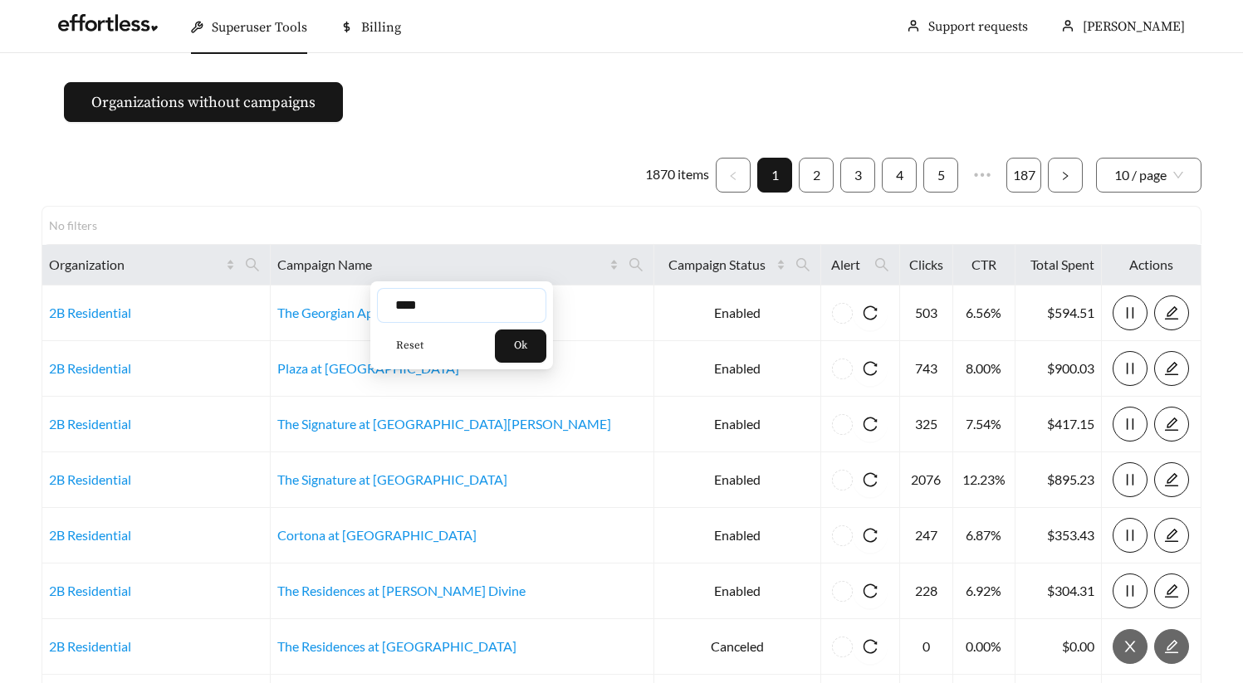
type input "****"
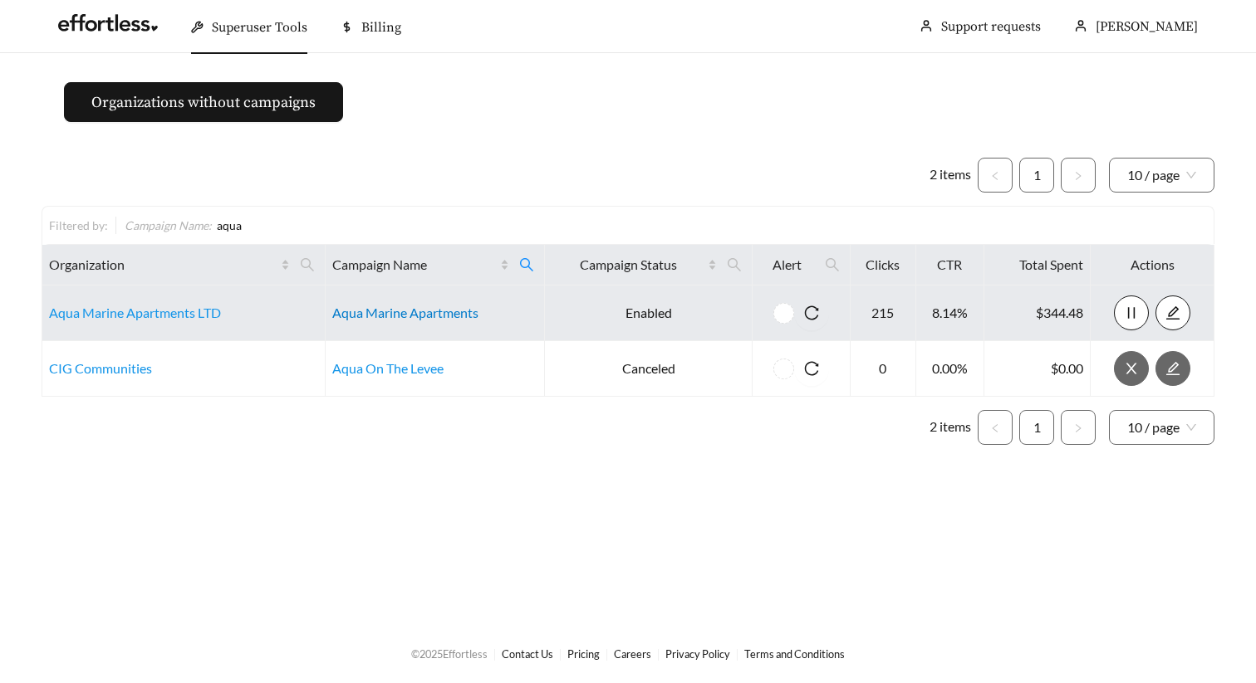
click at [444, 320] on link "Aqua Marine Apartments" at bounding box center [405, 313] width 146 height 16
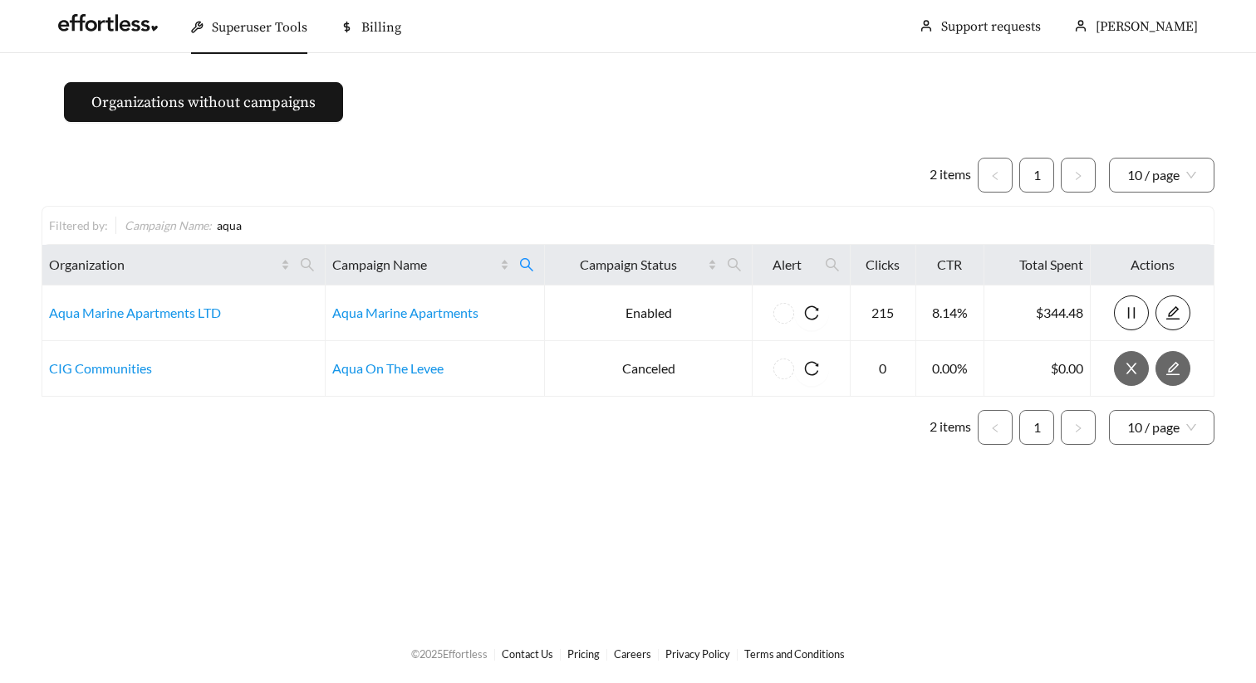
click at [493, 105] on main "Organizations without campaigns 2 items 1 10 / page Filtered by: Campaign Name …" at bounding box center [628, 338] width 1256 height 571
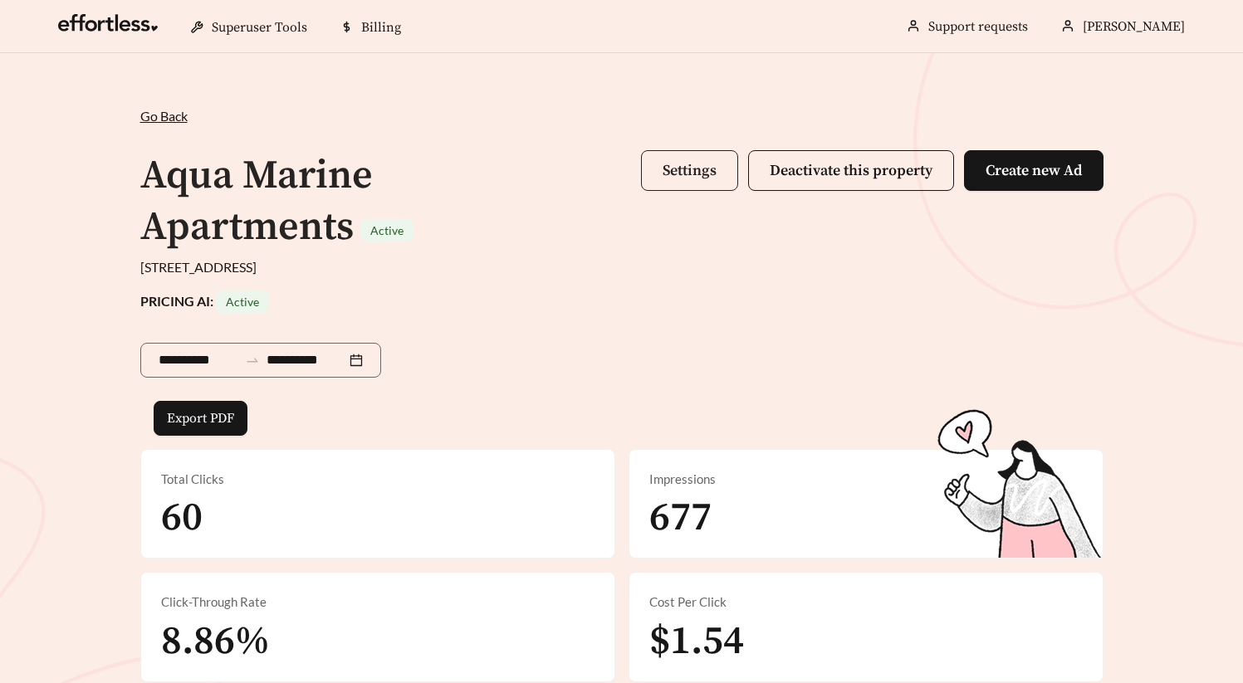
click at [676, 179] on span "Settings" at bounding box center [690, 170] width 54 height 19
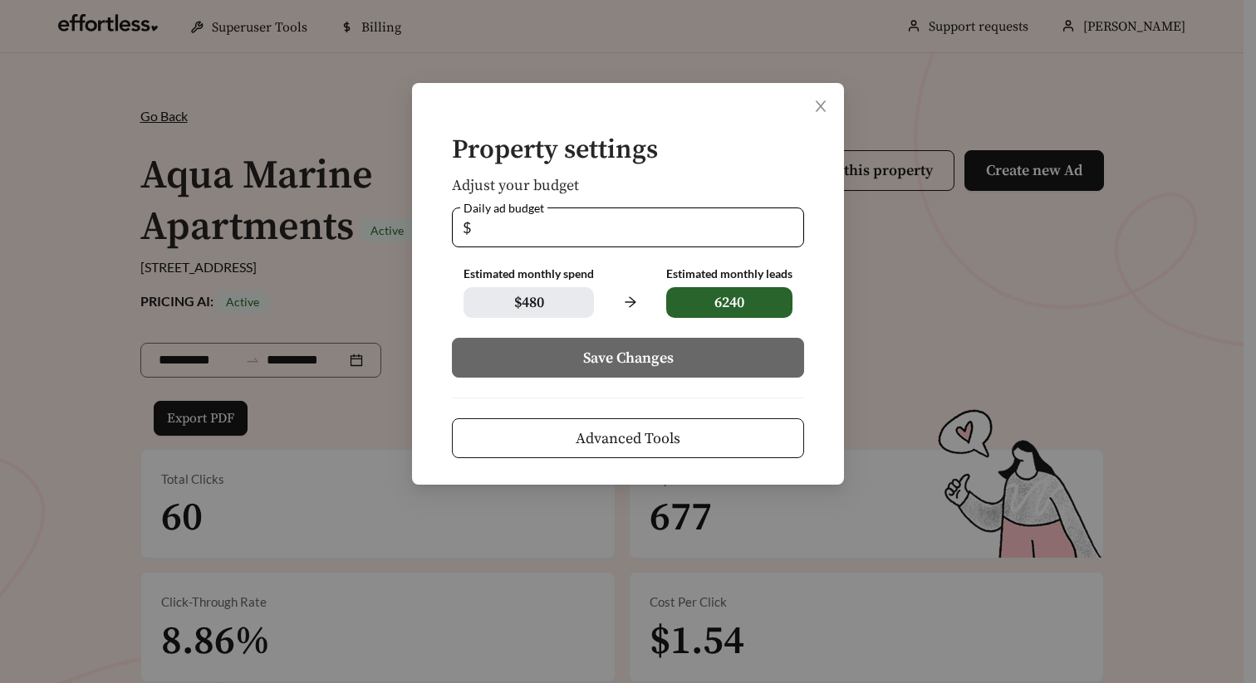
click at [566, 442] on button "Advanced Tools" at bounding box center [628, 439] width 352 height 40
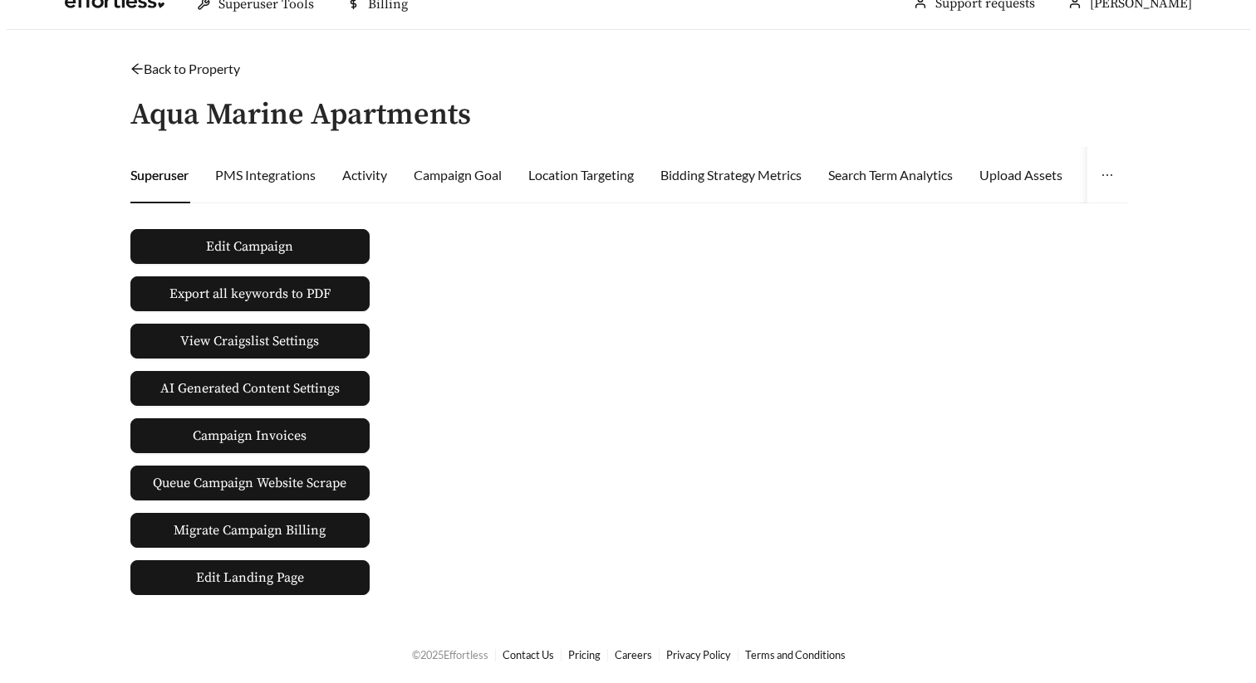
scroll to position [24, 0]
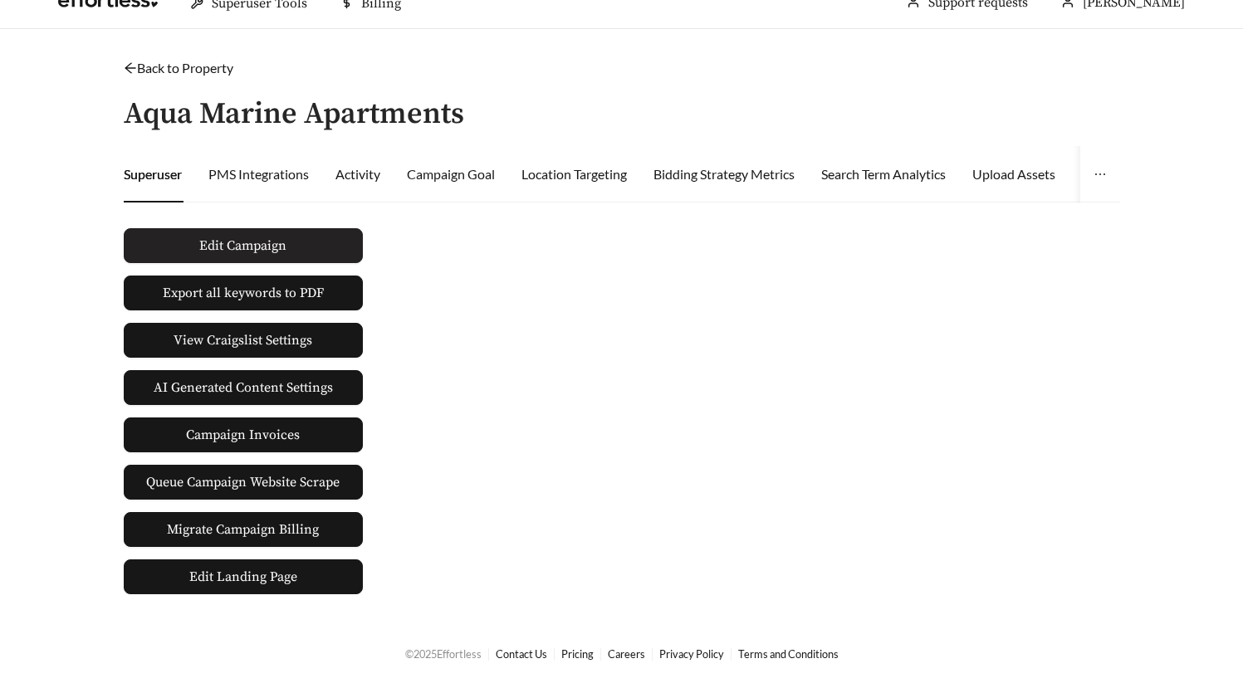
click at [281, 253] on span "Edit Campaign" at bounding box center [242, 246] width 87 height 20
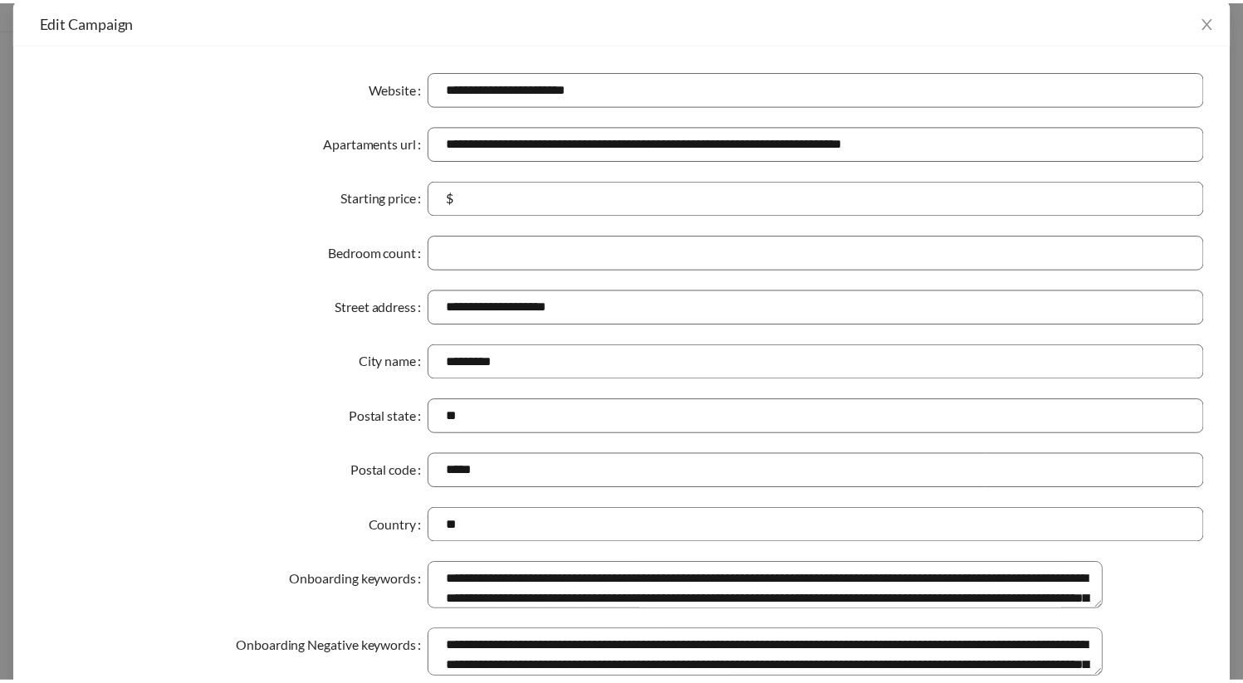
scroll to position [0, 0]
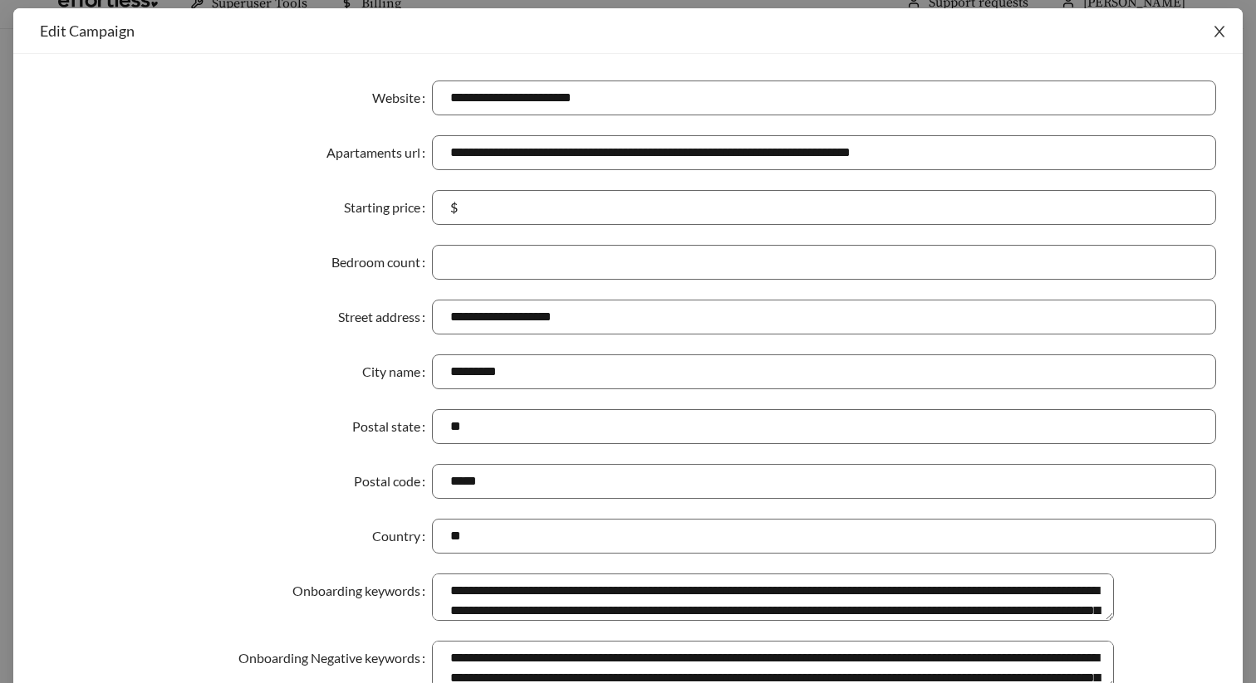
click at [1205, 22] on span "Close" at bounding box center [1219, 31] width 47 height 47
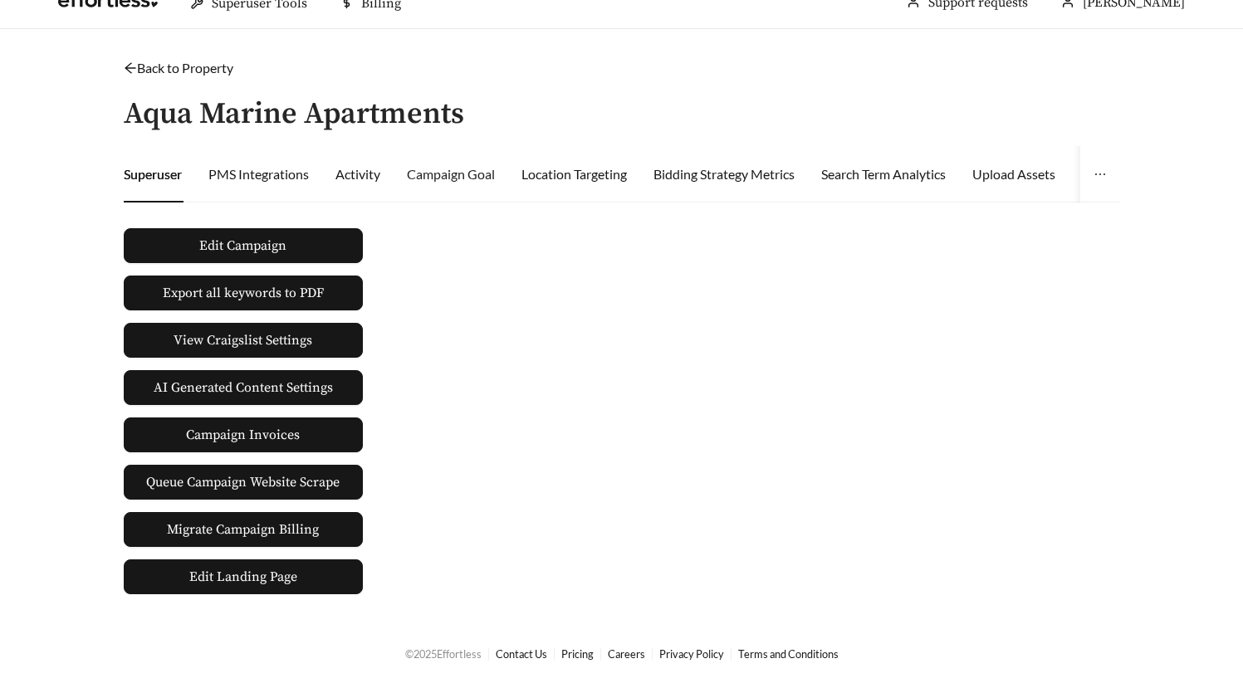
click at [454, 193] on div "Campaign Goal" at bounding box center [451, 174] width 88 height 56
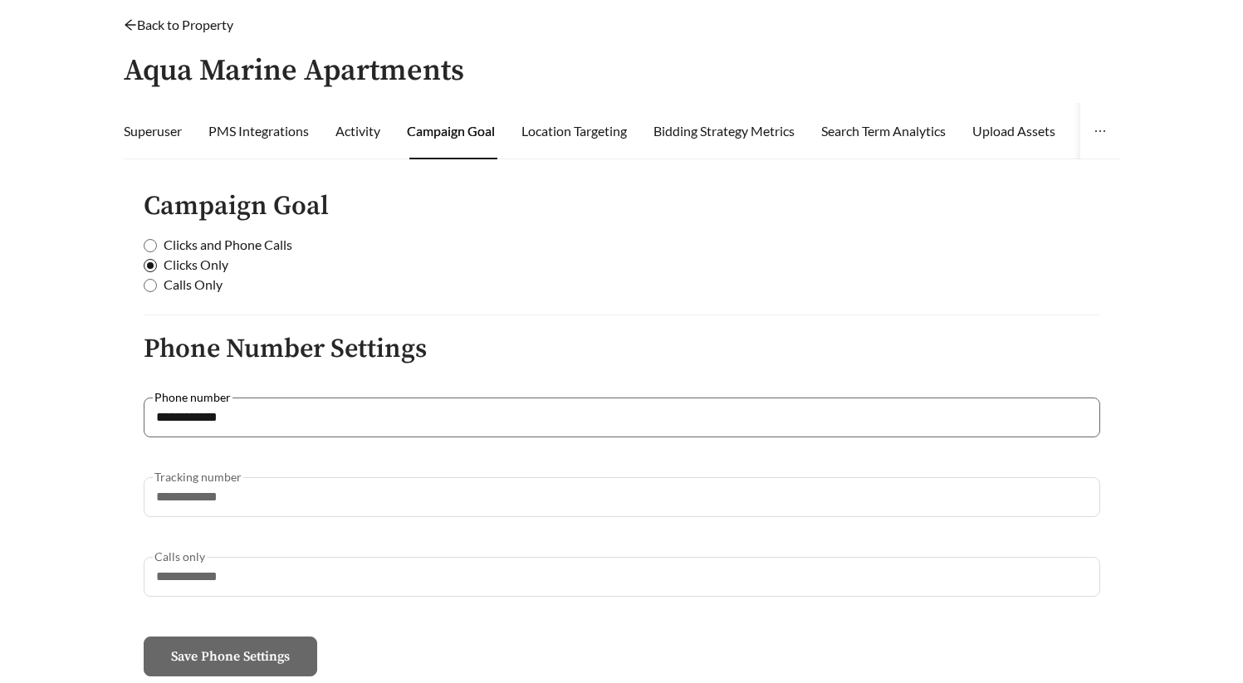
scroll to position [42, 0]
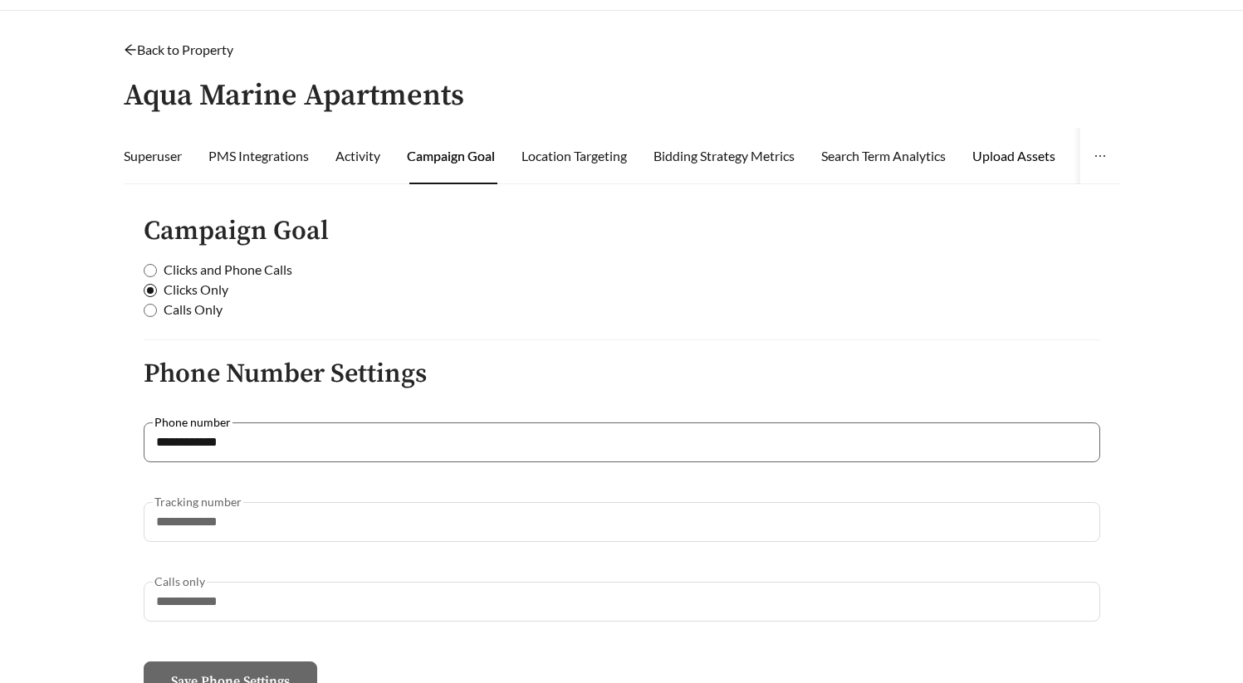
click at [998, 157] on div "Upload Assets" at bounding box center [1013, 156] width 83 height 20
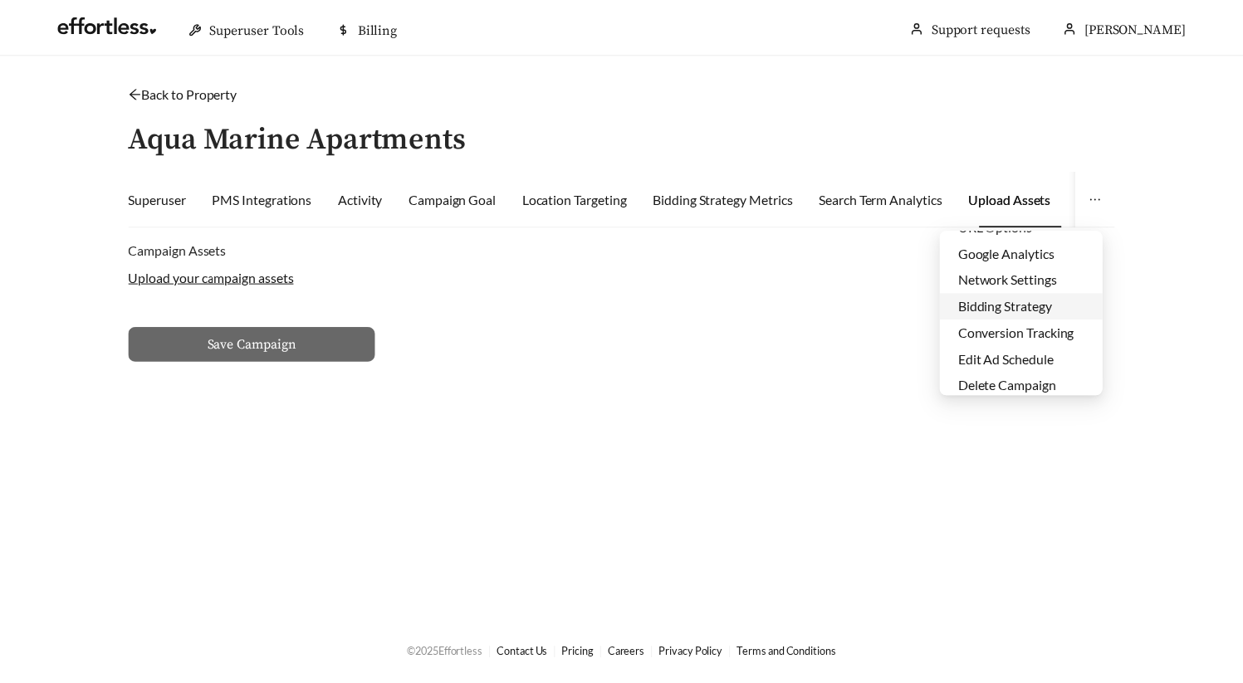
scroll to position [80, 0]
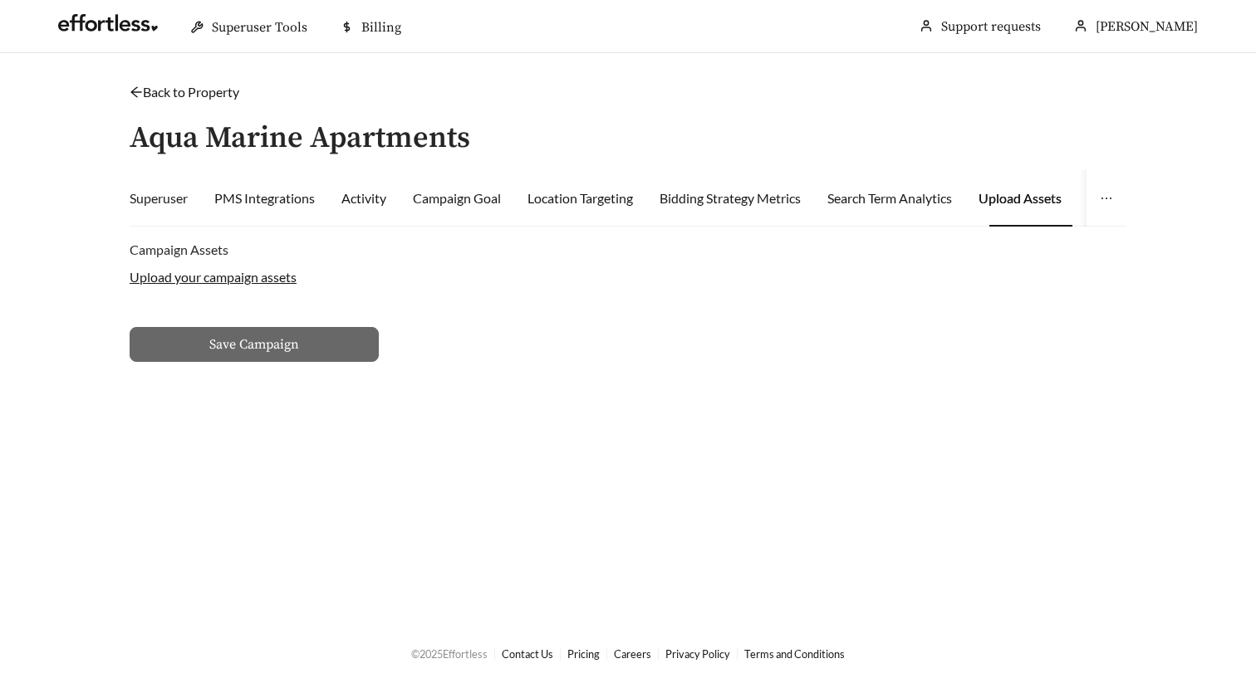
click at [165, 218] on div "Superuser" at bounding box center [159, 198] width 58 height 56
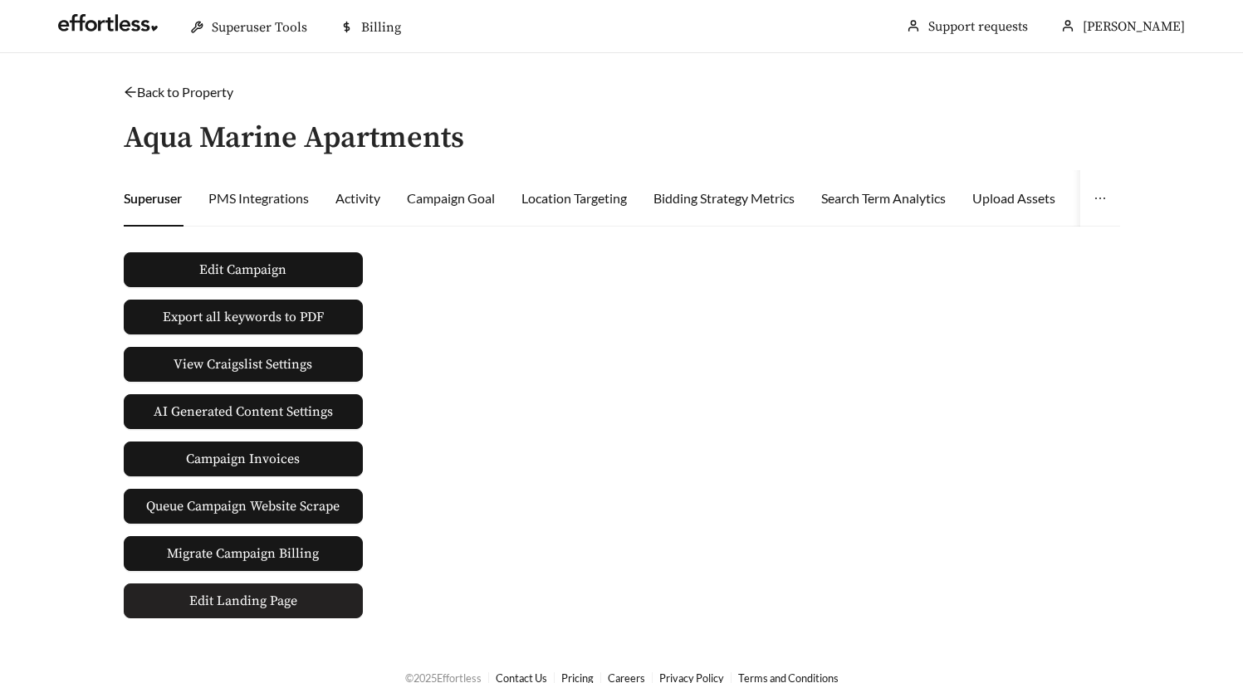
click at [331, 604] on link "Edit Landing Page" at bounding box center [243, 601] width 239 height 35
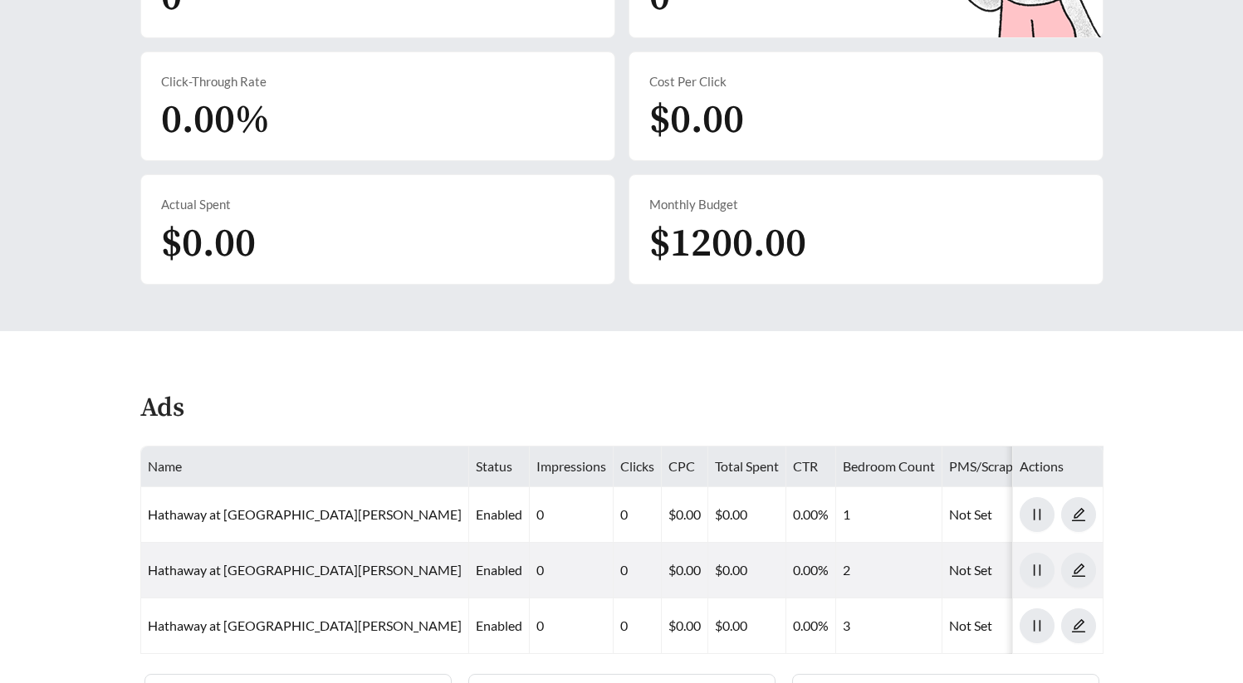
scroll to position [808, 0]
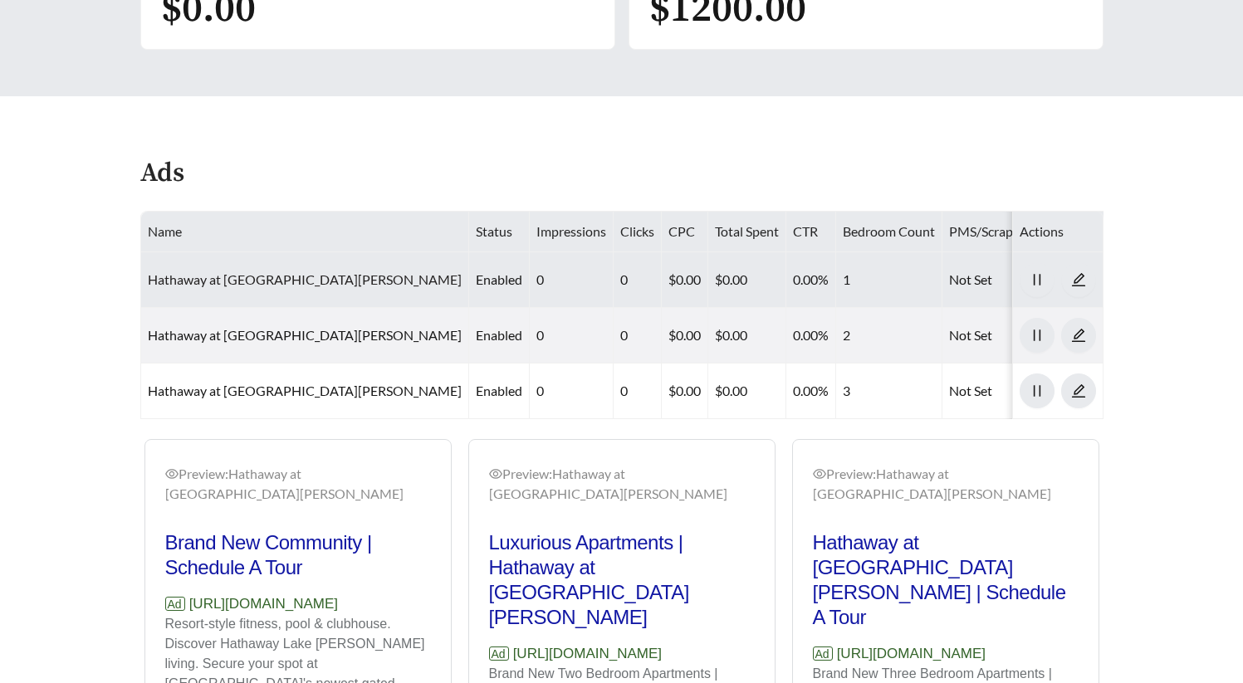
click at [311, 272] on link "Hathaway at [GEOGRAPHIC_DATA][PERSON_NAME]" at bounding box center [305, 280] width 314 height 16
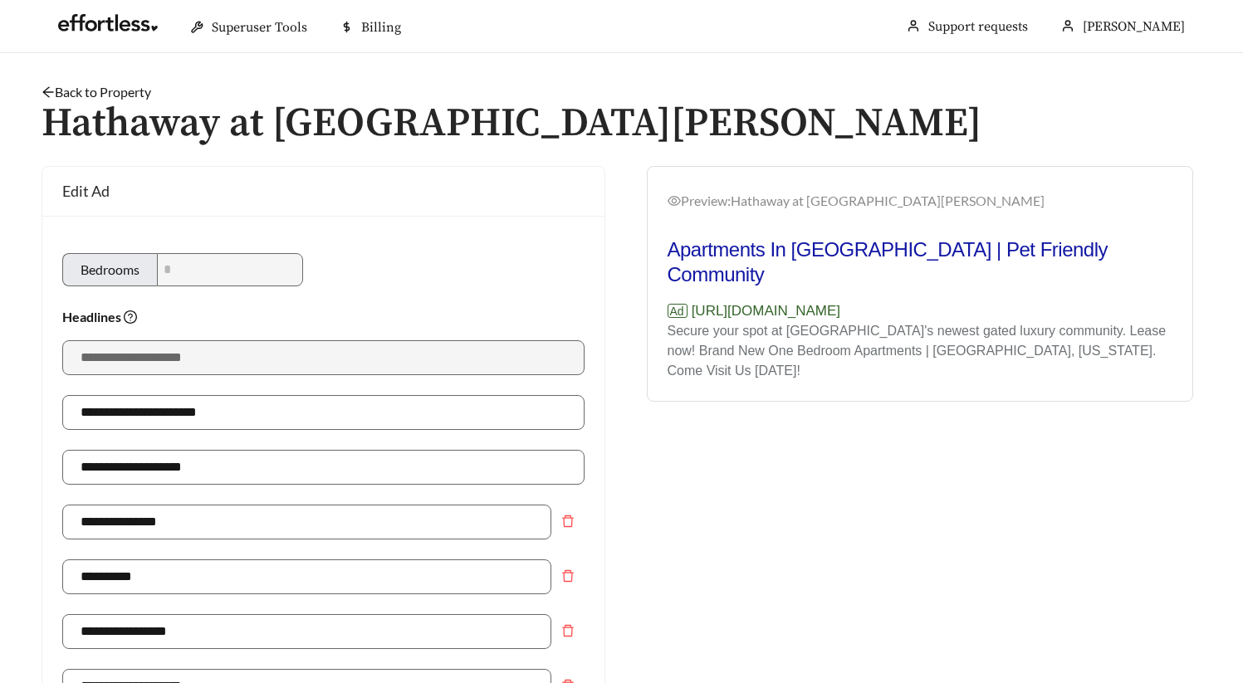
click at [135, 92] on link "Back to Property" at bounding box center [97, 92] width 110 height 16
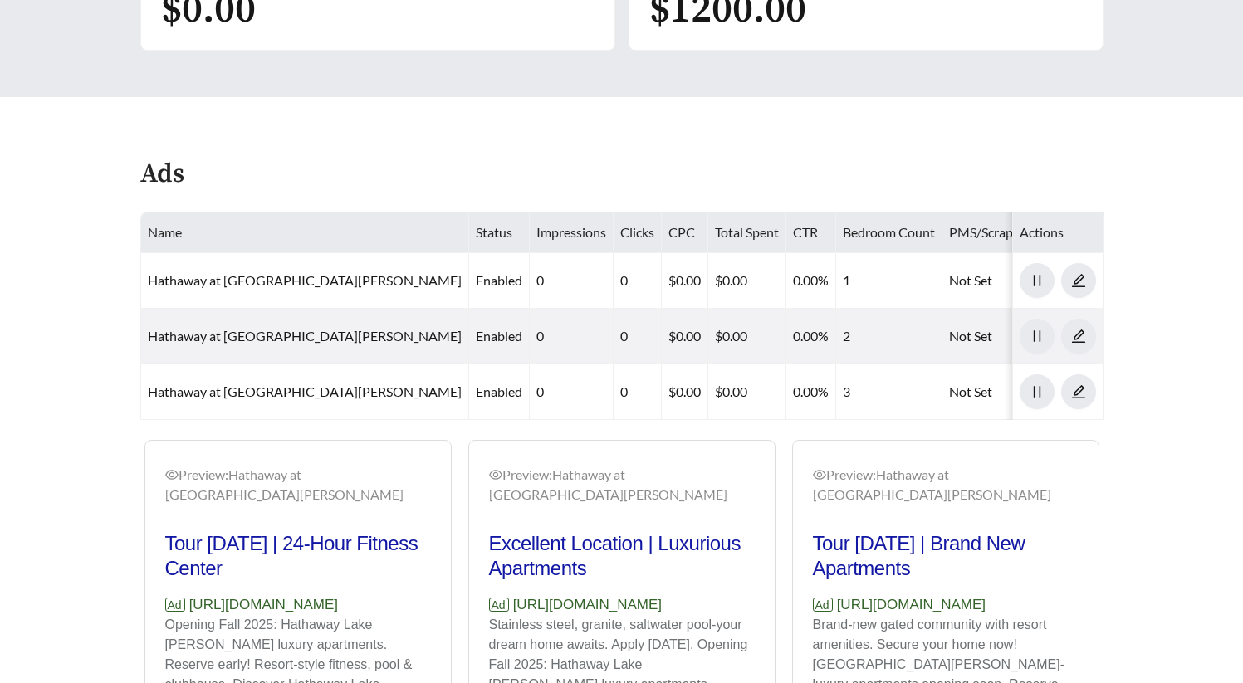
scroll to position [860, 0]
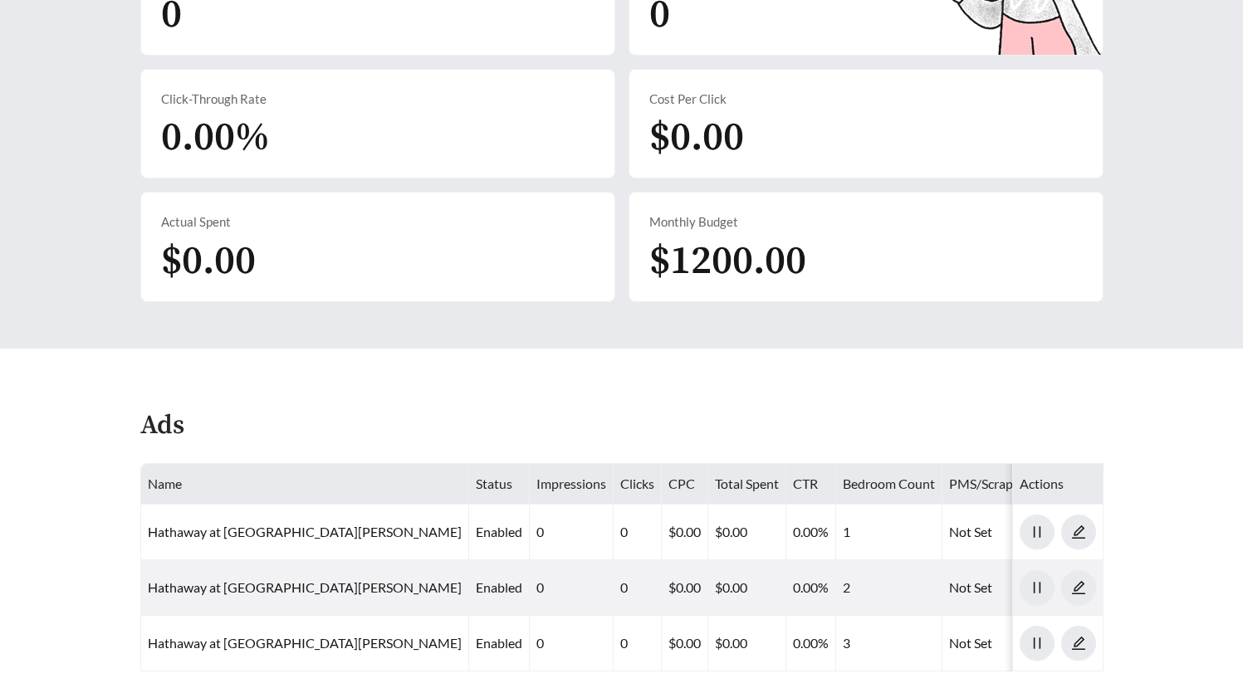
scroll to position [168, 0]
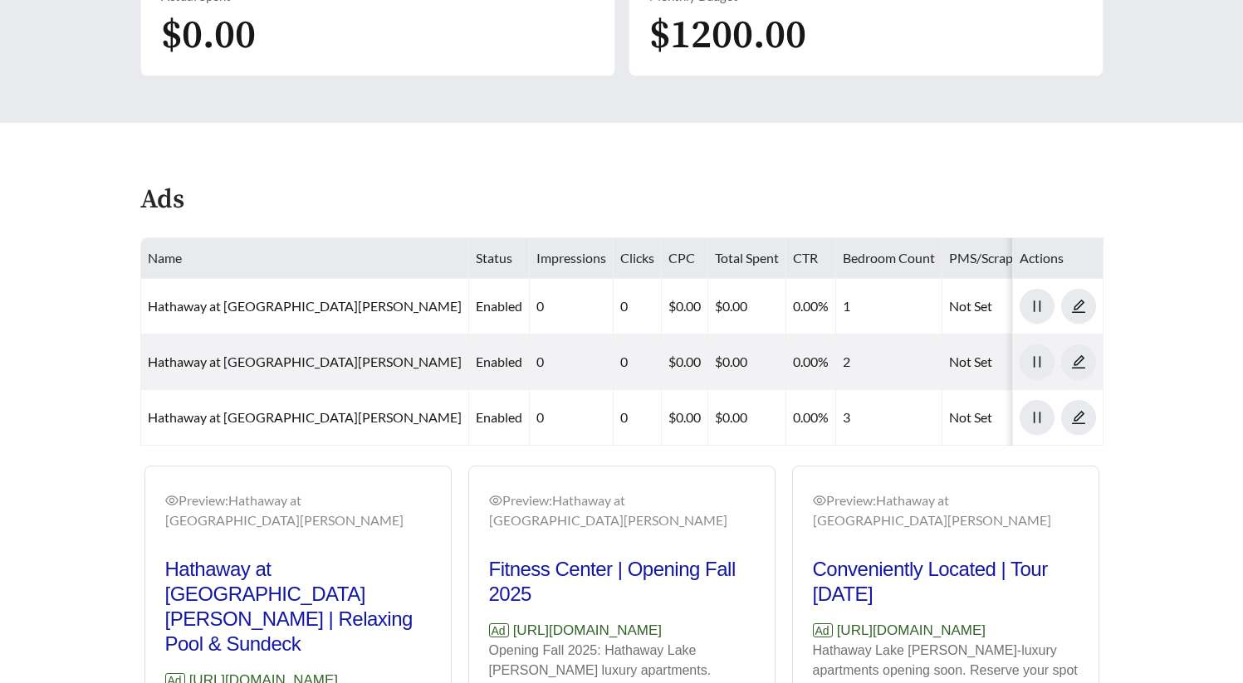
scroll to position [819, 0]
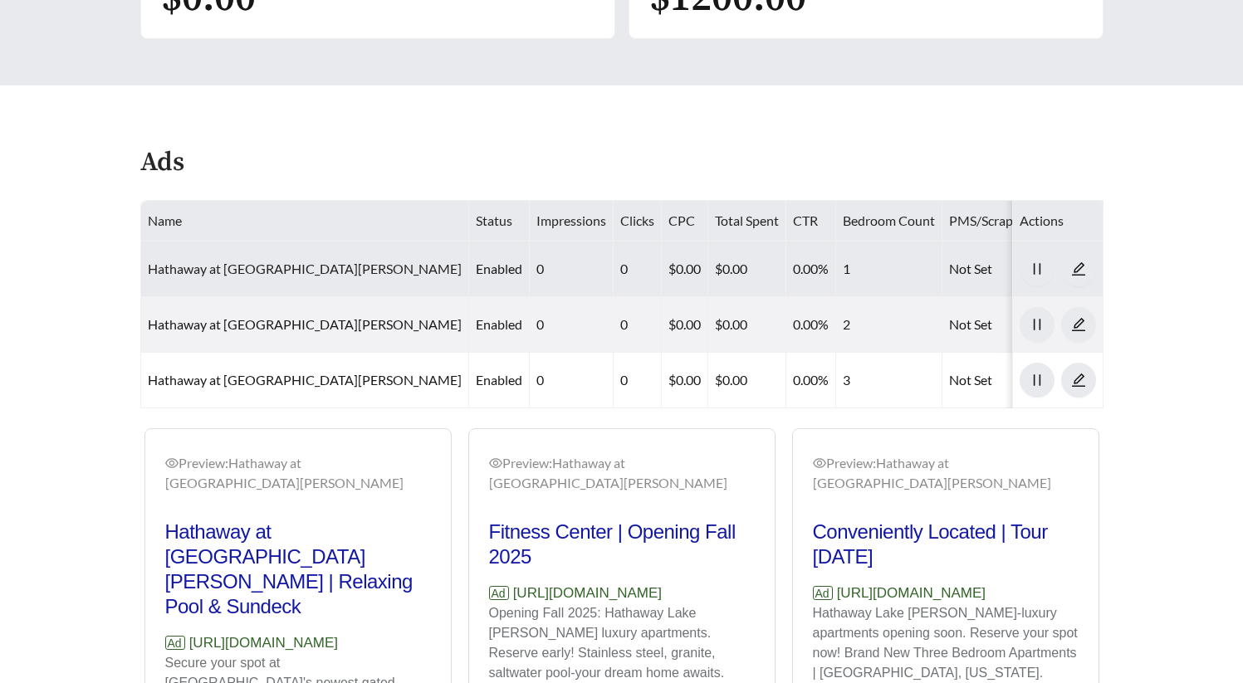
click at [352, 261] on link "Hathaway at [GEOGRAPHIC_DATA][PERSON_NAME]" at bounding box center [305, 269] width 314 height 16
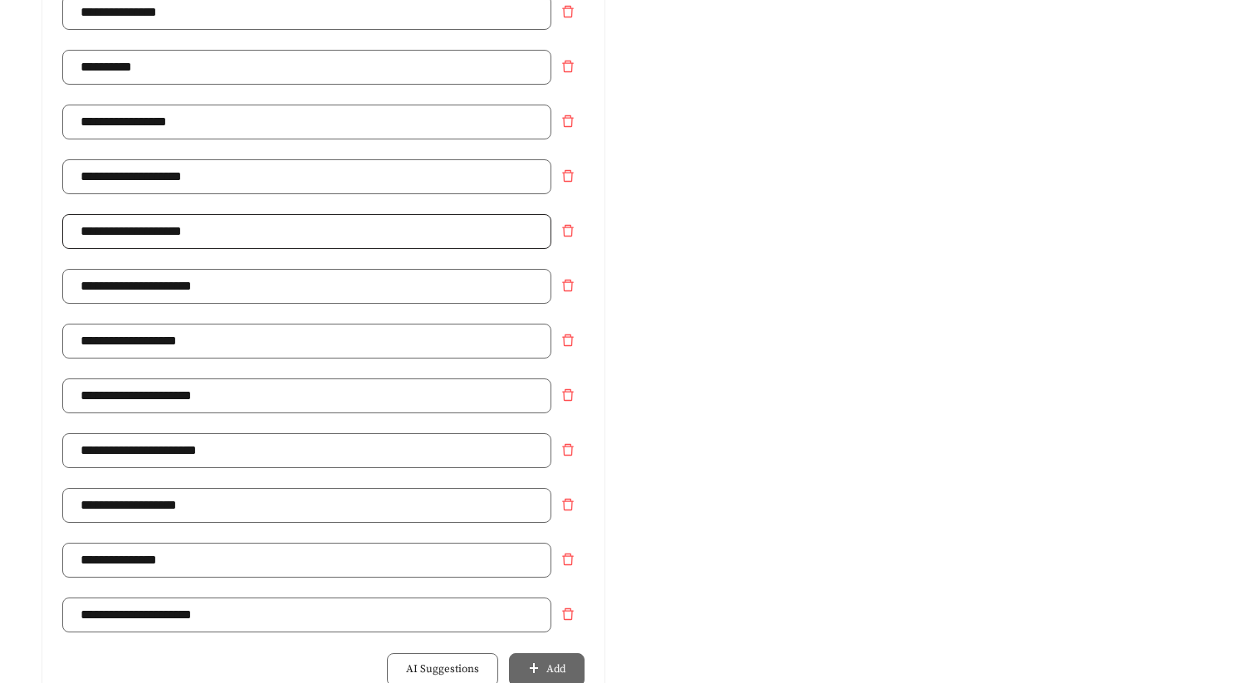
scroll to position [512, 0]
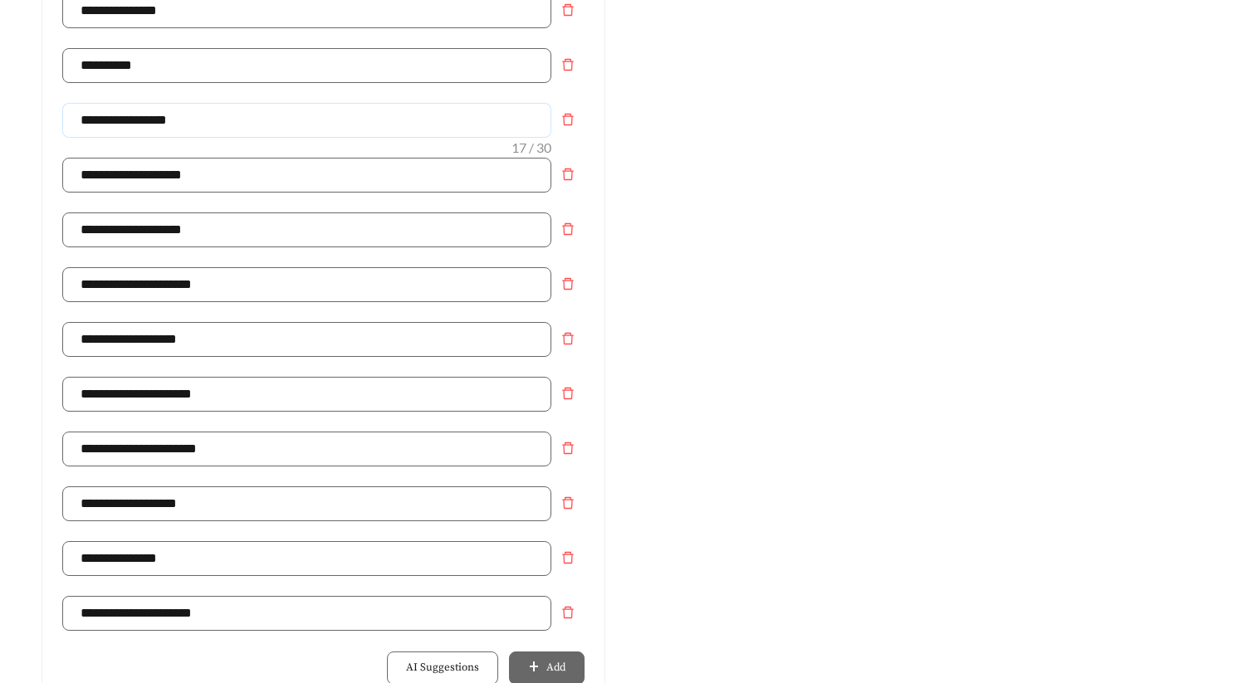
drag, startPoint x: 200, startPoint y: 124, endPoint x: 134, endPoint y: 127, distance: 66.5
click at [134, 127] on input "**********" at bounding box center [306, 120] width 489 height 35
type input "**********"
click at [747, 199] on div "Preview: Hathaway at Lake Norman - One Bedroom Gated Community | Apartments In …" at bounding box center [920, 467] width 597 height 1624
drag, startPoint x: 215, startPoint y: 117, endPoint x: 41, endPoint y: 117, distance: 174.4
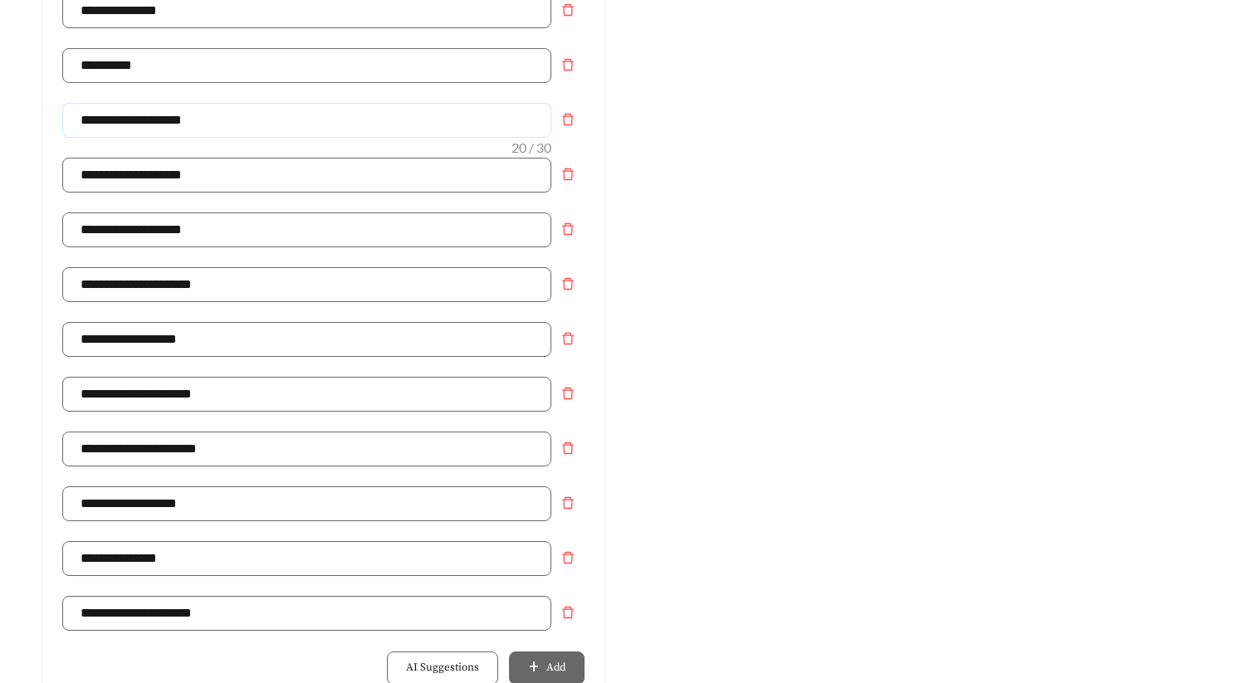
click at [60, 117] on div "**********" at bounding box center [323, 490] width 562 height 1573
click at [725, 365] on div "Preview: Hathaway at Lake Norman - One Bedroom Gated Community | Apartments In …" at bounding box center [920, 467] width 597 height 1624
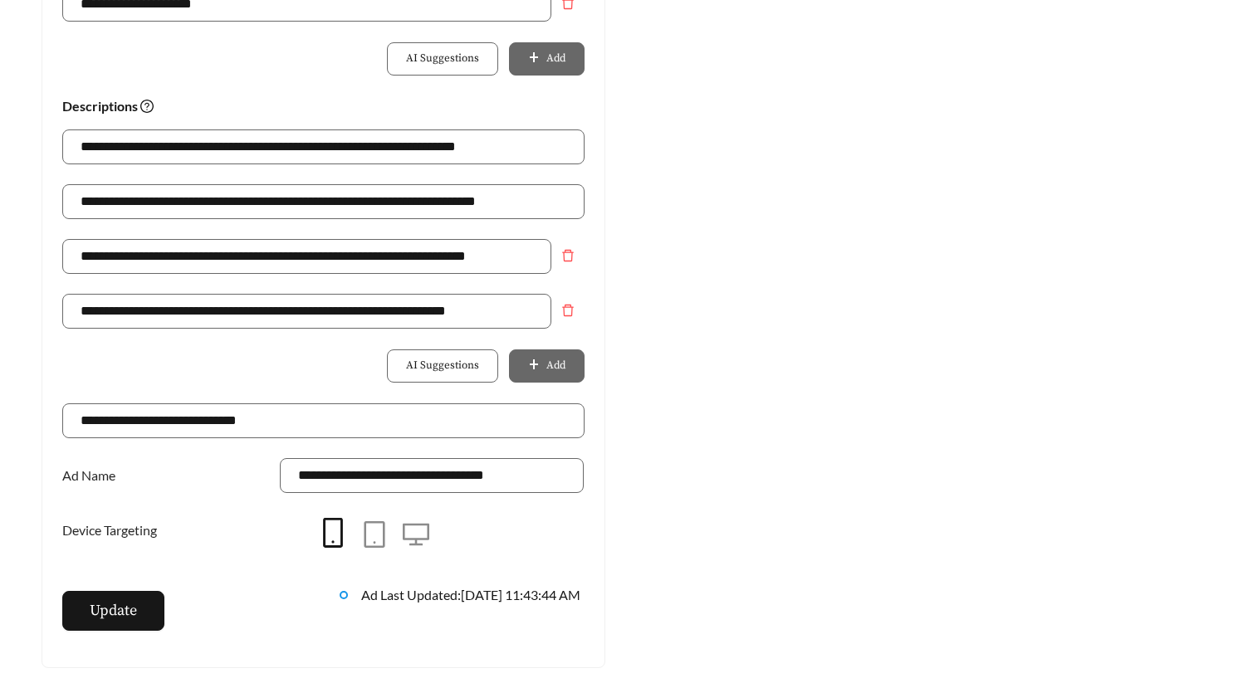
scroll to position [1126, 0]
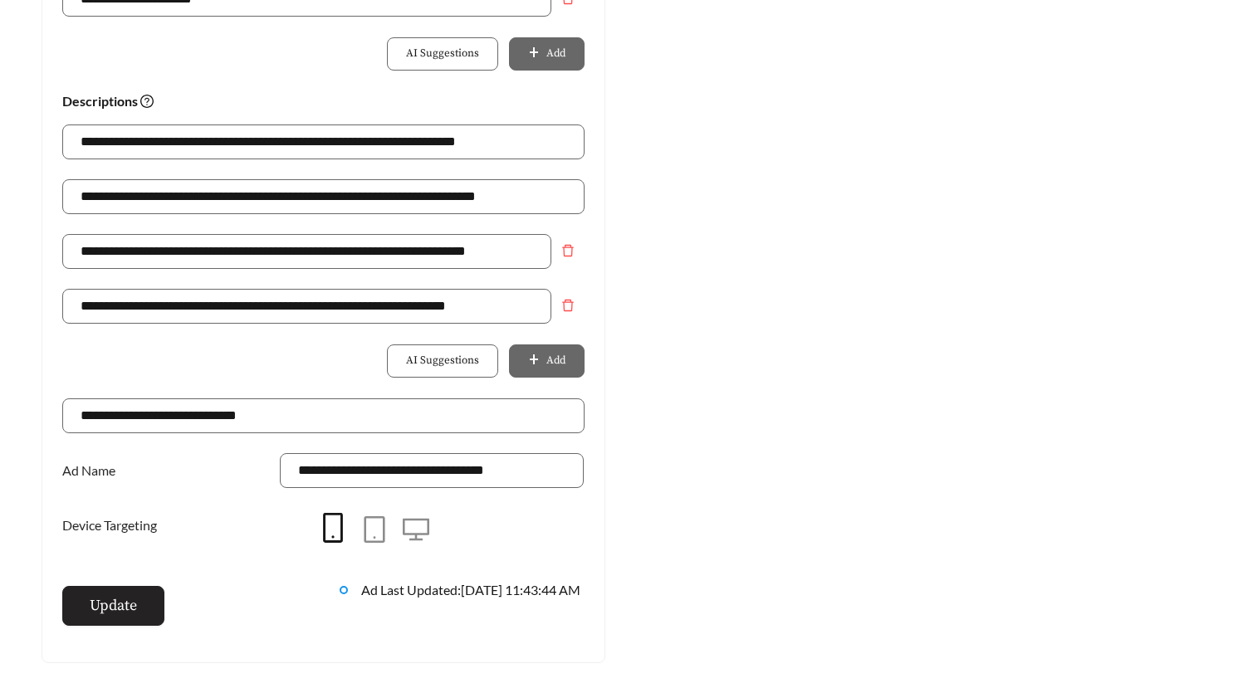
click at [127, 606] on span "Update" at bounding box center [113, 606] width 47 height 22
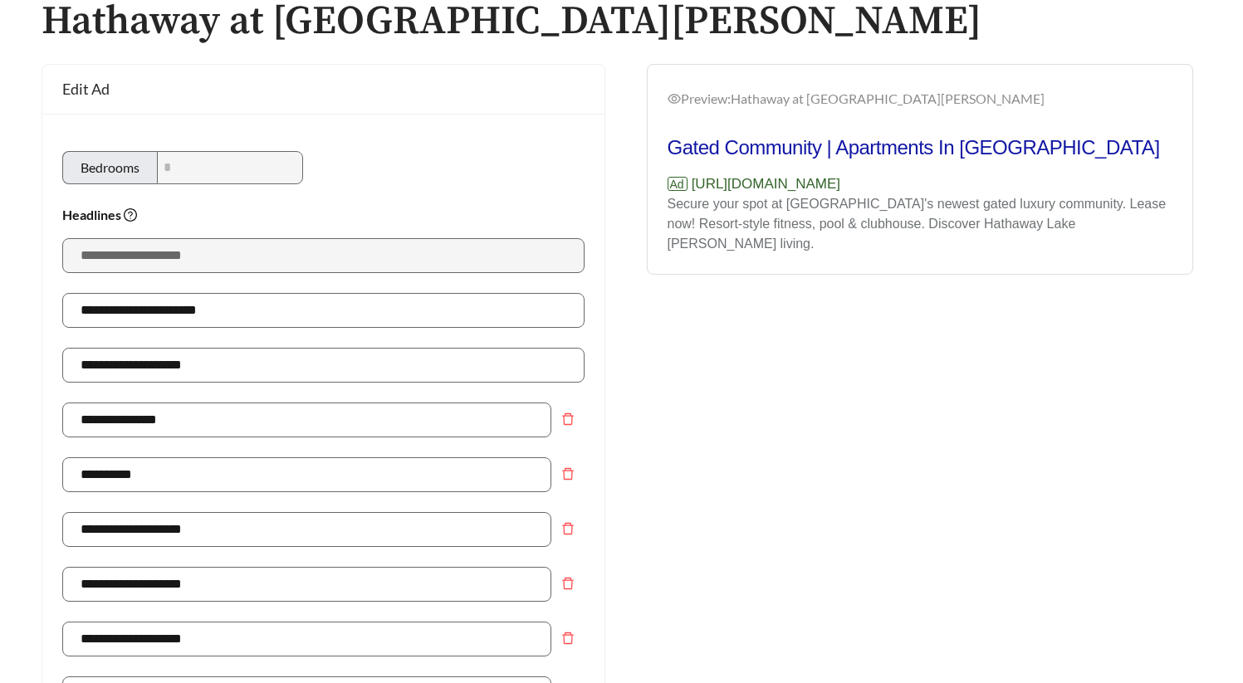
scroll to position [81, 0]
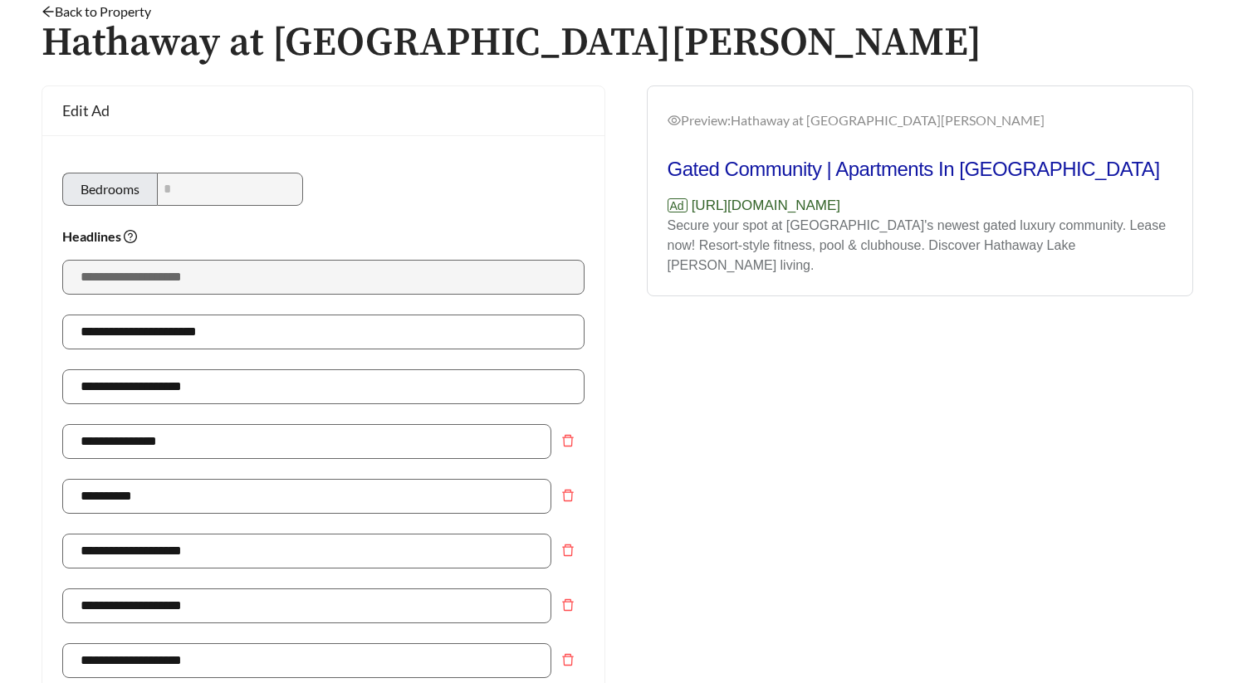
click at [113, 13] on link "Back to Property" at bounding box center [97, 11] width 110 height 16
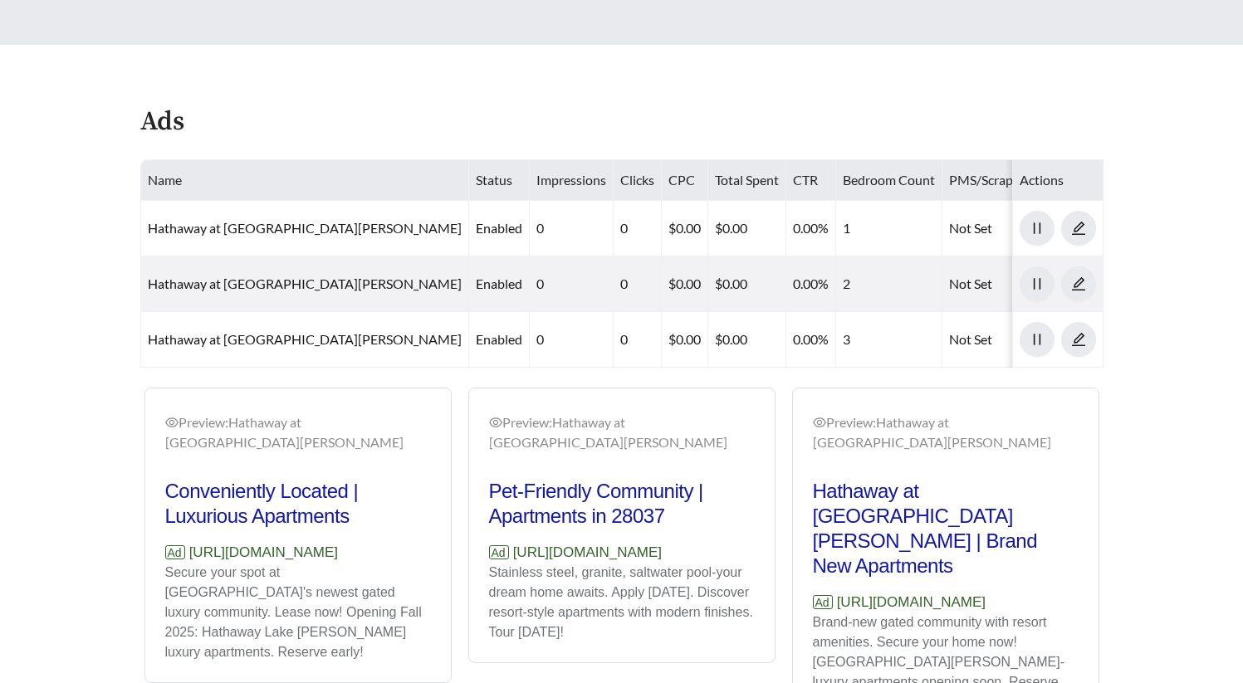
scroll to position [856, 0]
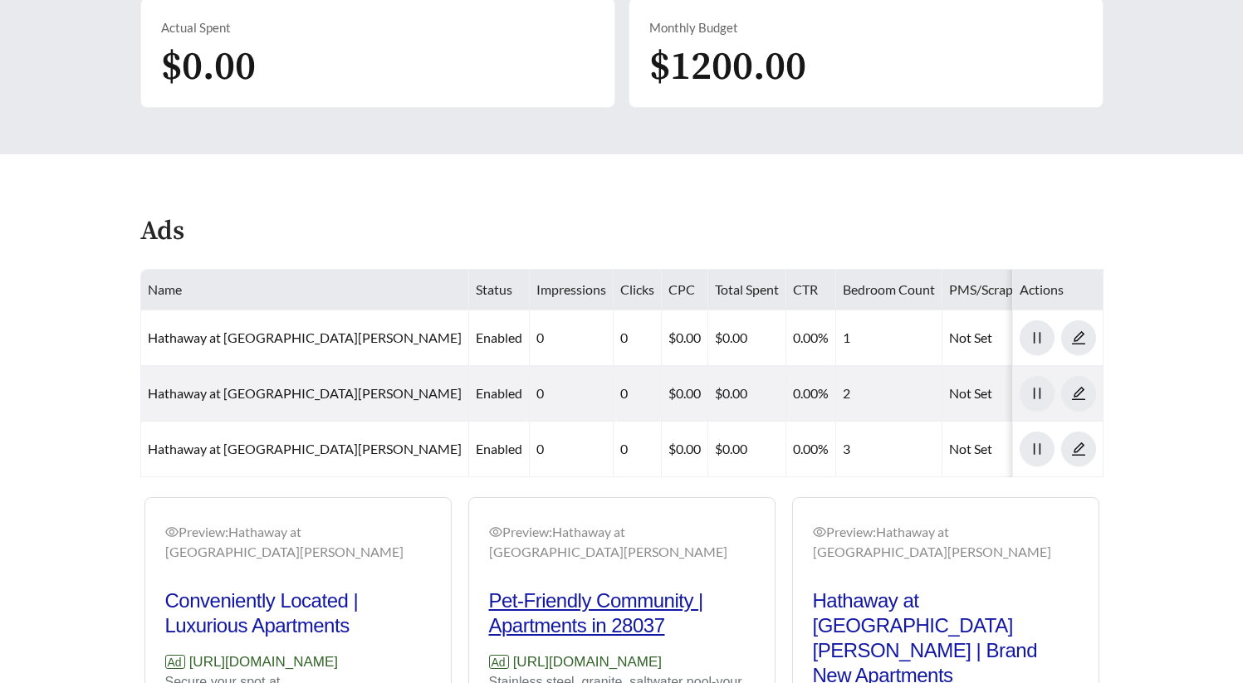
scroll to position [749, 0]
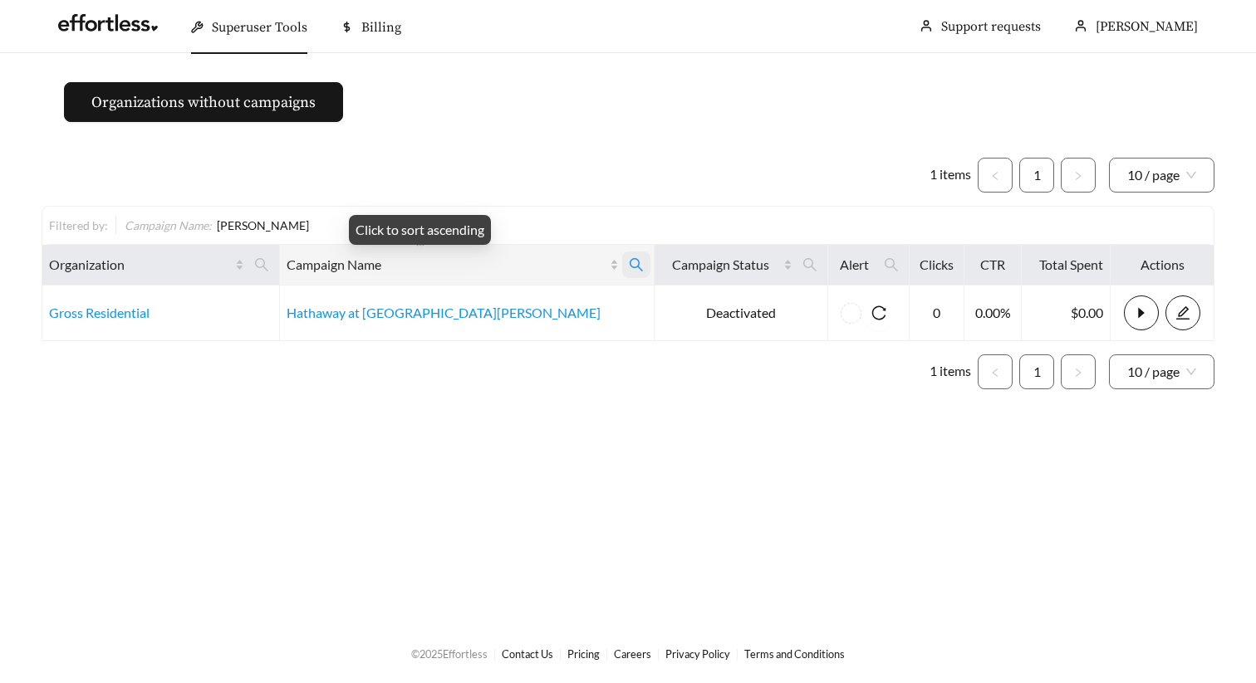
click at [622, 272] on span at bounding box center [636, 265] width 28 height 27
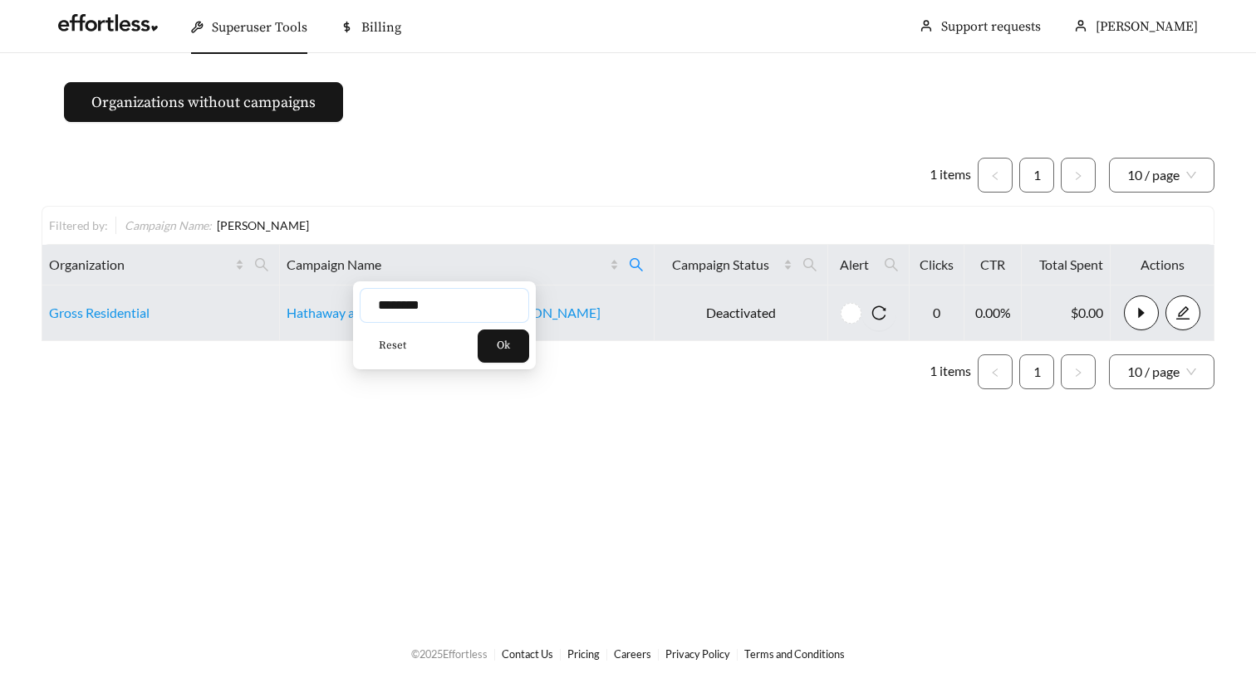
click at [326, 310] on body "Superuser Tools Billing [PERSON_NAME] Support requests More Organizations witho…" at bounding box center [628, 341] width 1256 height 683
type input "*******"
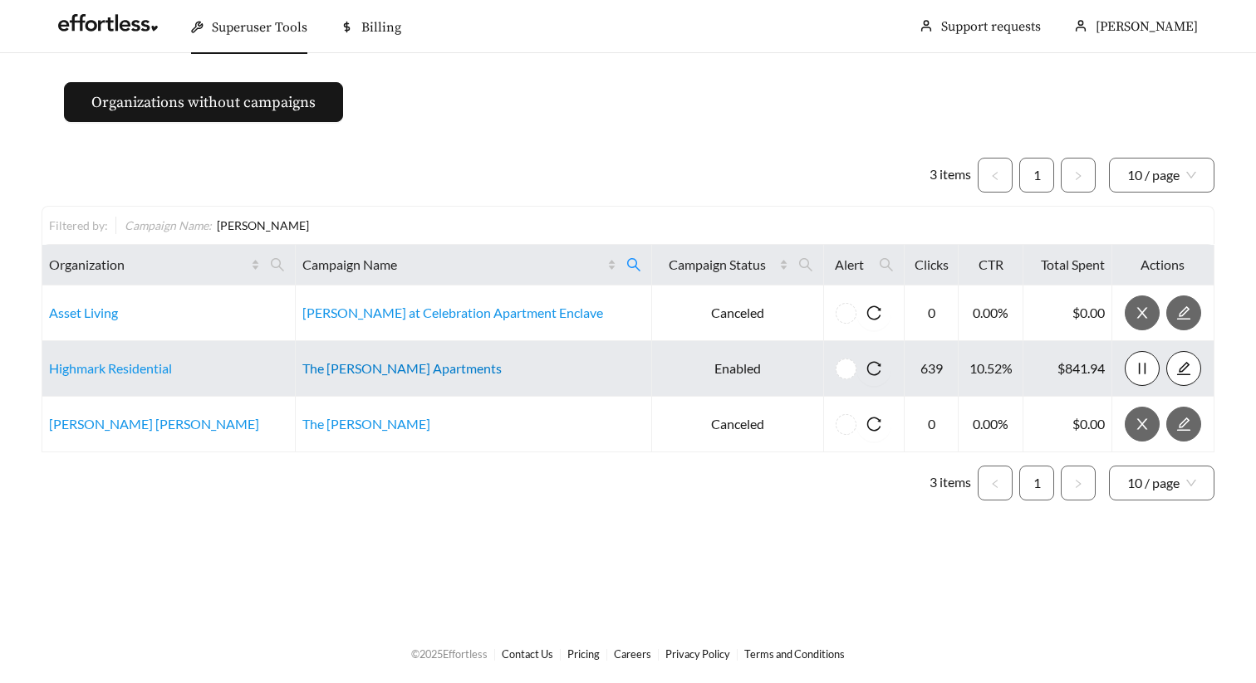
click at [371, 365] on link "The [PERSON_NAME] Apartments" at bounding box center [401, 368] width 199 height 16
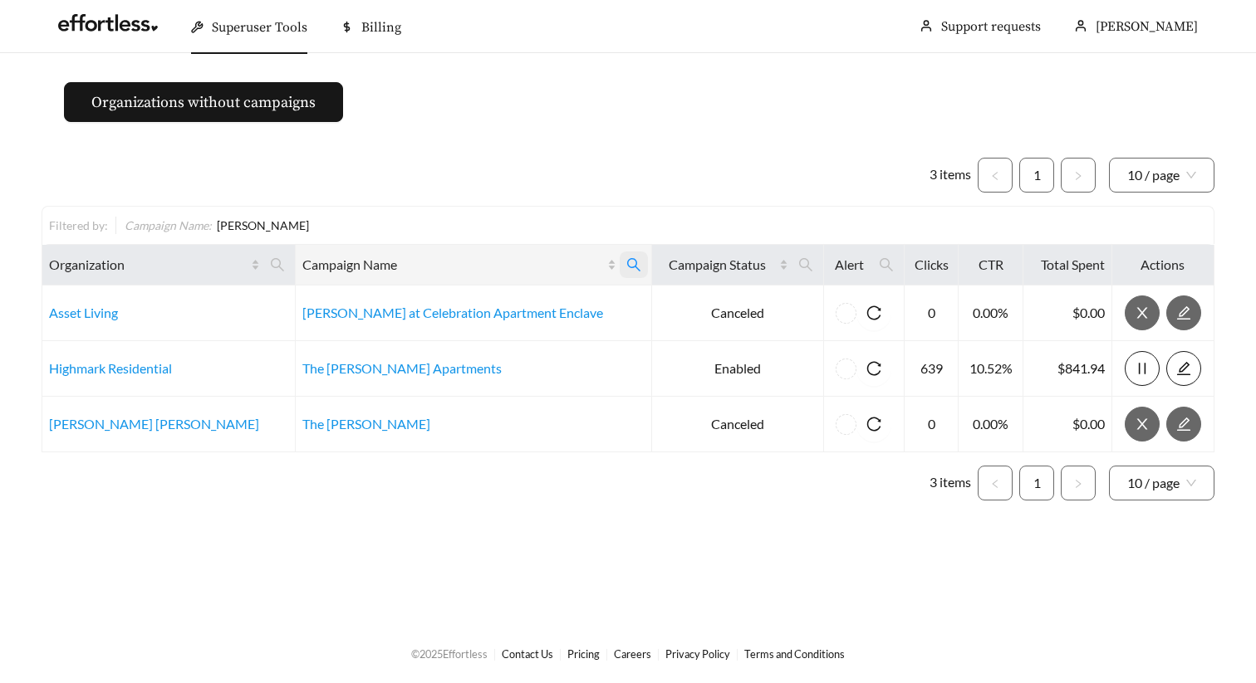
click at [626, 259] on icon "search" at bounding box center [633, 264] width 15 height 15
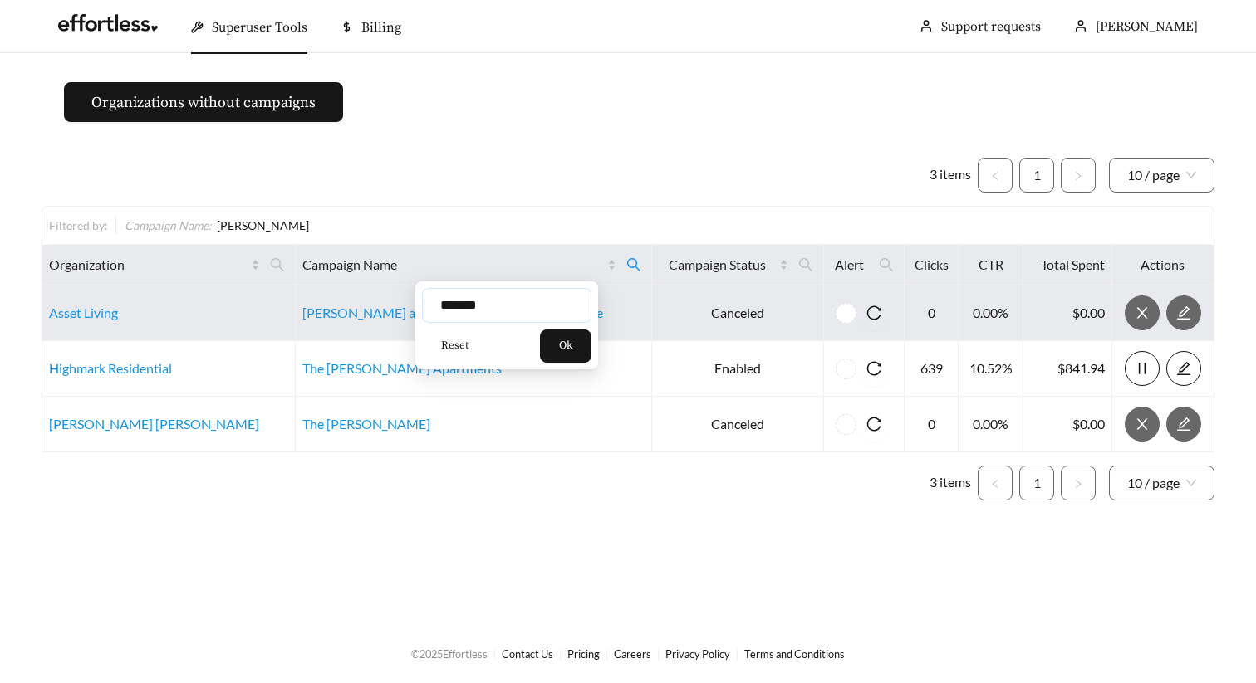
click at [376, 300] on body "Superuser Tools Billing [PERSON_NAME] Support requests More Organizations witho…" at bounding box center [628, 341] width 1256 height 683
type input "*****"
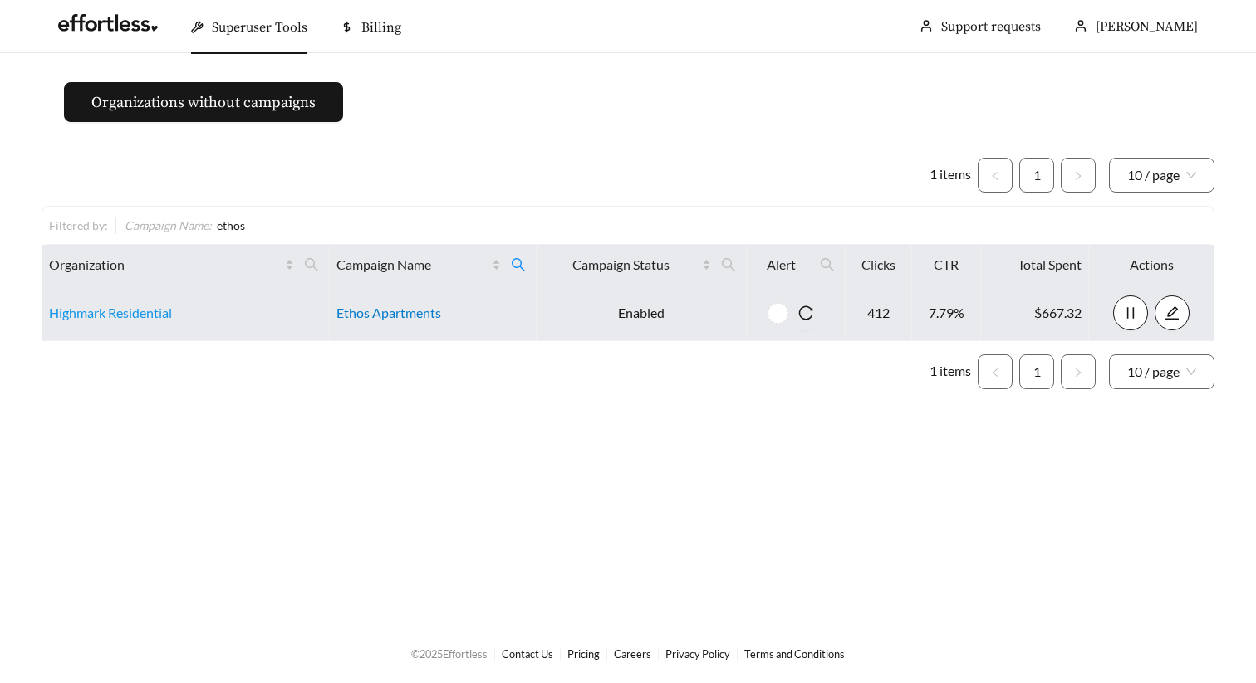
click at [380, 318] on link "Ethos Apartments" at bounding box center [388, 313] width 105 height 16
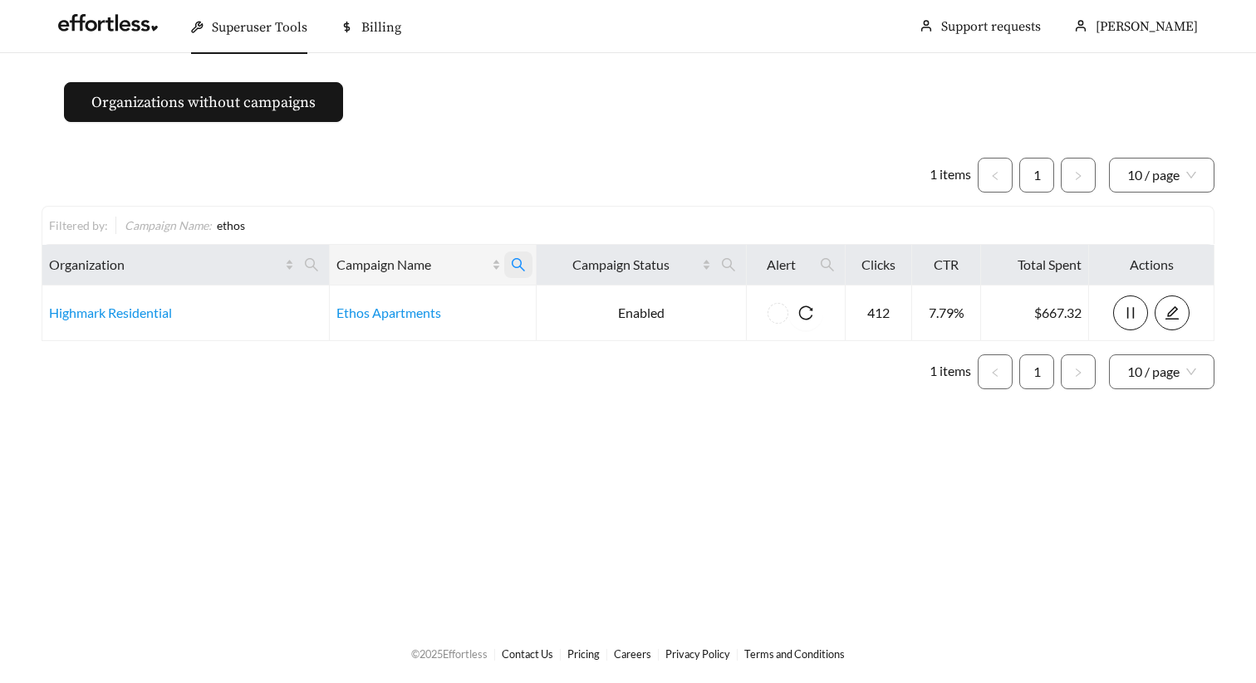
click at [511, 258] on icon "search" at bounding box center [518, 264] width 15 height 15
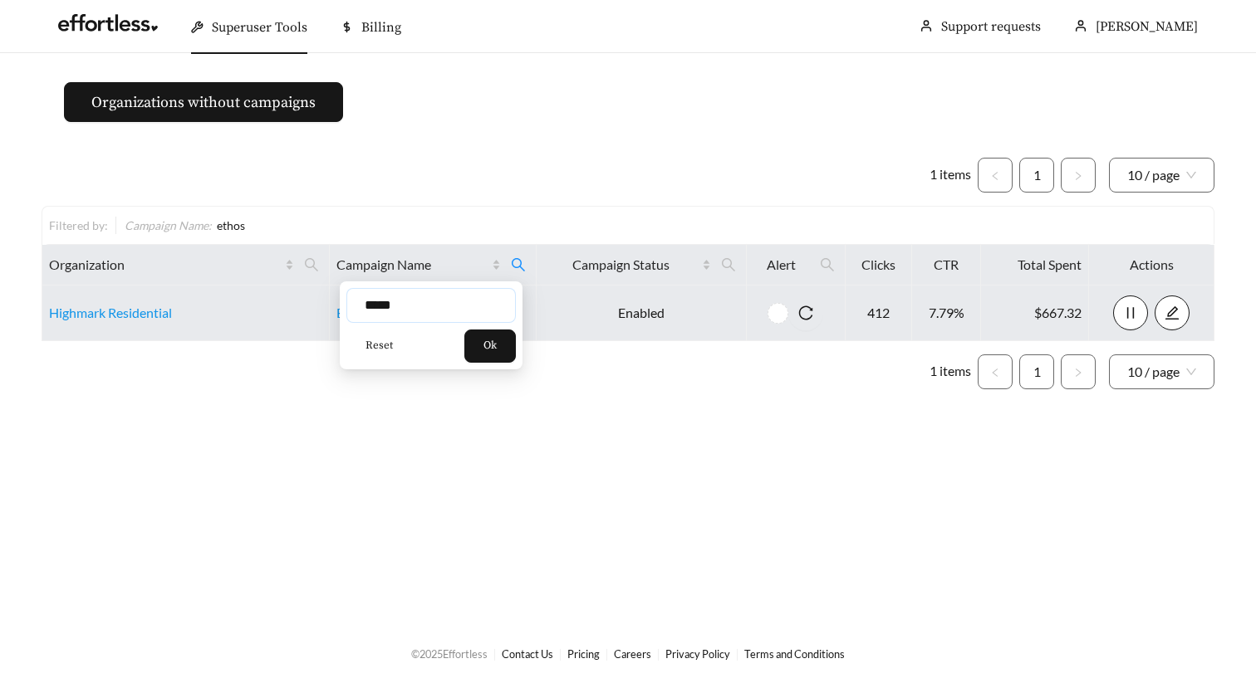
drag, startPoint x: 444, startPoint y: 306, endPoint x: 247, endPoint y: 305, distance: 197.7
click at [247, 306] on body "Superuser Tools Billing [PERSON_NAME] Support requests More Organizations witho…" at bounding box center [628, 341] width 1256 height 683
type input "**********"
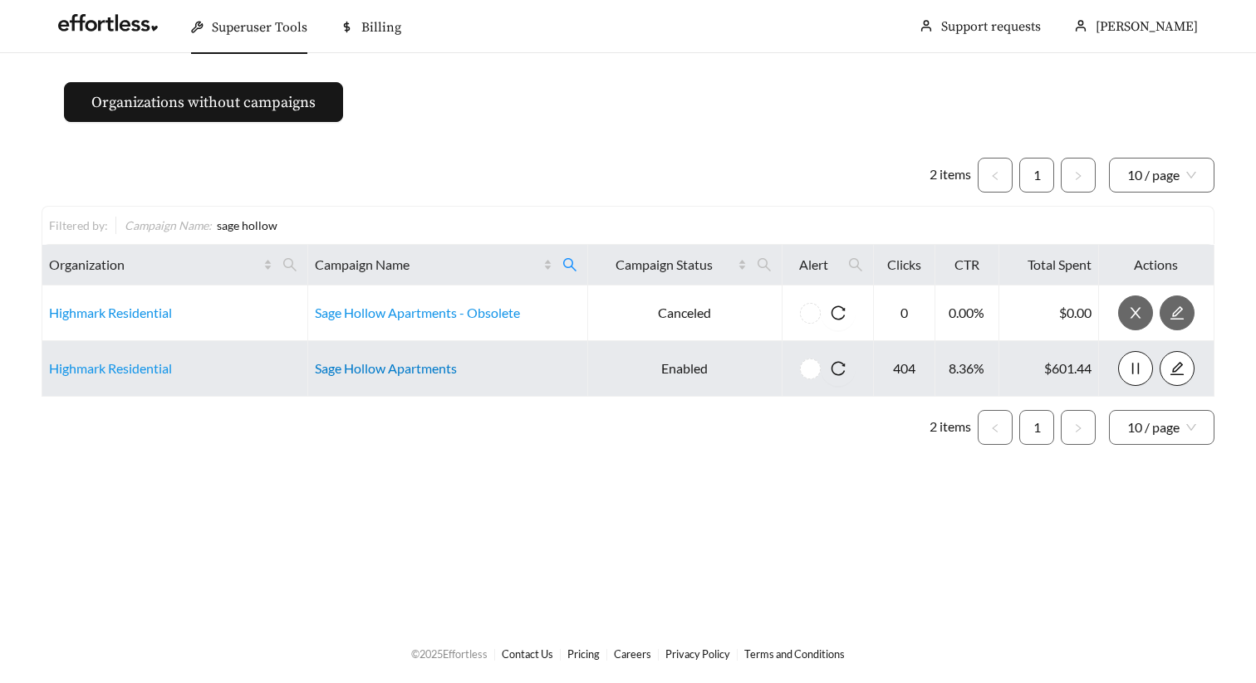
click at [404, 370] on link "Sage Hollow Apartments" at bounding box center [386, 368] width 142 height 16
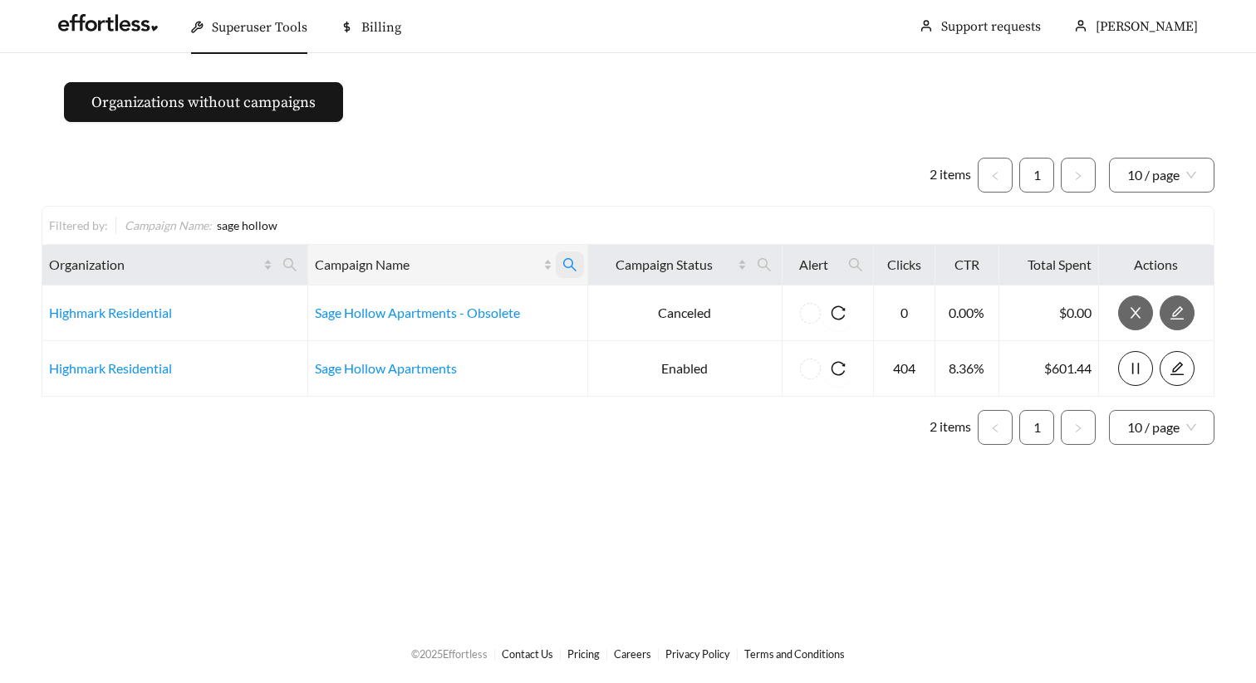
click at [565, 261] on icon "search" at bounding box center [569, 264] width 15 height 15
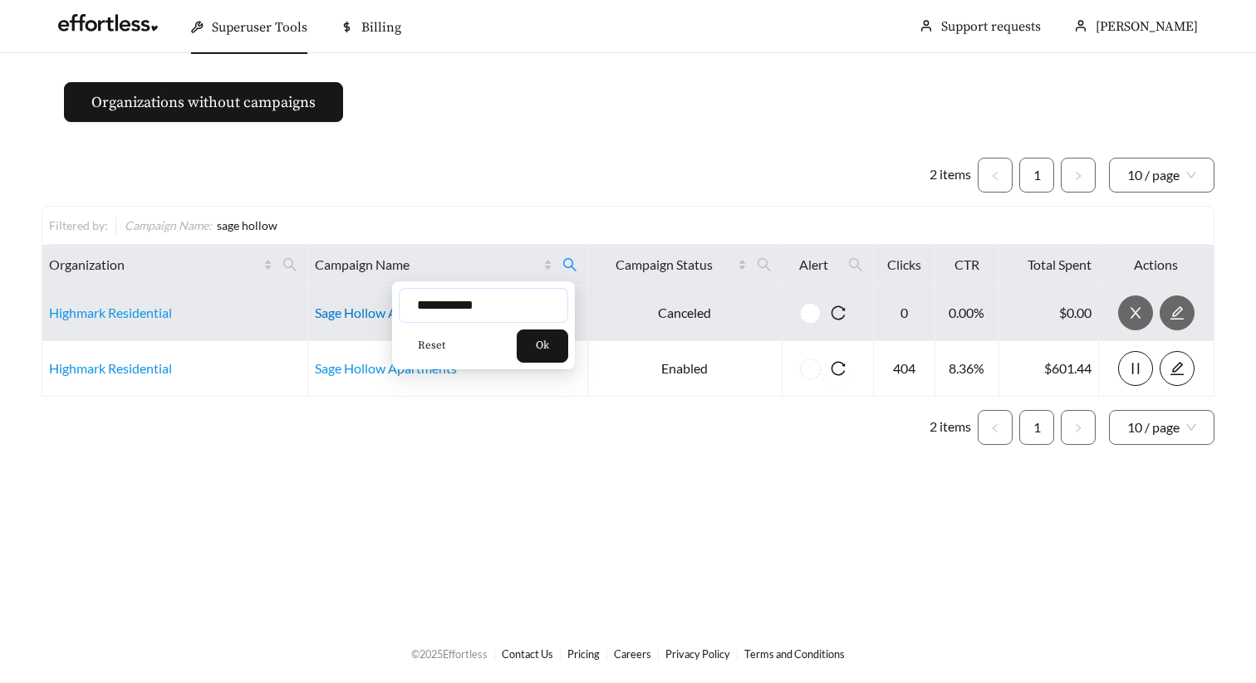
drag, startPoint x: 510, startPoint y: 308, endPoint x: 361, endPoint y: 306, distance: 148.7
click at [372, 306] on body "**********" at bounding box center [628, 341] width 1256 height 683
type input "**********"
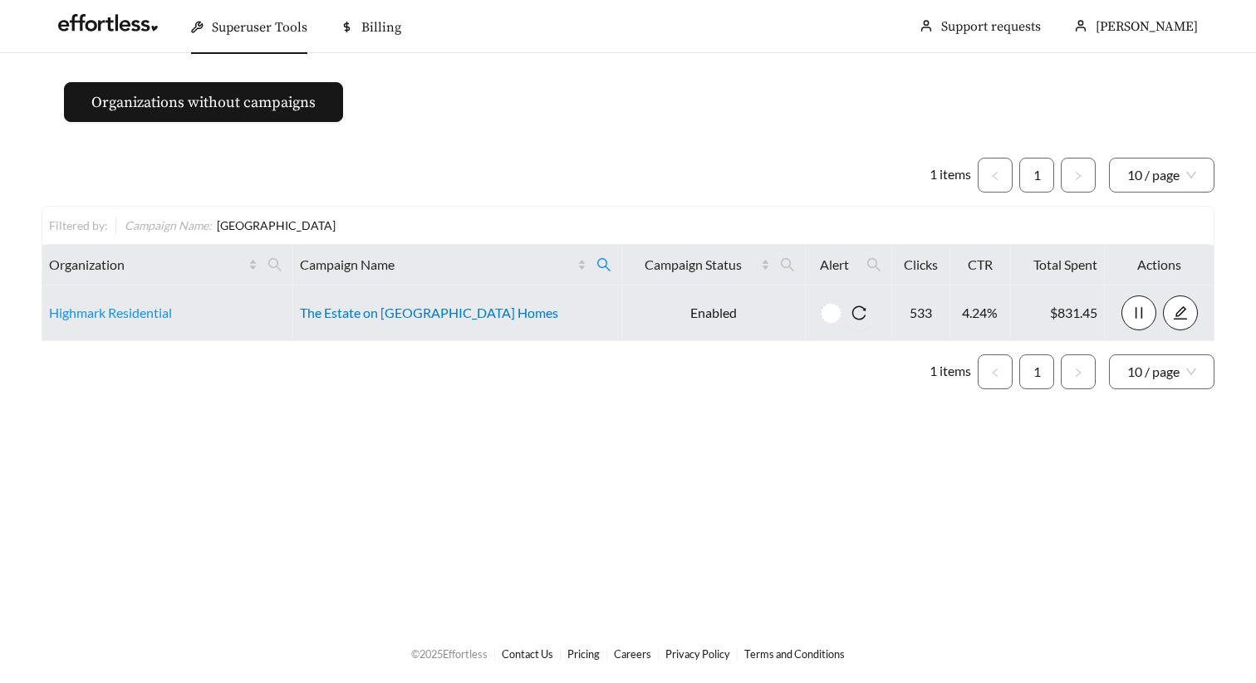
click at [424, 311] on link "The Estate on Quarry Lake Apartment Homes" at bounding box center [429, 313] width 258 height 16
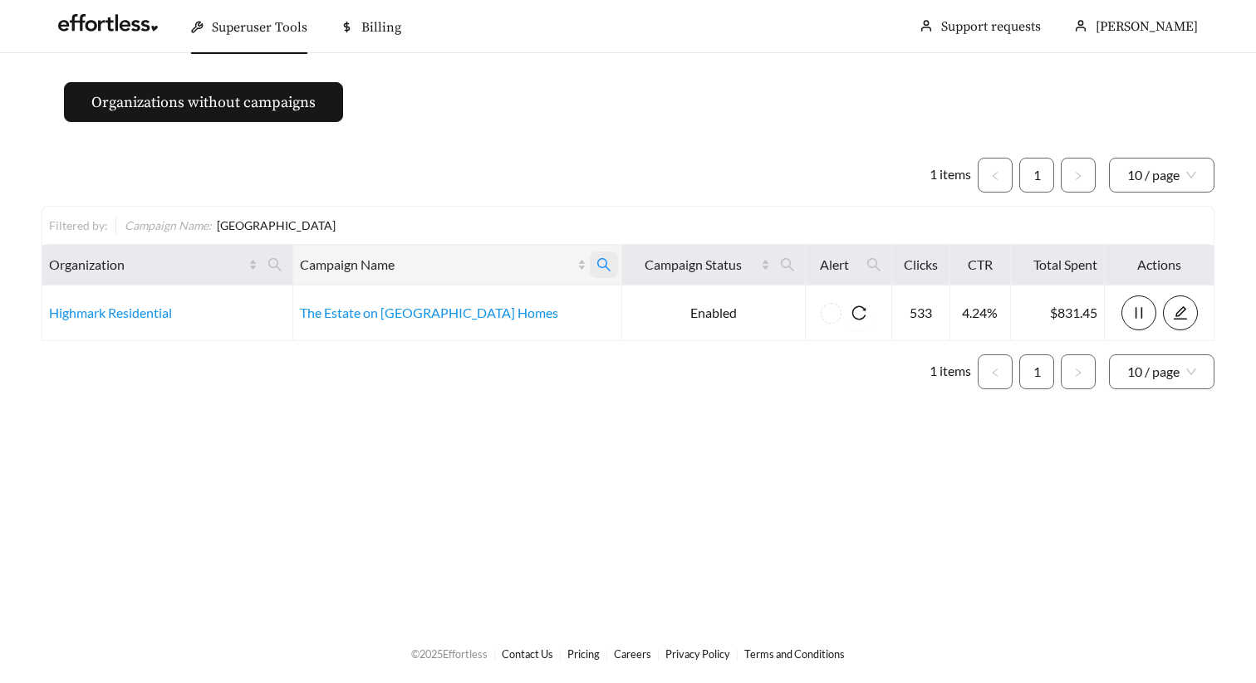
click at [595, 267] on span at bounding box center [604, 265] width 28 height 27
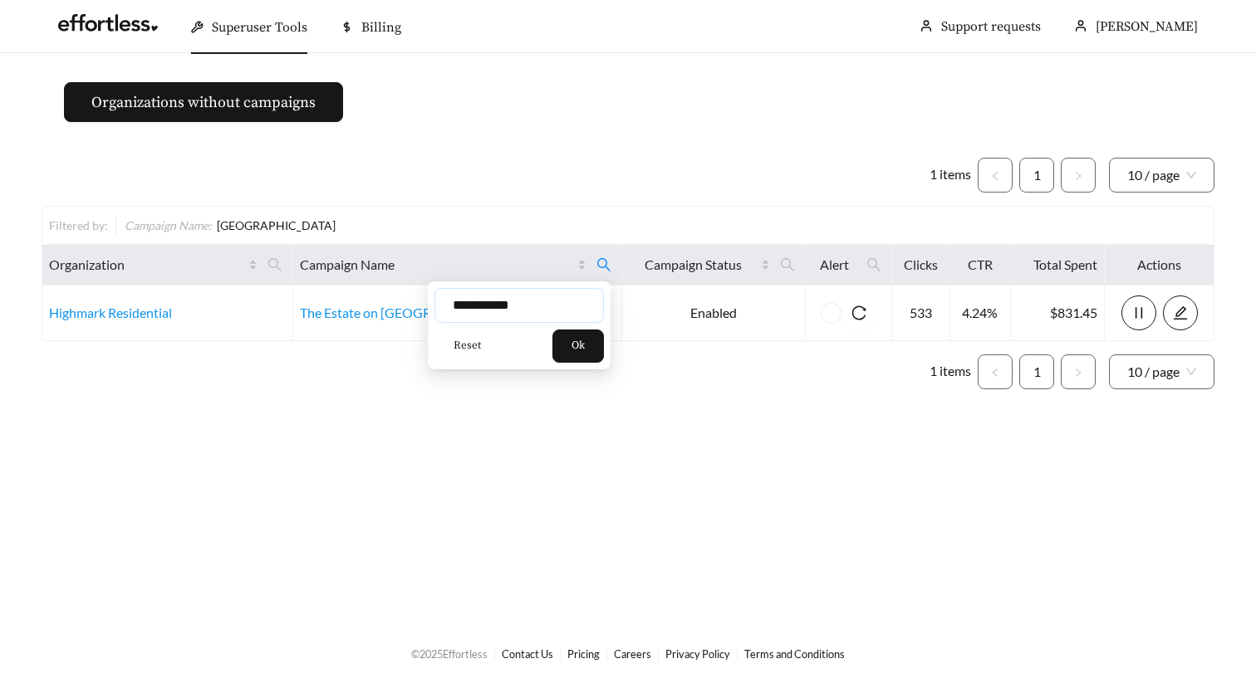
drag, startPoint x: 511, startPoint y: 306, endPoint x: 486, endPoint y: 307, distance: 25.0
click at [491, 307] on input "**********" at bounding box center [518, 305] width 169 height 35
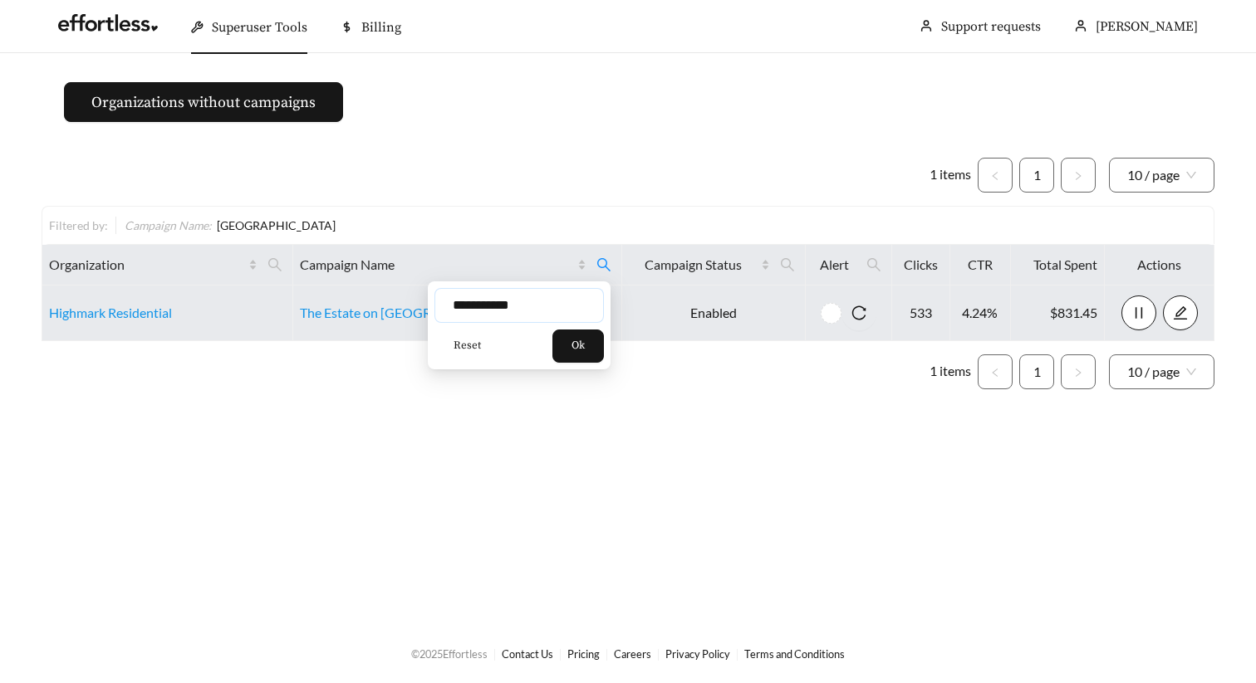
drag, startPoint x: 538, startPoint y: 304, endPoint x: 337, endPoint y: 290, distance: 201.5
click at [350, 290] on body "**********" at bounding box center [628, 341] width 1256 height 683
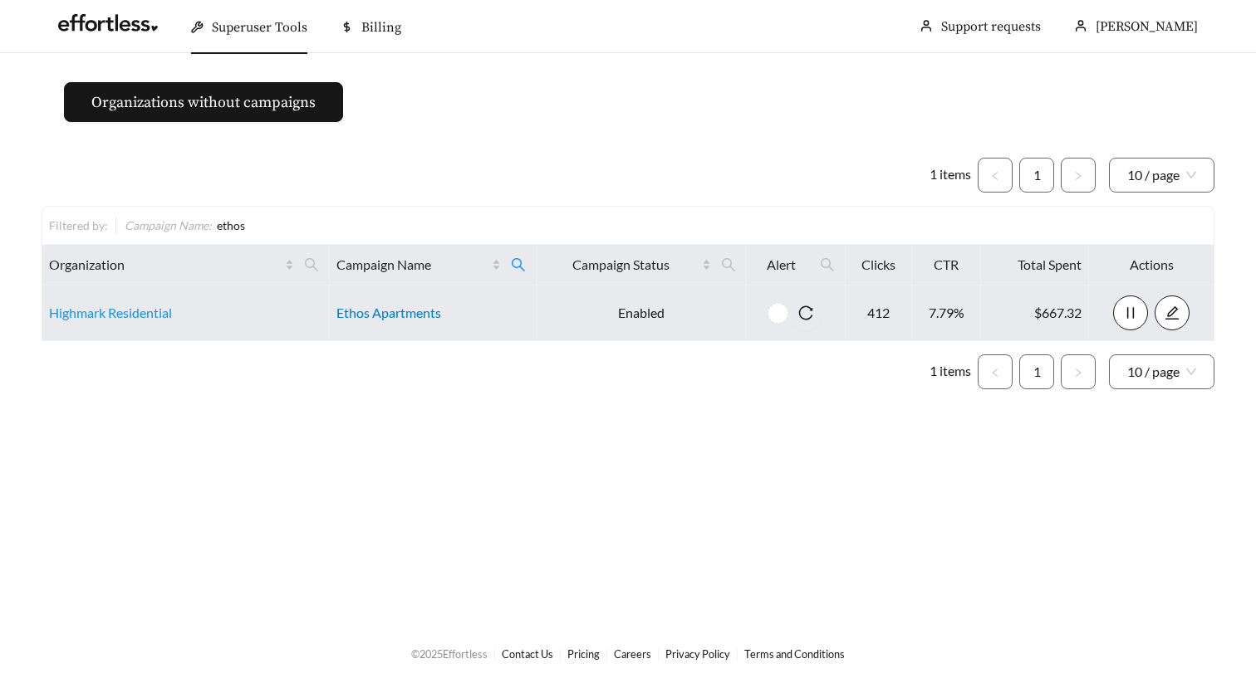
click at [396, 307] on link "Ethos Apartments" at bounding box center [388, 313] width 105 height 16
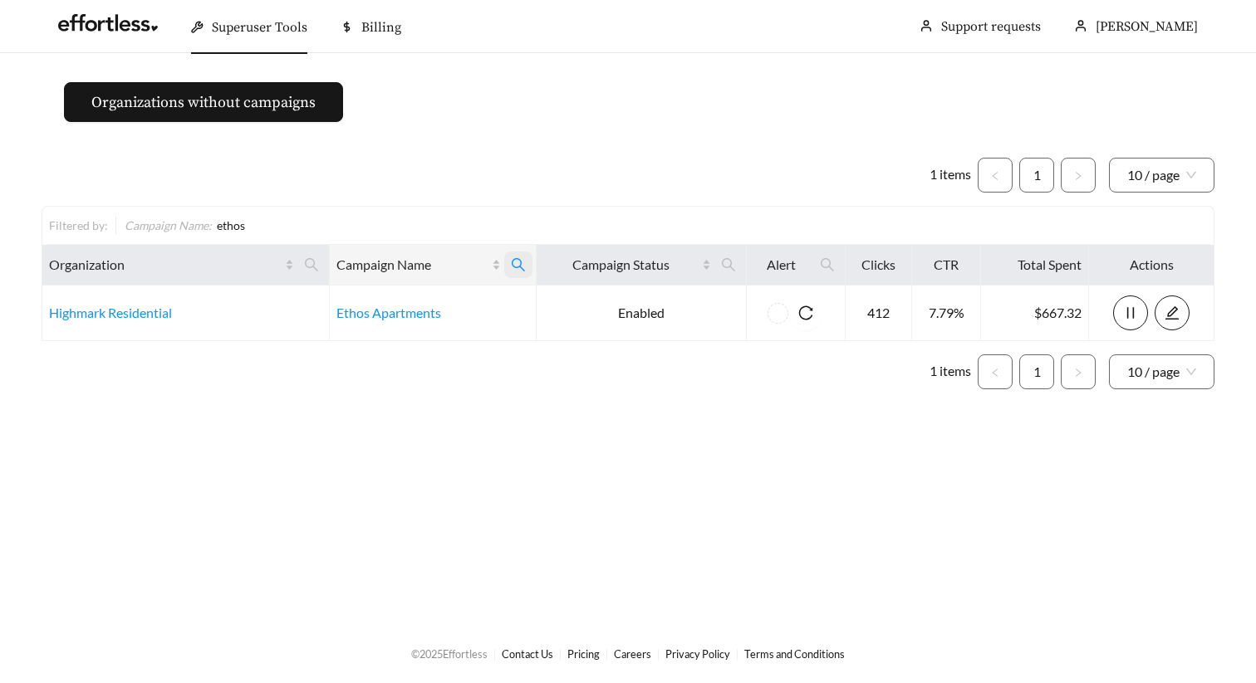
click at [515, 267] on icon "search" at bounding box center [518, 264] width 13 height 13
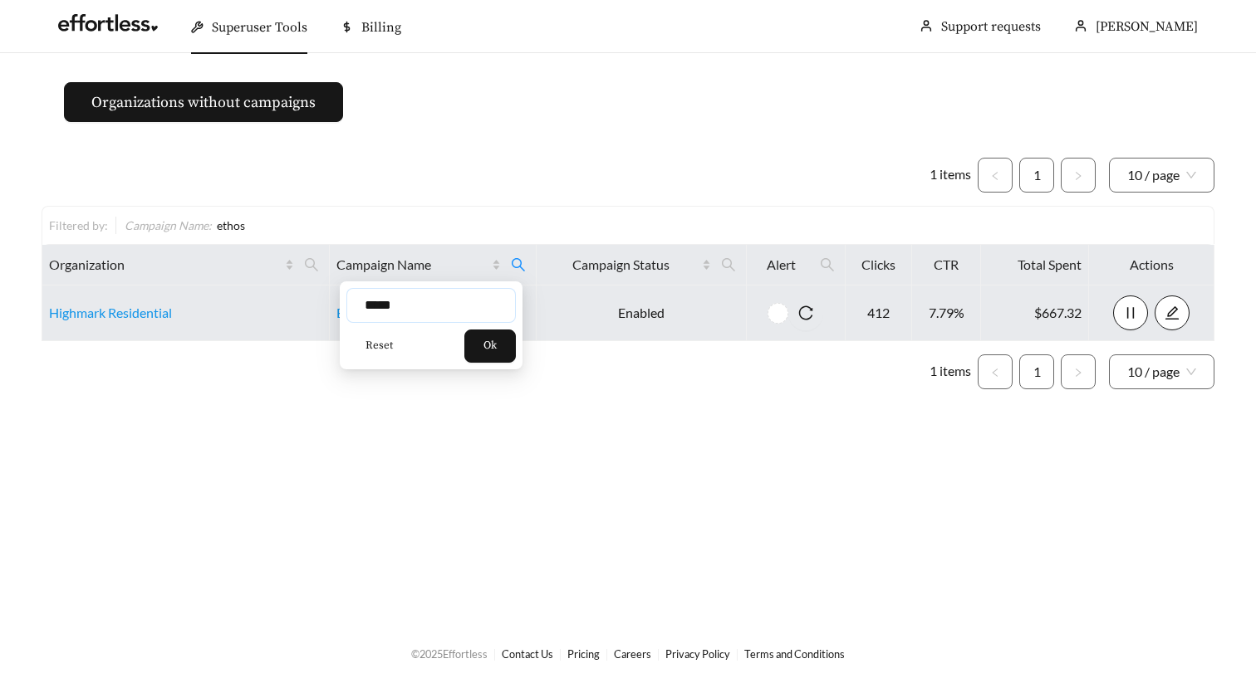
drag, startPoint x: 370, startPoint y: 307, endPoint x: 233, endPoint y: 309, distance: 136.2
click at [233, 309] on body "Superuser Tools Billing Maddi Herrick-Foster Support requests More Organization…" at bounding box center [628, 341] width 1256 height 683
type input "**********"
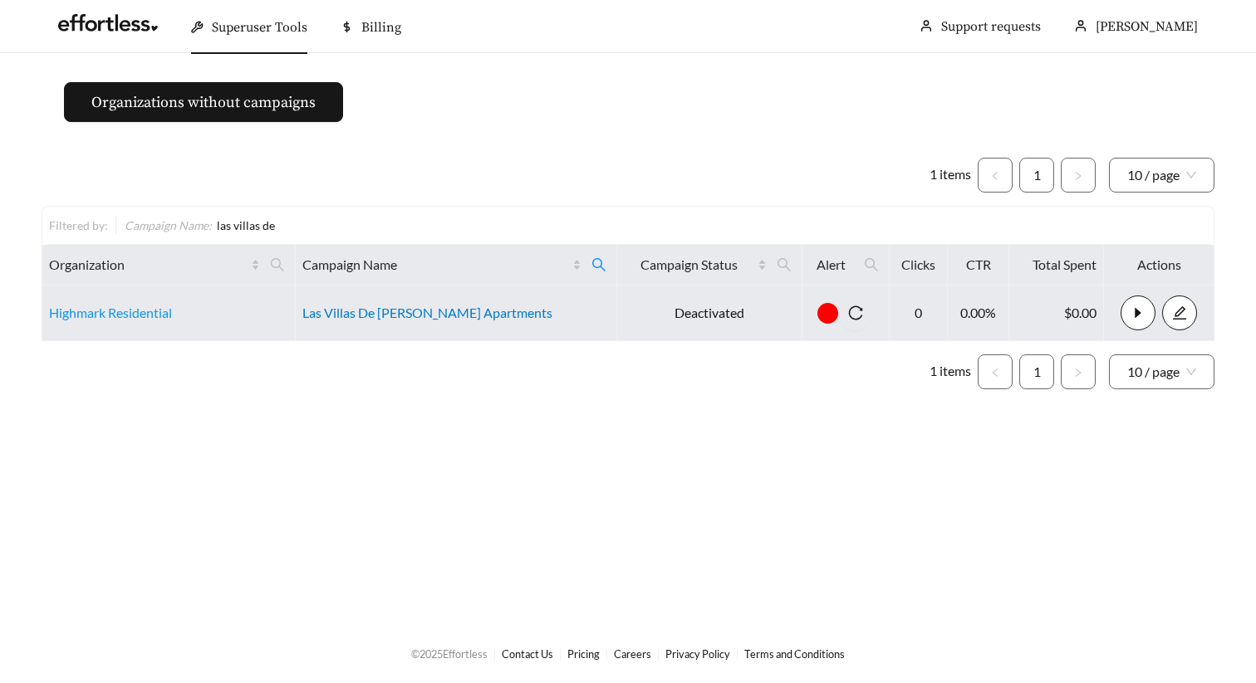
click at [392, 315] on link "Las Villas De Leon Apartments" at bounding box center [427, 313] width 250 height 16
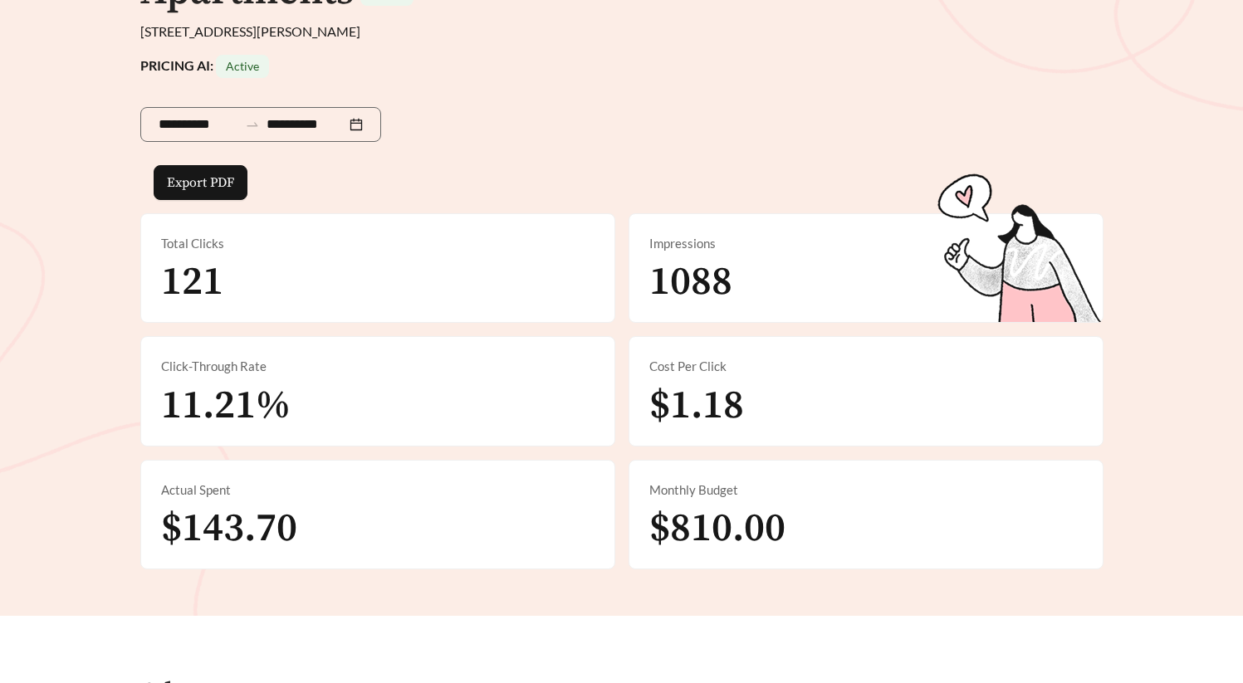
scroll to position [296, 0]
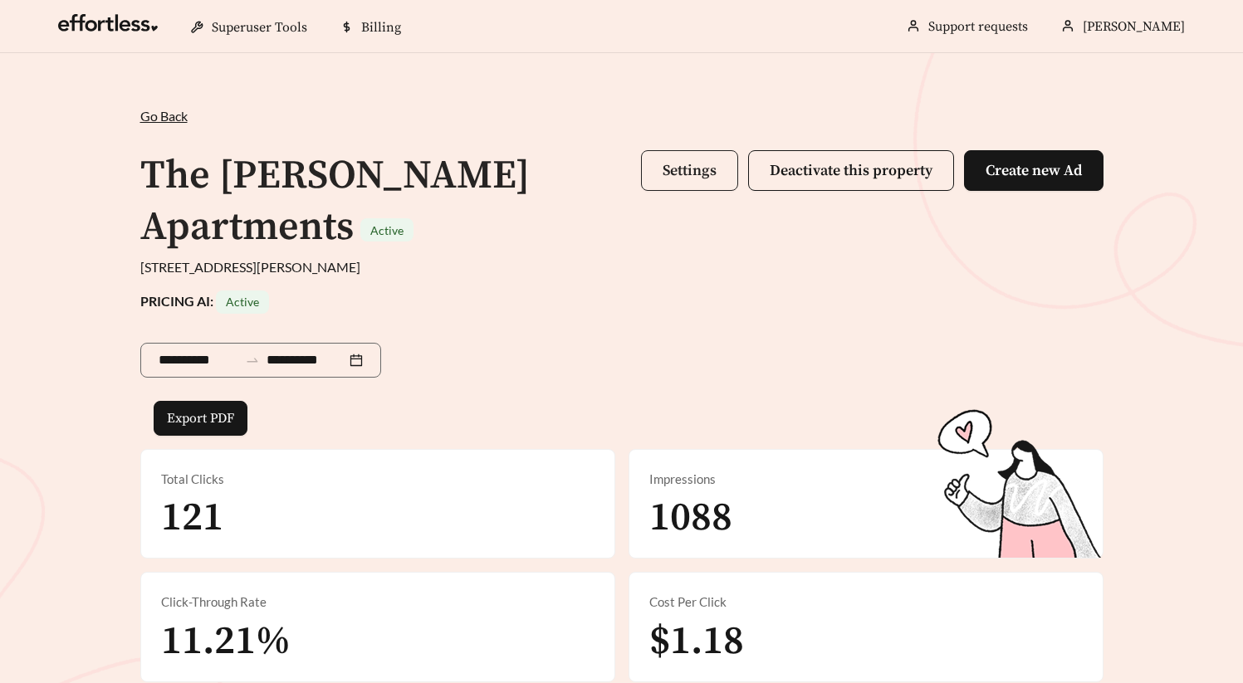
click at [687, 171] on span "Settings" at bounding box center [690, 170] width 54 height 19
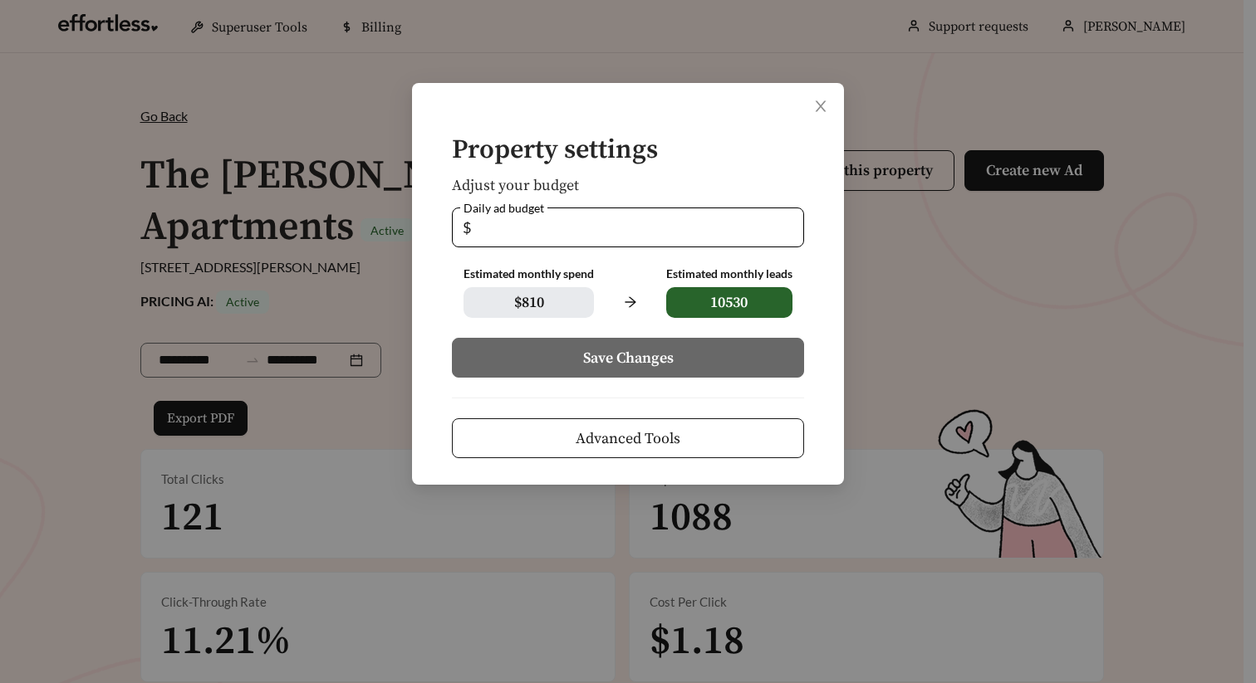
click at [668, 442] on span "Advanced Tools" at bounding box center [628, 439] width 105 height 22
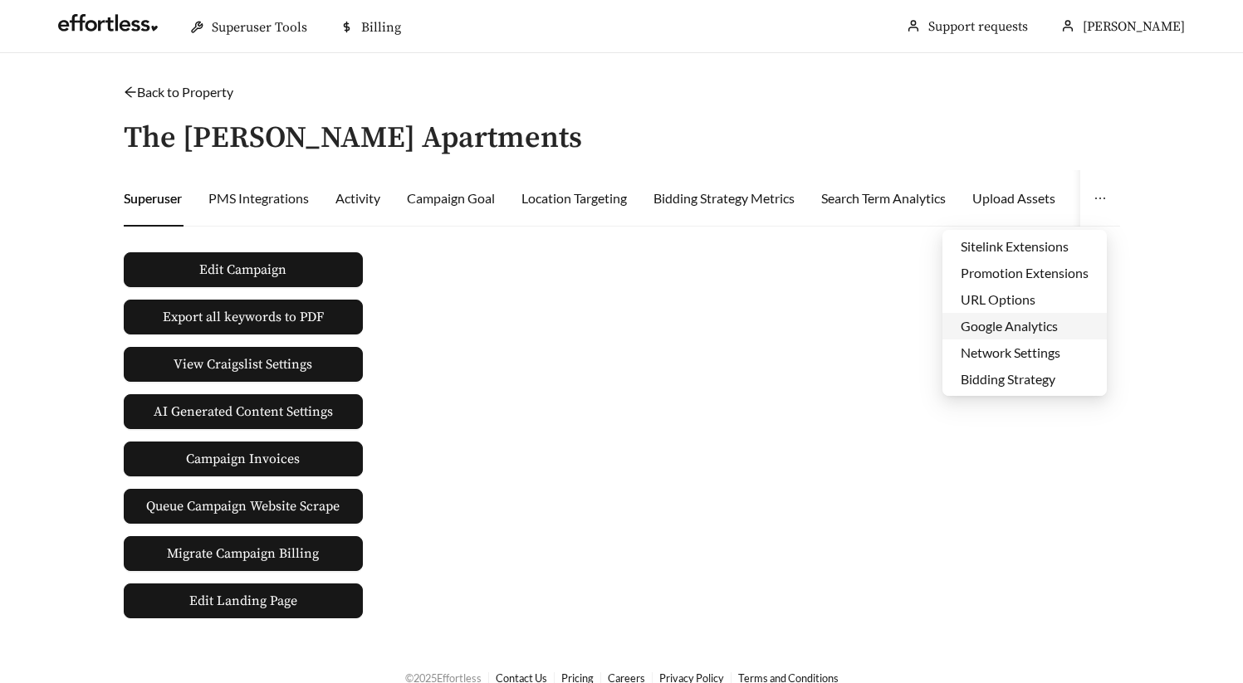
click at [1024, 331] on li "Google Analytics" at bounding box center [1025, 326] width 164 height 27
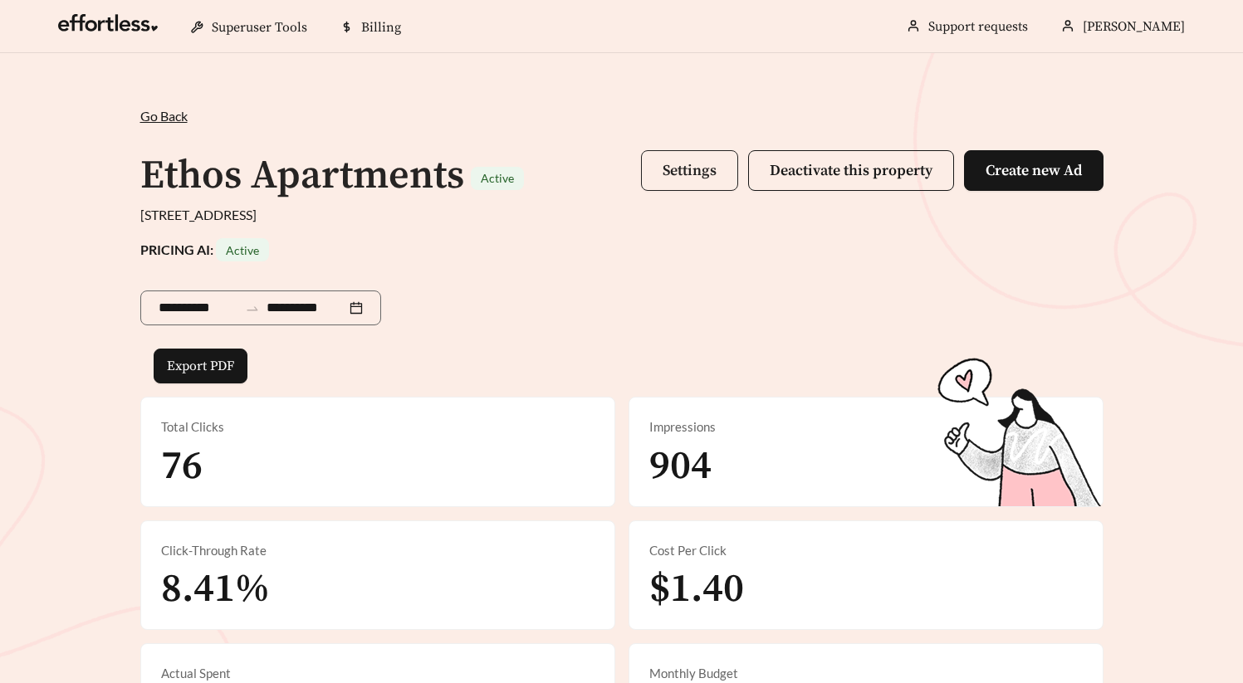
click at [661, 189] on button "Settings" at bounding box center [689, 170] width 97 height 41
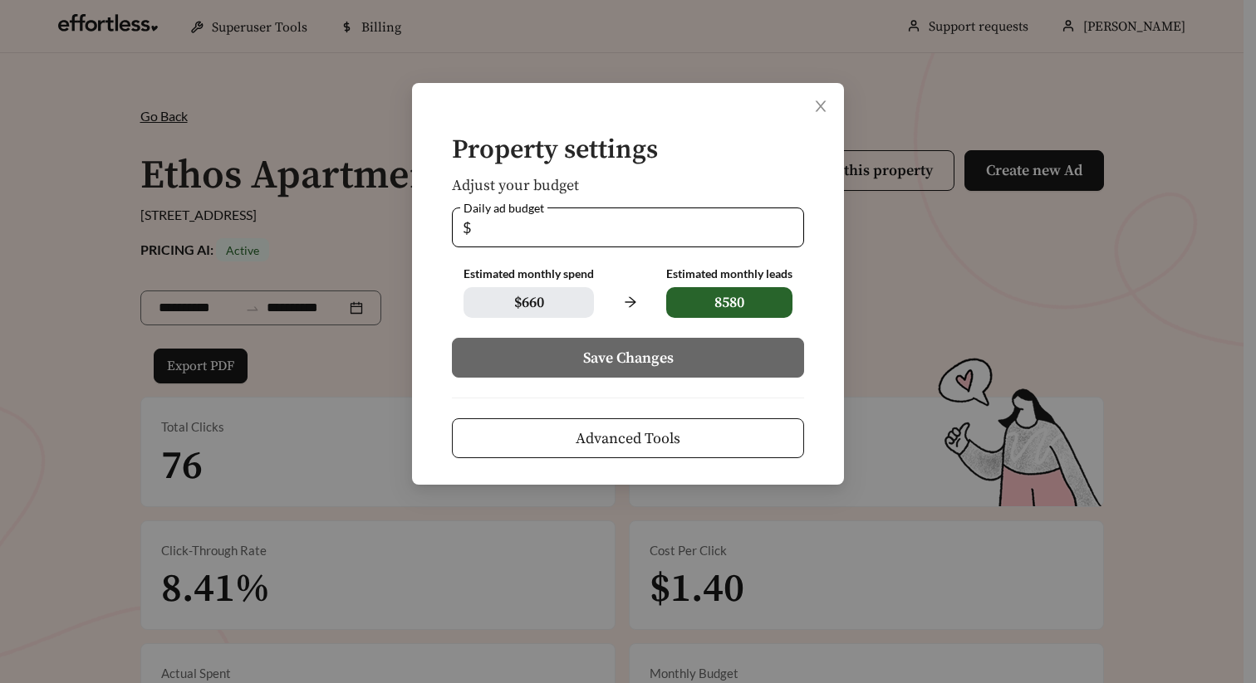
click at [641, 434] on span "Advanced Tools" at bounding box center [628, 439] width 105 height 22
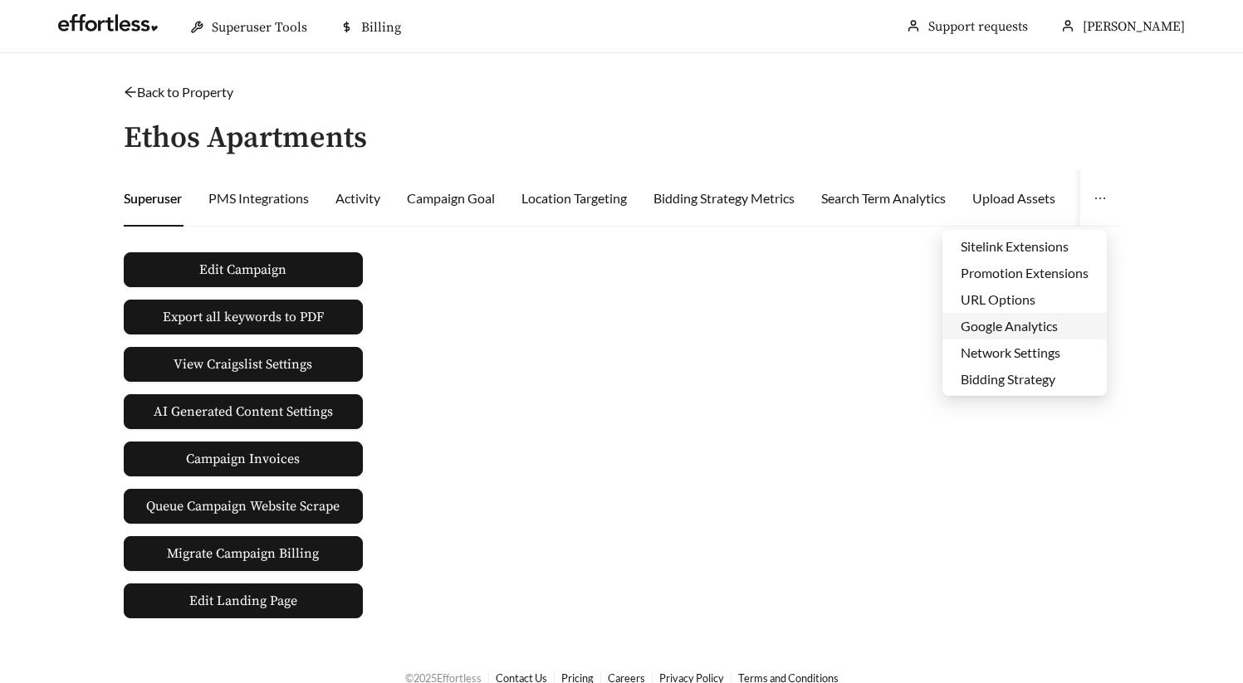
click at [1007, 321] on li "Google Analytics" at bounding box center [1025, 326] width 164 height 27
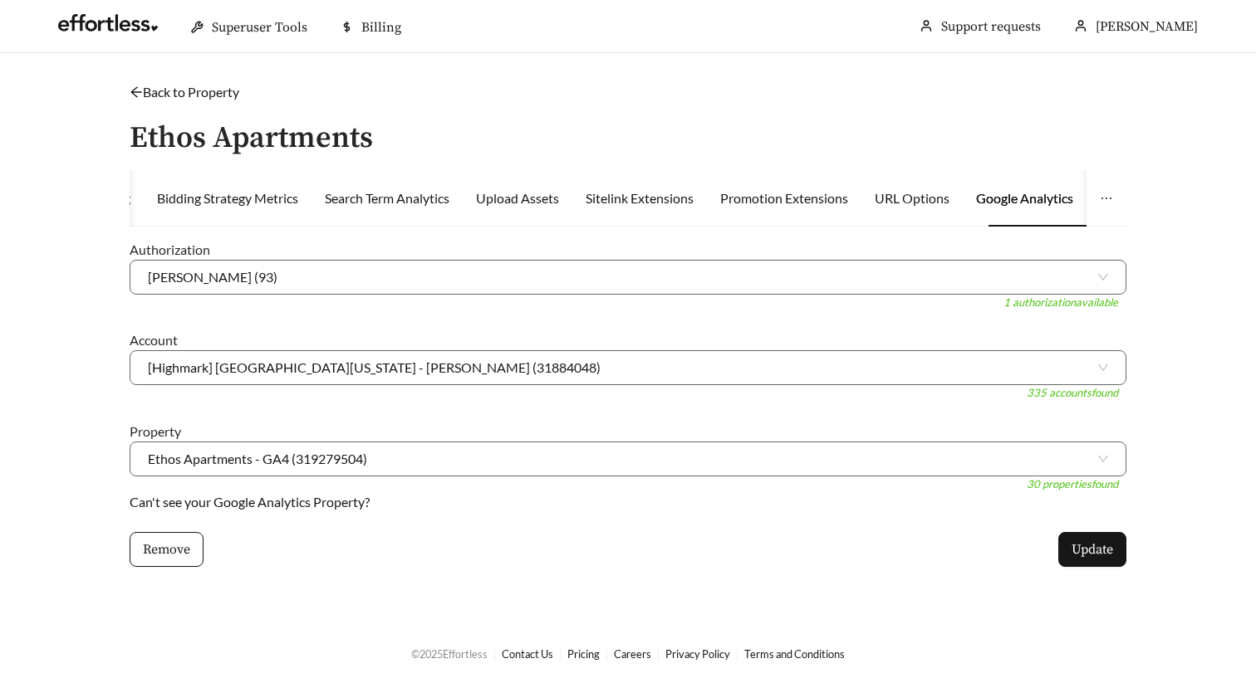
click at [208, 91] on link "Back to Property" at bounding box center [185, 92] width 110 height 16
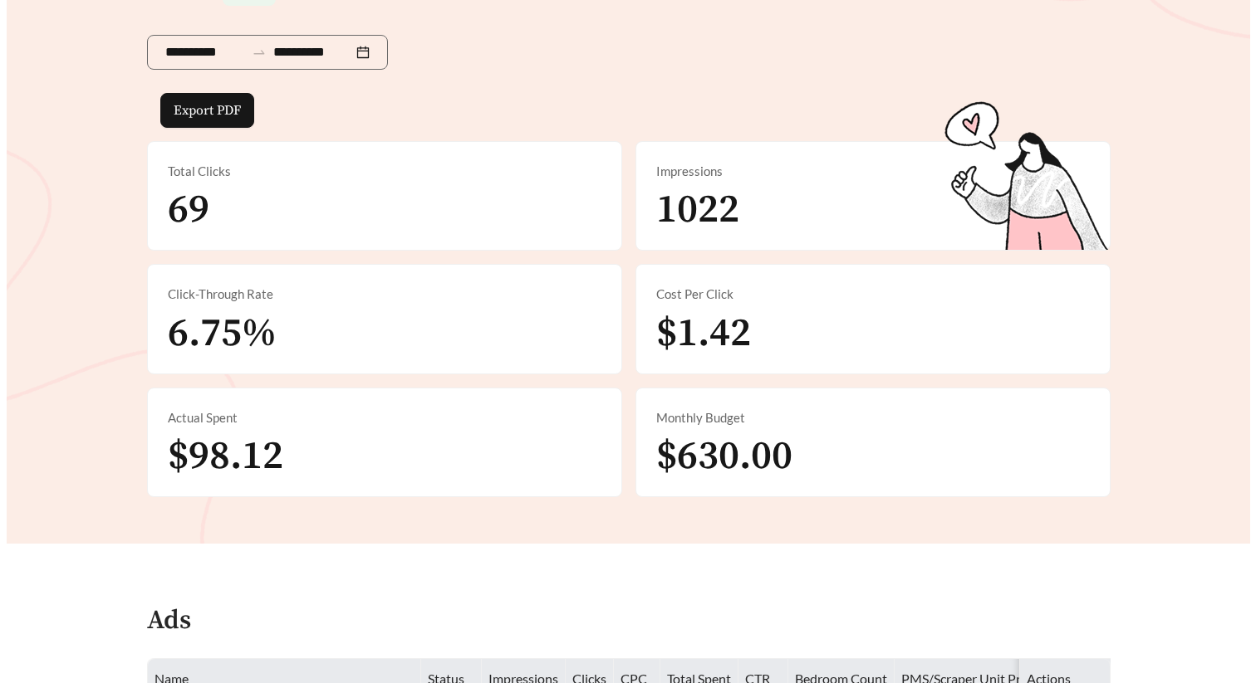
scroll to position [94, 0]
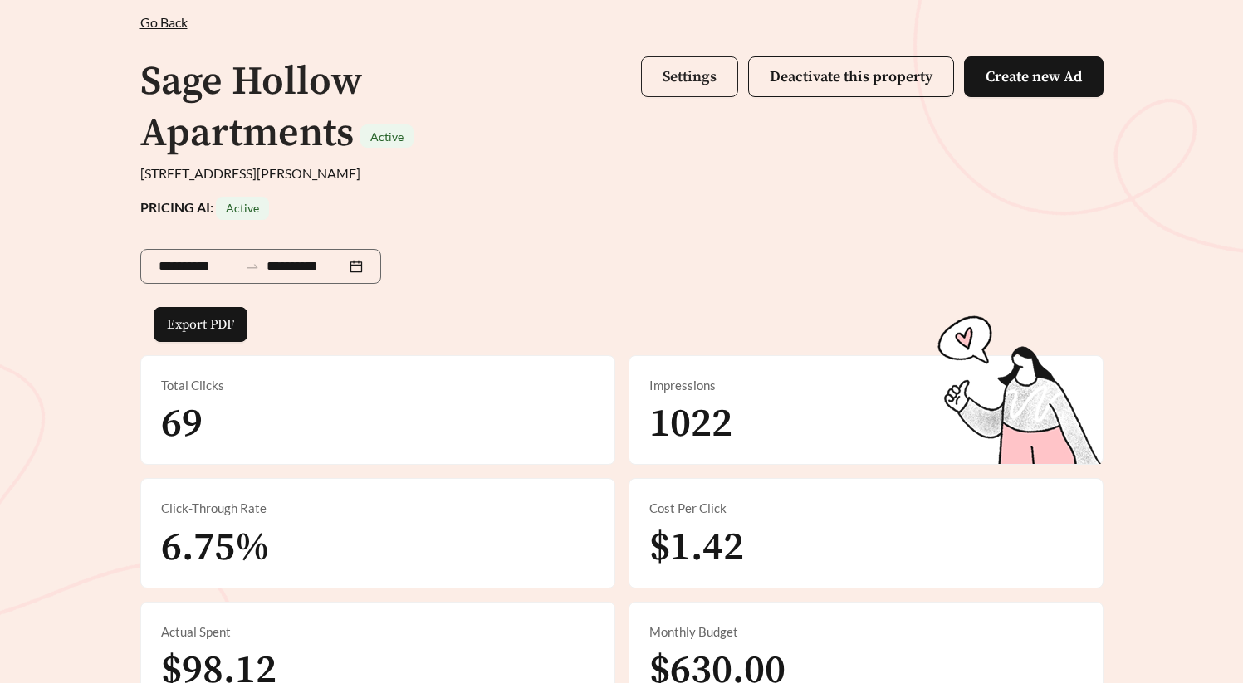
click at [694, 88] on button "Settings" at bounding box center [689, 76] width 97 height 41
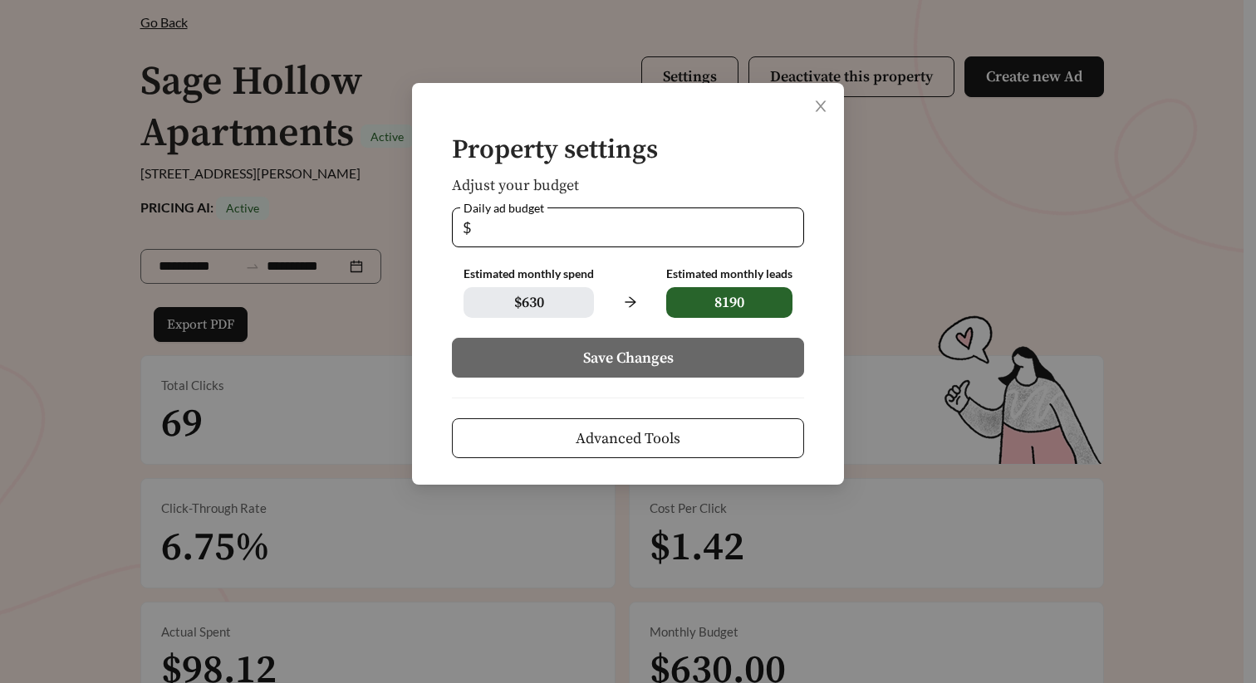
click at [689, 442] on button "Advanced Tools" at bounding box center [628, 439] width 352 height 40
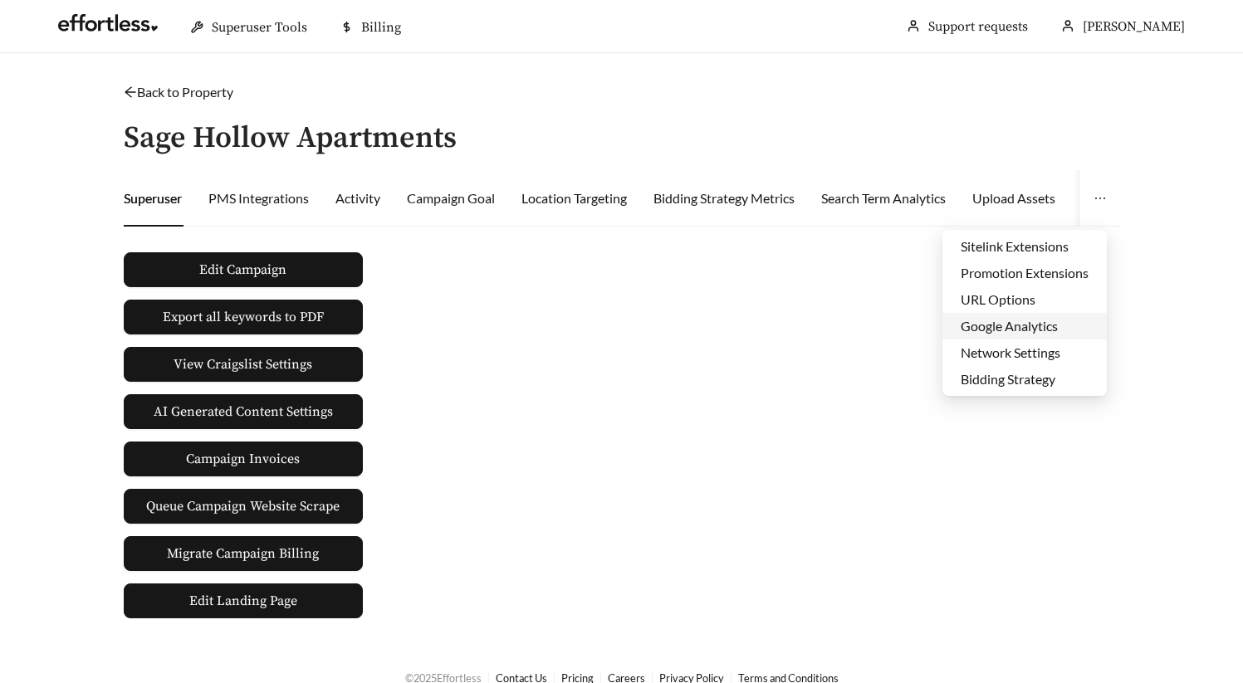
click at [1036, 320] on li "Google Analytics" at bounding box center [1025, 326] width 164 height 27
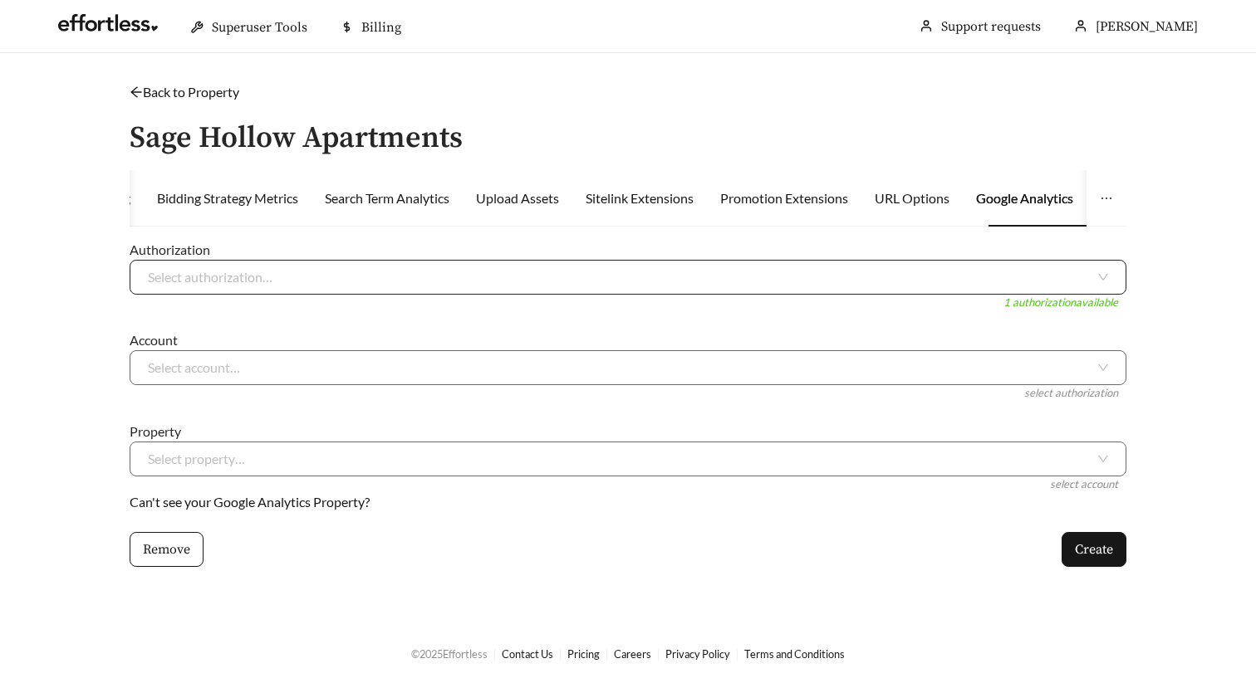
click at [224, 287] on input "search" at bounding box center [621, 277] width 947 height 33
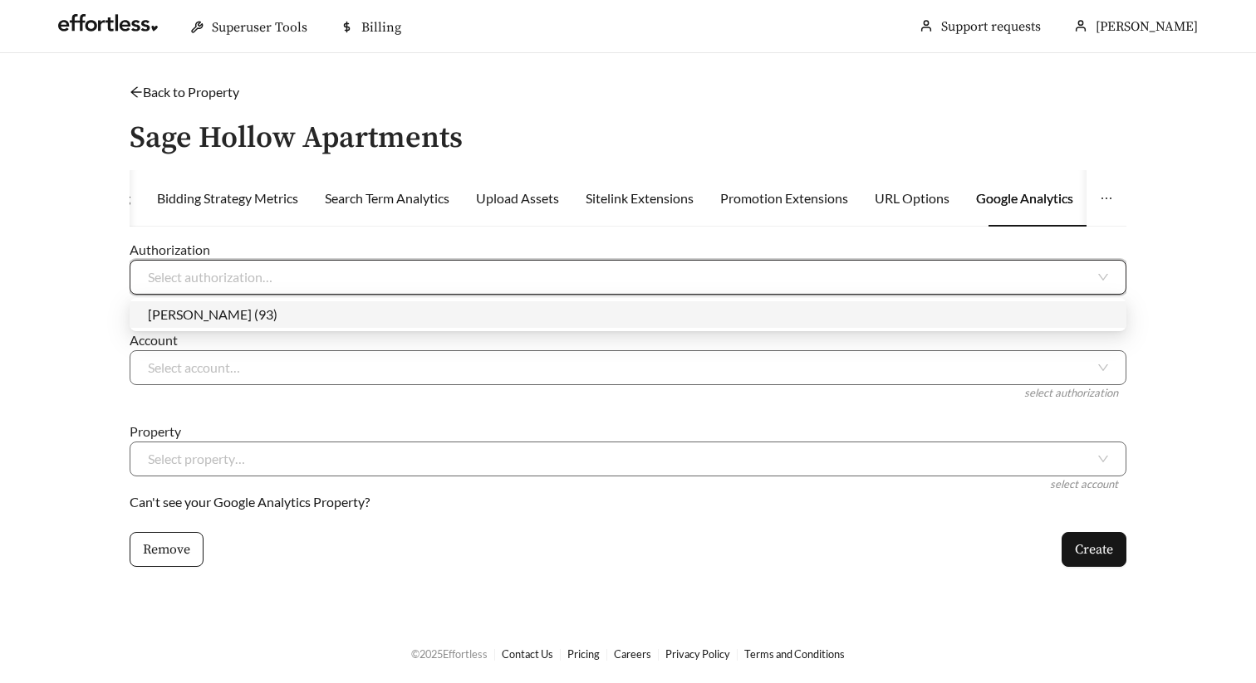
click at [234, 324] on div "[PERSON_NAME] (93)" at bounding box center [628, 314] width 997 height 27
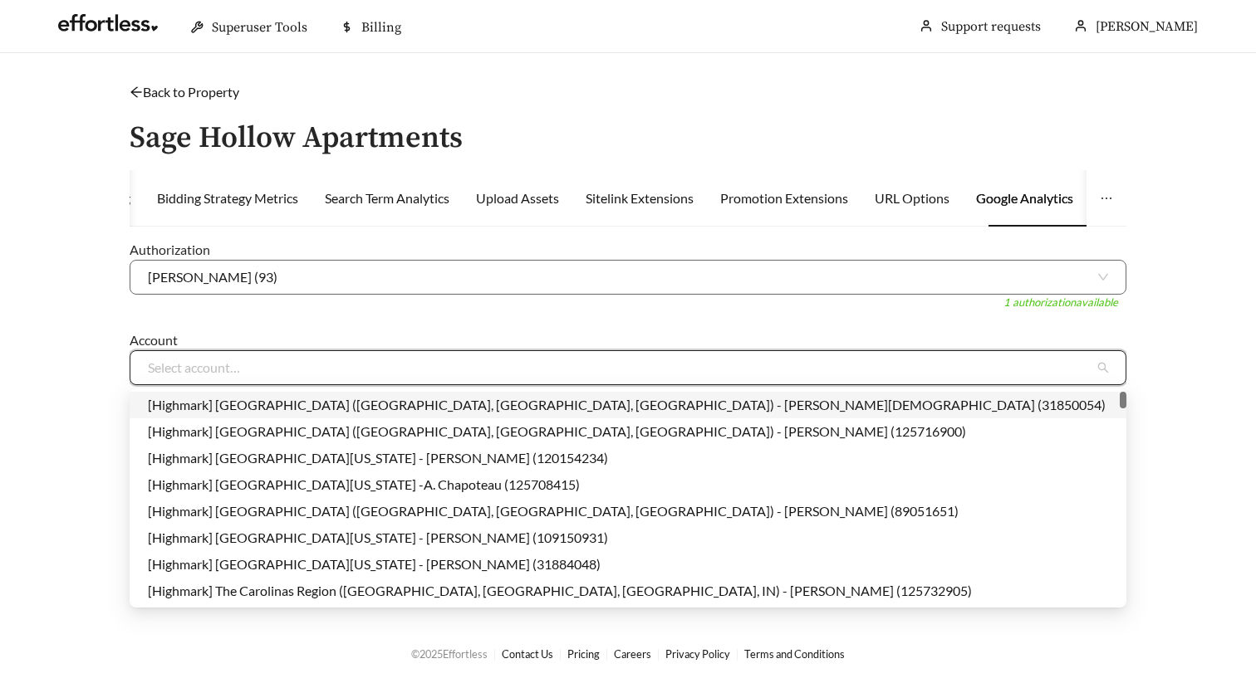
click at [224, 365] on input "search" at bounding box center [621, 367] width 947 height 33
click at [198, 95] on link "Back to Property" at bounding box center [185, 92] width 110 height 16
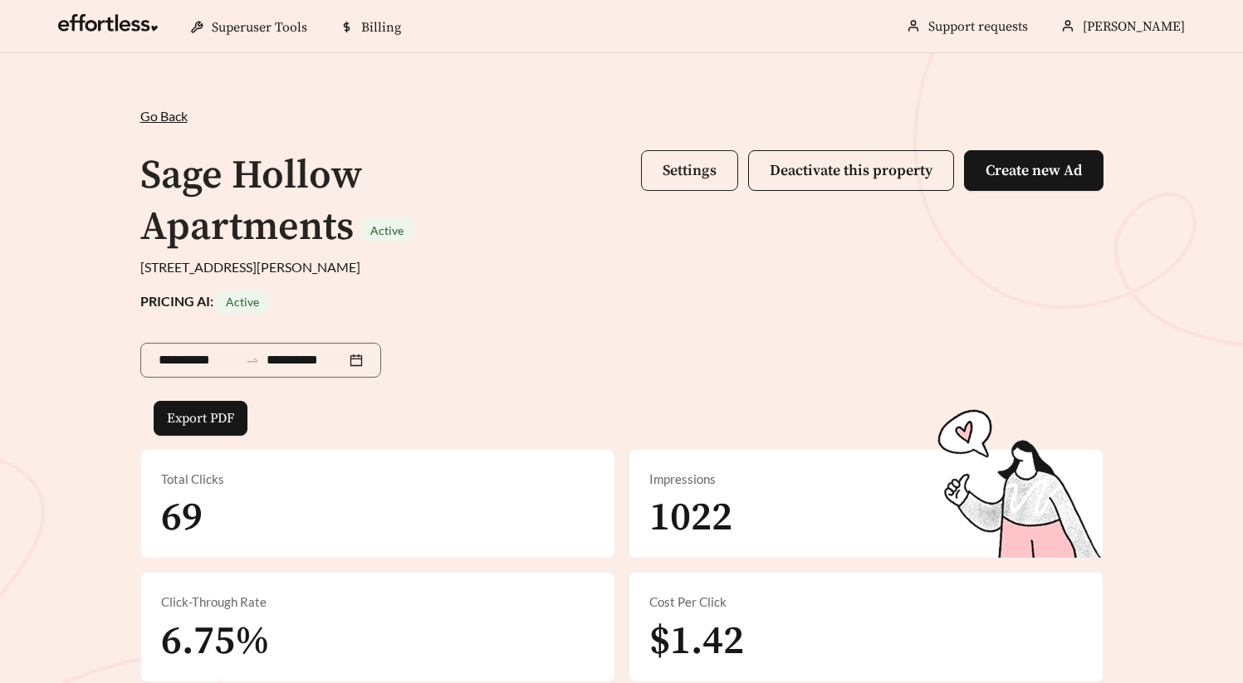
click at [693, 165] on span "Settings" at bounding box center [690, 170] width 54 height 19
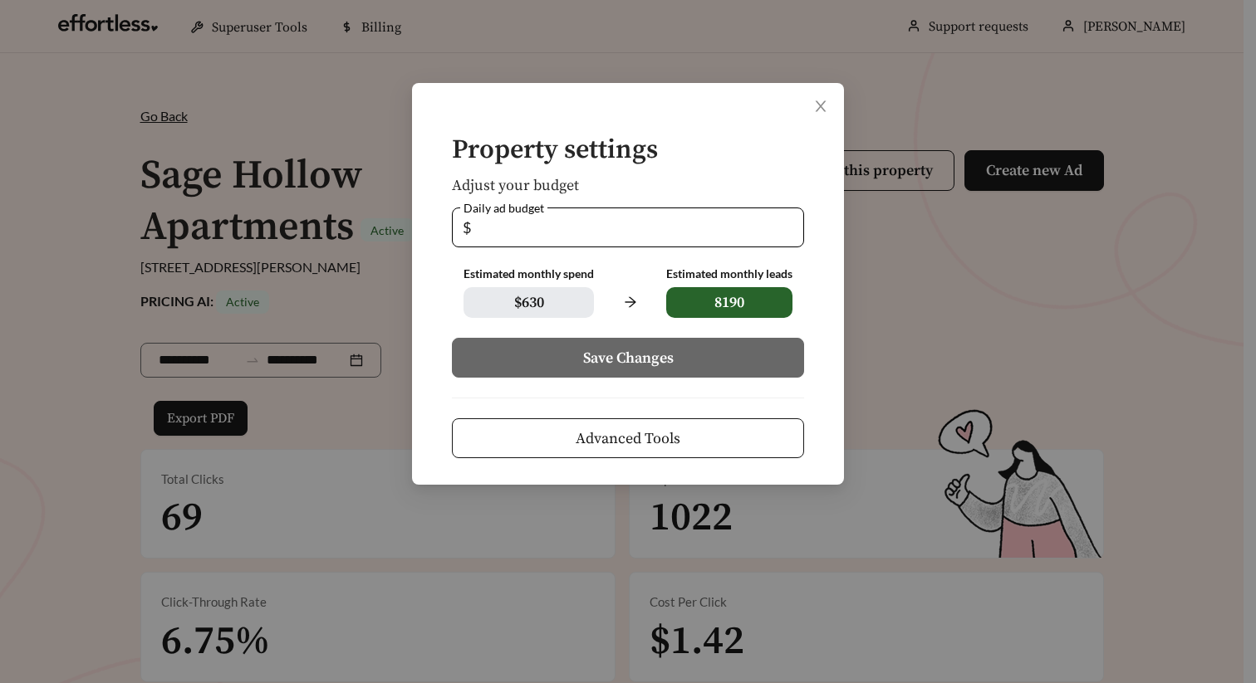
click at [577, 457] on button "Advanced Tools" at bounding box center [628, 439] width 352 height 40
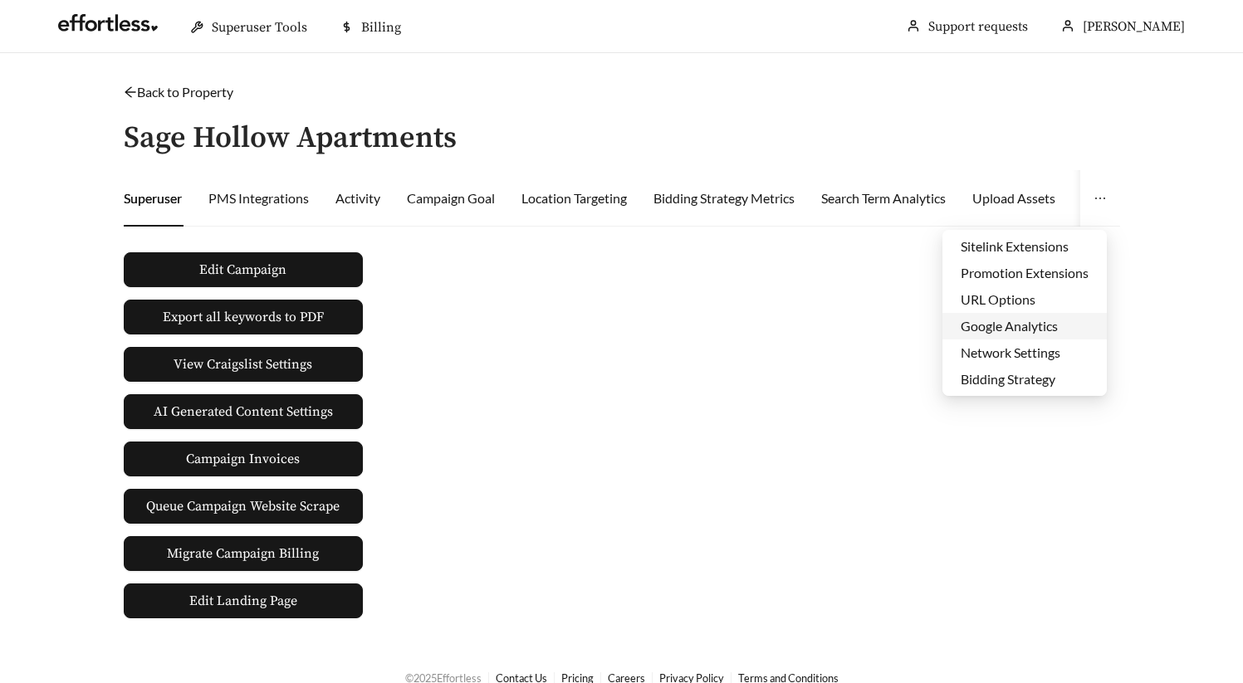
click at [999, 322] on li "Google Analytics" at bounding box center [1025, 326] width 164 height 27
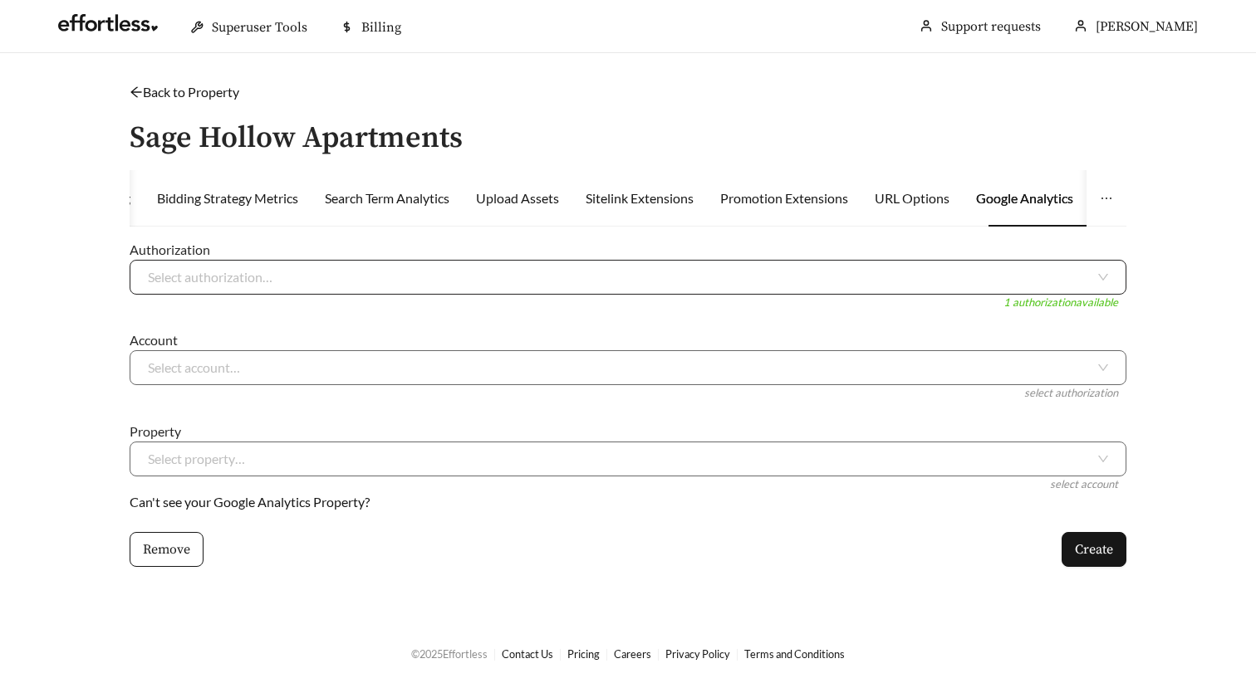
click at [246, 288] on input "search" at bounding box center [621, 277] width 947 height 33
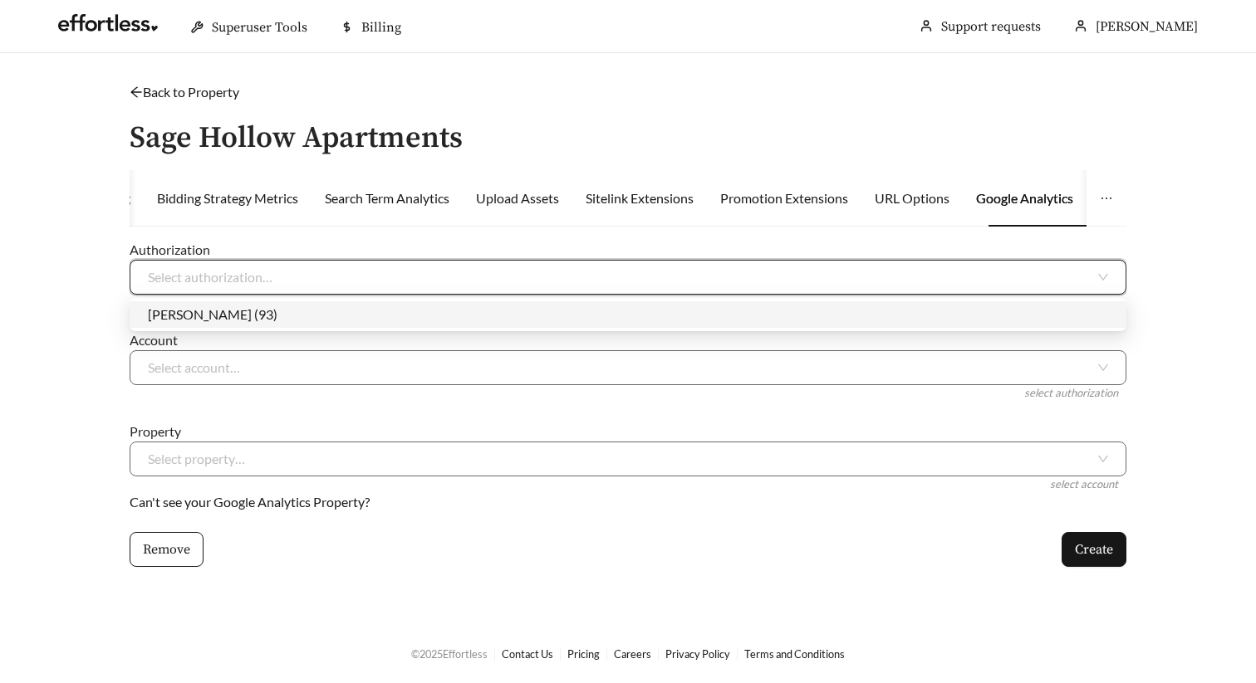
click at [177, 306] on div "Megan Parenti (93)" at bounding box center [628, 315] width 960 height 18
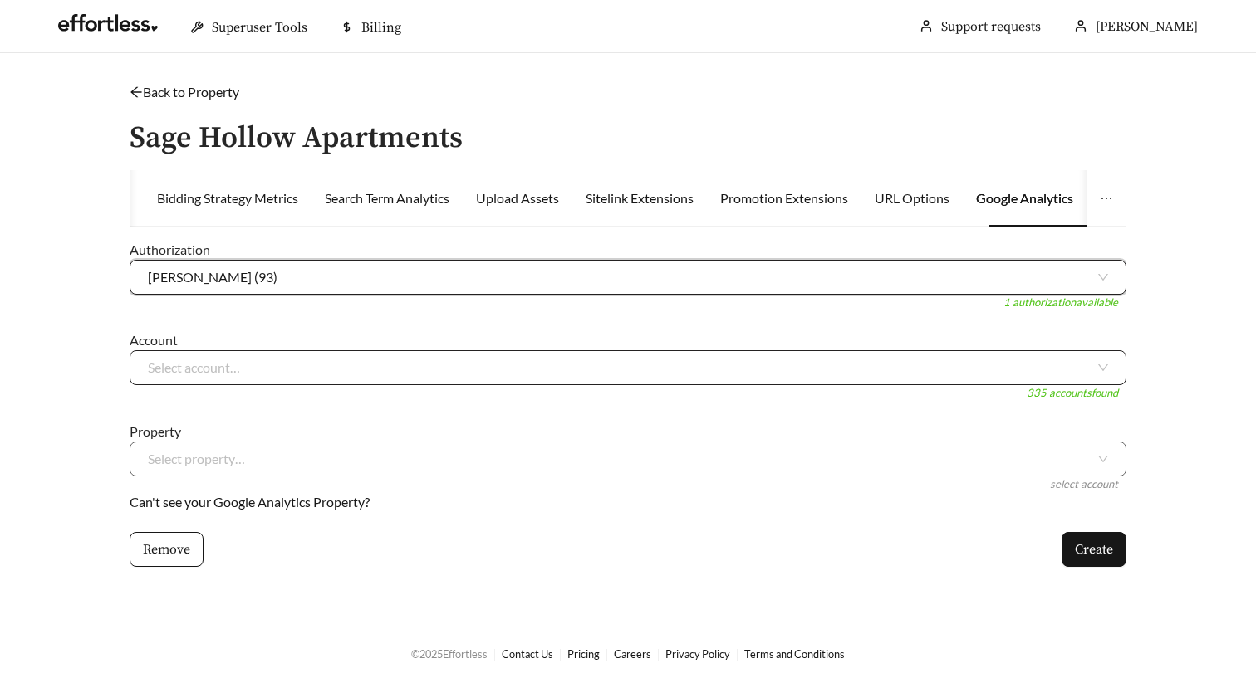
click at [191, 377] on input "search" at bounding box center [621, 367] width 947 height 33
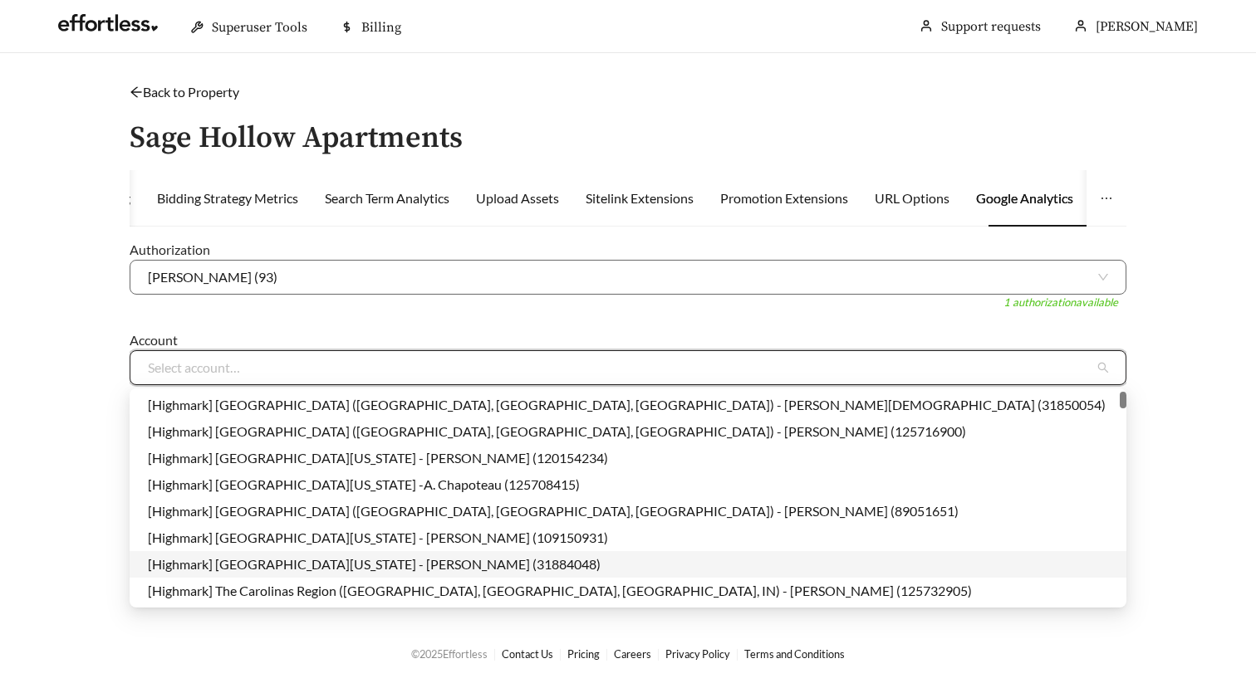
click at [289, 569] on div "[Highmark] South Texas Region - T. McCormick (31884048)" at bounding box center [628, 565] width 960 height 18
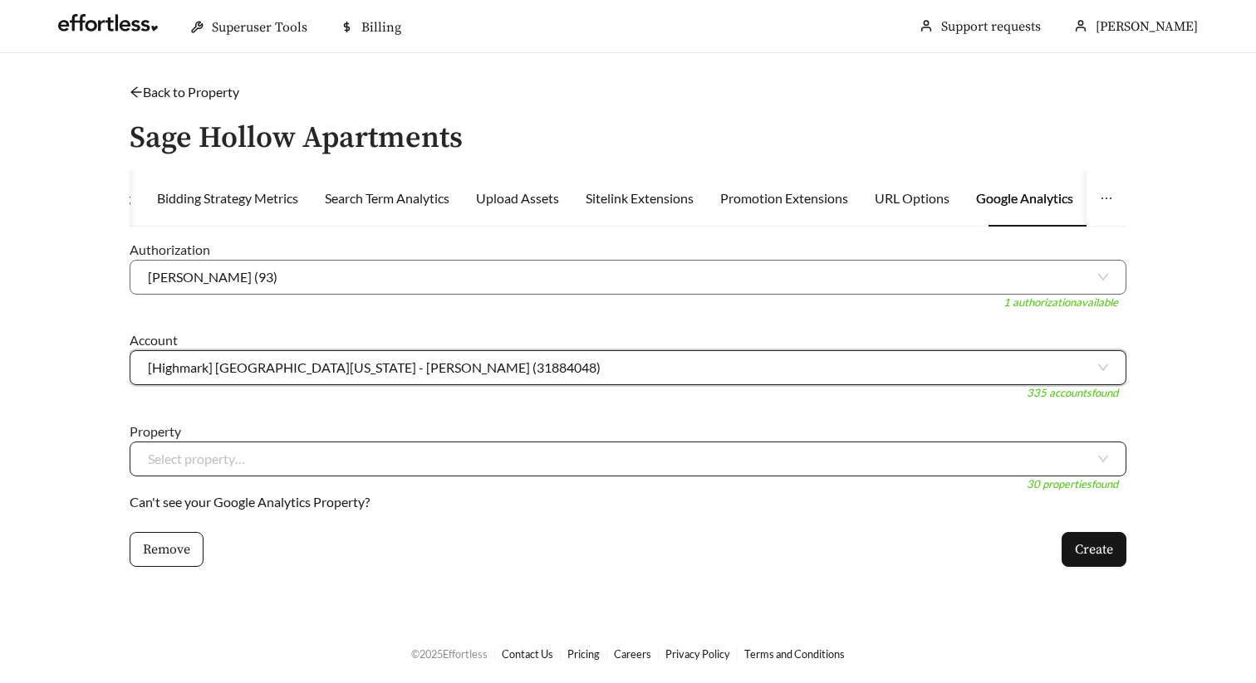
click at [304, 449] on input "search" at bounding box center [621, 459] width 947 height 33
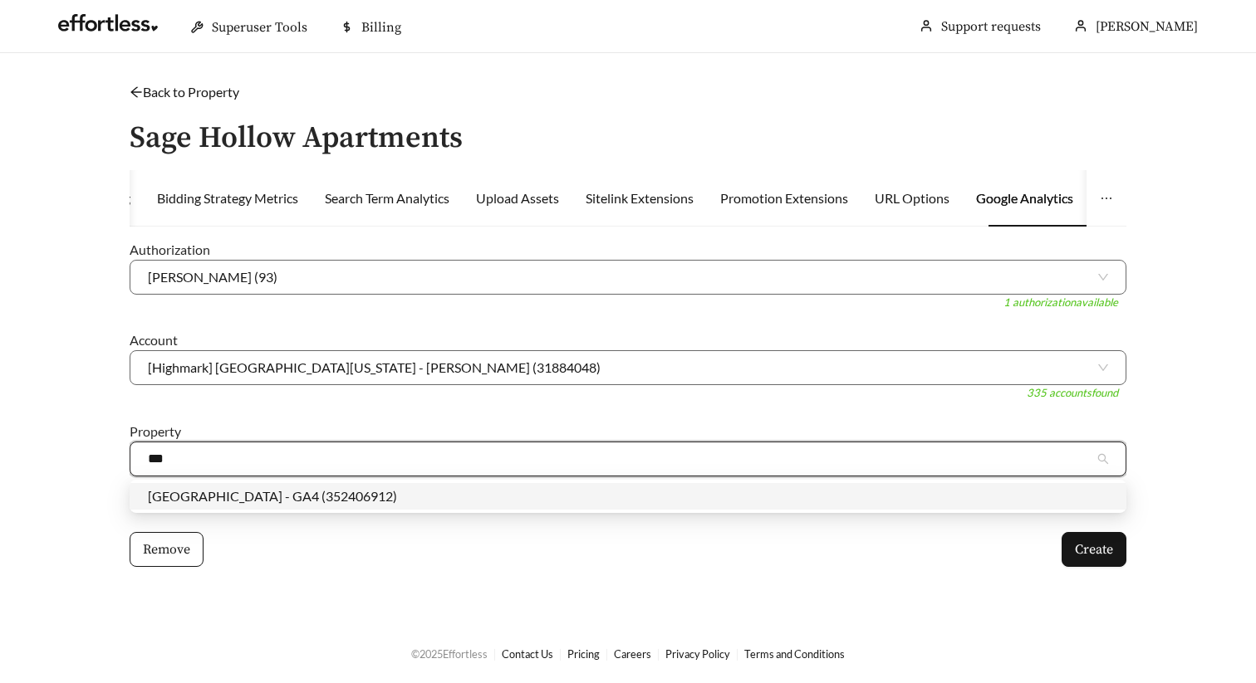
type input "****"
click at [375, 493] on div "Sage Hollow Apartments - GA4 (352406912)" at bounding box center [628, 496] width 960 height 18
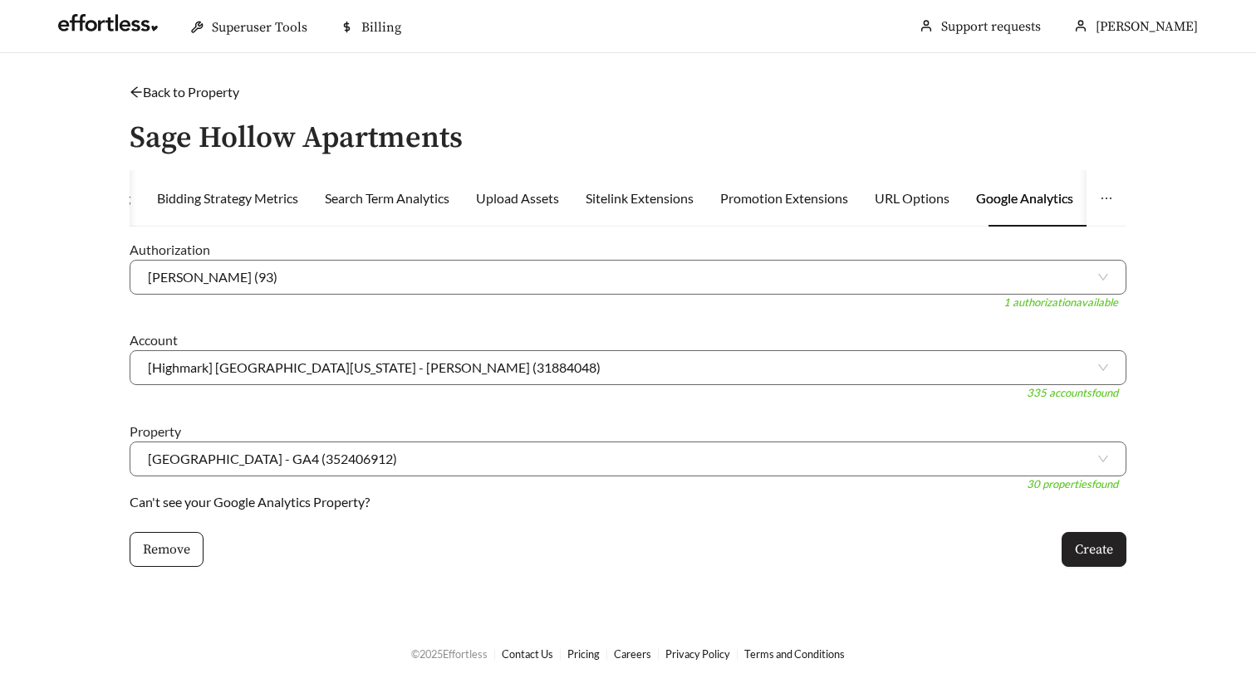
click at [1061, 534] on button "Create" at bounding box center [1093, 549] width 65 height 35
click at [166, 86] on link "Back to Property" at bounding box center [185, 92] width 110 height 16
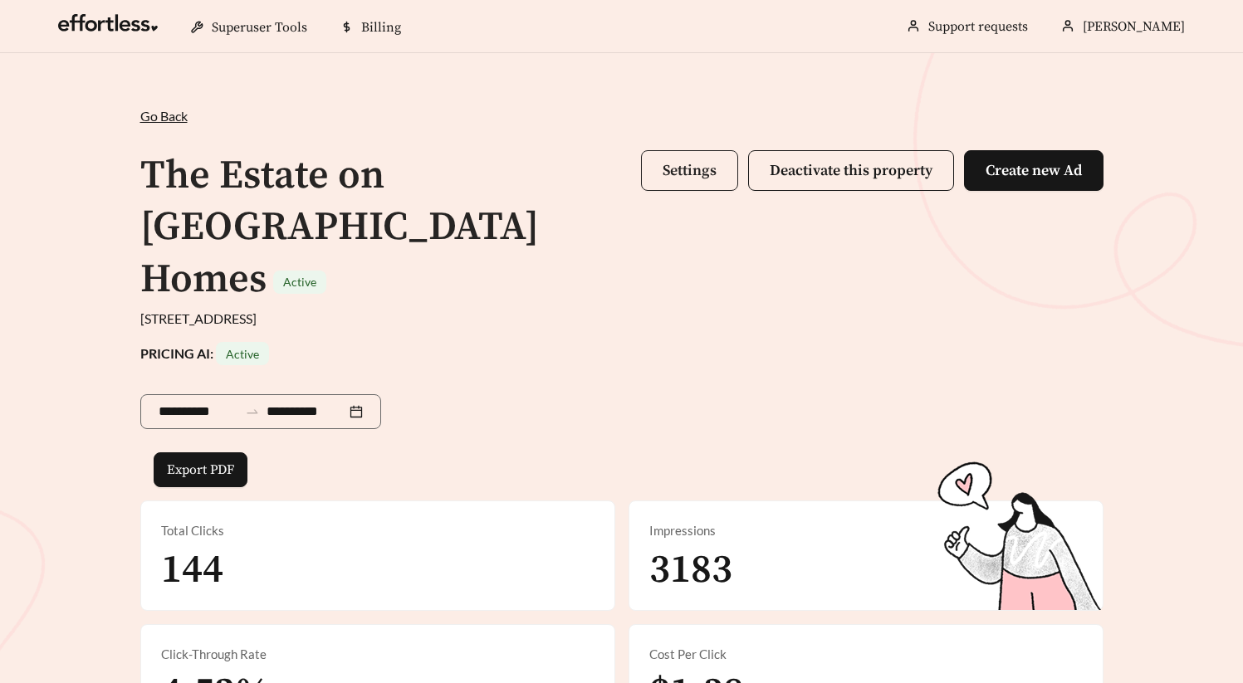
click at [680, 178] on span "Settings" at bounding box center [690, 170] width 54 height 19
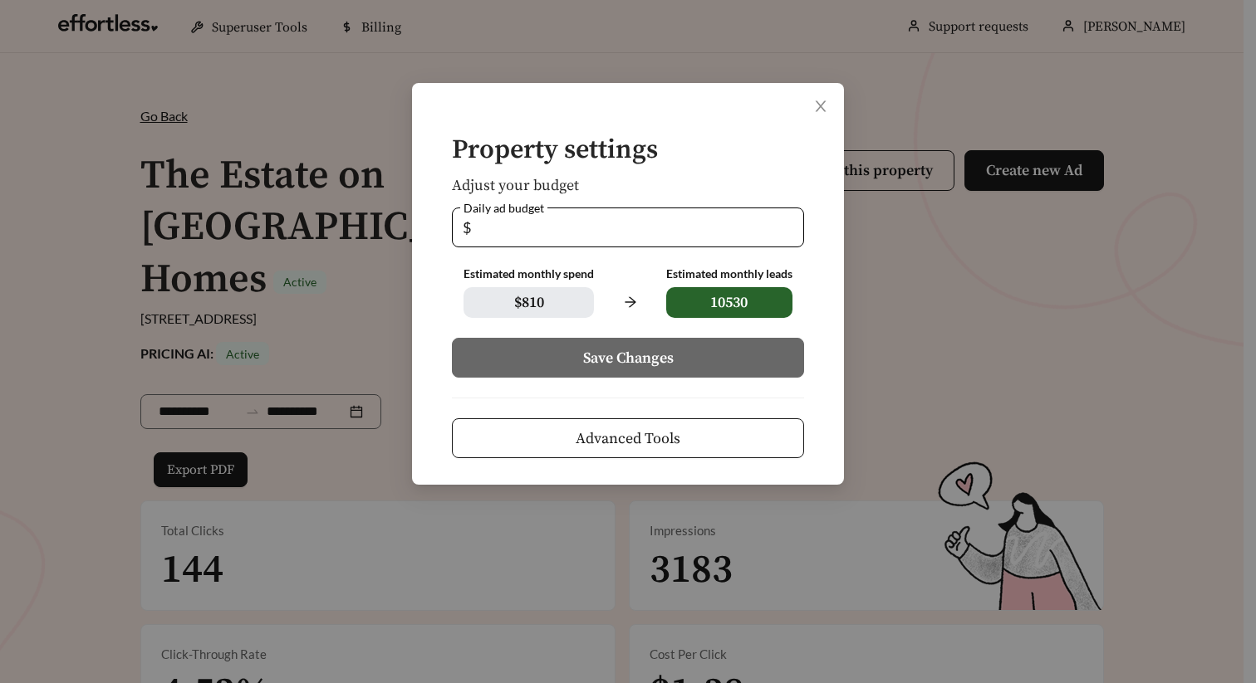
click at [642, 445] on span "Advanced Tools" at bounding box center [628, 439] width 105 height 22
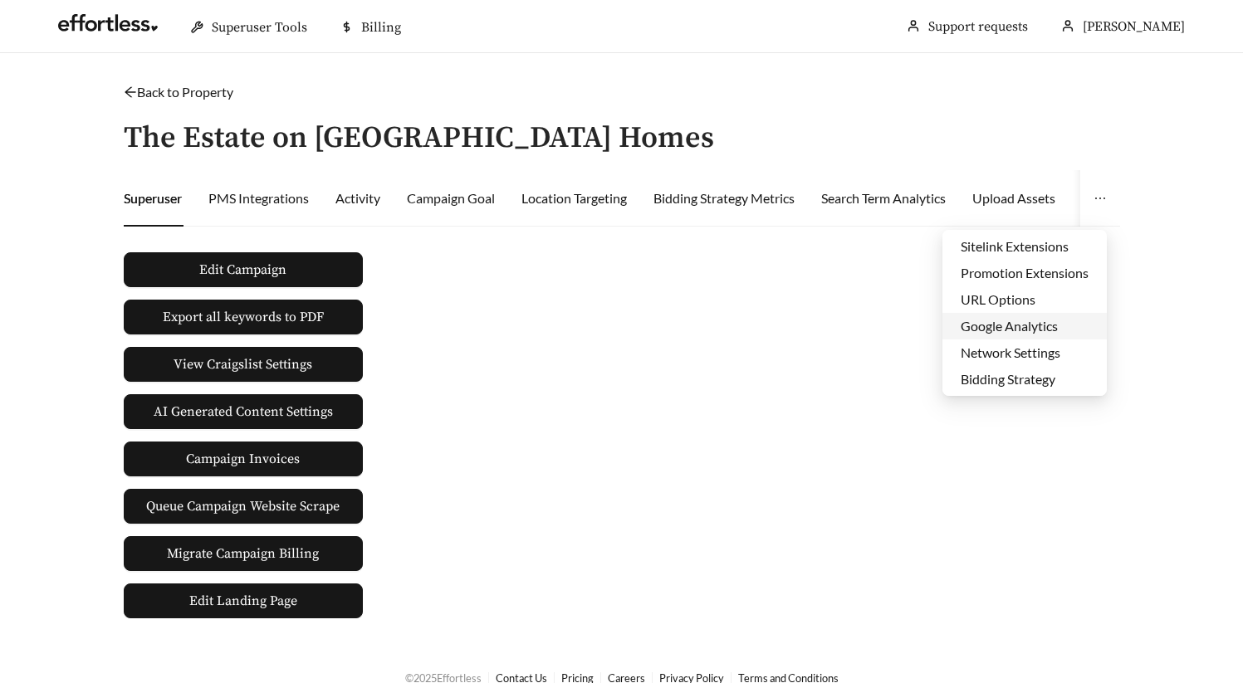
click at [1010, 328] on li "Google Analytics" at bounding box center [1025, 326] width 164 height 27
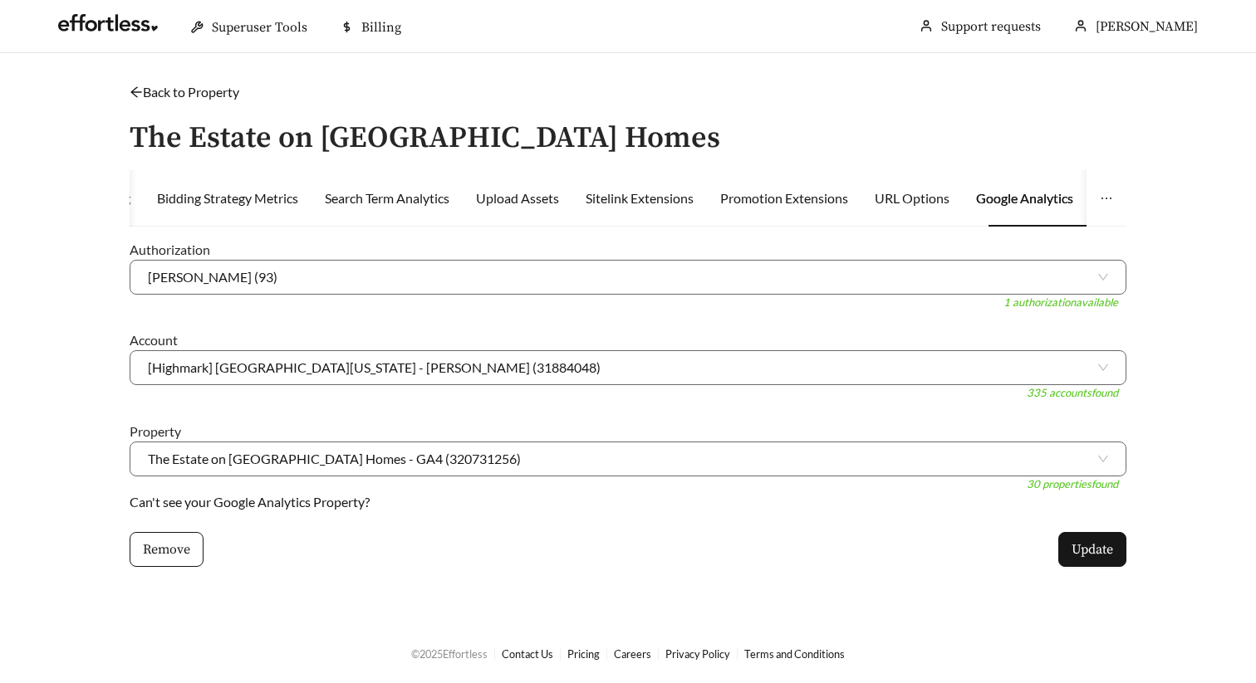
click at [202, 84] on link "Back to Property" at bounding box center [185, 92] width 110 height 16
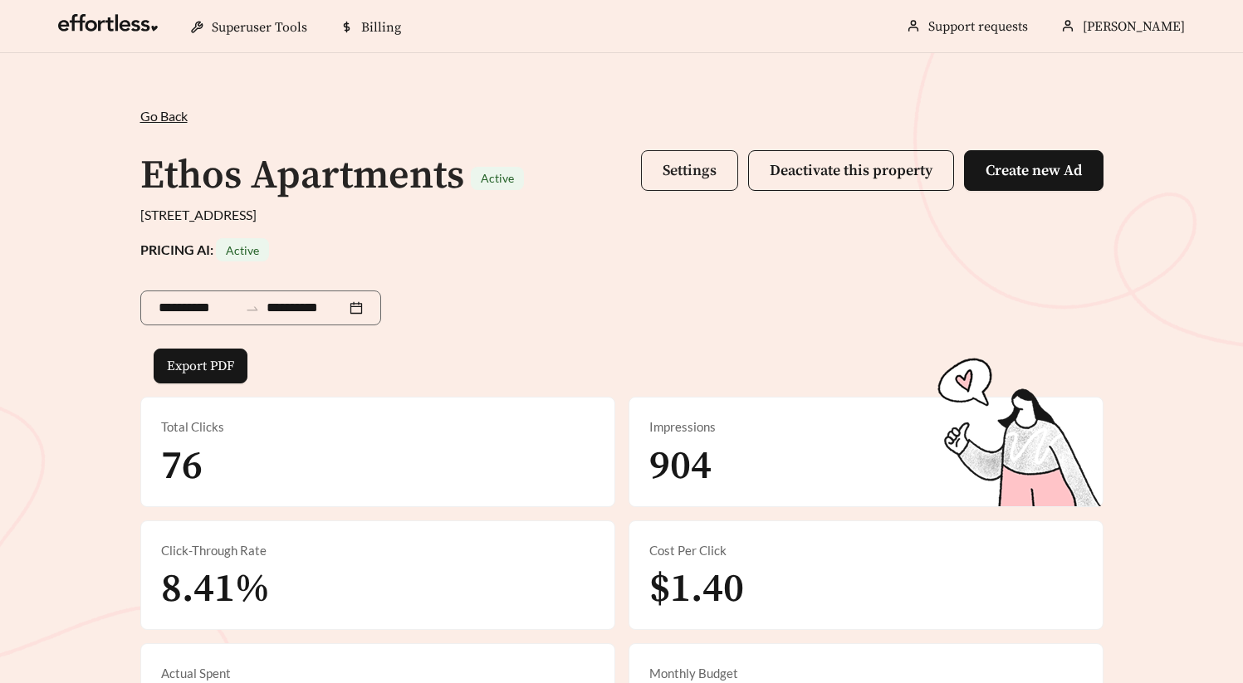
click at [700, 183] on button "Settings" at bounding box center [689, 170] width 97 height 41
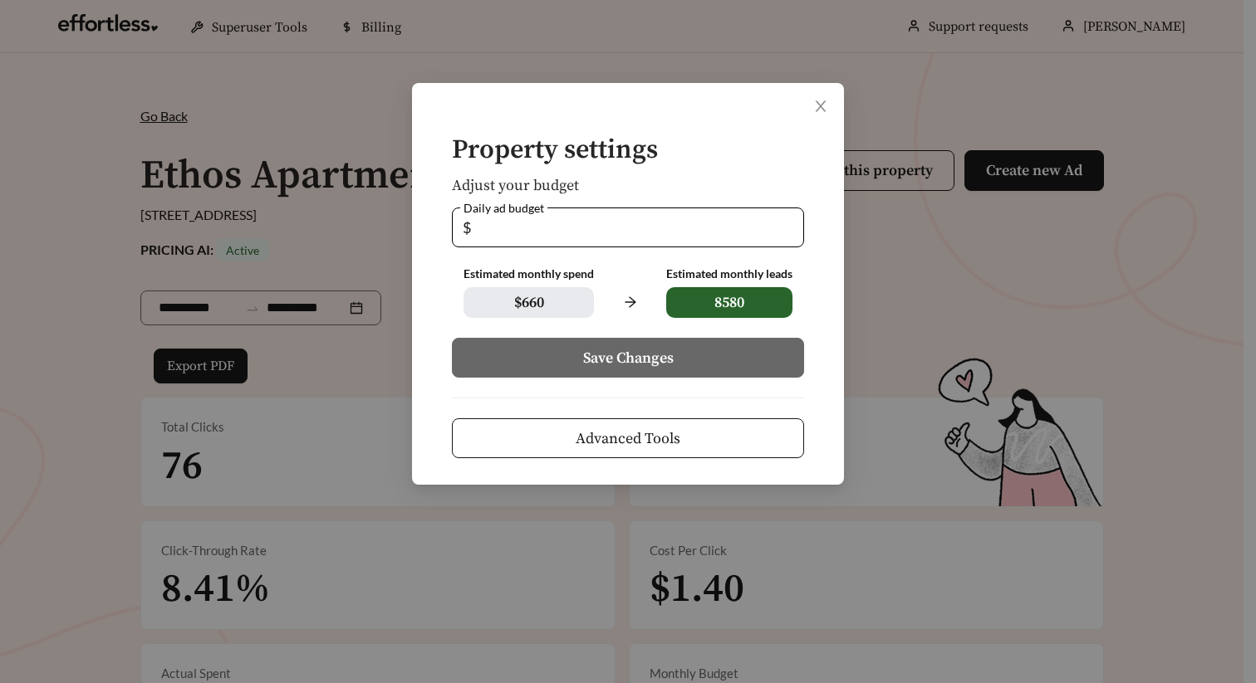
click at [678, 426] on button "Advanced Tools" at bounding box center [628, 439] width 352 height 40
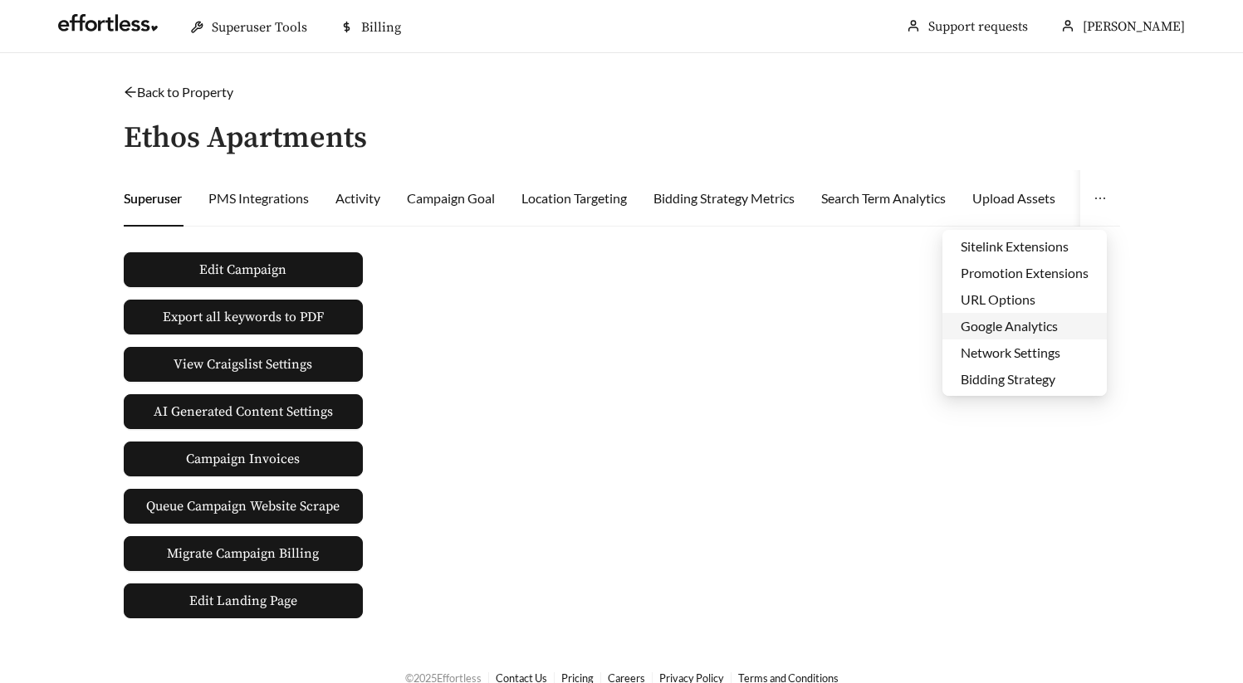
click at [1029, 326] on li "Google Analytics" at bounding box center [1025, 326] width 164 height 27
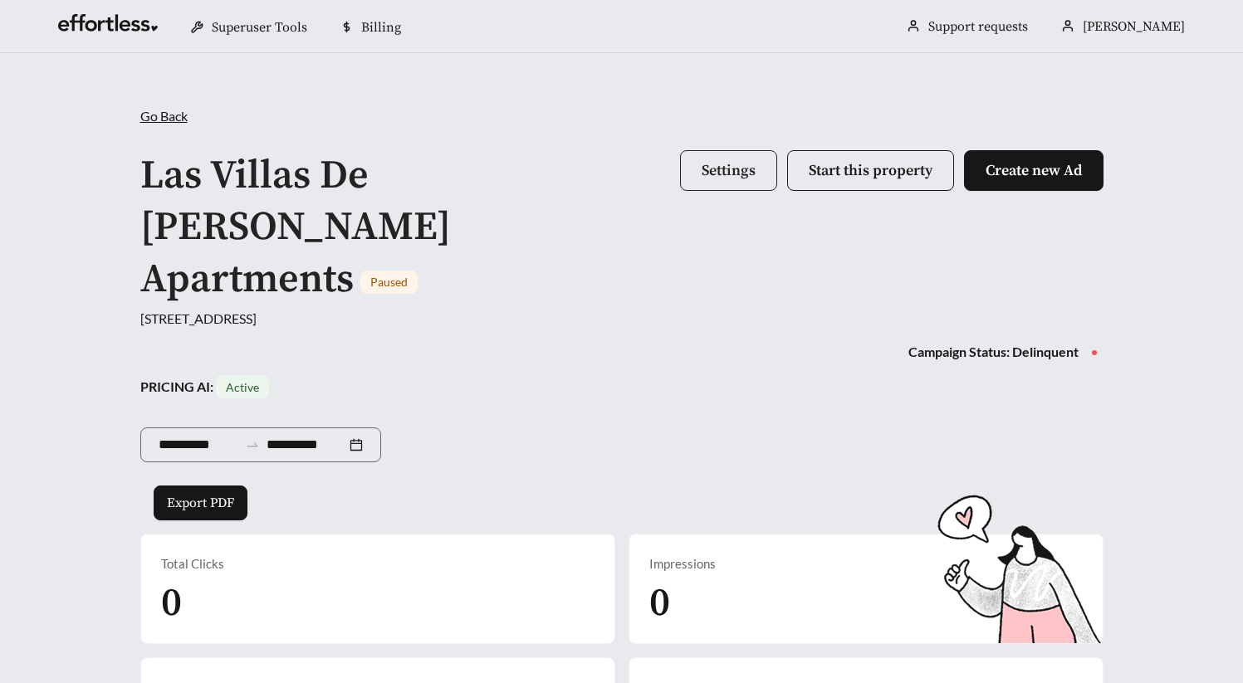
click at [731, 186] on button "Settings" at bounding box center [728, 170] width 97 height 41
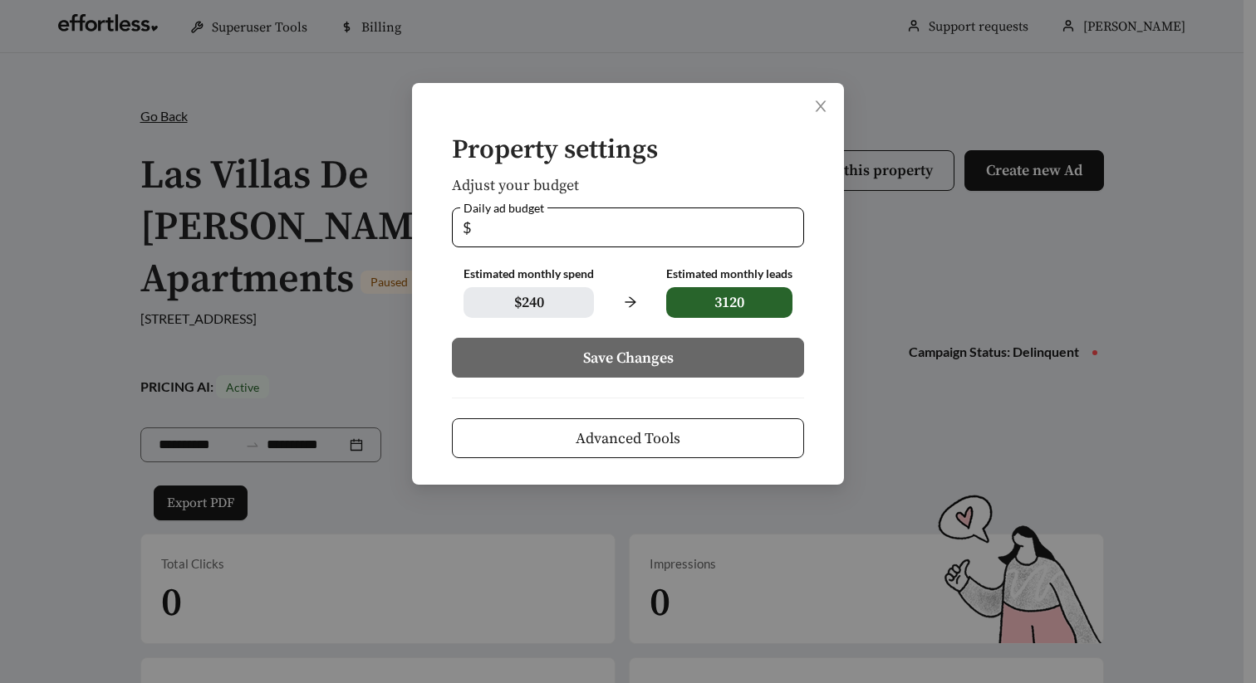
click at [718, 426] on button "Advanced Tools" at bounding box center [628, 439] width 352 height 40
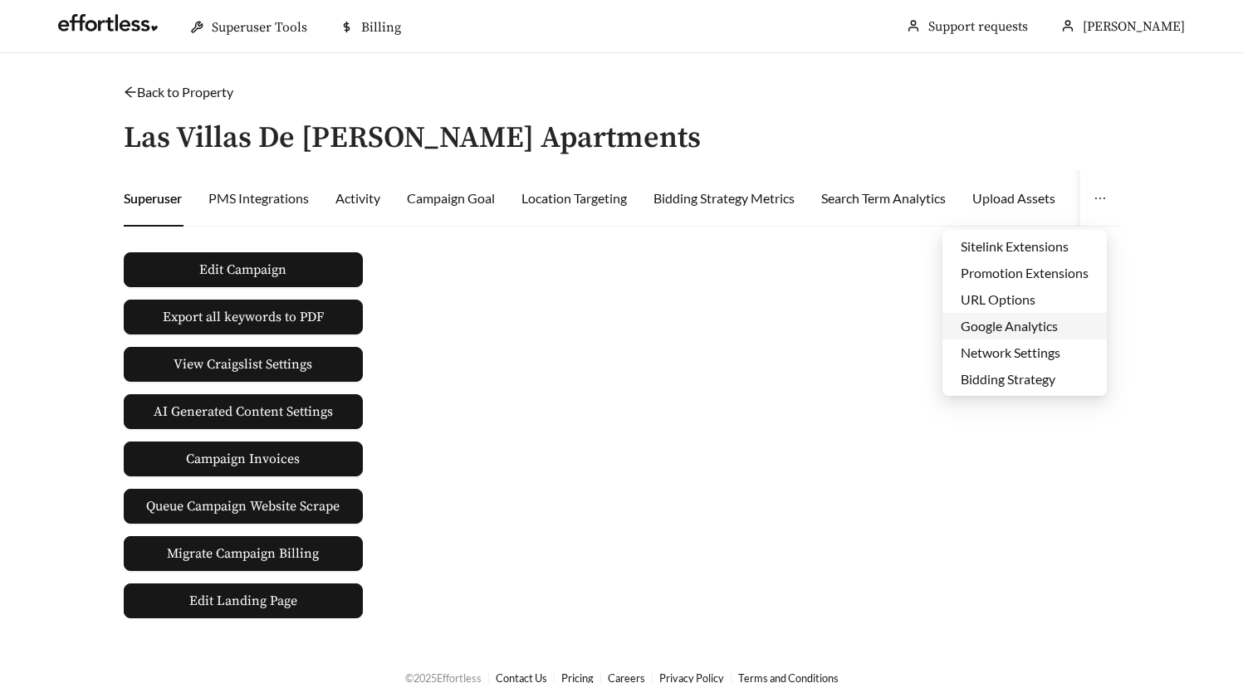
click at [1029, 331] on li "Google Analytics" at bounding box center [1025, 326] width 164 height 27
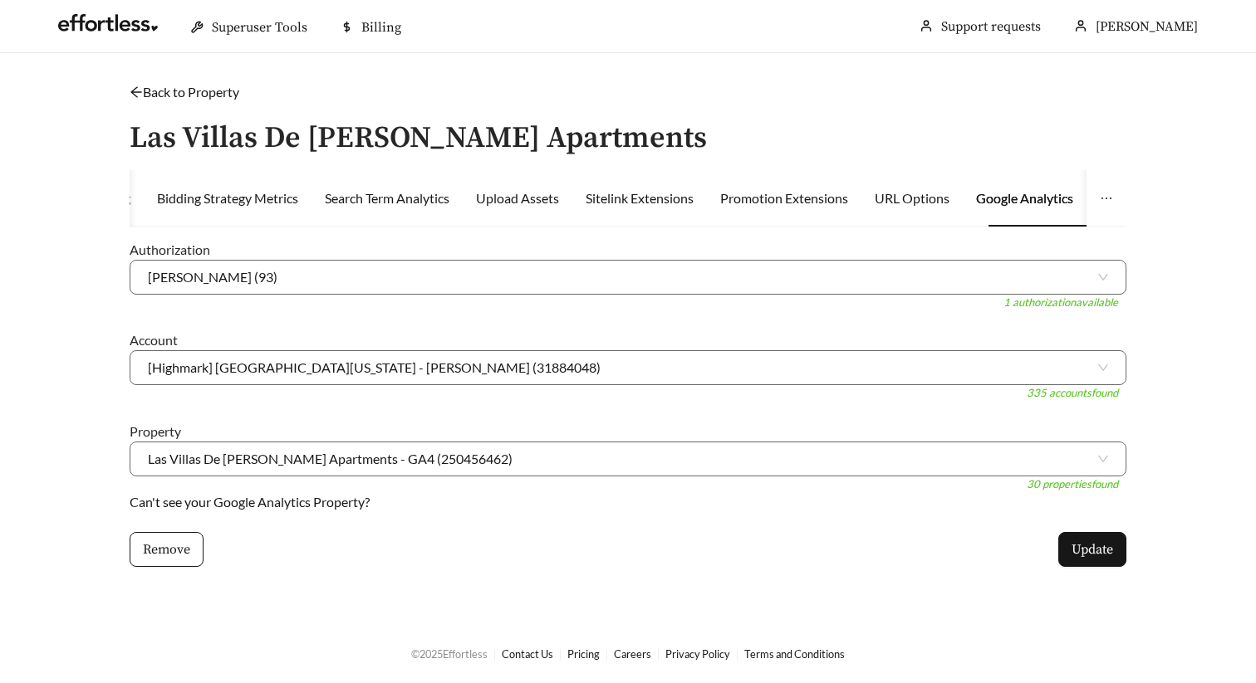
click at [135, 95] on icon "arrow-left" at bounding box center [135, 92] width 11 height 11
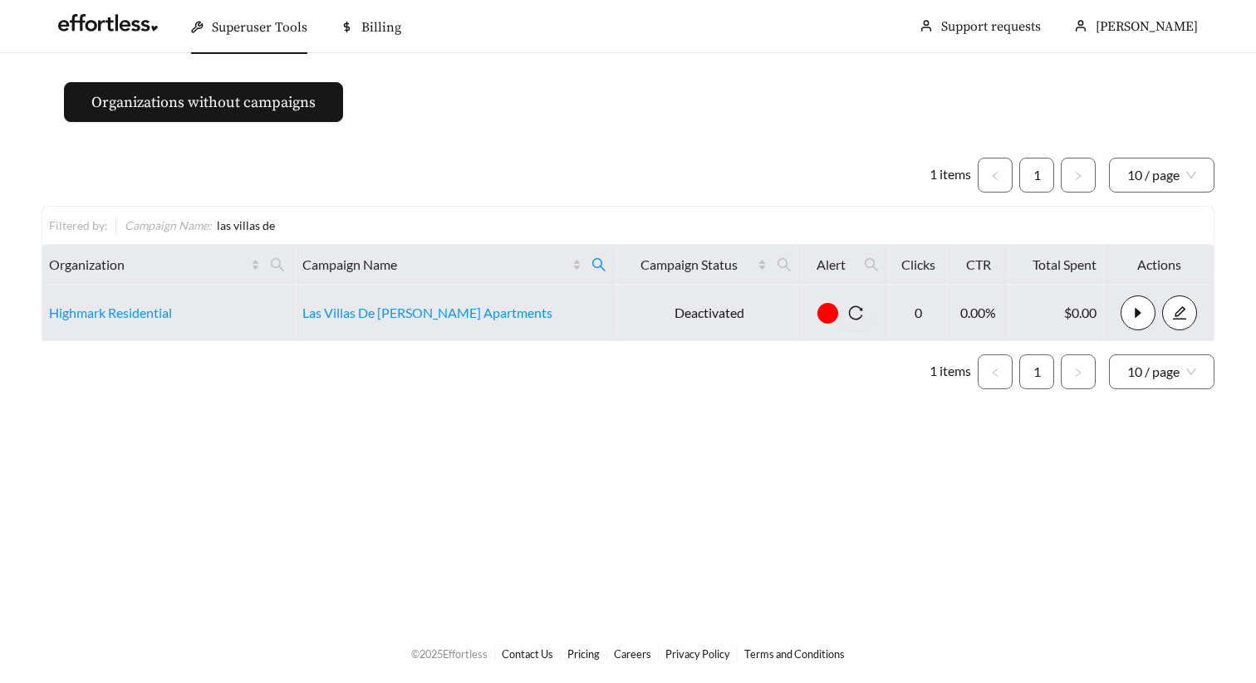
drag, startPoint x: 548, startPoint y: 263, endPoint x: 509, endPoint y: 305, distance: 57.0
click at [591, 263] on icon "search" at bounding box center [598, 264] width 15 height 15
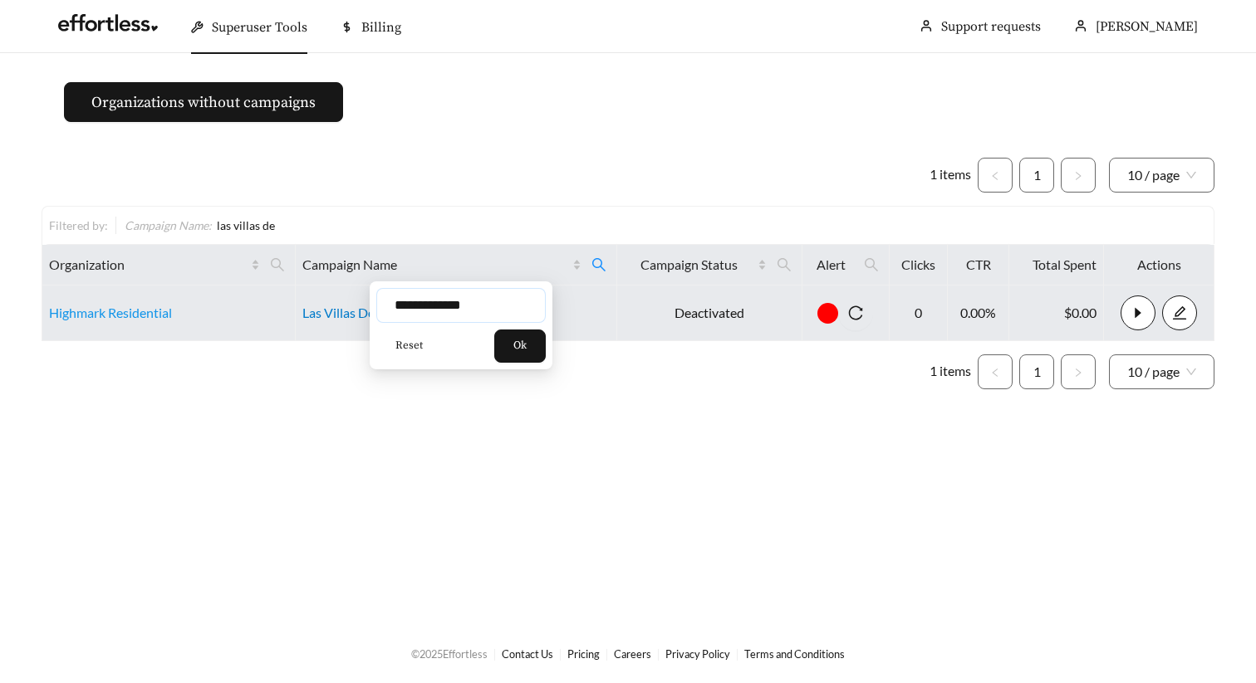
drag, startPoint x: 489, startPoint y: 307, endPoint x: 322, endPoint y: 315, distance: 167.1
click at [347, 316] on body "**********" at bounding box center [628, 341] width 1256 height 683
drag, startPoint x: 471, startPoint y: 303, endPoint x: 347, endPoint y: 303, distance: 123.7
click at [347, 303] on body "**********" at bounding box center [628, 341] width 1256 height 683
type input "**********"
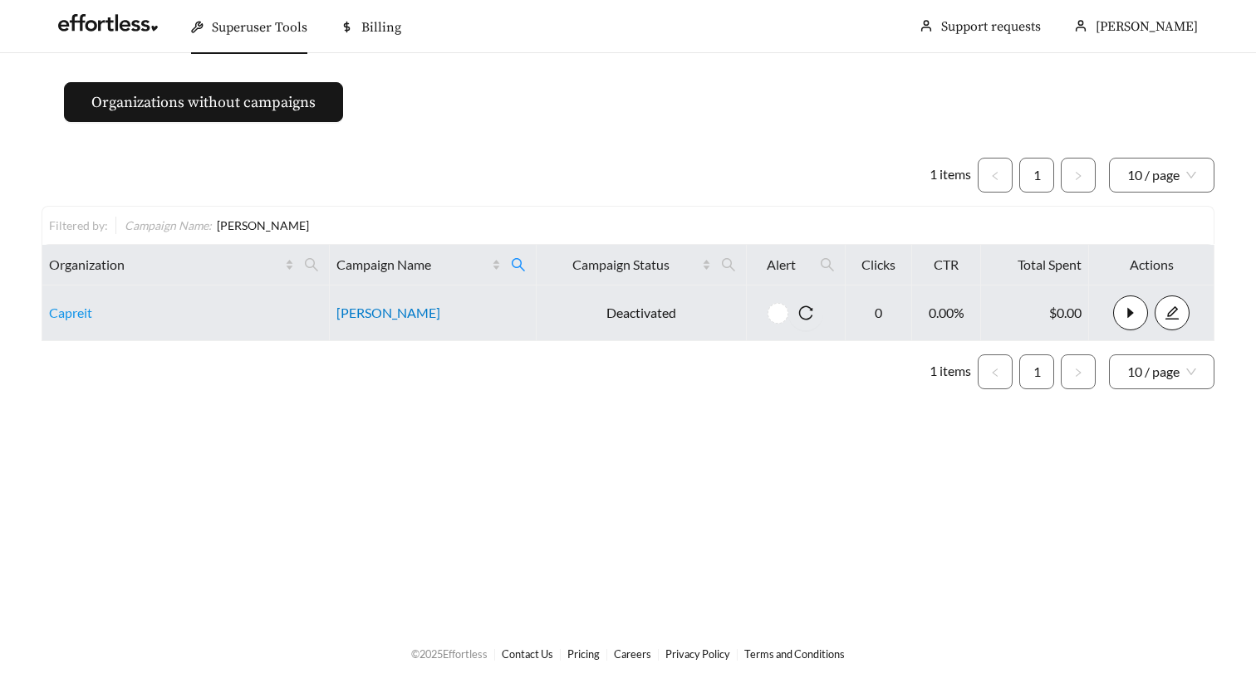
click at [355, 317] on link "[PERSON_NAME]" at bounding box center [388, 313] width 104 height 16
click at [67, 315] on link "Capreit" at bounding box center [70, 313] width 43 height 16
click at [380, 318] on link "[PERSON_NAME]" at bounding box center [388, 313] width 104 height 16
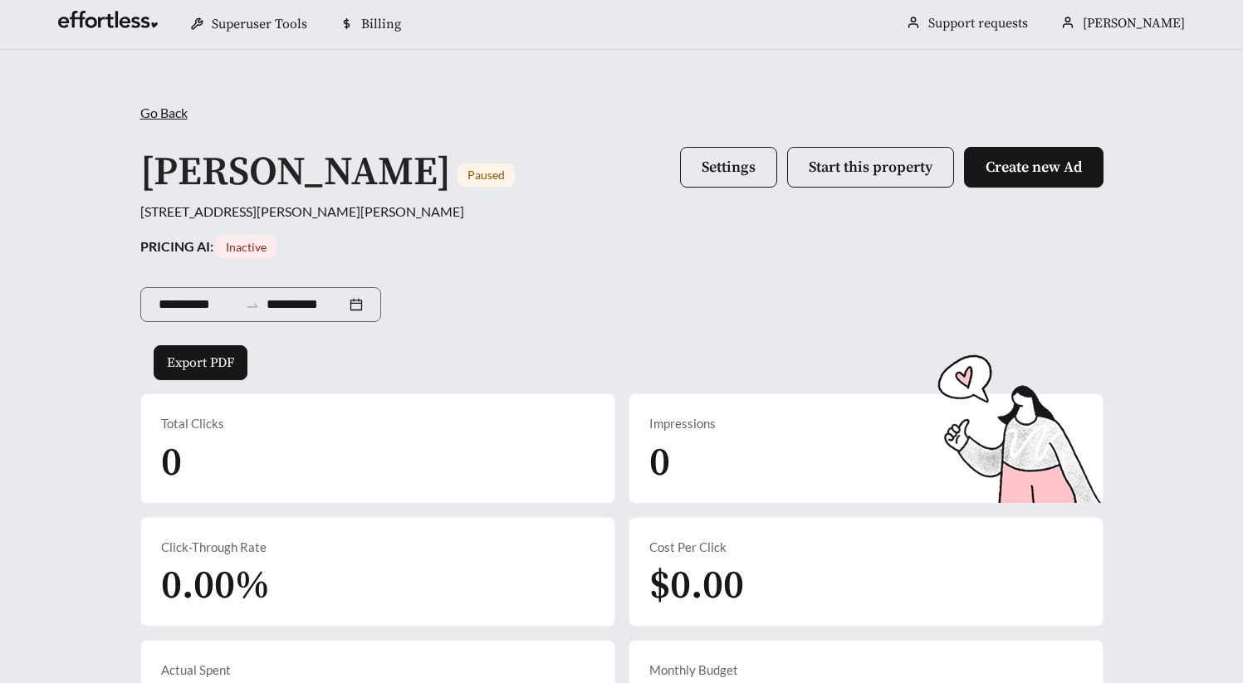
scroll to position [776, 0]
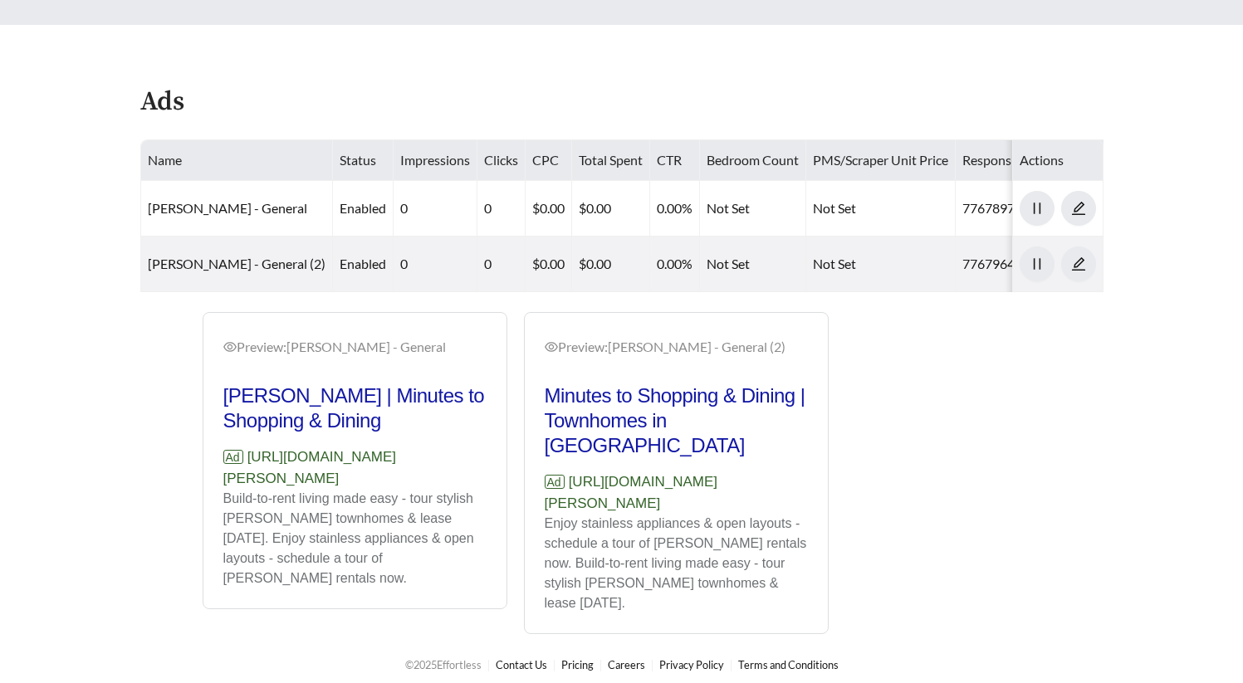
drag, startPoint x: 365, startPoint y: 512, endPoint x: 218, endPoint y: 496, distance: 148.7
click at [218, 496] on div "Preview: Hart Townes - General Hart Townes | Minutes to Shopping & Dining Ad ht…" at bounding box center [354, 462] width 303 height 291
copy p "[URL][DOMAIN_NAME][PERSON_NAME]"
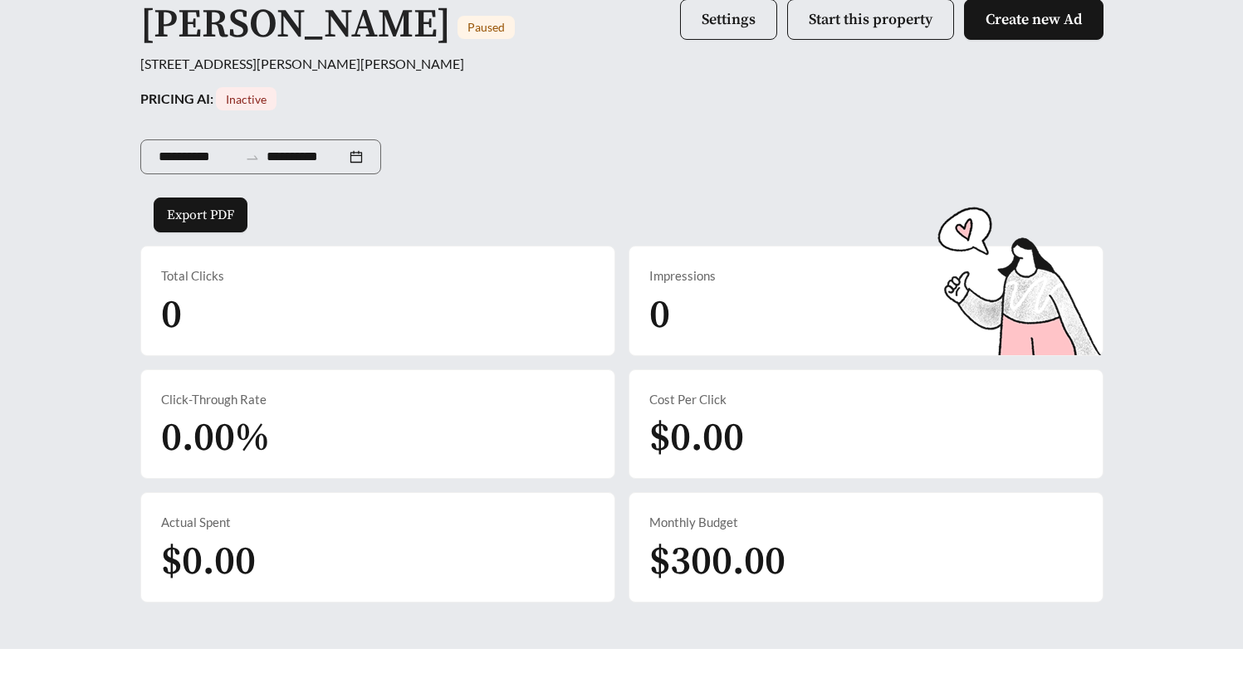
scroll to position [0, 0]
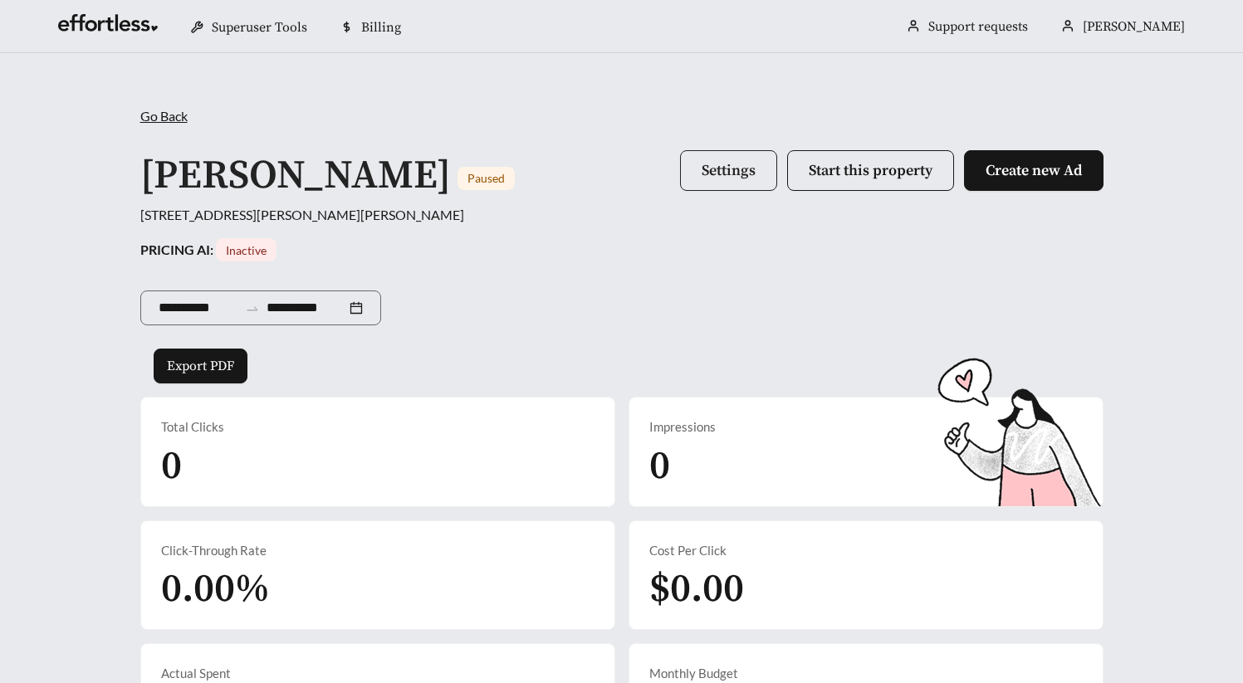
click at [727, 176] on span "Settings" at bounding box center [729, 170] width 54 height 19
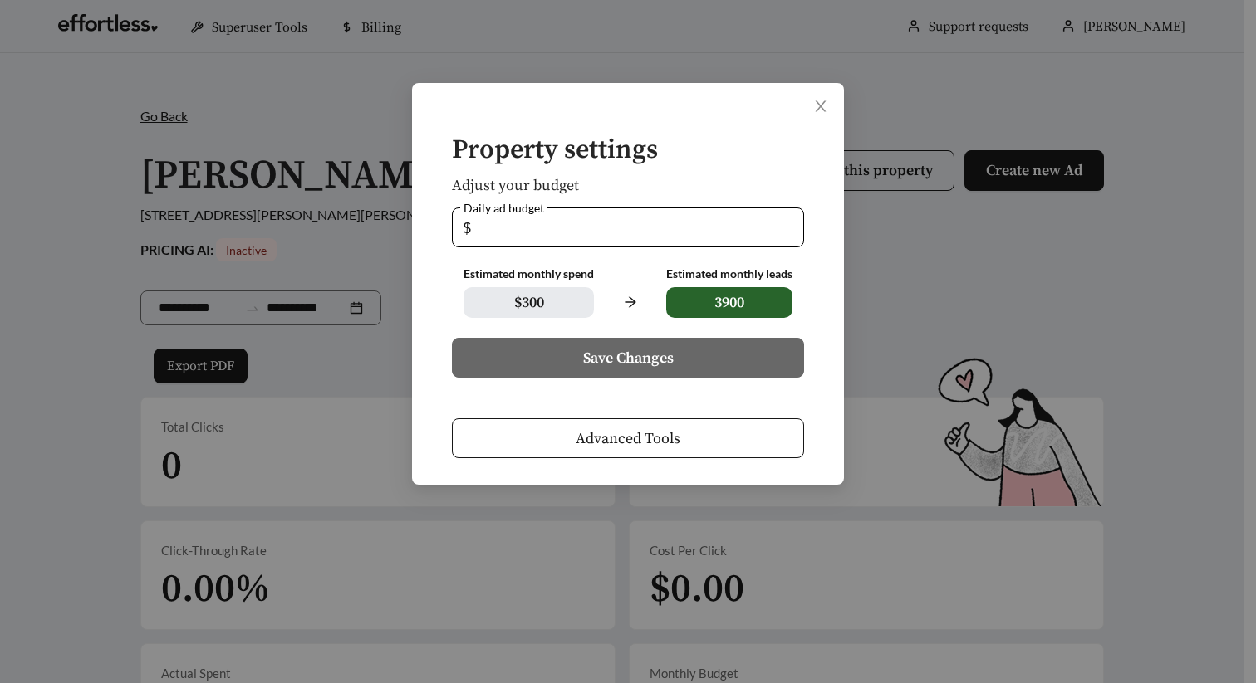
click at [708, 428] on button "Advanced Tools" at bounding box center [628, 439] width 352 height 40
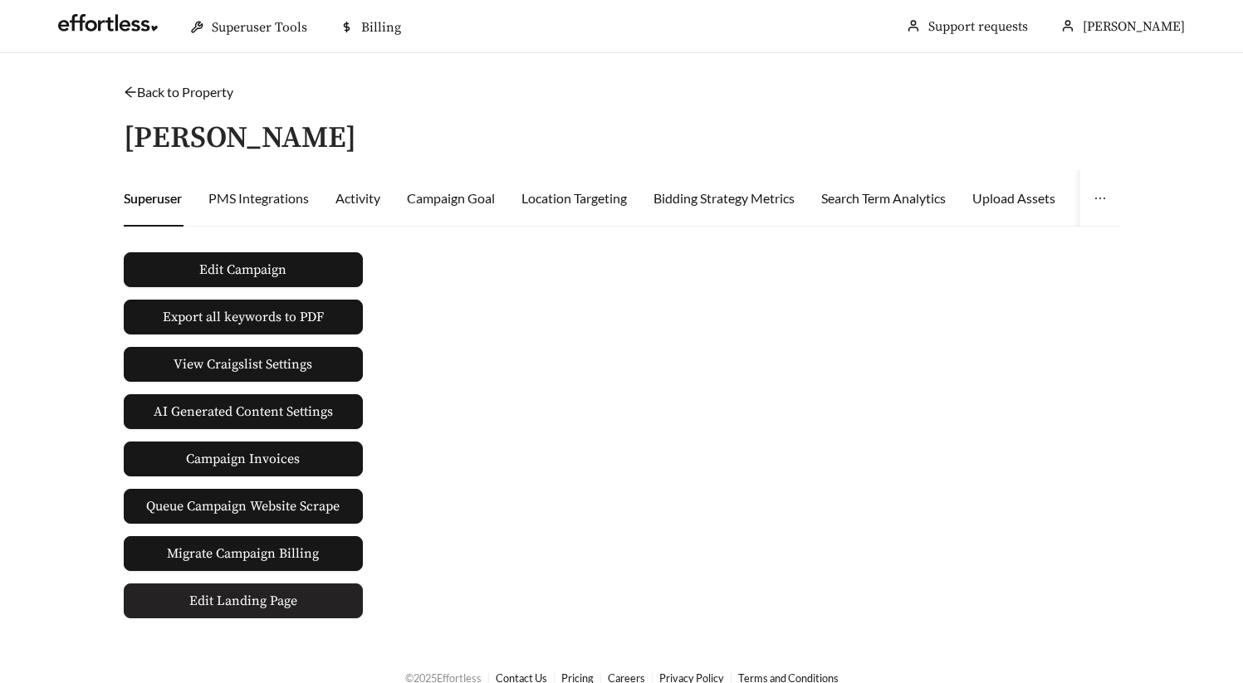
click at [271, 595] on span "Edit Landing Page" at bounding box center [243, 601] width 108 height 33
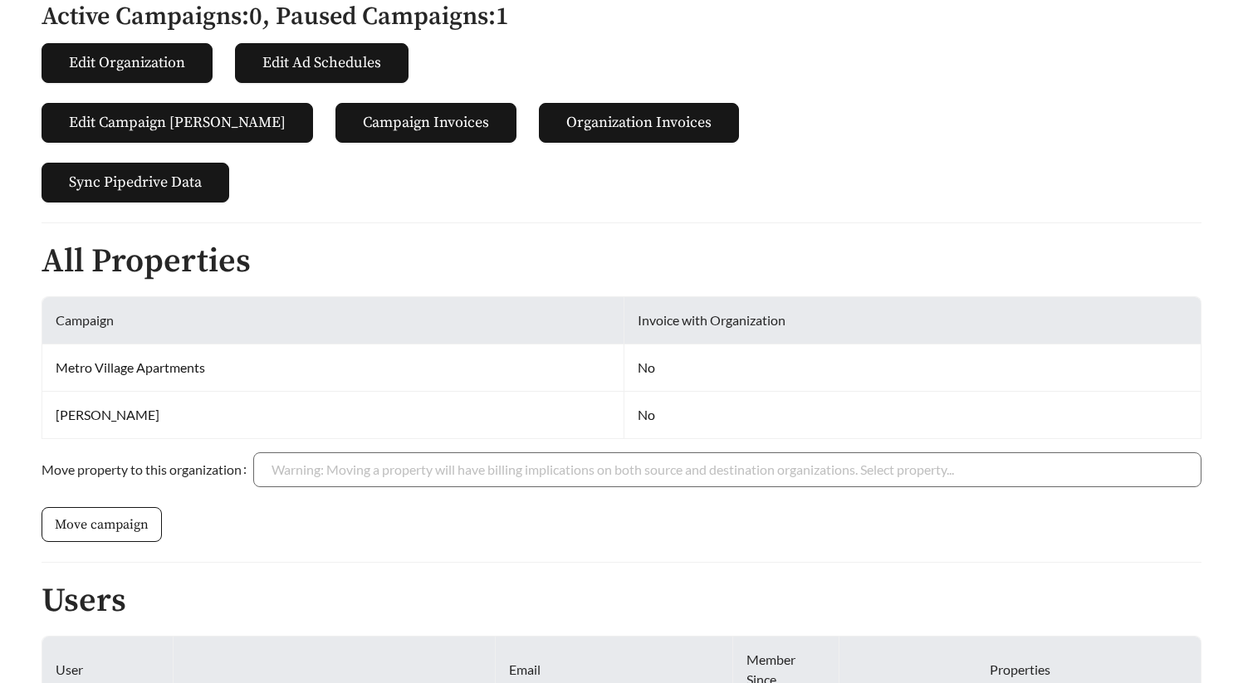
scroll to position [449, 0]
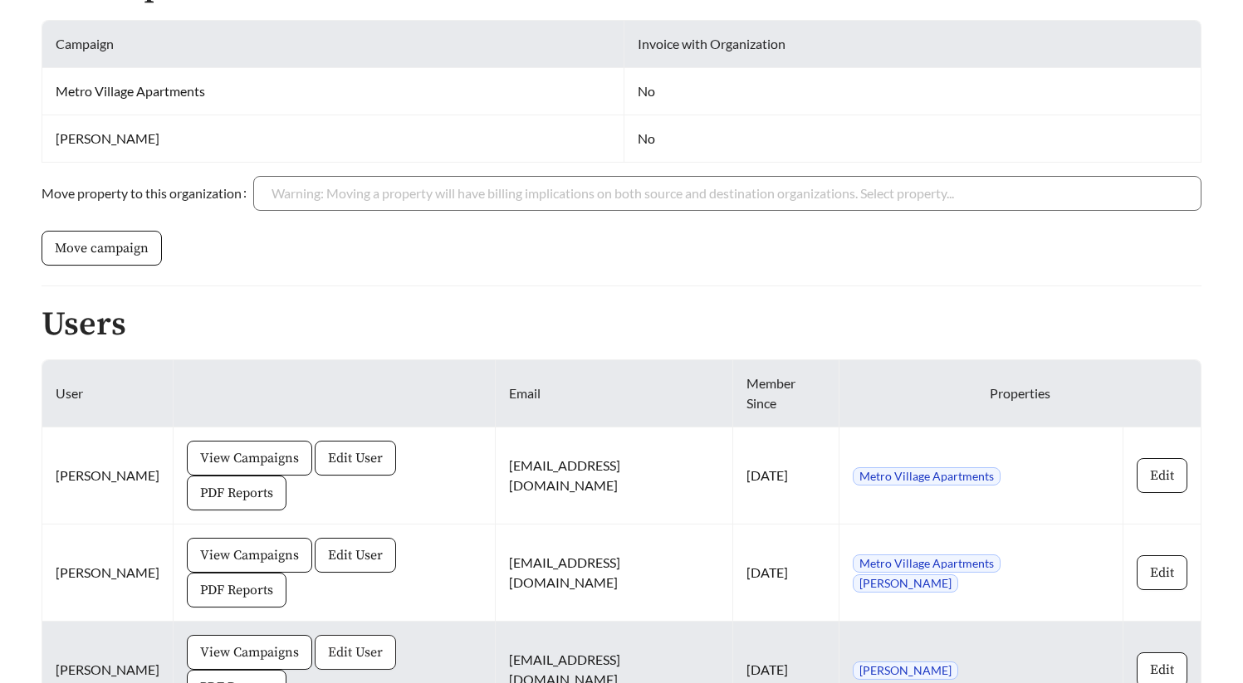
click at [347, 643] on span "Edit User" at bounding box center [355, 653] width 55 height 20
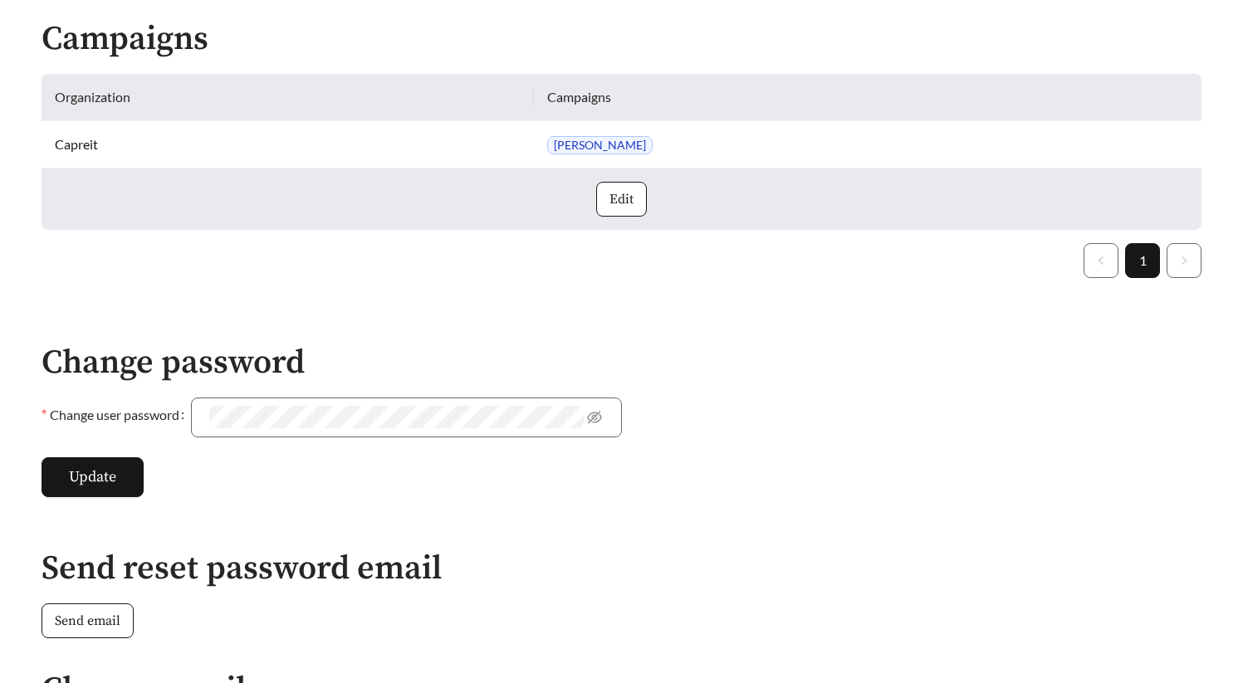
scroll to position [708, 0]
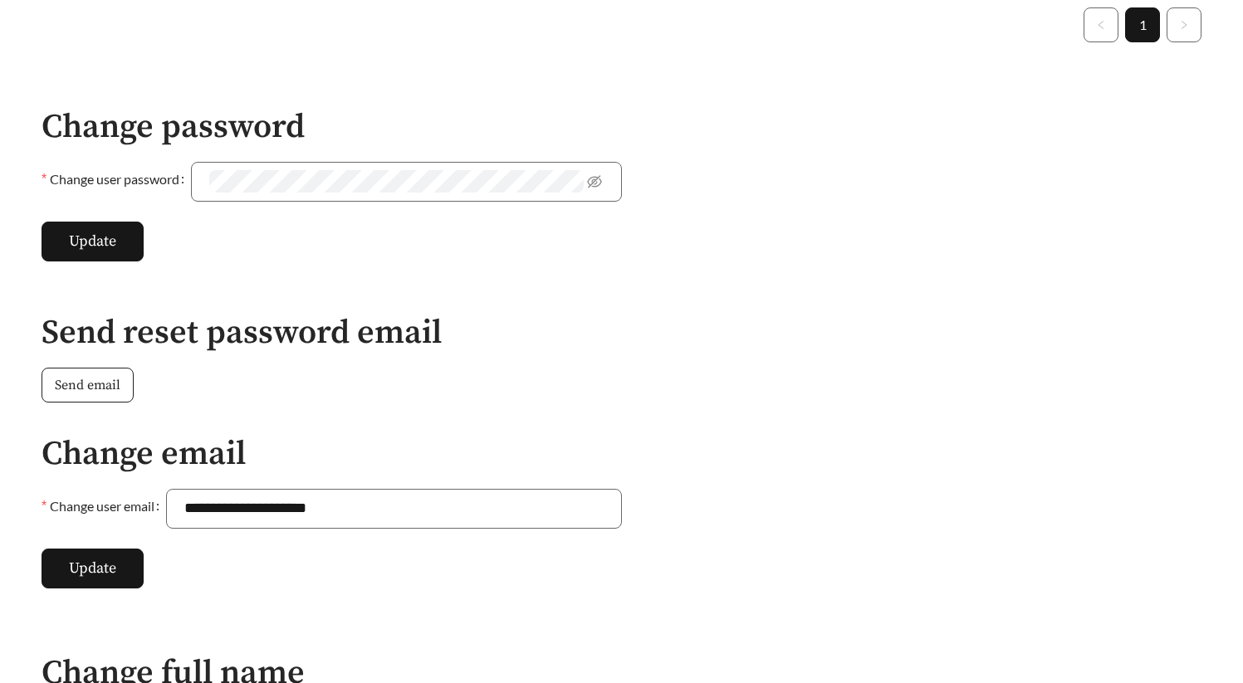
click at [74, 383] on span "Send email" at bounding box center [88, 385] width 66 height 20
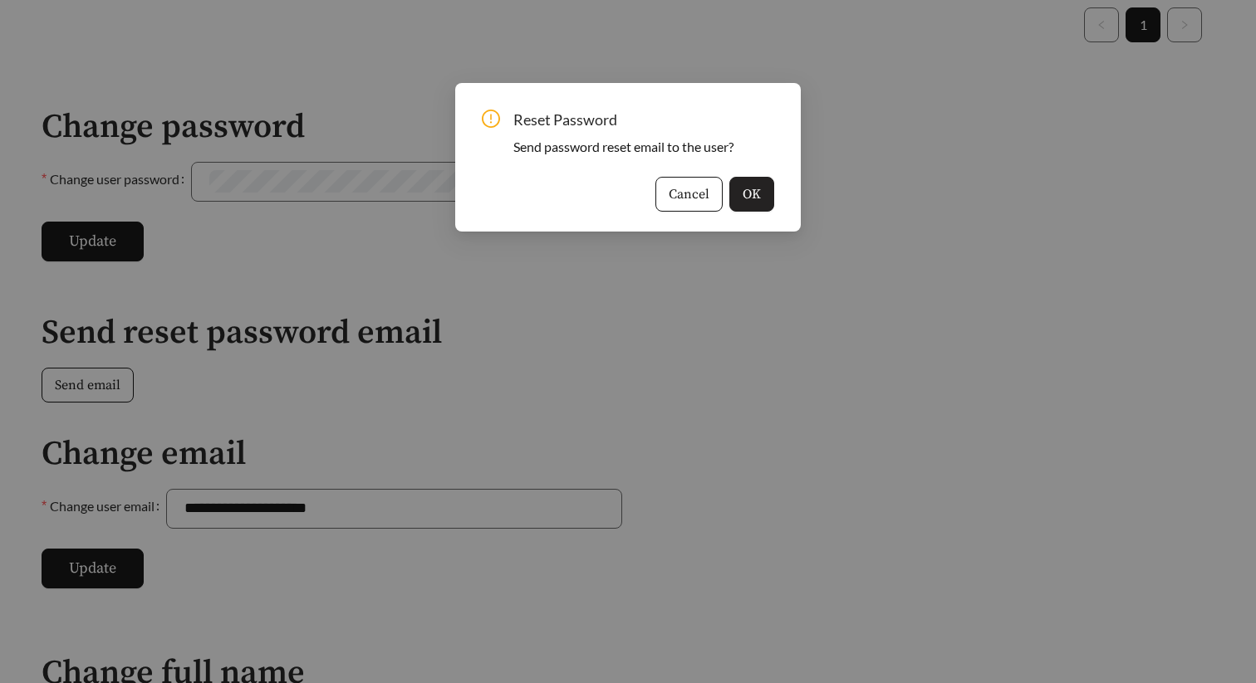
click at [749, 193] on span "OK" at bounding box center [751, 194] width 18 height 20
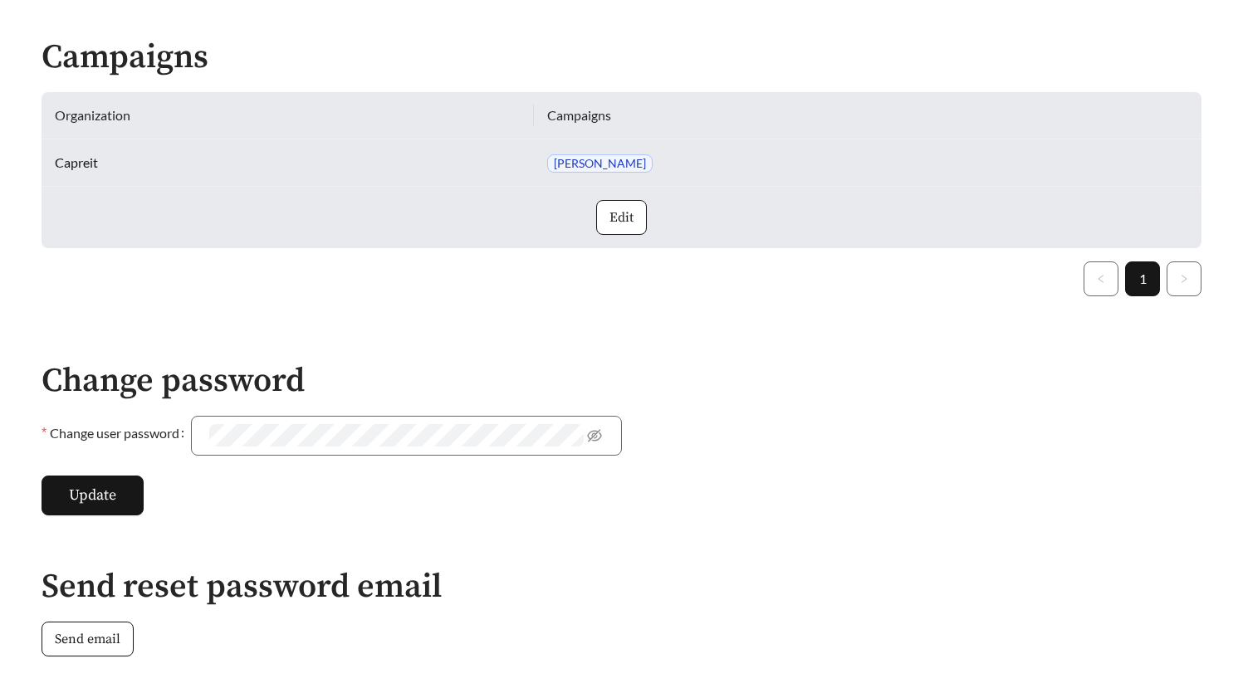
scroll to position [0, 0]
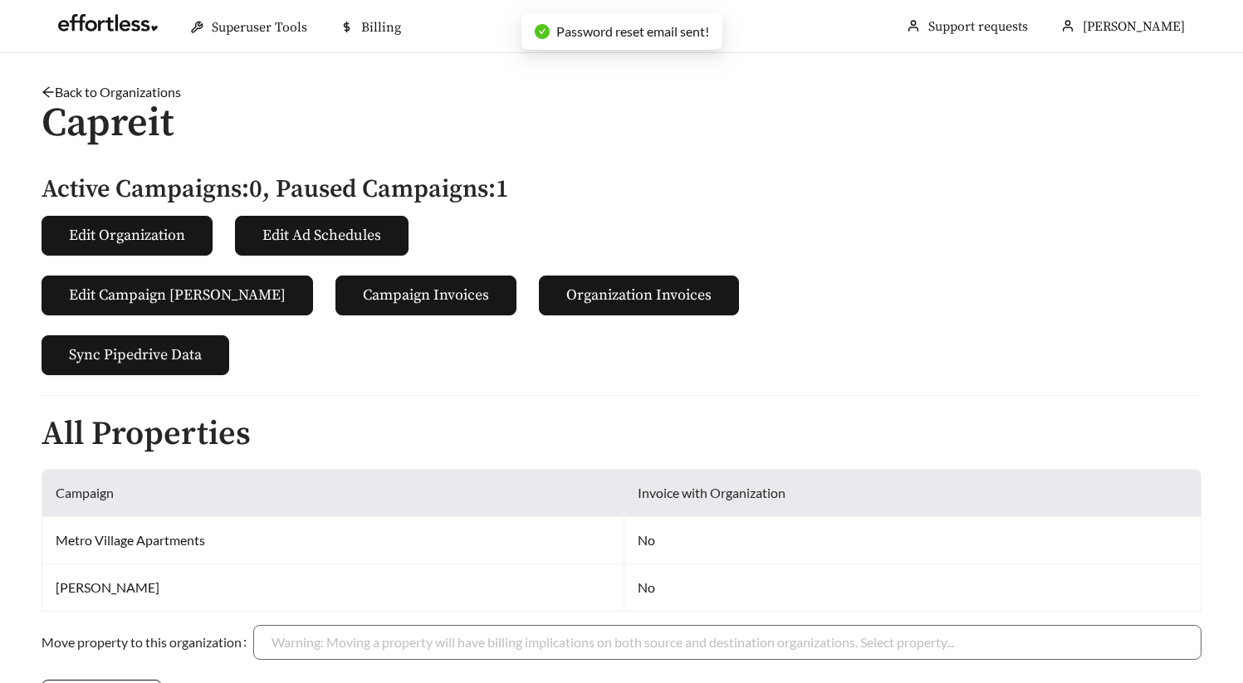
scroll to position [449, 0]
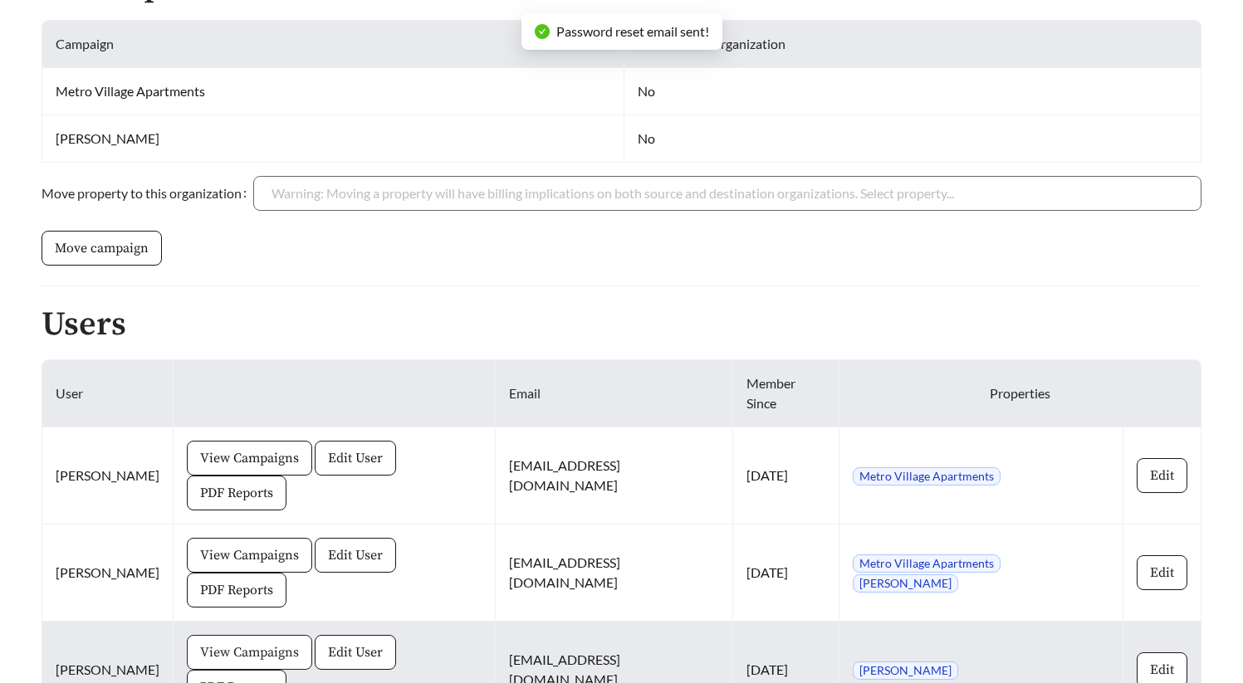
click at [240, 643] on span "View Campaigns" at bounding box center [249, 653] width 99 height 20
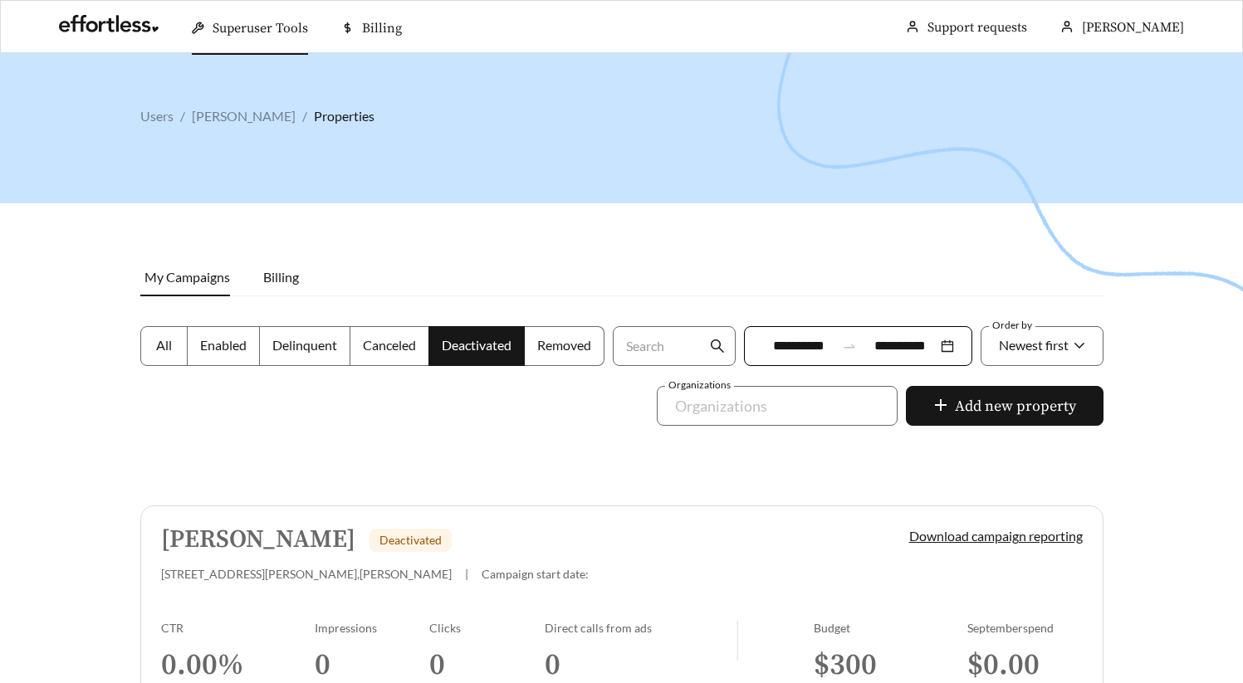
click at [278, 546] on h5 "[PERSON_NAME]" at bounding box center [258, 540] width 194 height 27
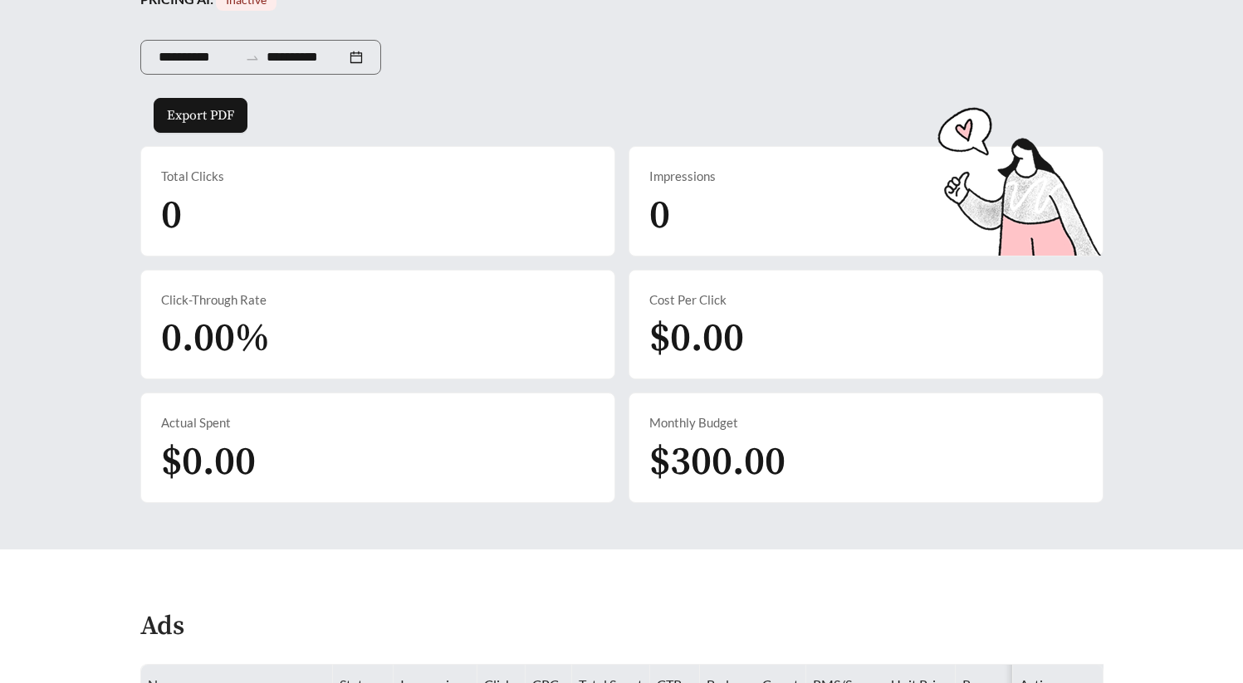
scroll to position [776, 0]
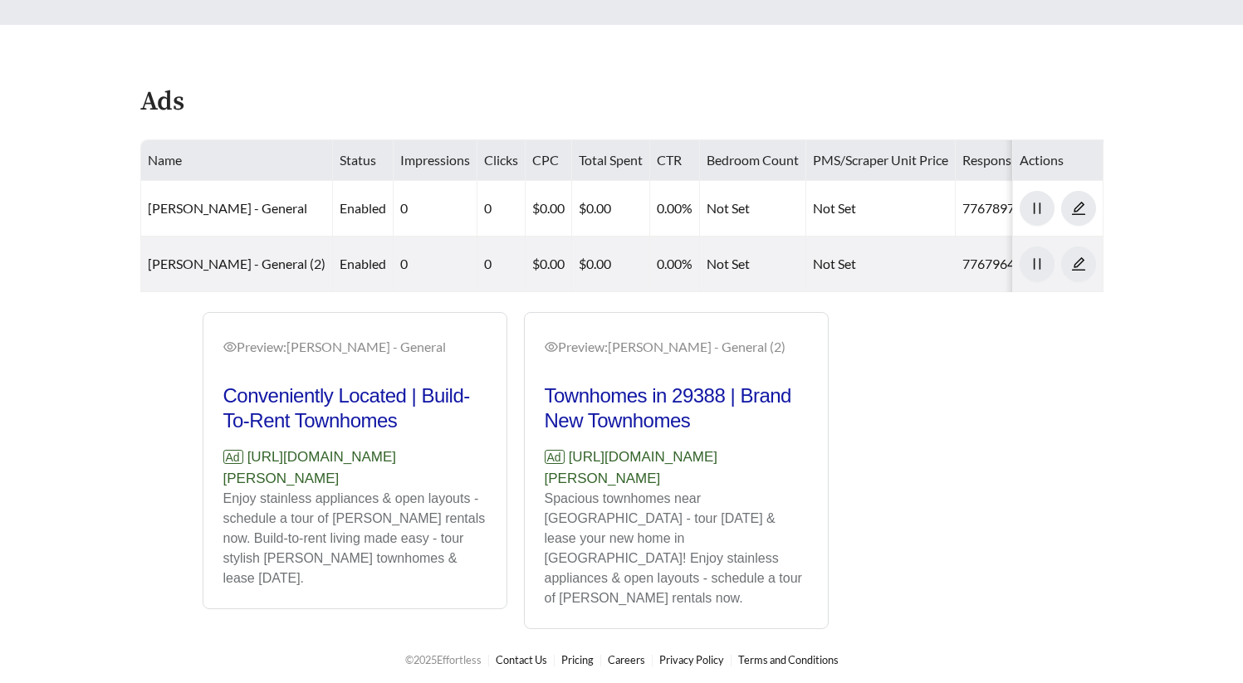
drag, startPoint x: 378, startPoint y: 512, endPoint x: 218, endPoint y: 496, distance: 161.1
click at [218, 496] on div "Preview: Hart Townes - General Conveniently Located | Build-To-Rent Townhomes A…" at bounding box center [354, 462] width 303 height 291
copy p "[URL][DOMAIN_NAME][PERSON_NAME]"
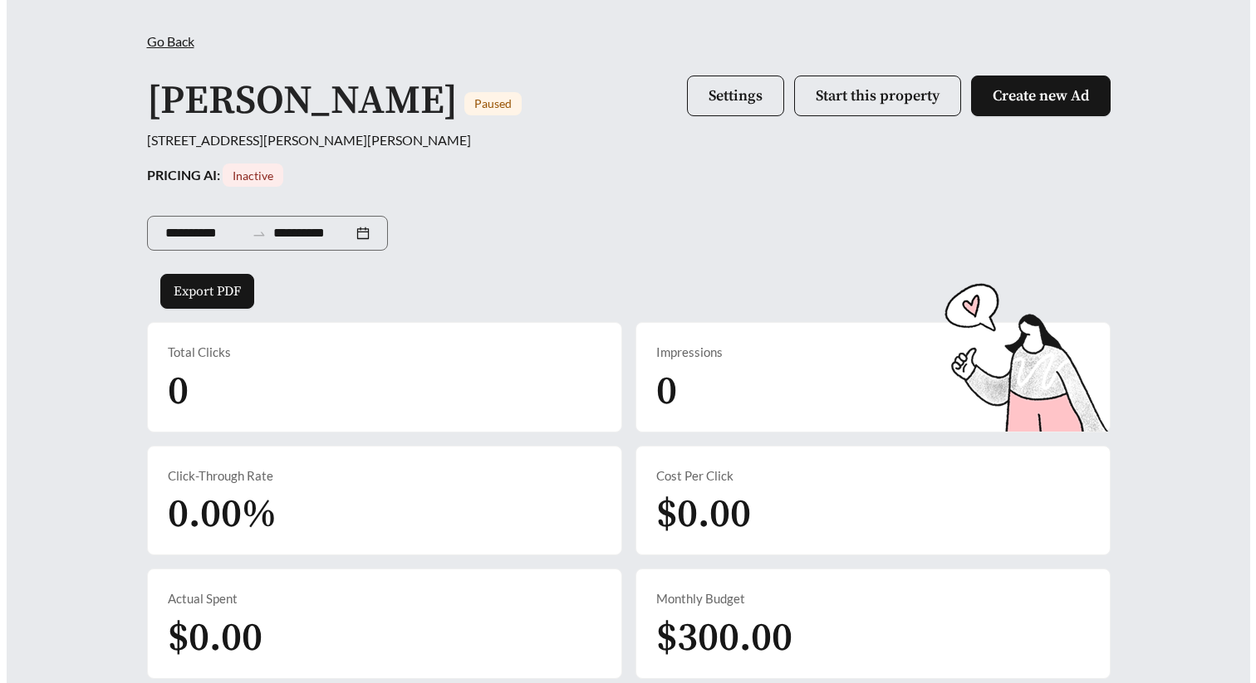
scroll to position [64, 0]
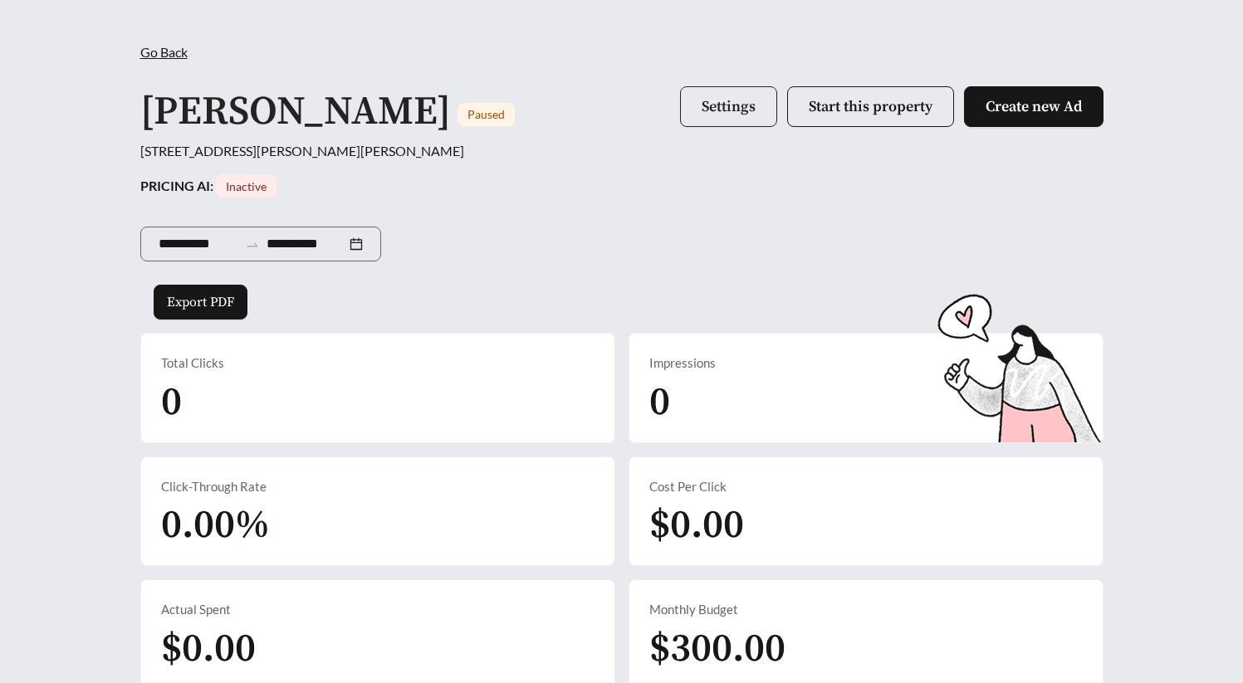
click at [707, 110] on span "Settings" at bounding box center [729, 106] width 54 height 19
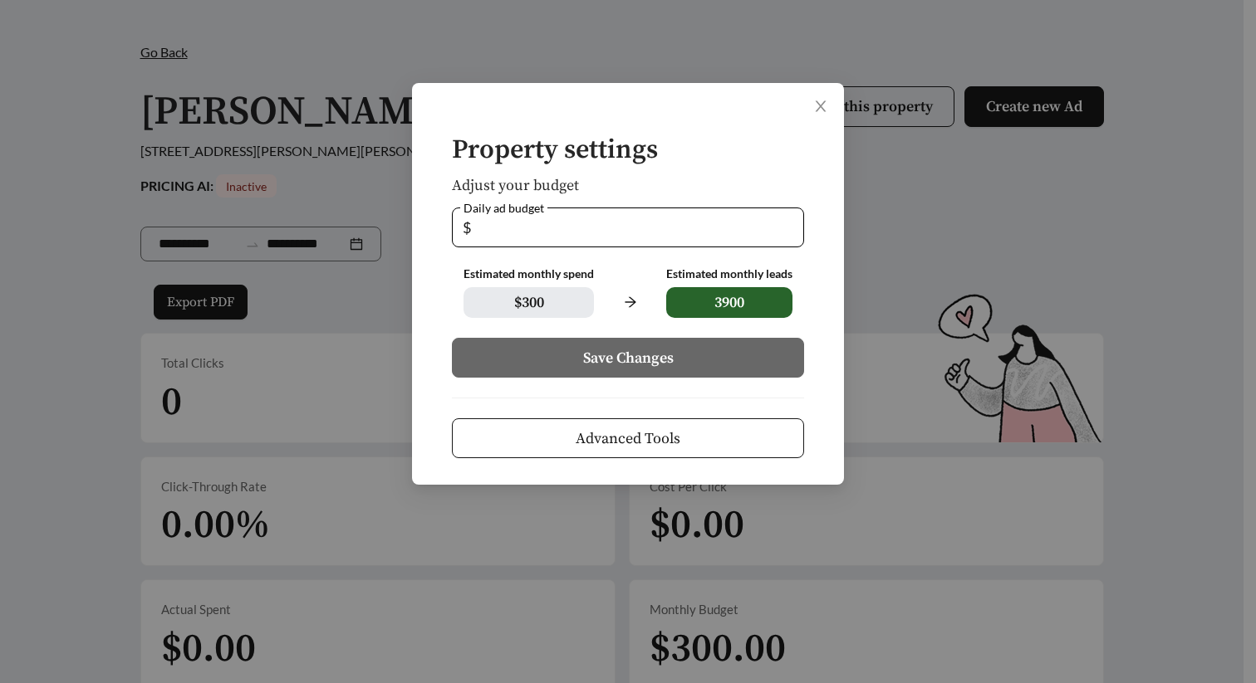
click at [638, 436] on span "Advanced Tools" at bounding box center [628, 439] width 105 height 22
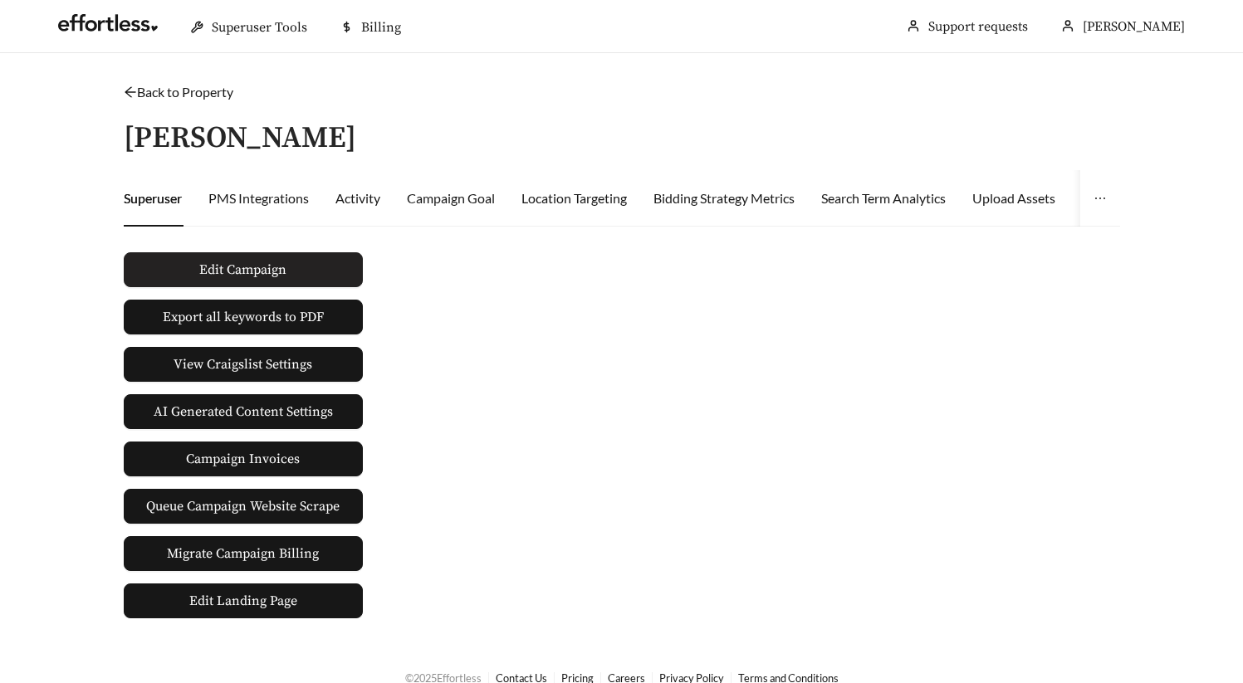
click at [334, 254] on button "Edit Campaign" at bounding box center [243, 269] width 239 height 35
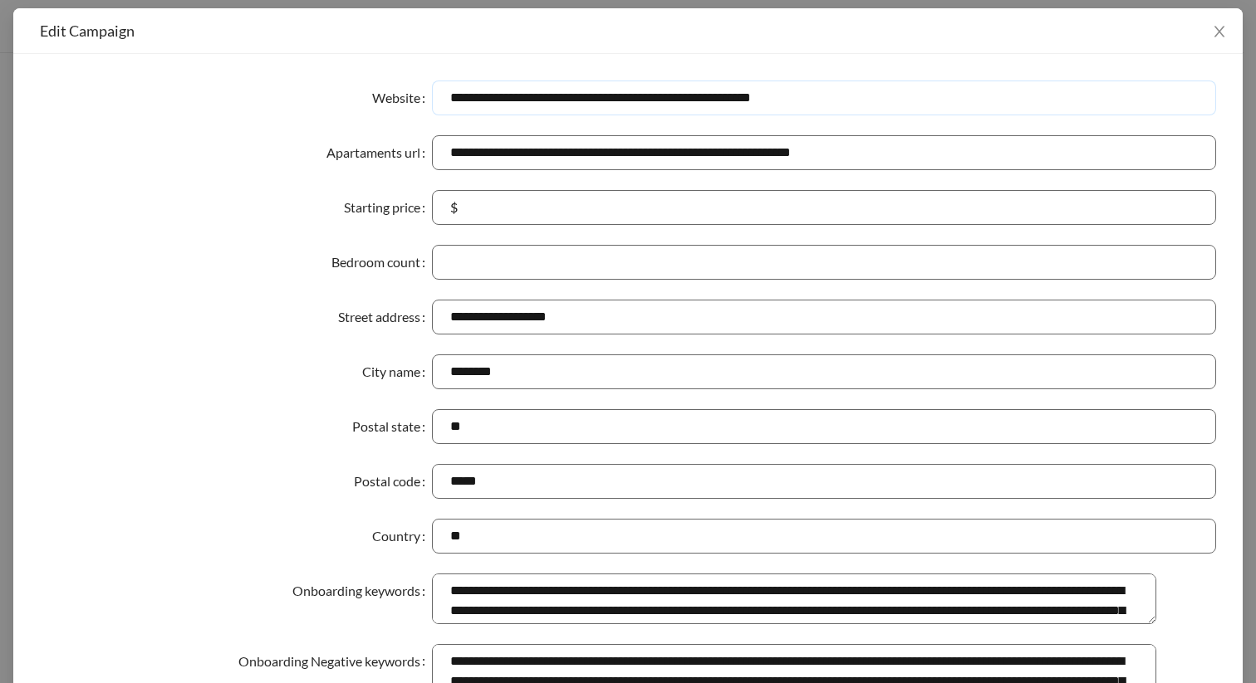
drag, startPoint x: 685, startPoint y: 100, endPoint x: 922, endPoint y: 110, distance: 236.9
click at [921, 110] on input "**********" at bounding box center [824, 98] width 784 height 35
type input "**********"
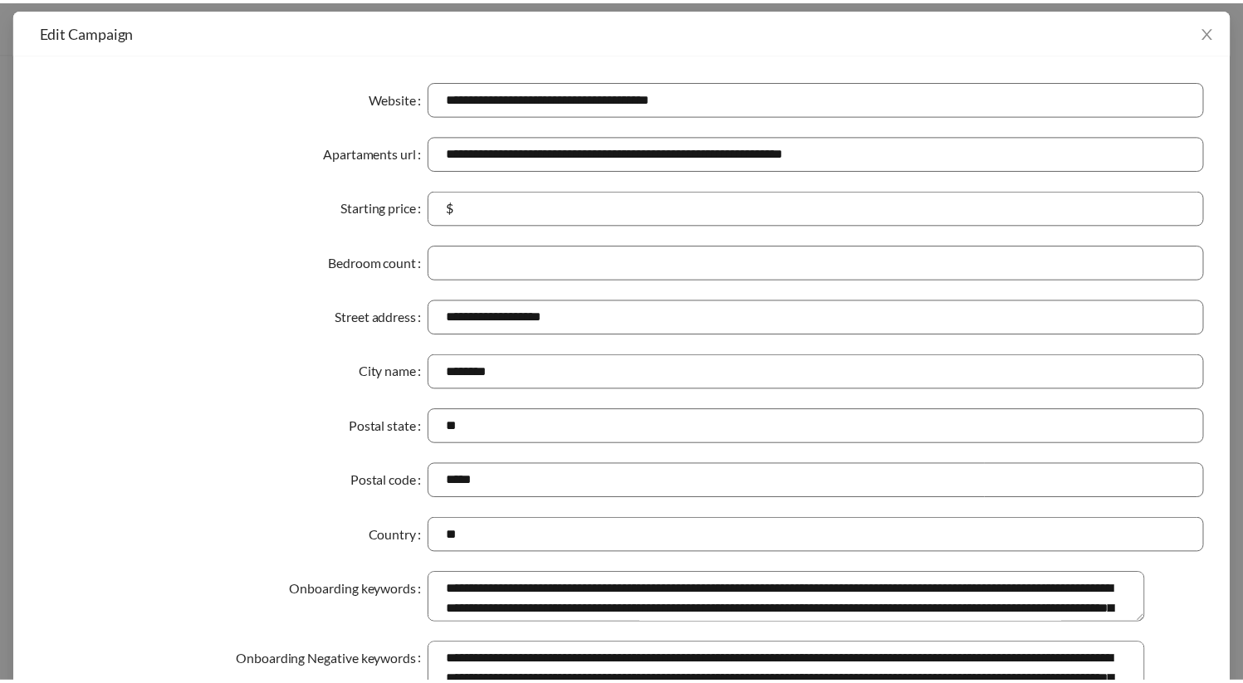
scroll to position [786, 0]
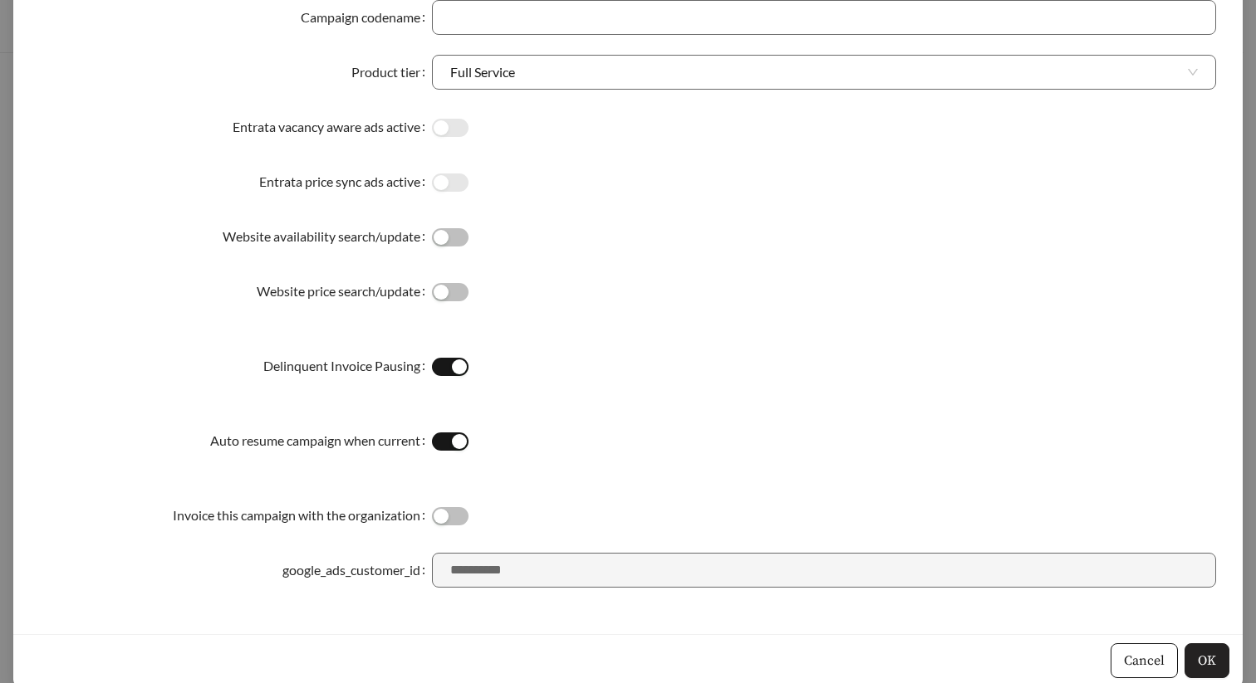
click at [1187, 674] on button "OK" at bounding box center [1206, 661] width 45 height 35
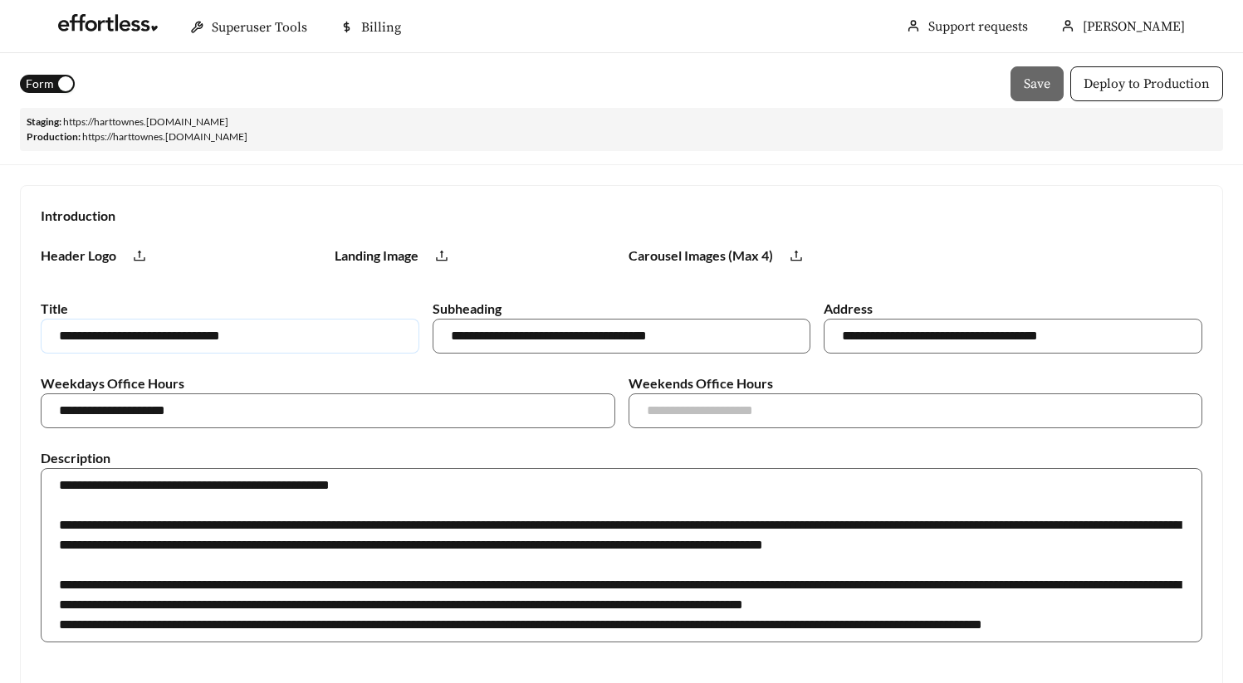
click at [296, 324] on input "**********" at bounding box center [230, 336] width 379 height 35
click at [301, 332] on input "**********" at bounding box center [230, 336] width 379 height 35
click at [159, 125] on link "https:// harttownes .staging.effortlesslanding.com" at bounding box center [145, 121] width 165 height 12
drag, startPoint x: 303, startPoint y: 120, endPoint x: 65, endPoint y: 115, distance: 238.4
click at [65, 117] on div "Staging: https:// harttownes .staging.effortlesslanding.com Production: https:/…" at bounding box center [621, 129] width 1203 height 43
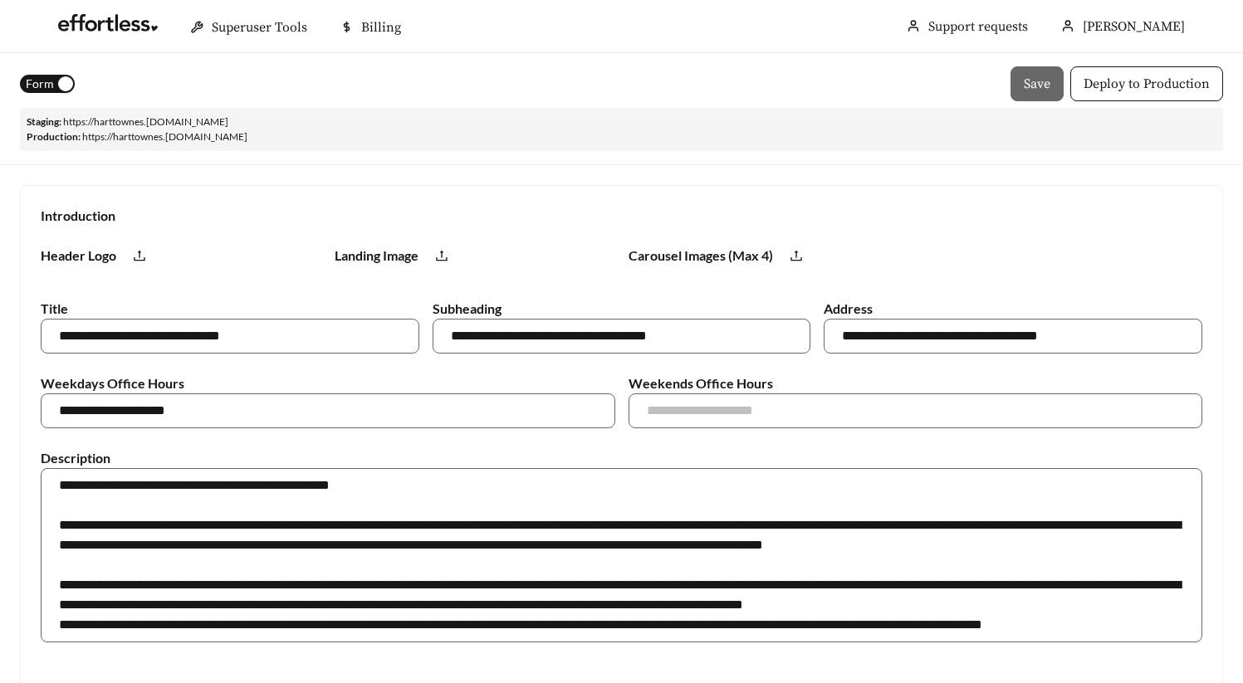
click at [385, 143] on div "Staging: https:// harttownes .staging.effortlesslanding.com Production: https:/…" at bounding box center [621, 129] width 1203 height 43
click at [201, 124] on link "https:// harttownes .staging.effortlesslanding.com" at bounding box center [145, 121] width 165 height 12
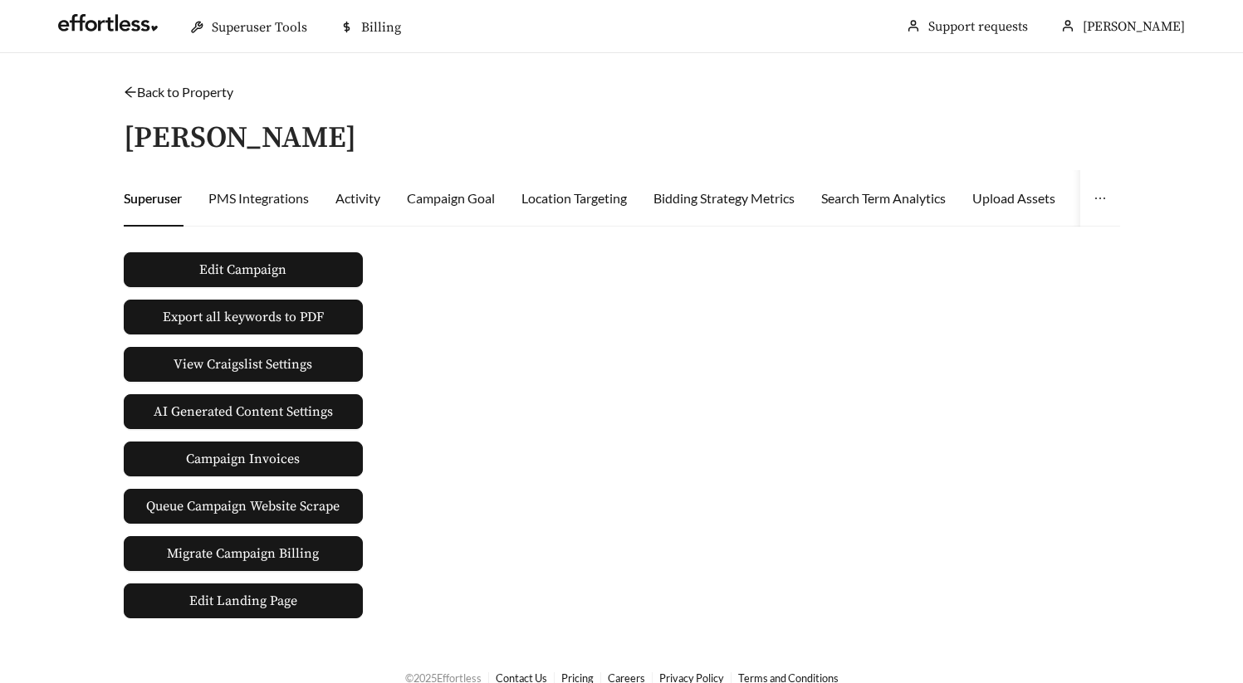
click at [195, 95] on link "Back to Property" at bounding box center [179, 92] width 110 height 16
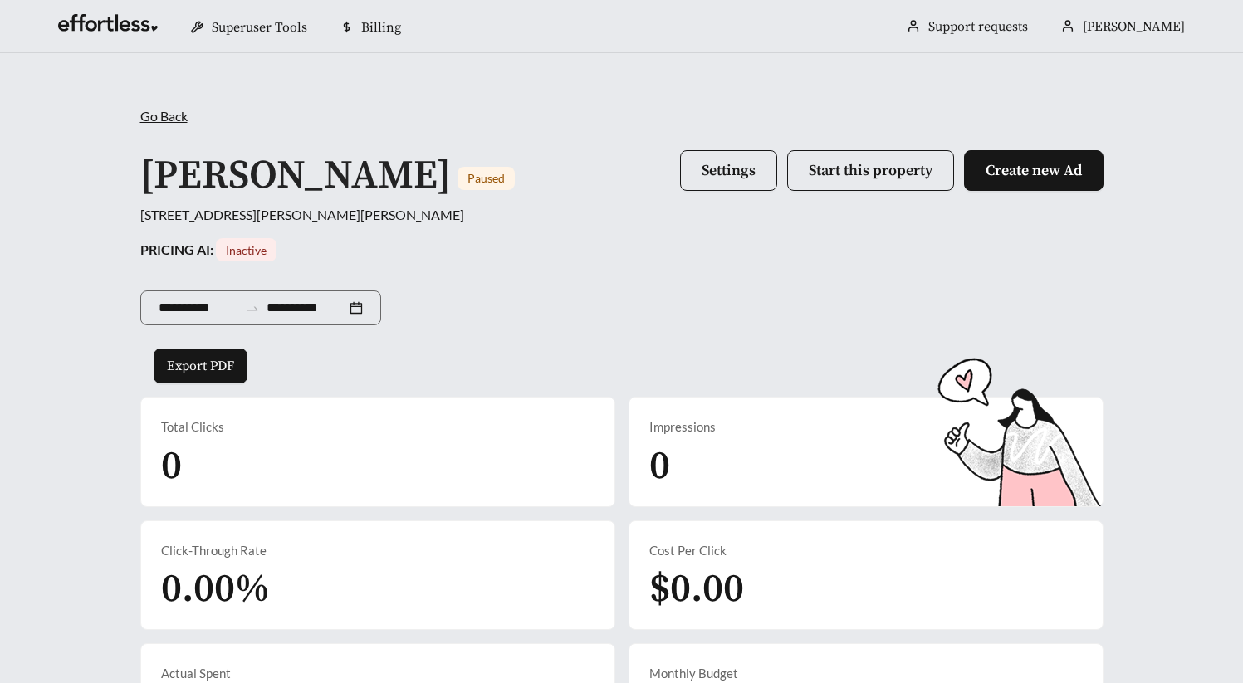
scroll to position [776, 0]
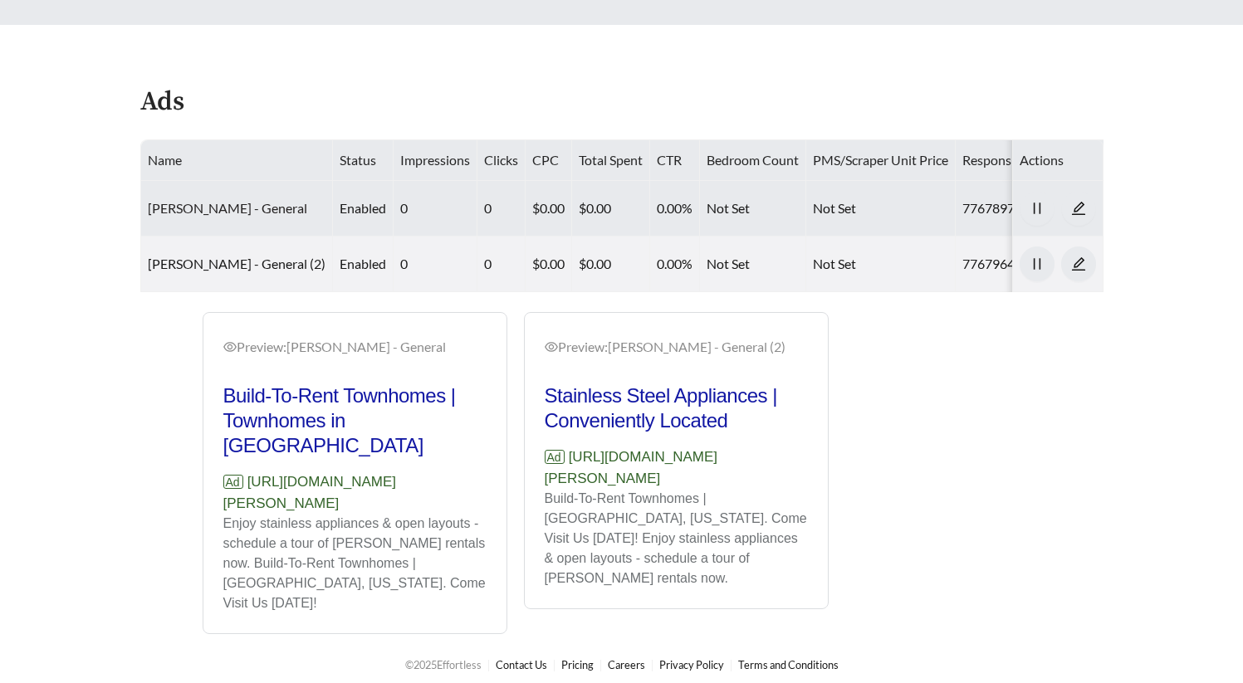
click at [268, 203] on link "[PERSON_NAME] - General" at bounding box center [227, 208] width 159 height 16
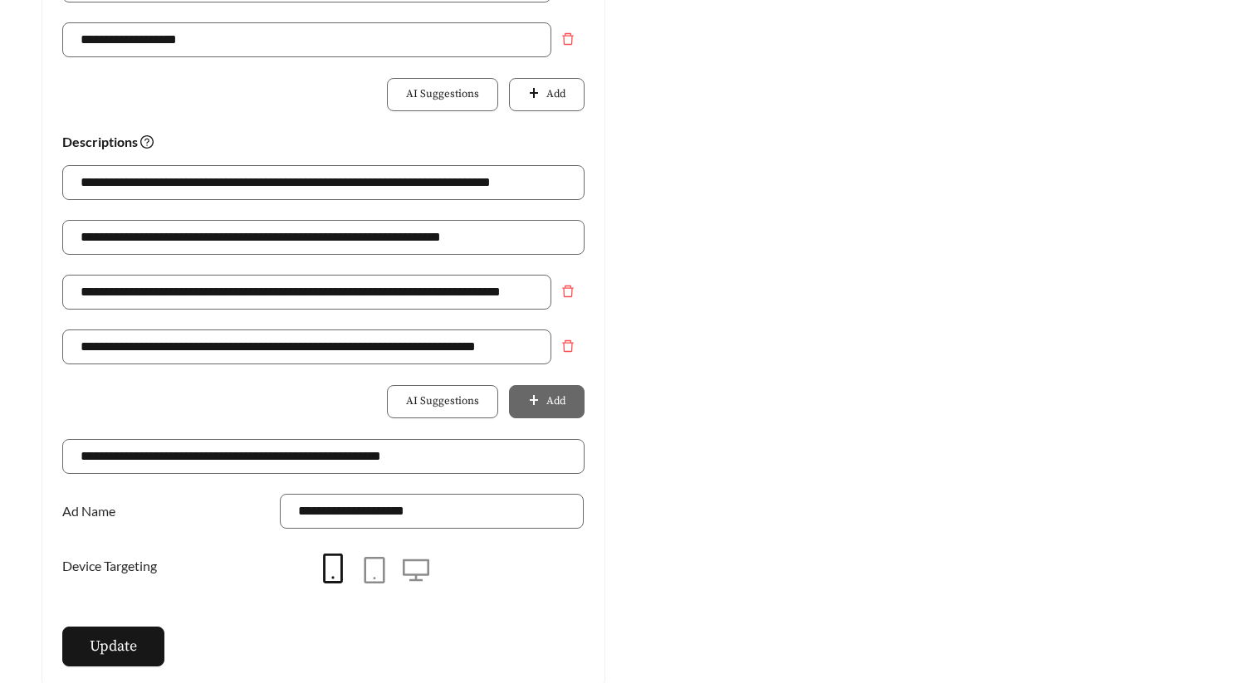
scroll to position [1119, 0]
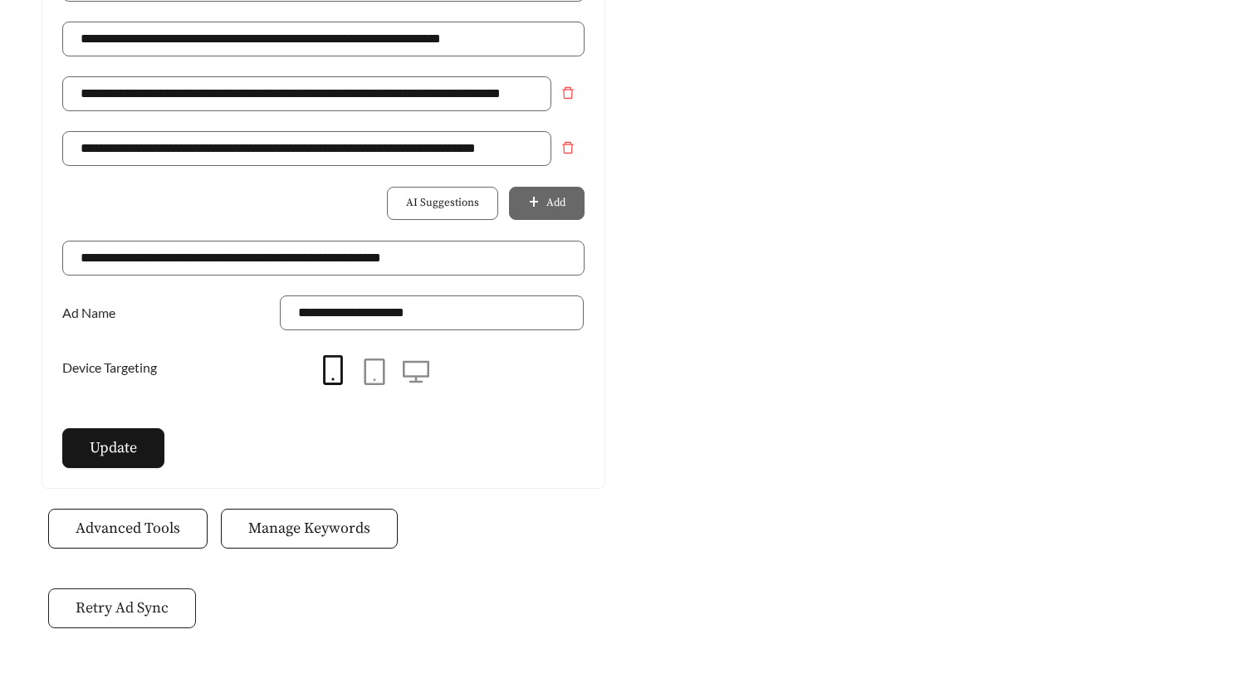
click at [149, 601] on span "Retry Ad Sync" at bounding box center [122, 608] width 93 height 22
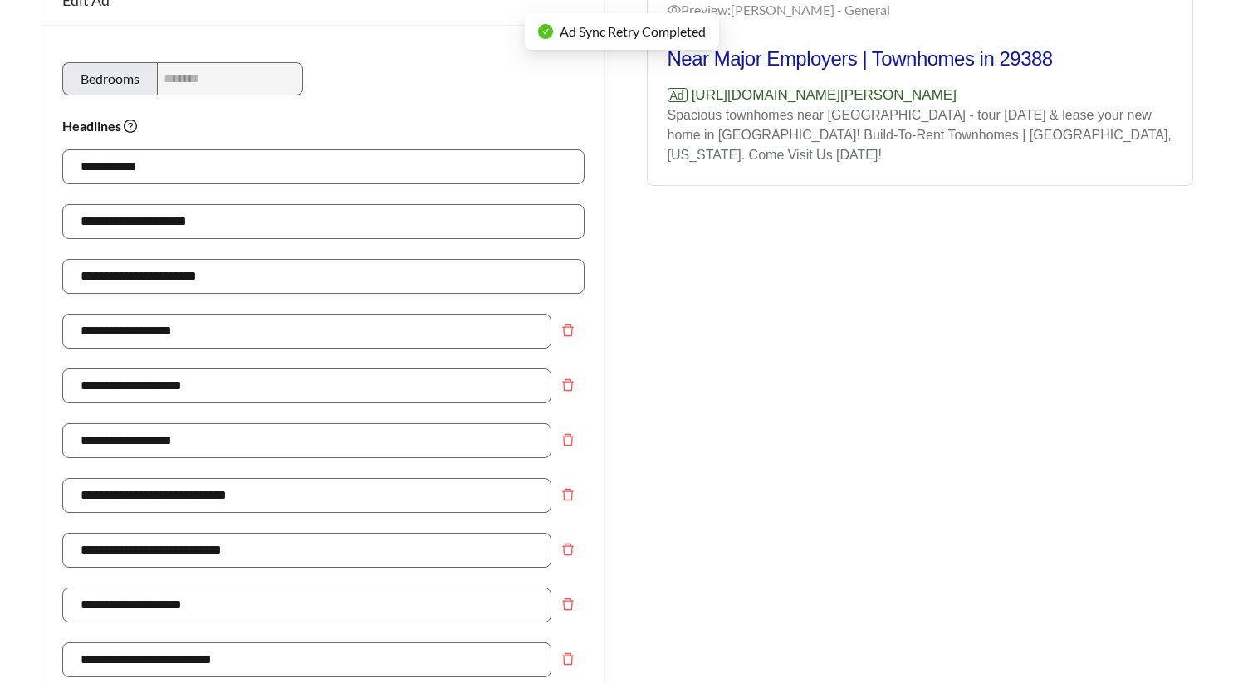
scroll to position [0, 0]
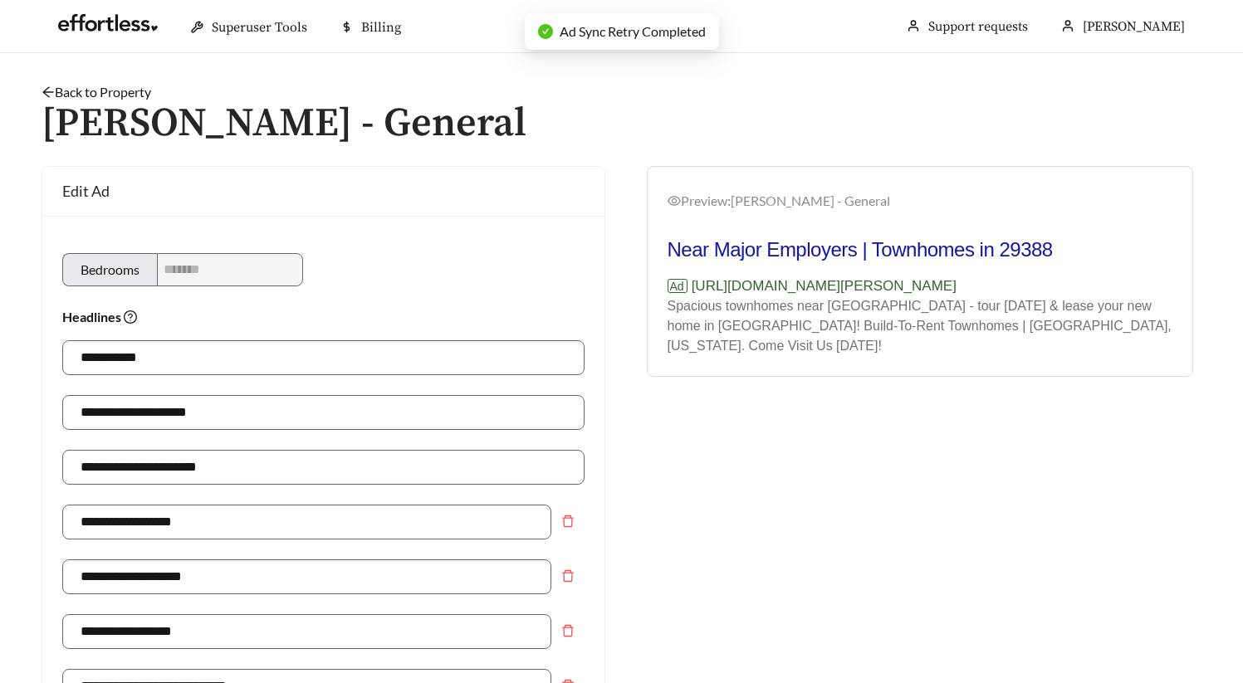
click at [131, 92] on link "Back to Property" at bounding box center [97, 92] width 110 height 16
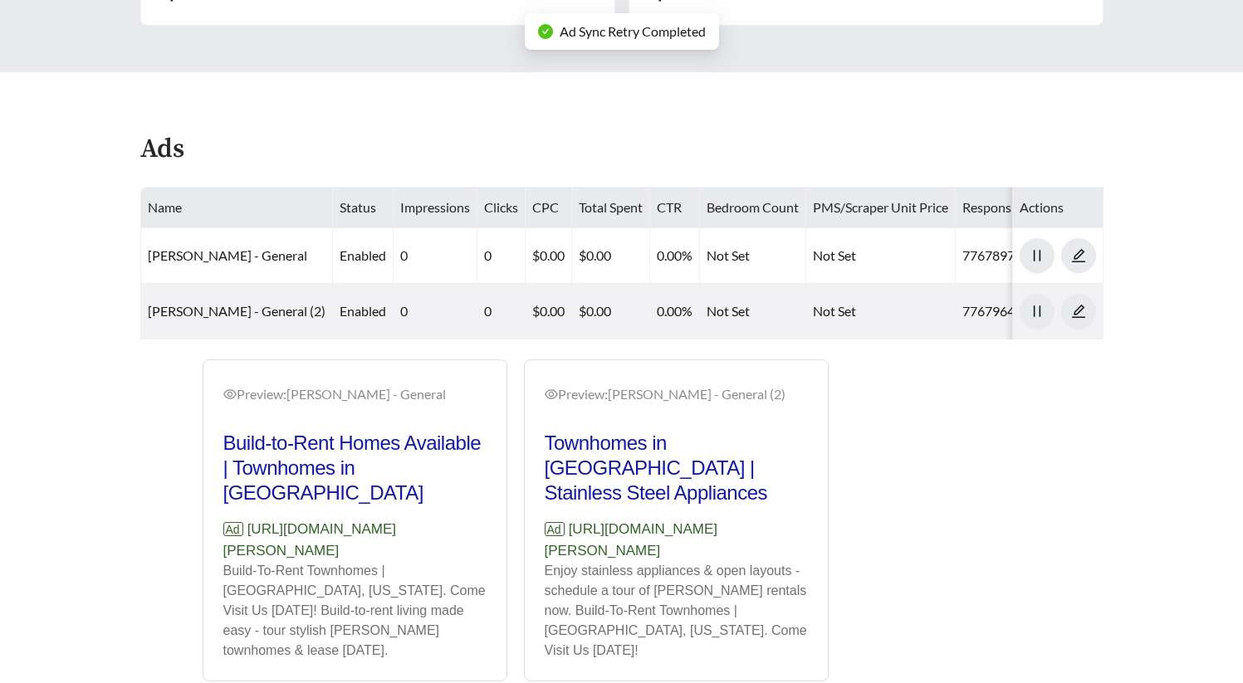
scroll to position [776, 0]
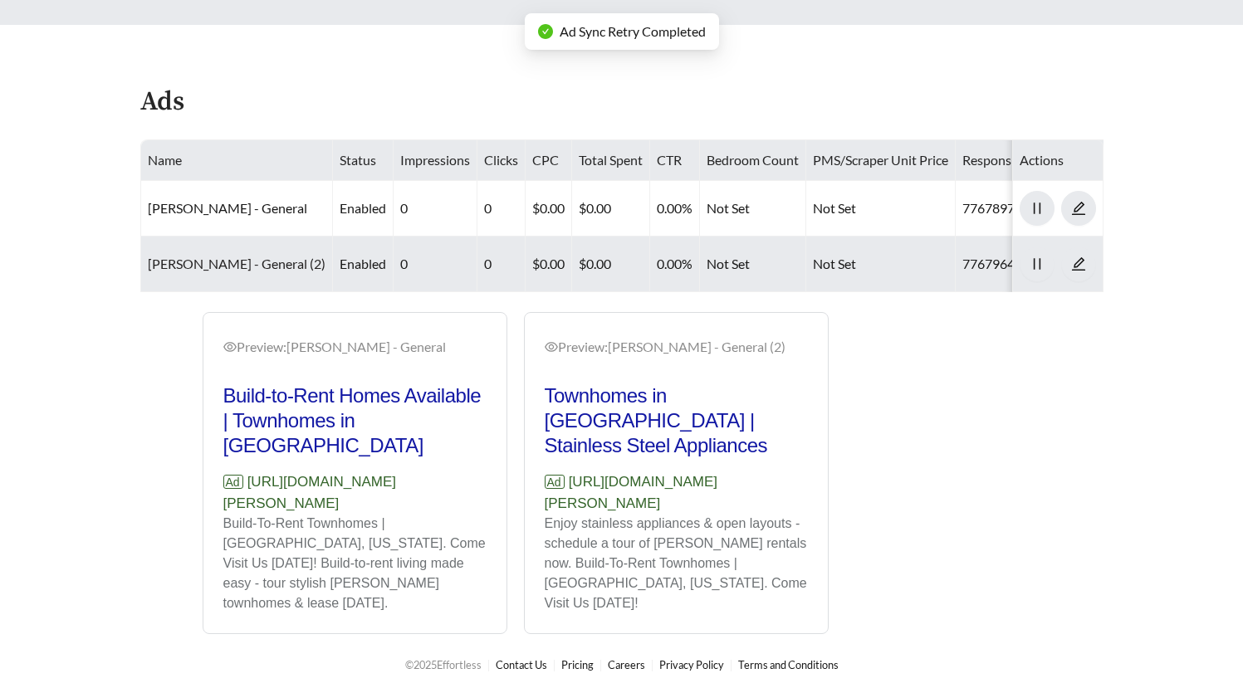
click at [267, 263] on link "[PERSON_NAME] - General (2)" at bounding box center [237, 264] width 178 height 16
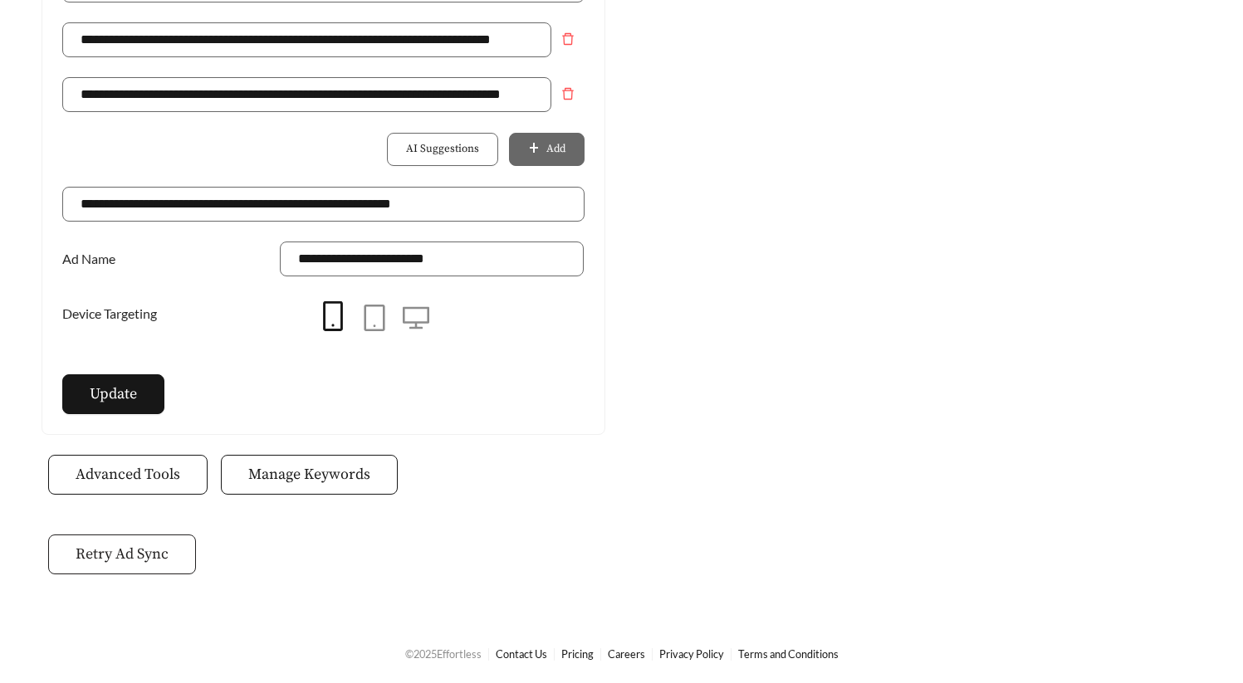
click at [120, 563] on span "Retry Ad Sync" at bounding box center [122, 554] width 93 height 22
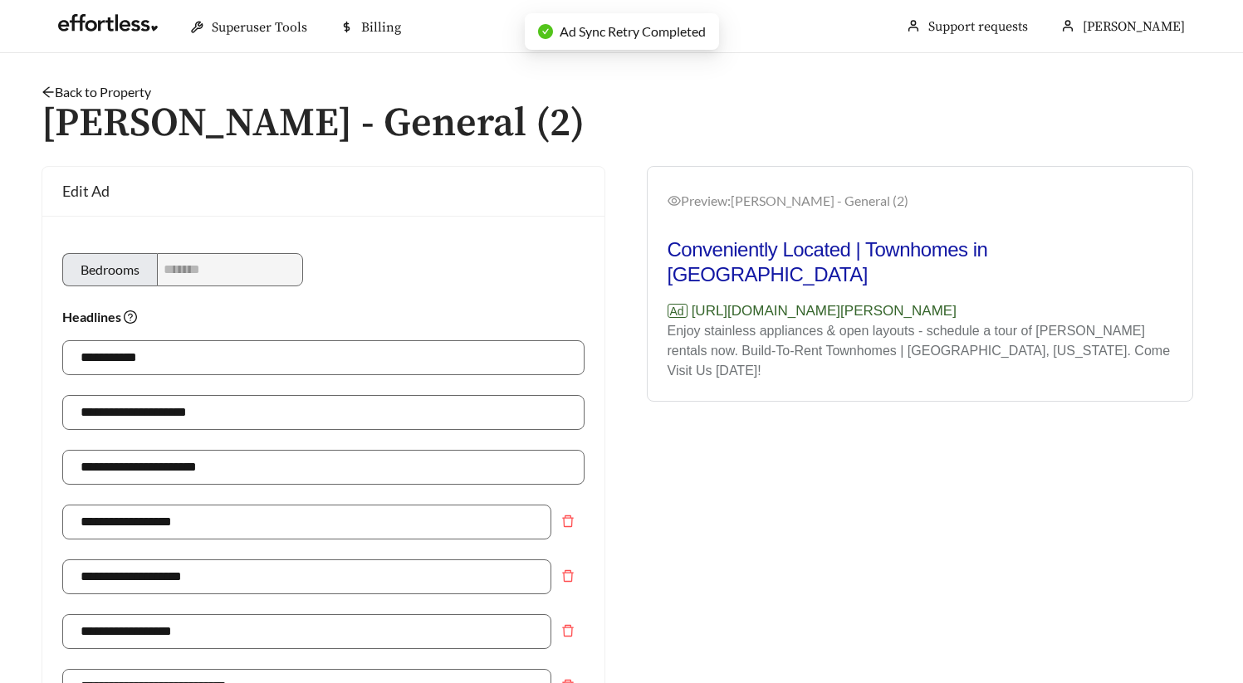
click at [100, 91] on link "Back to Property" at bounding box center [97, 92] width 110 height 16
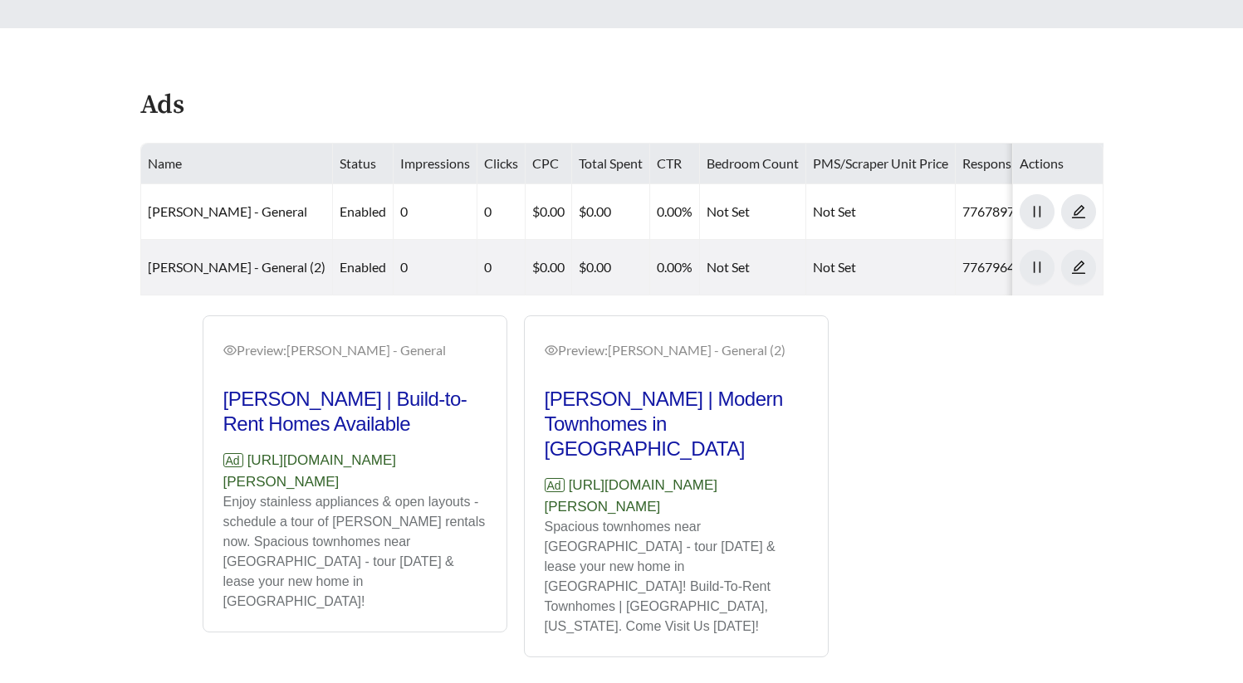
scroll to position [776, 0]
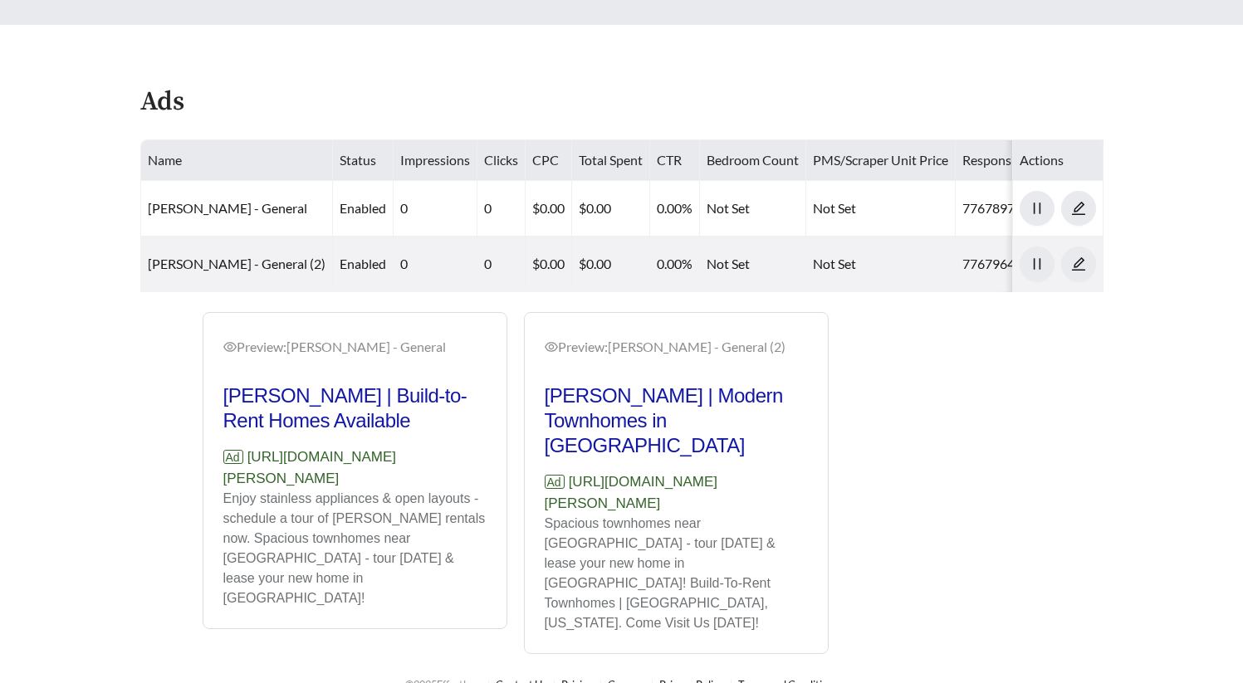
drag, startPoint x: 365, startPoint y: 517, endPoint x: 212, endPoint y: 498, distance: 154.0
click at [212, 498] on div "Preview: [PERSON_NAME] - General [PERSON_NAME] | Build-to-Rent Homes Available …" at bounding box center [354, 472] width 303 height 311
copy p "[URL][DOMAIN_NAME][PERSON_NAME]"
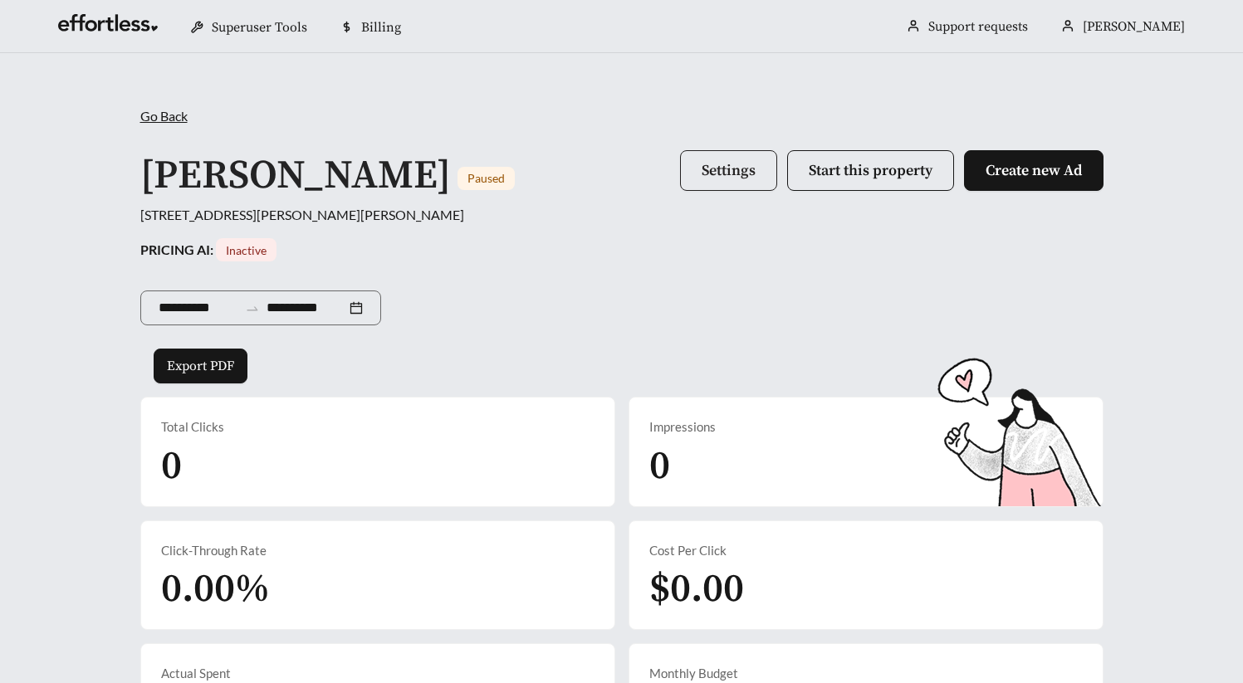
click at [688, 161] on button "Settings" at bounding box center [728, 170] width 97 height 41
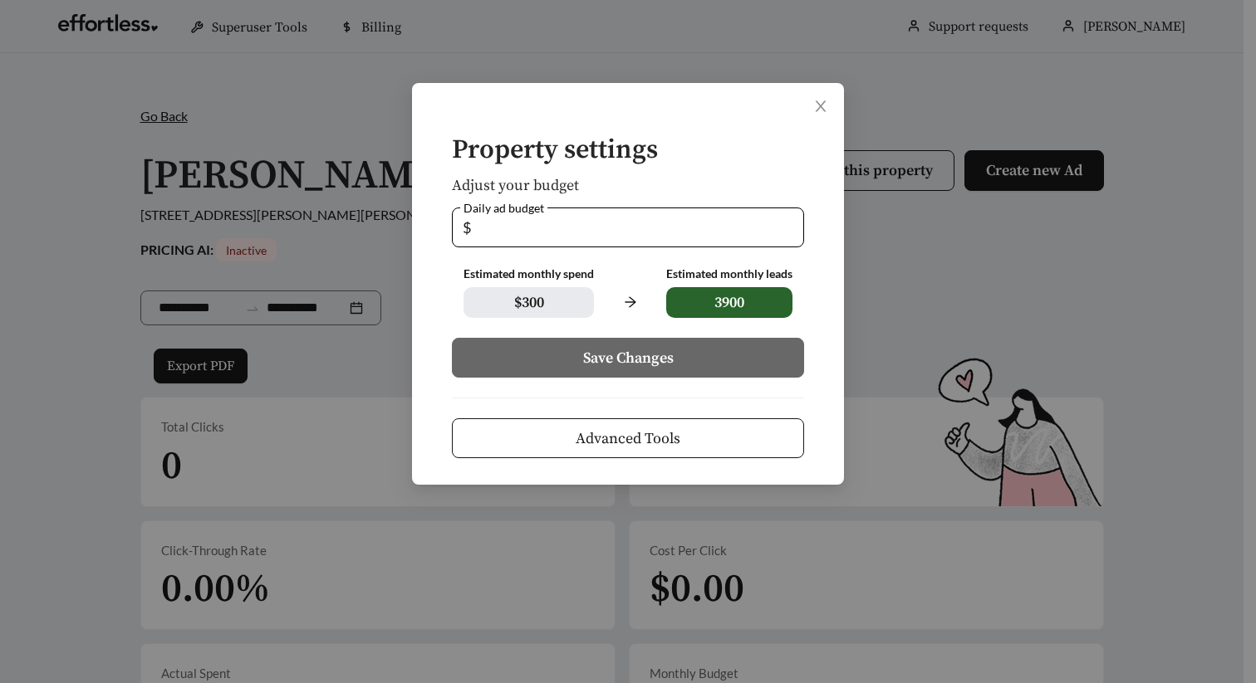
click at [649, 448] on span "Advanced Tools" at bounding box center [628, 439] width 105 height 22
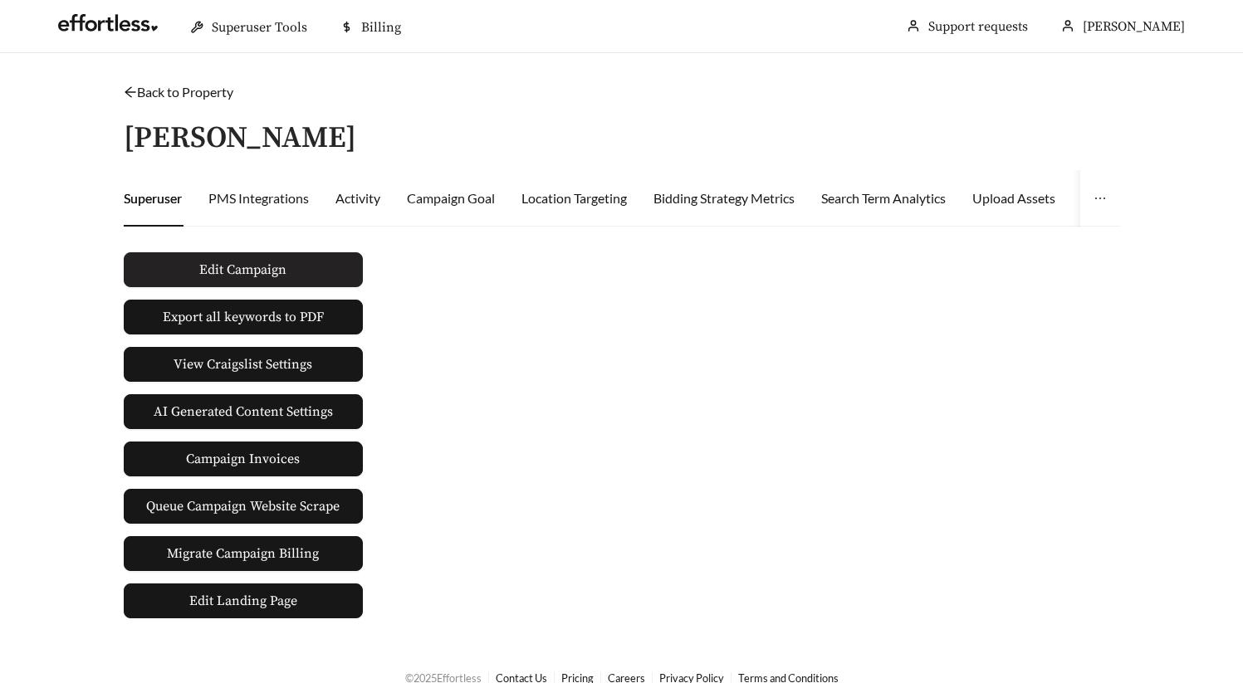
click at [291, 265] on button "Edit Campaign" at bounding box center [243, 269] width 239 height 35
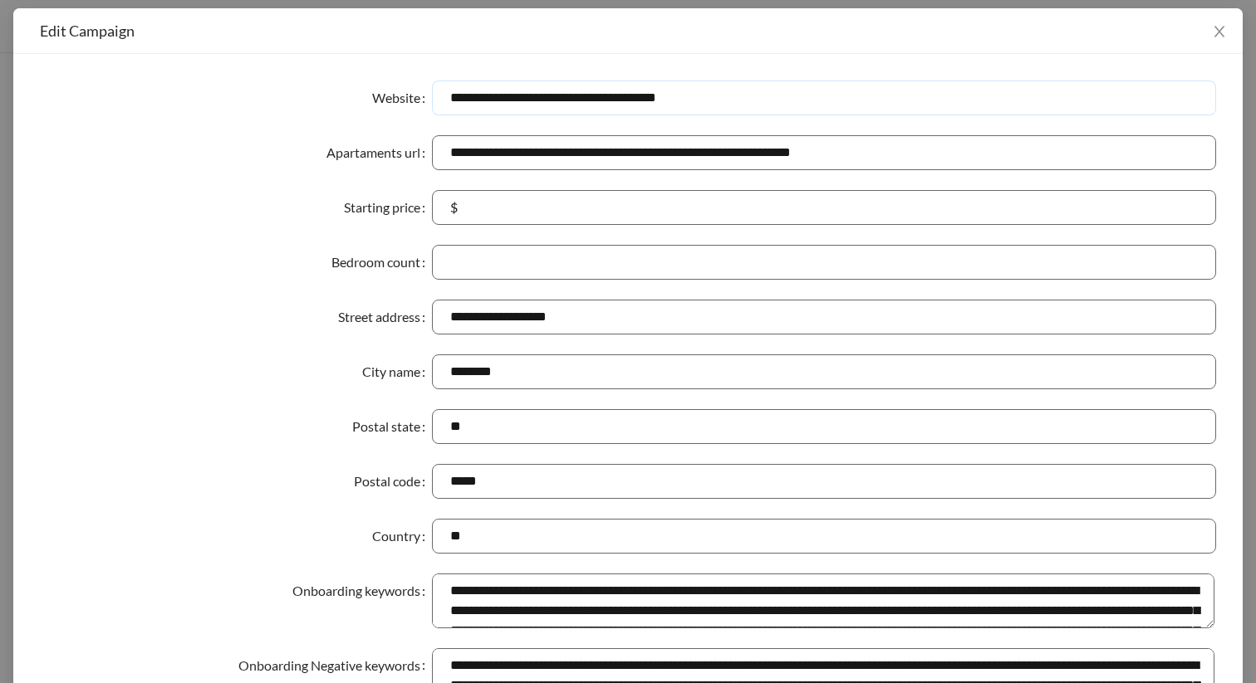
drag, startPoint x: 735, startPoint y: 98, endPoint x: 141, endPoint y: 90, distance: 593.8
click at [143, 93] on div "**********" at bounding box center [628, 98] width 1176 height 35
click at [1052, 43] on div "Edit Campaign" at bounding box center [627, 31] width 1229 height 46
click at [1204, 32] on span "Close" at bounding box center [1219, 31] width 47 height 47
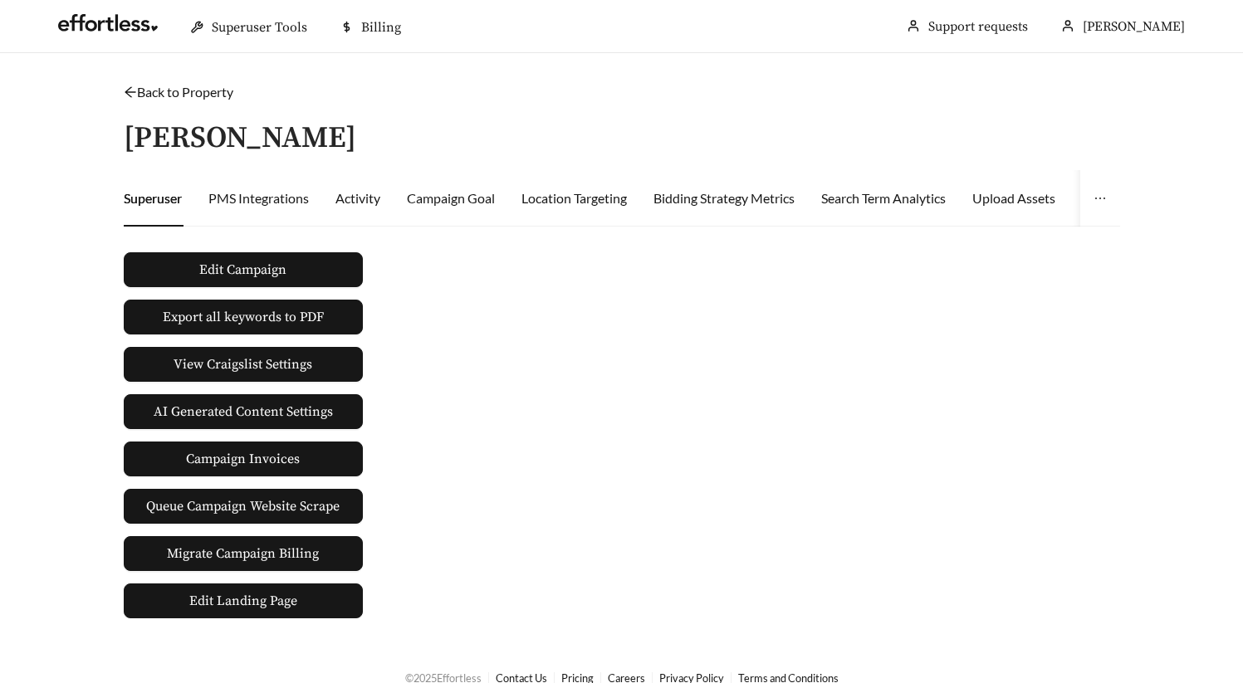
click at [202, 104] on div "Back to Property / Hart Townes Superuser PMS Integrations Activity Campaign Goa…" at bounding box center [622, 350] width 1030 height 536
click at [208, 99] on link "Back to Property" at bounding box center [179, 92] width 110 height 16
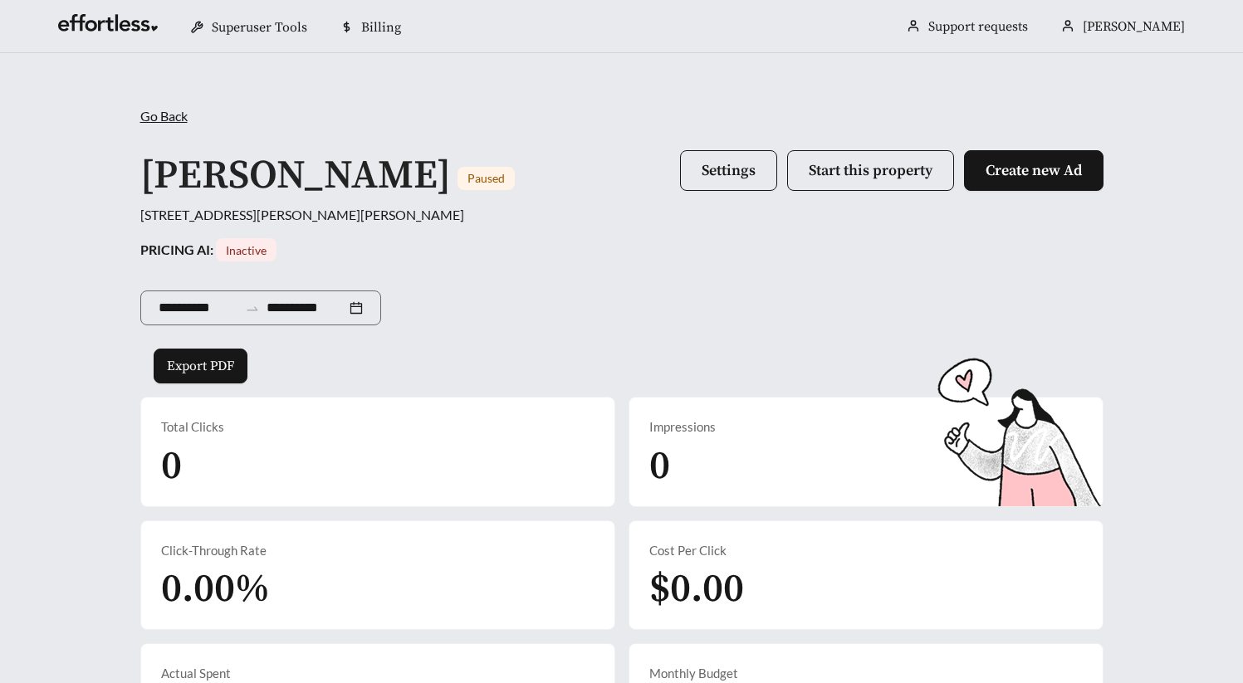
scroll to position [563, 0]
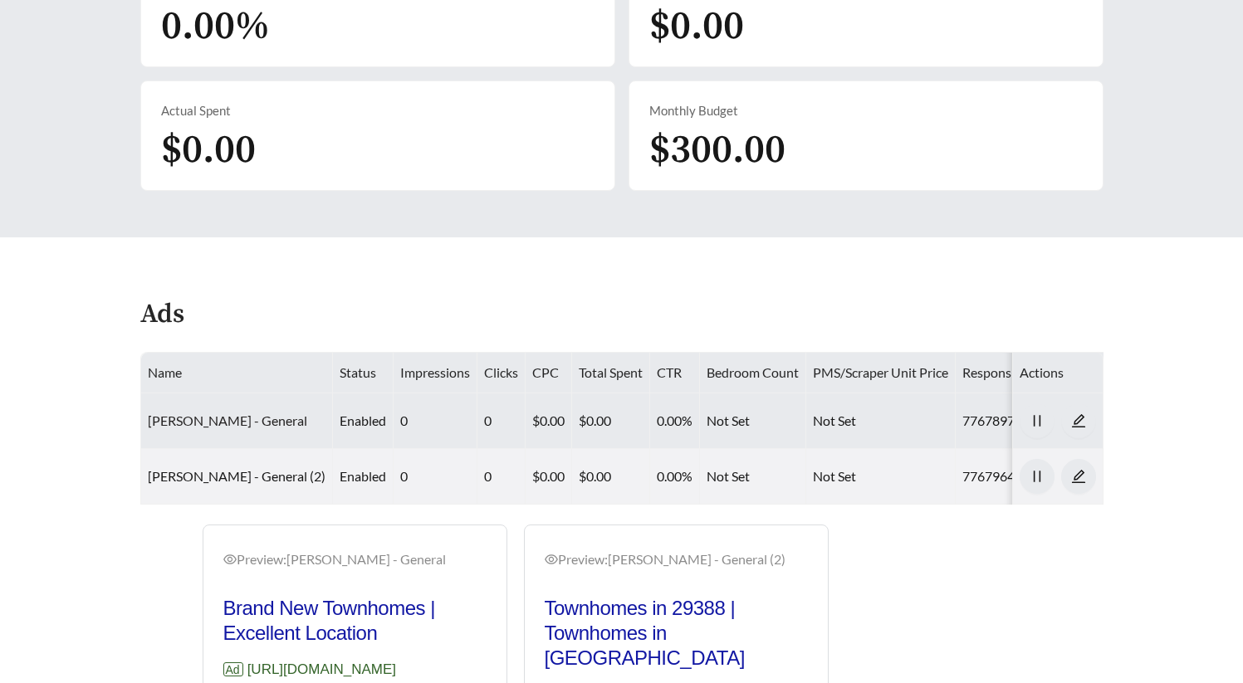
click at [230, 413] on link "[PERSON_NAME] - General" at bounding box center [227, 421] width 159 height 16
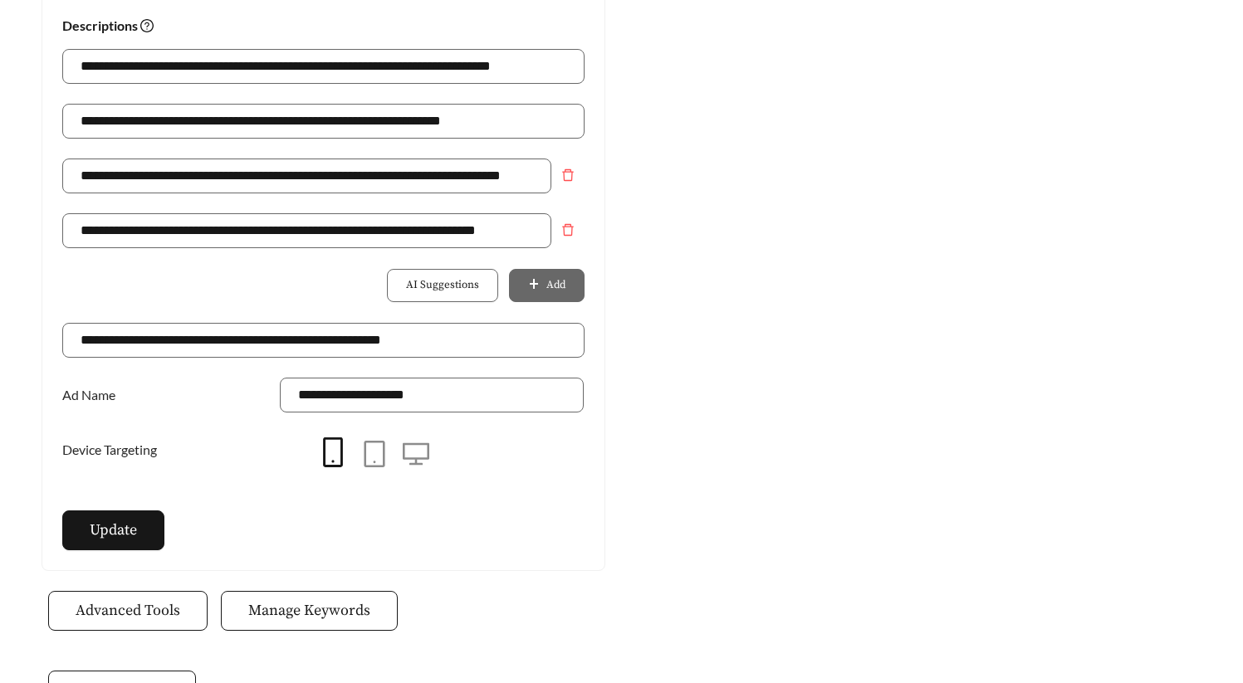
scroll to position [1060, 0]
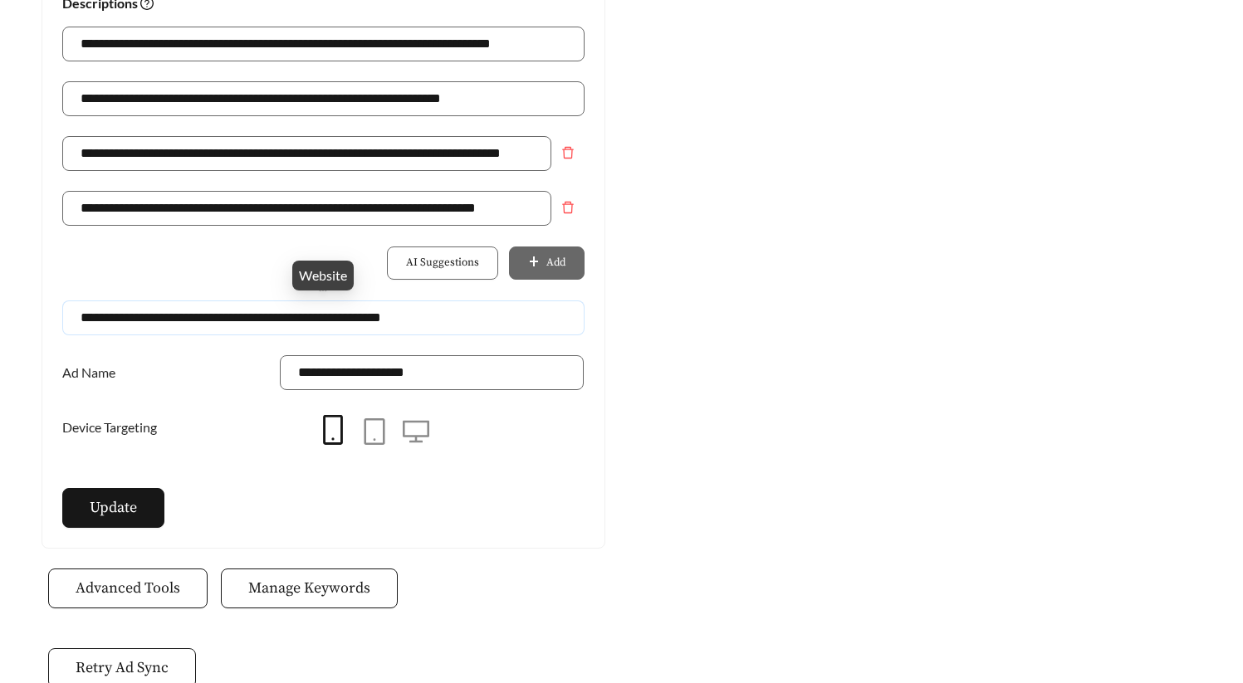
drag, startPoint x: 428, startPoint y: 321, endPoint x: -193, endPoint y: 299, distance: 621.6
paste input "Website"
type input "**********"
click at [118, 517] on span "Update" at bounding box center [113, 508] width 47 height 22
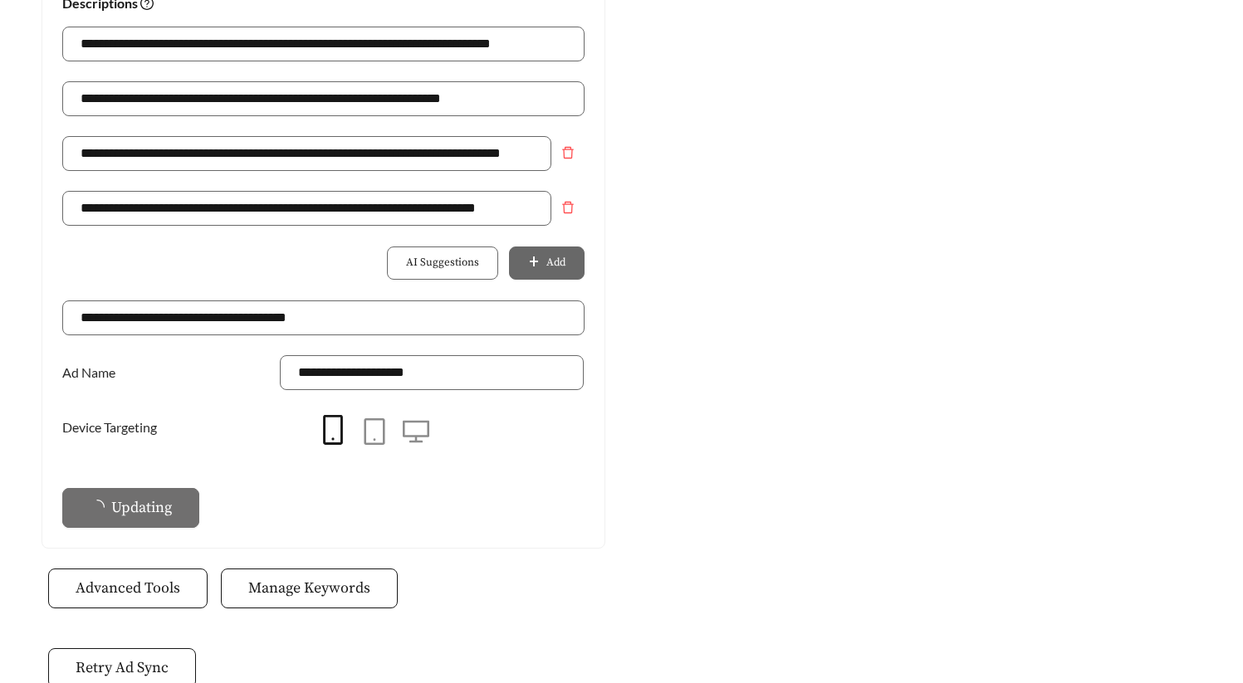
scroll to position [0, 0]
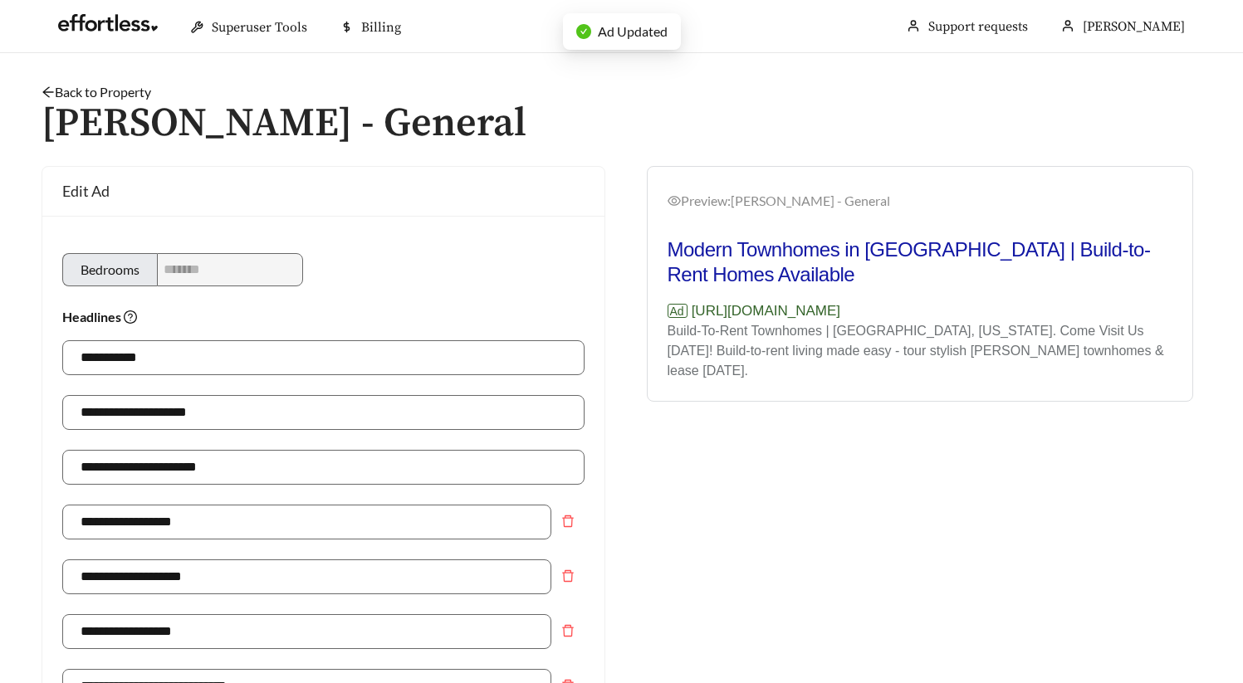
click at [130, 93] on link "Back to Property" at bounding box center [97, 92] width 110 height 16
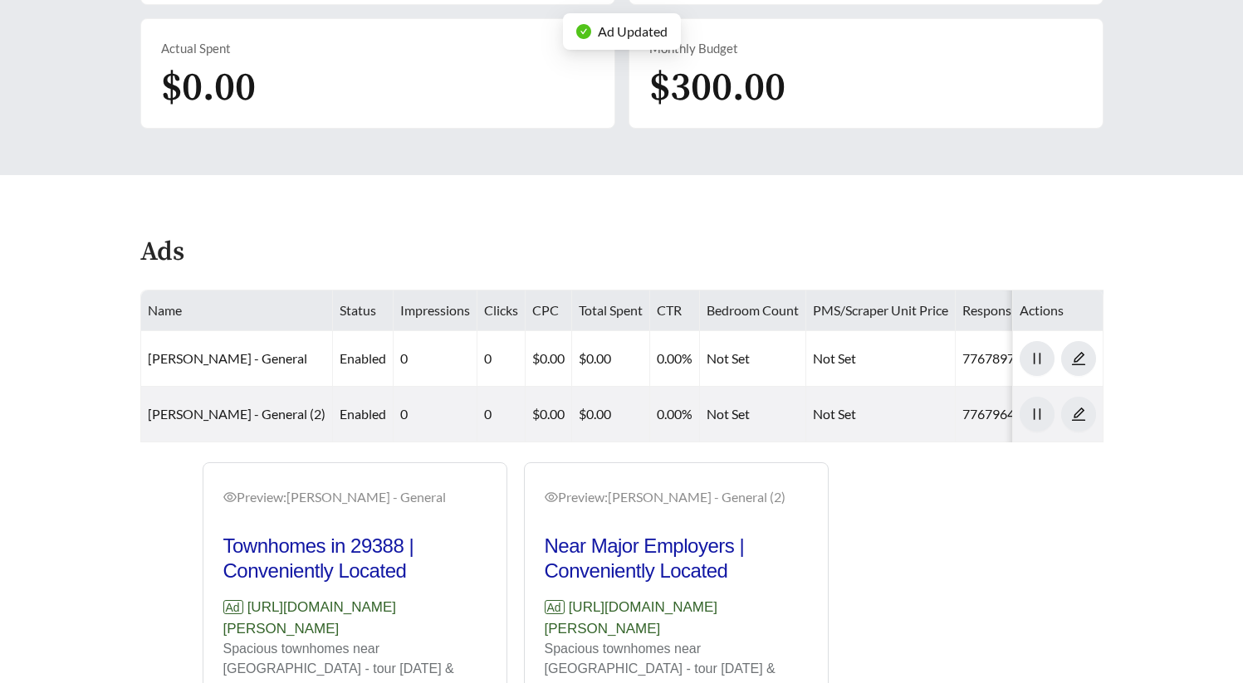
scroll to position [776, 0]
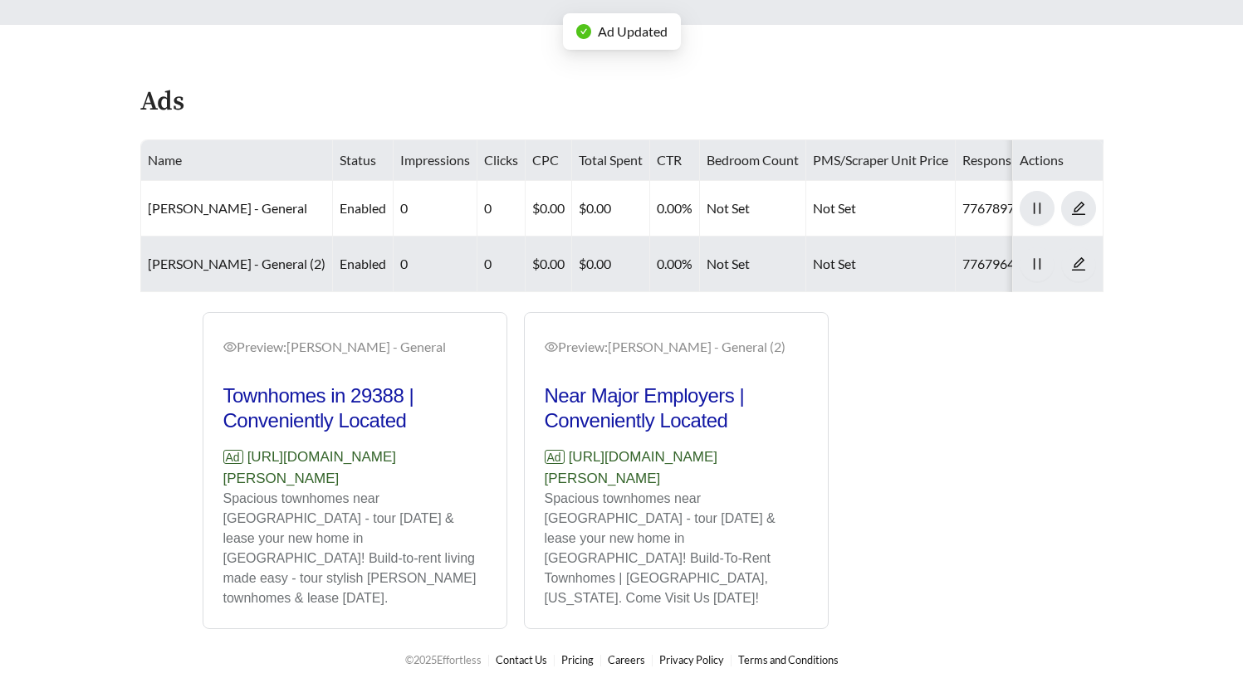
click at [201, 245] on td "[PERSON_NAME] - General (2)" at bounding box center [237, 265] width 192 height 56
click at [199, 265] on link "[PERSON_NAME] - General (2)" at bounding box center [237, 264] width 178 height 16
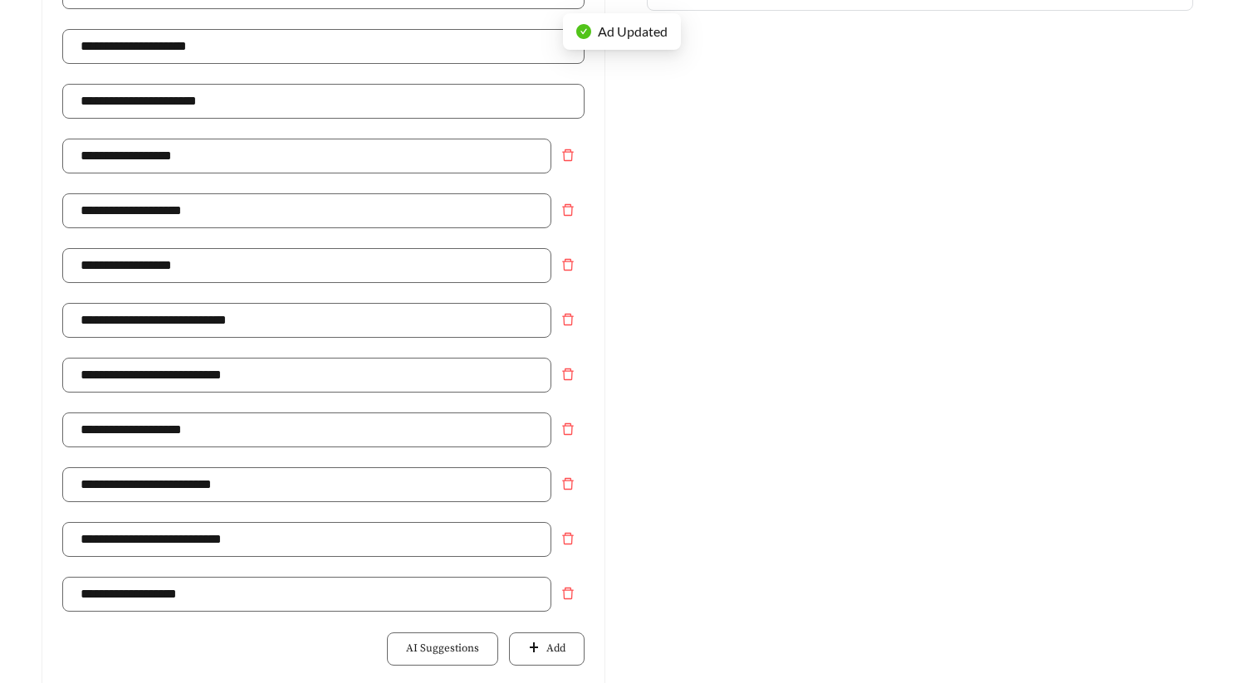
scroll to position [1085, 0]
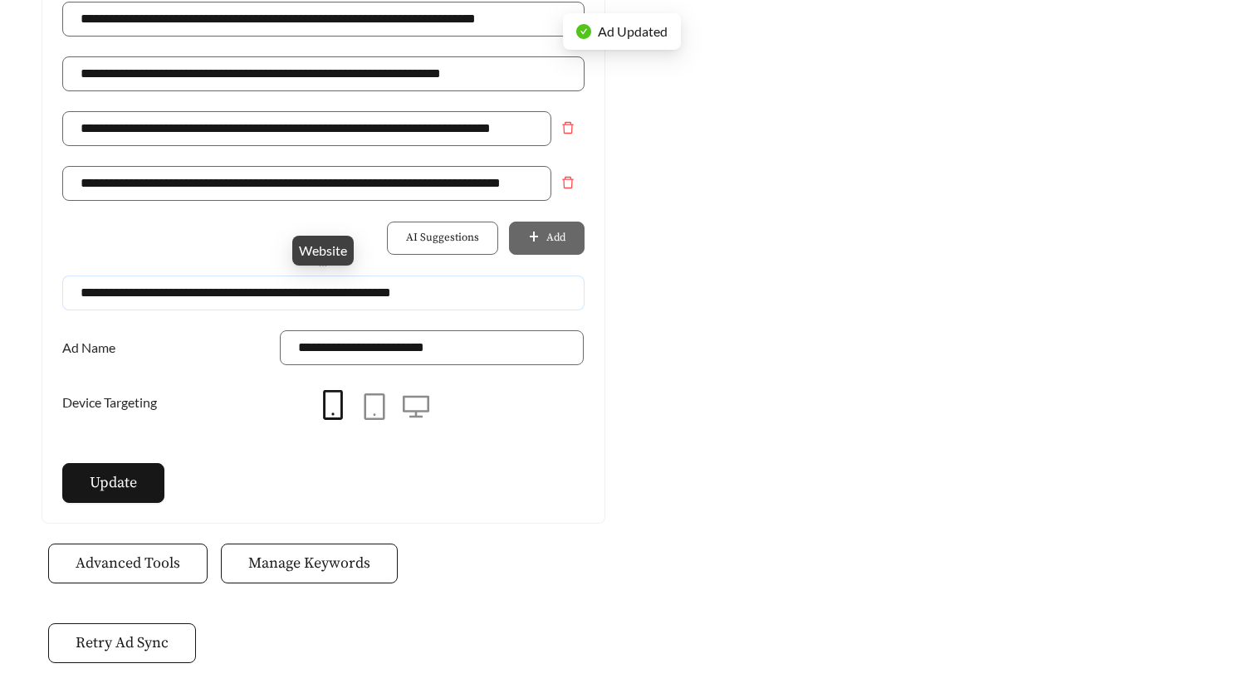
drag, startPoint x: 429, startPoint y: 295, endPoint x: -218, endPoint y: 280, distance: 646.3
paste input "Website"
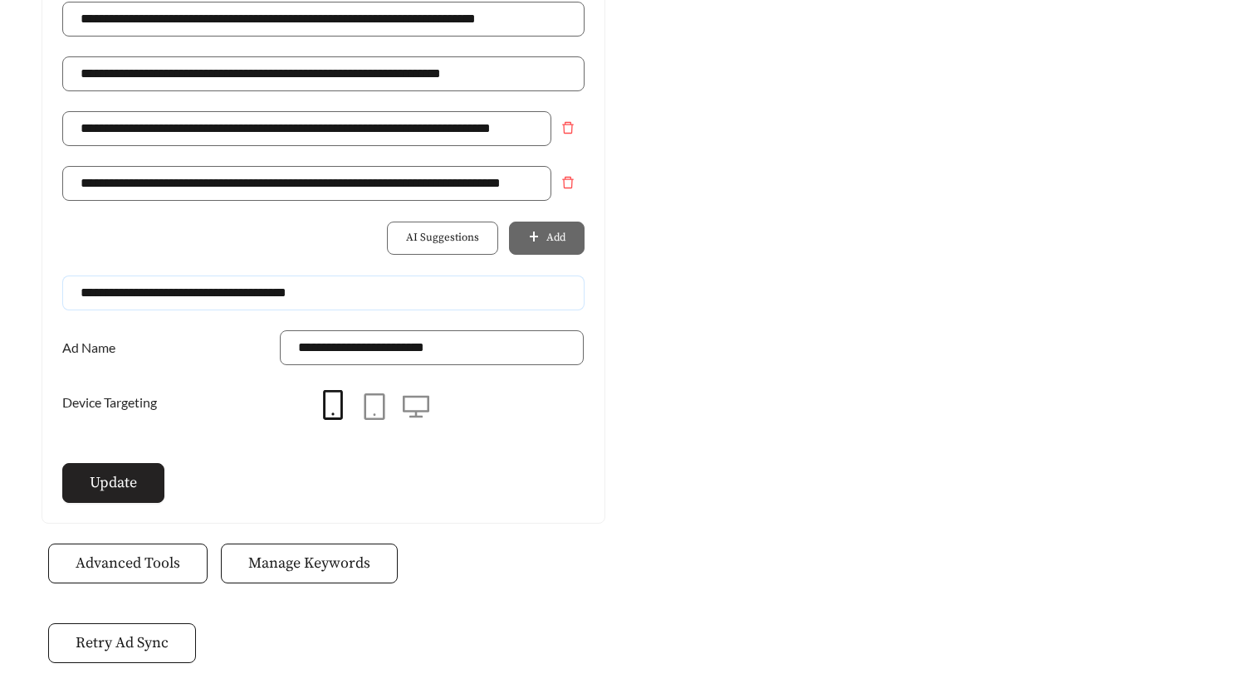
type input "**********"
click at [118, 473] on span "Update" at bounding box center [113, 483] width 47 height 22
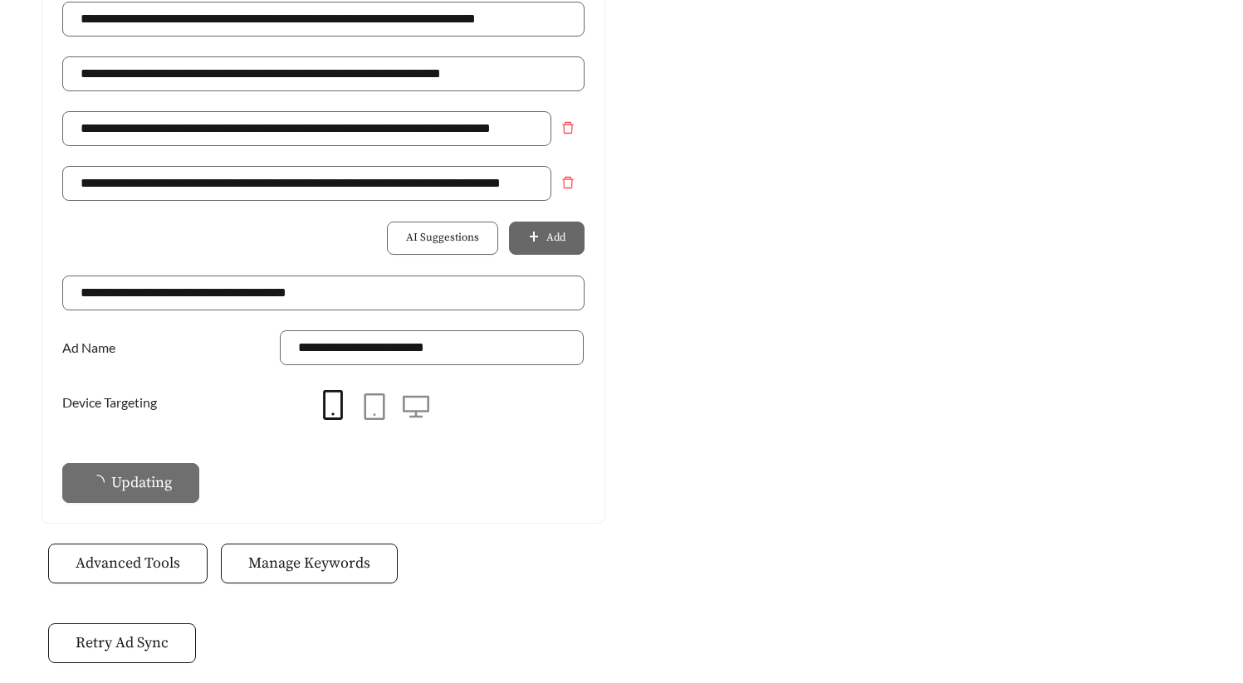
scroll to position [30, 0]
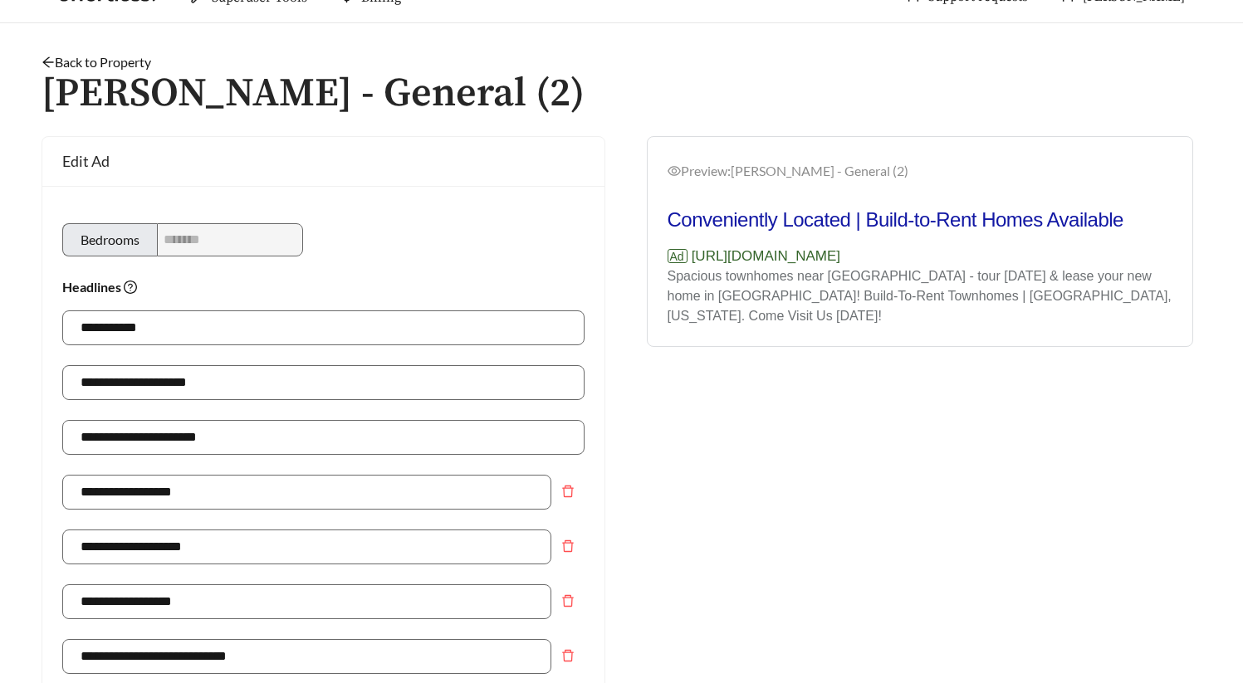
click at [100, 56] on link "Back to Property" at bounding box center [97, 62] width 110 height 16
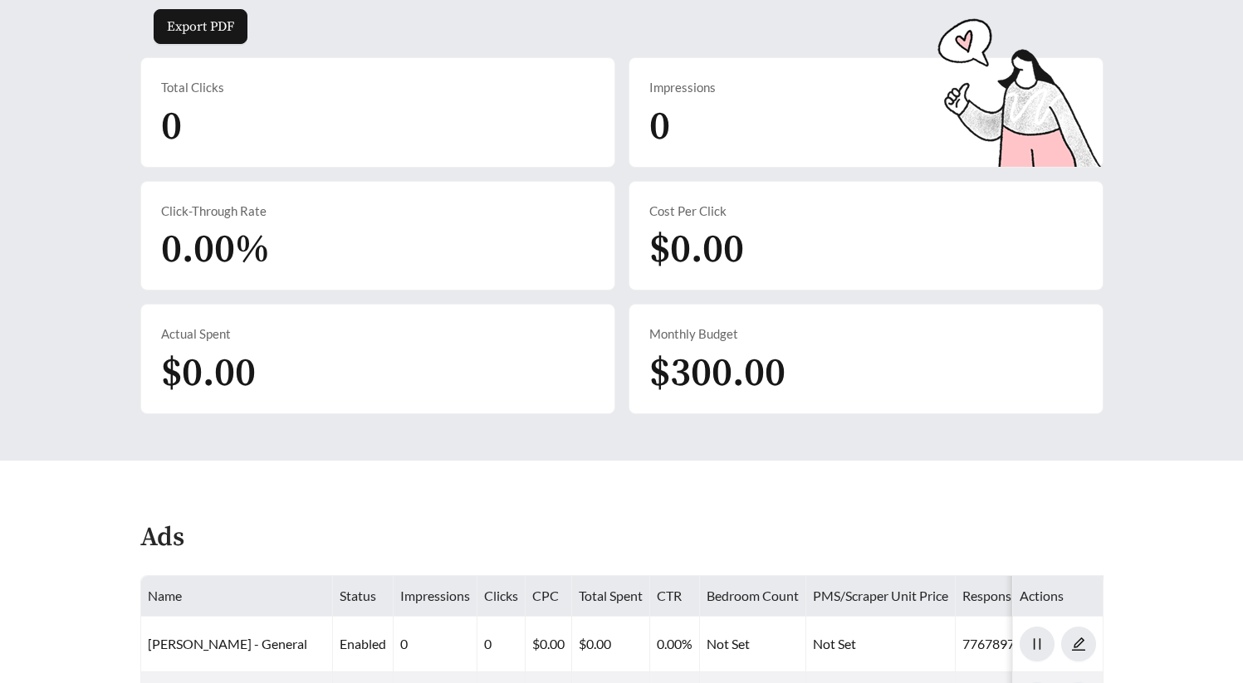
scroll to position [754, 0]
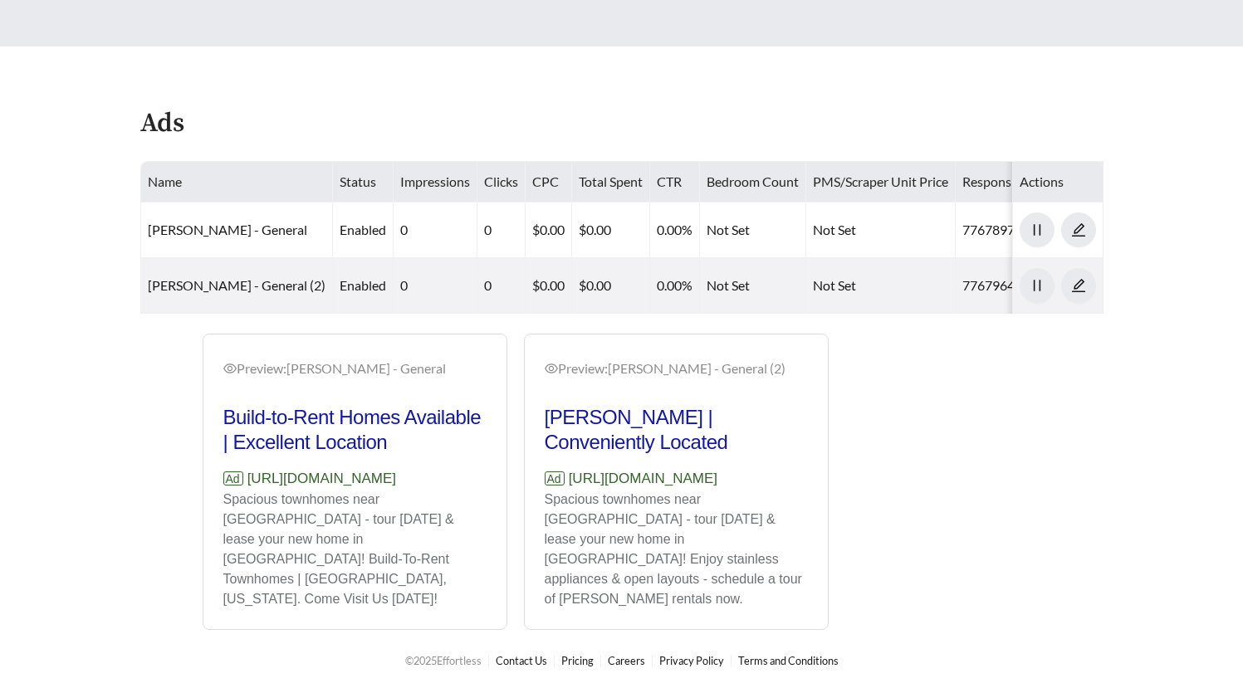
drag, startPoint x: 497, startPoint y: 510, endPoint x: 194, endPoint y: 520, distance: 302.5
click at [194, 520] on div "Preview: Hart Townes - General Build-to-Rent Homes Available | Excellent Locati…" at bounding box center [354, 482] width 321 height 296
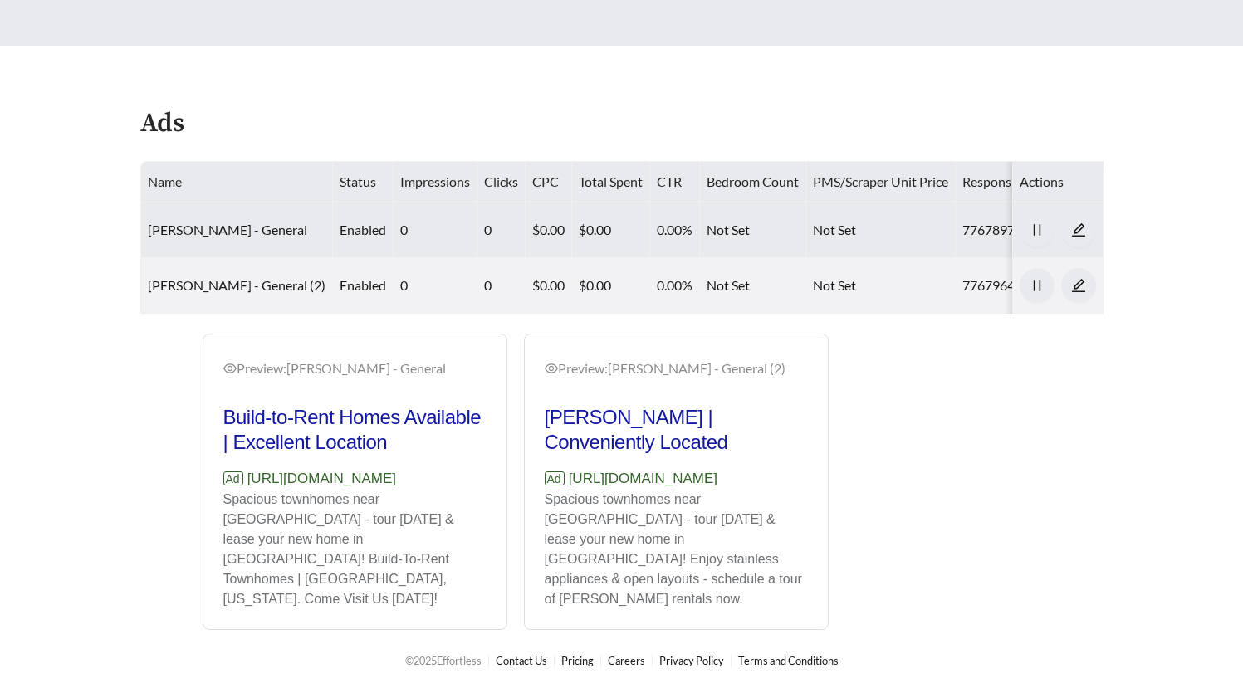
copy p "https://harttownes.effortlesslanding.com/"
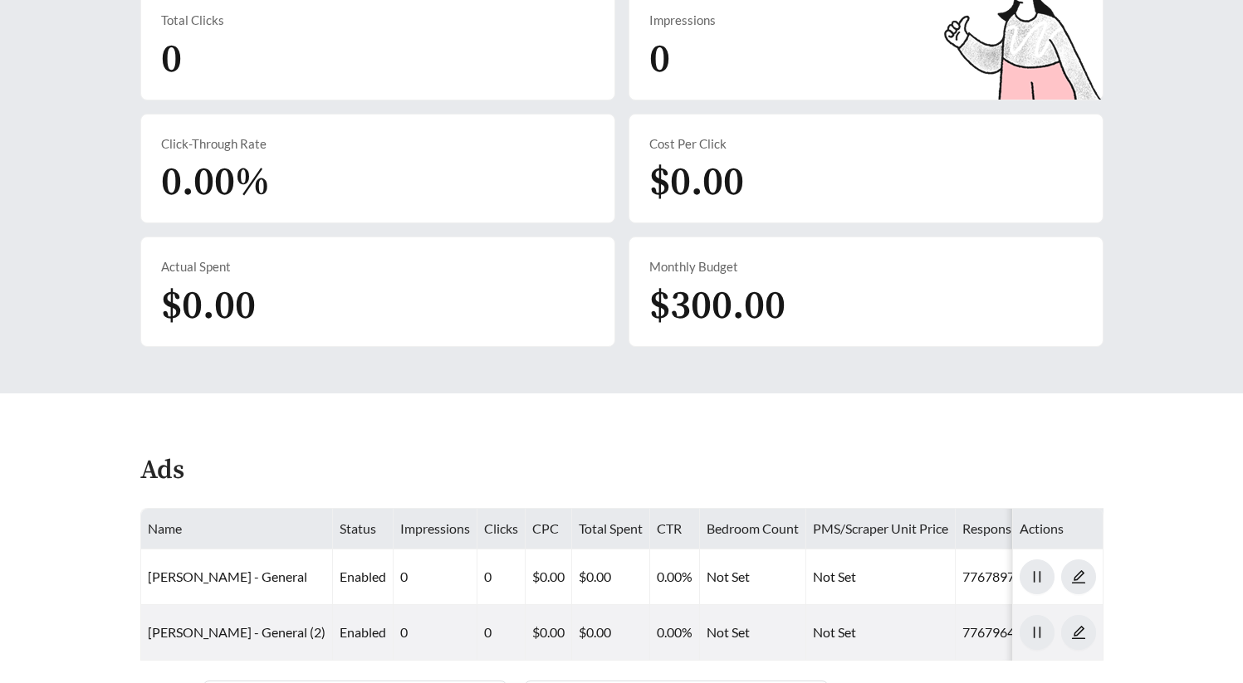
scroll to position [0, 0]
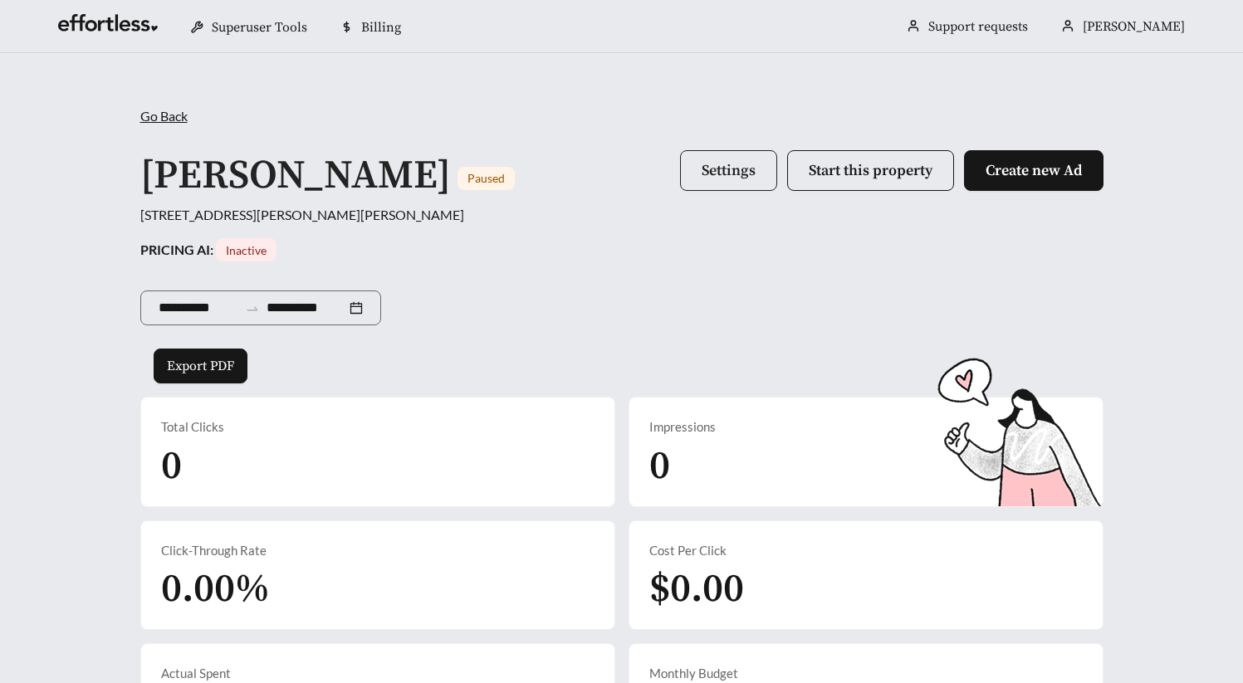
click at [747, 178] on span "Settings" at bounding box center [729, 170] width 54 height 19
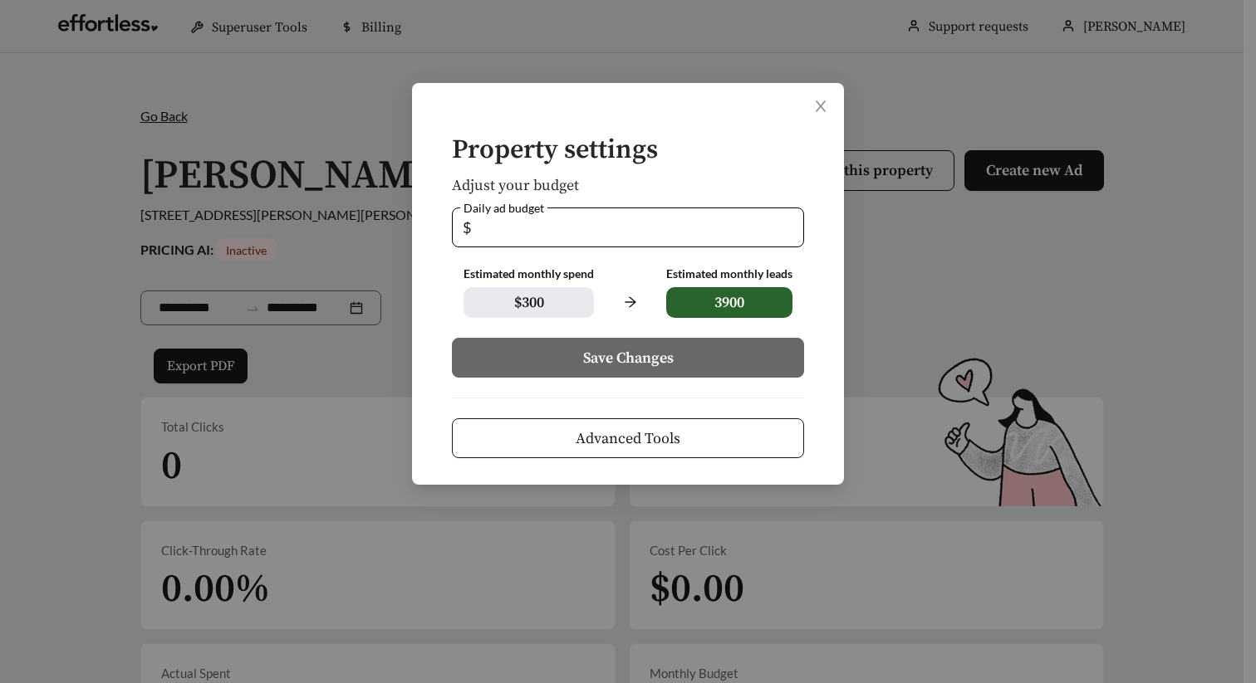
click at [643, 438] on span "Advanced Tools" at bounding box center [628, 439] width 105 height 22
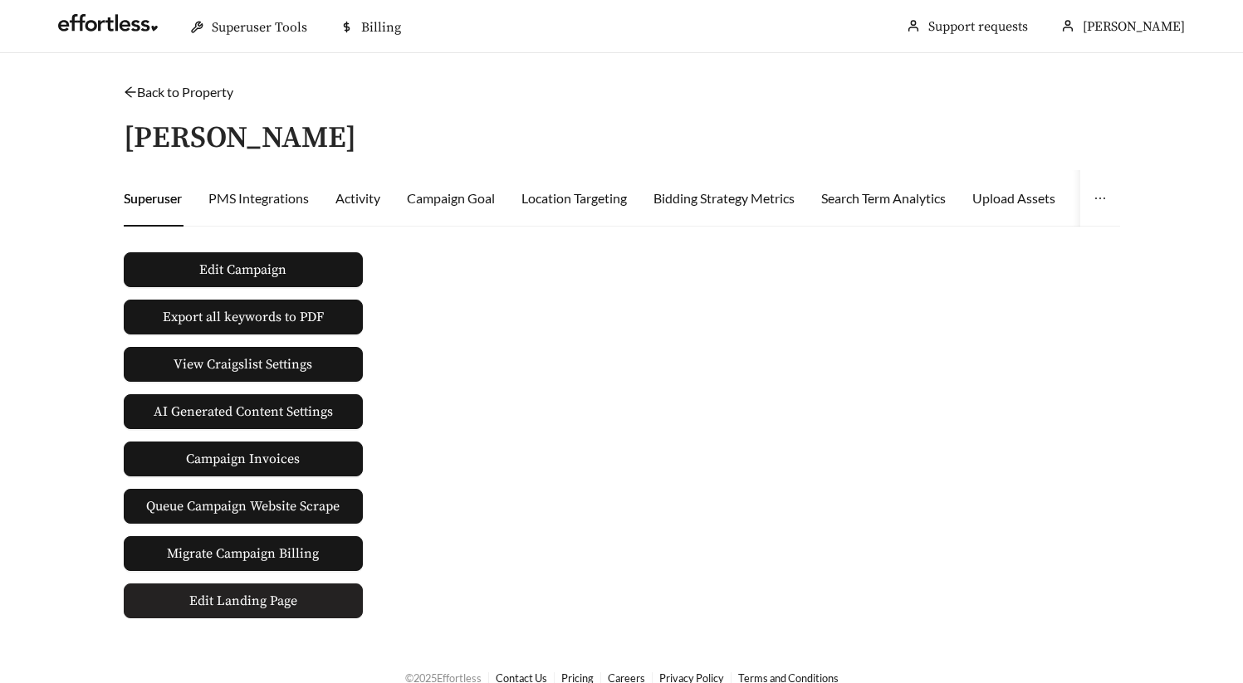
click at [276, 605] on span "Edit Landing Page" at bounding box center [243, 601] width 108 height 33
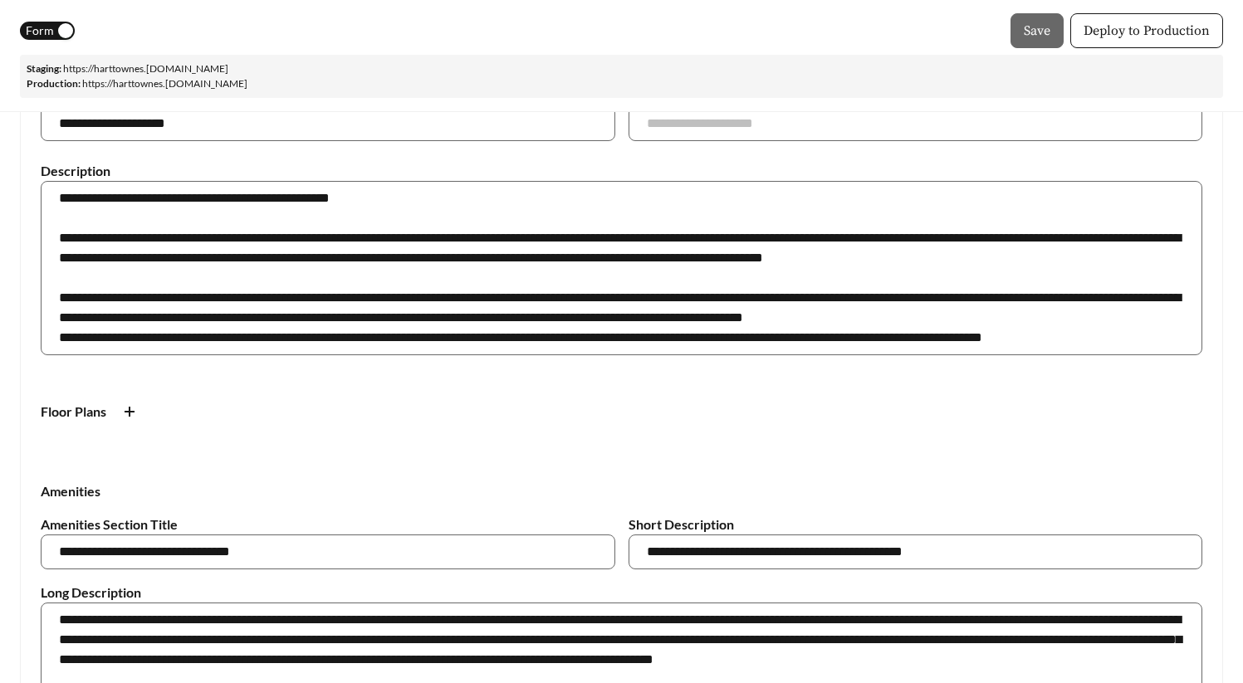
scroll to position [305, 0]
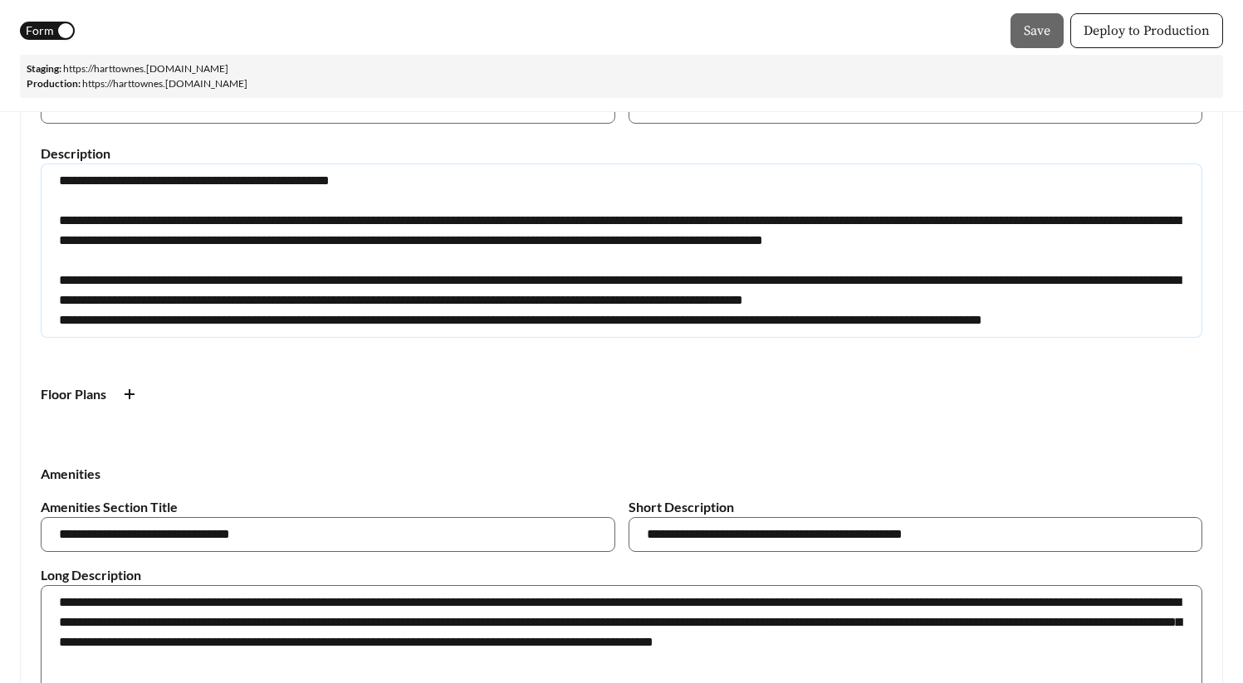
drag, startPoint x: 58, startPoint y: 280, endPoint x: 1158, endPoint y: 324, distance: 1101.2
click at [1158, 324] on textarea "**********" at bounding box center [622, 251] width 1162 height 174
type textarea "**********"
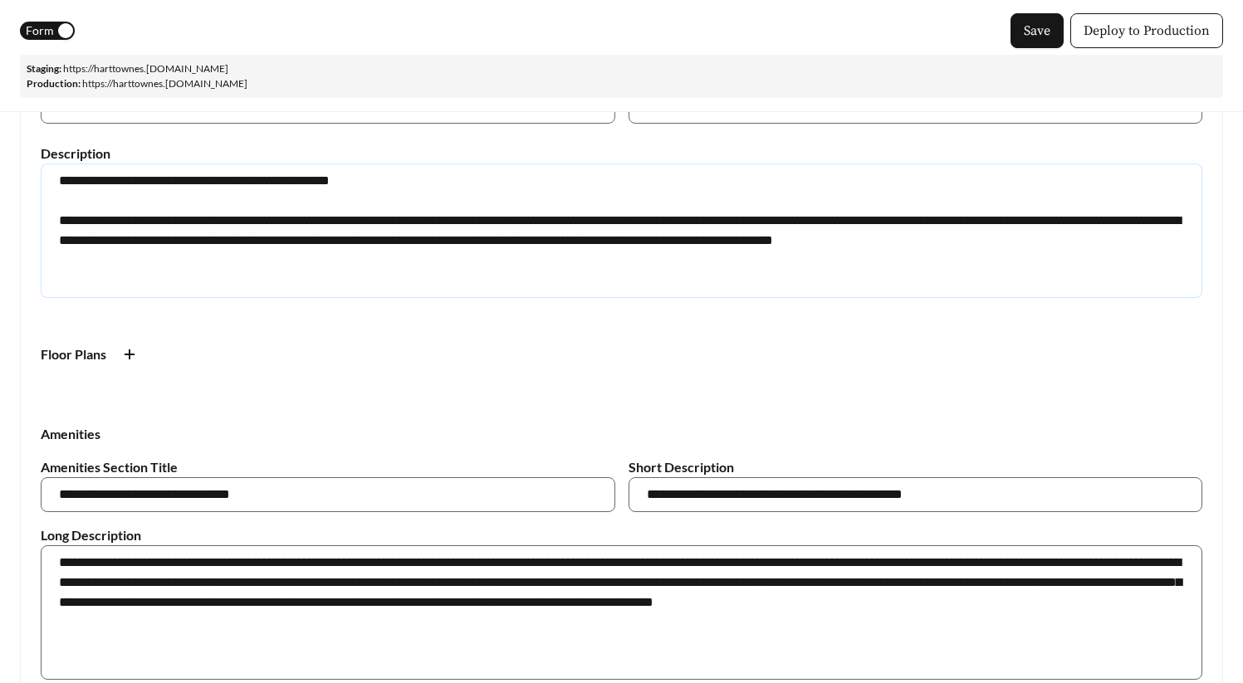
type textarea "**********"
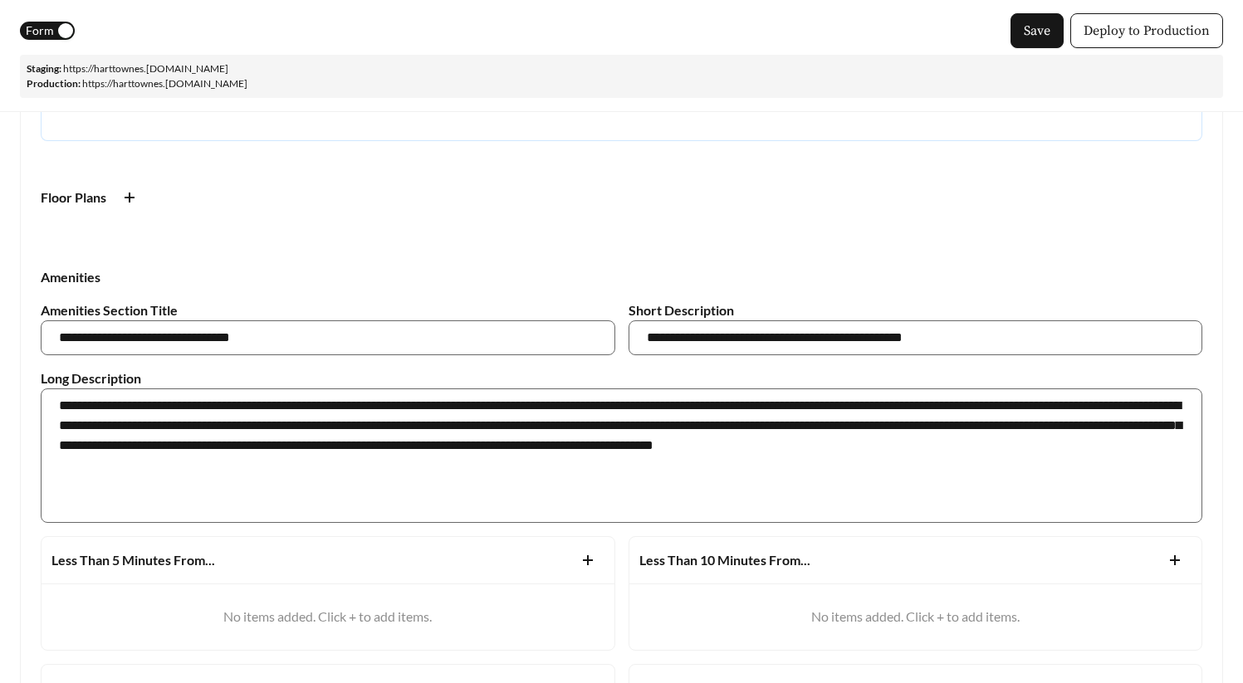
scroll to position [469, 0]
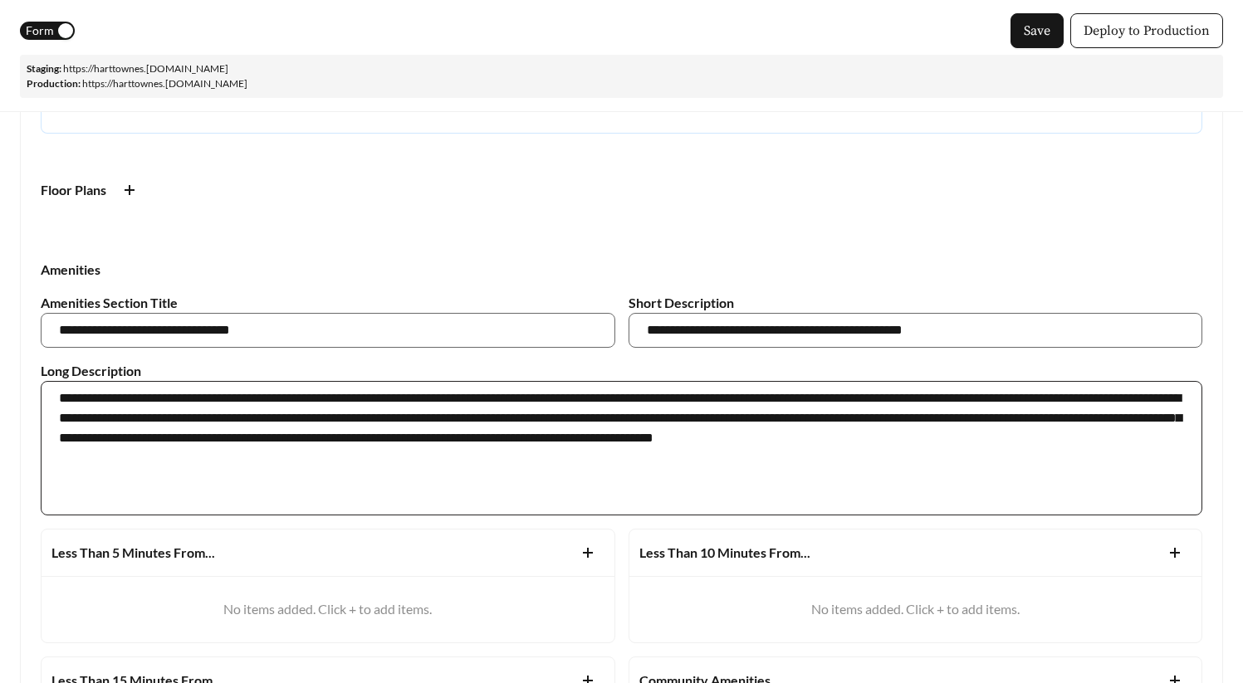
type textarea "**********"
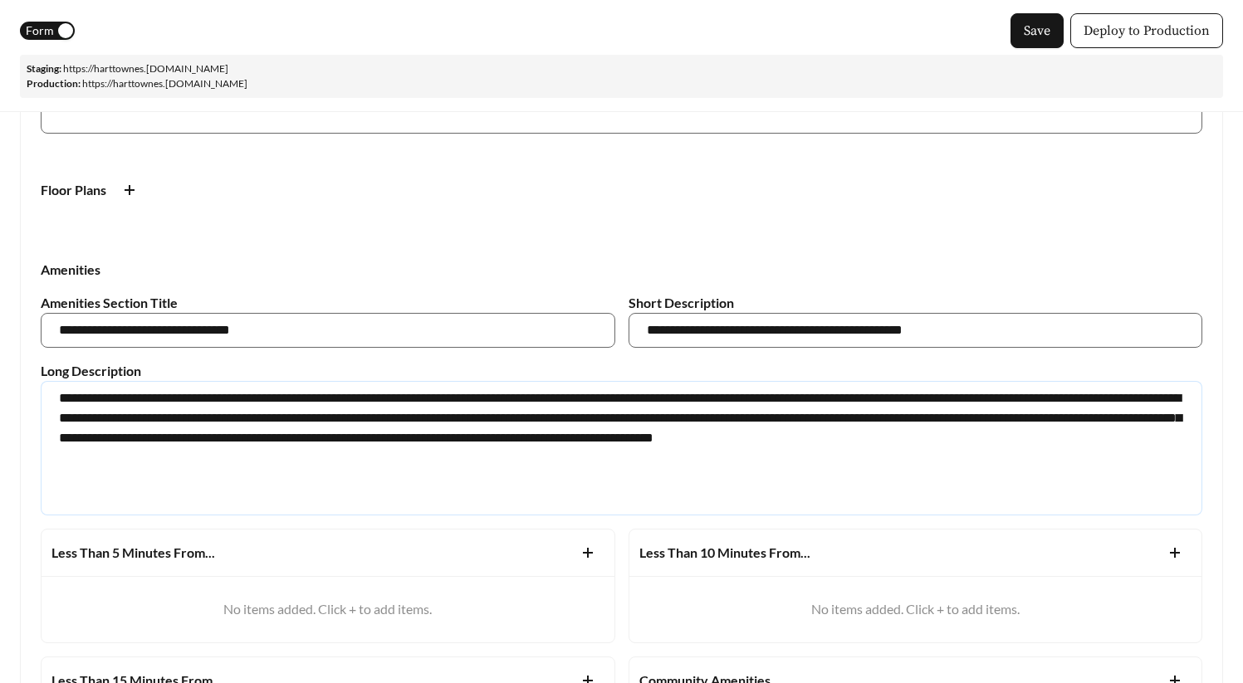
drag, startPoint x: 1168, startPoint y: 443, endPoint x: 573, endPoint y: 403, distance: 595.9
click at [573, 403] on textarea "**********" at bounding box center [622, 448] width 1162 height 135
paste textarea "**********"
type textarea "**********"
click at [59, 461] on textarea "**********" at bounding box center [622, 448] width 1162 height 135
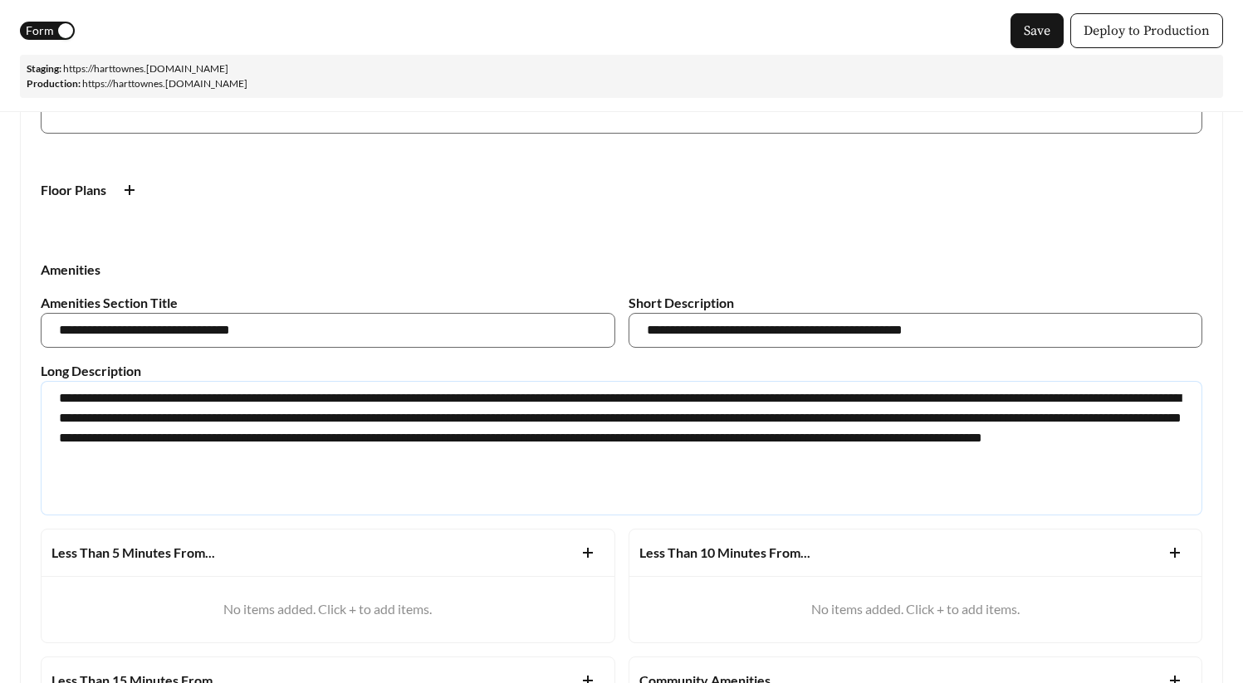
type textarea "**********"
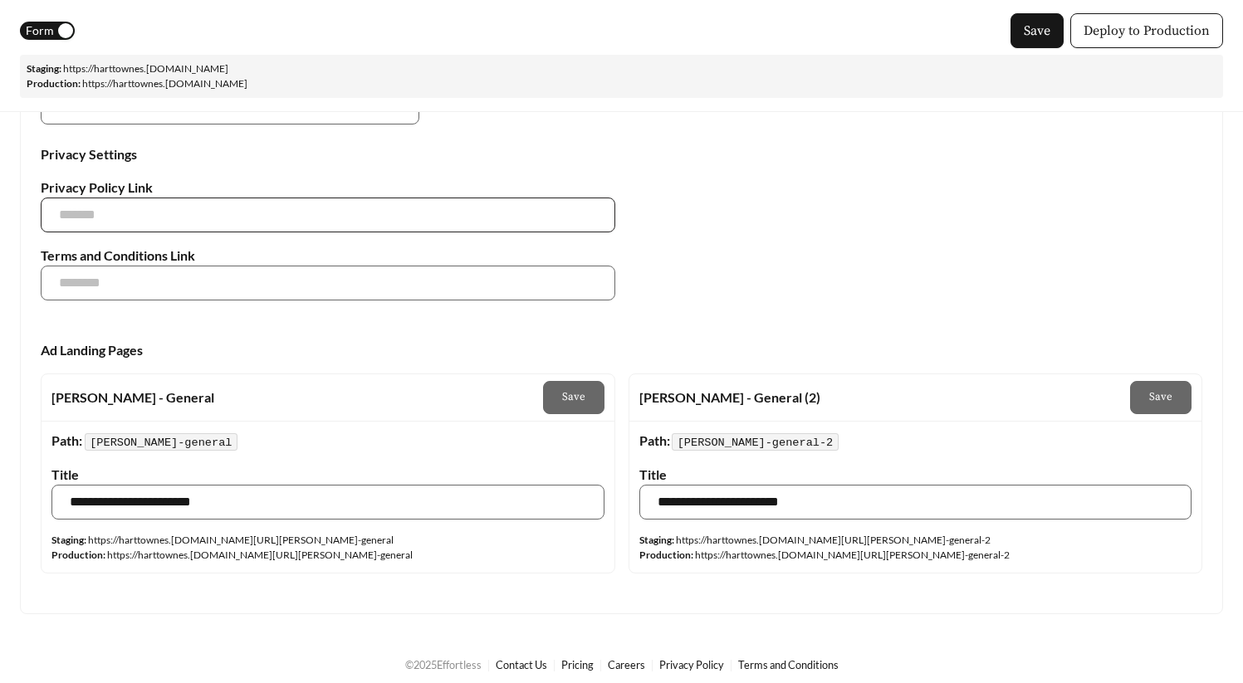
scroll to position [1815, 0]
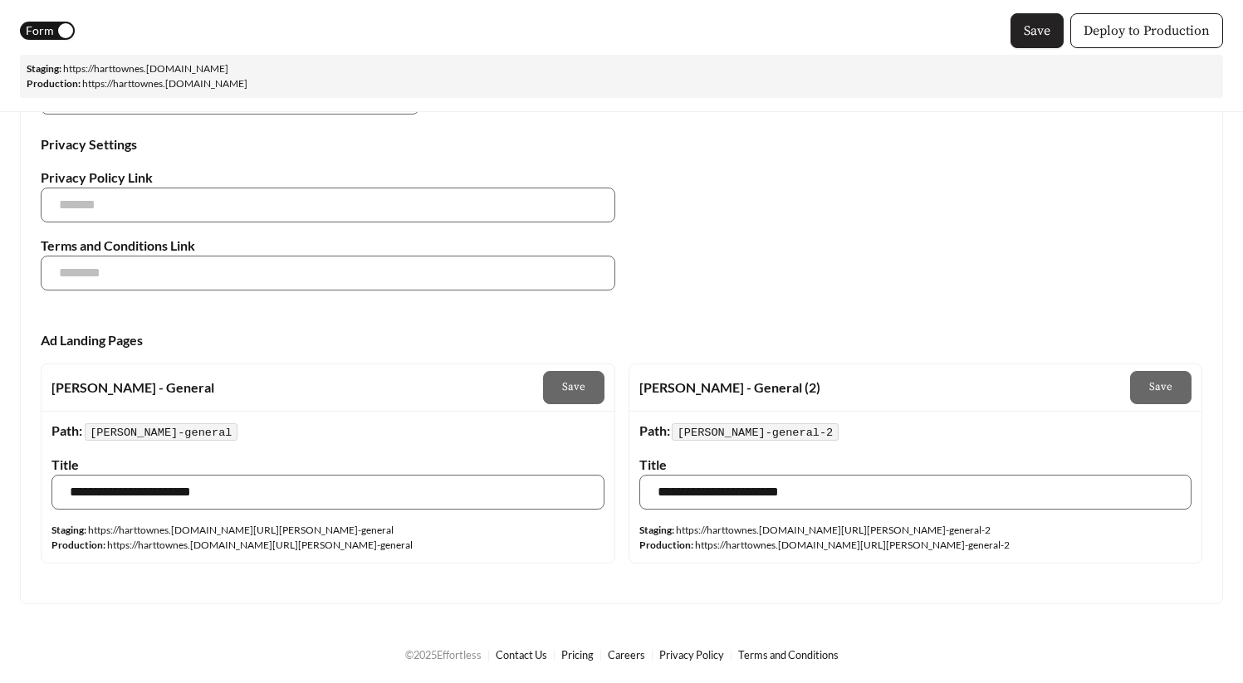
click at [1038, 37] on span "Save" at bounding box center [1037, 31] width 27 height 20
click at [228, 69] on link "https:// harttownes .[DOMAIN_NAME]" at bounding box center [145, 68] width 165 height 12
click at [1126, 40] on span "Deploy to Production" at bounding box center [1147, 31] width 126 height 20
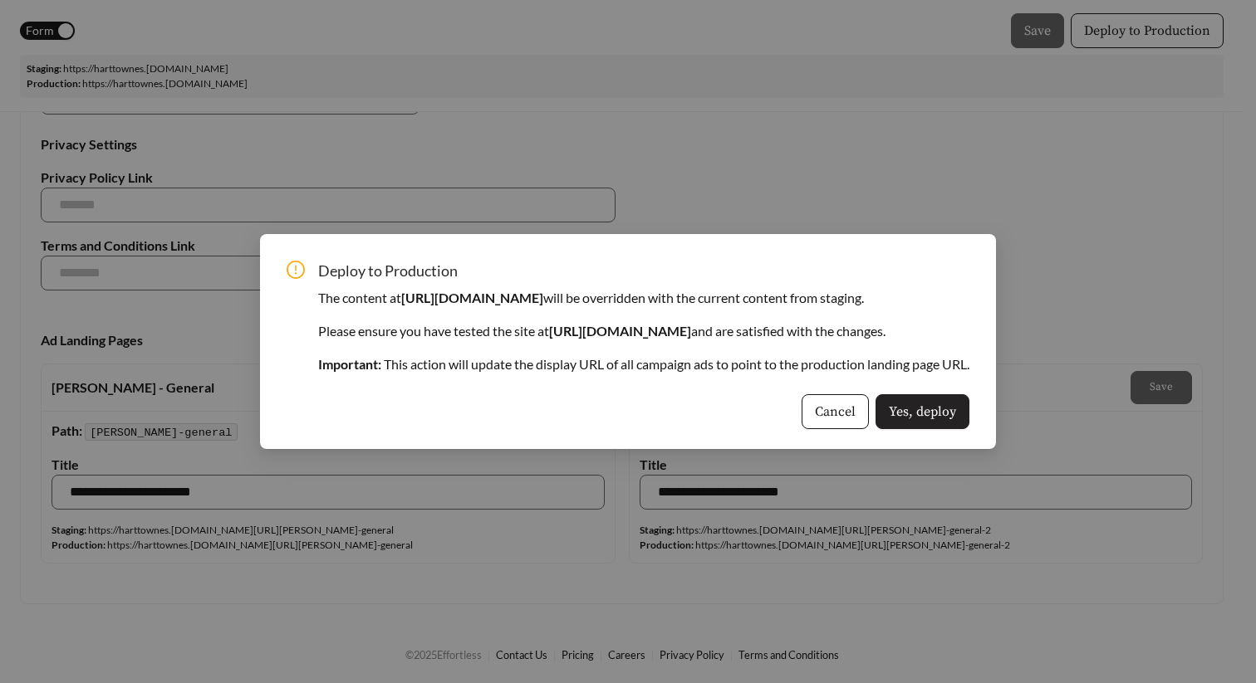
click at [956, 413] on span "Yes, deploy" at bounding box center [922, 412] width 67 height 20
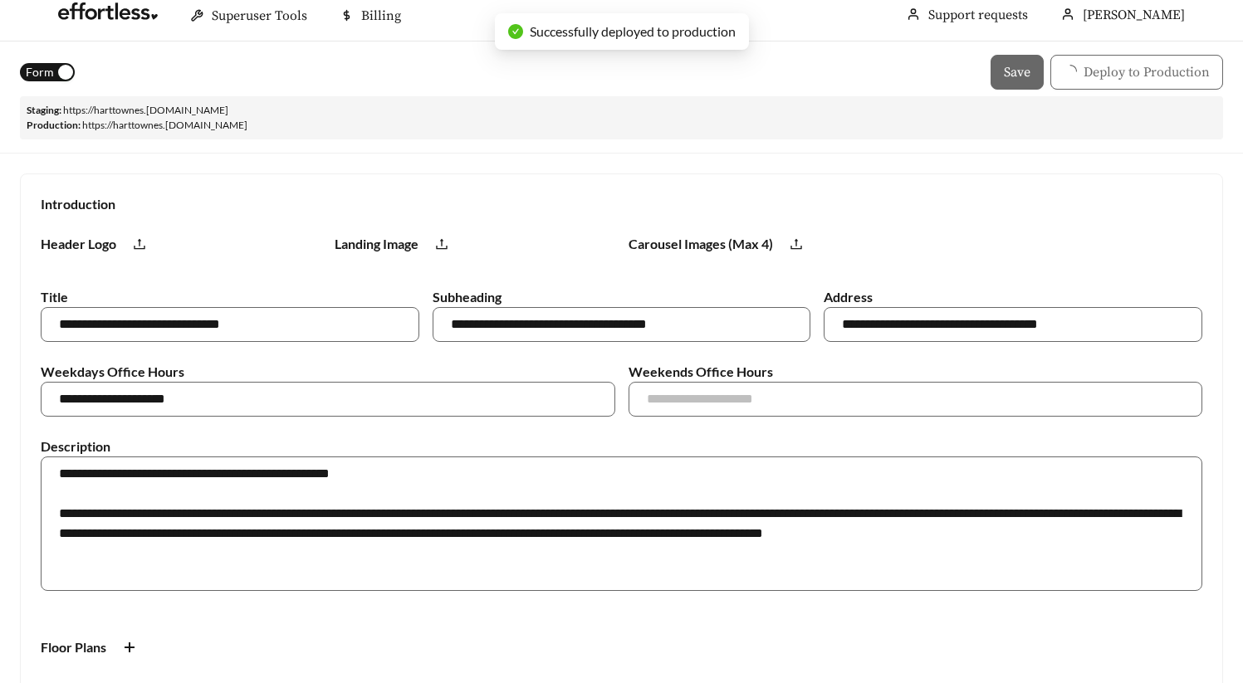
scroll to position [0, 0]
